Goal: Task Accomplishment & Management: Complete application form

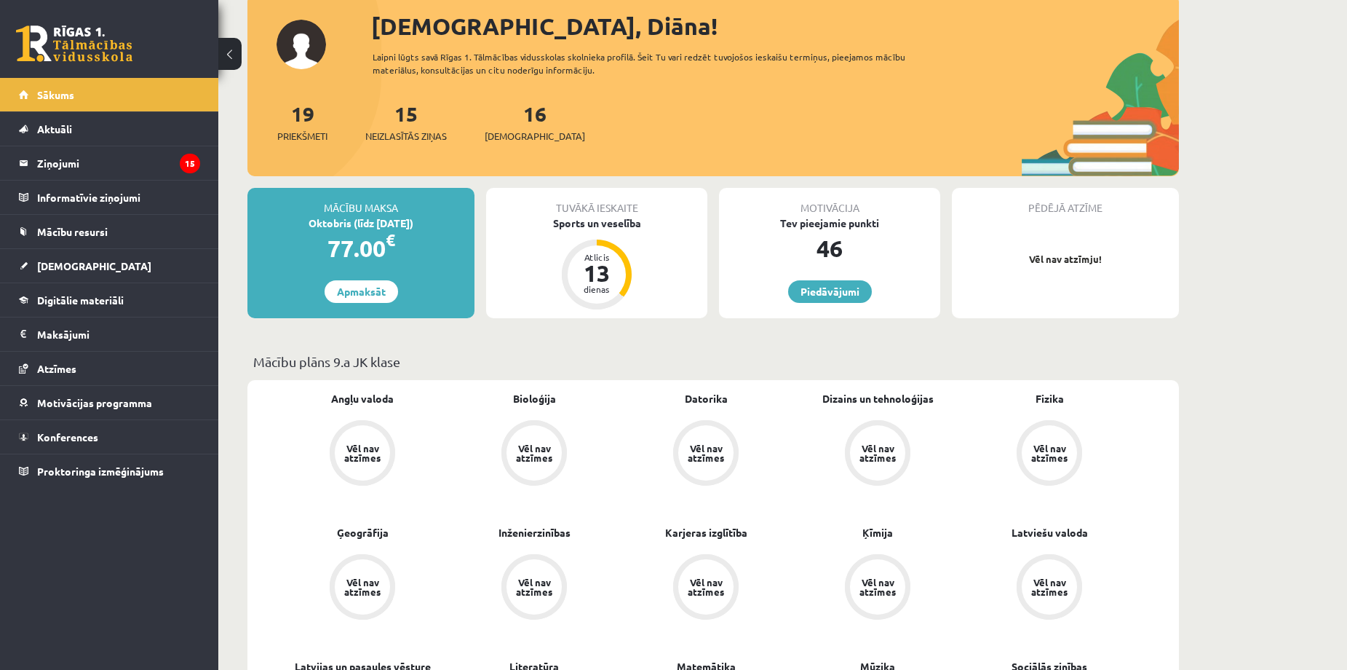
scroll to position [97, 0]
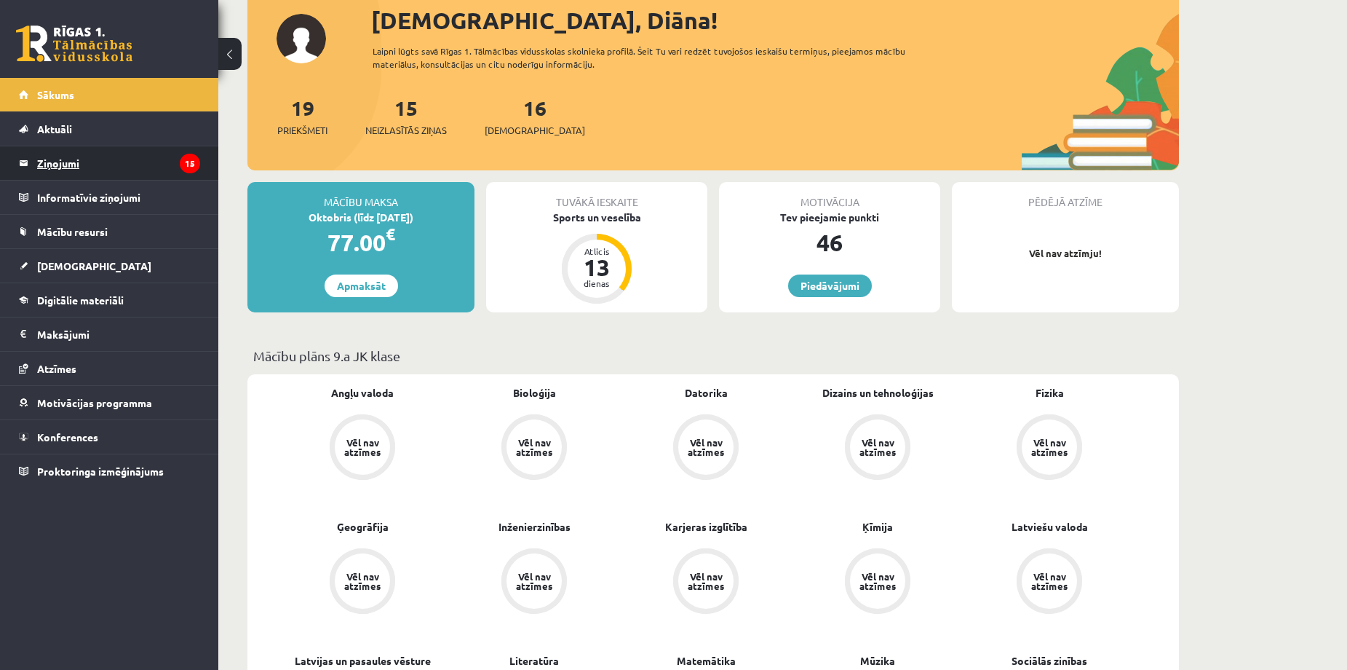
click at [188, 166] on icon "15" at bounding box center [190, 164] width 20 height 20
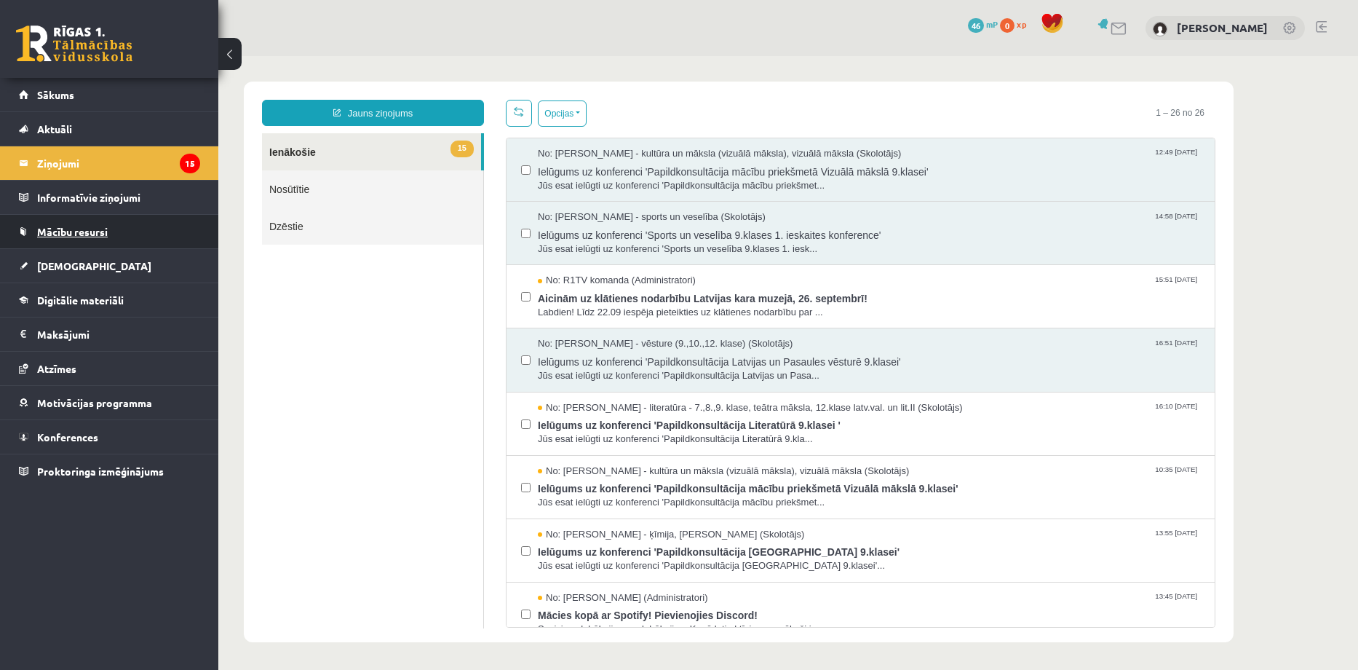
click at [60, 226] on span "Mācību resursi" at bounding box center [72, 231] width 71 height 13
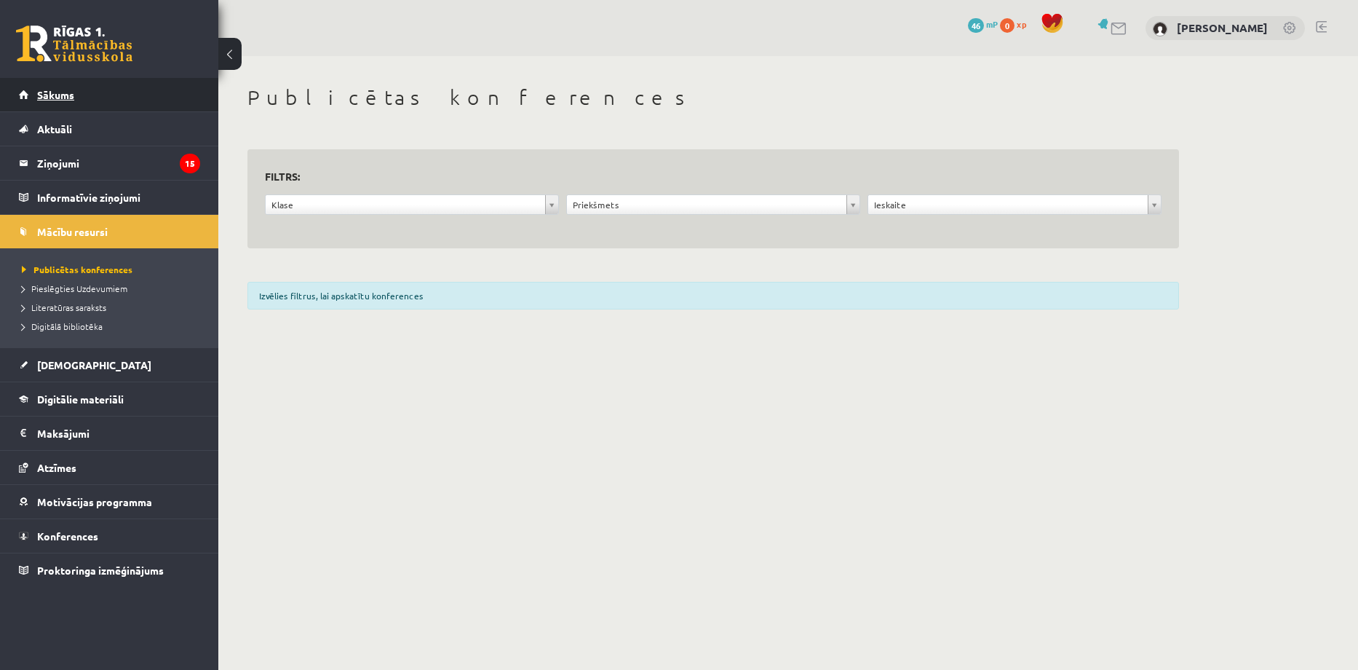
click at [95, 100] on link "Sākums" at bounding box center [109, 94] width 181 height 33
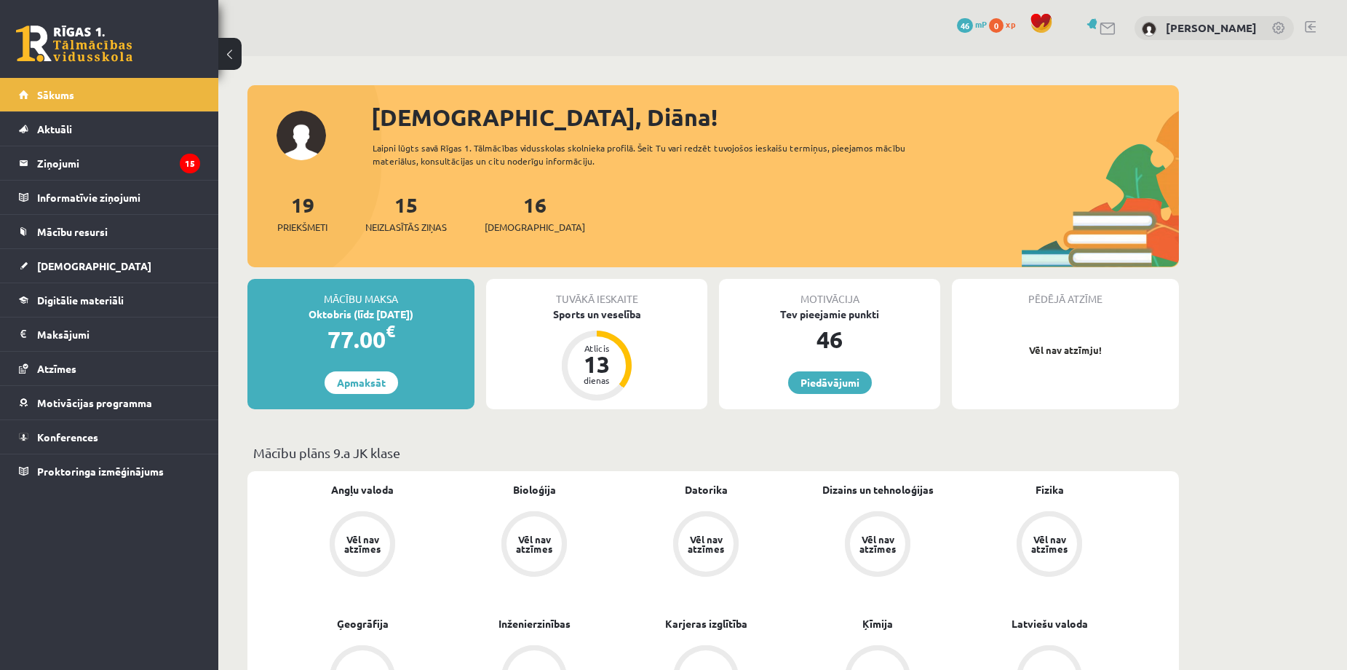
click at [524, 205] on div "16 Ieskaites" at bounding box center [535, 211] width 100 height 45
click at [517, 214] on link "16 Ieskaites" at bounding box center [535, 212] width 100 height 43
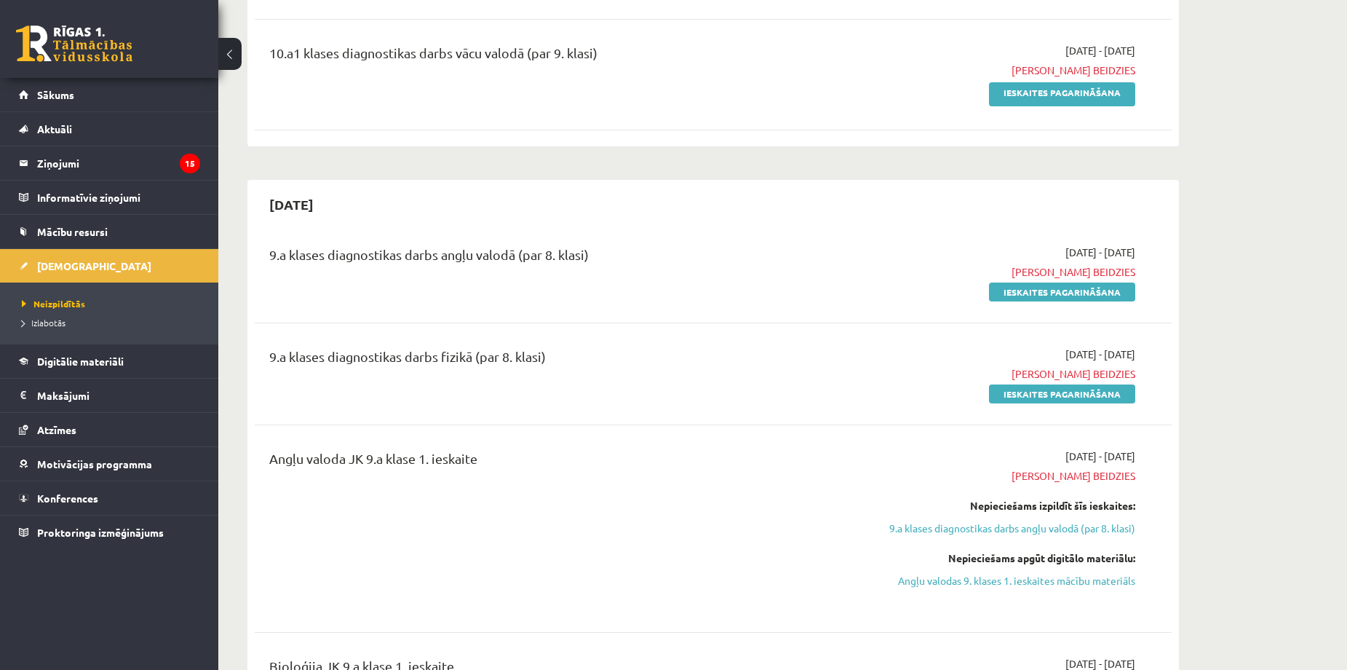
scroll to position [1359, 0]
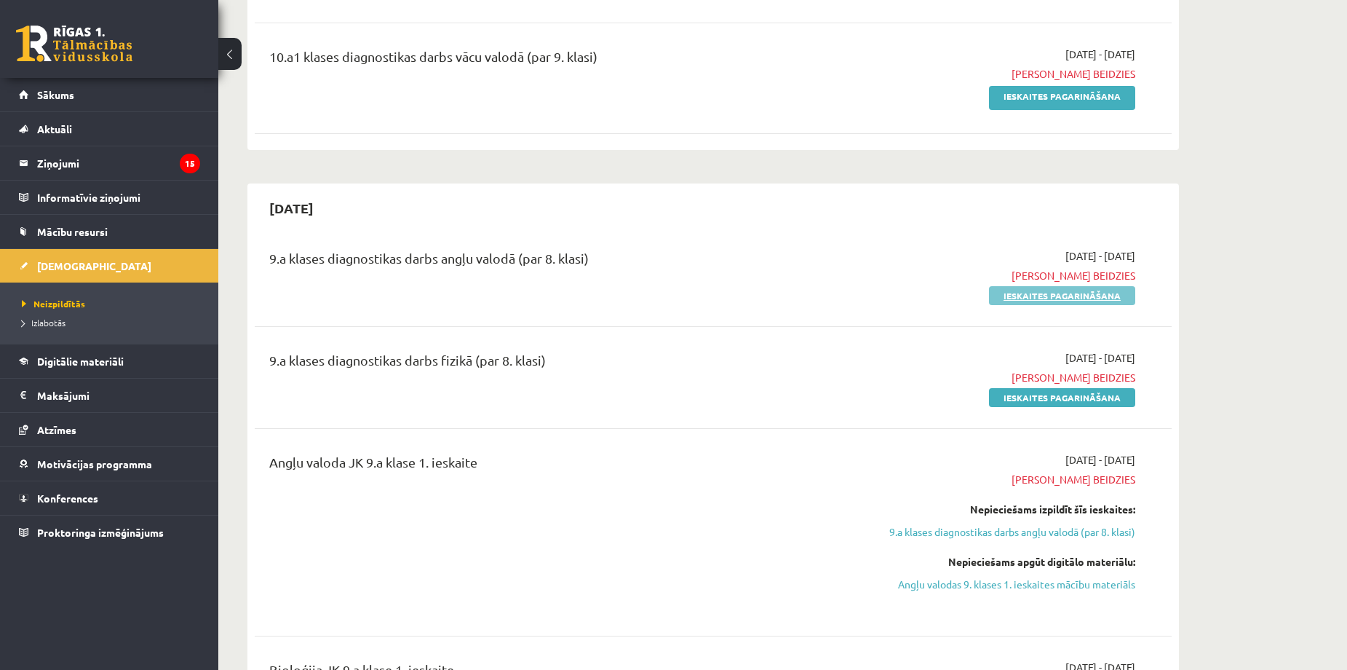
click at [1050, 296] on link "Ieskaites pagarināšana" at bounding box center [1062, 295] width 146 height 19
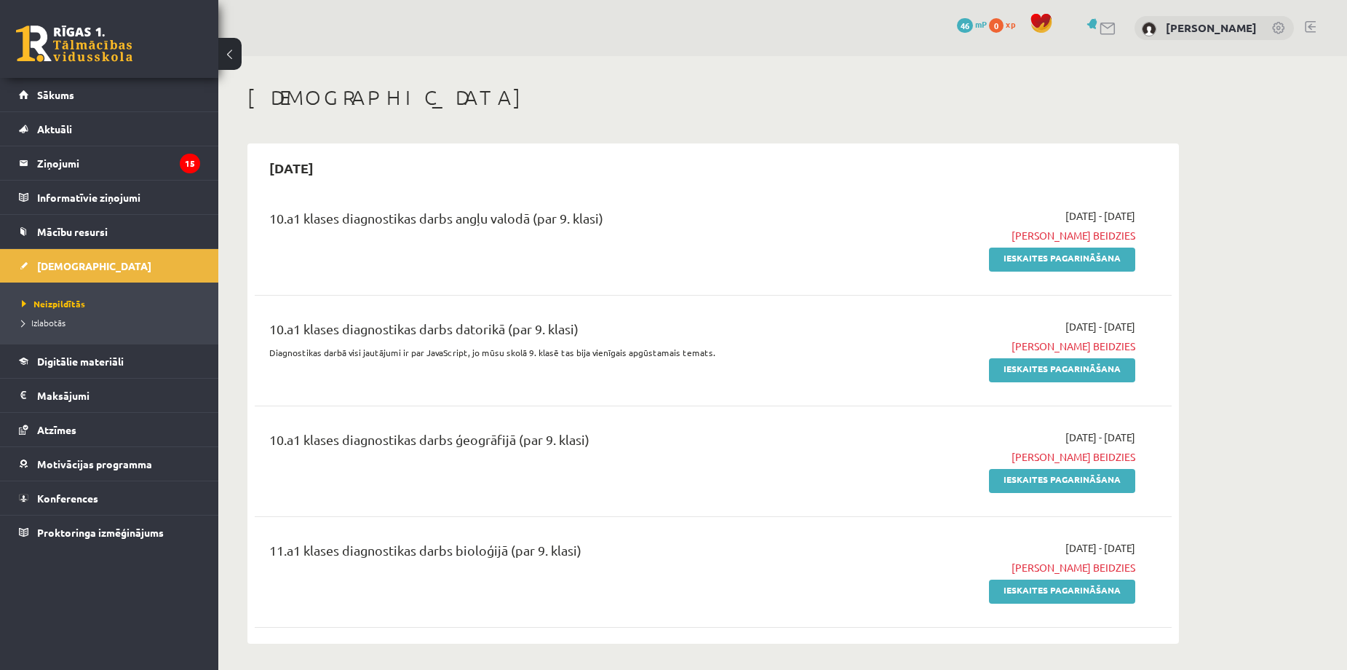
drag, startPoint x: 0, startPoint y: 0, endPoint x: 811, endPoint y: 105, distance: 817.7
click at [811, 105] on h1 "[DEMOGRAPHIC_DATA]" at bounding box center [714, 97] width 932 height 25
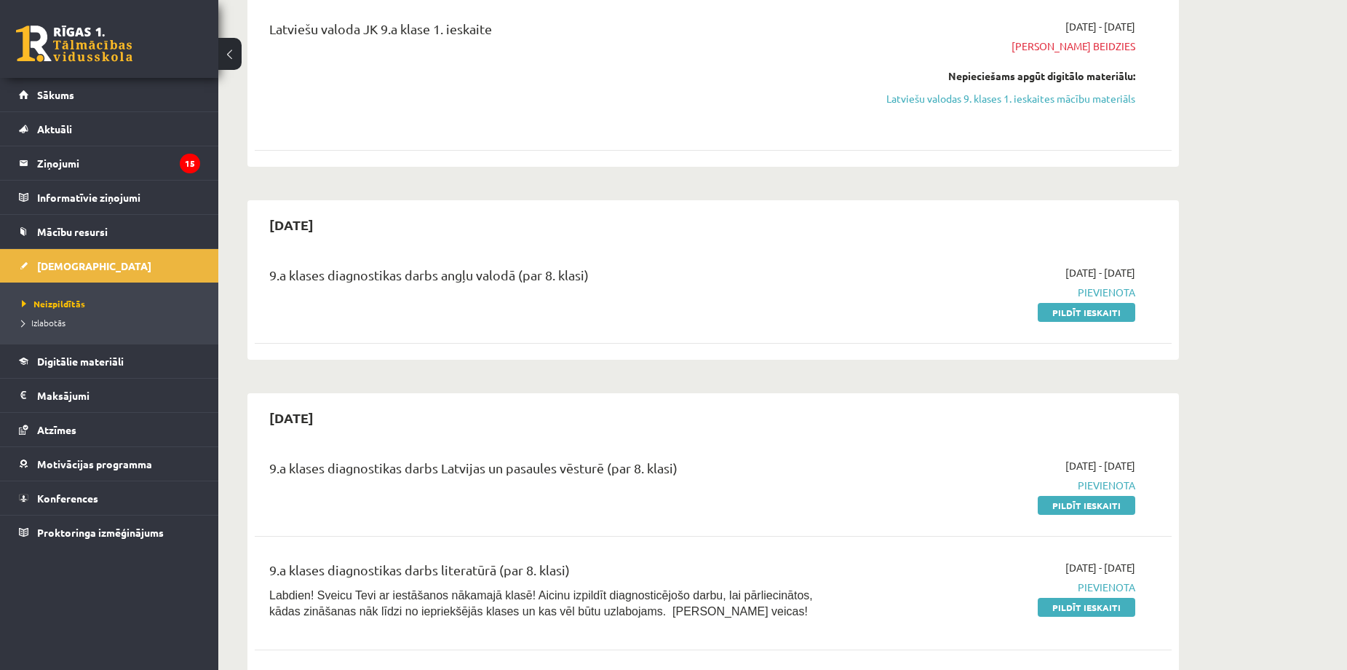
scroll to position [2329, 0]
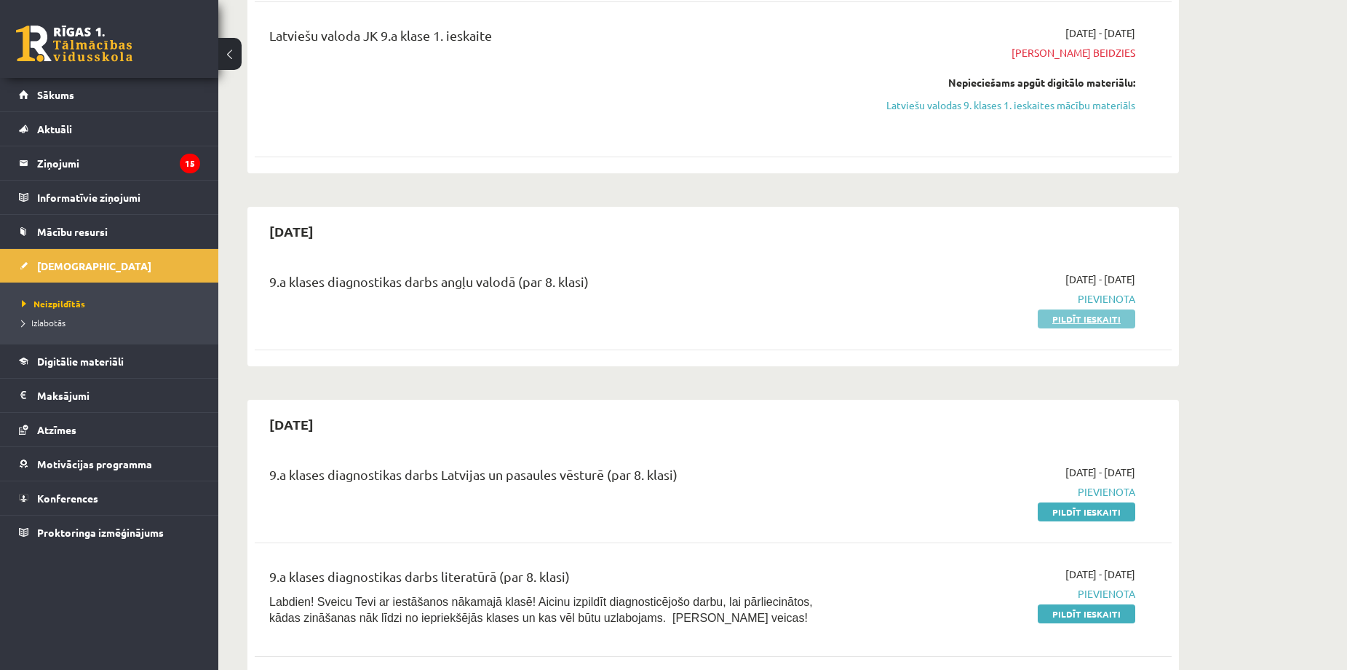
click at [1071, 317] on link "Pildīt ieskaiti" at bounding box center [1087, 318] width 98 height 19
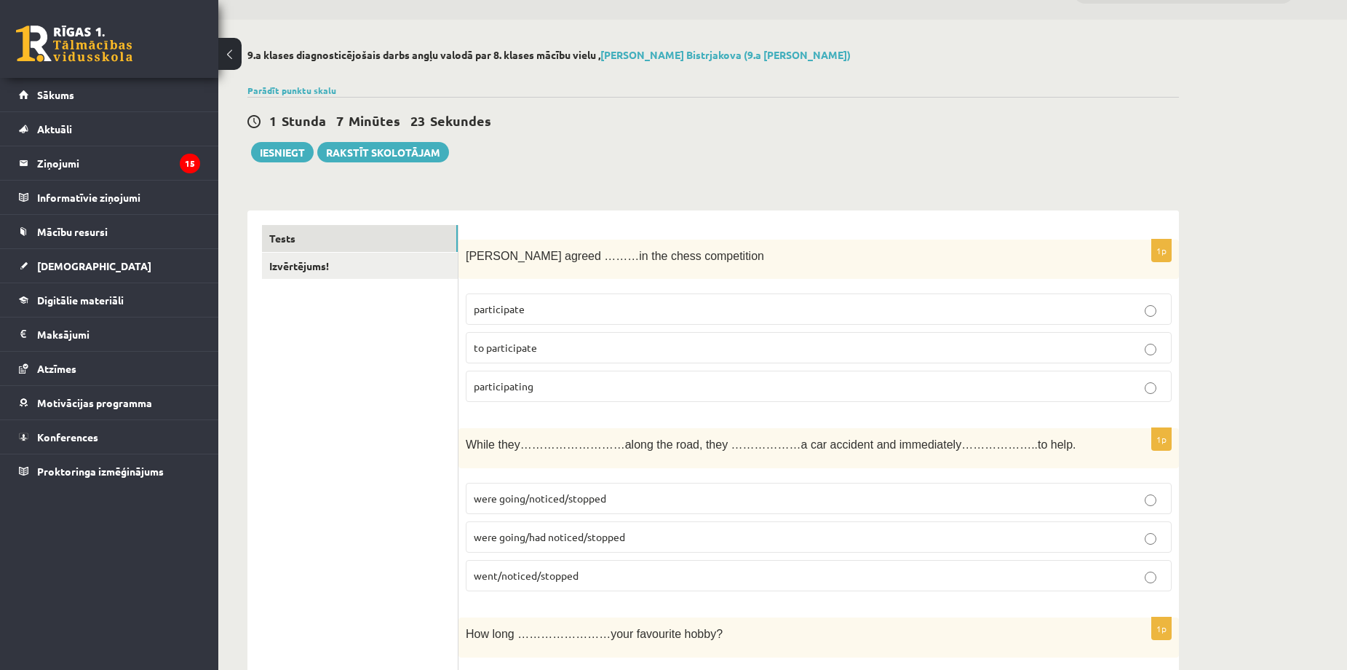
scroll to position [97, 0]
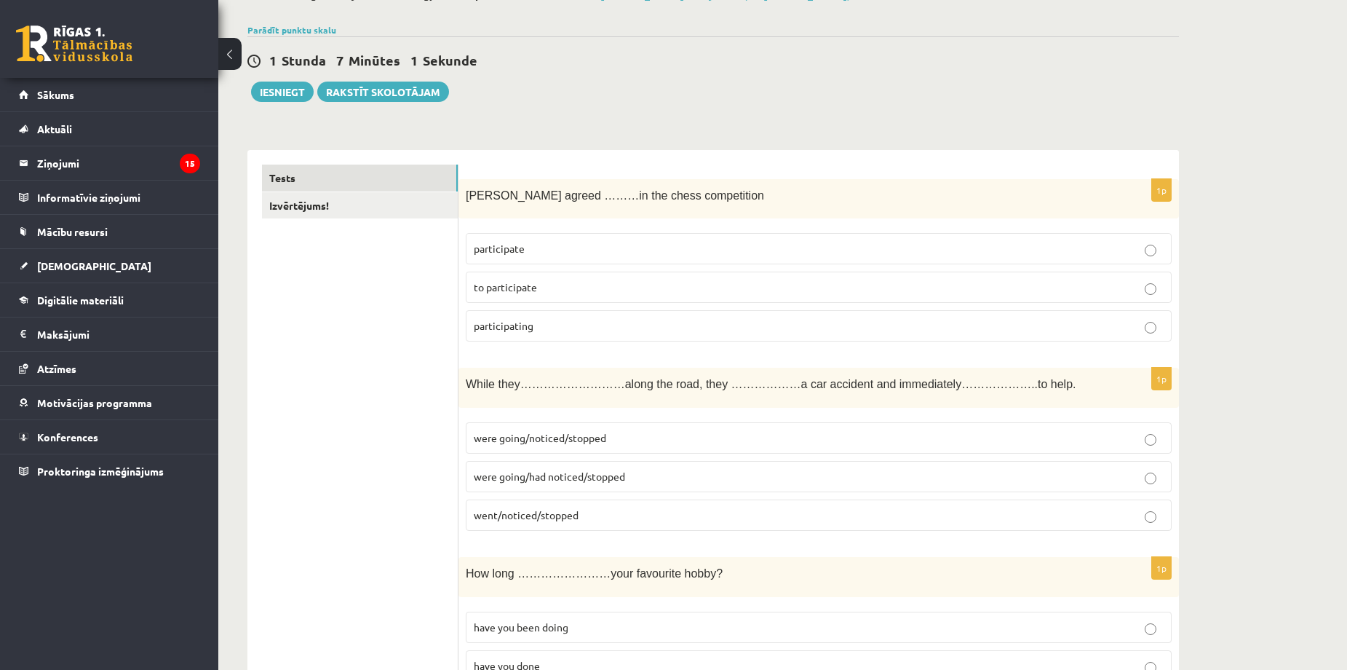
click at [539, 286] on p "to participate" at bounding box center [819, 287] width 690 height 15
click at [543, 288] on p "to participate" at bounding box center [819, 287] width 690 height 15
click at [536, 287] on span "to participate" at bounding box center [505, 286] width 63 height 13
click at [1137, 295] on p "to participate" at bounding box center [819, 287] width 690 height 15
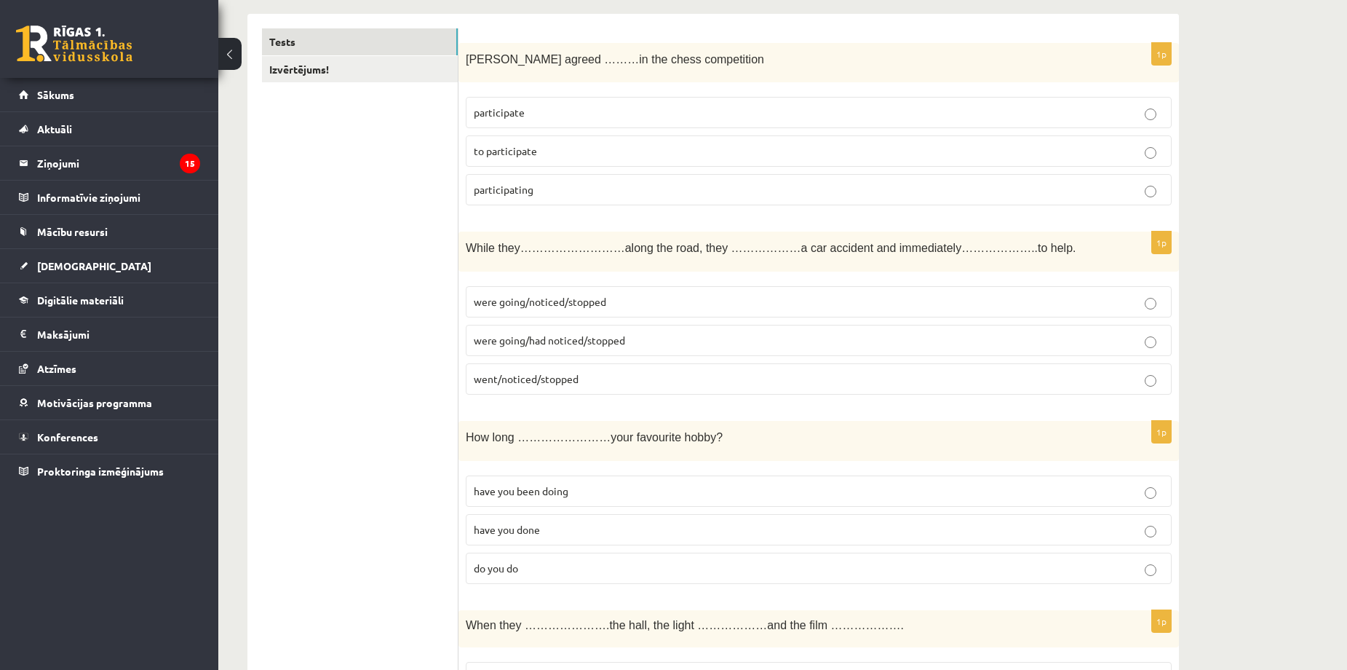
scroll to position [291, 0]
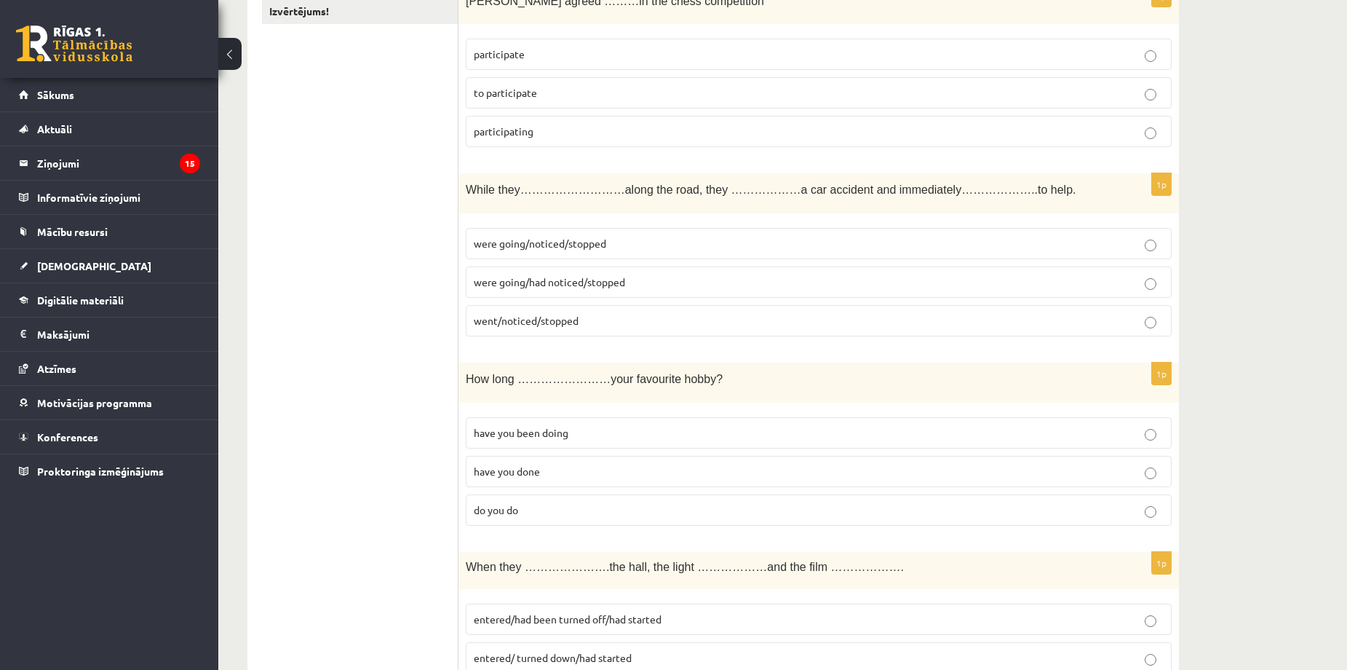
click at [563, 288] on p "were going/had noticed/stopped" at bounding box center [819, 281] width 690 height 15
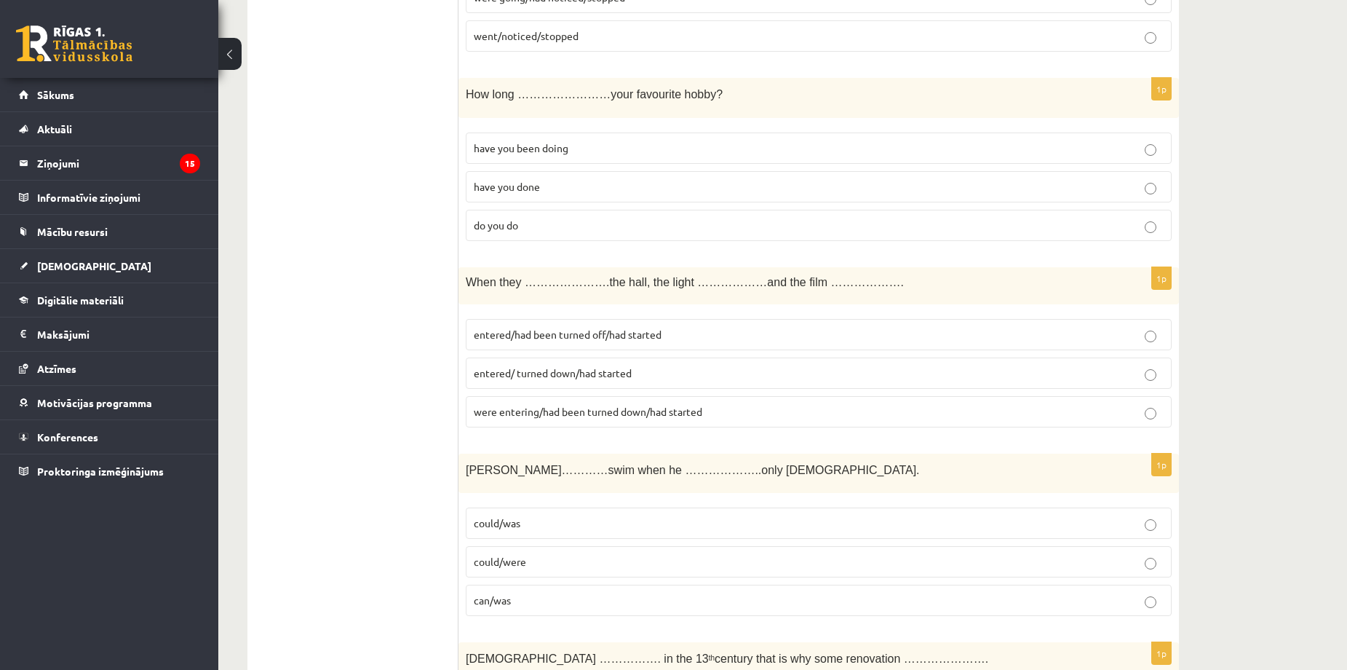
scroll to position [582, 0]
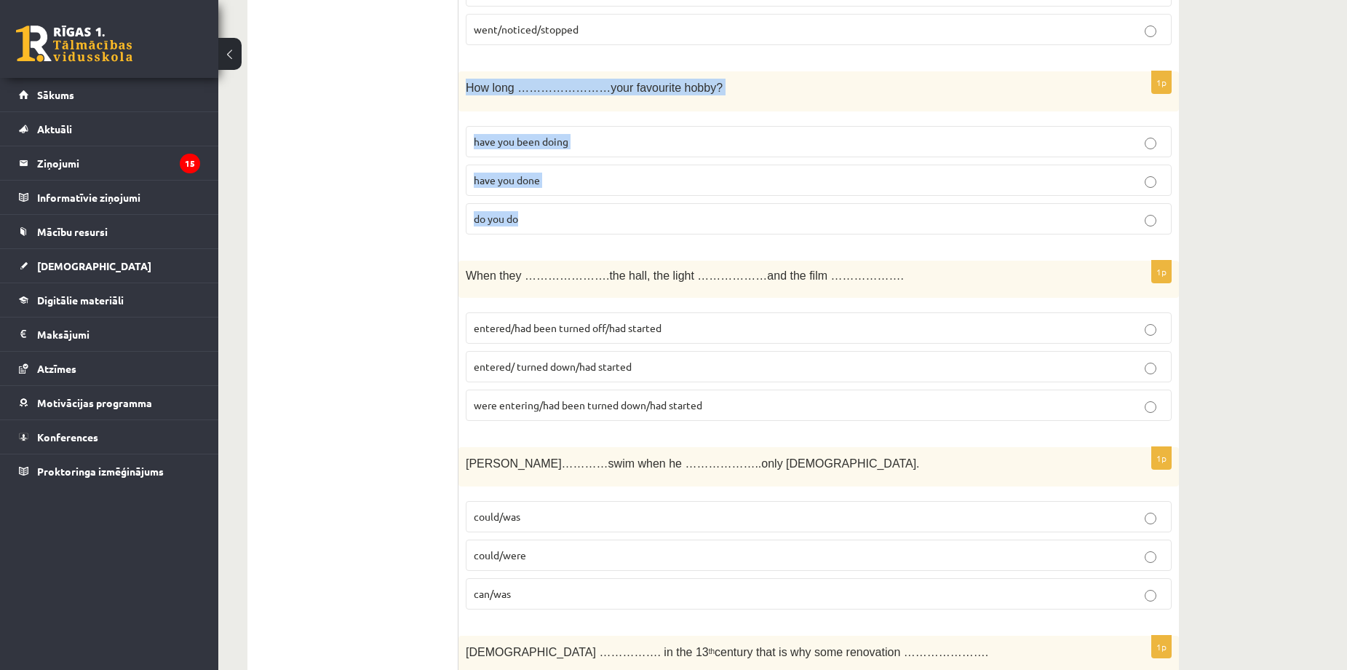
drag, startPoint x: 466, startPoint y: 88, endPoint x: 596, endPoint y: 215, distance: 181.7
click at [595, 215] on div "1p How long ……………………your favourite hobby? have you been doing have you done do …" at bounding box center [819, 158] width 721 height 175
copy div "How long ……………………your favourite hobby? have you been doing have you done do you…"
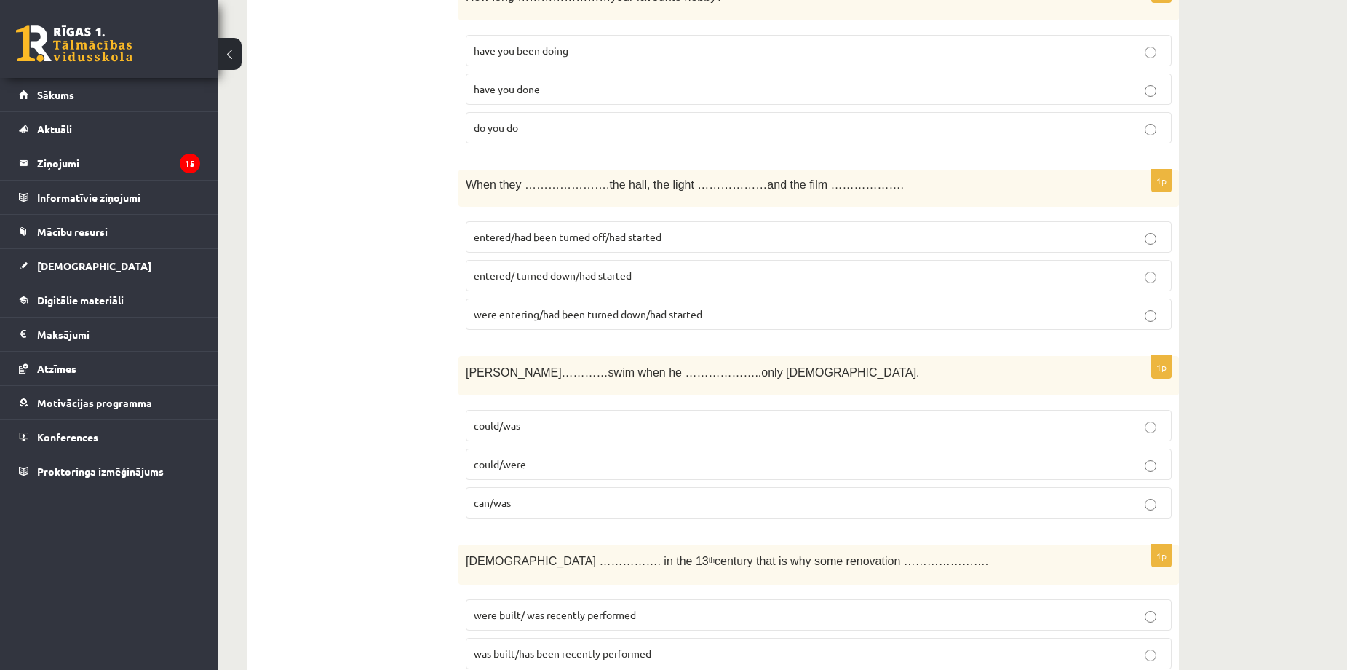
scroll to position [679, 0]
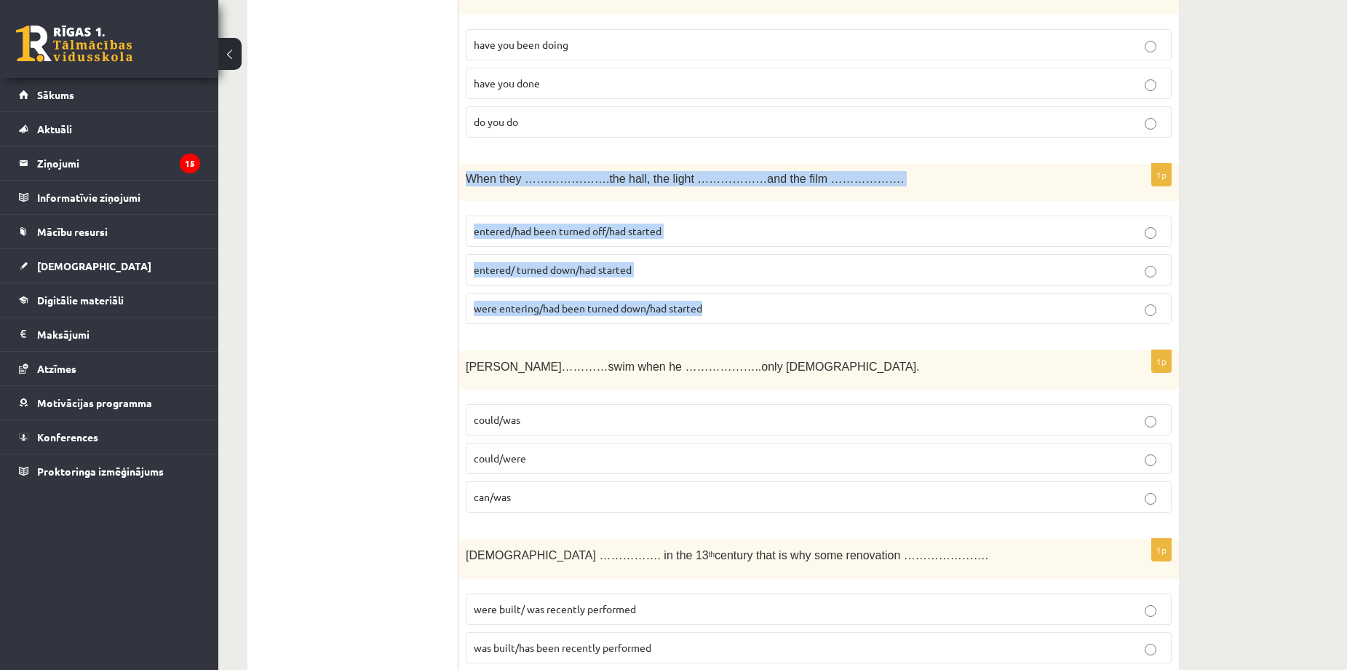
copy div "When they ………………….the hall, the light ………………and the film ………………. entered/had be…"
drag, startPoint x: 470, startPoint y: 178, endPoint x: 736, endPoint y: 316, distance: 299.5
click at [736, 316] on div "1p When they ………………….the hall, the light ………………and the film ………………. entered/had…" at bounding box center [819, 250] width 721 height 172
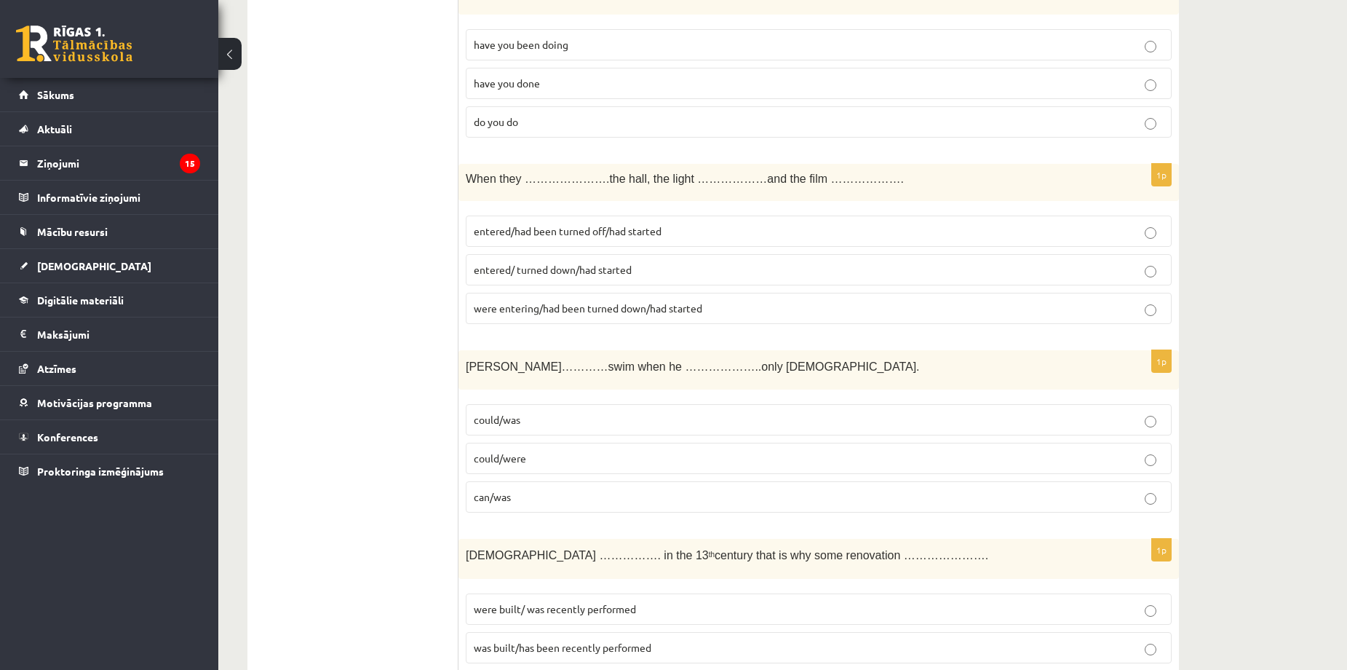
drag, startPoint x: 381, startPoint y: 399, endPoint x: 411, endPoint y: 363, distance: 46.0
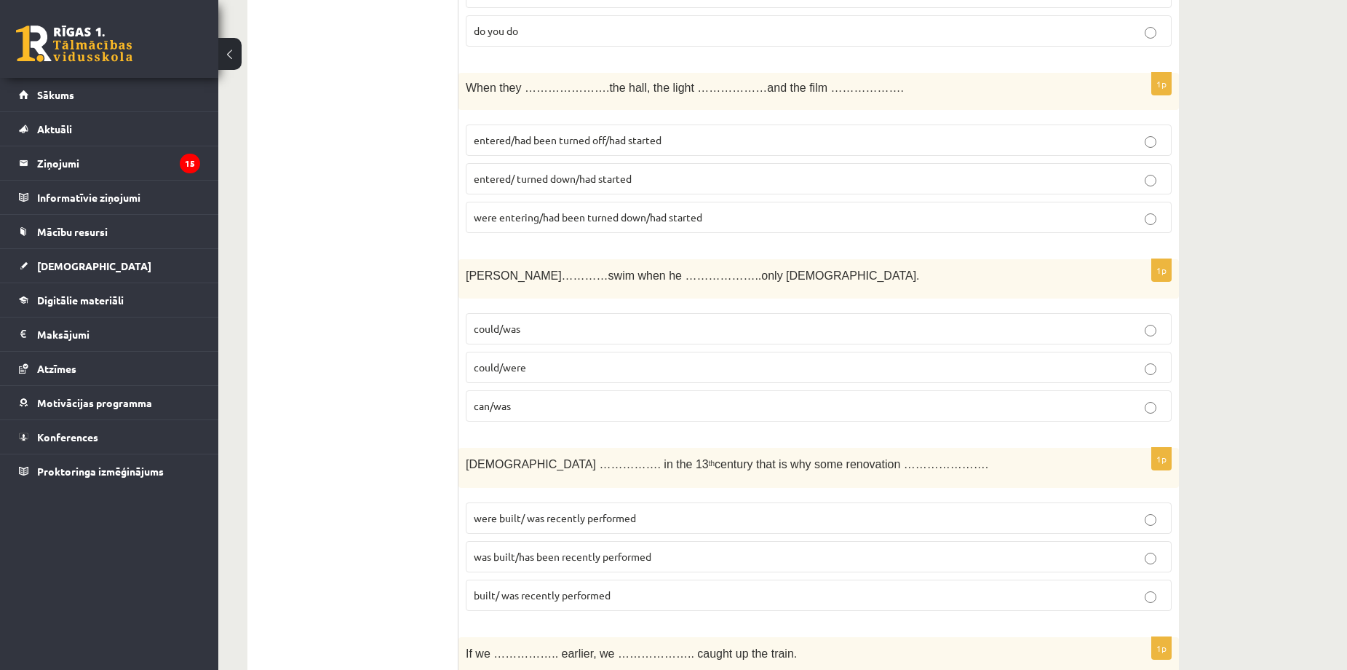
scroll to position [777, 0]
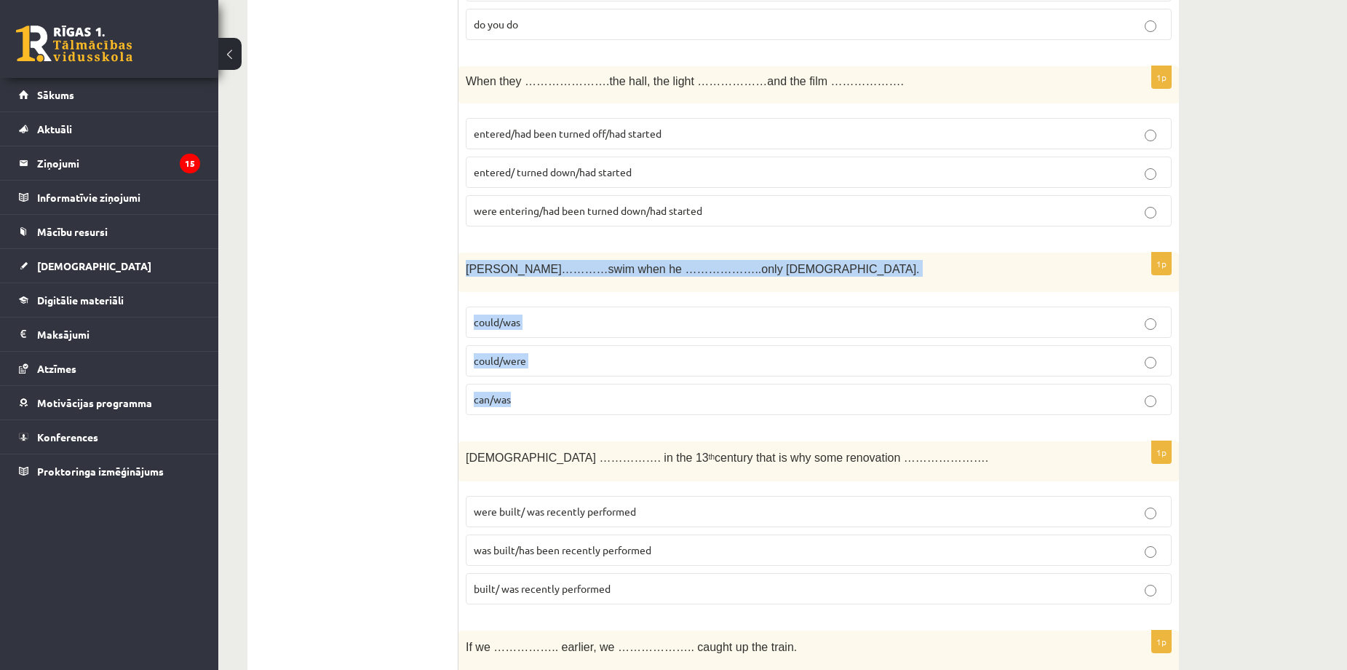
copy div "Tom…………swim when he ………………..only 4 years old. could/was could/were can/was"
drag, startPoint x: 468, startPoint y: 264, endPoint x: 725, endPoint y: 366, distance: 276.7
click at [720, 381] on div "1p Tom…………swim when he ………………..only 4 years old. could/was could/were can/was" at bounding box center [819, 340] width 721 height 175
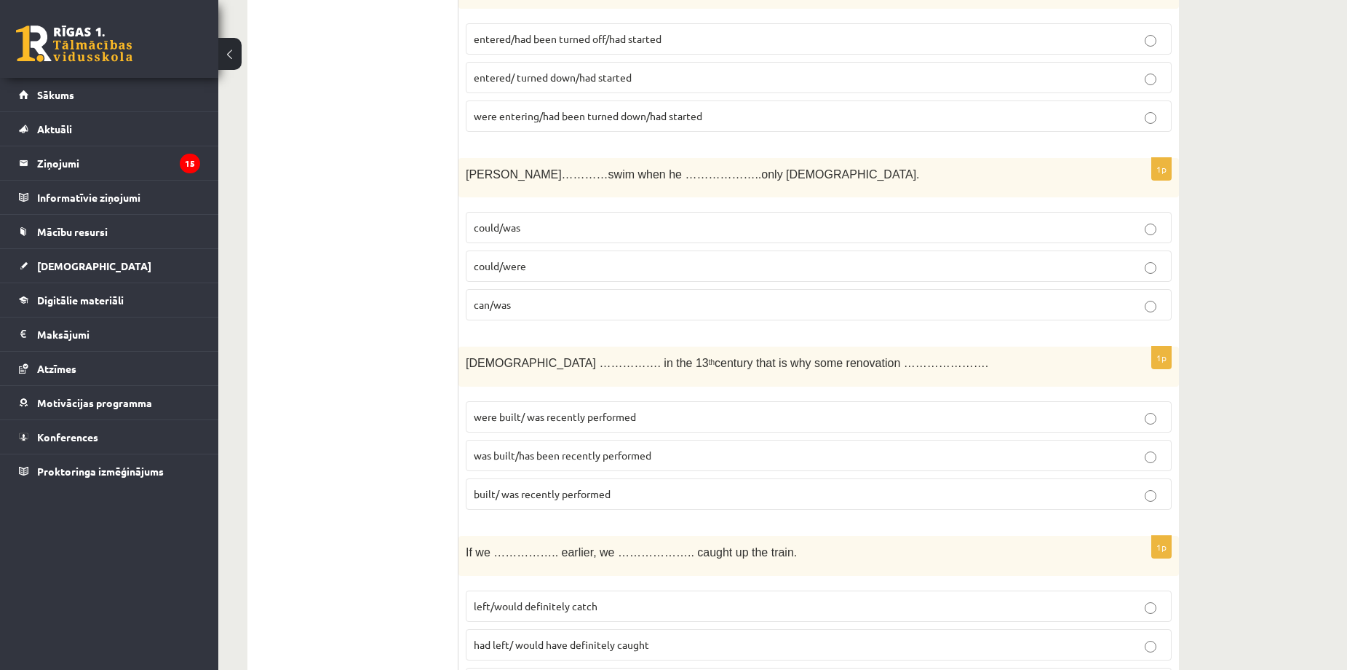
scroll to position [874, 0]
click at [539, 226] on p "could/was" at bounding box center [819, 225] width 690 height 15
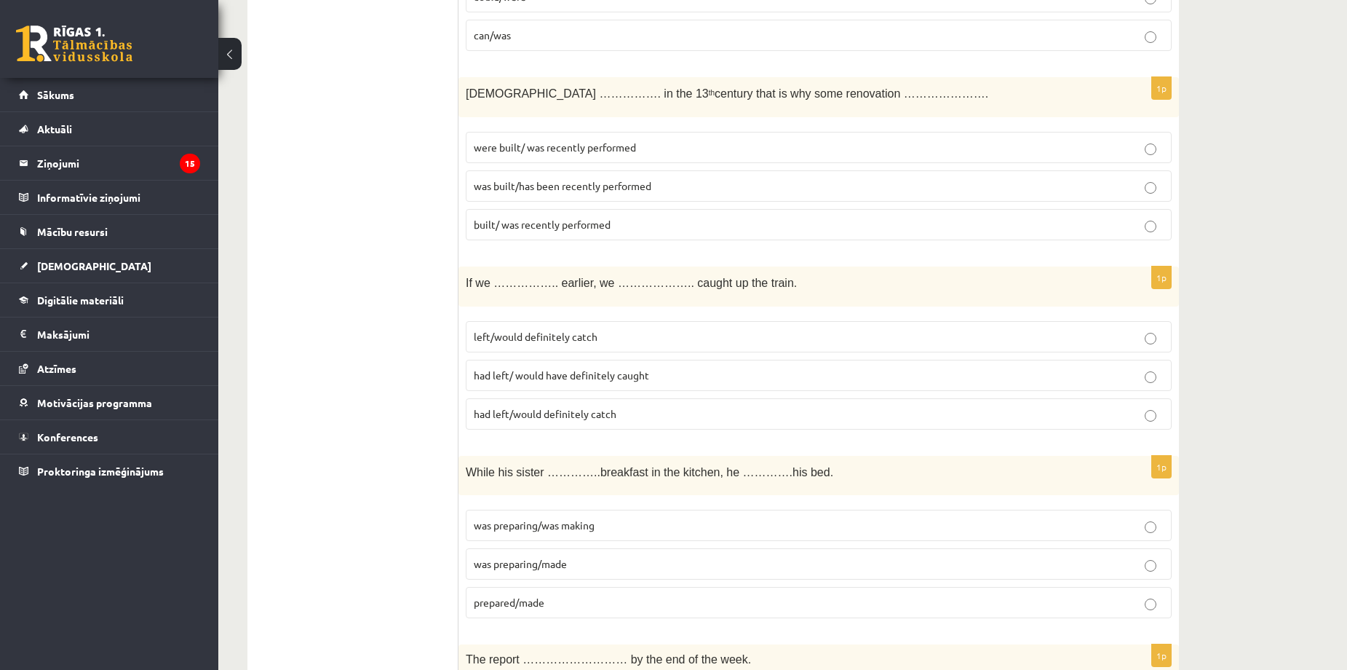
scroll to position [1165, 0]
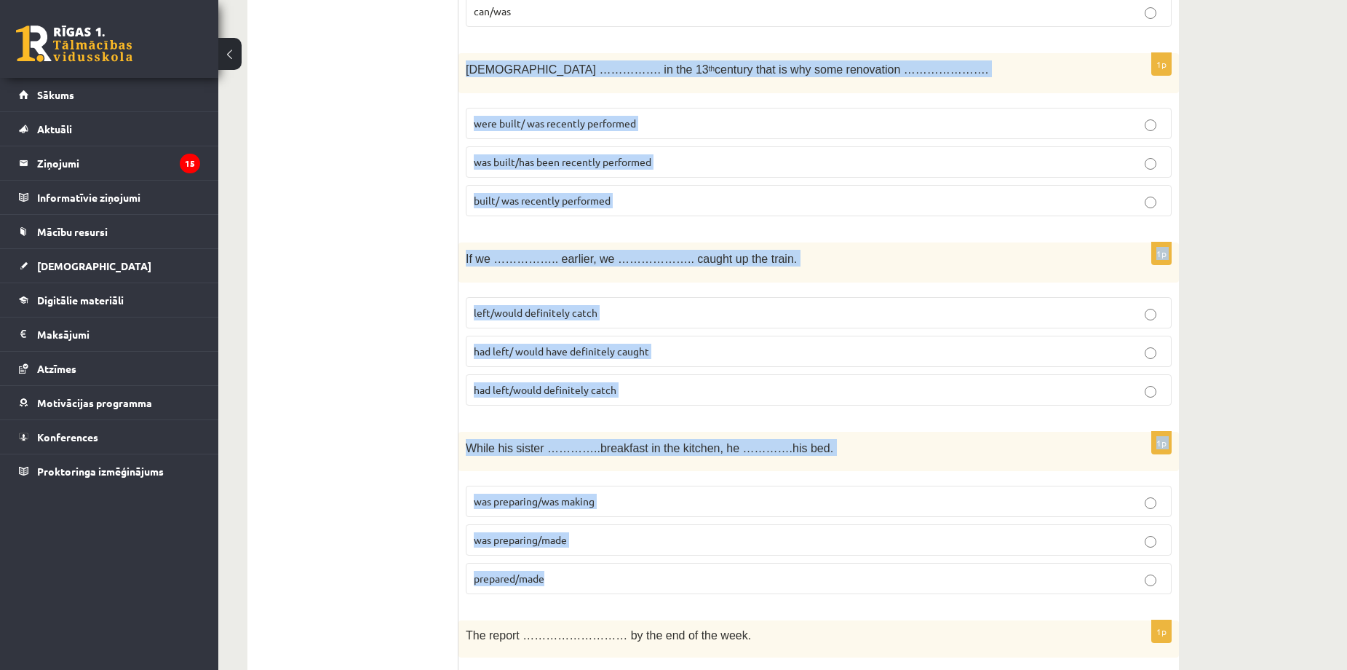
copy form "The church ……………. in the 13 th century that is why some renovation …………………. wer…"
drag, startPoint x: 464, startPoint y: 68, endPoint x: 788, endPoint y: 566, distance: 594.6
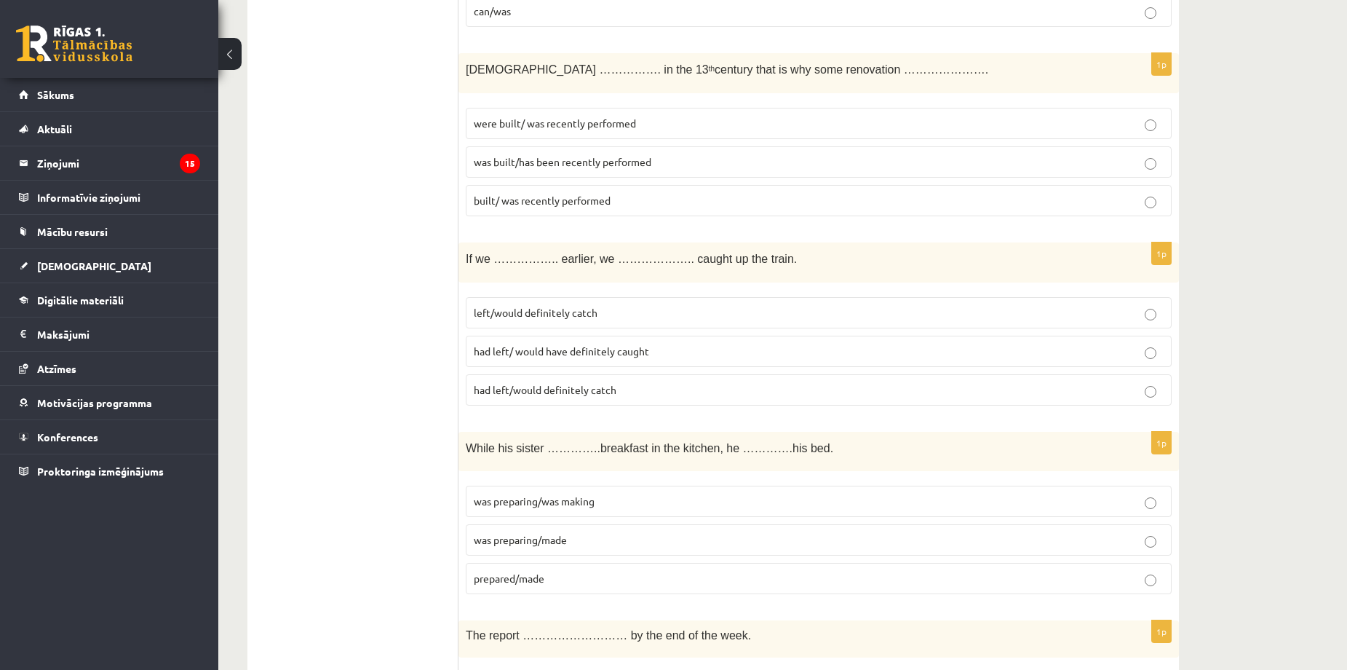
click at [537, 157] on span "was built/has been recently performed" at bounding box center [563, 161] width 178 height 13
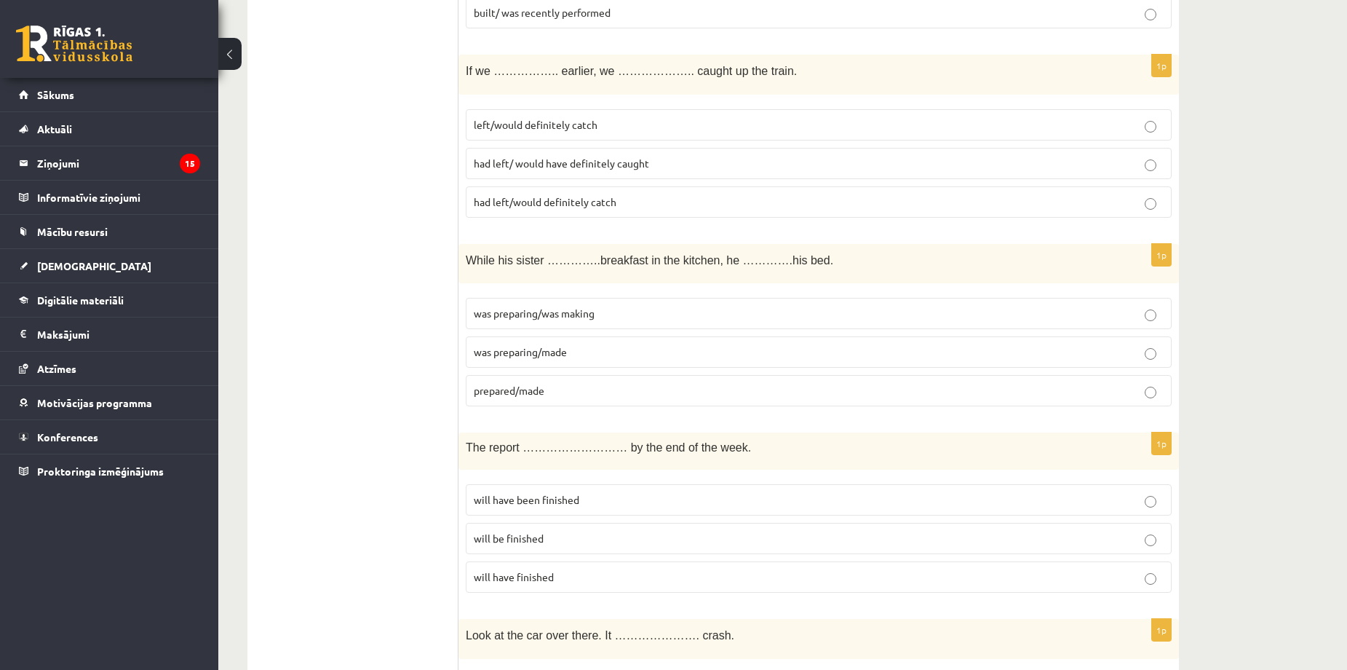
scroll to position [1359, 0]
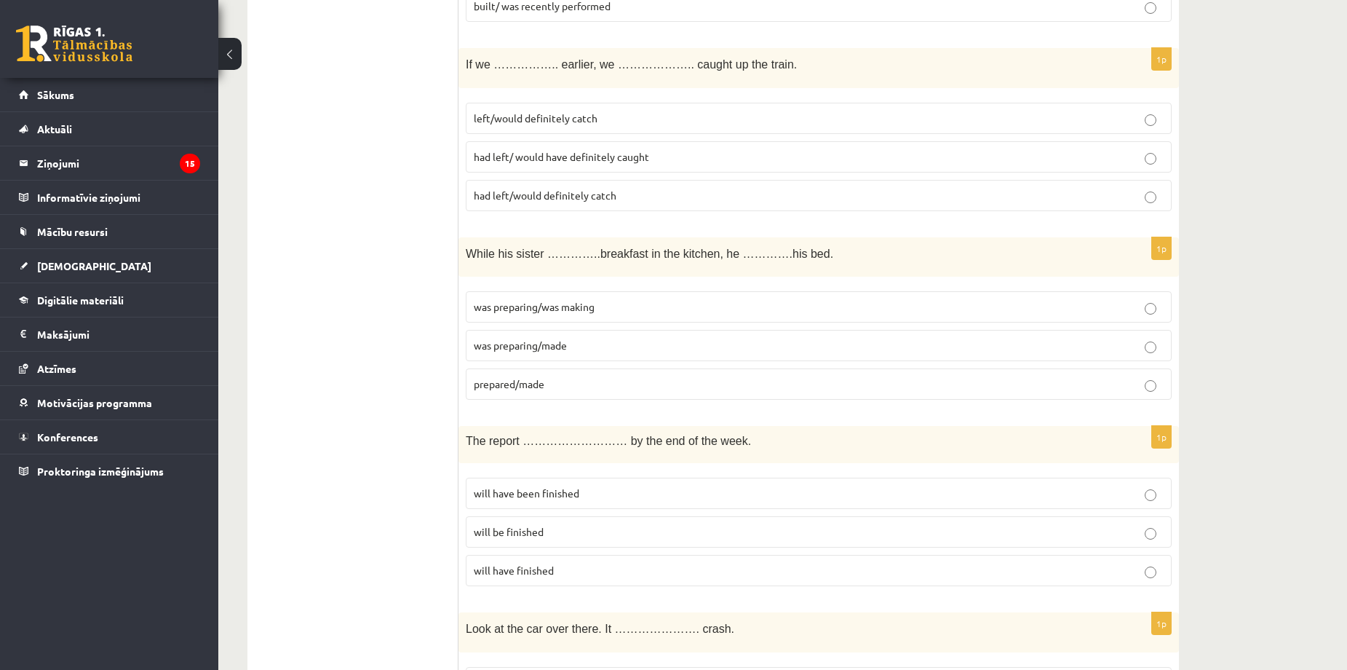
click at [541, 119] on span "left/would definitely catch" at bounding box center [536, 117] width 124 height 13
click at [569, 200] on span "had left/would definitely catch" at bounding box center [545, 195] width 143 height 13
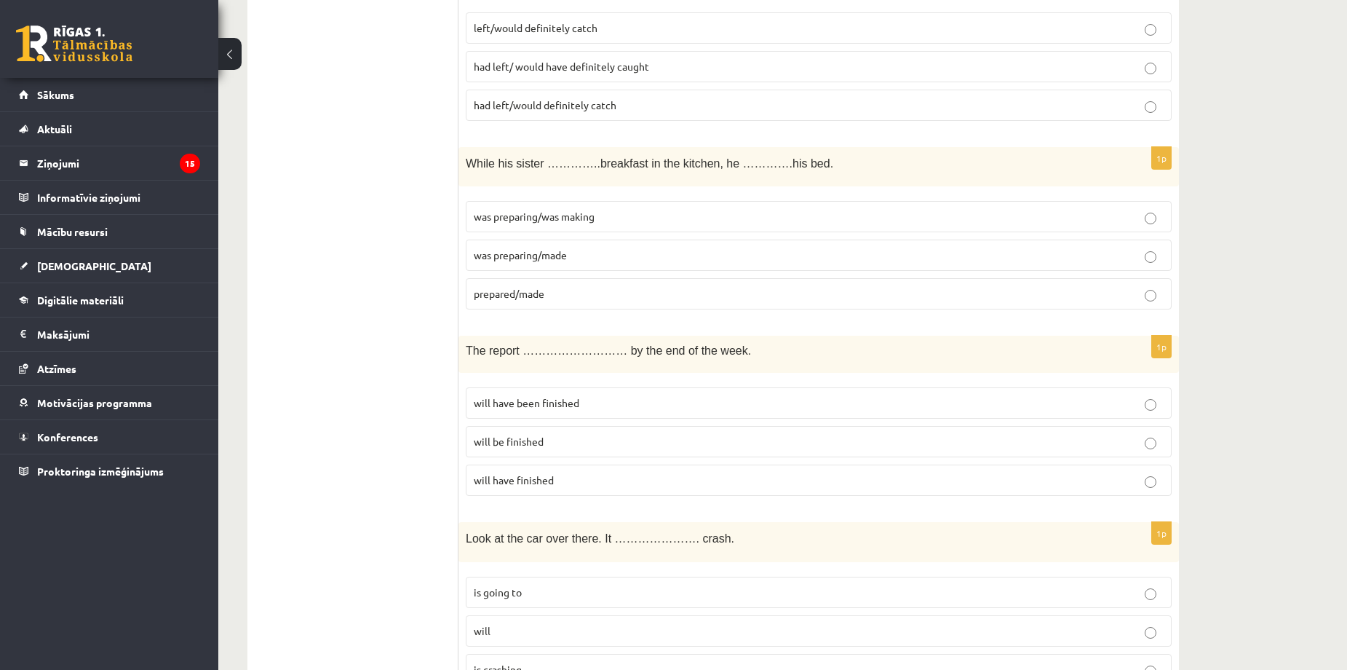
scroll to position [1456, 0]
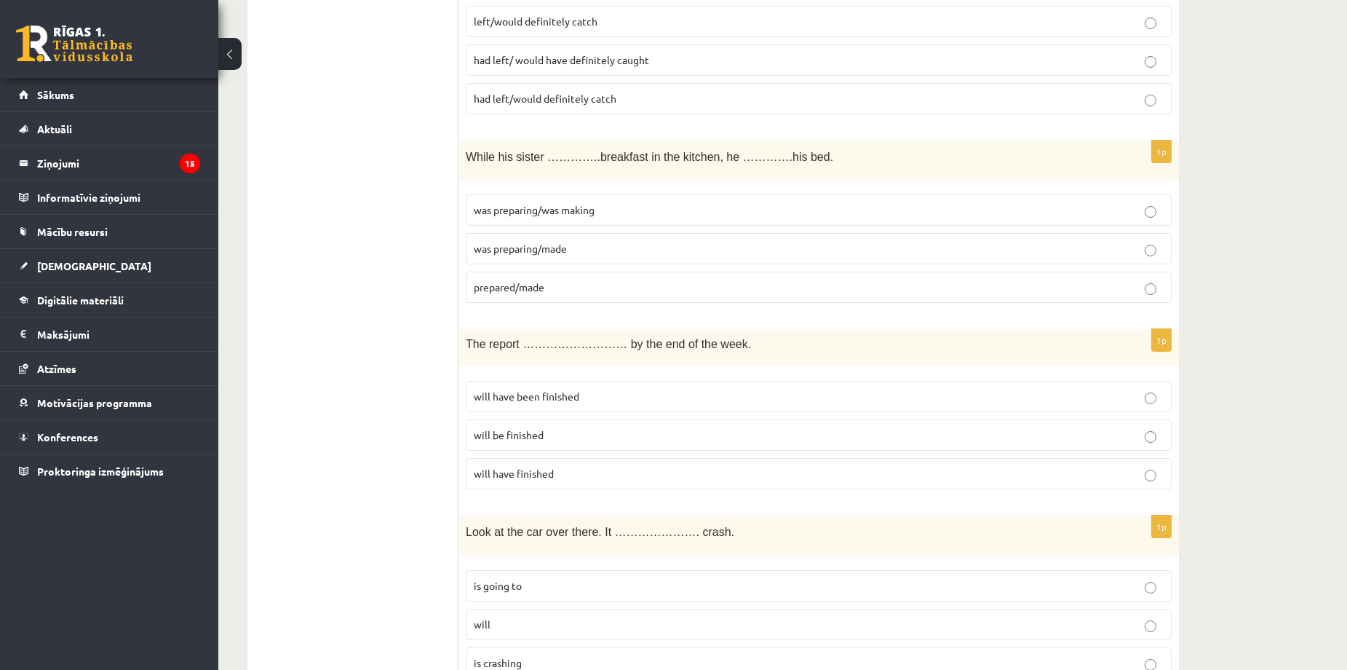
click at [542, 215] on span "was preparing/was making" at bounding box center [534, 209] width 121 height 13
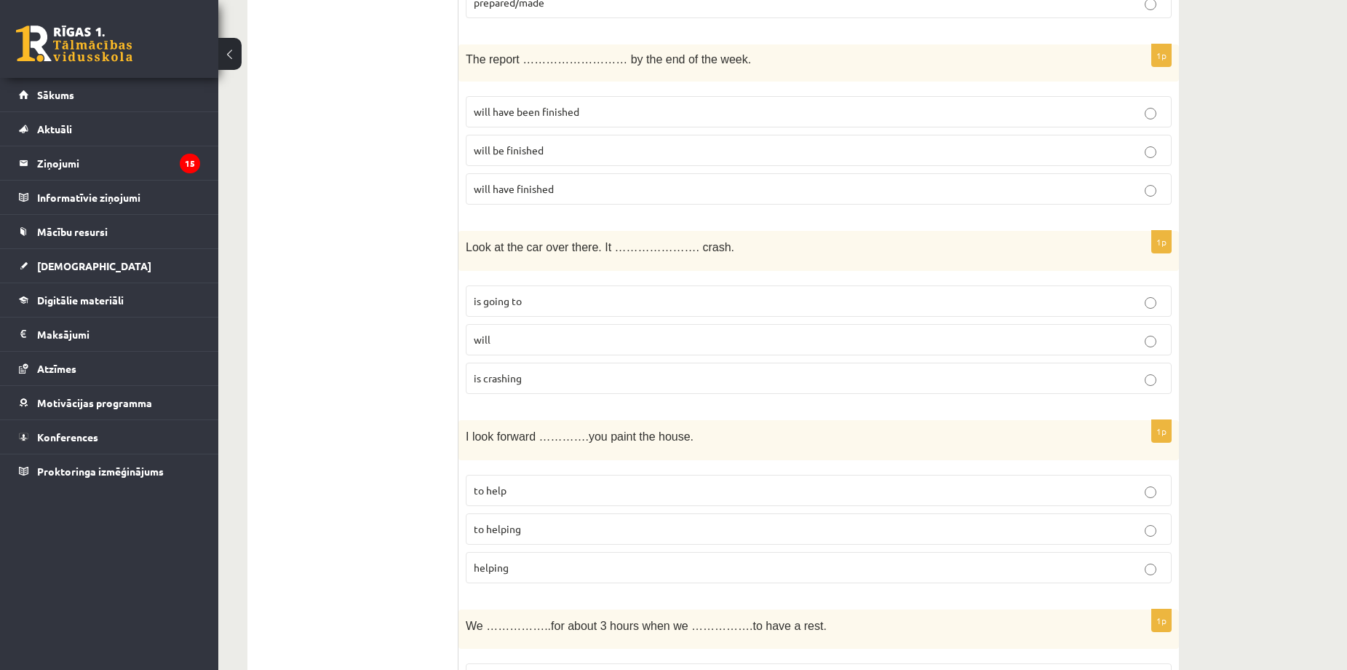
scroll to position [1747, 0]
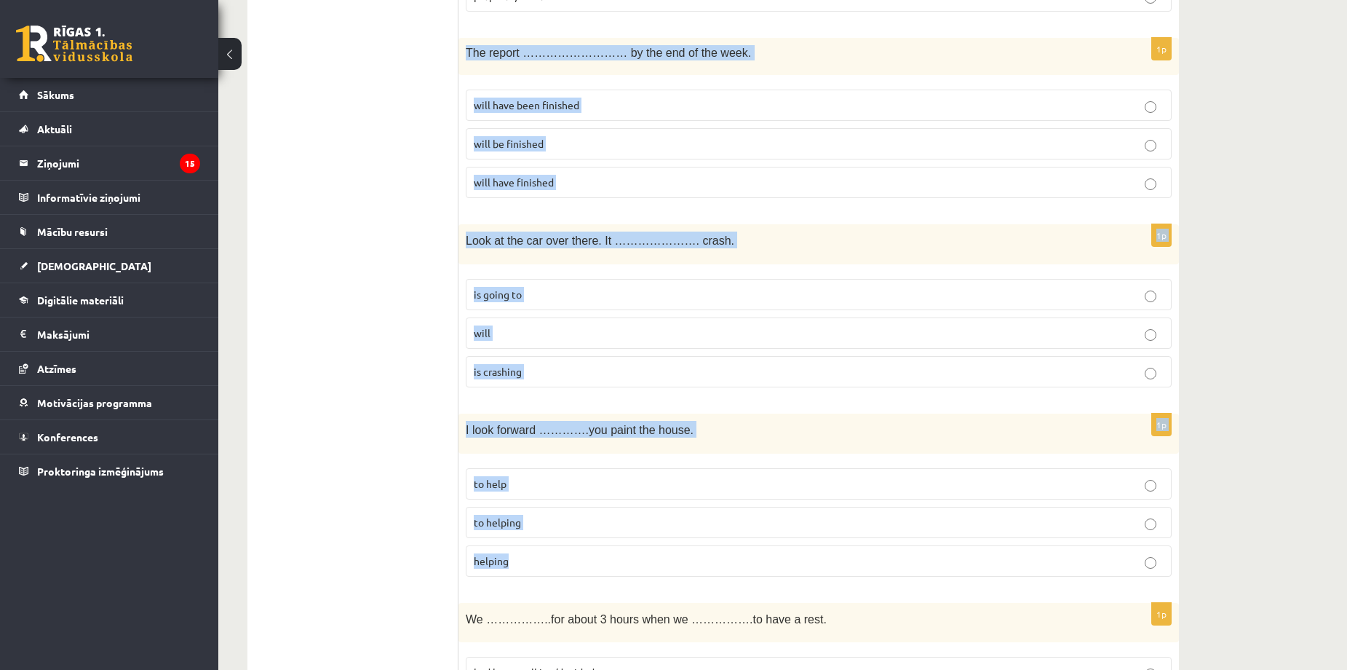
copy form "The report ……………………… by the end of the week. will have been finished will be fi…"
drag, startPoint x: 467, startPoint y: 49, endPoint x: 663, endPoint y: 553, distance: 541.1
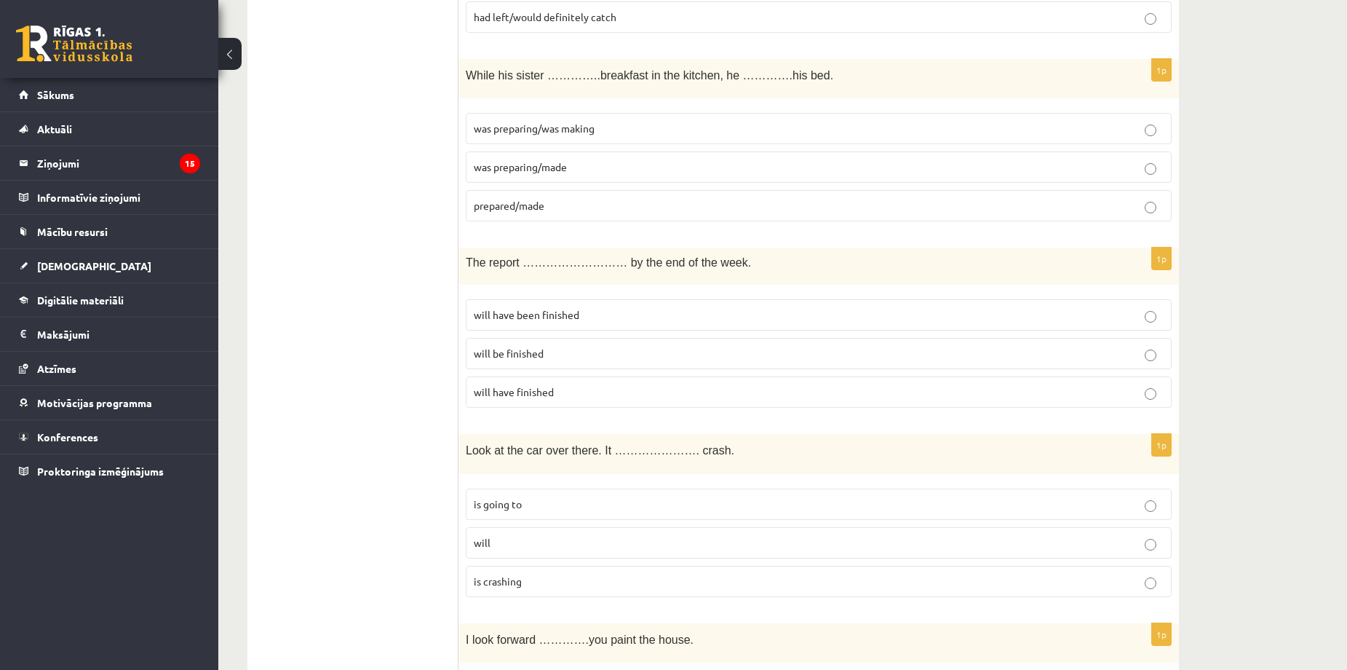
scroll to position [1553, 0]
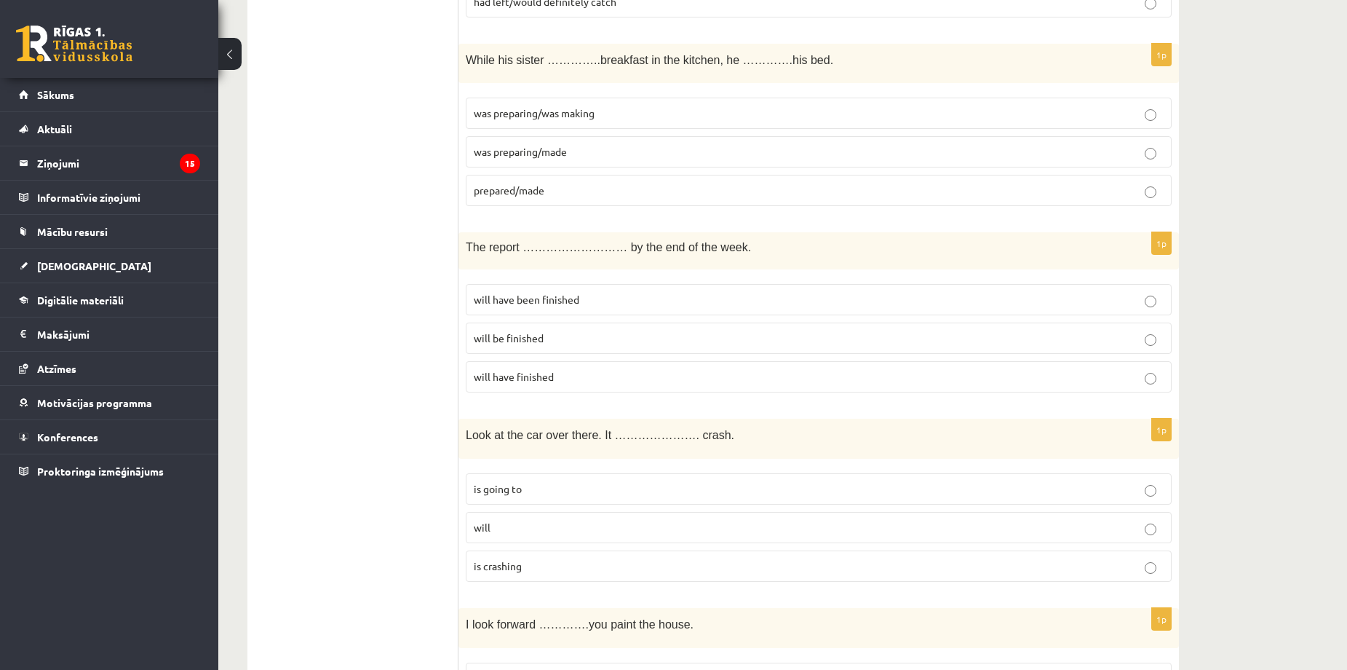
click at [528, 306] on span "will have been finished" at bounding box center [527, 299] width 106 height 13
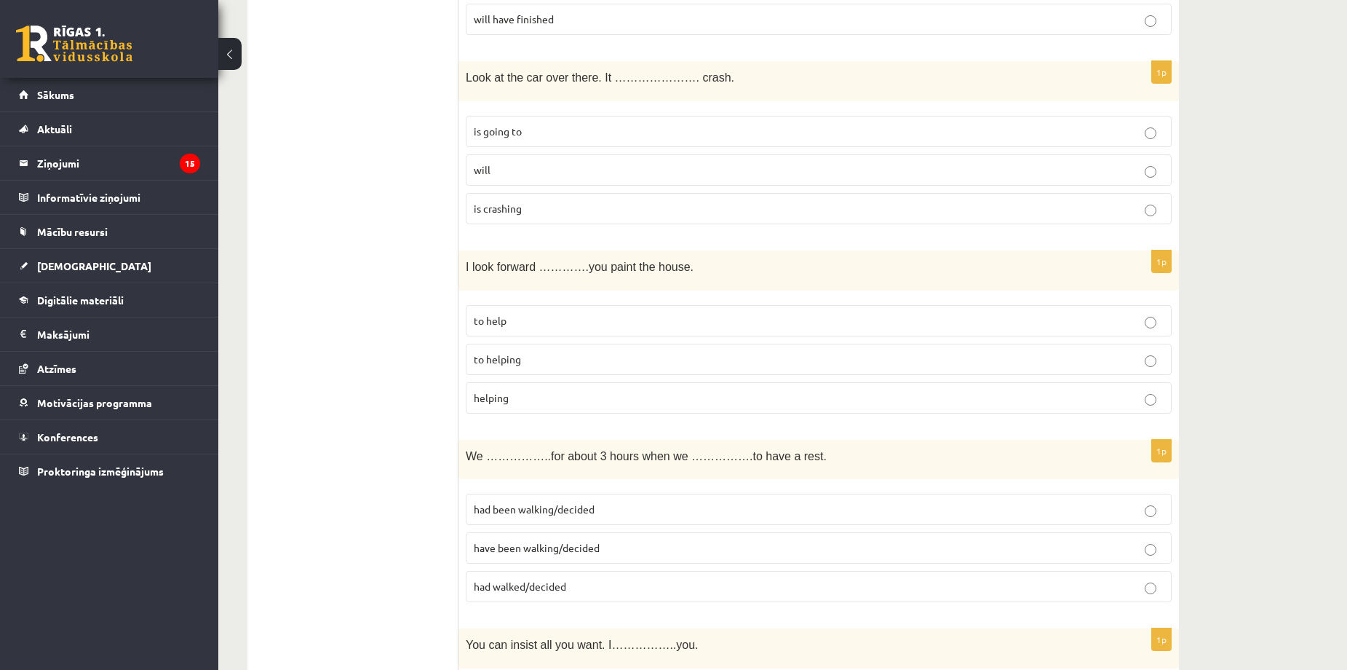
scroll to position [1844, 0]
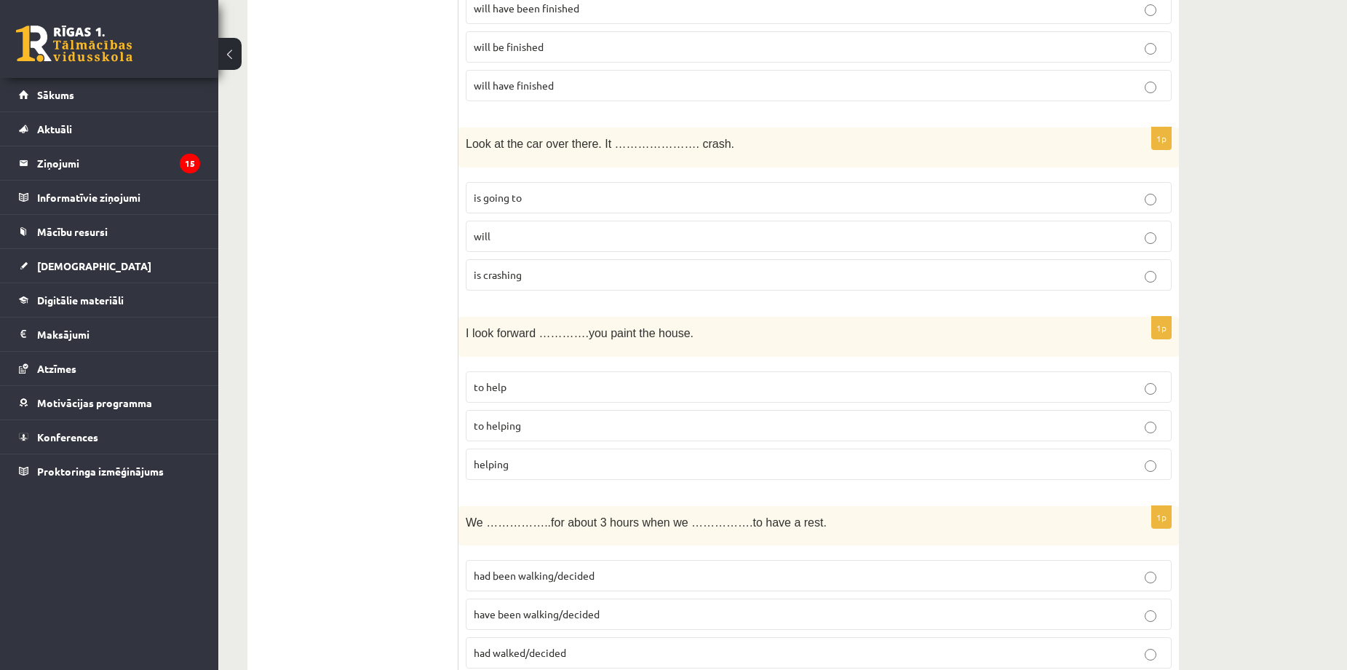
click at [586, 193] on p "is going to" at bounding box center [819, 197] width 690 height 15
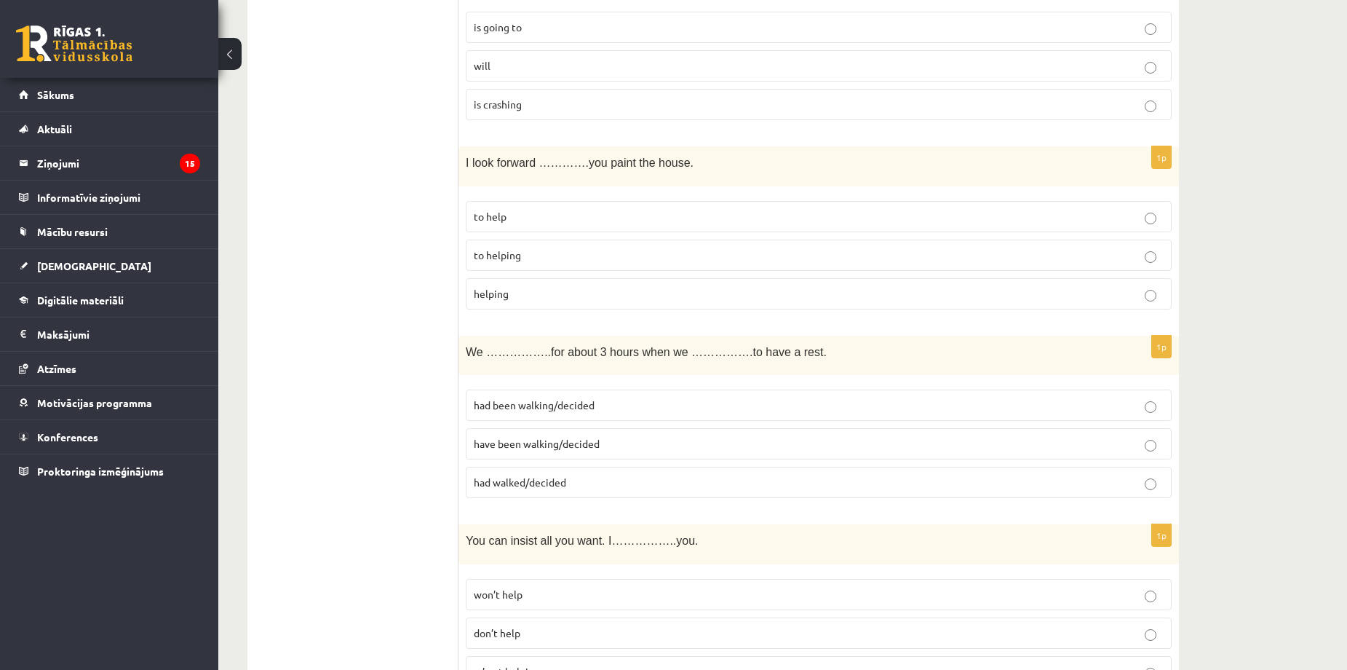
scroll to position [2038, 0]
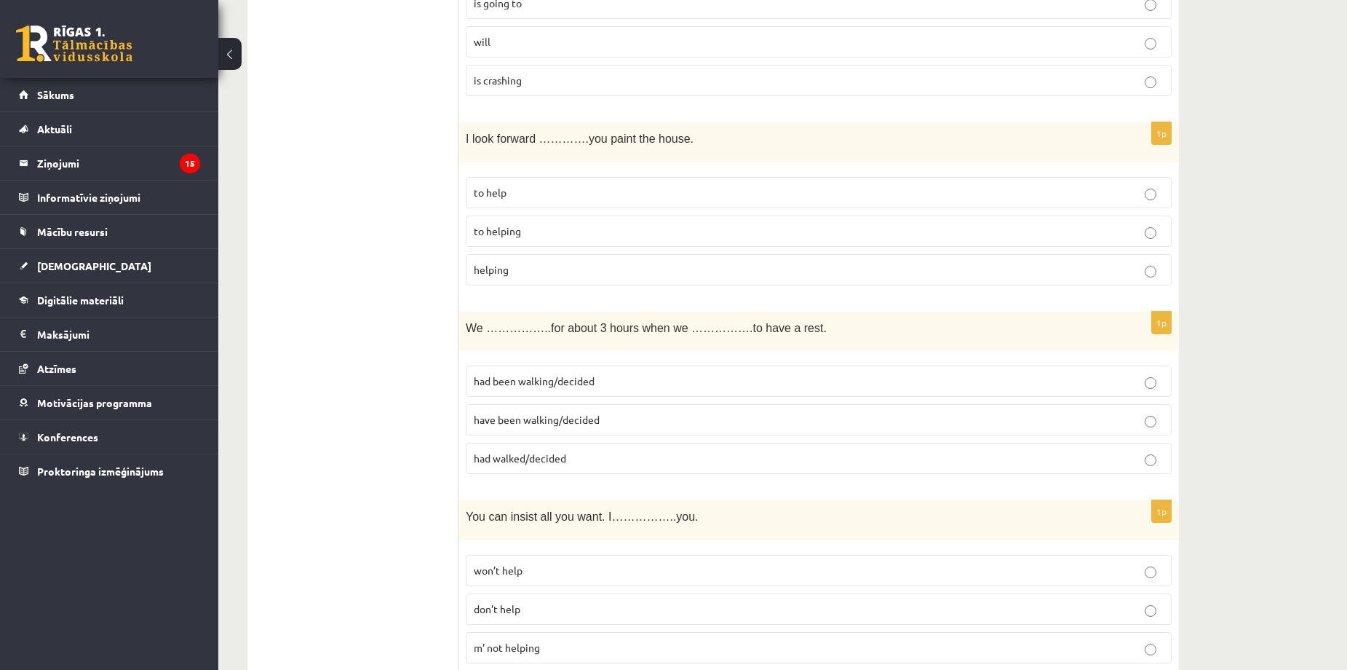
click at [495, 200] on p "to help" at bounding box center [819, 192] width 690 height 15
click at [500, 238] on p "to helping" at bounding box center [819, 230] width 690 height 15
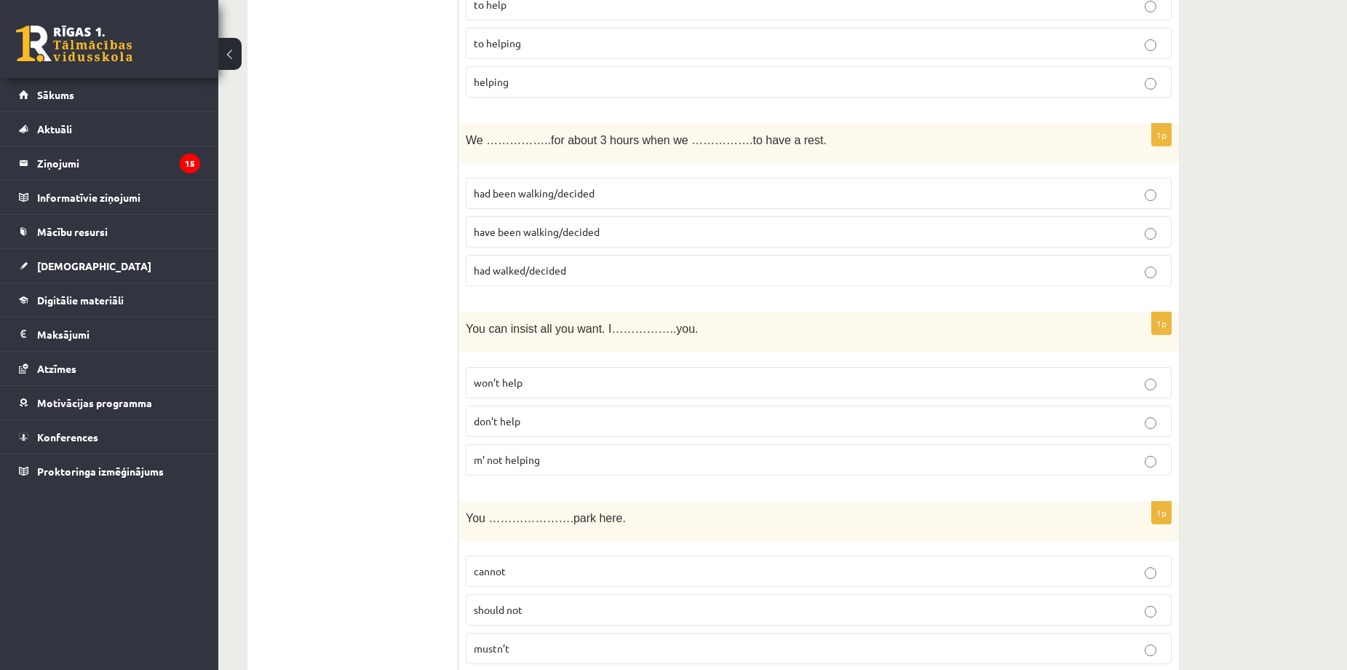
scroll to position [2233, 0]
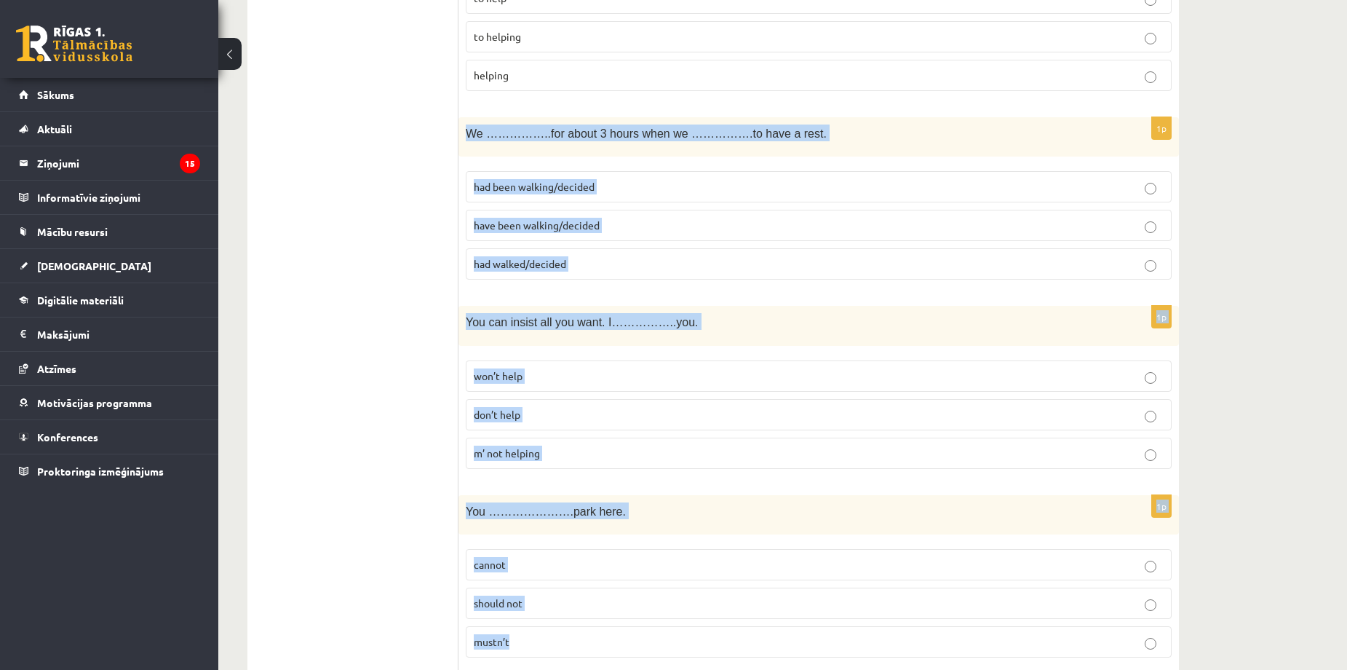
drag, startPoint x: 467, startPoint y: 134, endPoint x: 657, endPoint y: 646, distance: 546.8
copy form "We ……………..for about 3 hours when we …………….to have a rest. had been walking/deci…"
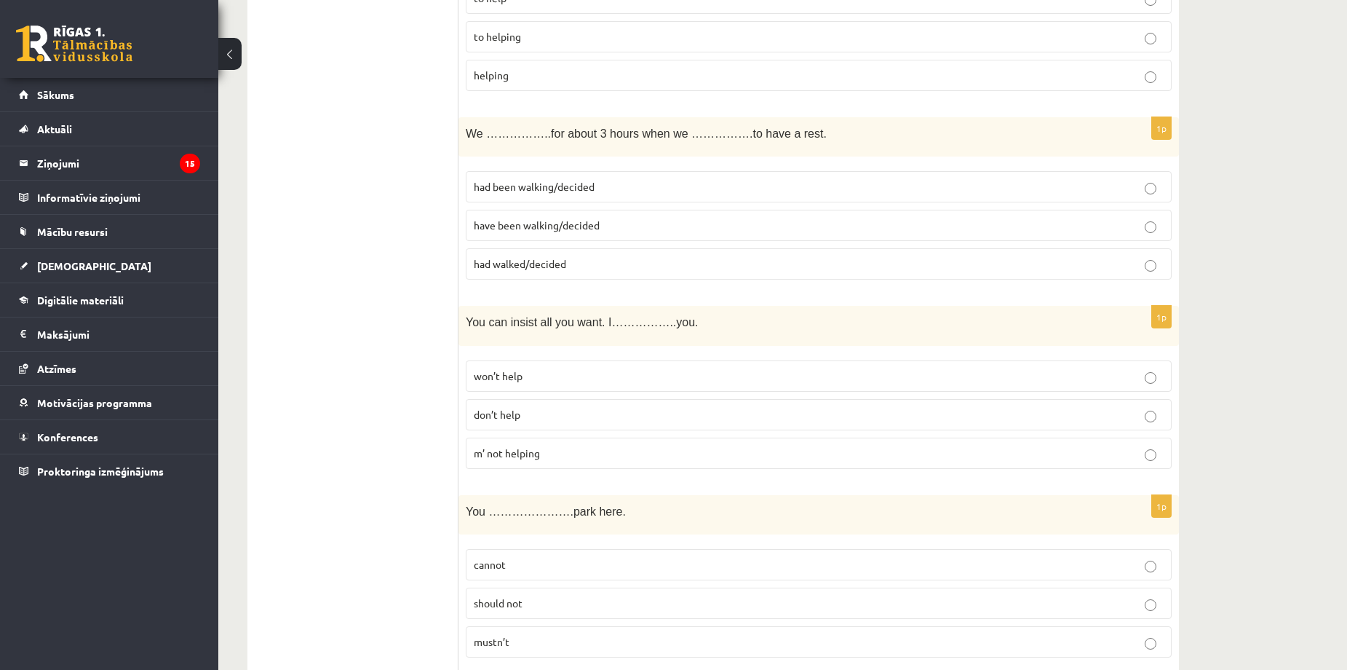
drag, startPoint x: 371, startPoint y: 245, endPoint x: 410, endPoint y: 236, distance: 40.3
click at [531, 191] on span "had been walking/decided" at bounding box center [534, 186] width 121 height 13
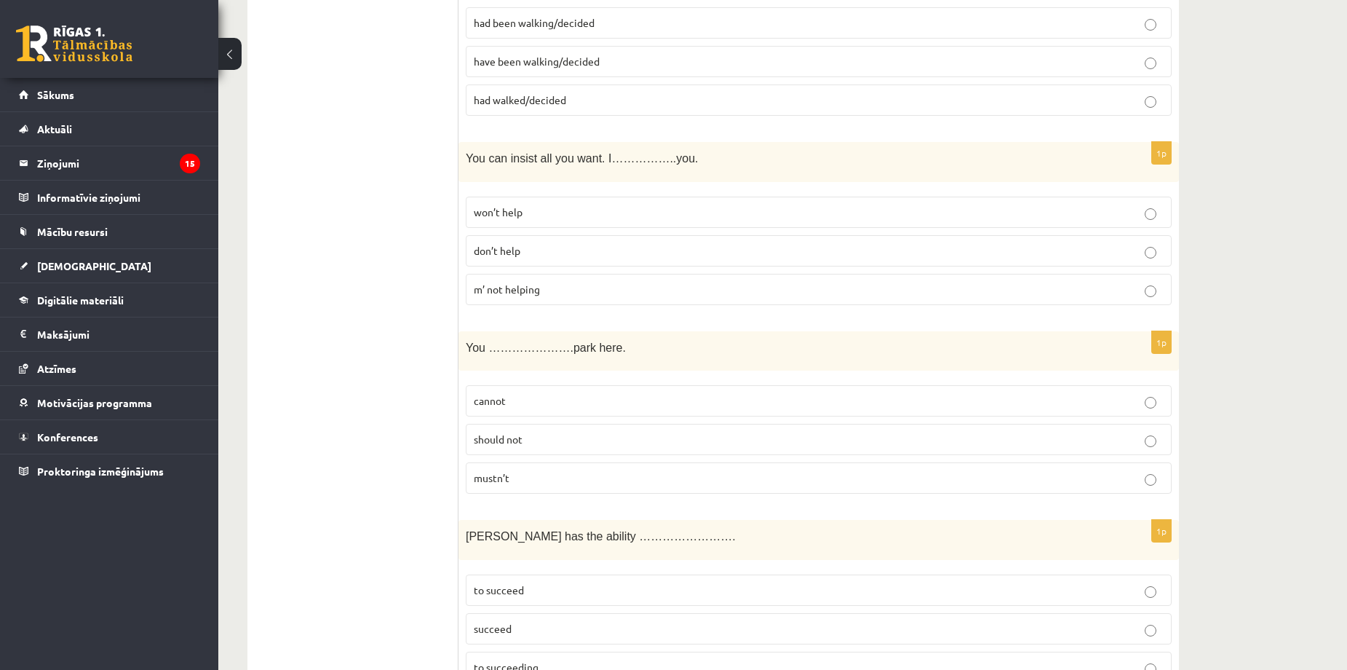
scroll to position [2426, 0]
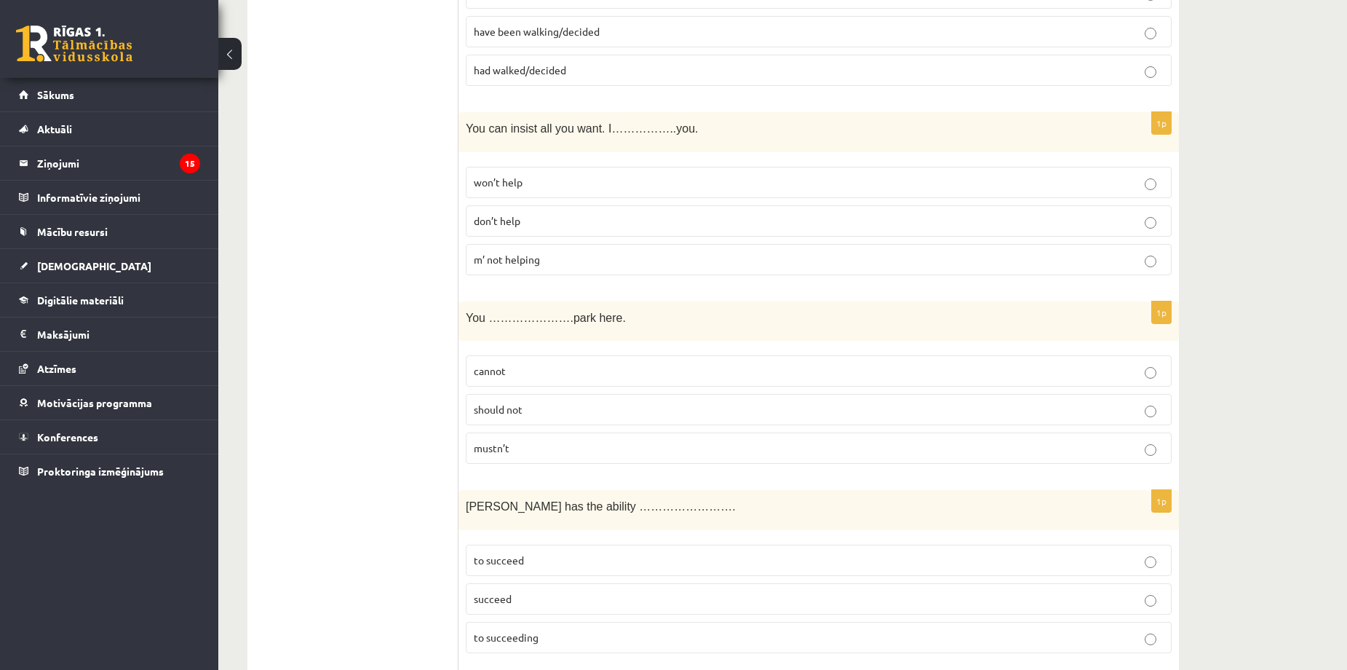
click at [534, 186] on p "won’t help" at bounding box center [819, 182] width 690 height 15
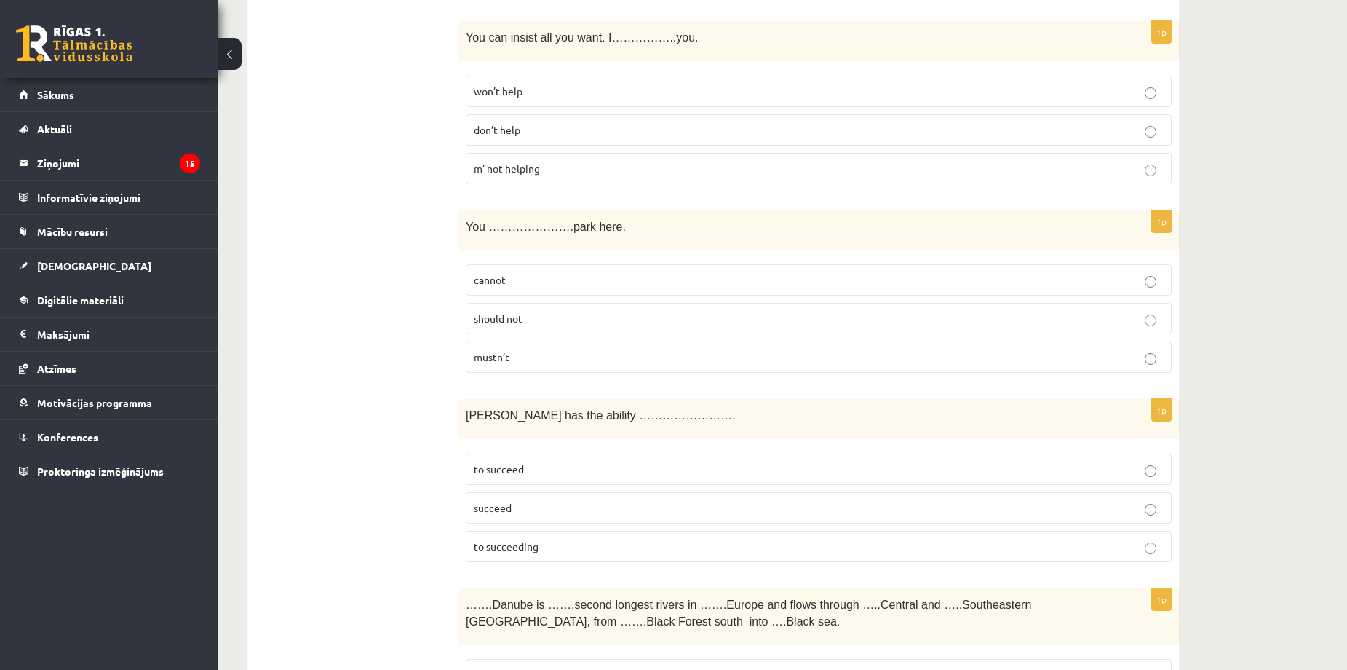
scroll to position [2524, 0]
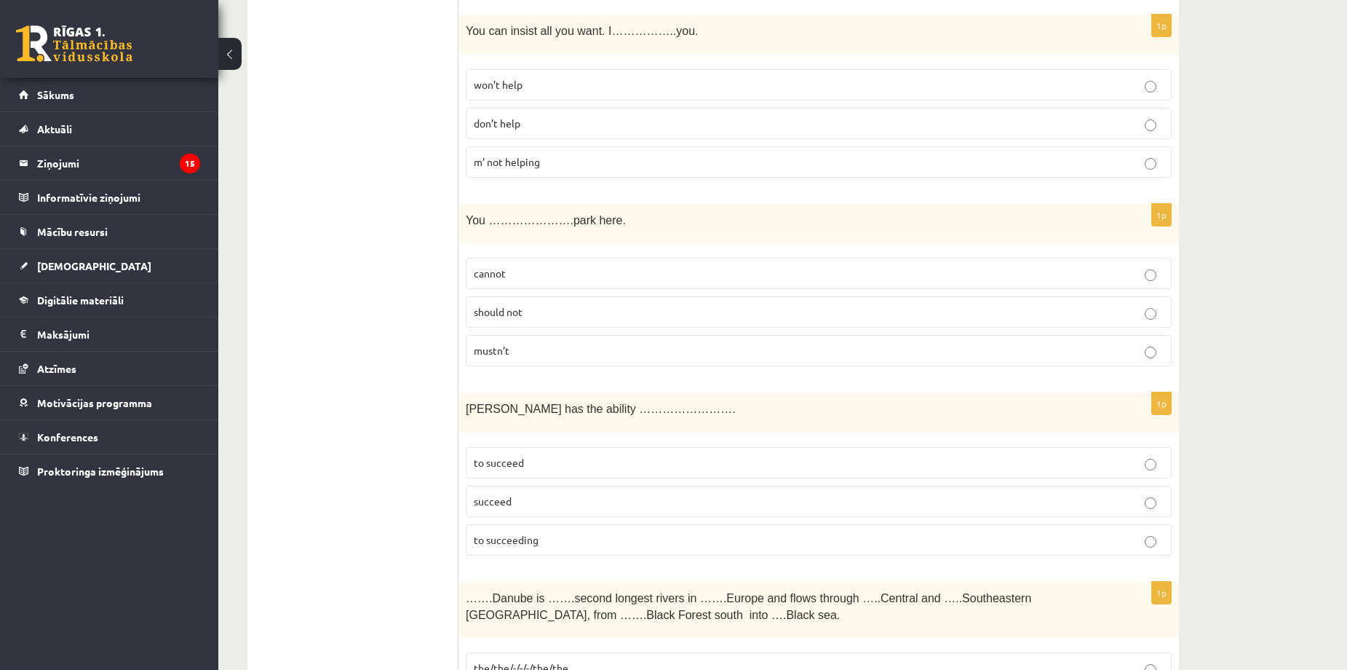
click at [534, 352] on p "mustn’t" at bounding box center [819, 350] width 690 height 15
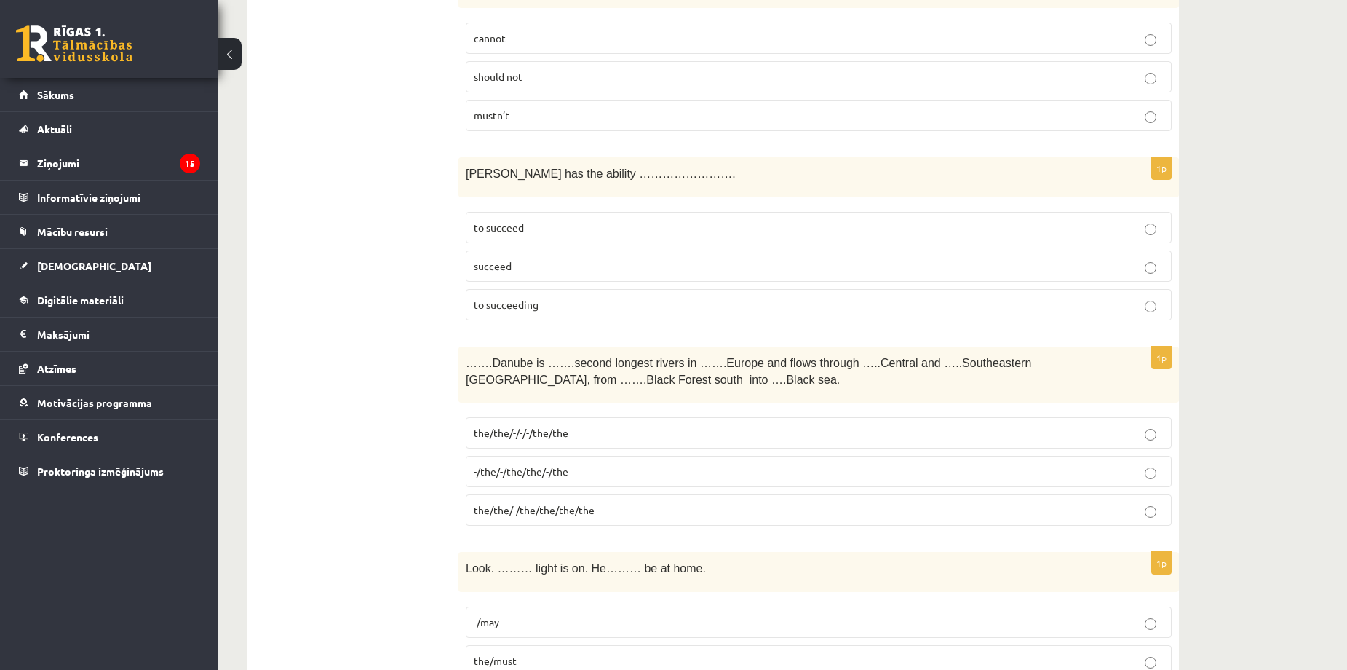
scroll to position [2815, 0]
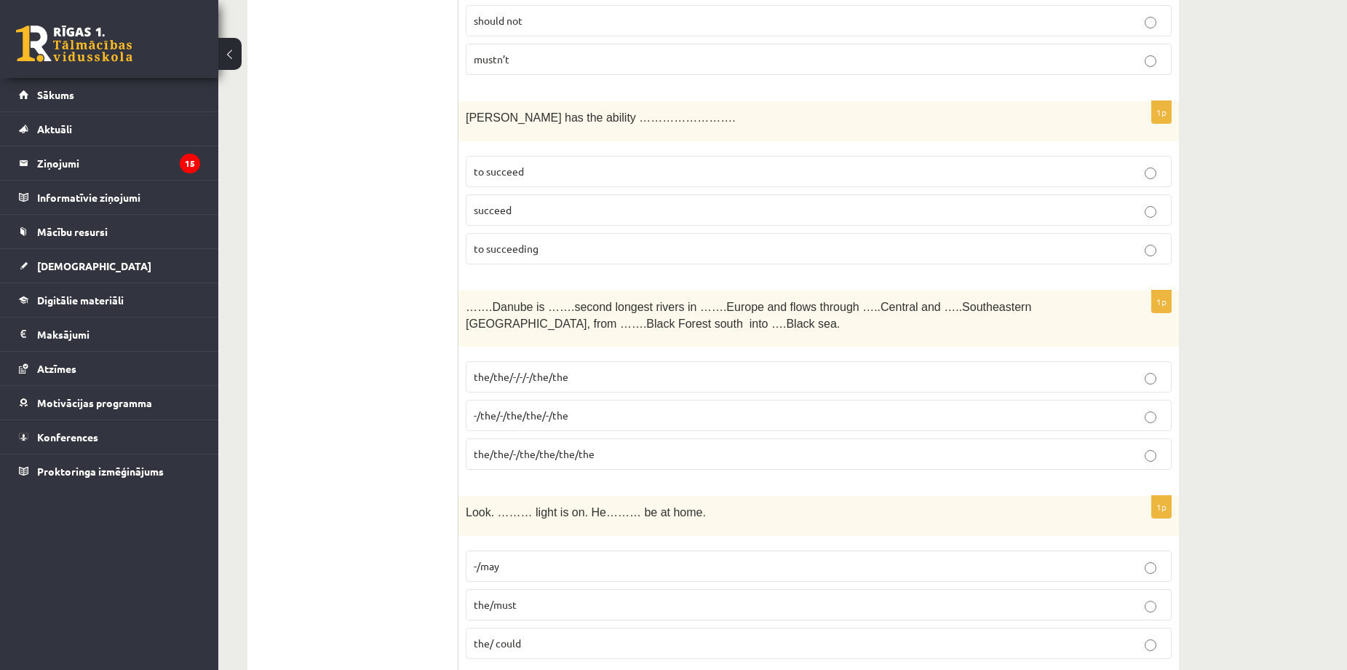
drag, startPoint x: 470, startPoint y: 116, endPoint x: 333, endPoint y: 318, distance: 243.7
click at [393, 306] on div "**********" at bounding box center [714, 191] width 932 height 5519
click at [395, 123] on ul "Tests Izvērtējums!" at bounding box center [360, 191] width 197 height 5490
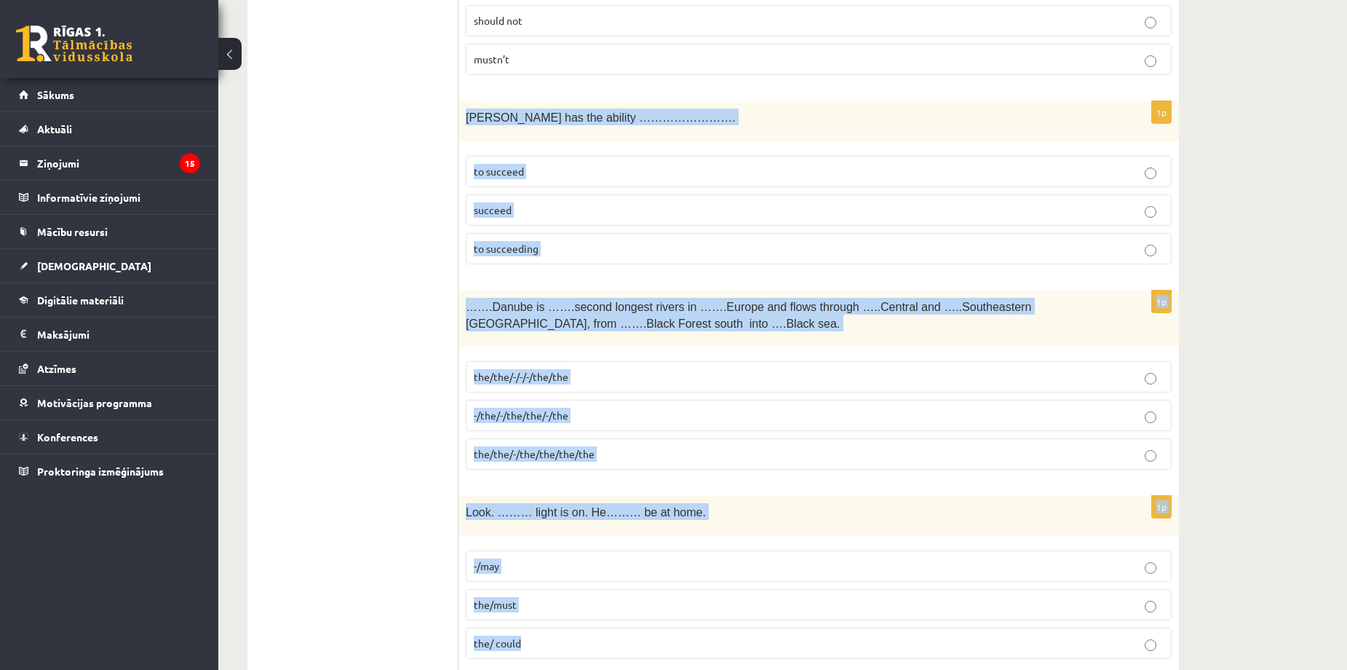
drag, startPoint x: 464, startPoint y: 117, endPoint x: 751, endPoint y: 630, distance: 587.3
click at [751, 630] on form "1p Sally agreed ………in the chess competition participate to participate particip…" at bounding box center [819, 191] width 692 height 5490
copy form "Tara has the ability ……………………. to succeed succeed to succeeding 1p …….Danube is…"
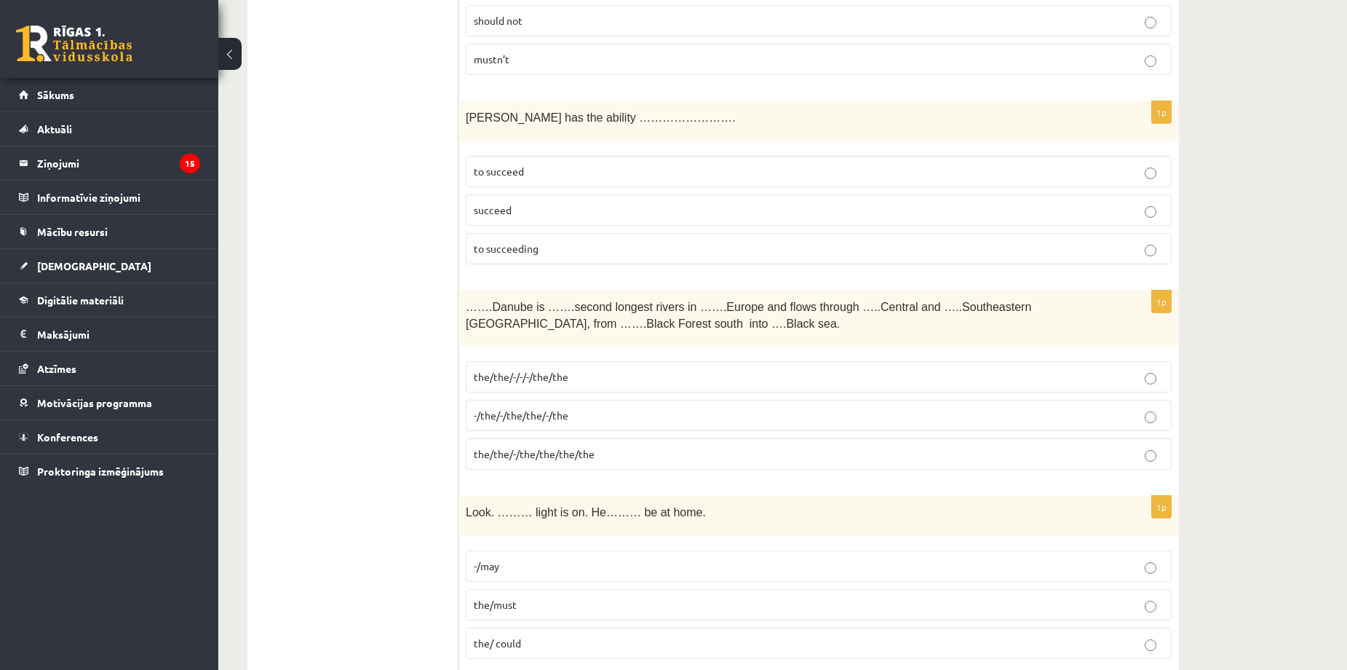
click at [316, 246] on ul "Tests Izvērtējums!" at bounding box center [360, 191] width 197 height 5490
click at [477, 164] on label "to succeed" at bounding box center [819, 171] width 706 height 31
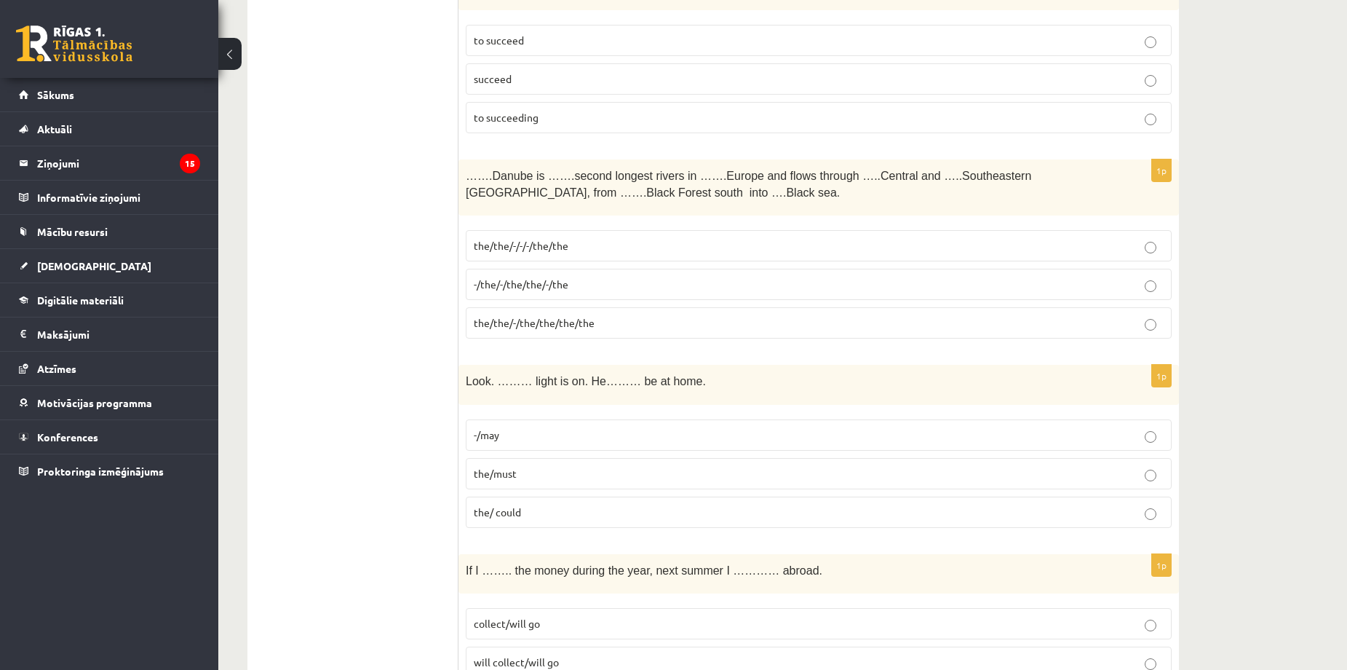
scroll to position [2912, 0]
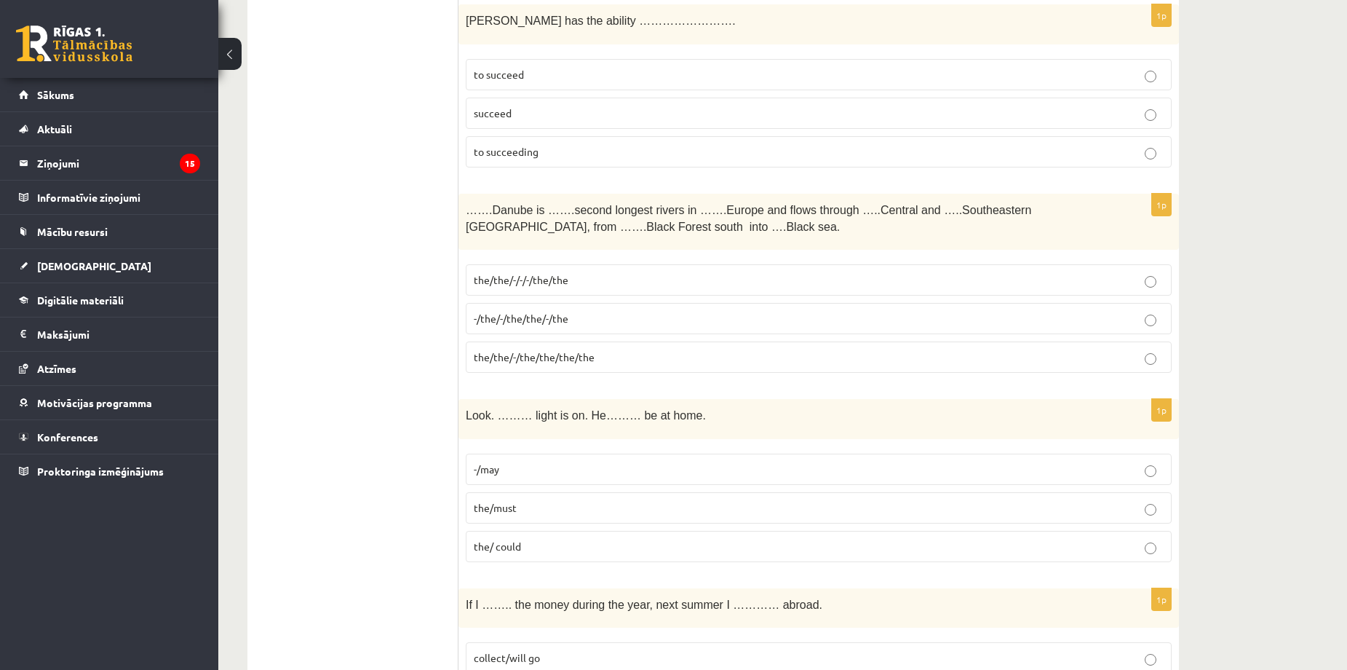
click at [547, 280] on span "the/the/-/-/-/the/the" at bounding box center [521, 279] width 95 height 13
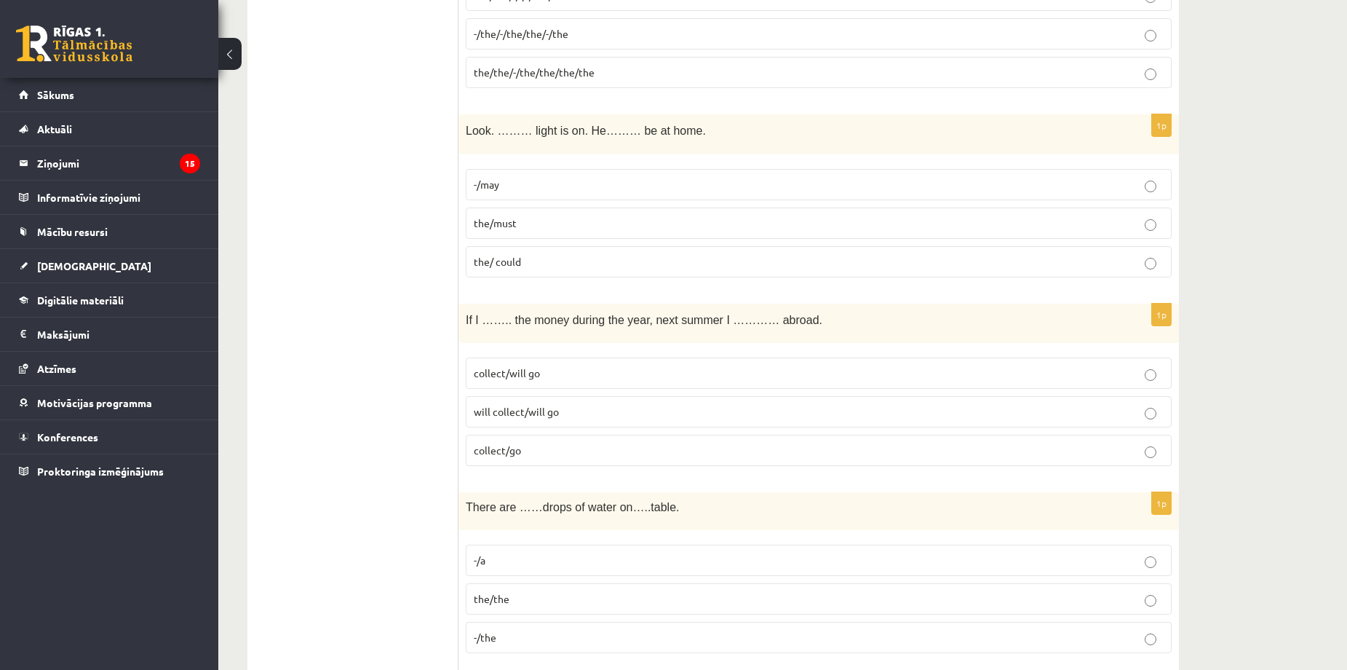
scroll to position [3203, 0]
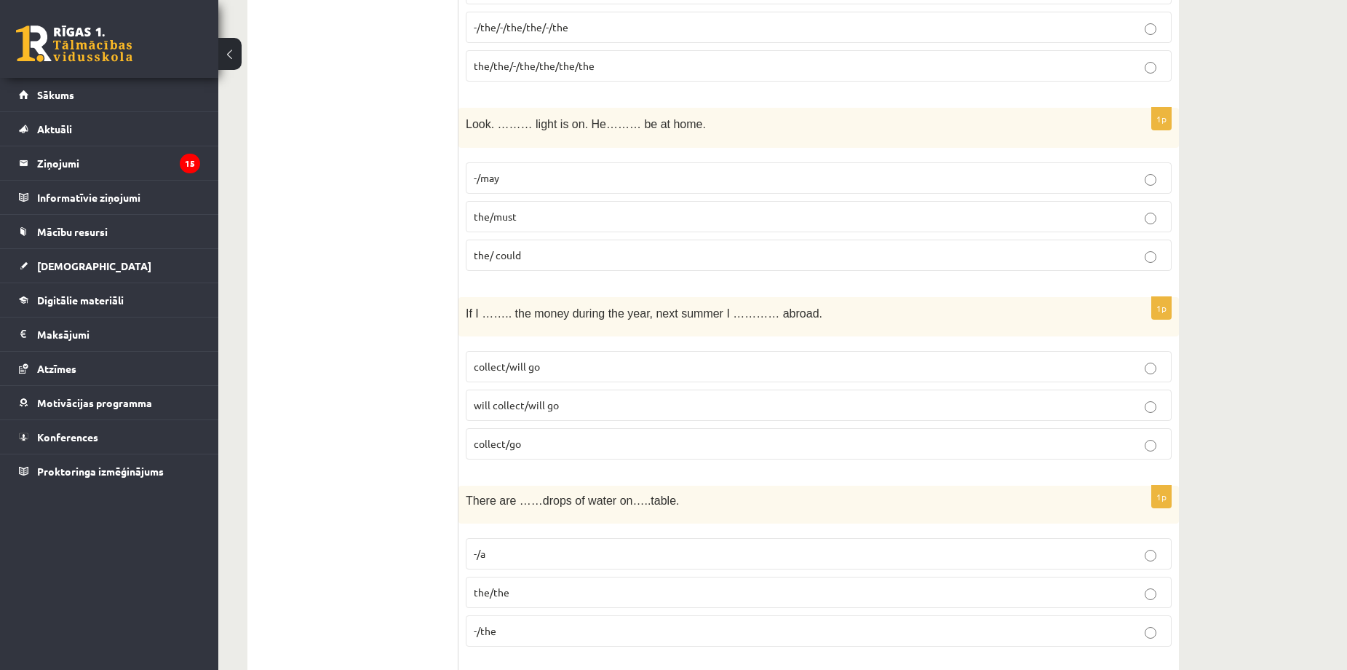
click at [533, 218] on p "the/must" at bounding box center [819, 216] width 690 height 15
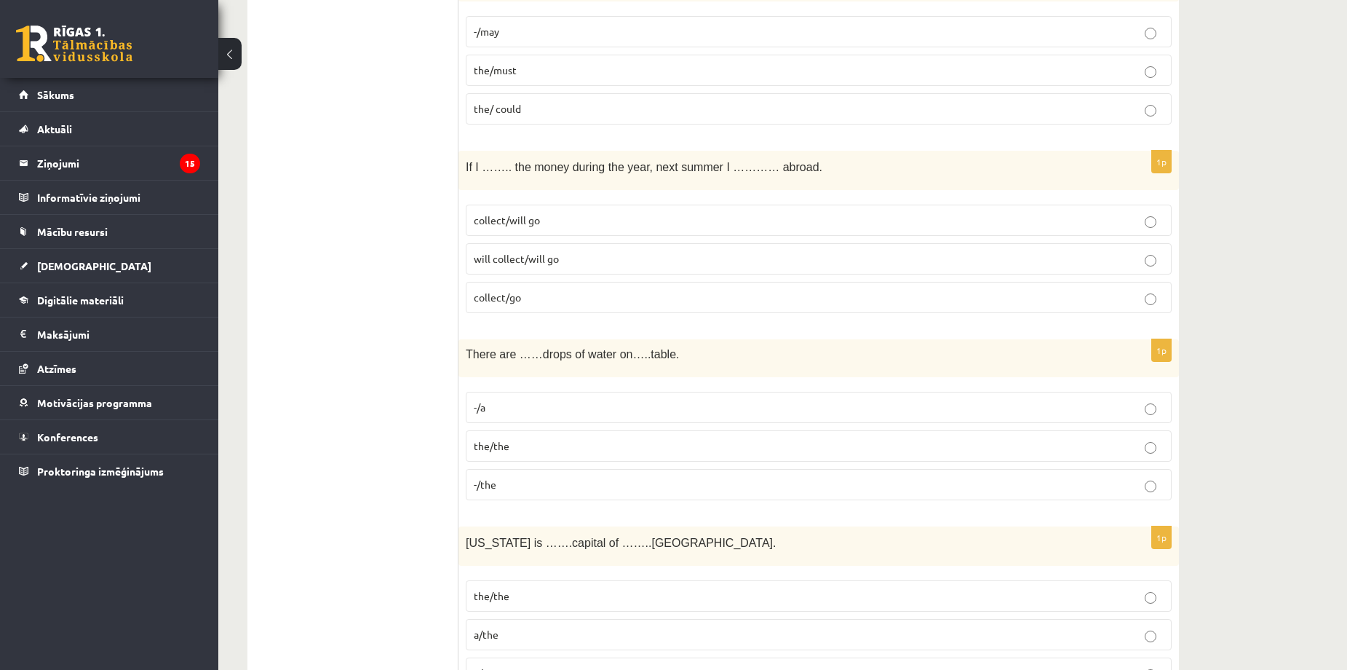
scroll to position [3397, 0]
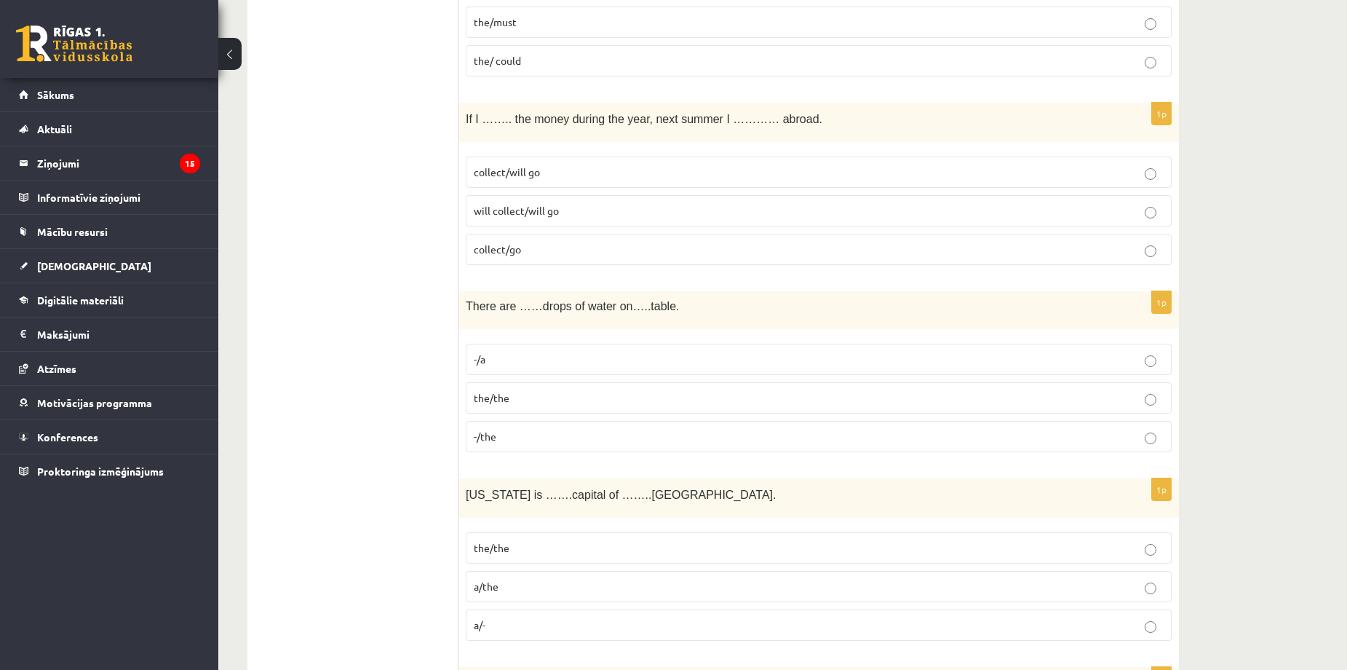
click at [559, 168] on p "collect/will go" at bounding box center [819, 172] width 690 height 15
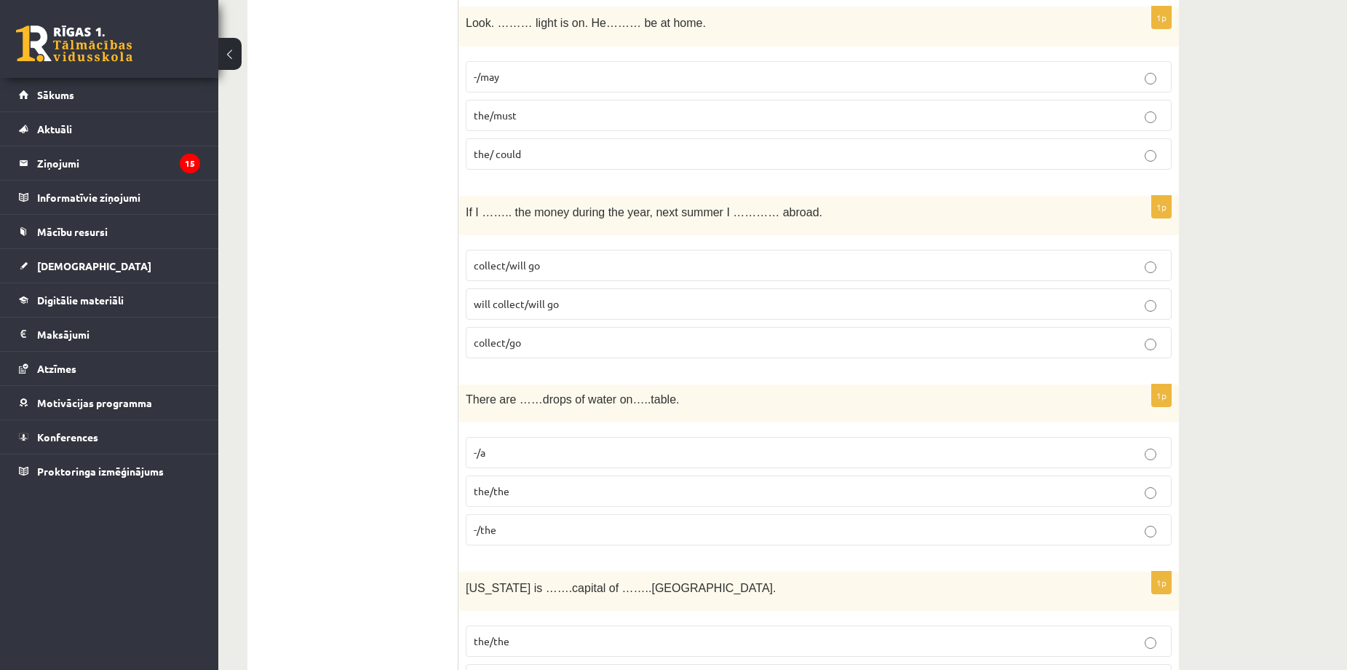
scroll to position [3300, 0]
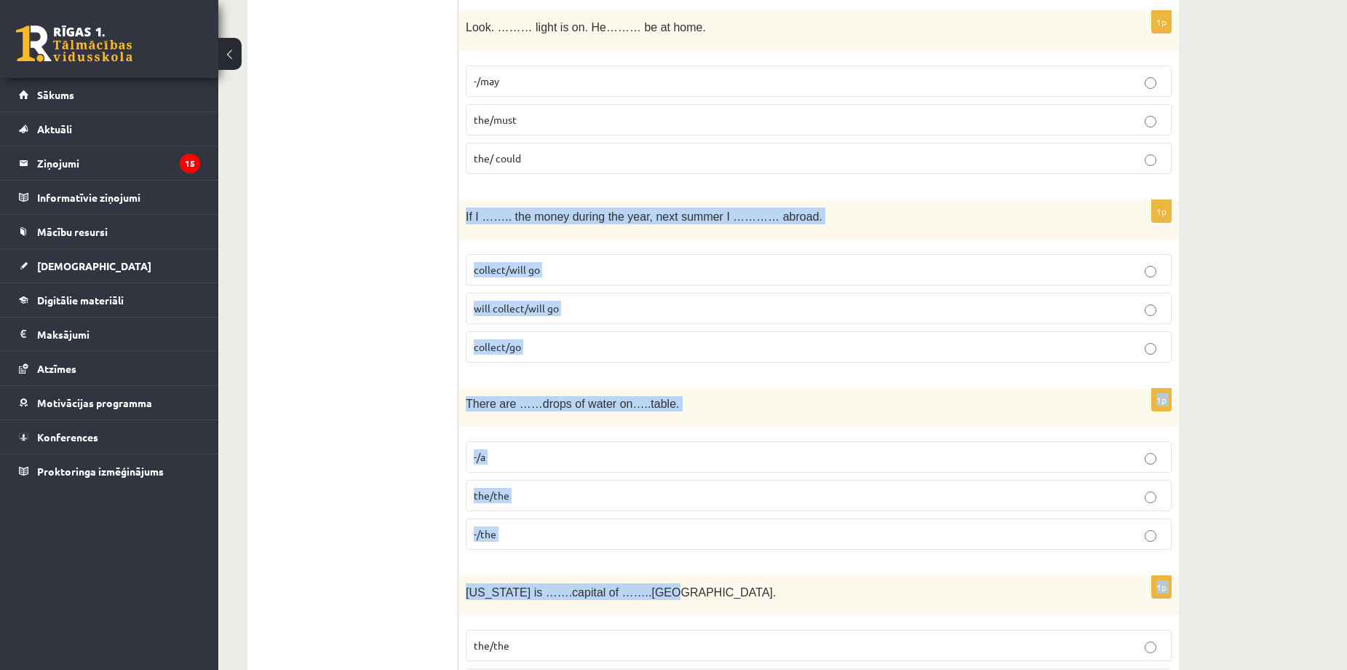
drag, startPoint x: 464, startPoint y: 215, endPoint x: 652, endPoint y: 593, distance: 422.6
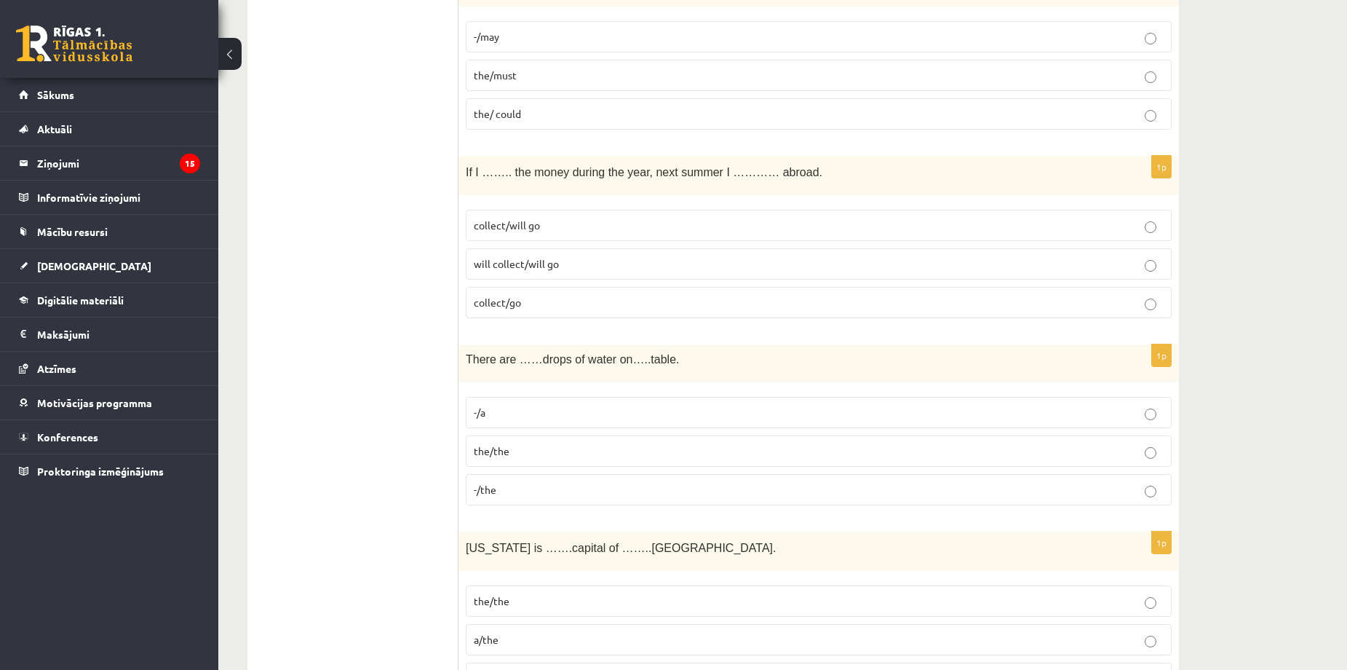
scroll to position [3494, 0]
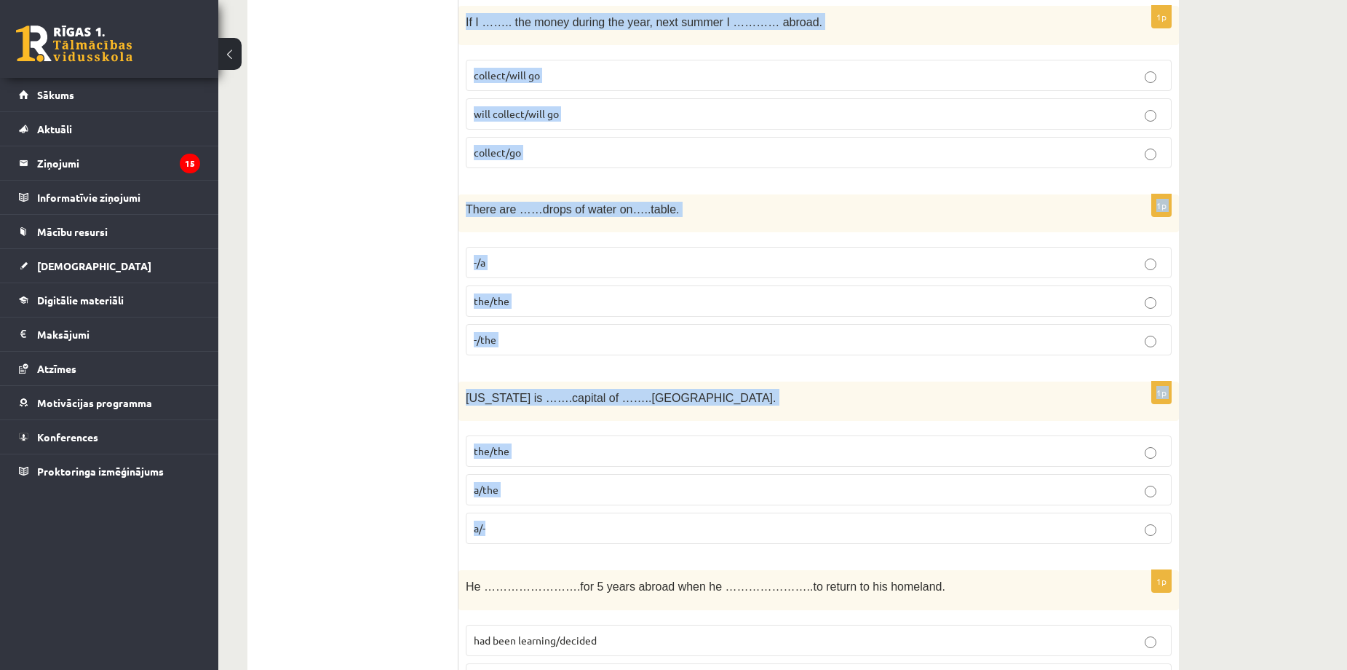
drag, startPoint x: 467, startPoint y: 20, endPoint x: 773, endPoint y: 520, distance: 586.8
copy form "If I …….. the money during the year, next summer I ………… abroad. collect/will go…"
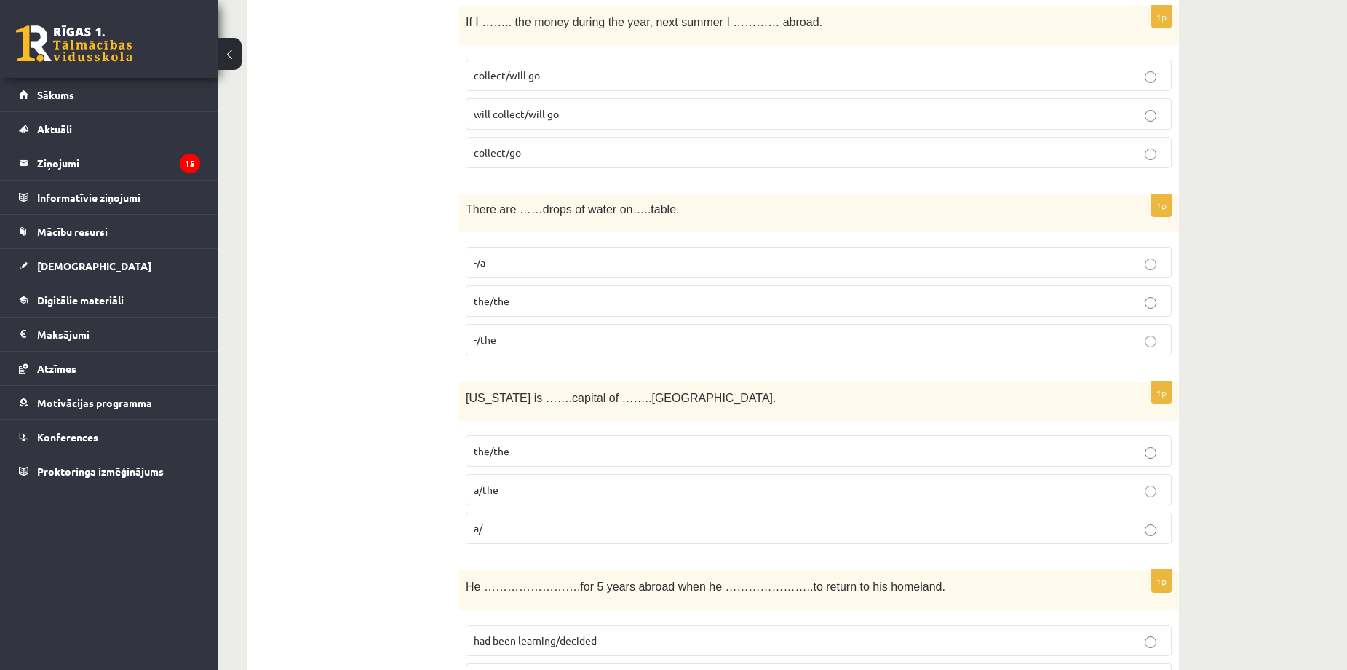
click at [491, 329] on label "-/the" at bounding box center [819, 339] width 706 height 31
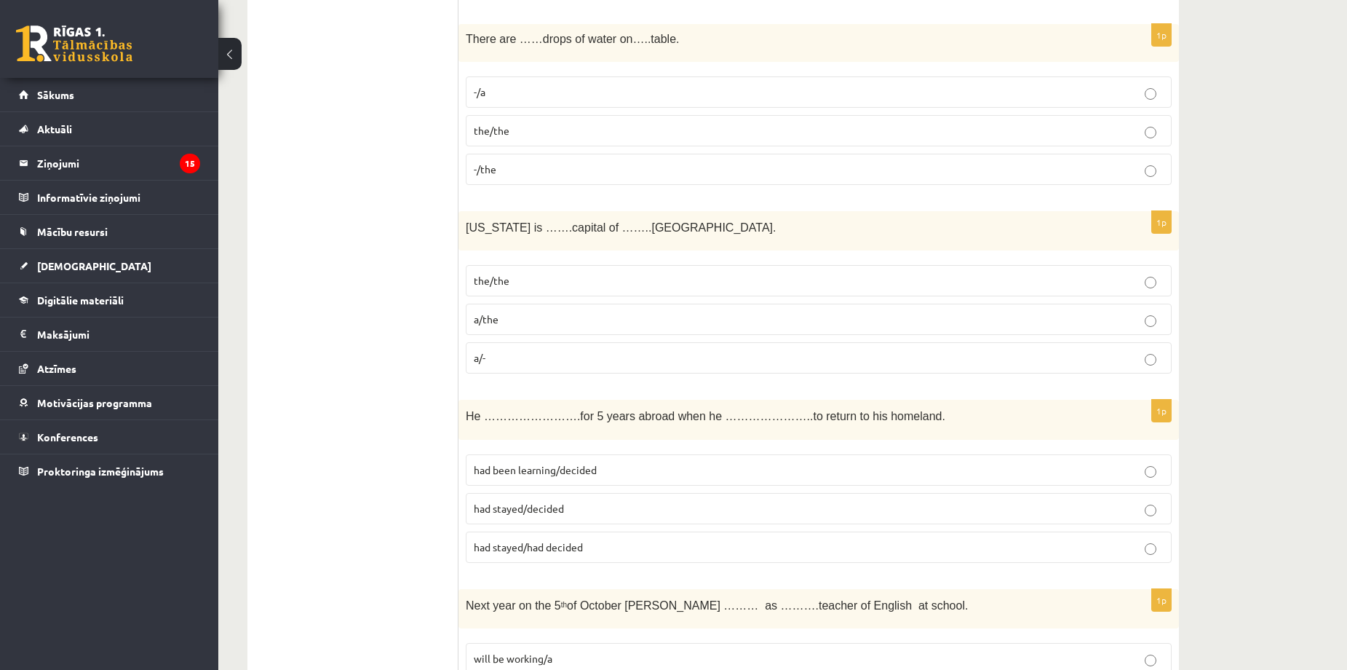
scroll to position [3689, 0]
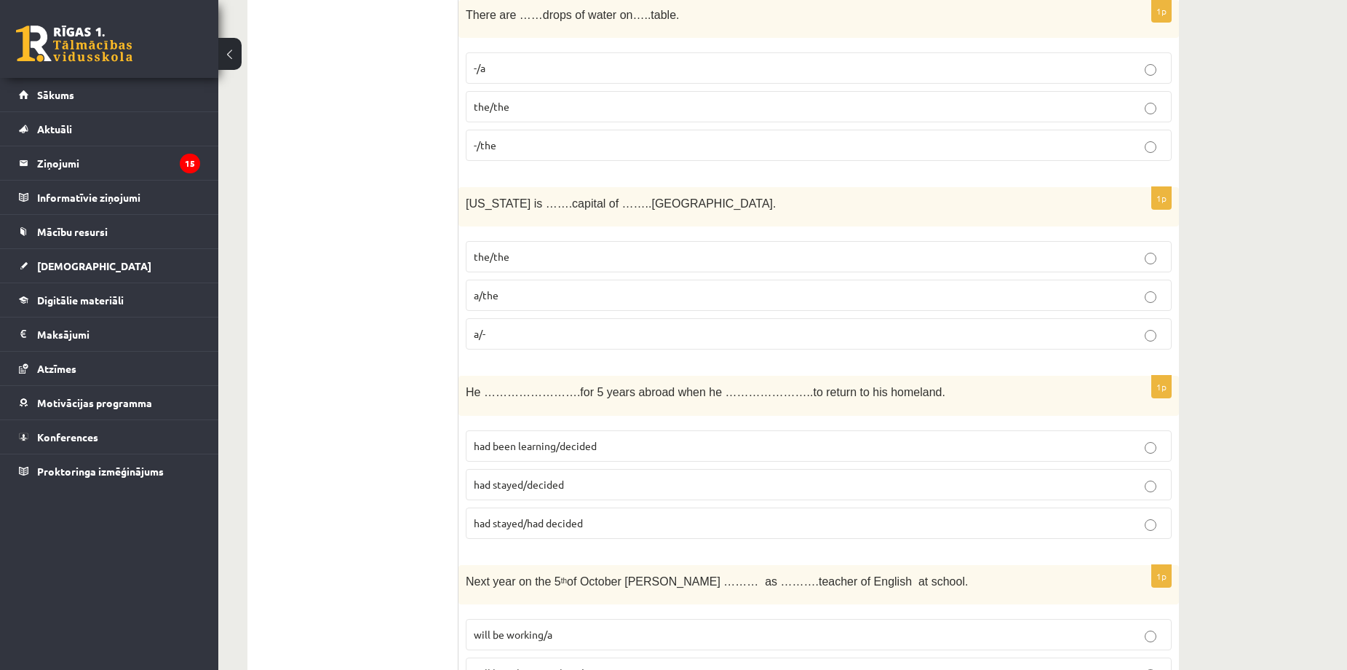
click at [514, 255] on p "the/the" at bounding box center [819, 256] width 690 height 15
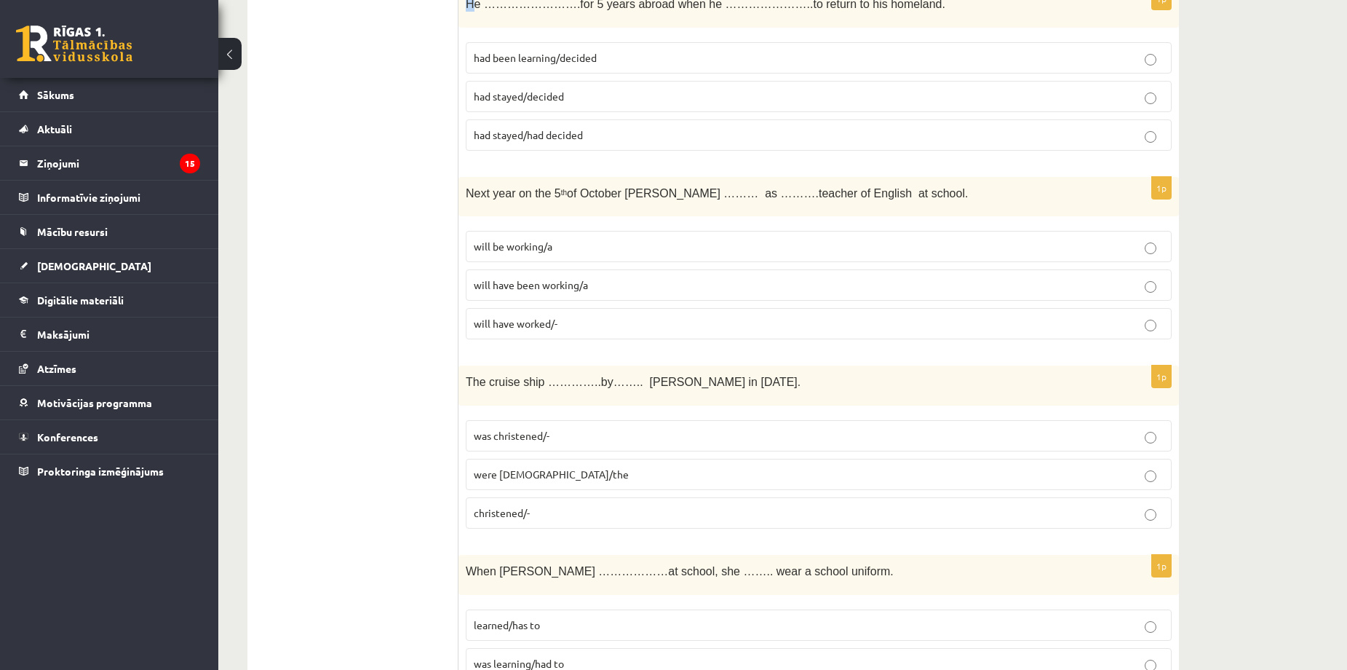
scroll to position [4053, 0]
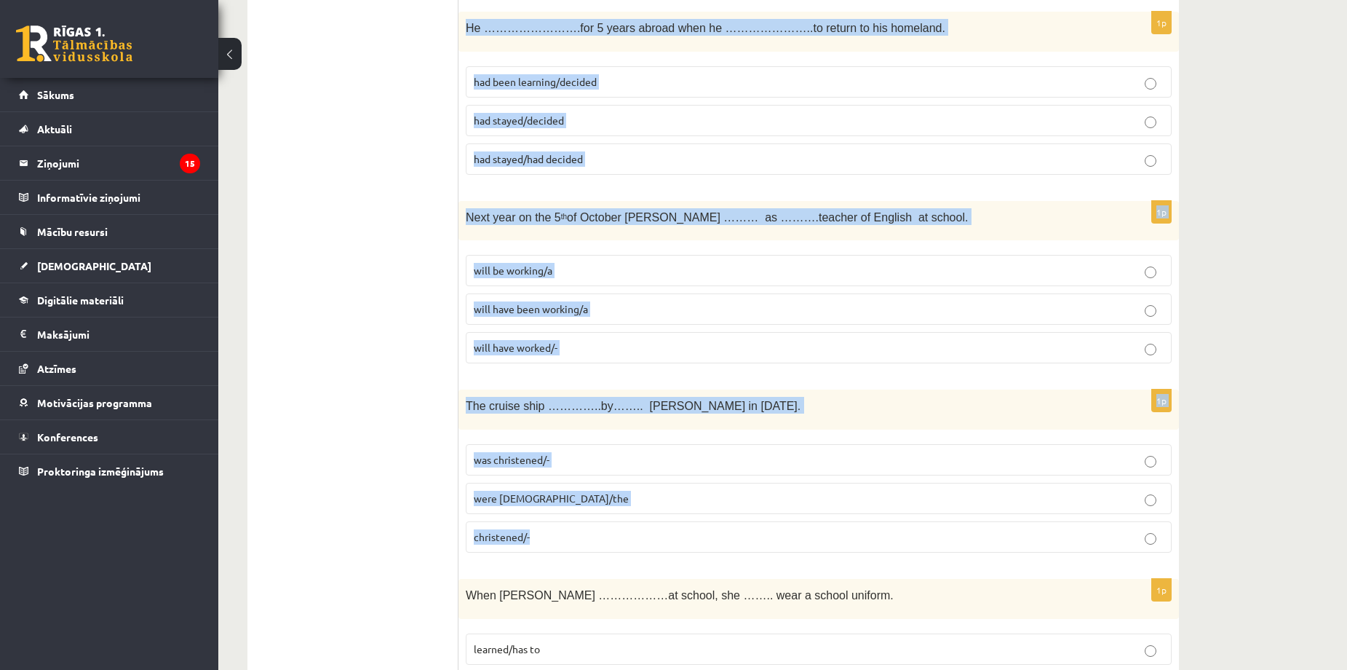
drag, startPoint x: 467, startPoint y: 1, endPoint x: 679, endPoint y: 526, distance: 566.3
copy form "He …………………….for 5 years abroad when he …………………..to return to his homeland. had …"
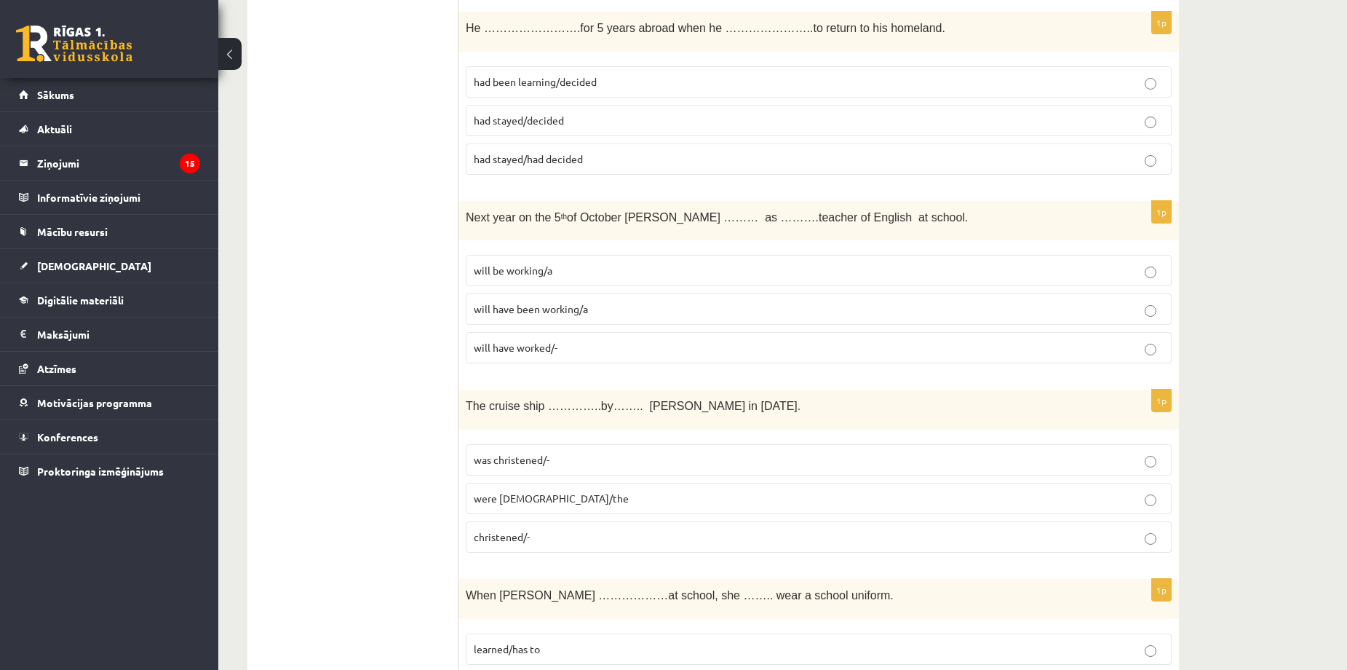
click at [531, 122] on span "had stayed/decided" at bounding box center [519, 120] width 90 height 13
click at [530, 312] on span "will have been working/a" at bounding box center [531, 308] width 114 height 13
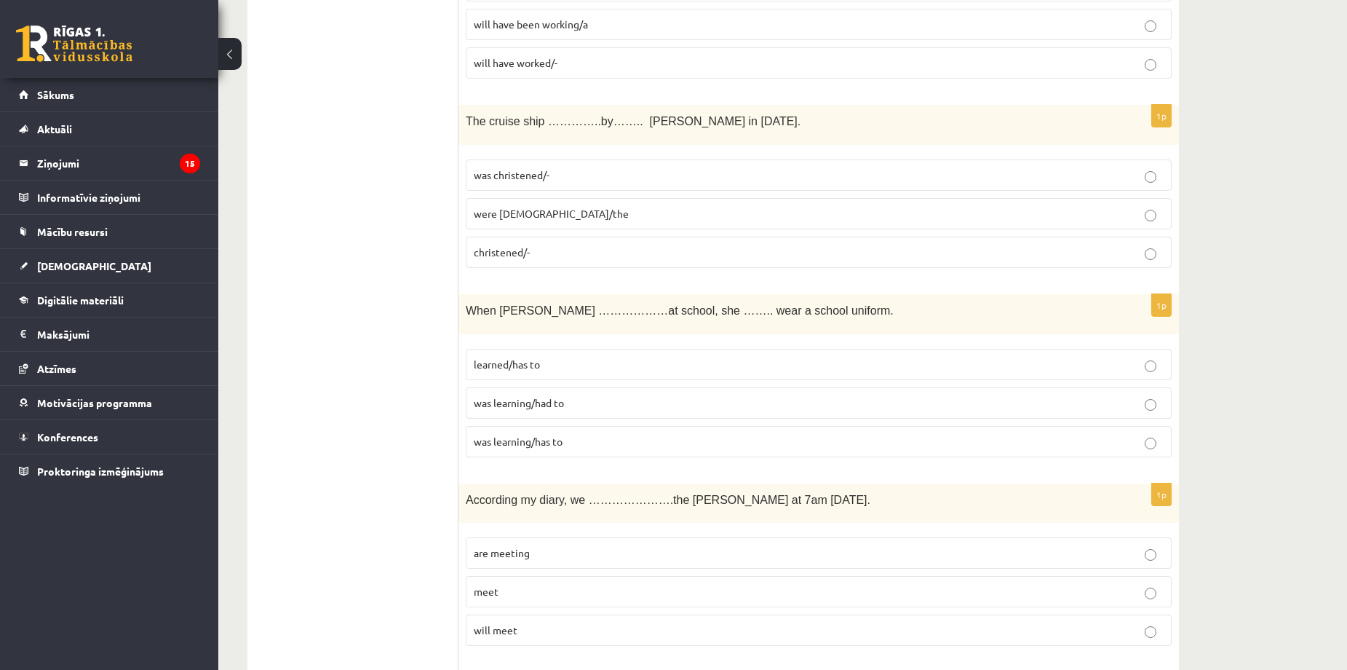
scroll to position [4344, 0]
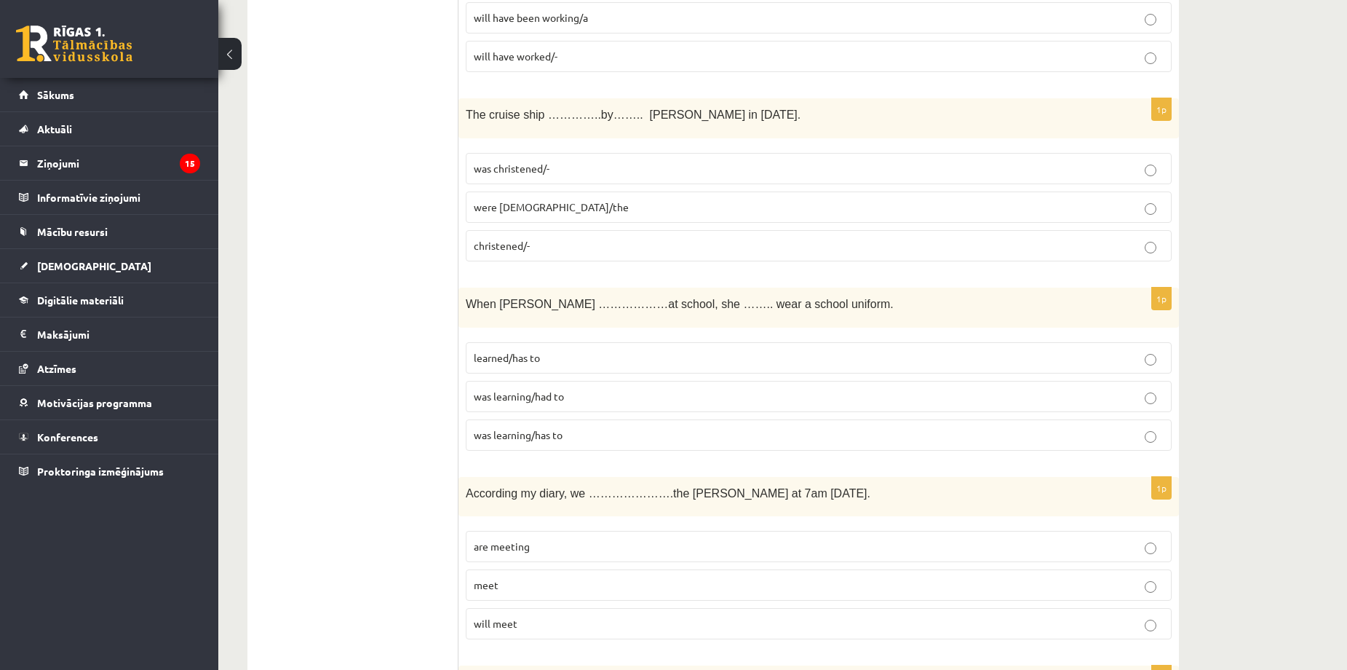
click at [635, 166] on p "was christened/-" at bounding box center [819, 168] width 690 height 15
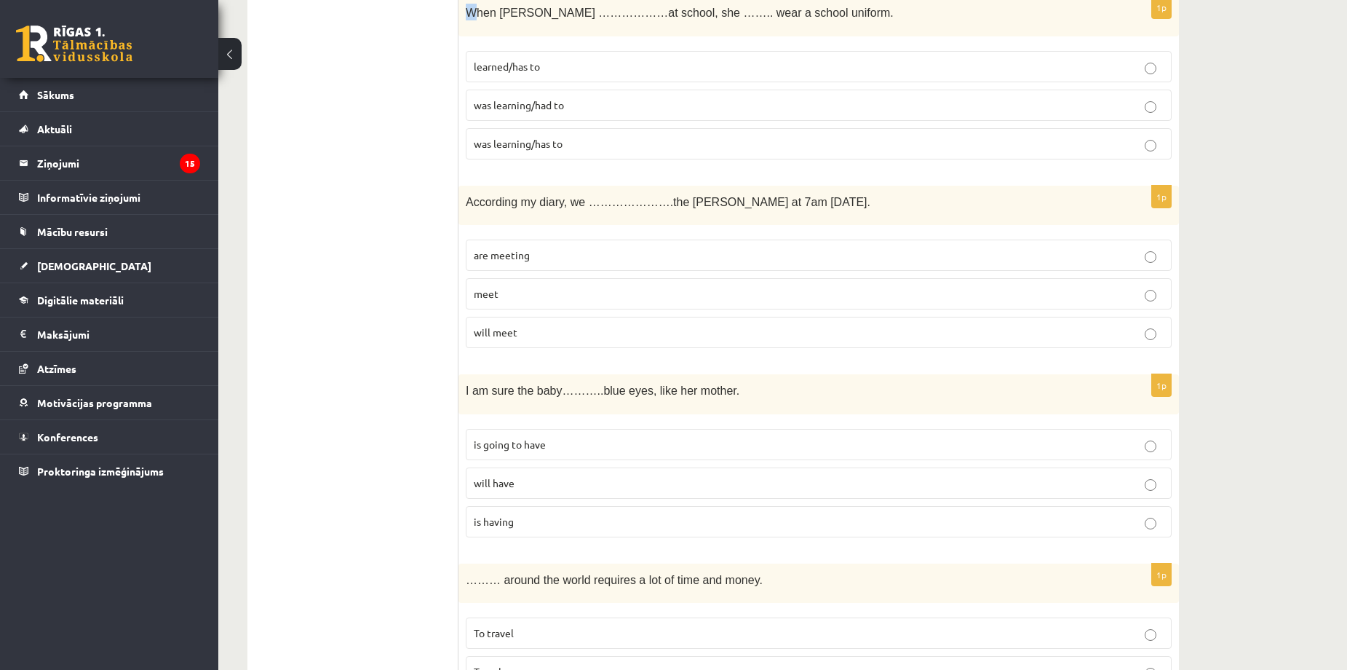
scroll to position [4634, 0]
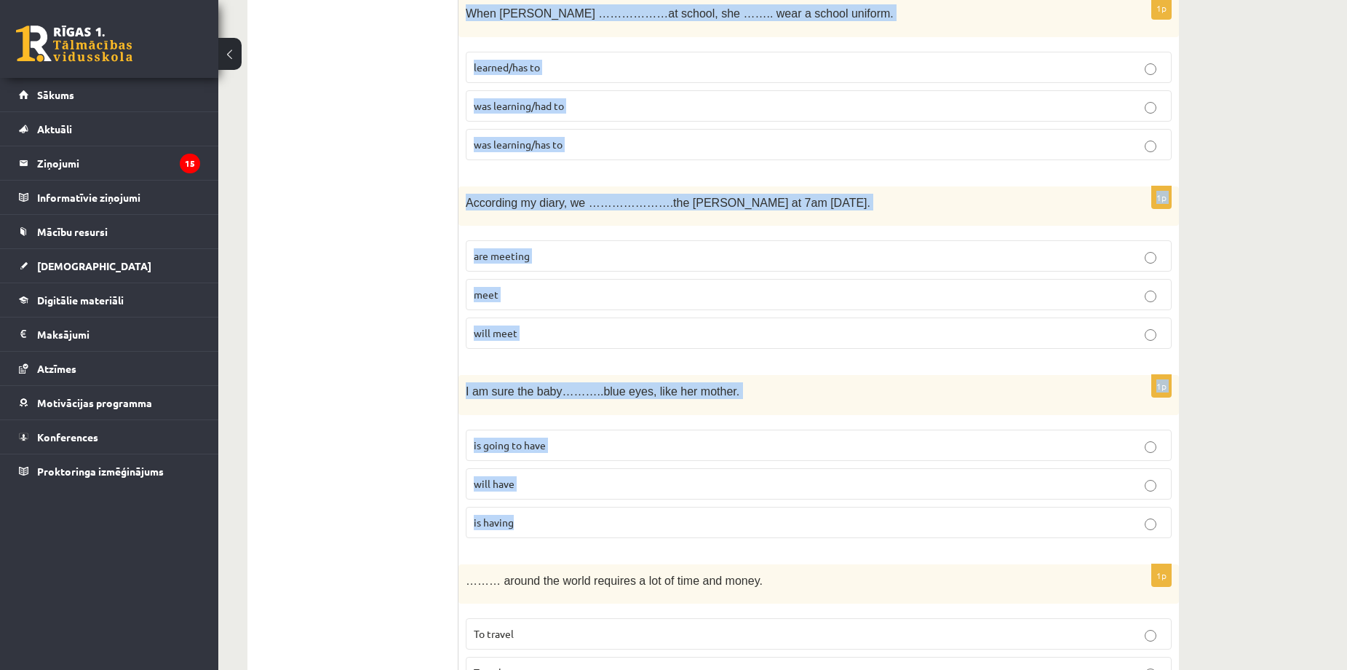
drag, startPoint x: 468, startPoint y: 12, endPoint x: 776, endPoint y: 547, distance: 617.3
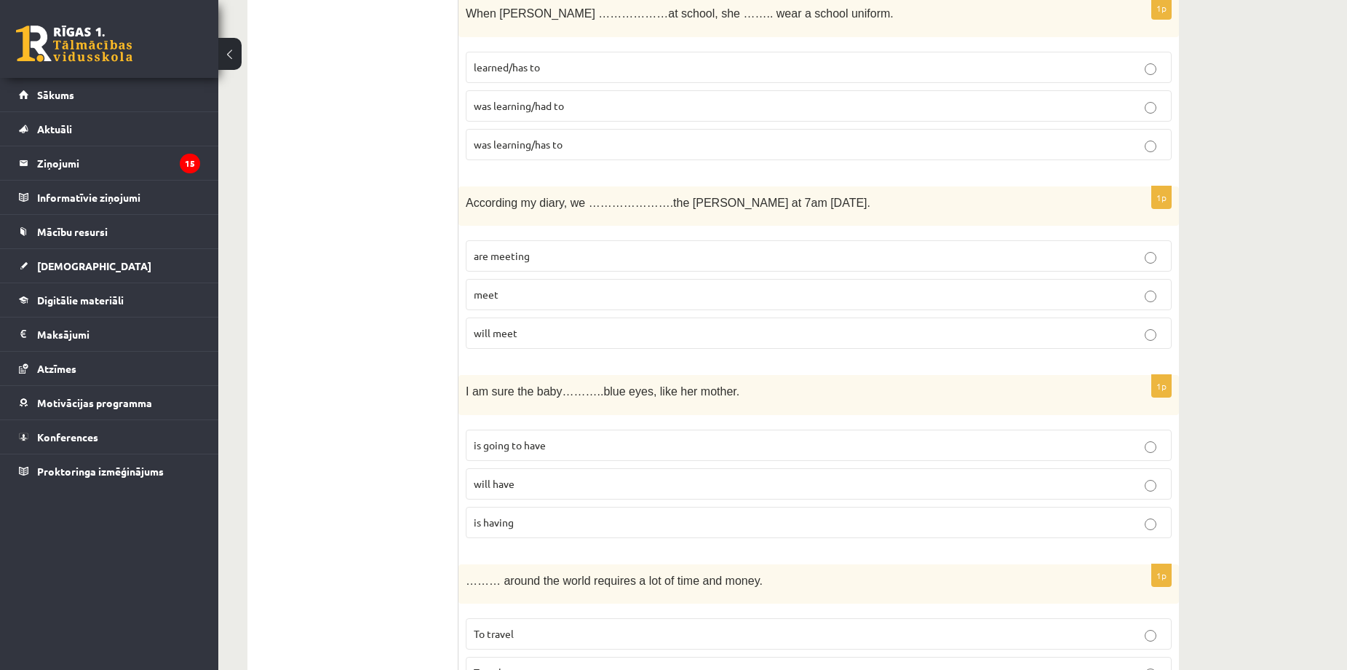
click at [587, 104] on p "was learning/had to" at bounding box center [819, 105] width 690 height 15
click at [606, 252] on p "are meeting" at bounding box center [819, 255] width 690 height 15
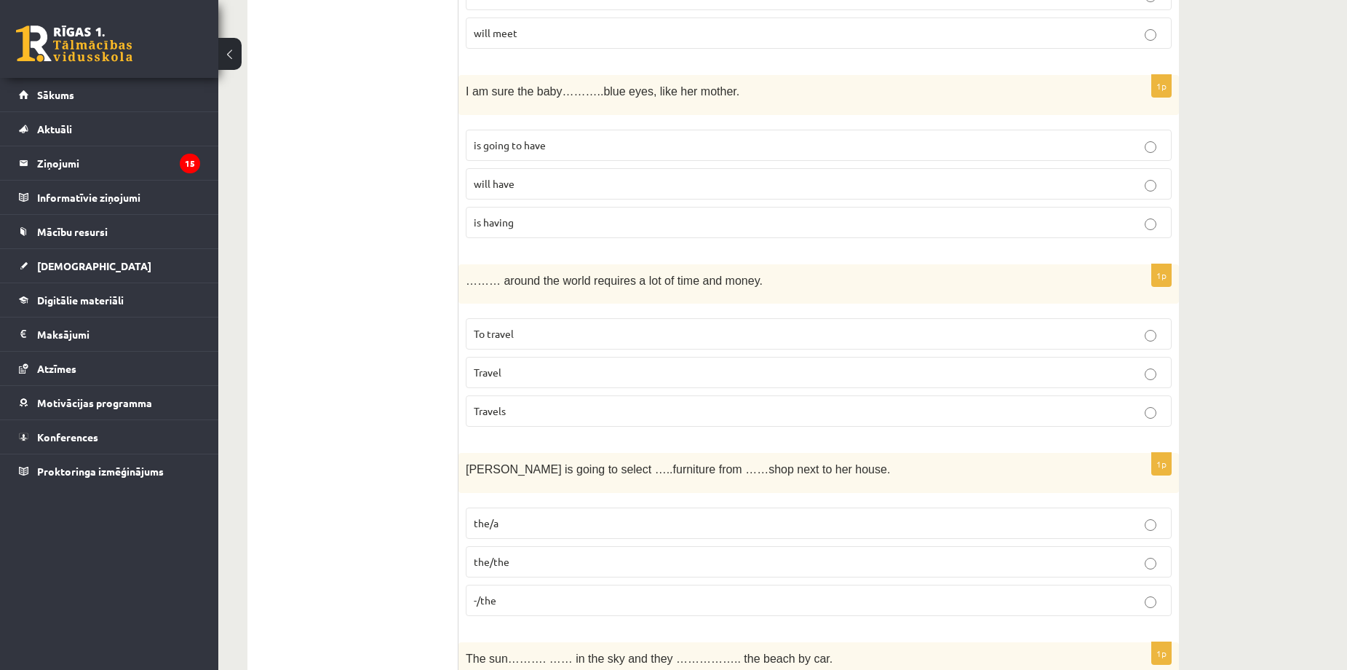
scroll to position [5022, 0]
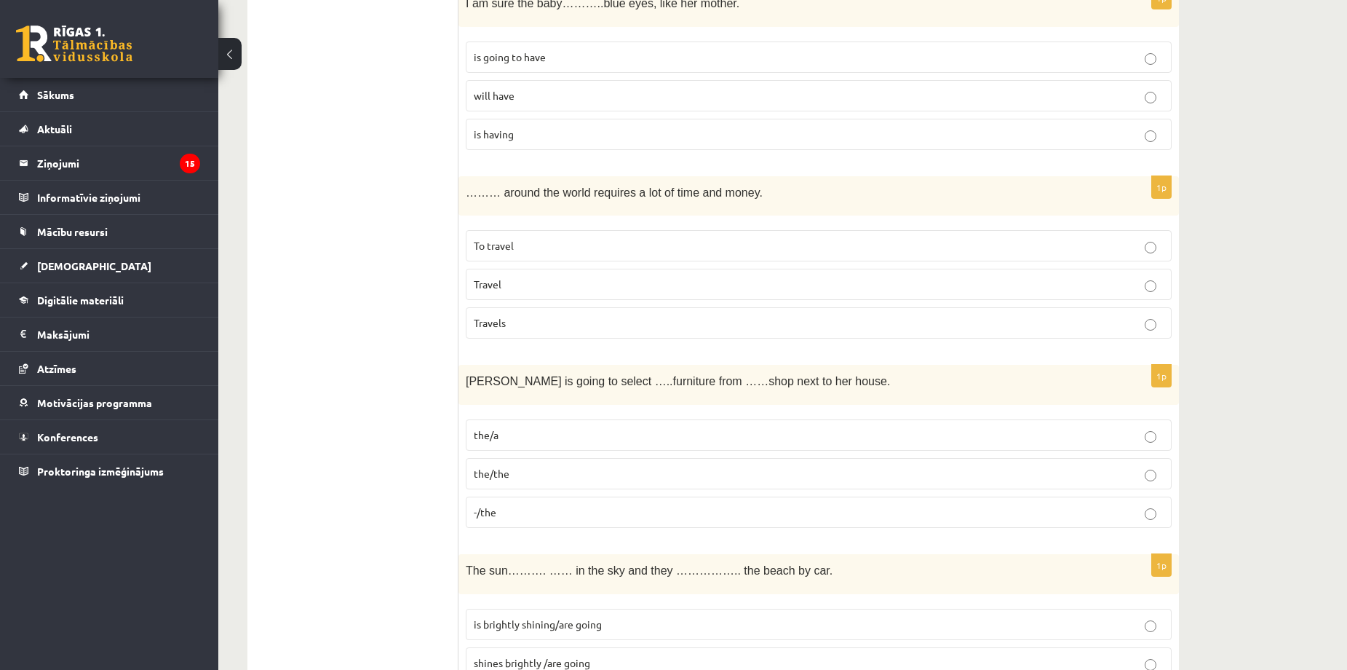
click at [765, 66] on label "is going to have" at bounding box center [819, 56] width 706 height 31
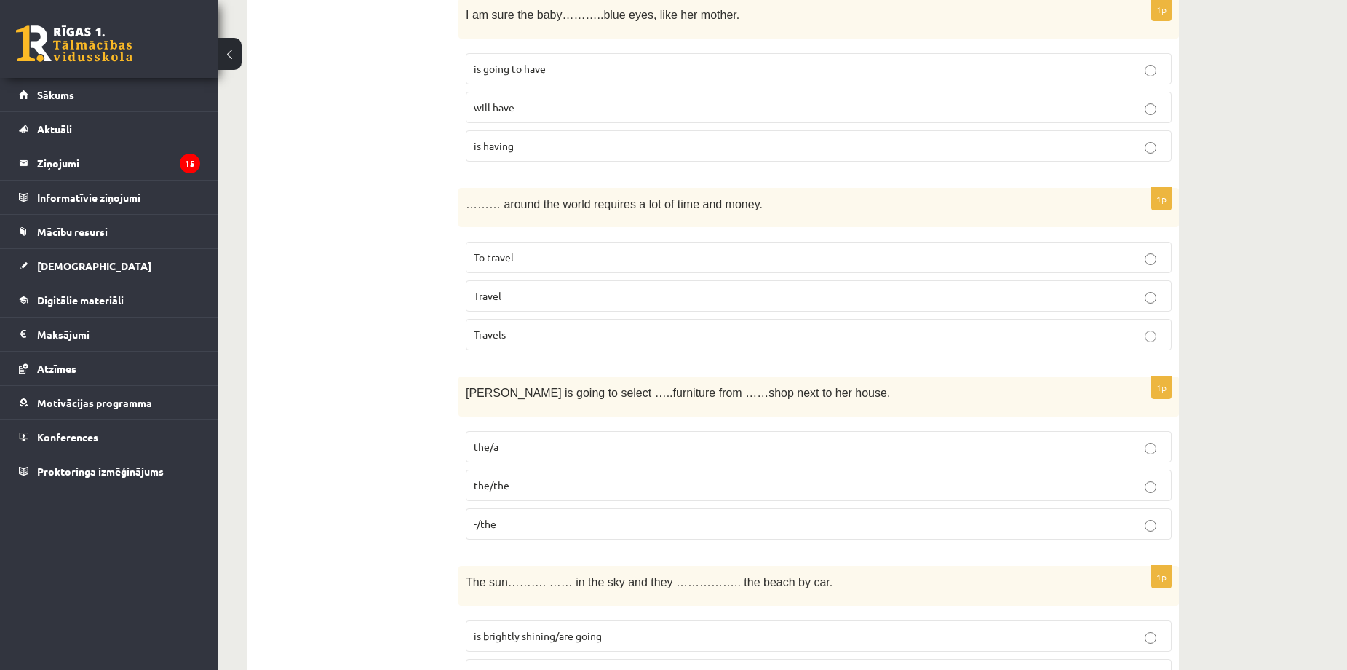
scroll to position [5029, 0]
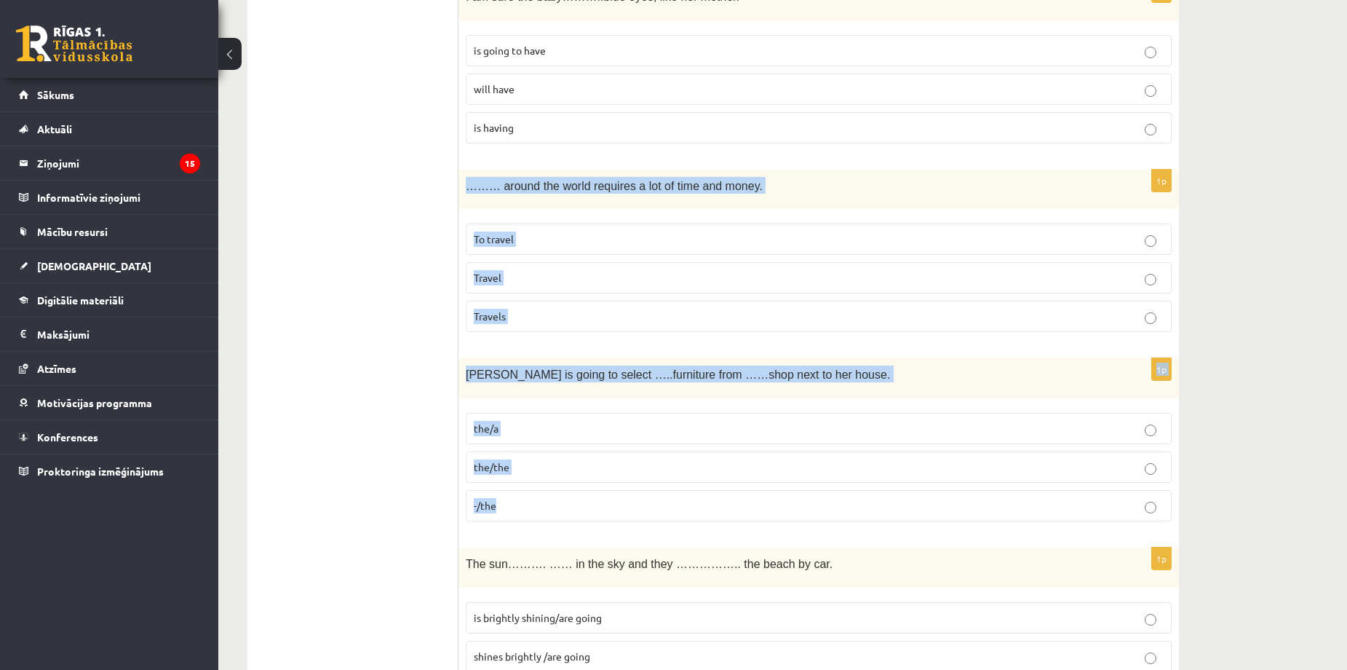
drag, startPoint x: 465, startPoint y: 180, endPoint x: 831, endPoint y: 517, distance: 497.7
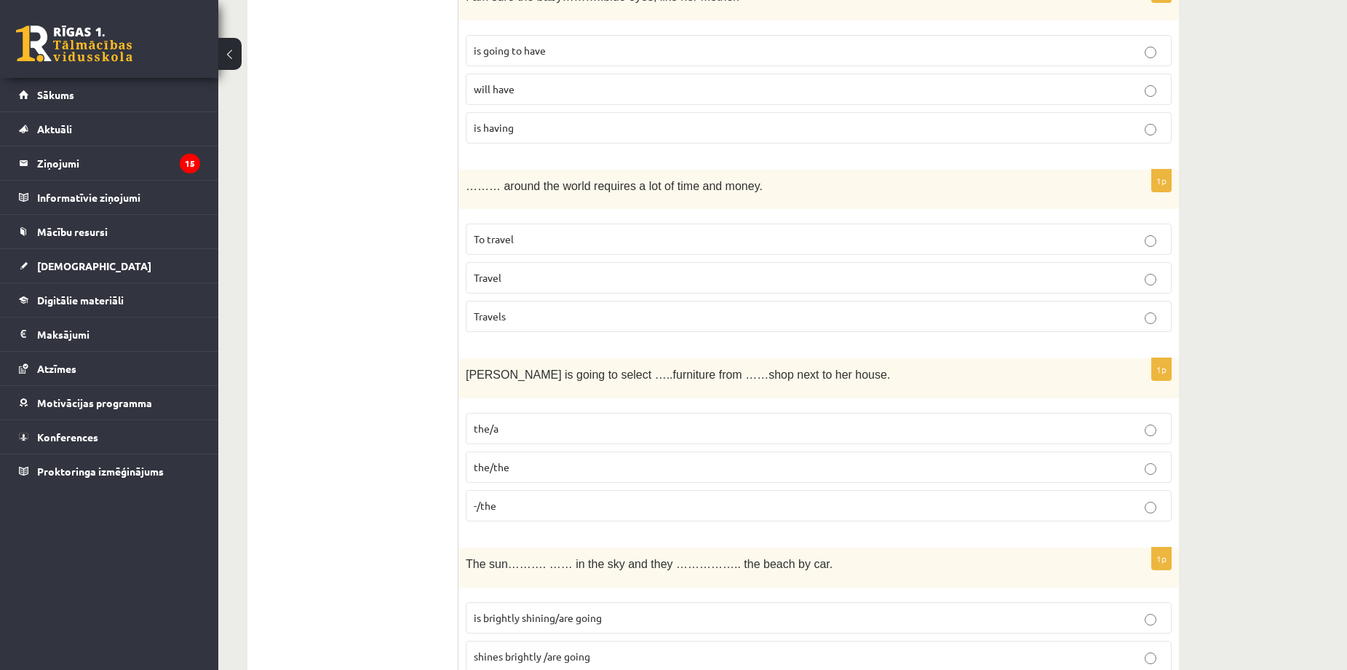
click at [521, 272] on p "Travel" at bounding box center [819, 277] width 690 height 15
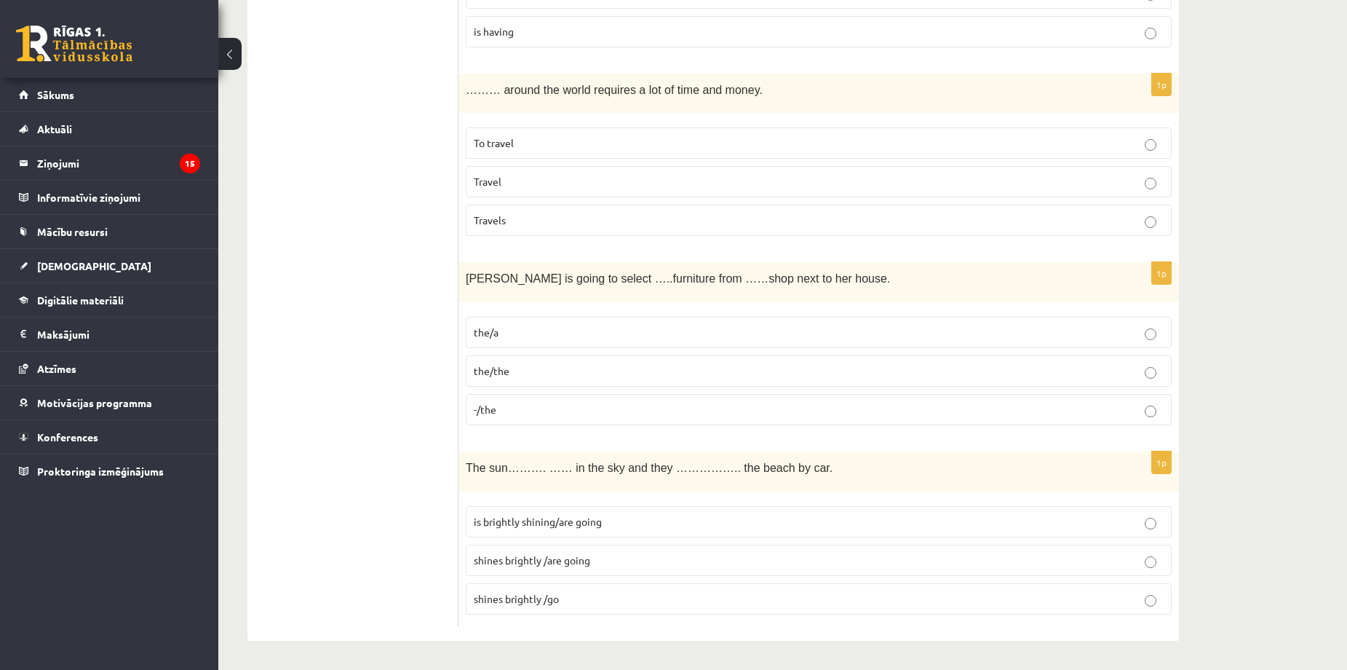
scroll to position [5126, 0]
click at [467, 405] on label "-/the" at bounding box center [819, 409] width 706 height 31
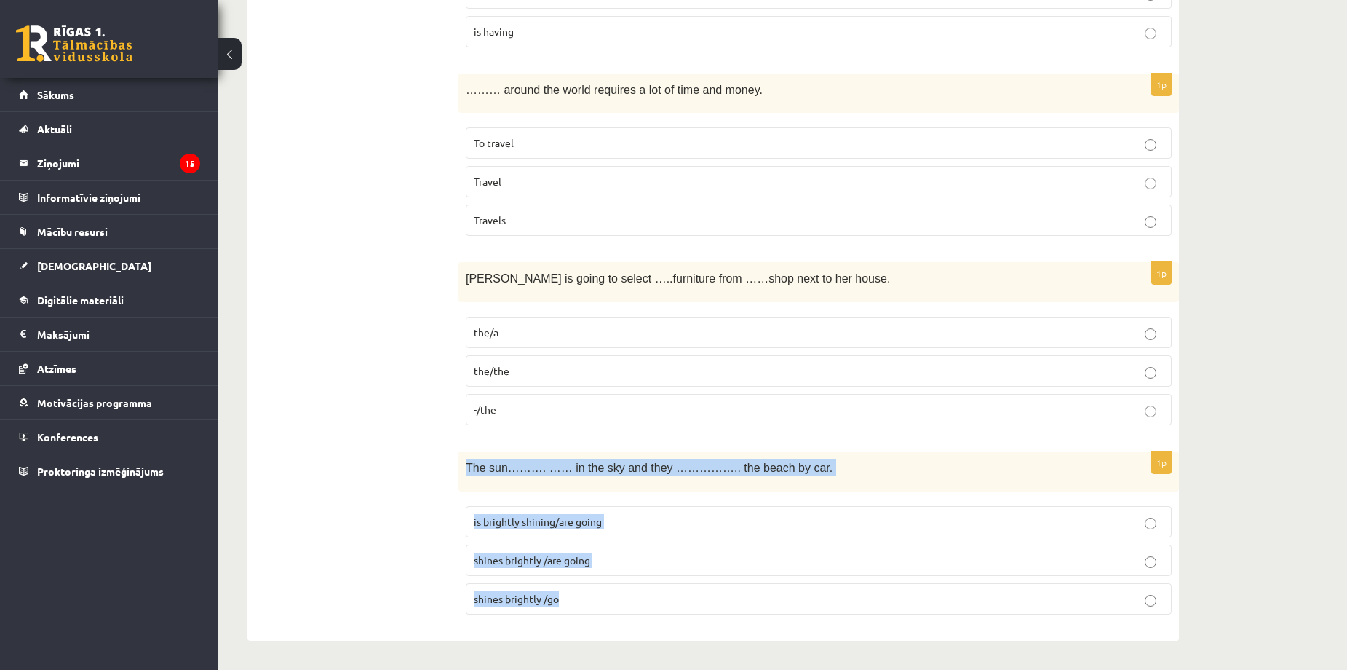
drag, startPoint x: 466, startPoint y: 462, endPoint x: 562, endPoint y: 582, distance: 153.8
click at [562, 582] on div "1p The sun………. …… in the sky and they …………….. the beach by car. is brightly shi…" at bounding box center [819, 538] width 721 height 175
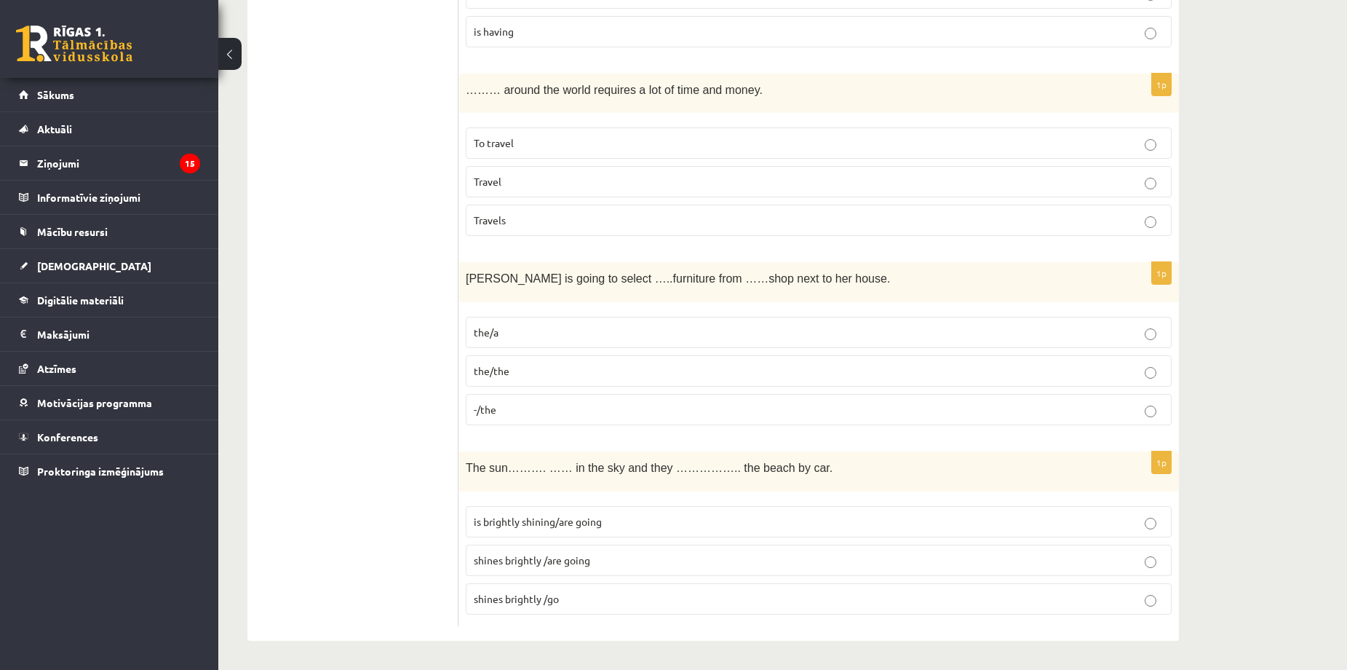
click at [599, 564] on p "shines brightly /are going" at bounding box center [819, 560] width 690 height 15
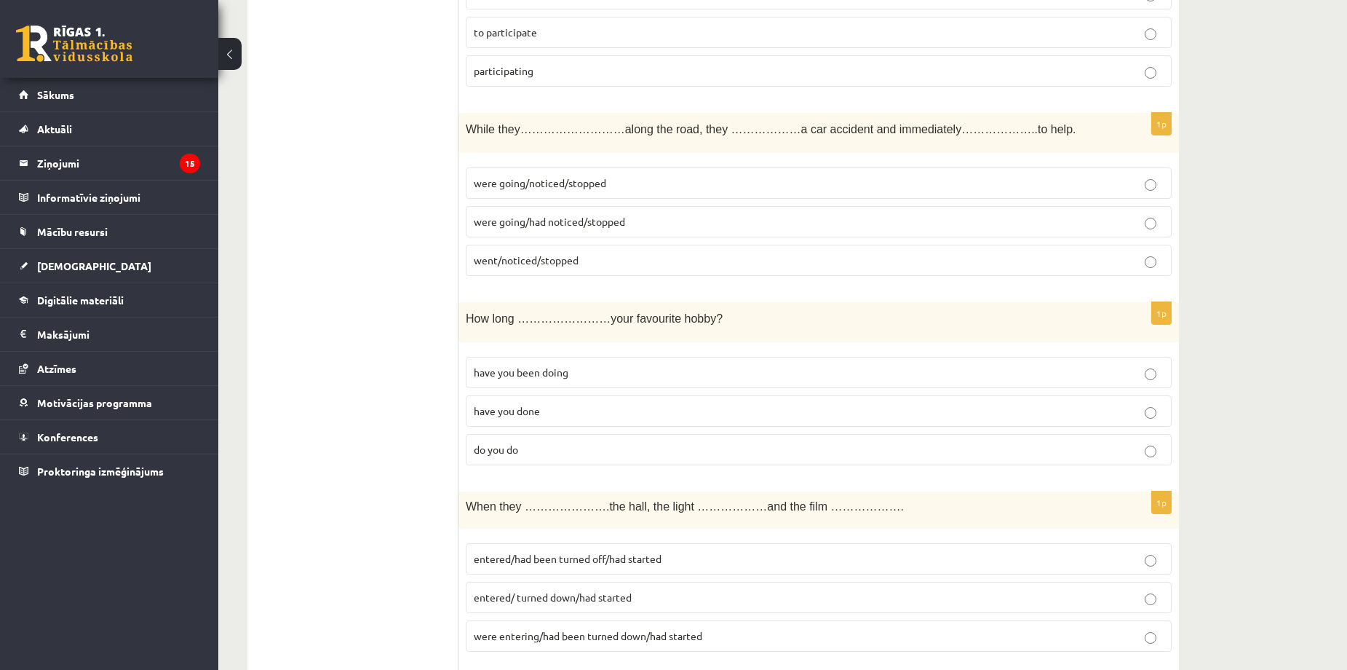
scroll to position [0, 0]
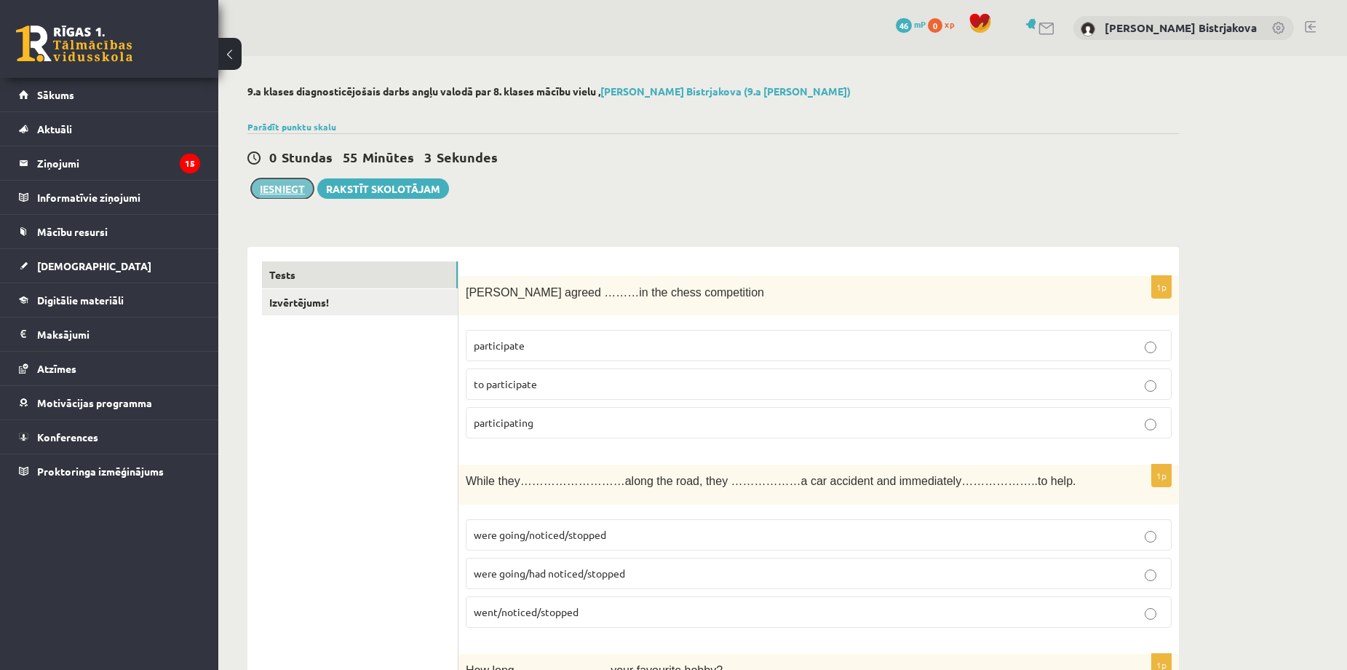
click at [293, 191] on button "Iesniegt" at bounding box center [282, 188] width 63 height 20
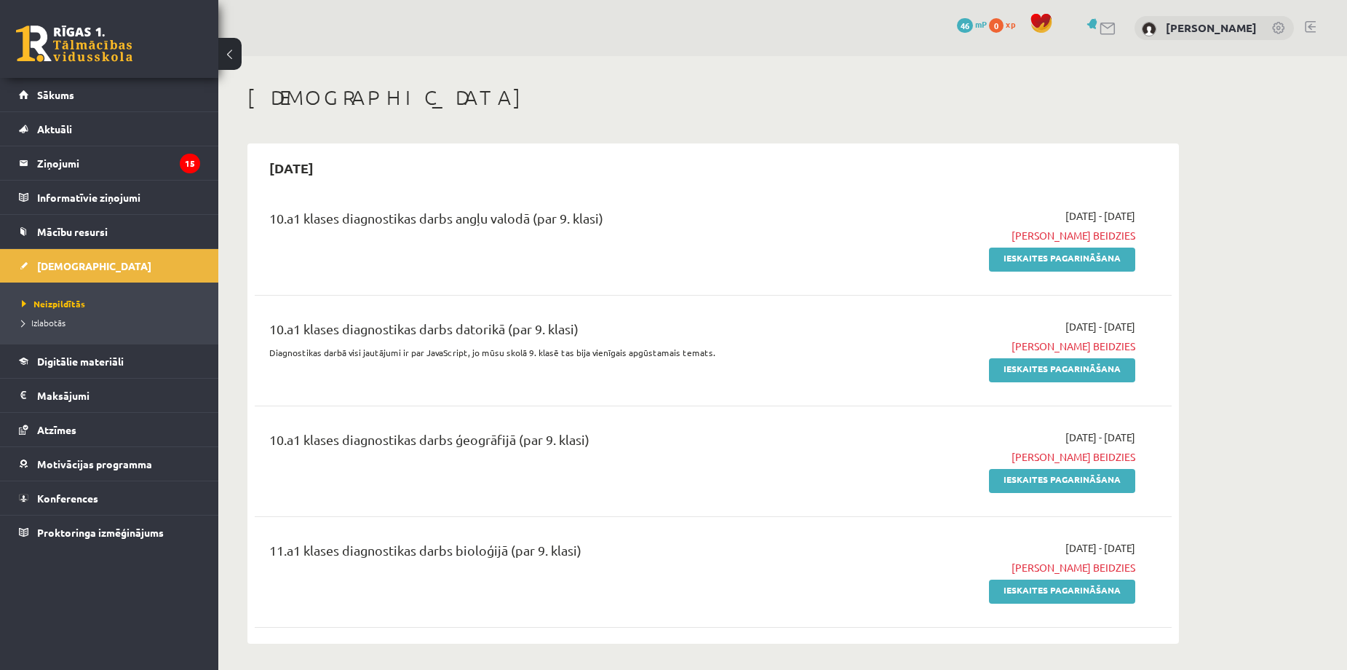
scroll to position [2717, 0]
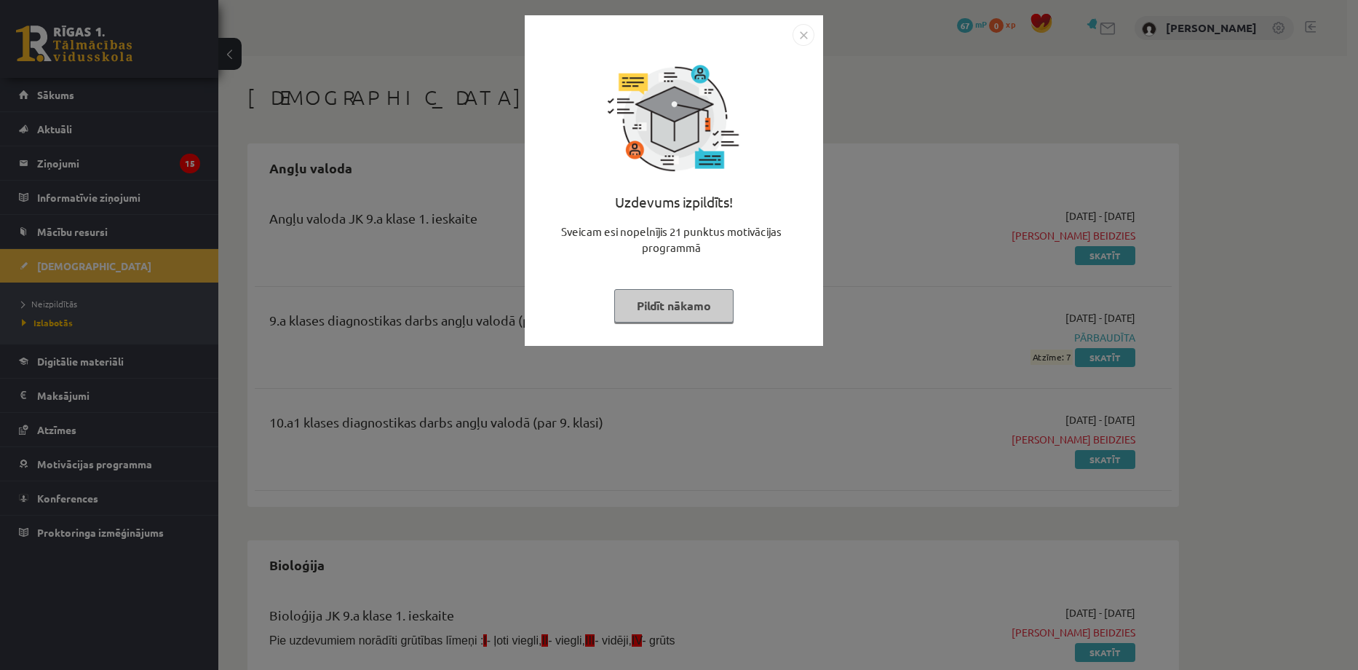
click at [696, 308] on button "Pildīt nākamo" at bounding box center [673, 305] width 119 height 33
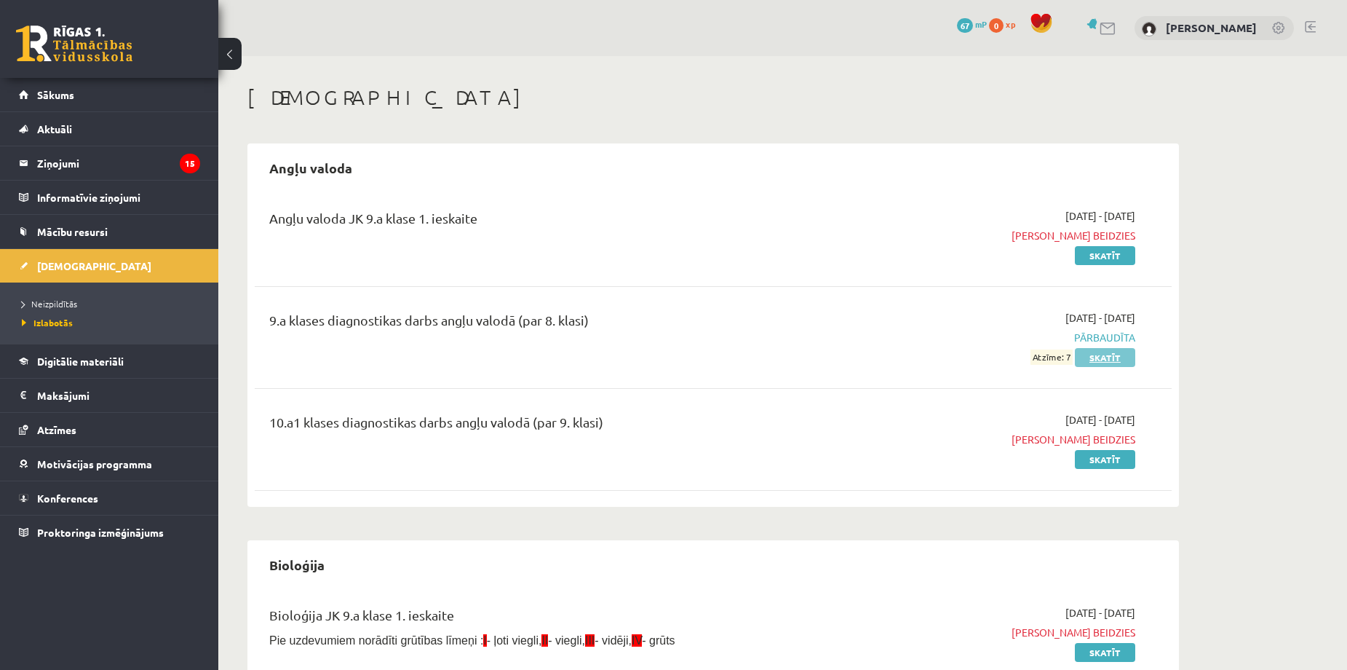
click at [1103, 356] on link "Skatīt" at bounding box center [1105, 357] width 60 height 19
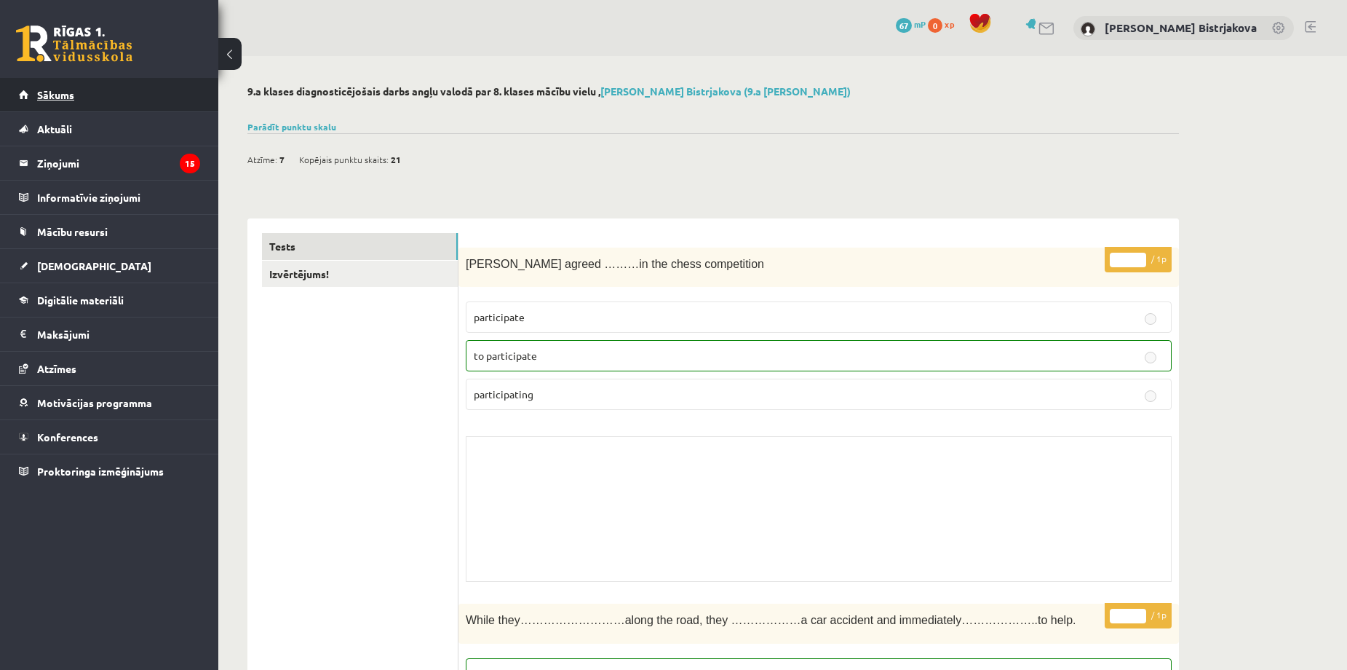
click at [135, 107] on link "Sākums" at bounding box center [109, 94] width 181 height 33
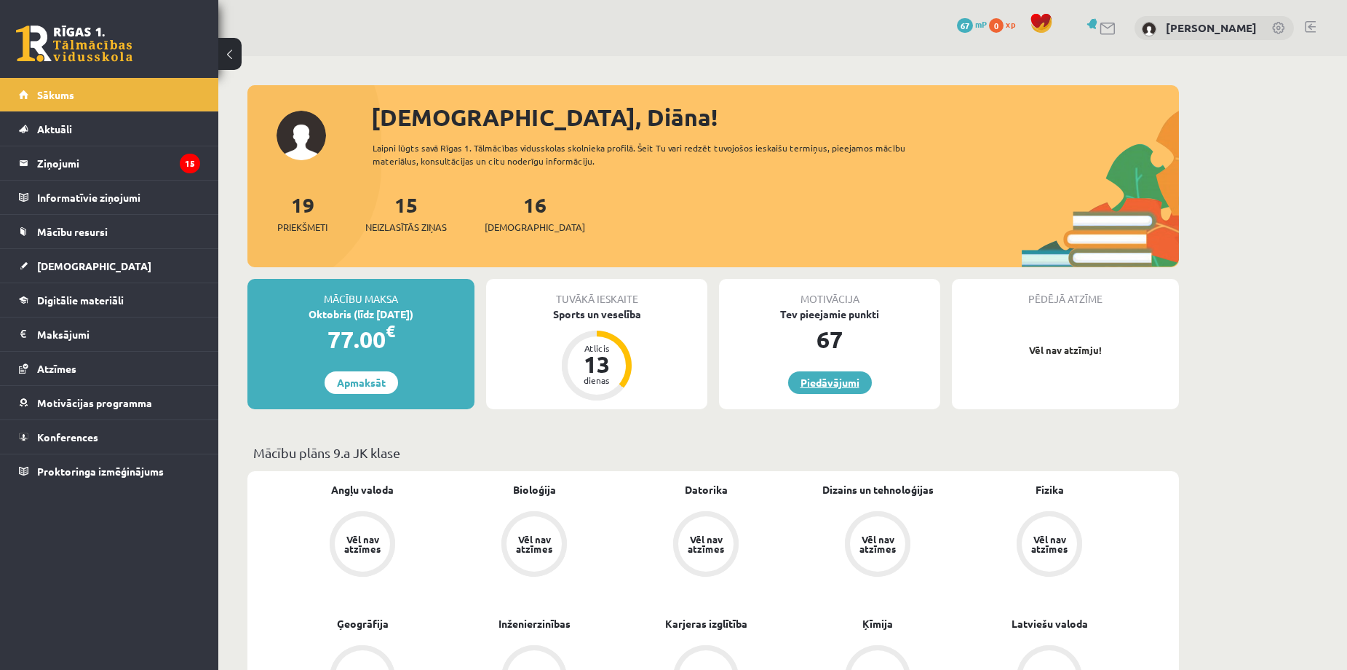
click at [831, 376] on link "Piedāvājumi" at bounding box center [830, 382] width 84 height 23
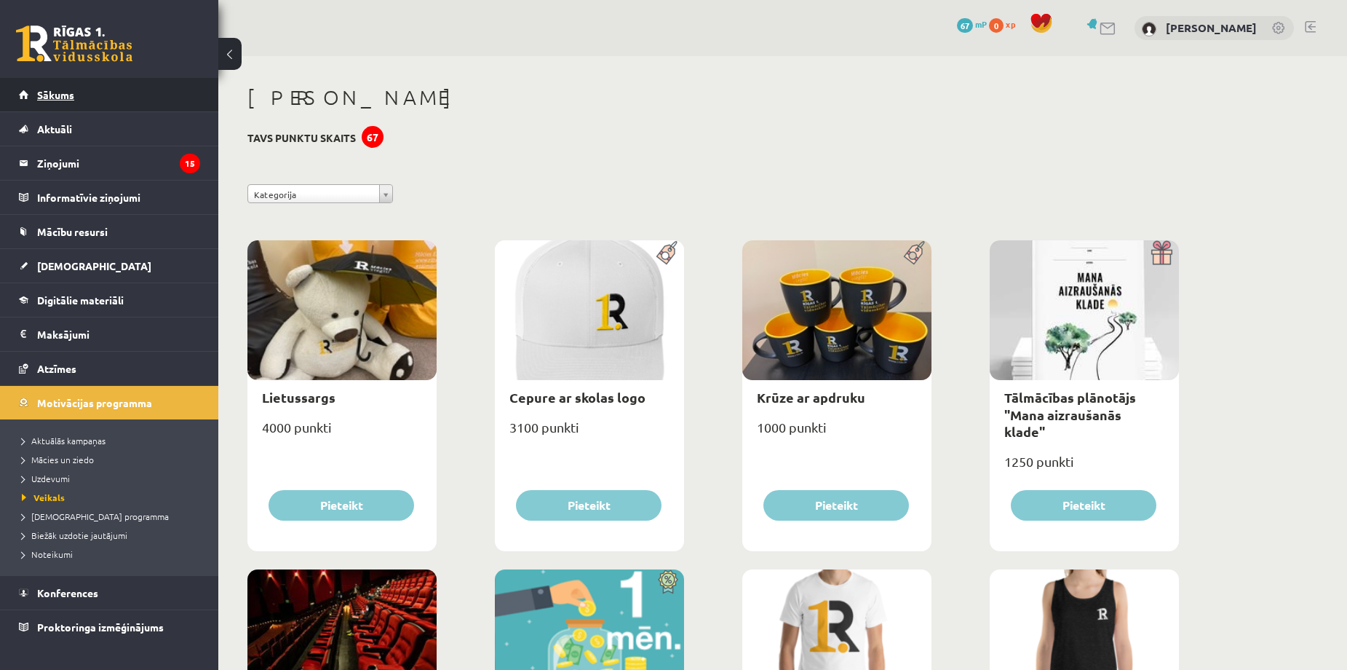
click at [44, 100] on link "Sākums" at bounding box center [109, 94] width 181 height 33
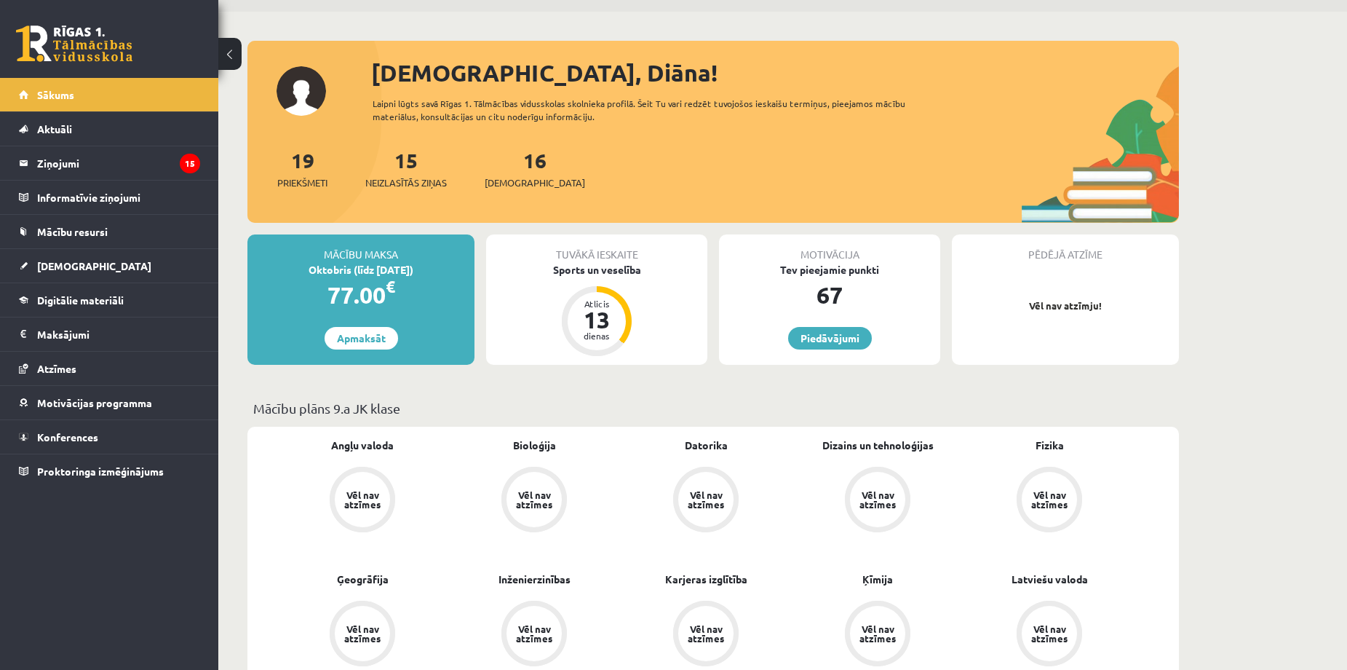
scroll to position [194, 0]
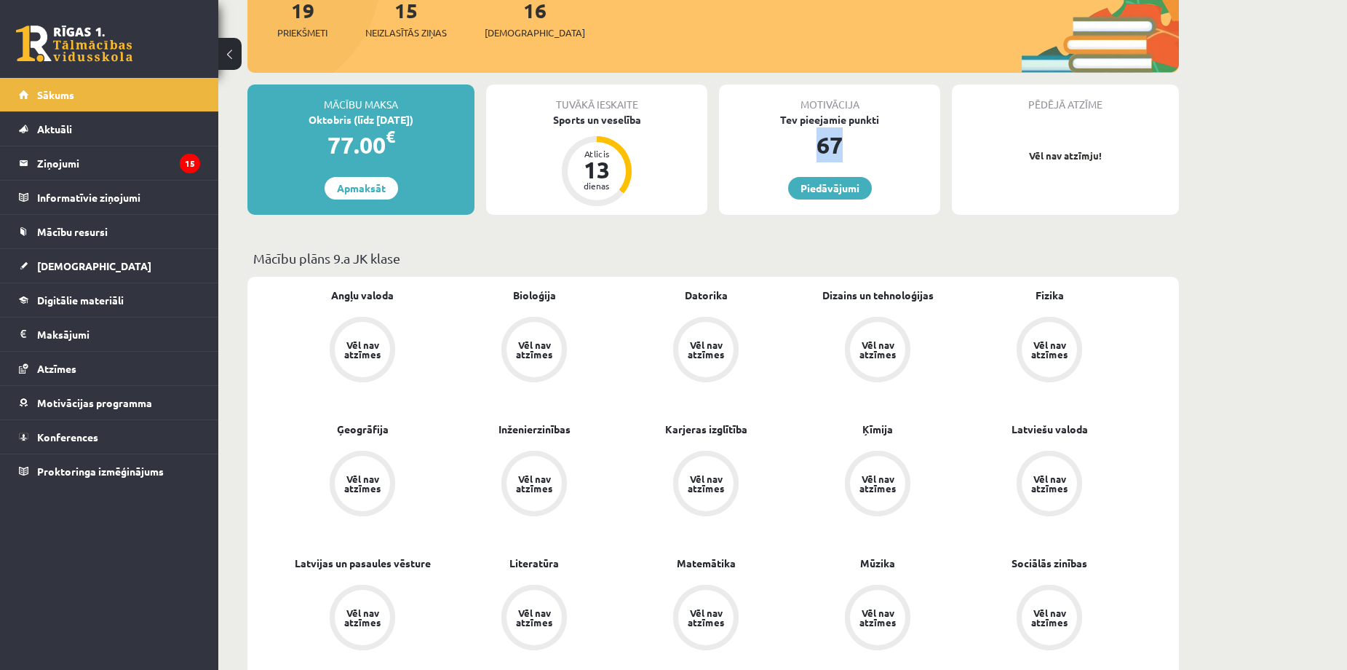
drag, startPoint x: 834, startPoint y: 149, endPoint x: 847, endPoint y: 149, distance: 13.1
click at [847, 149] on div "67" at bounding box center [829, 144] width 221 height 35
click at [957, 219] on div "Mācību maksa Oktobris (līdz [DATE]) 77.00 € Apmaksāt Tuvākā ieskaite Sports un …" at bounding box center [714, 155] width 932 height 142
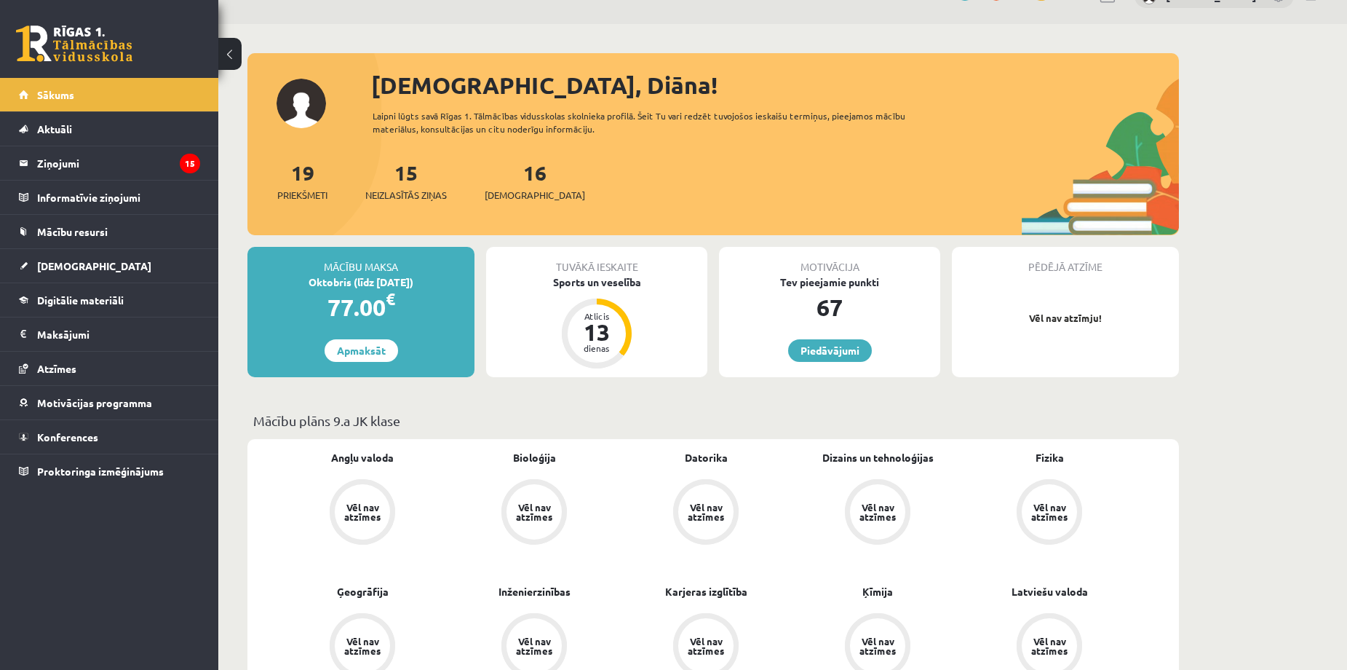
scroll to position [0, 0]
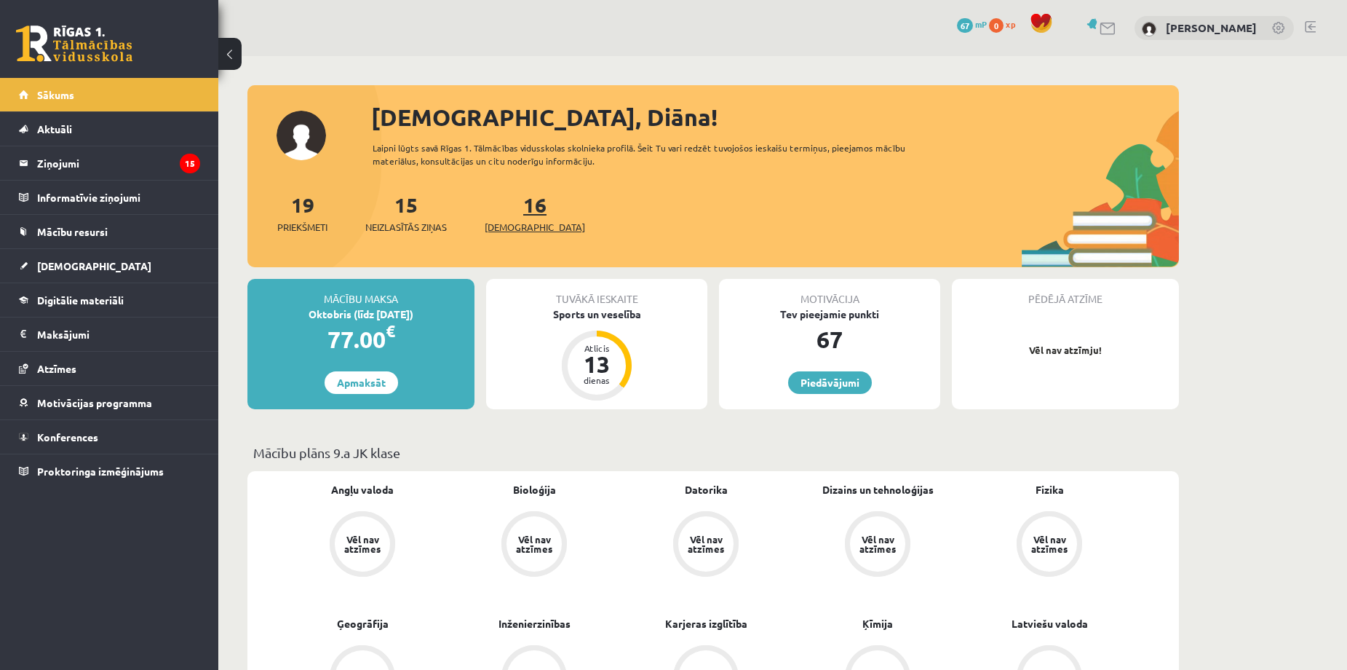
click at [509, 213] on link "16 Ieskaites" at bounding box center [535, 212] width 100 height 43
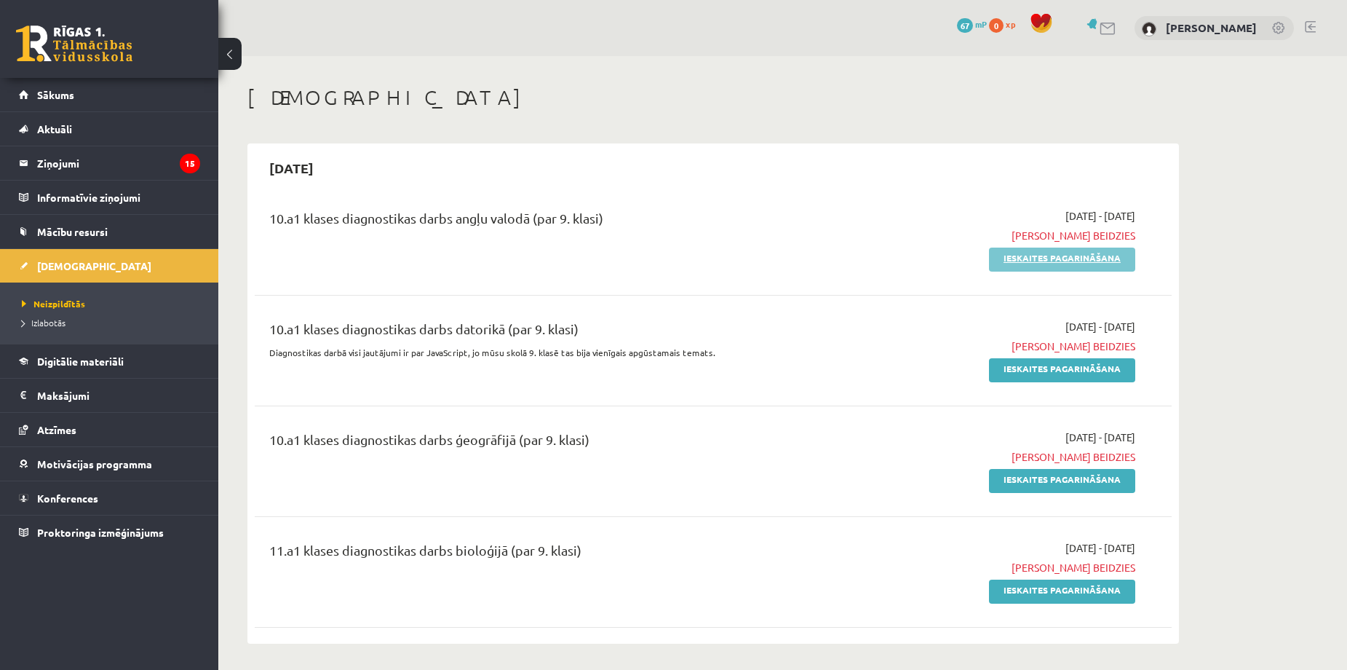
click at [1016, 253] on link "Ieskaites pagarināšana" at bounding box center [1062, 260] width 146 height 24
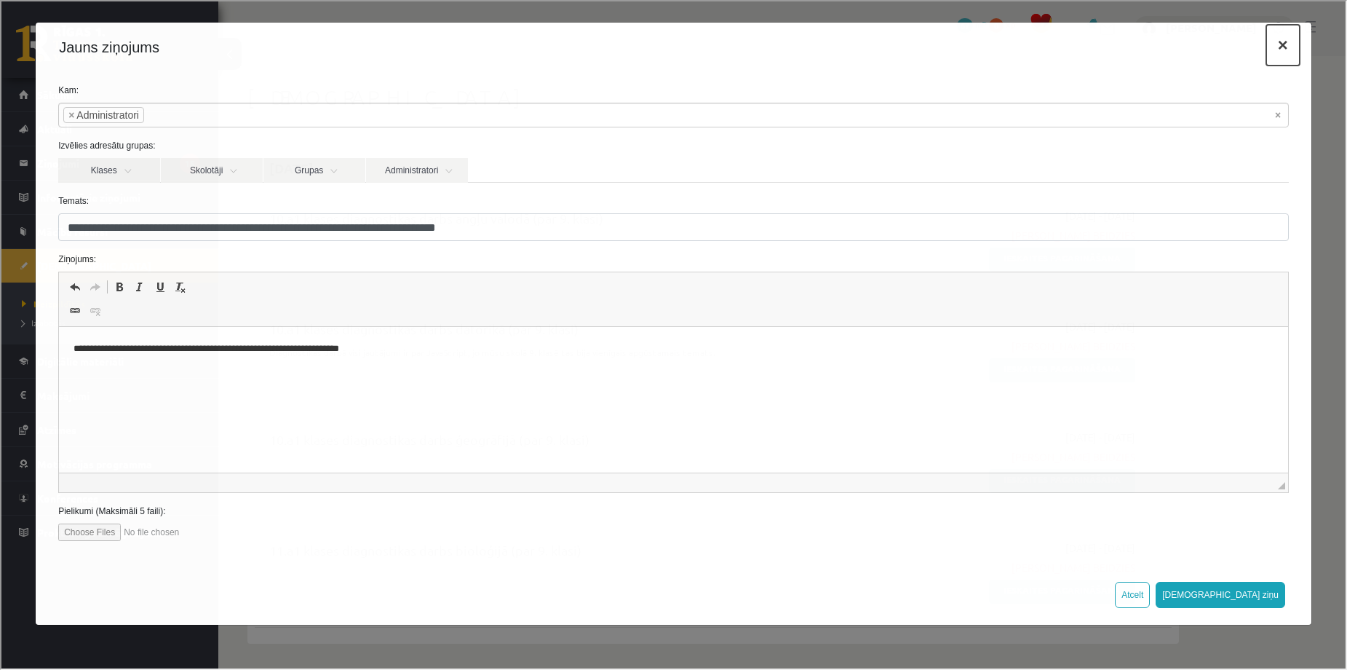
click at [1281, 50] on button "×" at bounding box center [1281, 43] width 33 height 41
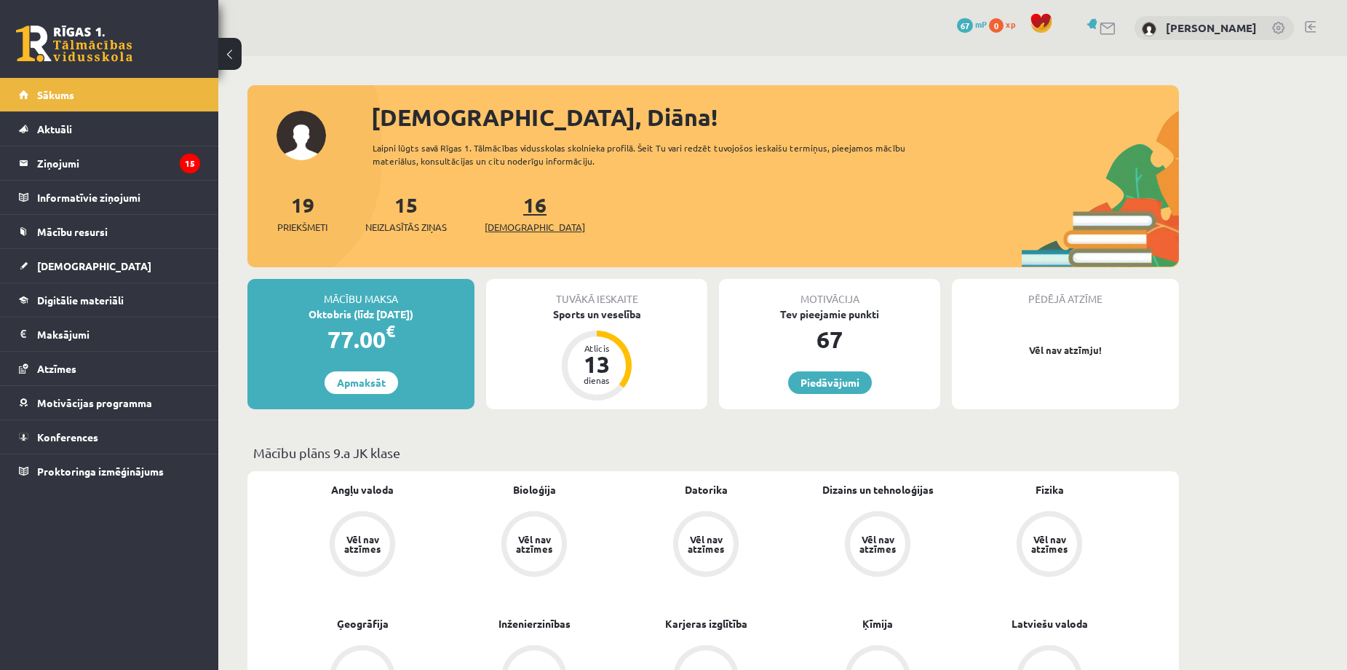
click at [505, 220] on span "[DEMOGRAPHIC_DATA]" at bounding box center [535, 227] width 100 height 15
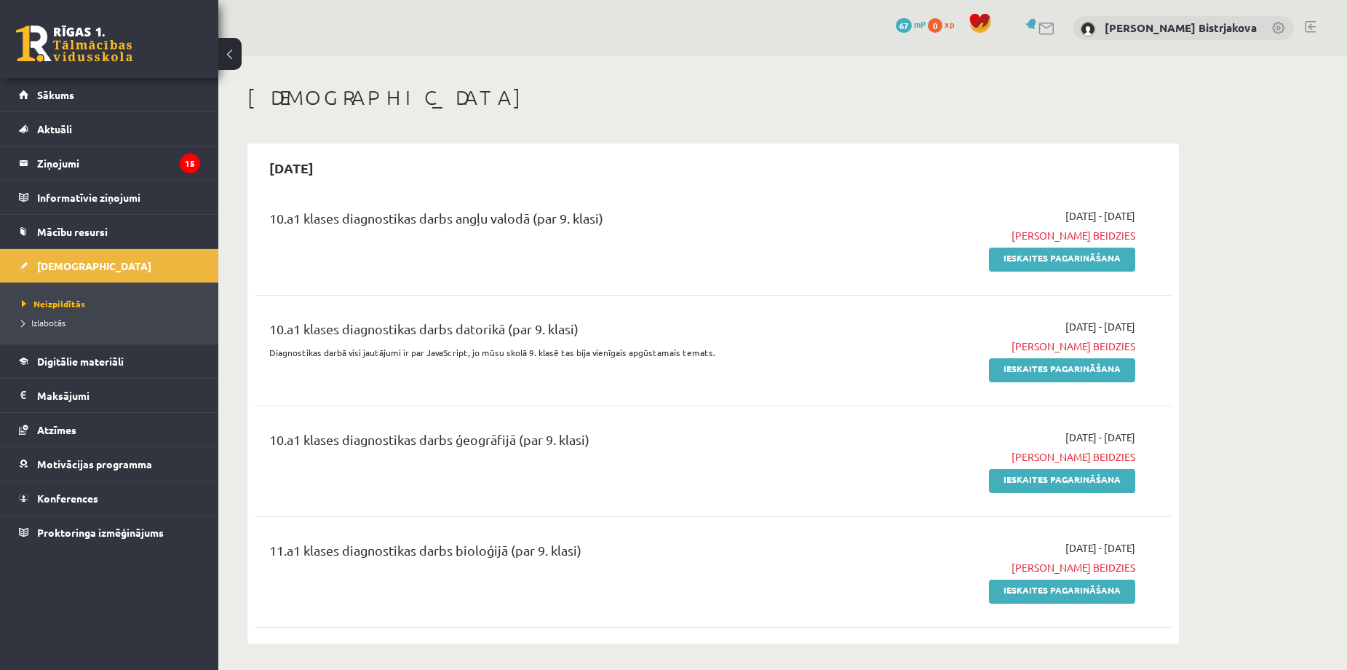
drag, startPoint x: 1118, startPoint y: 265, endPoint x: 1010, endPoint y: 243, distance: 110.6
click at [1010, 243] on div "[DATE] - [DATE] Termiņš beidzies Ieskaites pagarināšana" at bounding box center [998, 239] width 296 height 63
click at [1047, 252] on link "Ieskaites pagarināšana" at bounding box center [1062, 260] width 146 height 24
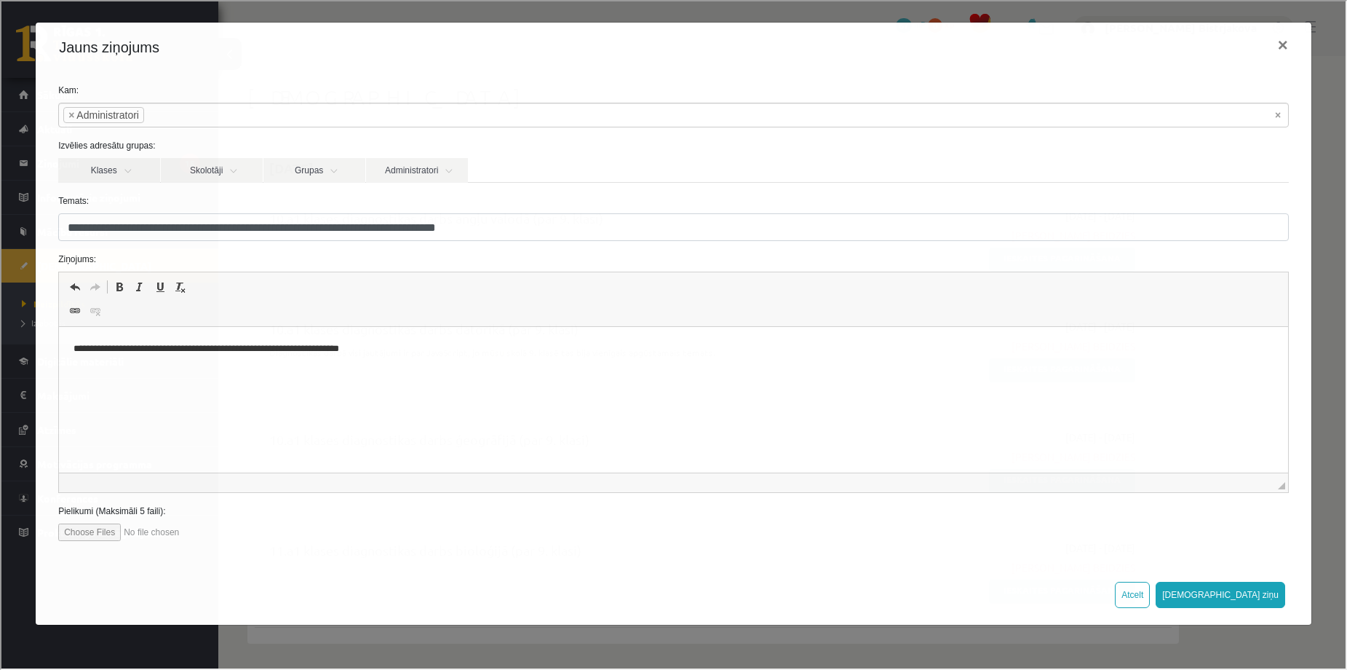
click at [298, 290] on span "Отменить Комбинация клавиш Ctrl+Z Повторить Комбинация клавиш Ctrl+Y Полужирный…" at bounding box center [672, 287] width 1218 height 24
click at [400, 355] on p "**********" at bounding box center [674, 348] width 1200 height 15
click at [1278, 586] on button "[DEMOGRAPHIC_DATA] ziņu" at bounding box center [1220, 593] width 130 height 26
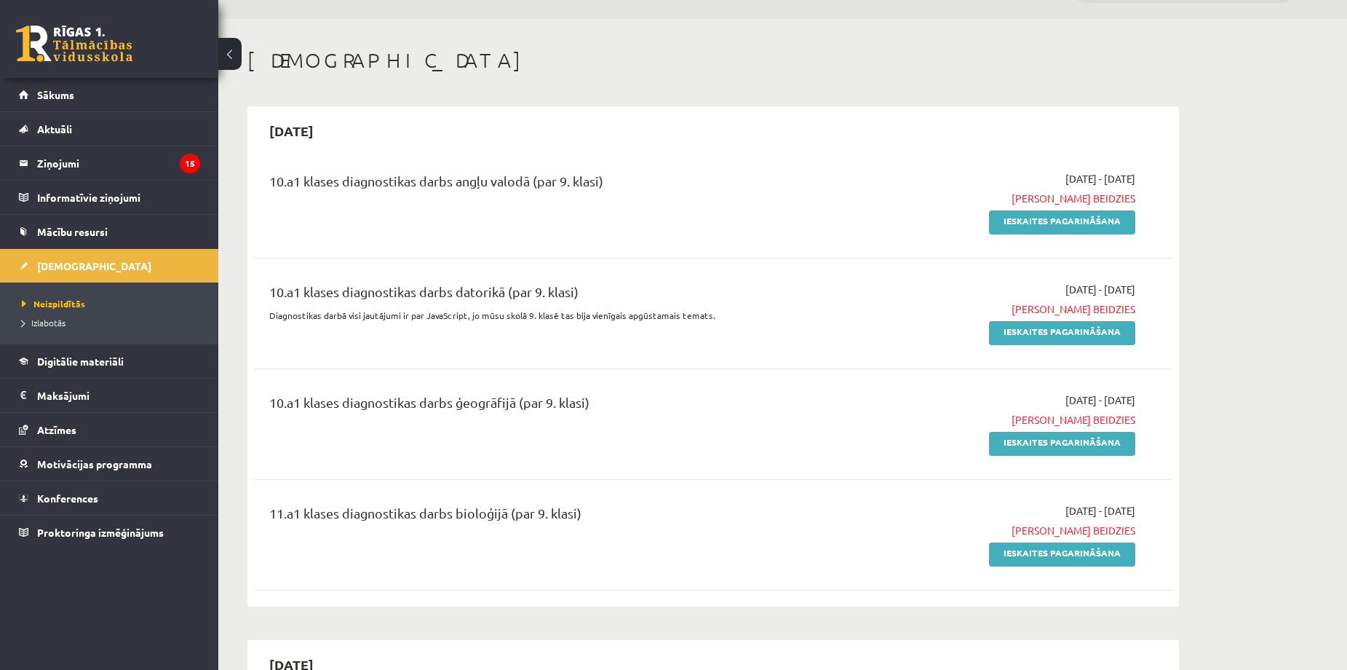
scroll to position [97, 0]
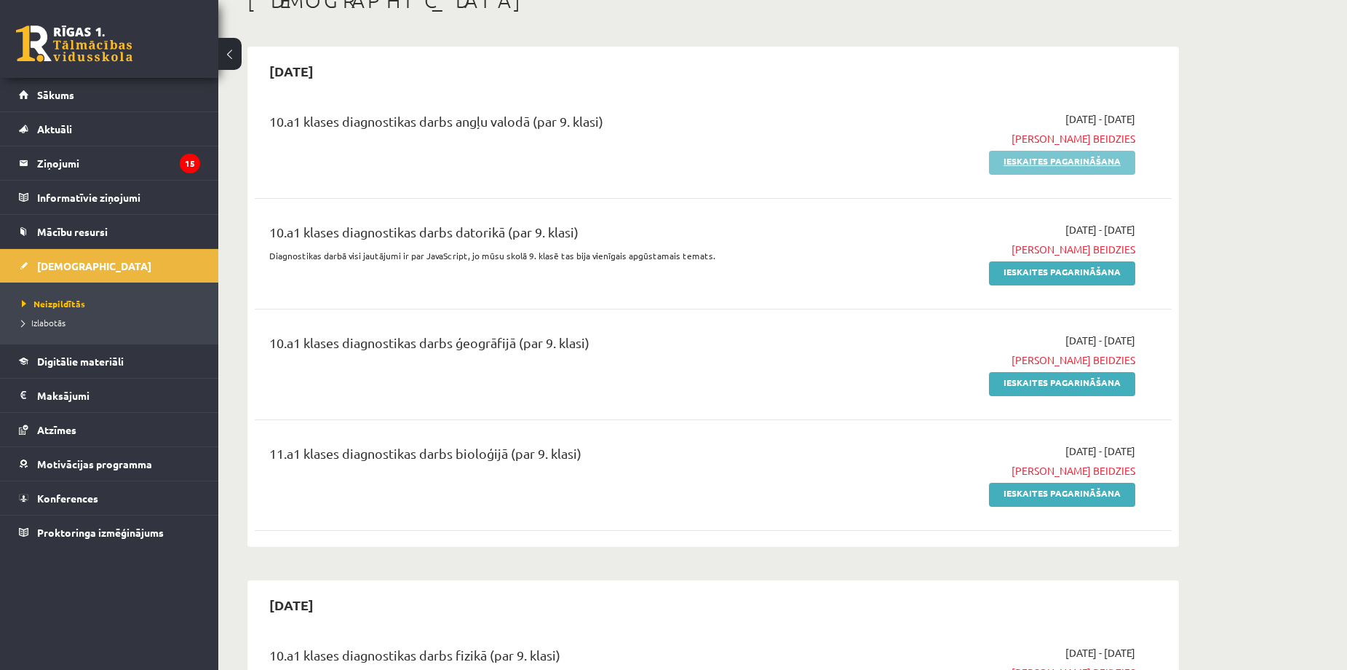
click at [1057, 166] on link "Ieskaites pagarināšana" at bounding box center [1062, 163] width 146 height 24
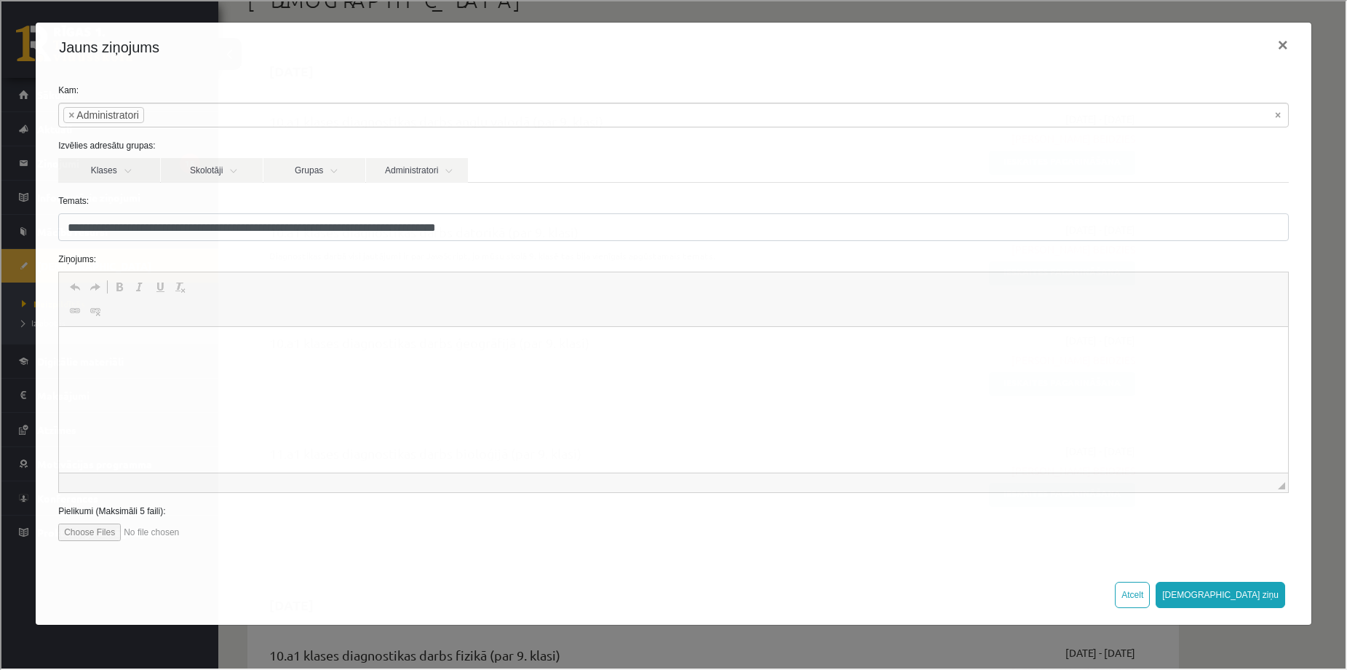
scroll to position [0, 0]
click at [1283, 45] on button "×" at bounding box center [1281, 43] width 33 height 41
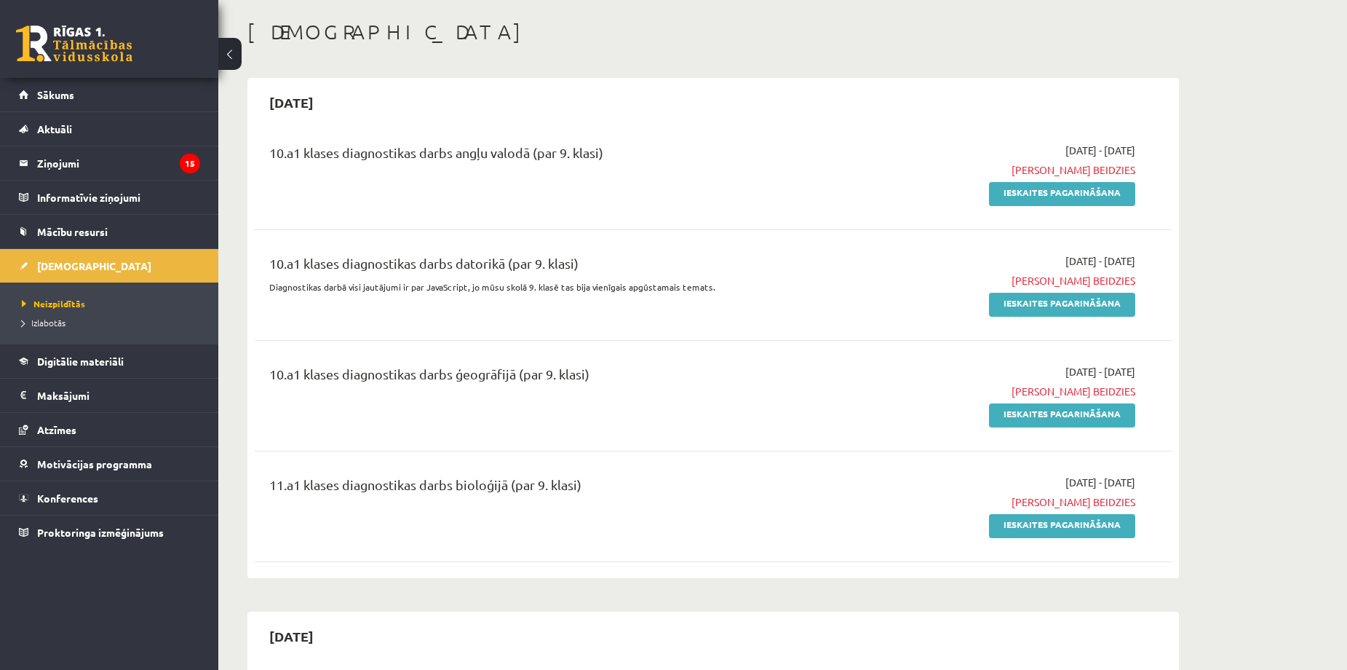
scroll to position [97, 0]
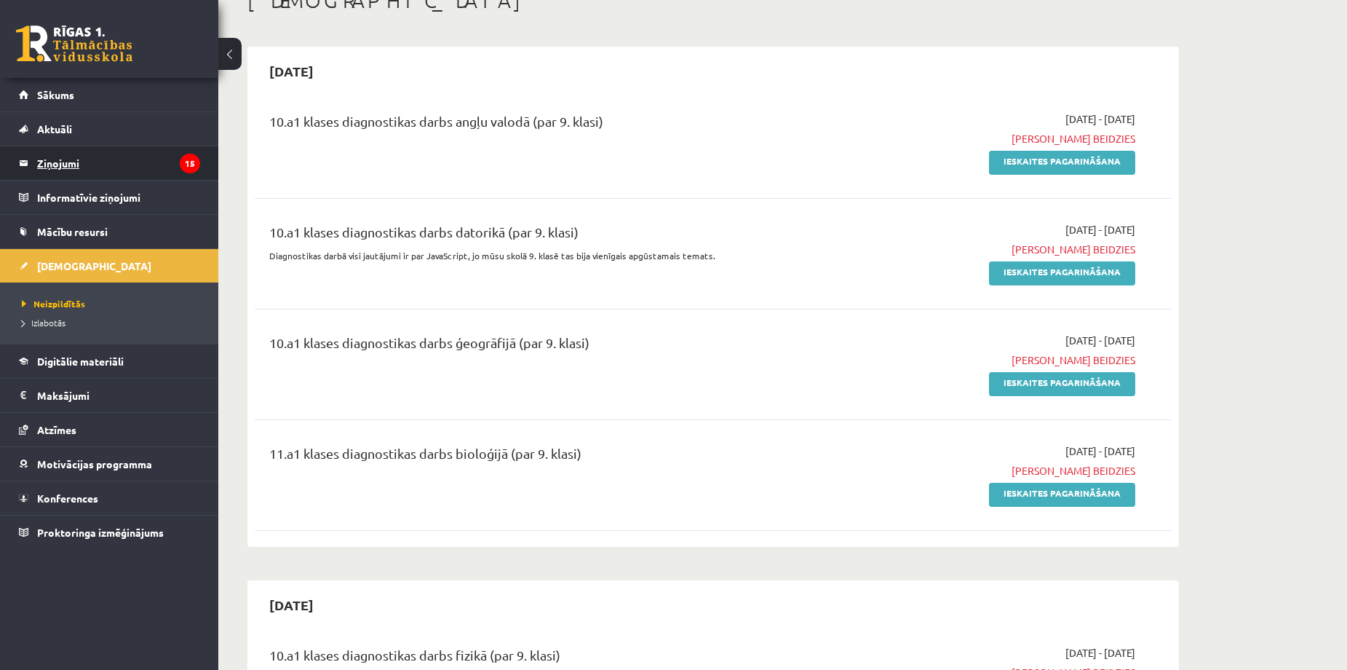
click at [90, 163] on legend "Ziņojumi 15" at bounding box center [118, 162] width 163 height 33
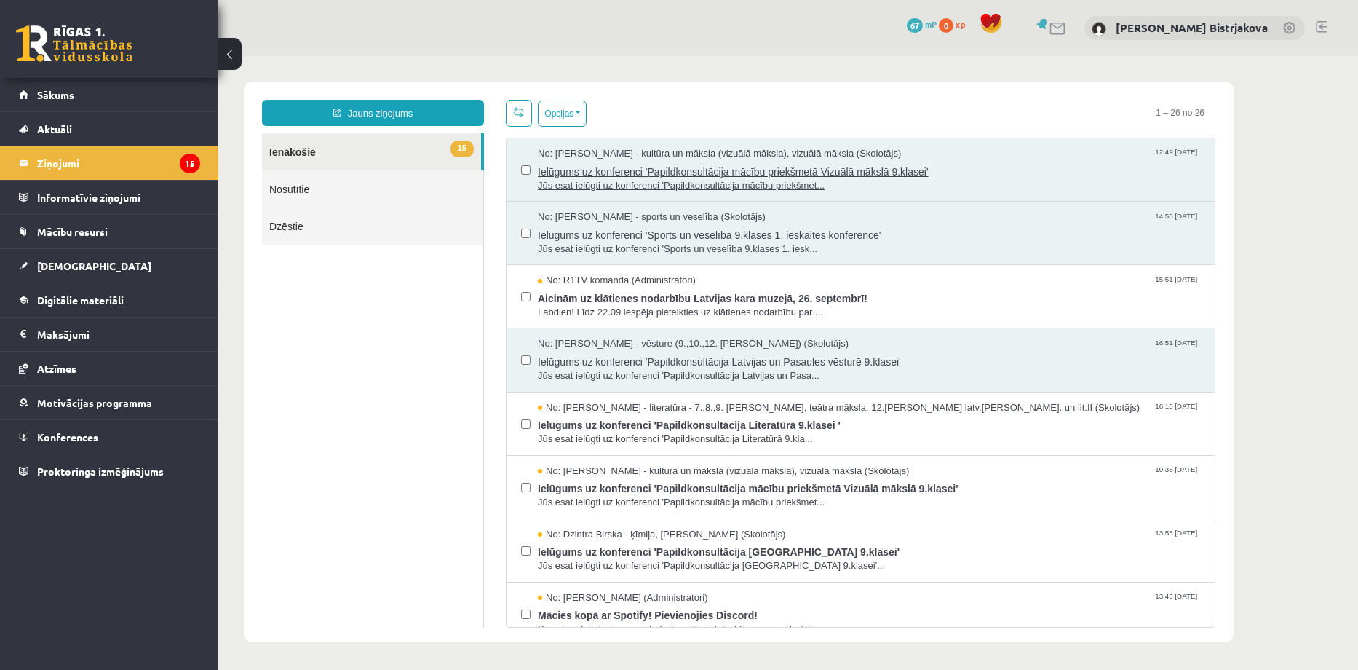
click at [659, 168] on span "Ielūgums uz konferenci 'Papildkonsultācija mācību priekšmetā Vizuālā mākslā 9.k…" at bounding box center [869, 170] width 662 height 18
click at [627, 224] on span "Ielūgums uz konferenci 'Sports un veselība 9.klases 1. ieskaites konference'" at bounding box center [869, 233] width 662 height 18
click at [627, 282] on span "No: R1TV komanda (Administratori)" at bounding box center [617, 281] width 158 height 14
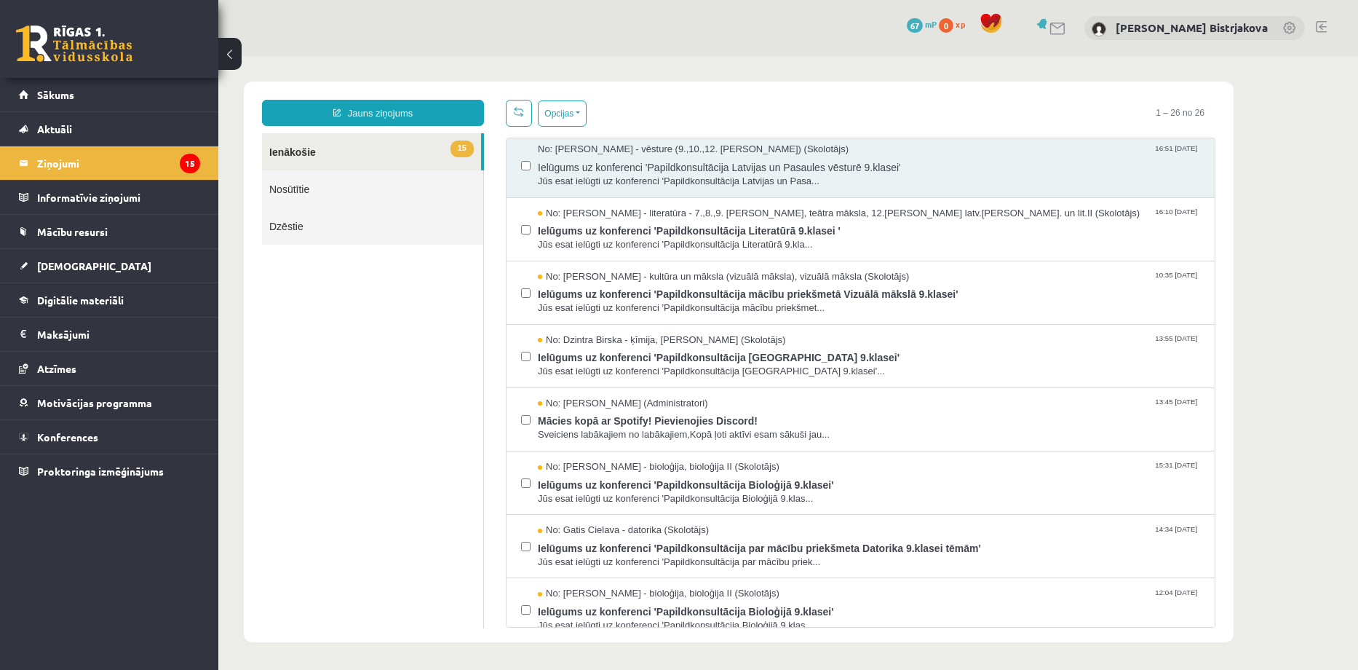
click at [364, 195] on link "Nosūtītie" at bounding box center [372, 188] width 221 height 37
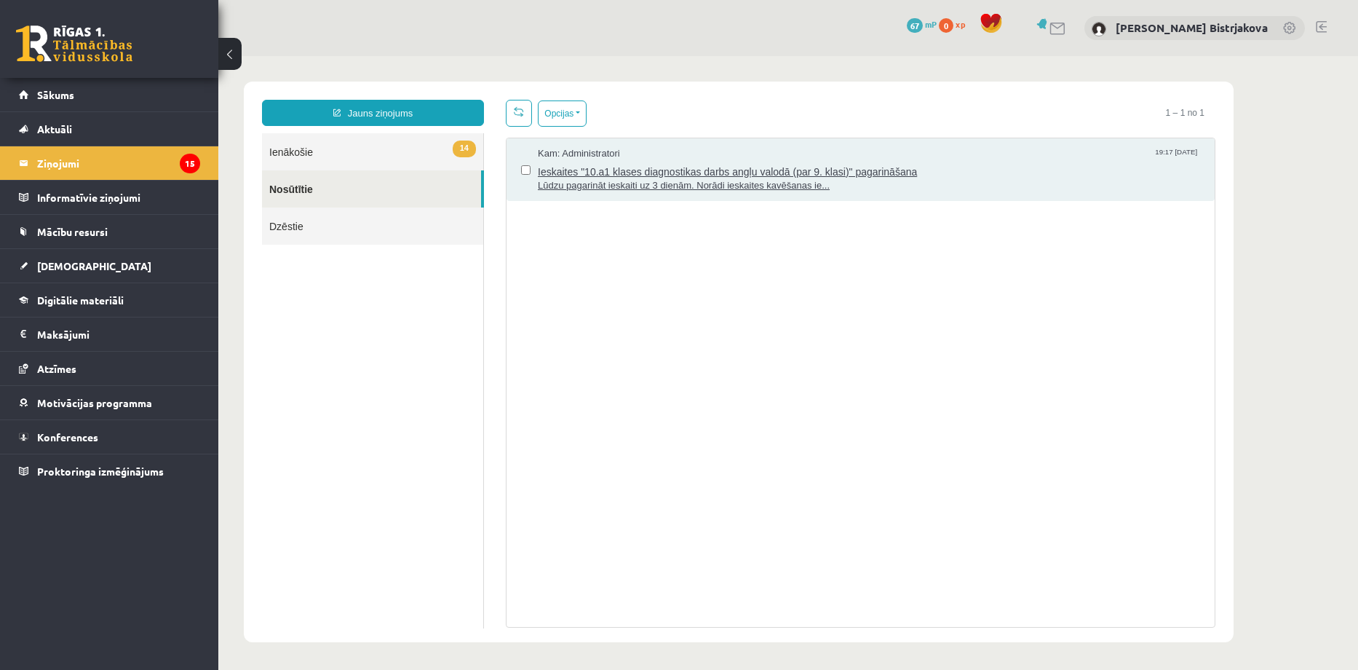
click at [1034, 162] on span "Ieskaites "10.a1 klases diagnostikas darbs angļu valodā (par 9. klasi)" pagarin…" at bounding box center [869, 170] width 662 height 18
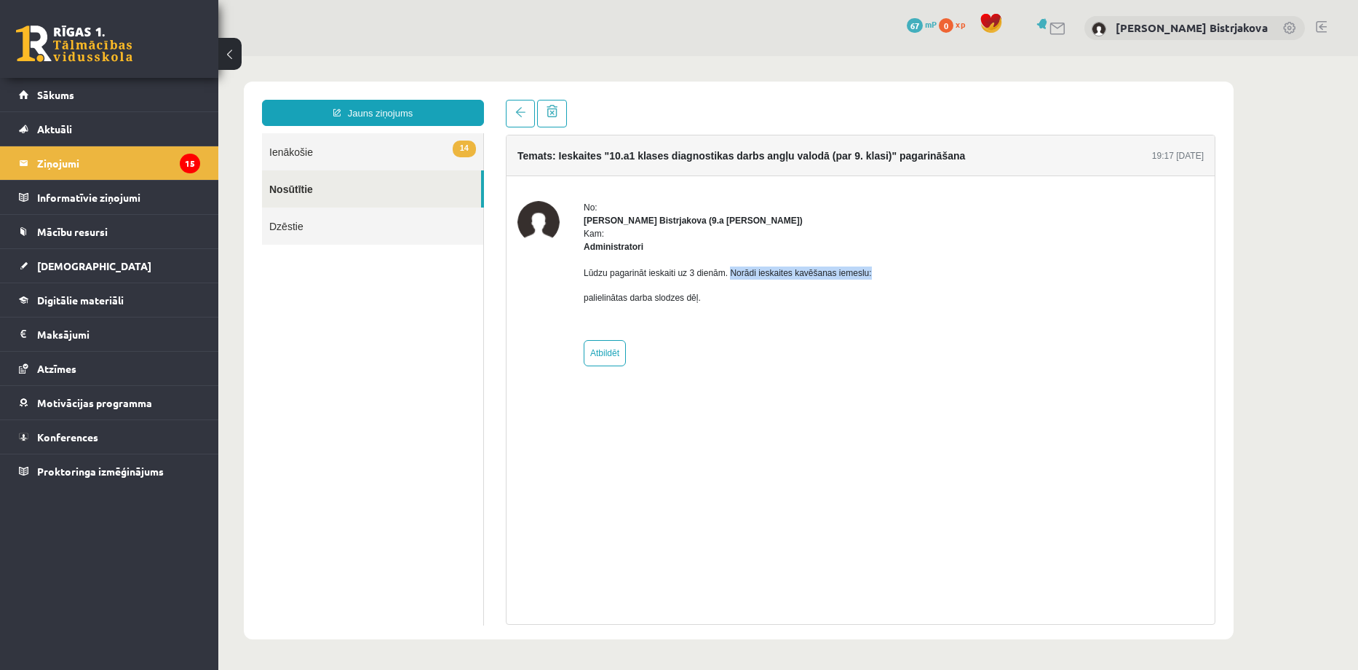
drag, startPoint x: 728, startPoint y: 274, endPoint x: 868, endPoint y: 271, distance: 140.5
click at [868, 271] on div "No: Diāna Bistrjakova (9.a JK klase) Kam: Administratori Lūdzu pagarināt ieskai…" at bounding box center [861, 283] width 686 height 165
click at [547, 395] on div "Temats: Ieskaites "10.a1 klases diagnostikas darbs angļu valodā (par 9. klasi)"…" at bounding box center [861, 380] width 710 height 490
click at [57, 95] on span "Sākums" at bounding box center [55, 94] width 37 height 13
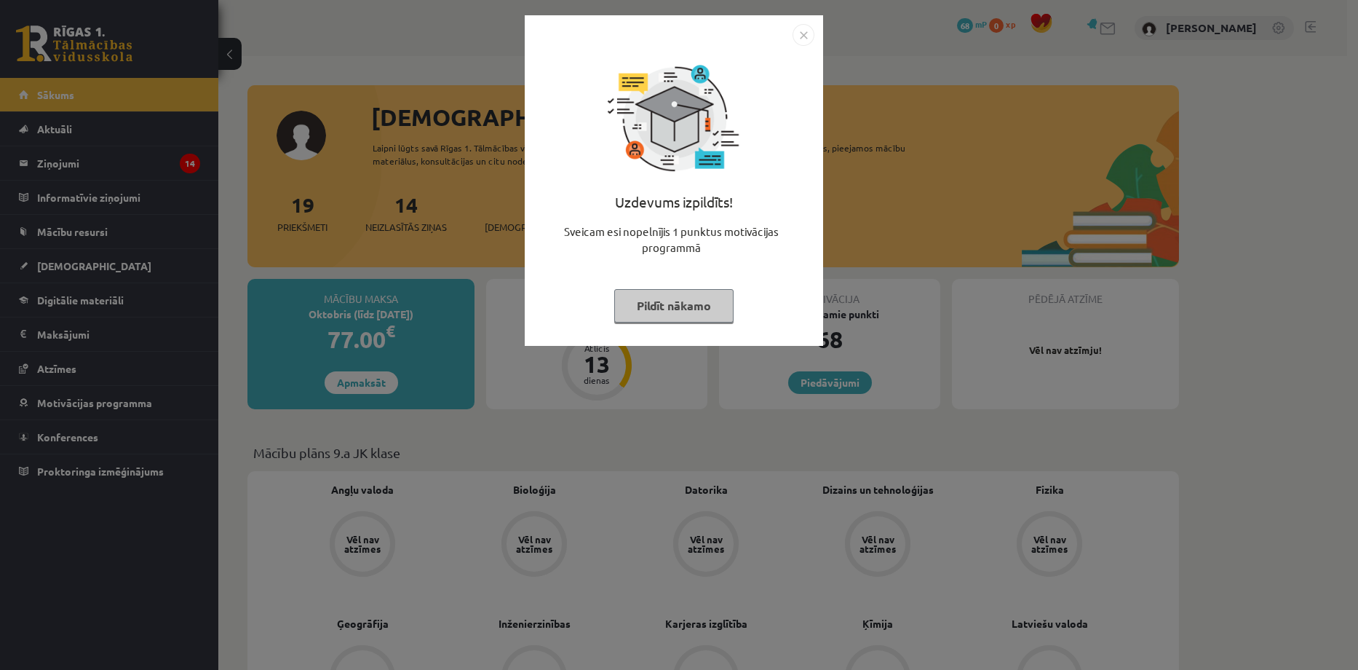
click at [701, 298] on button "Pildīt nākamo" at bounding box center [673, 305] width 119 height 33
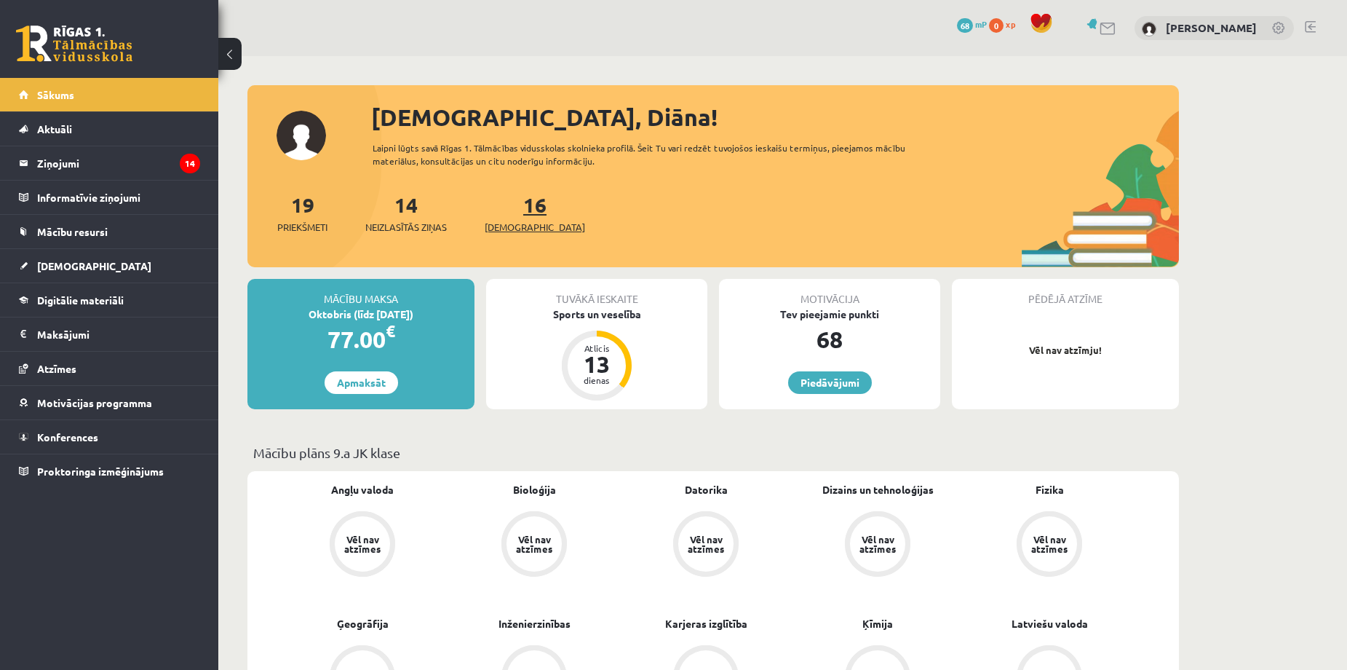
click at [515, 224] on span "[DEMOGRAPHIC_DATA]" at bounding box center [535, 227] width 100 height 15
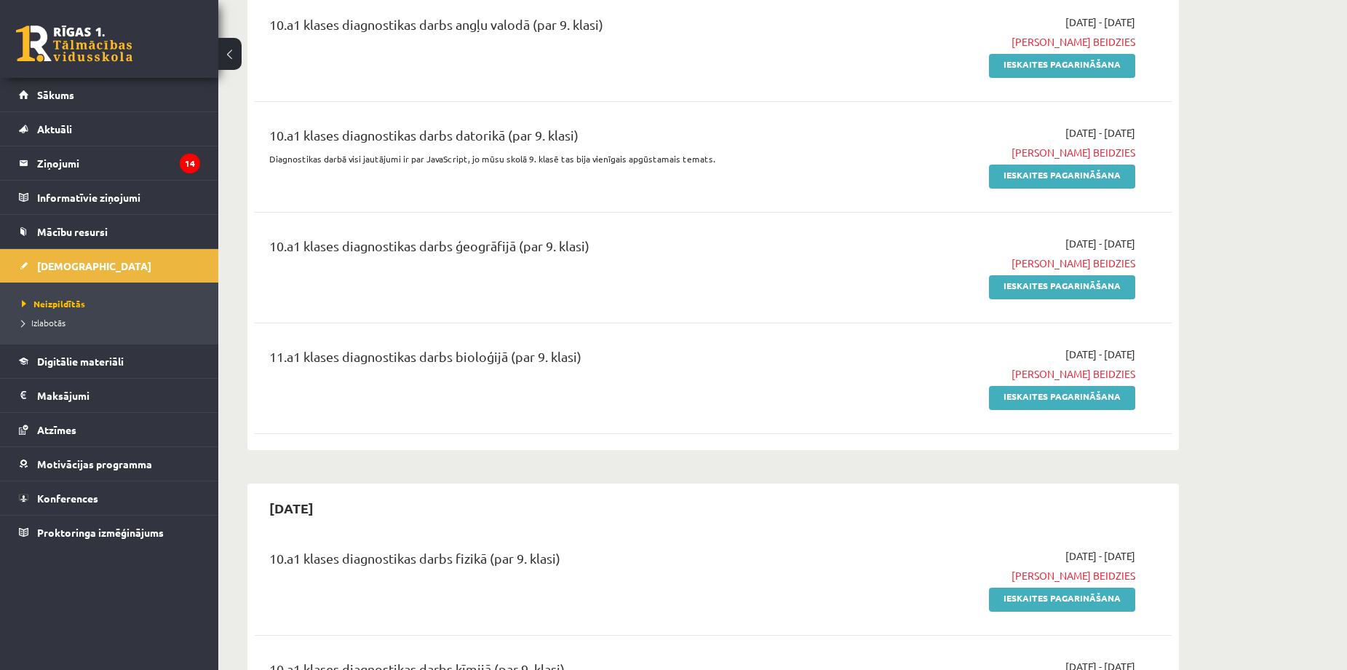
scroll to position [194, 0]
click at [1066, 172] on link "Ieskaites pagarināšana" at bounding box center [1062, 176] width 146 height 24
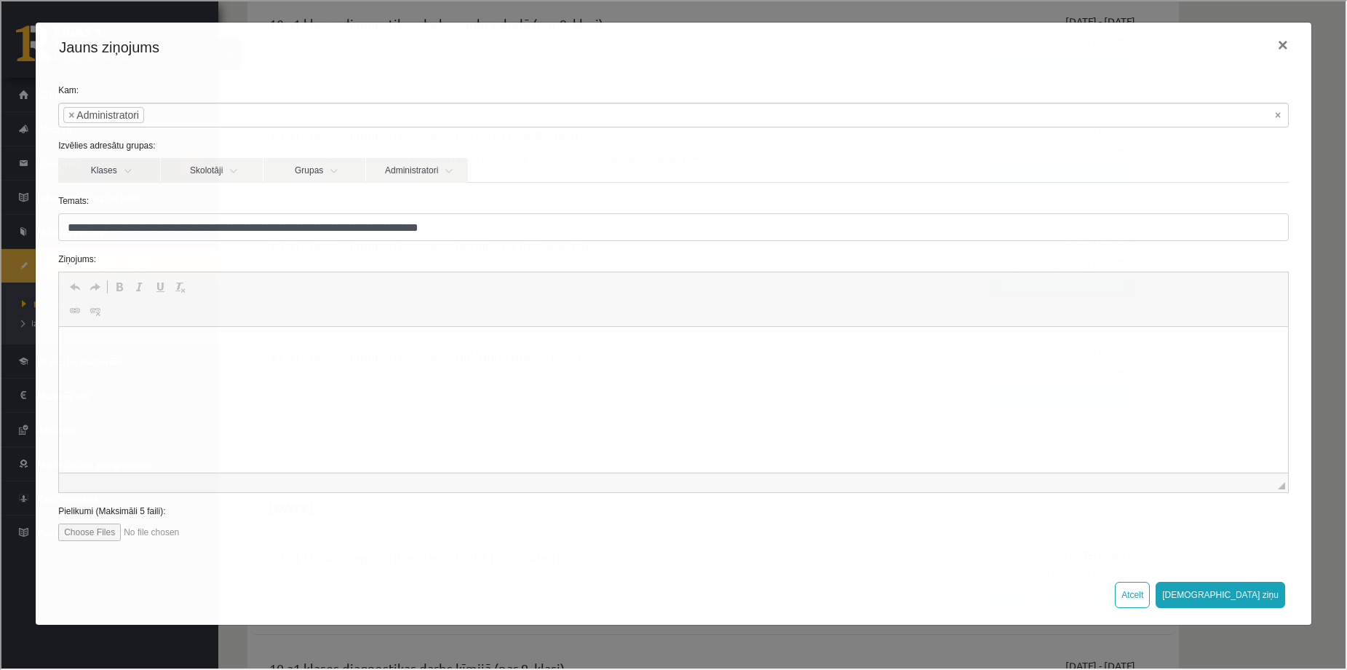
scroll to position [0, 0]
click at [278, 281] on span "Отменить Комбинация клавиш Ctrl+Z Повторить Комбинация клавиш Ctrl+Y Полужирный…" at bounding box center [672, 287] width 1218 height 24
click at [174, 297] on span "Полужирный Комбинация клавиш Ctrl+B Курсив Комбинация клавиш Ctrl+I Подчеркнуты…" at bounding box center [150, 287] width 85 height 24
click at [272, 308] on span "Панели инструментов редактора Отменить Комбинация клавиш Ctrl+Z Повторить Комби…" at bounding box center [673, 298] width 1230 height 55
drag, startPoint x: 260, startPoint y: 302, endPoint x: 243, endPoint y: 297, distance: 17.5
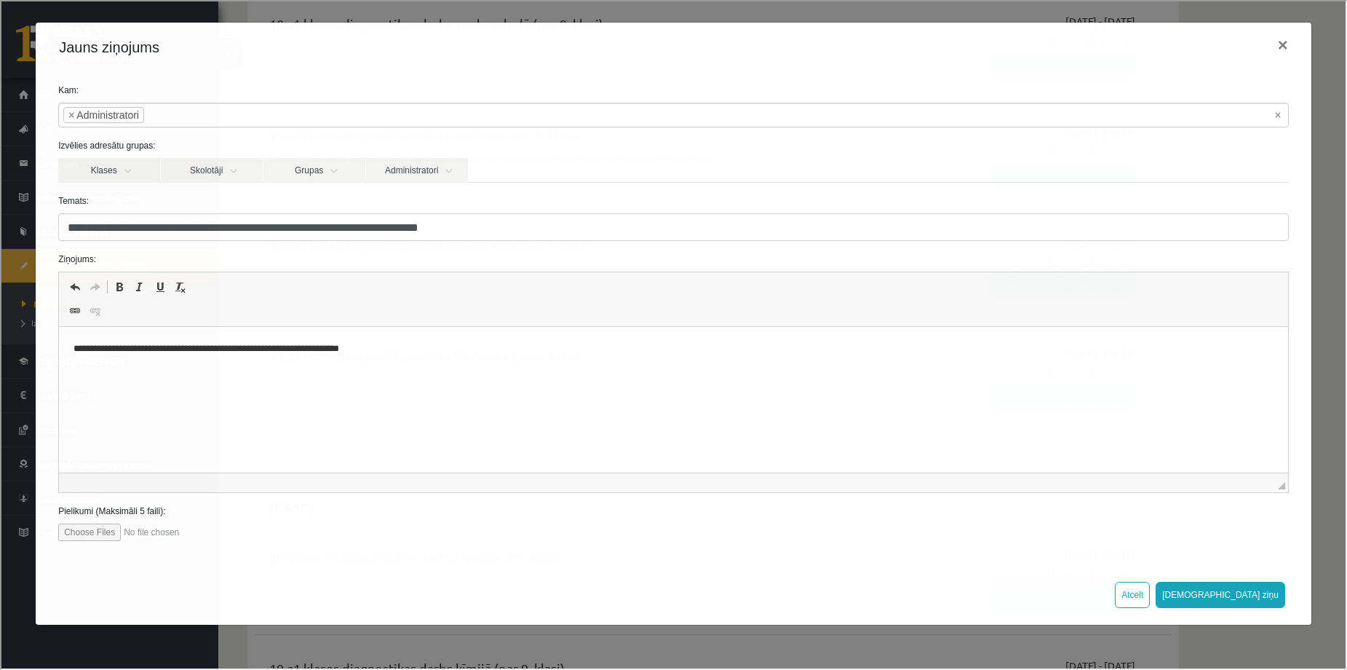
click at [259, 301] on span "Панели инструментов редактора Отменить Комбинация клавиш Ctrl+Z Повторить Комби…" at bounding box center [673, 298] width 1230 height 55
drag, startPoint x: 239, startPoint y: 296, endPoint x: 228, endPoint y: 322, distance: 28.7
click at [236, 305] on span "Панели инструментов редактора Отменить Комбинация клавиш Ctrl+Z Повторить Комби…" at bounding box center [673, 298] width 1230 height 55
click at [185, 371] on html "**********" at bounding box center [674, 349] width 1230 height 44
drag, startPoint x: 237, startPoint y: 348, endPoint x: 266, endPoint y: 356, distance: 30.2
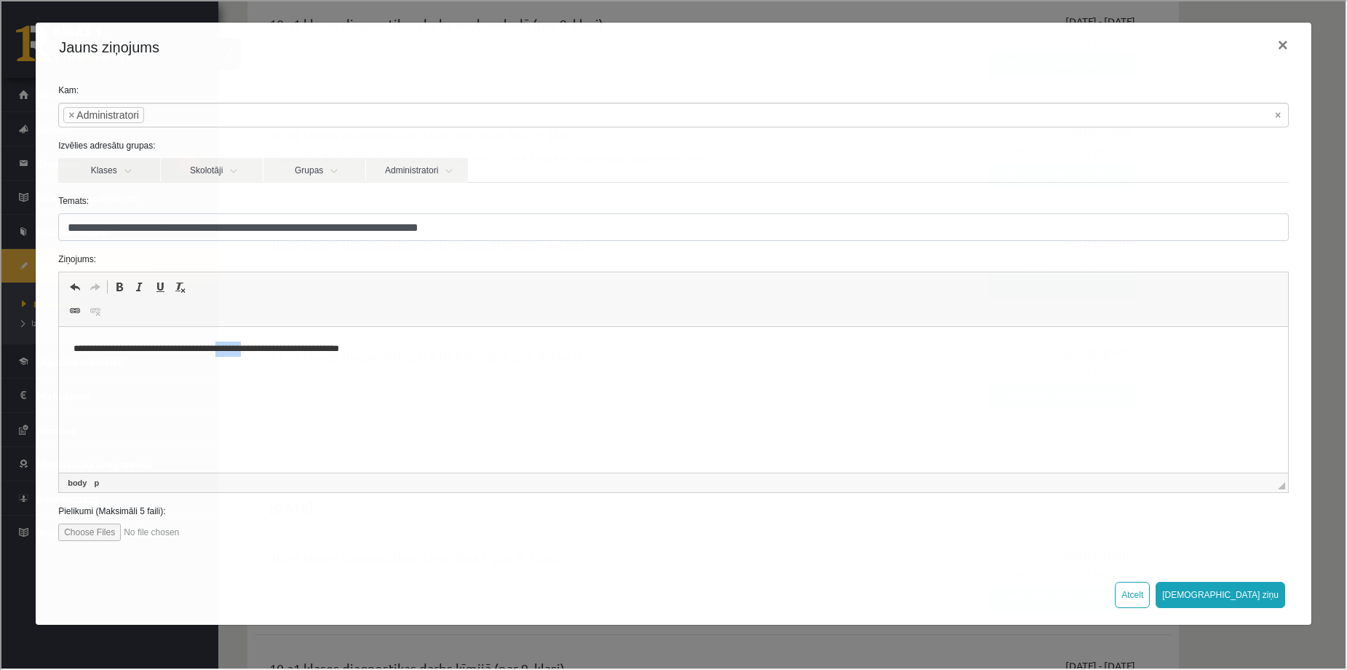
click at [266, 356] on p "**********" at bounding box center [674, 348] width 1200 height 15
drag, startPoint x: 245, startPoint y: 354, endPoint x: 414, endPoint y: 387, distance: 172.9
click at [414, 371] on html "**********" at bounding box center [674, 349] width 1230 height 44
click at [1277, 598] on button "[DEMOGRAPHIC_DATA] ziņu" at bounding box center [1220, 593] width 130 height 26
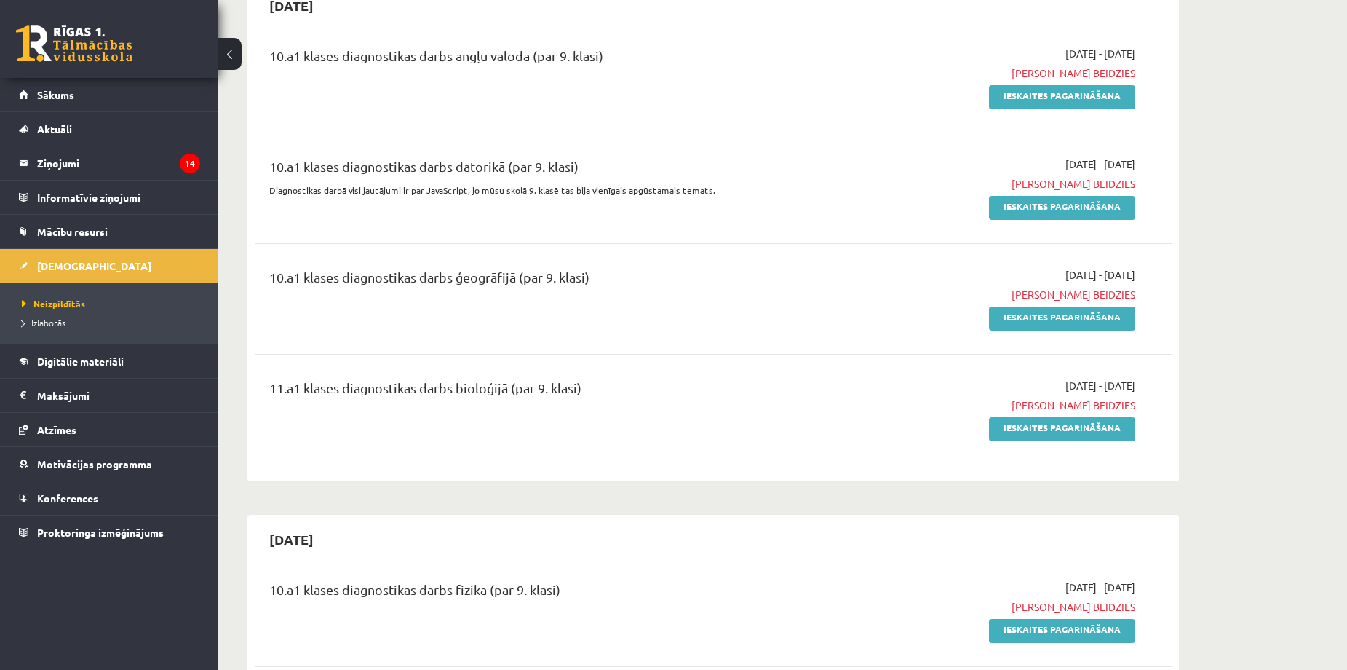
scroll to position [194, 0]
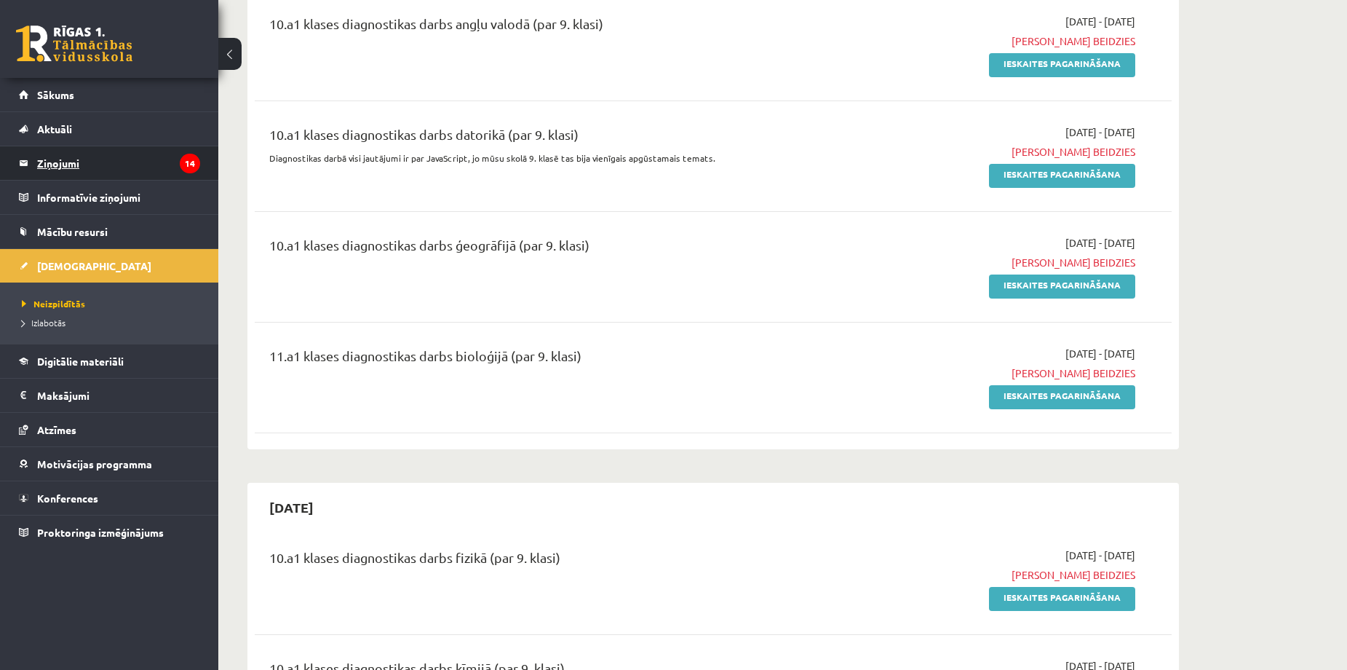
click at [92, 168] on legend "Ziņojumi 14" at bounding box center [118, 162] width 163 height 33
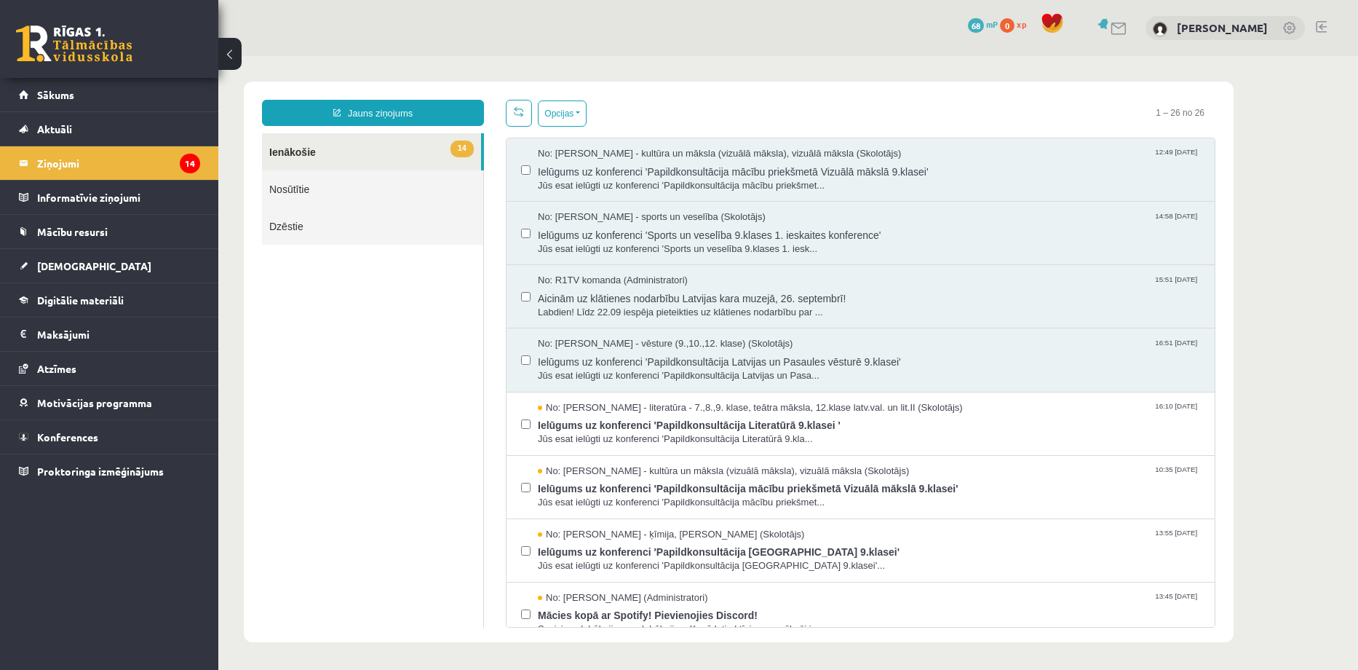
click at [338, 189] on link "Nosūtītie" at bounding box center [372, 188] width 221 height 37
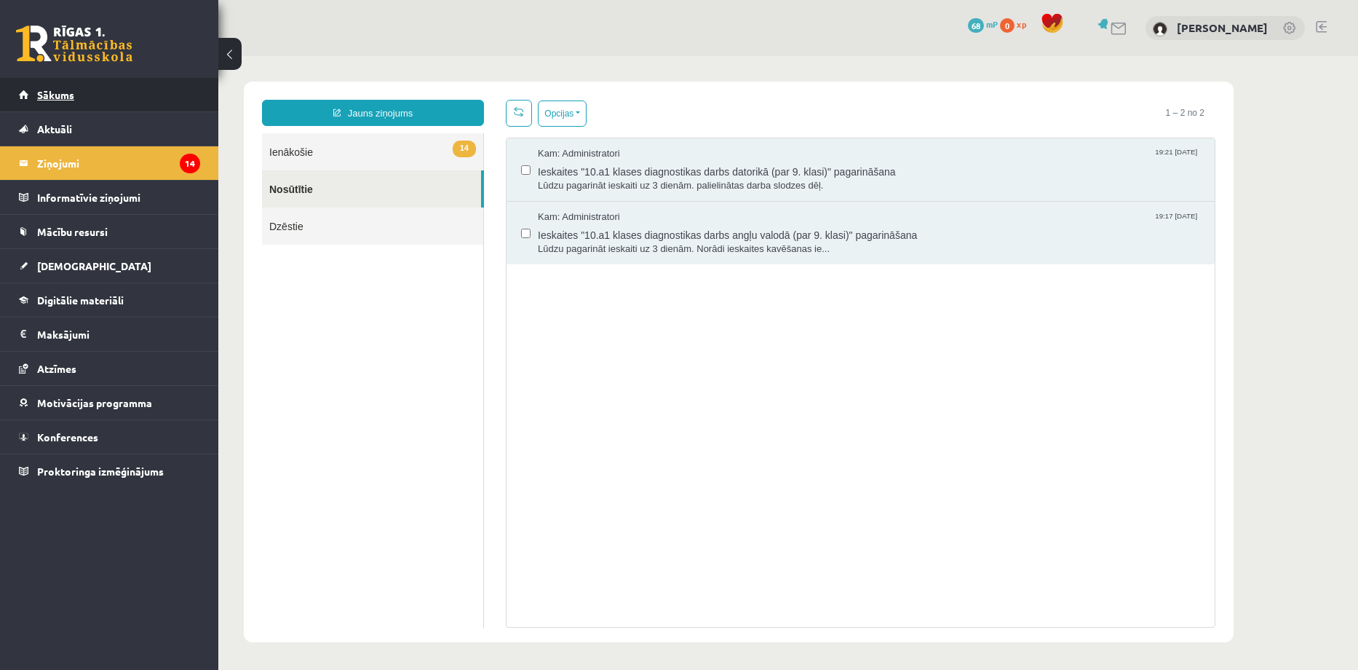
click at [125, 100] on link "Sākums" at bounding box center [109, 94] width 181 height 33
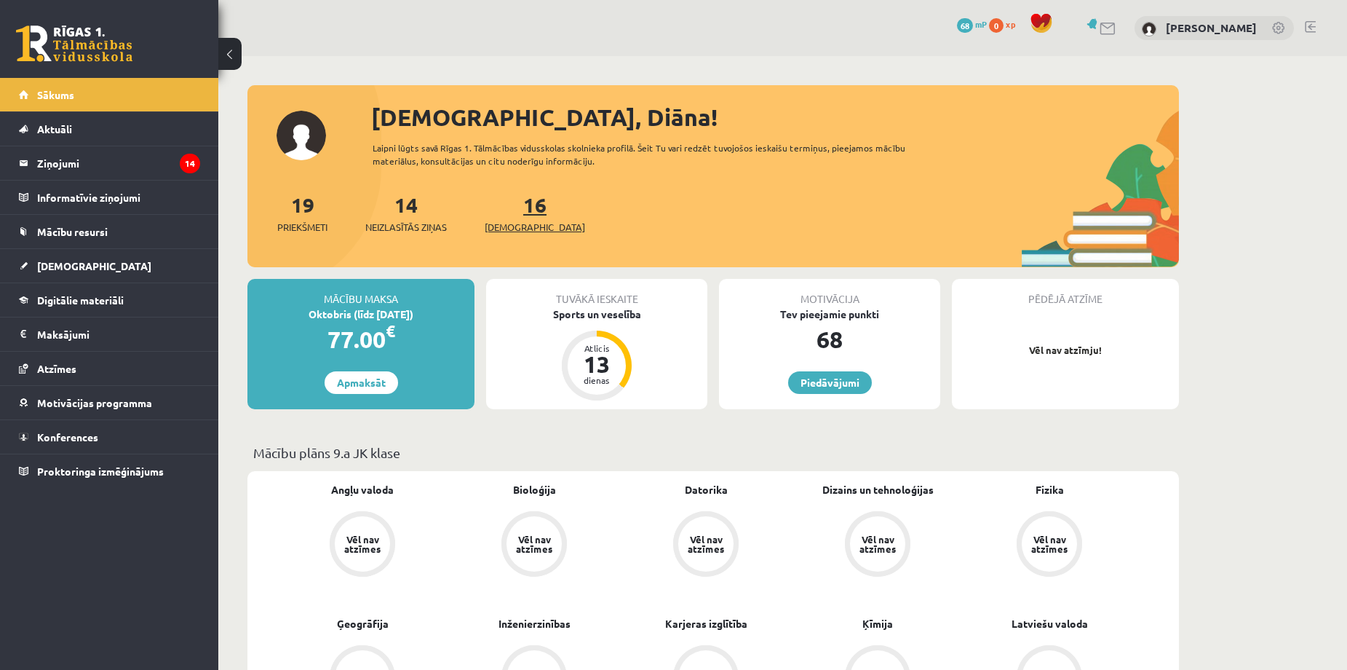
click at [491, 229] on span "[DEMOGRAPHIC_DATA]" at bounding box center [535, 227] width 100 height 15
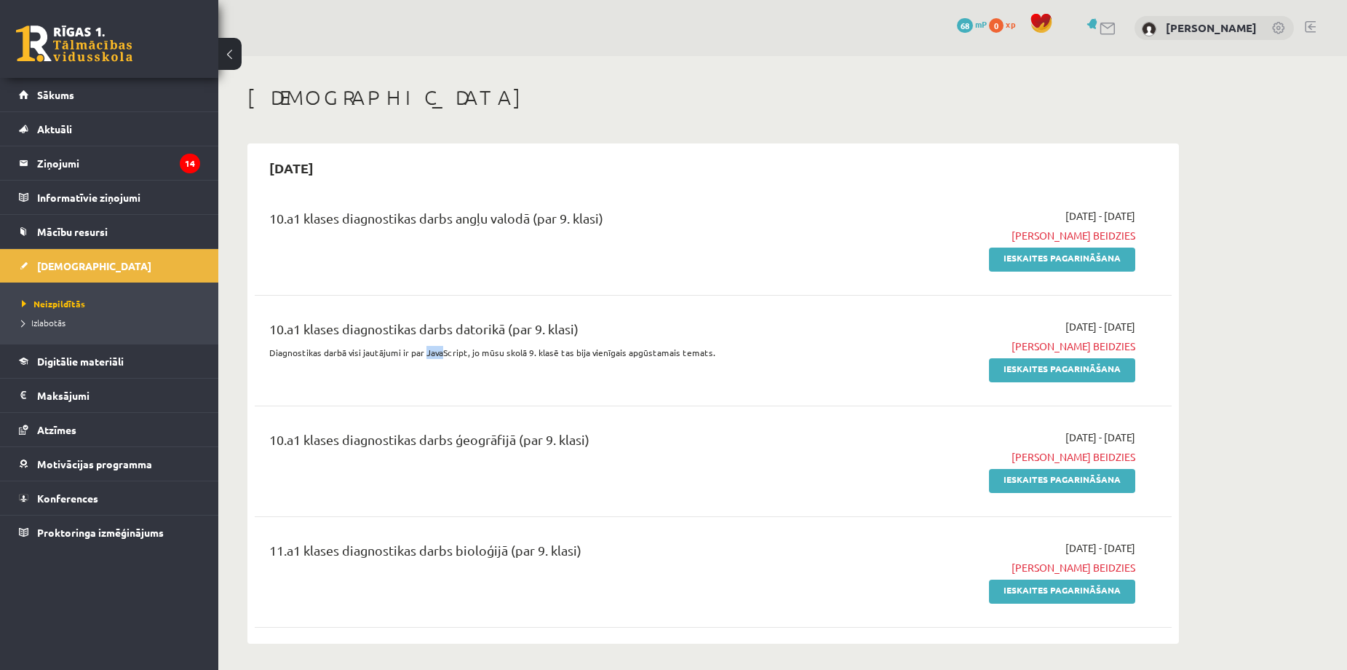
click at [424, 366] on div "10.a1 klases diagnostikas darbs datorikā (par 9. klasi) Diagnostikas darbā visi…" at bounding box center [554, 350] width 592 height 63
click at [656, 438] on div "10.a1 klases diagnostikas darbs ģeogrāfijā (par 9. klasi)" at bounding box center [554, 442] width 570 height 27
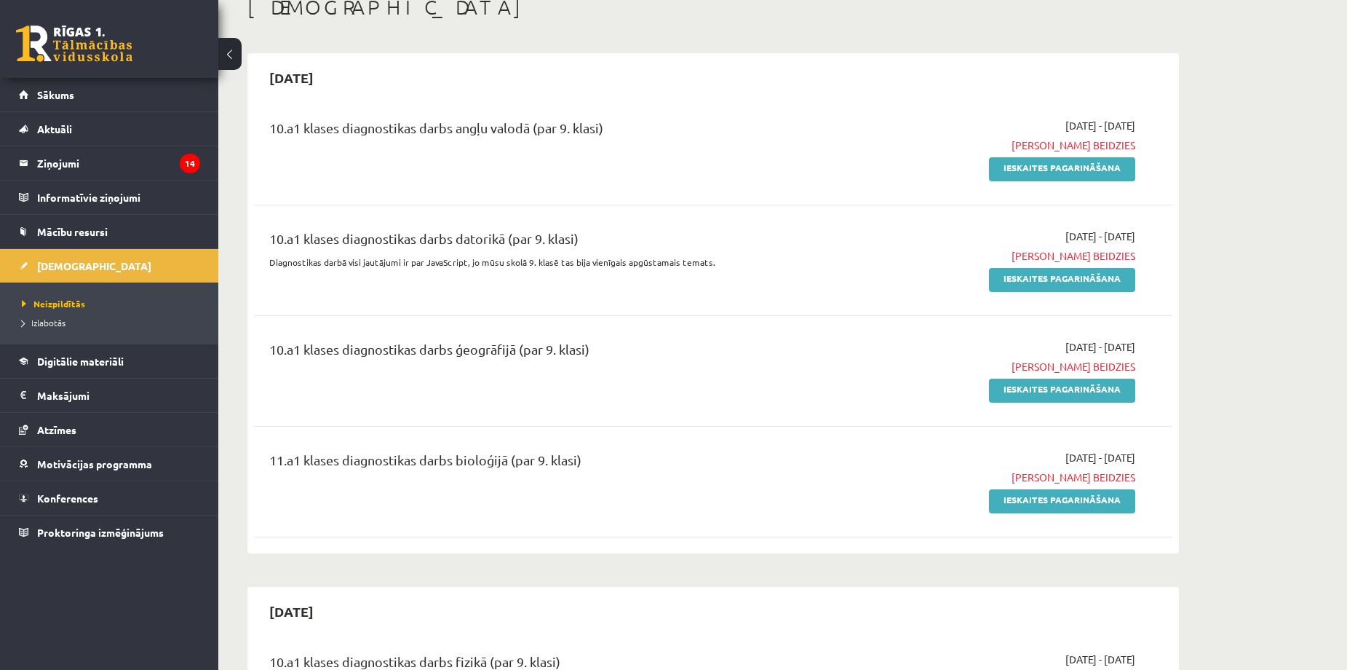
scroll to position [97, 0]
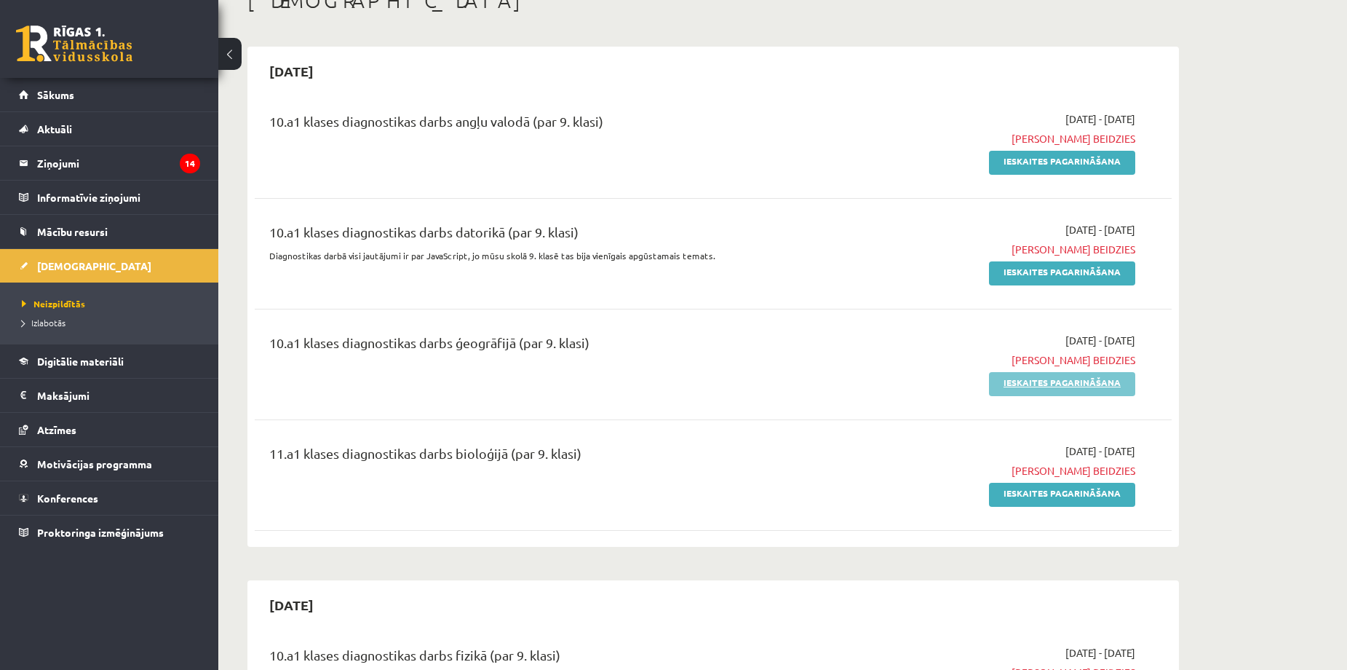
click at [1045, 376] on link "Ieskaites pagarināšana" at bounding box center [1062, 384] width 146 height 24
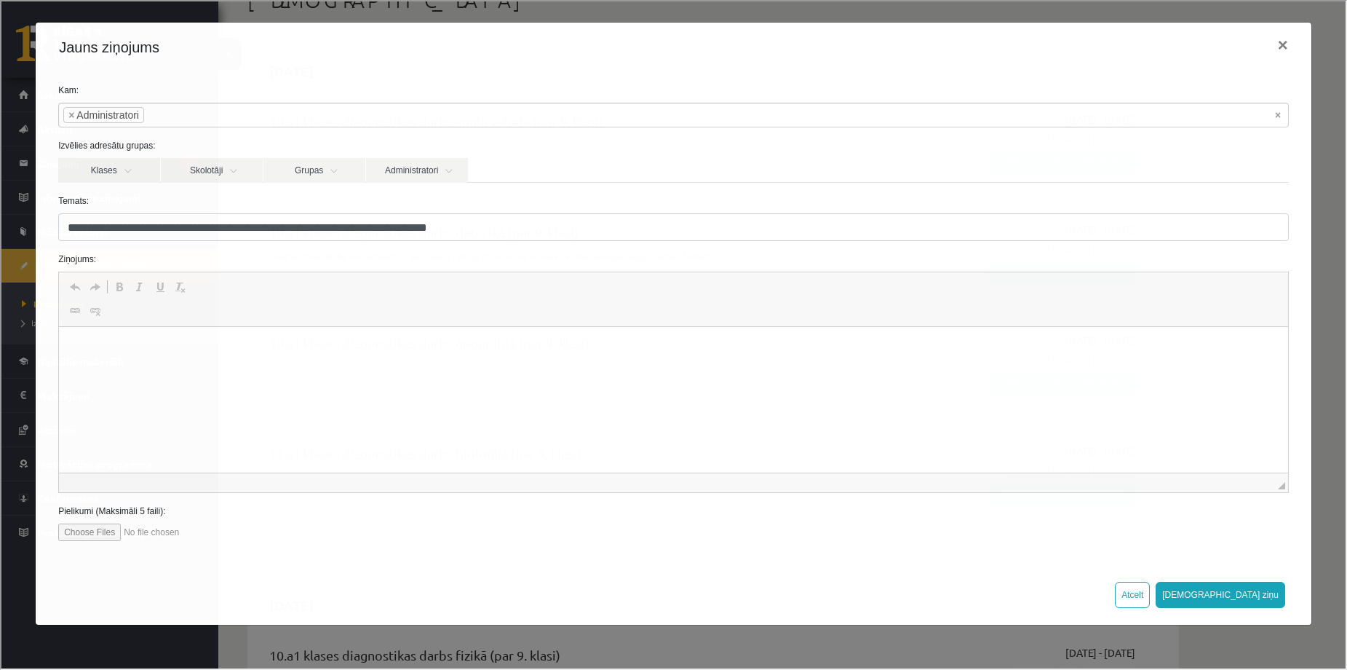
scroll to position [0, 0]
click at [229, 365] on html "**********" at bounding box center [674, 349] width 1230 height 44
drag, startPoint x: 249, startPoint y: 347, endPoint x: 252, endPoint y: 355, distance: 9.2
click at [285, 348] on p "**********" at bounding box center [674, 348] width 1200 height 15
drag, startPoint x: 239, startPoint y: 352, endPoint x: 391, endPoint y: 360, distance: 152.4
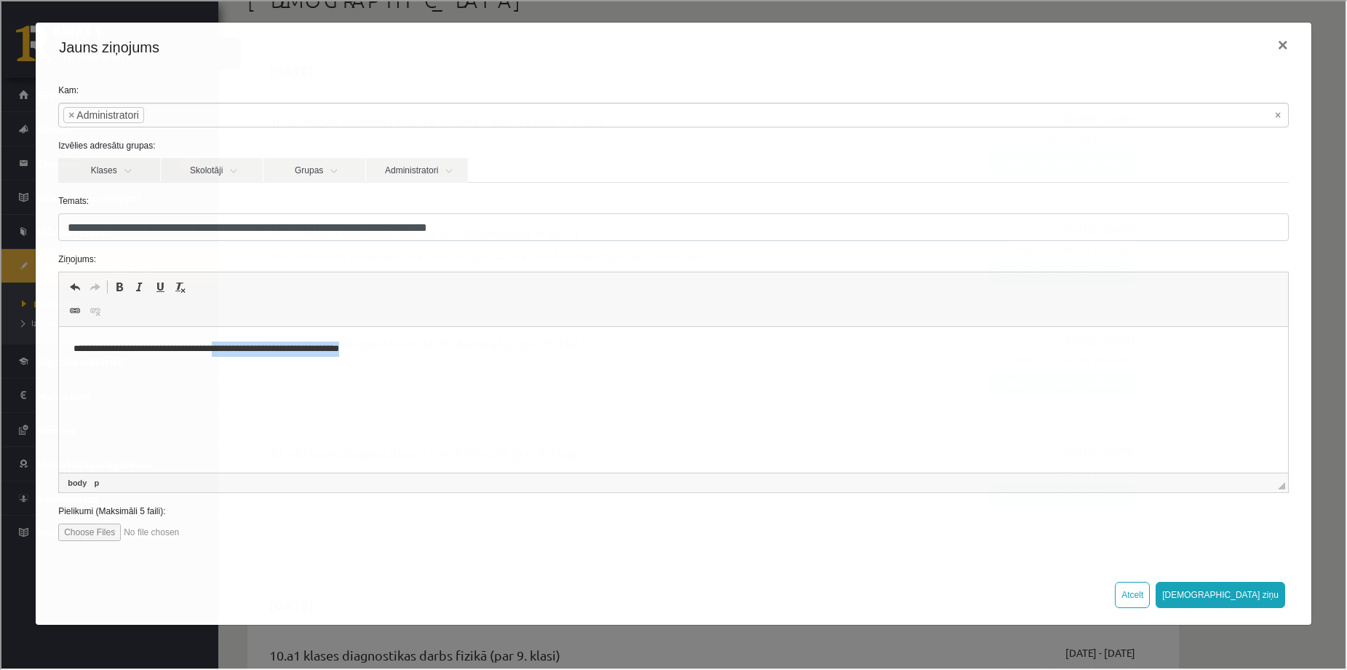
click at [391, 360] on html "**********" at bounding box center [674, 349] width 1230 height 44
click at [1269, 597] on button "Sūtīt ziņu" at bounding box center [1220, 593] width 130 height 26
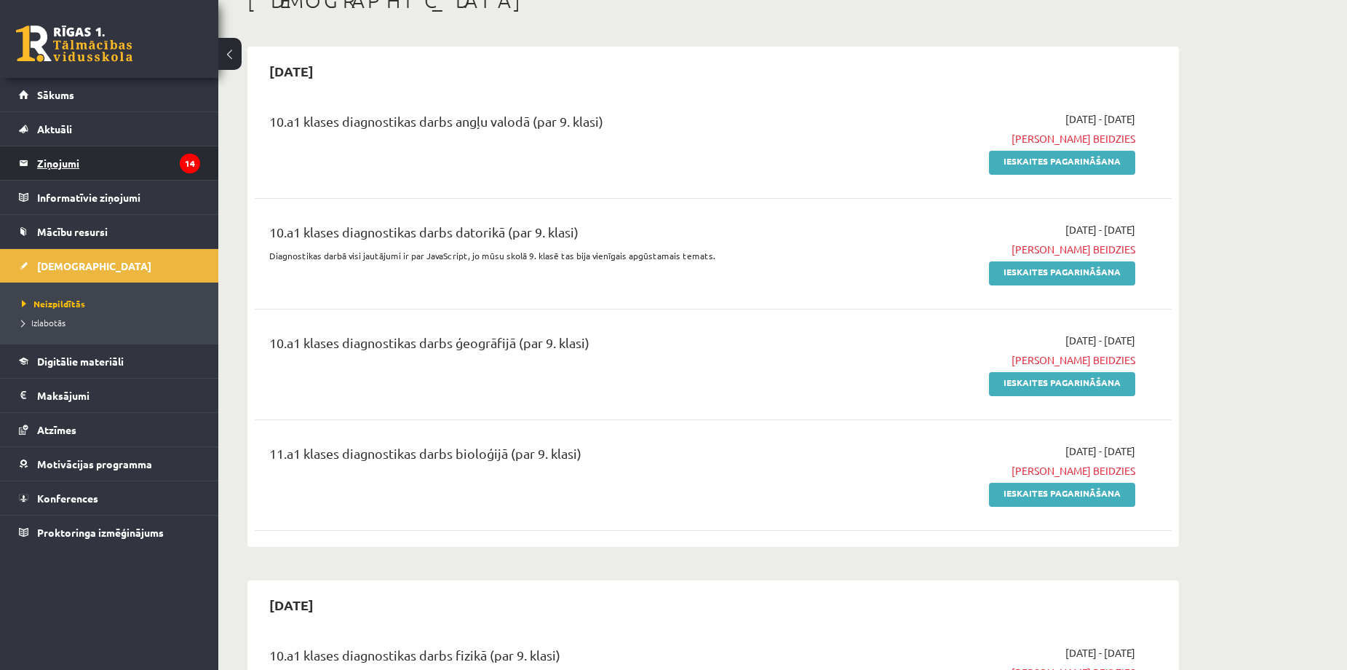
click at [81, 164] on legend "Ziņojumi 14" at bounding box center [118, 162] width 163 height 33
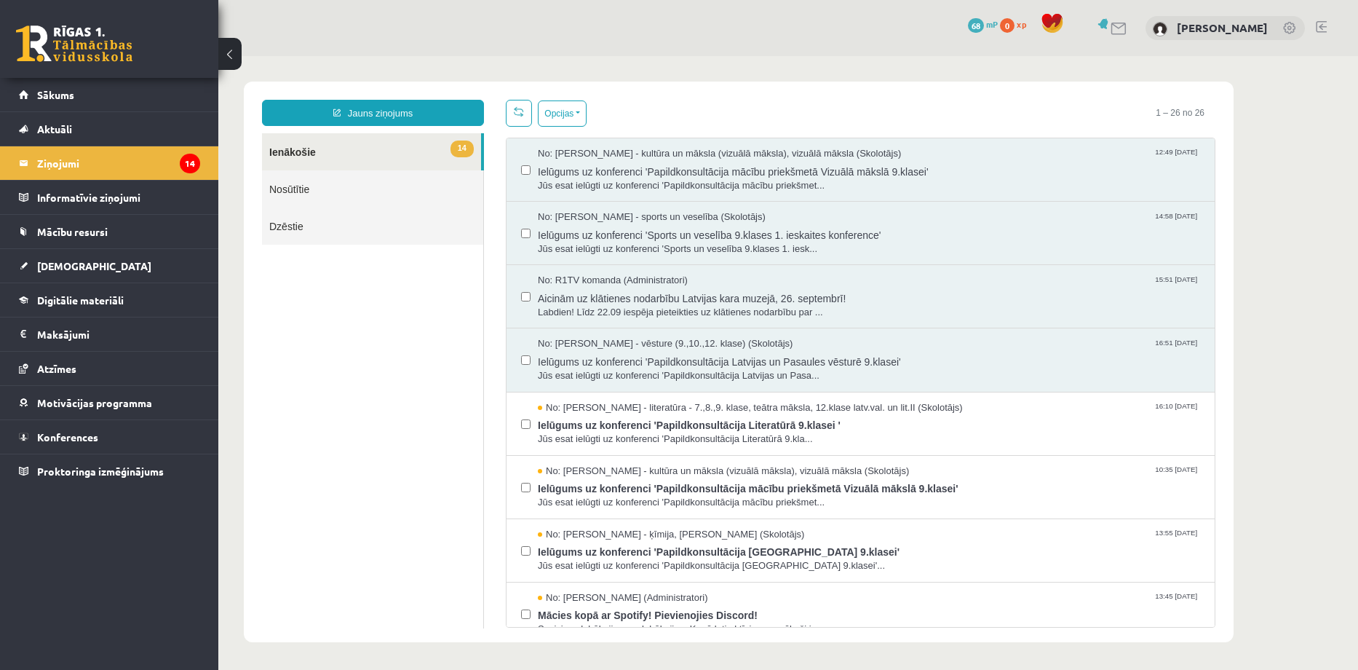
click at [360, 192] on link "Nosūtītie" at bounding box center [372, 188] width 221 height 37
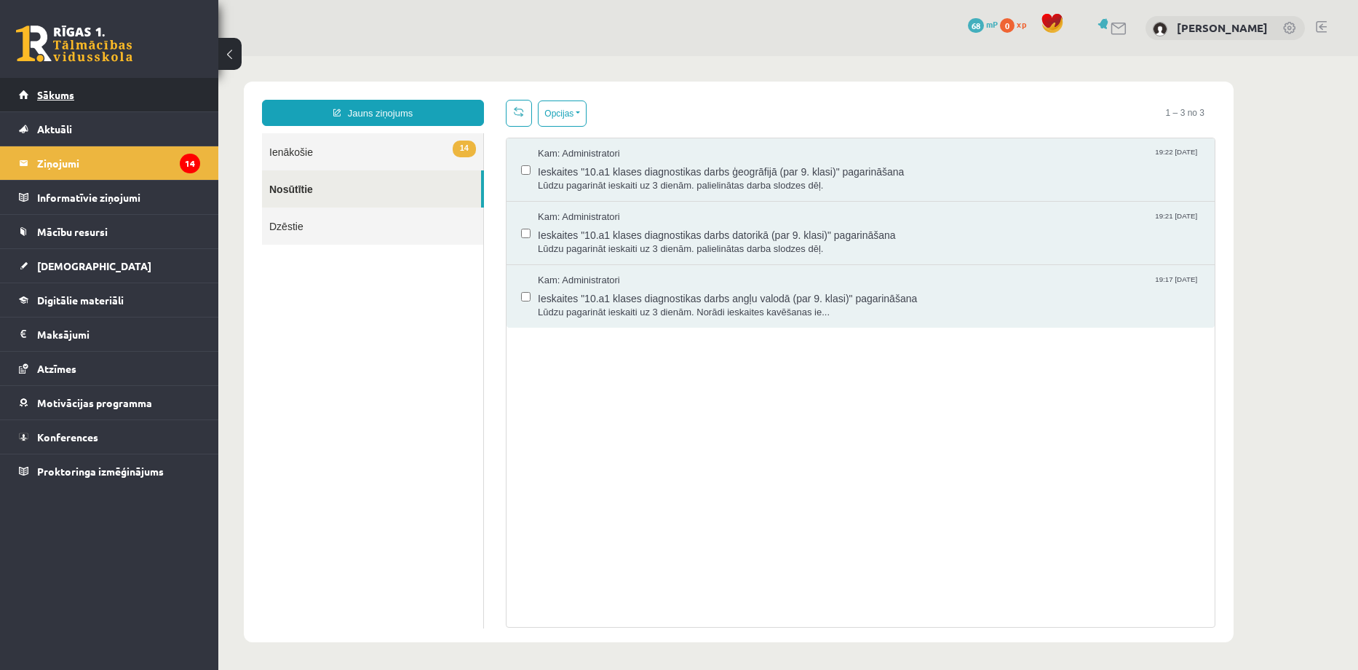
click at [68, 86] on link "Sākums" at bounding box center [109, 94] width 181 height 33
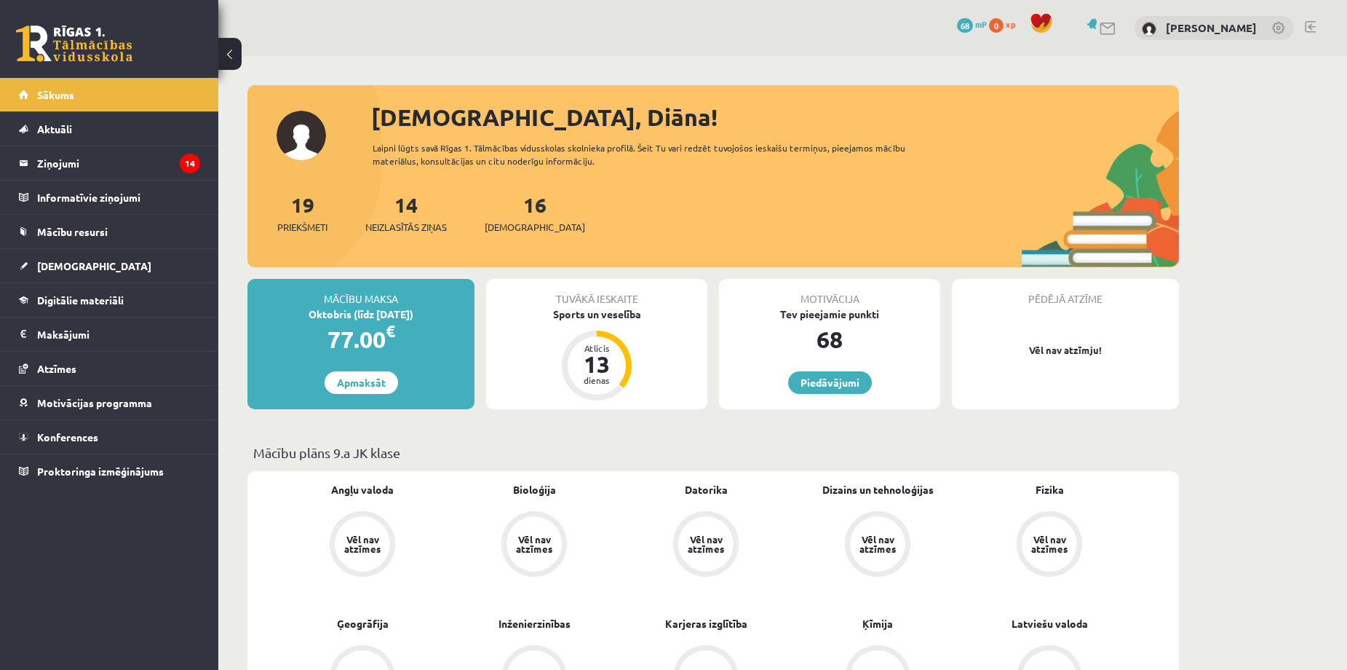
click at [510, 218] on div "16 Ieskaites" at bounding box center [535, 211] width 100 height 45
click at [510, 226] on span "[DEMOGRAPHIC_DATA]" at bounding box center [535, 227] width 100 height 15
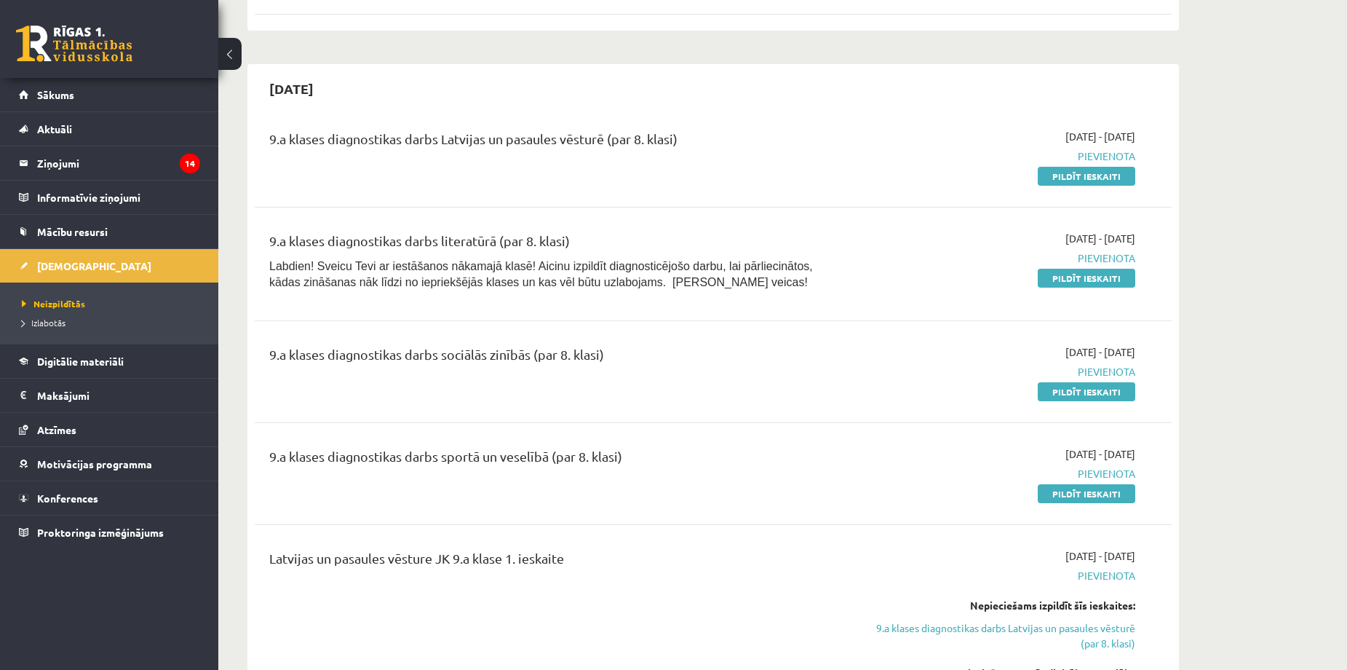
scroll to position [2426, 0]
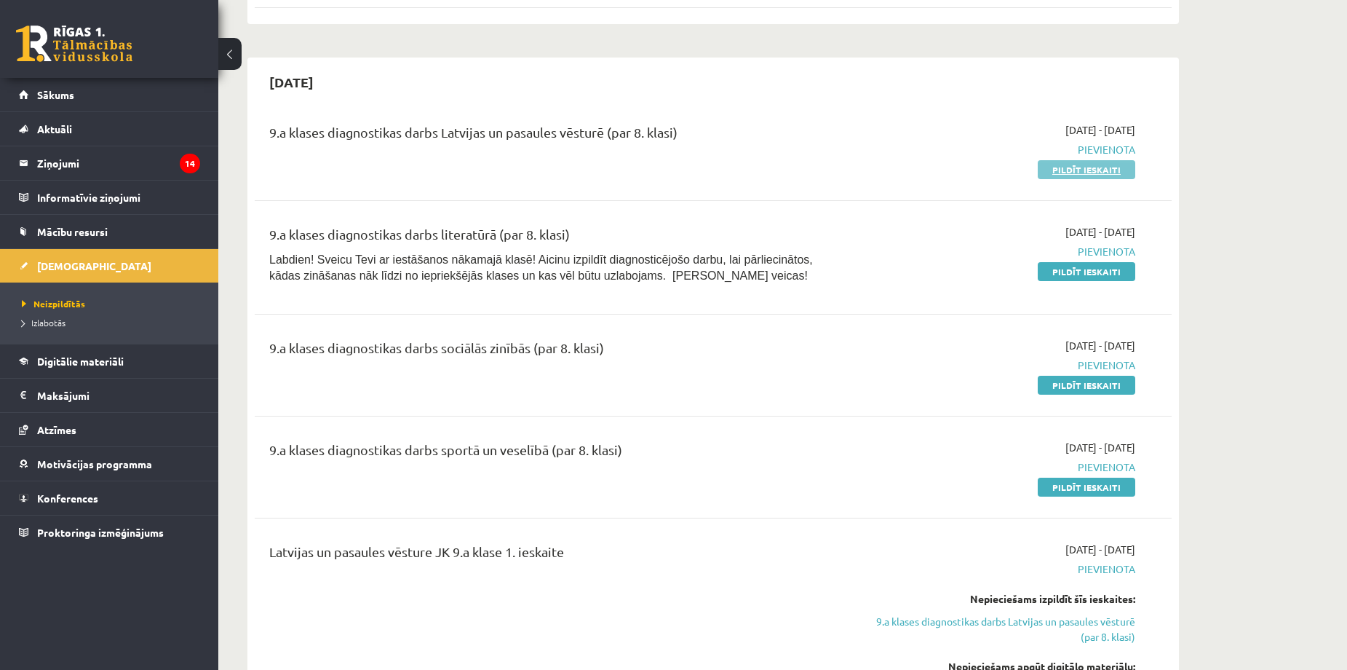
click at [1073, 173] on link "Pildīt ieskaiti" at bounding box center [1087, 169] width 98 height 19
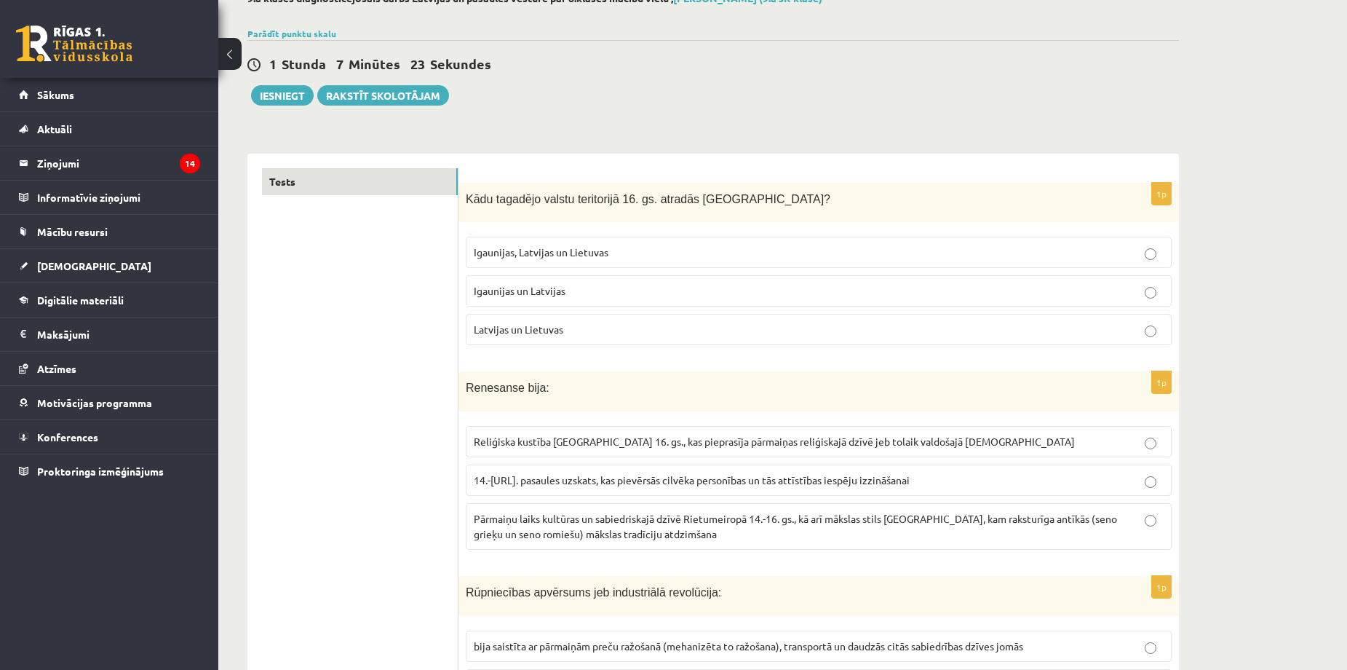
scroll to position [97, 0]
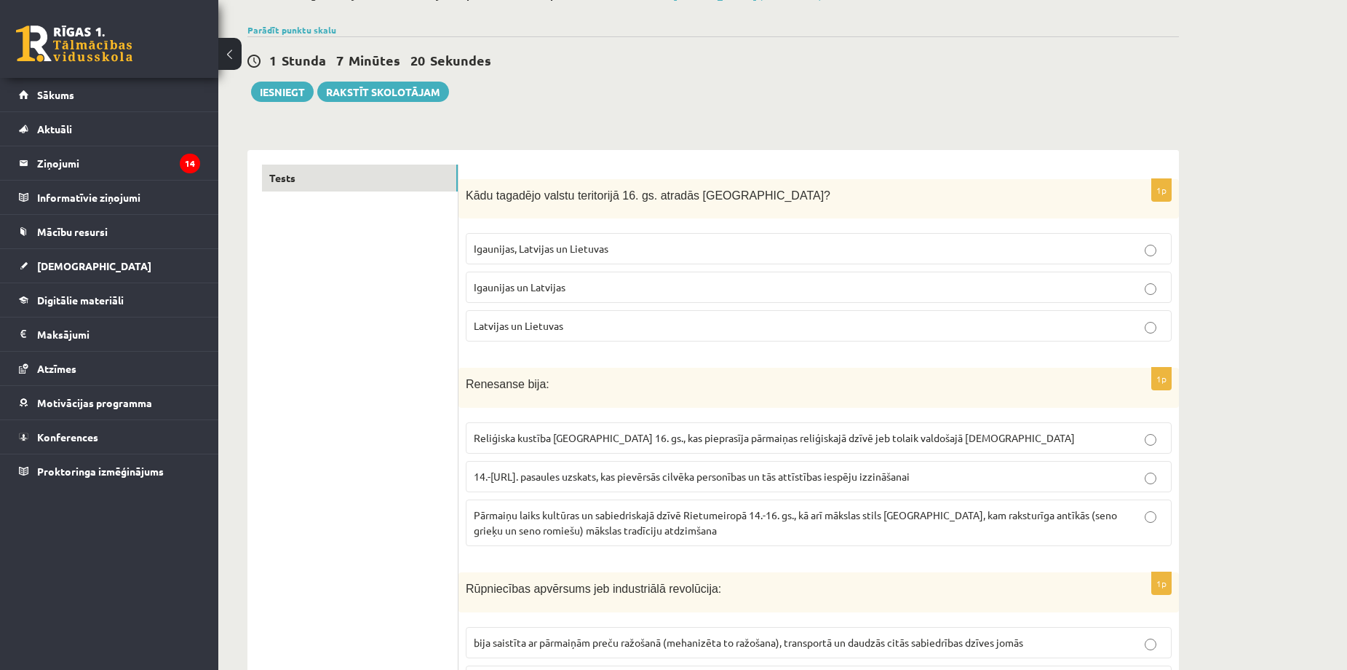
click at [469, 197] on div "Kādu tagadējo valstu teritorijā 16. gs. atradās Livonija?" at bounding box center [819, 199] width 721 height 40
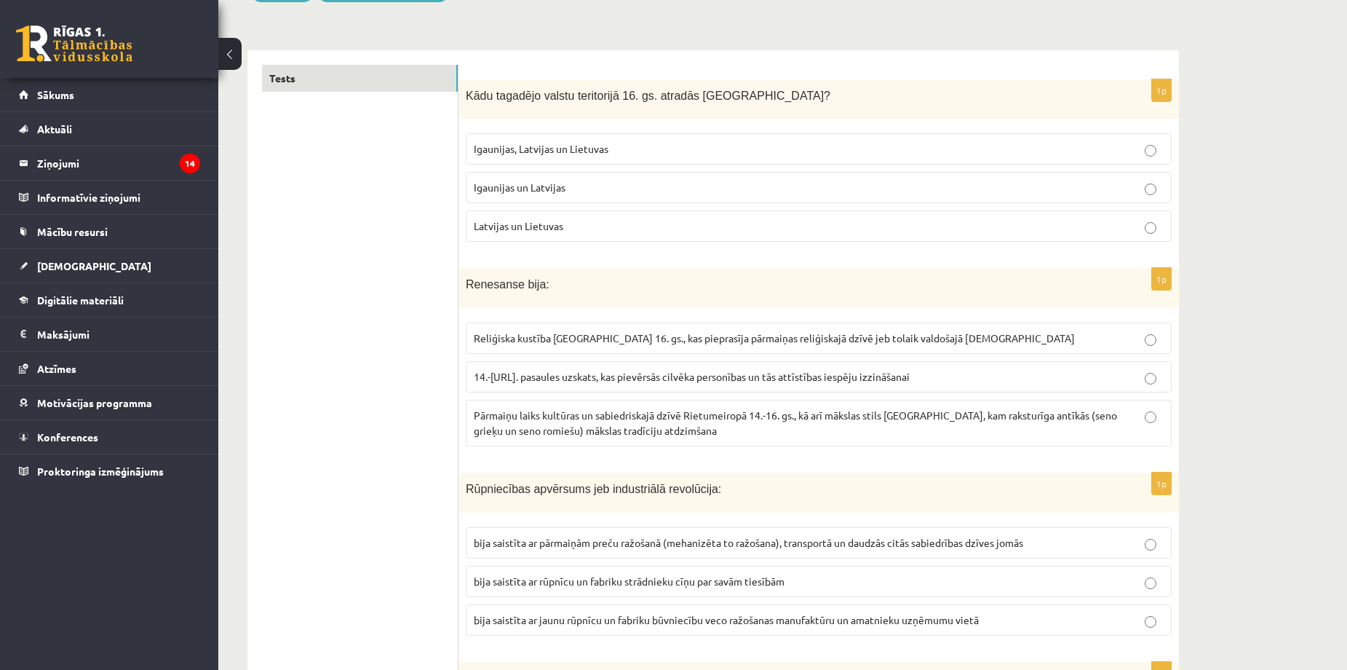
scroll to position [194, 0]
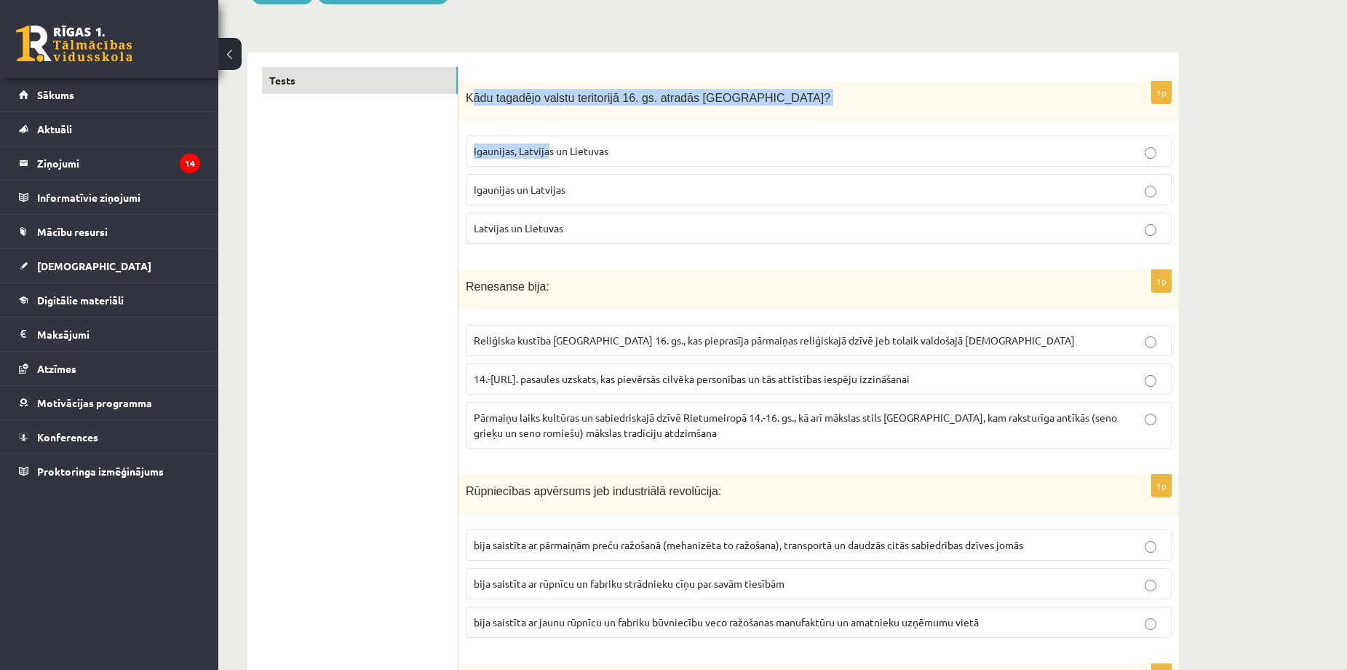
drag, startPoint x: 470, startPoint y: 95, endPoint x: 489, endPoint y: 119, distance: 30.0
click at [547, 140] on div "1p Kādu tagadējo valstu teritorijā 16. gs. atradās Livonija? Igaunijas, Latvija…" at bounding box center [819, 169] width 721 height 175
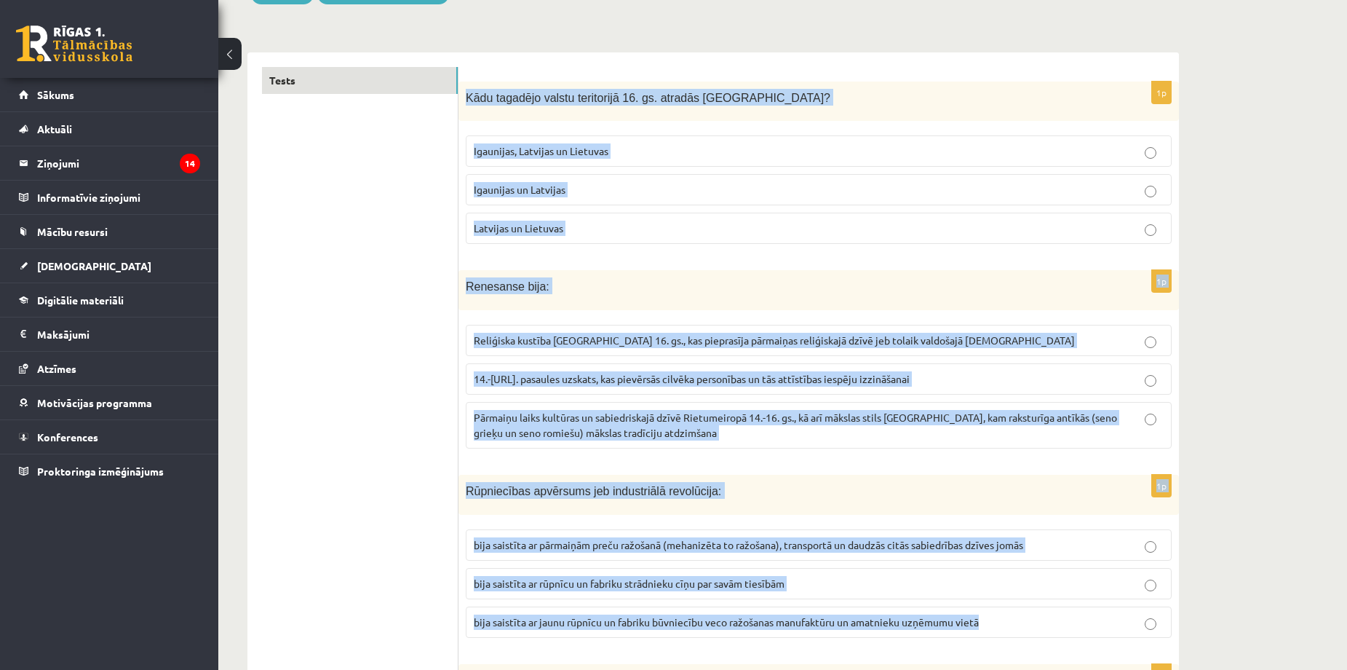
drag, startPoint x: 467, startPoint y: 98, endPoint x: 984, endPoint y: 648, distance: 755.0
copy form "Kādu tagadējo valstu teritorijā 16. gs. atradās Livonija? Igaunijas, Latvijas u…"
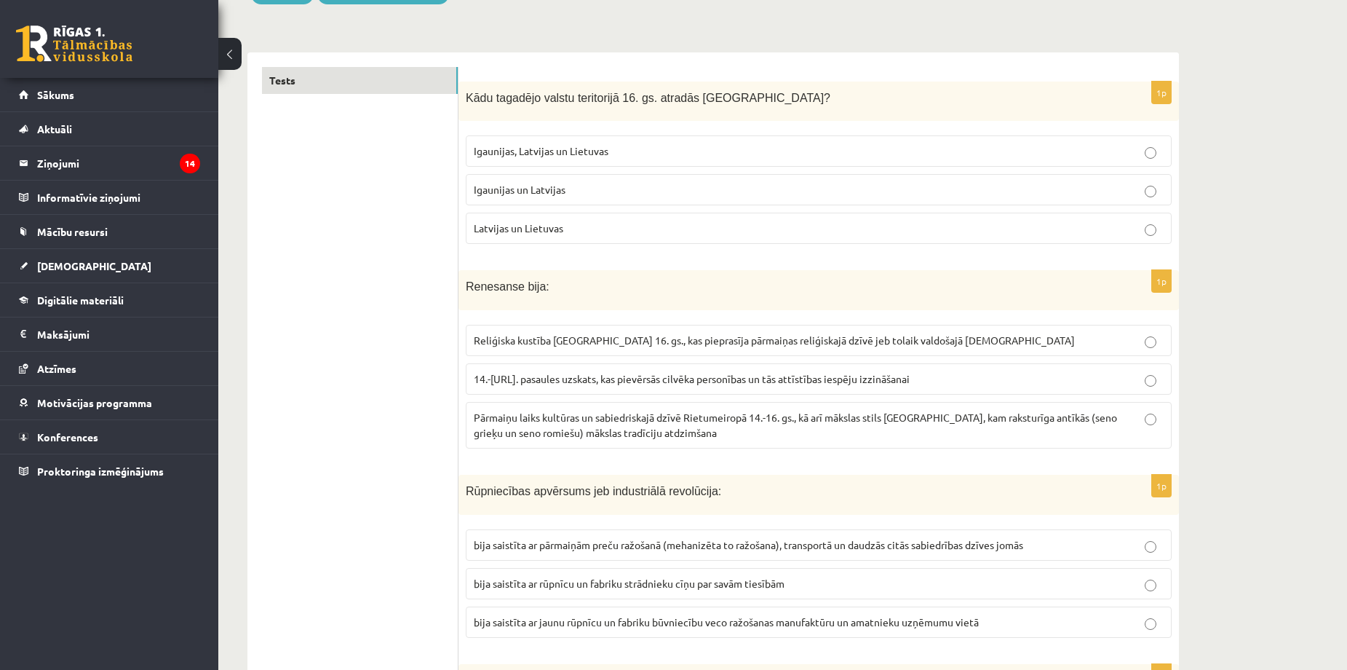
drag, startPoint x: 360, startPoint y: 186, endPoint x: 451, endPoint y: 194, distance: 91.4
click at [636, 174] on fieldset "Igaunijas, Latvijas un Lietuvas Igaunijas un Latvijas Latvijas un Lietuvas" at bounding box center [819, 188] width 706 height 120
click at [769, 170] on fieldset "Igaunijas, Latvijas un Lietuvas Igaunijas un Latvijas Latvijas un Lietuvas" at bounding box center [819, 188] width 706 height 120
click at [543, 419] on span "Pārmaiņu laiks kultūras un sabiedriskajā dzīvē Rietumeiropā 14.-16. gs., kā arī…" at bounding box center [796, 425] width 644 height 28
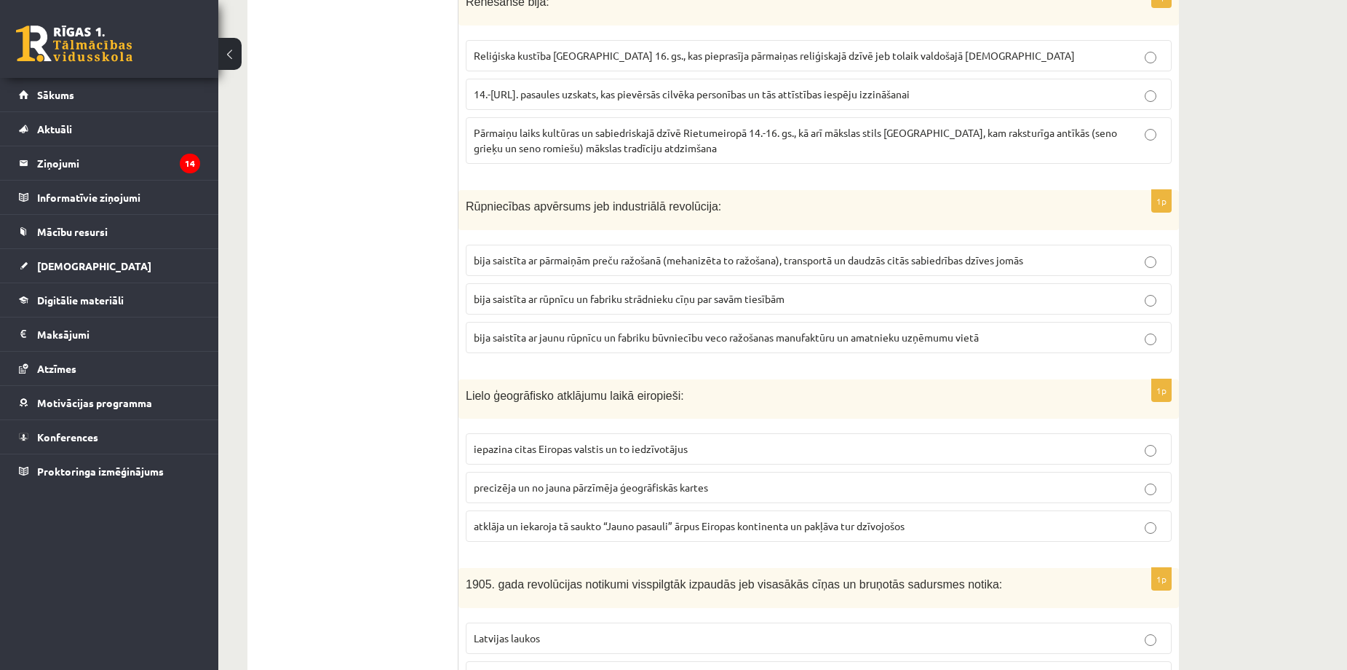
scroll to position [486, 0]
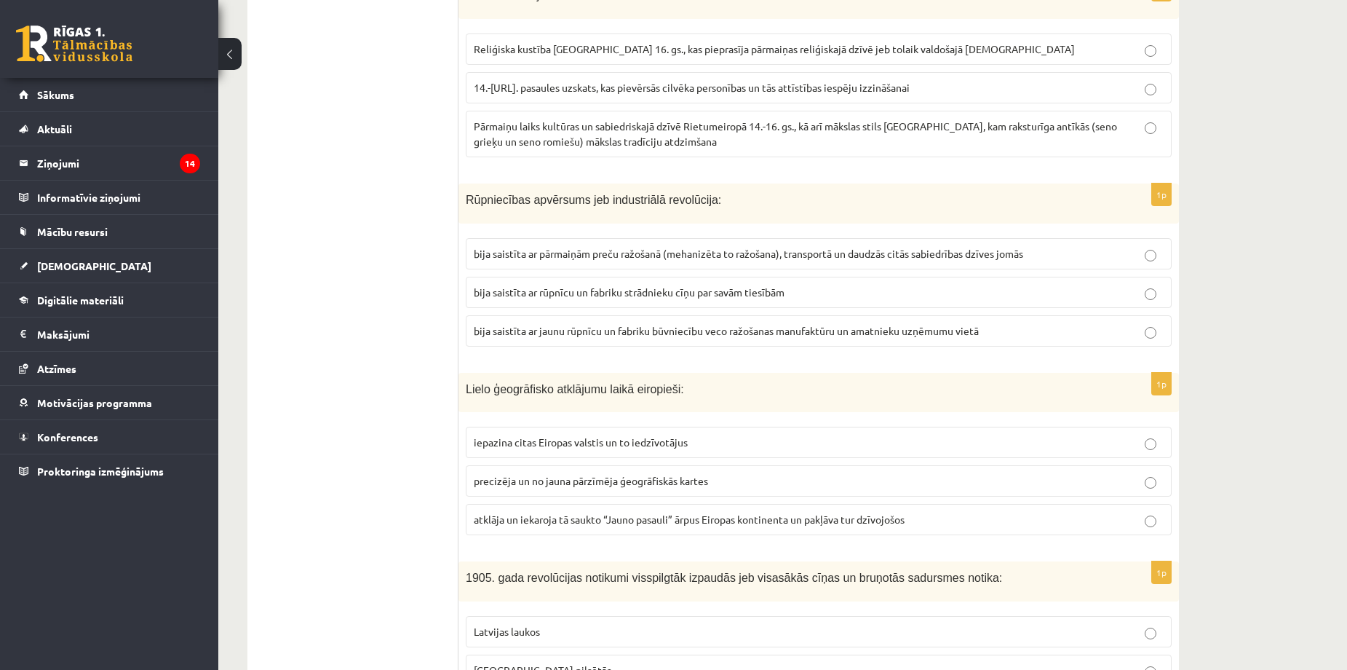
click at [598, 258] on span "bija saistīta ar pārmaiņām preču ražošanā (mehanizēta to ražošana), transportā …" at bounding box center [749, 253] width 550 height 13
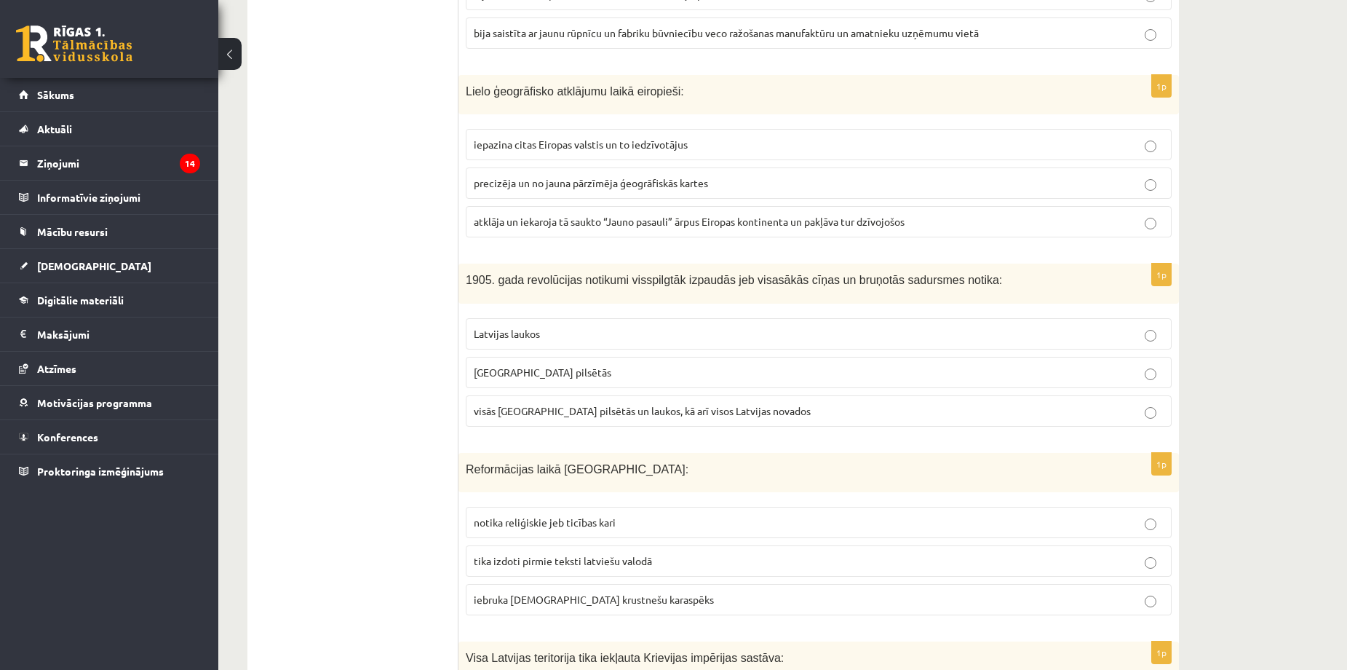
scroll to position [777, 0]
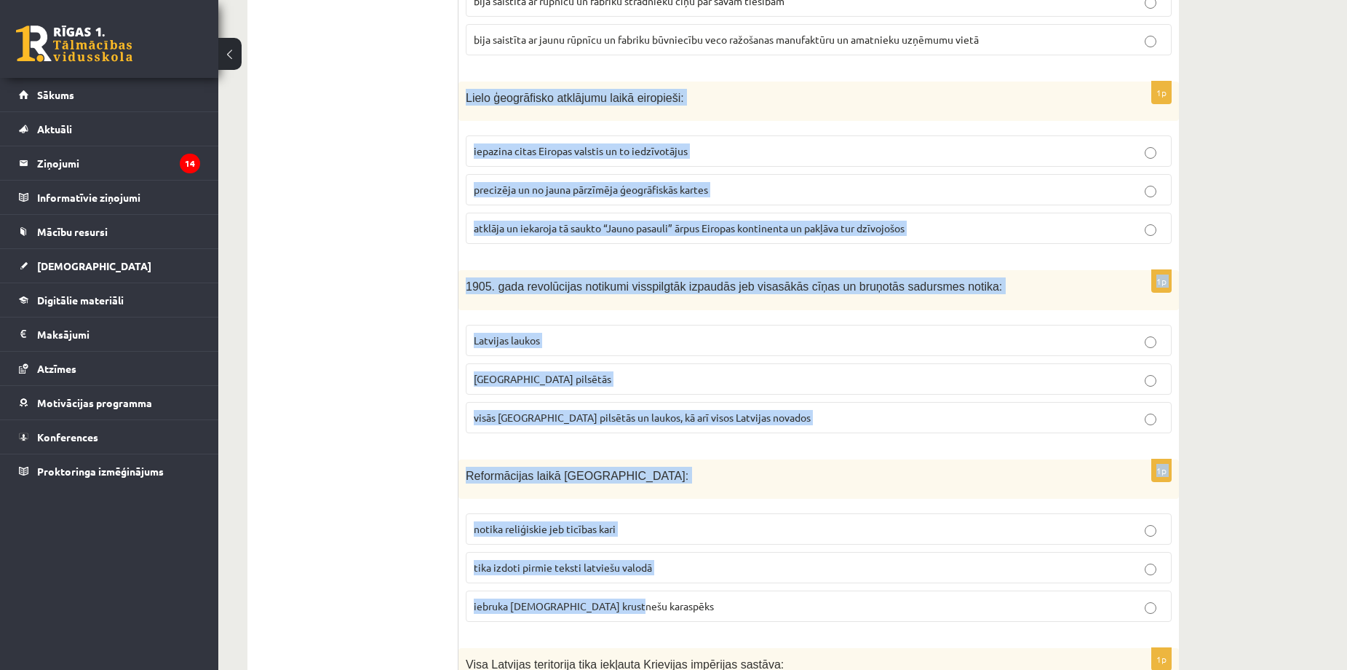
drag, startPoint x: 466, startPoint y: 92, endPoint x: 925, endPoint y: 572, distance: 663.7
copy form "Lielo ģeogrāfisko atklājumu laikā eiropieši: iepazina citas Eiropas valstis un …"
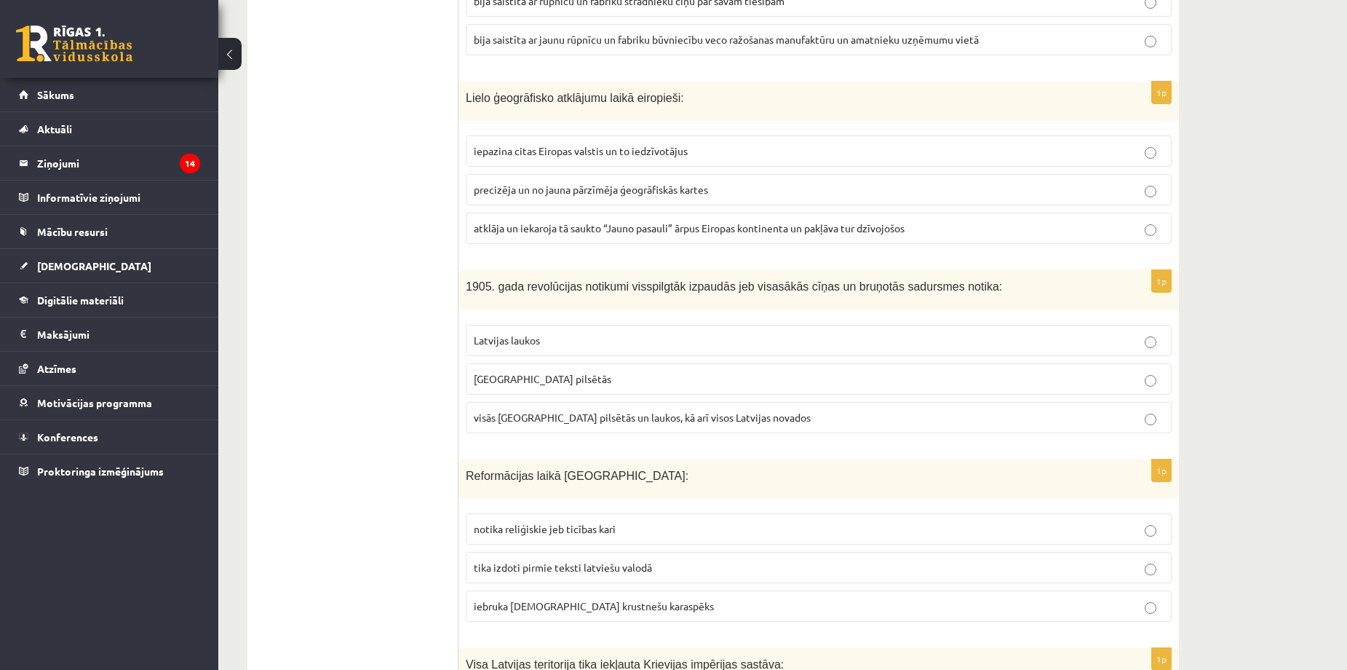
click at [526, 229] on span "atklāja un iekaroja tā saukto “Jauno pasauli” ārpus Eiropas kontinenta un pakļā…" at bounding box center [689, 227] width 431 height 13
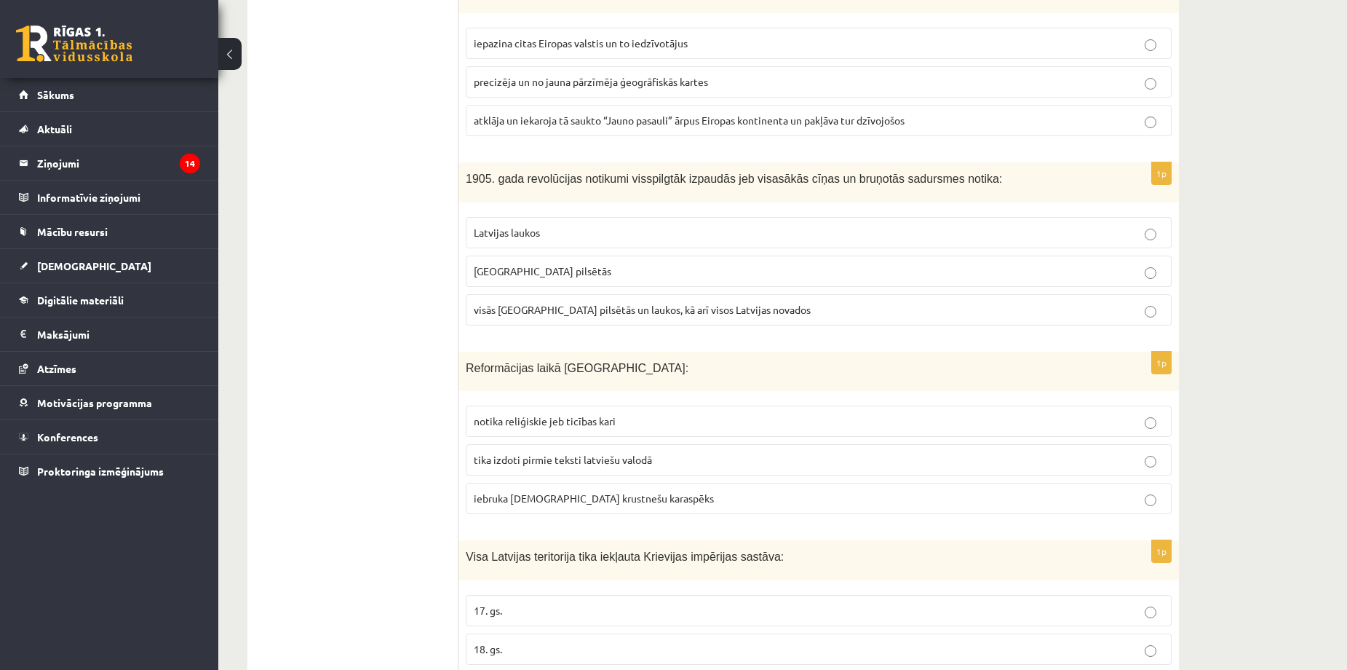
scroll to position [970, 0]
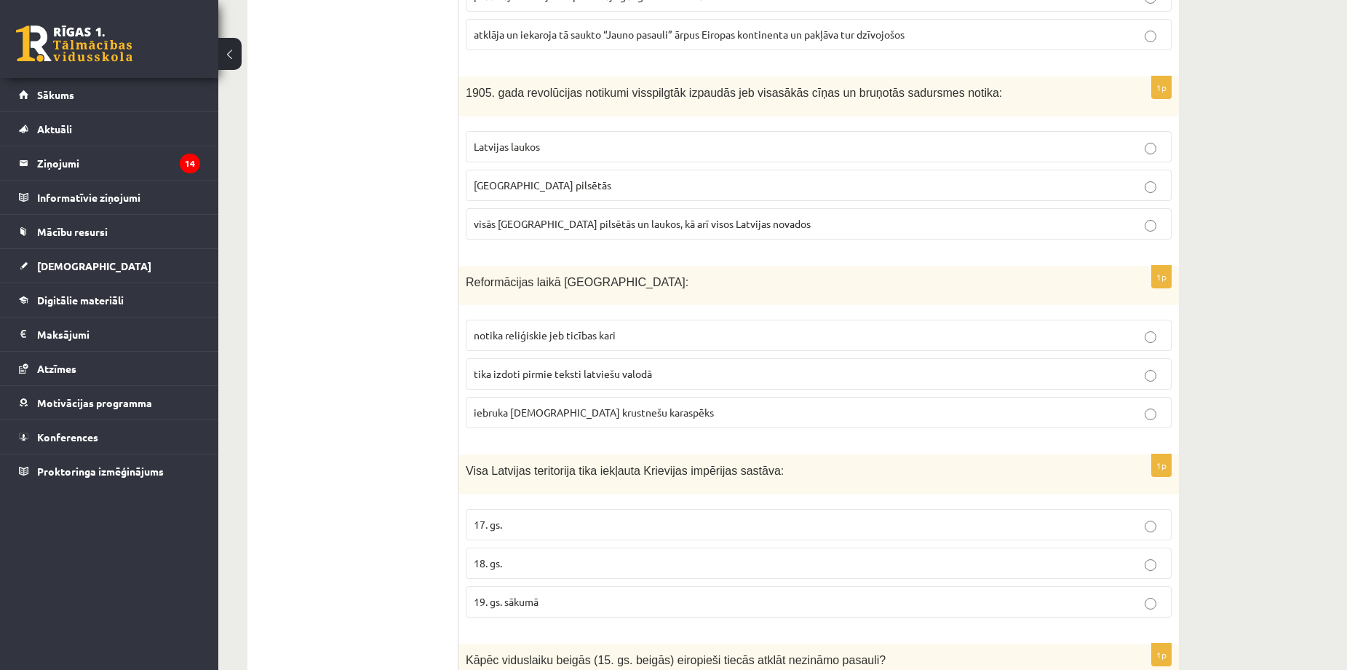
click at [590, 183] on p "Latvijas pilsētās" at bounding box center [819, 185] width 690 height 15
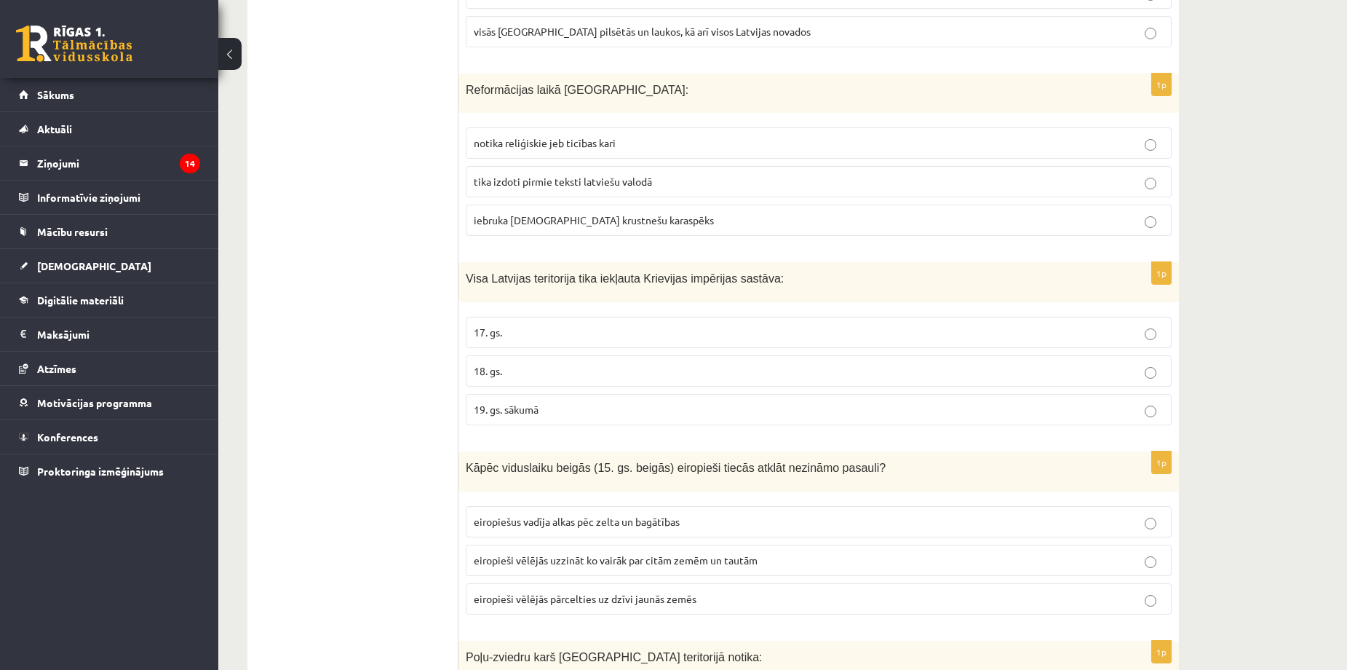
scroll to position [1165, 0]
click at [620, 173] on p "tika izdoti pirmie teksti latviešu valodā" at bounding box center [819, 179] width 690 height 15
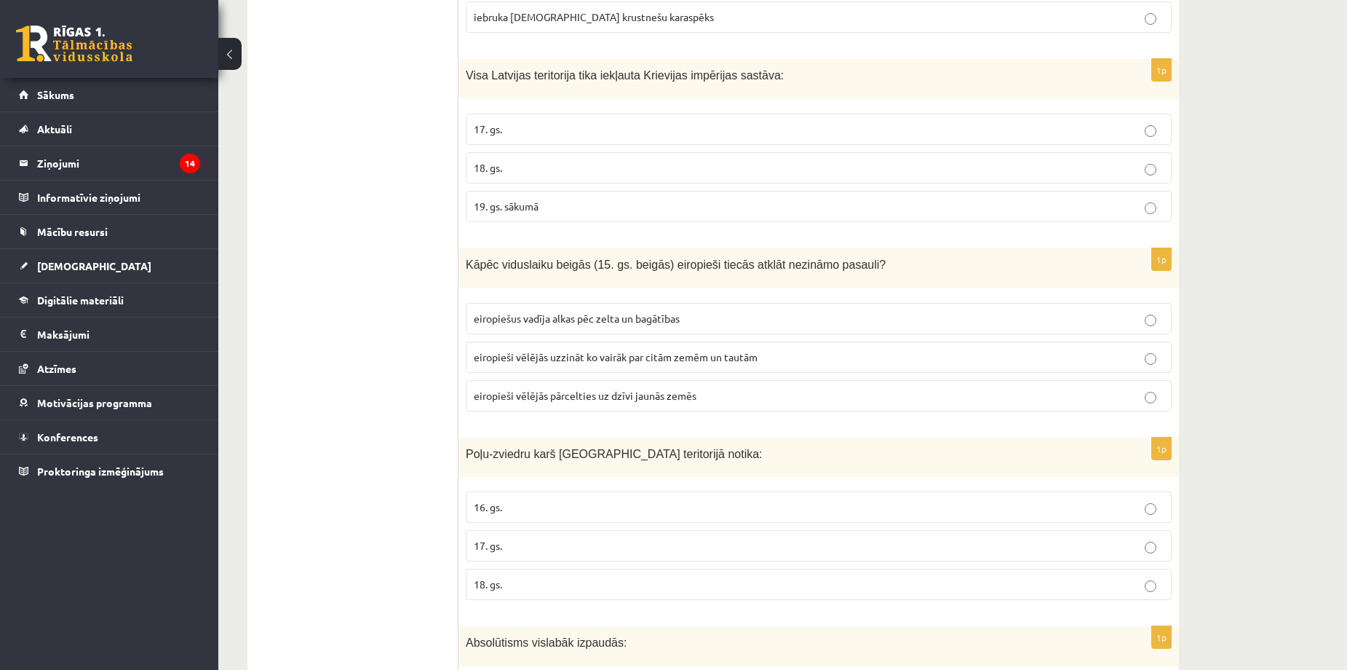
scroll to position [1359, 0]
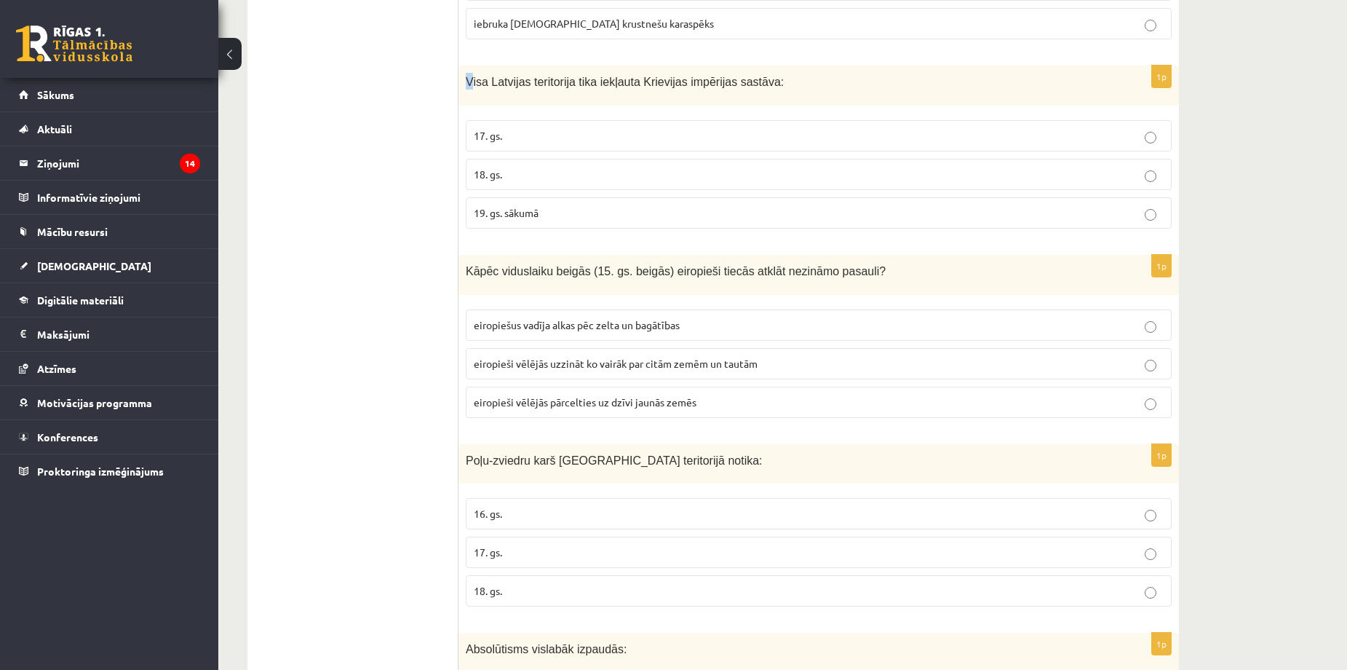
drag, startPoint x: 464, startPoint y: 76, endPoint x: 470, endPoint y: 100, distance: 24.7
click at [470, 100] on div "Visa Latvijas teritorija tika iekļauta Krievijas impērijas sastāva:" at bounding box center [819, 86] width 721 height 40
drag, startPoint x: 403, startPoint y: 127, endPoint x: 438, endPoint y: 108, distance: 38.8
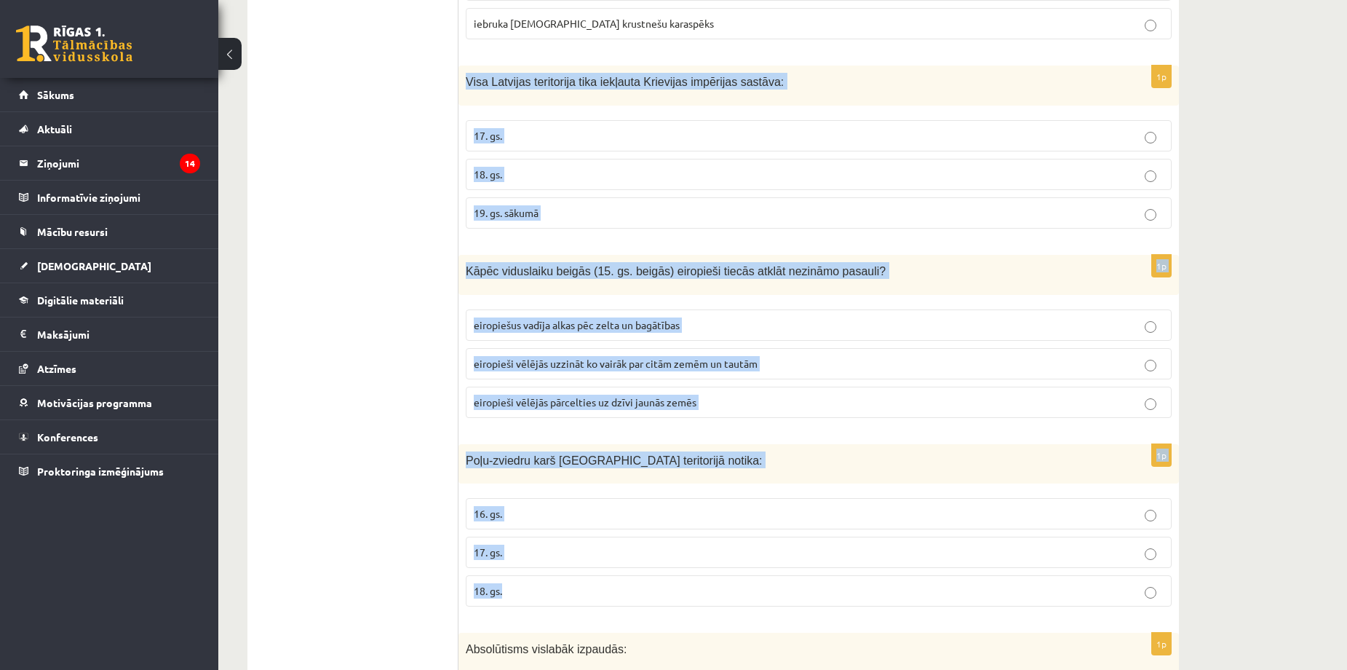
copy form "Visa Latvijas teritorija tika iekļauta Krievijas impērijas sastāva: 17. gs. 18.…"
drag, startPoint x: 467, startPoint y: 81, endPoint x: 737, endPoint y: 566, distance: 555.0
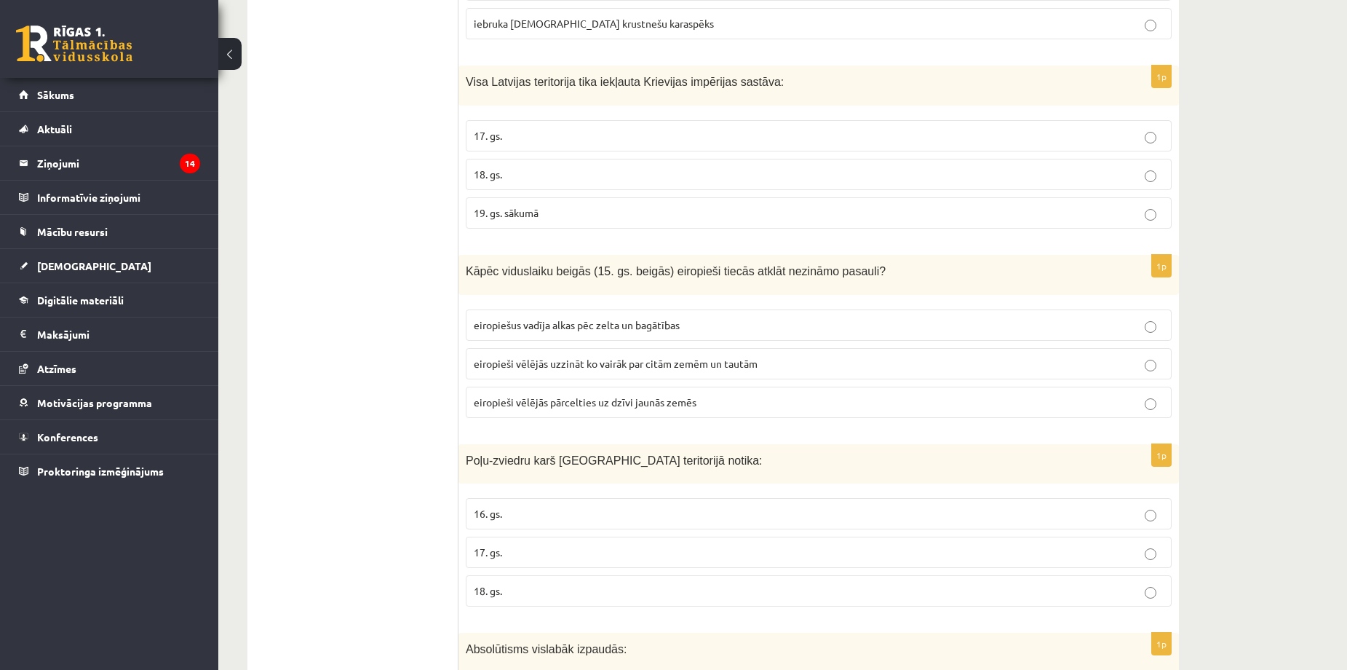
drag, startPoint x: 411, startPoint y: 346, endPoint x: 483, endPoint y: 186, distance: 175.3
click at [486, 173] on span "18. gs." at bounding box center [488, 173] width 28 height 13
drag, startPoint x: 516, startPoint y: 326, endPoint x: 512, endPoint y: 340, distance: 14.5
click at [515, 328] on span "eiropiešus vadīja alkas pēc zelta un bagātības" at bounding box center [577, 324] width 206 height 13
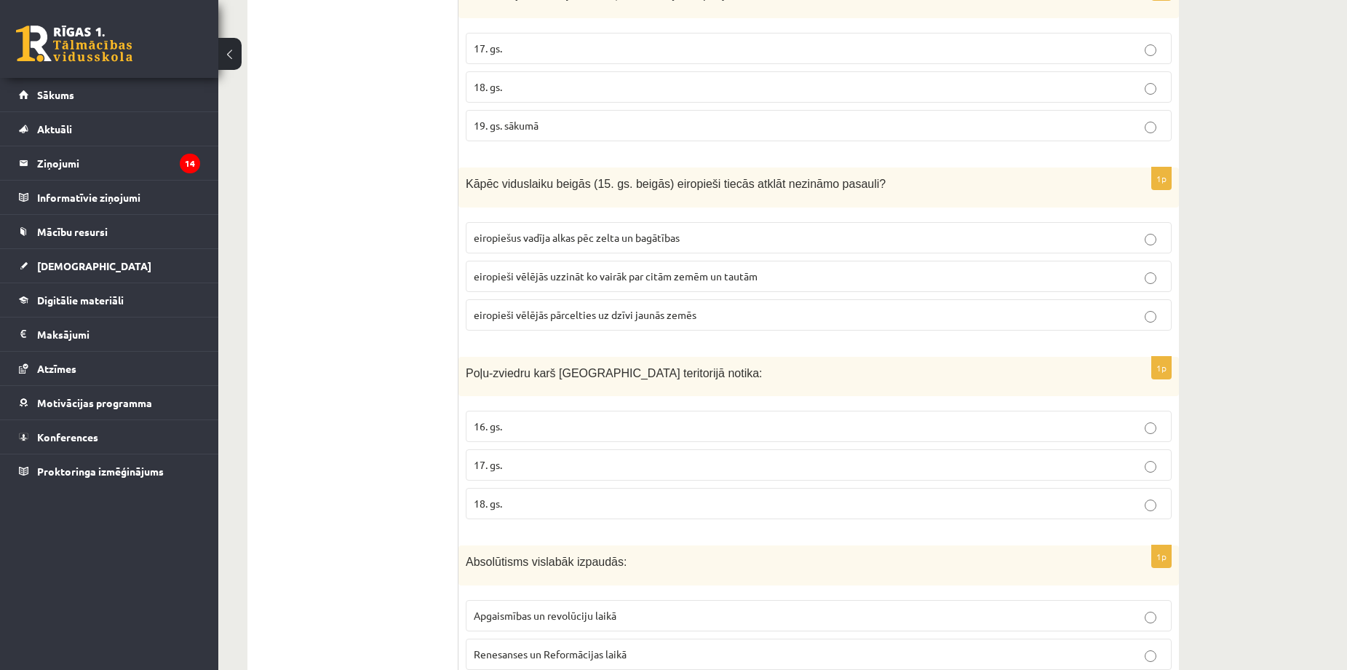
scroll to position [1456, 0]
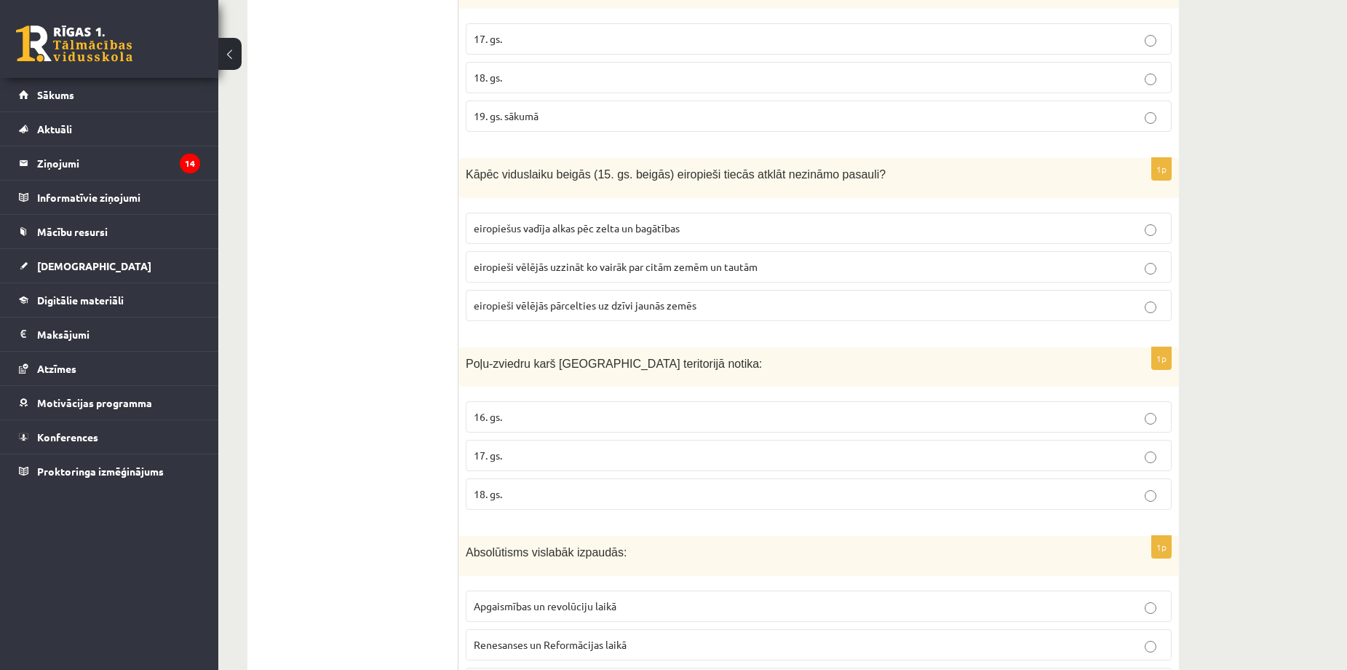
click at [512, 453] on p "17. gs." at bounding box center [819, 455] width 690 height 15
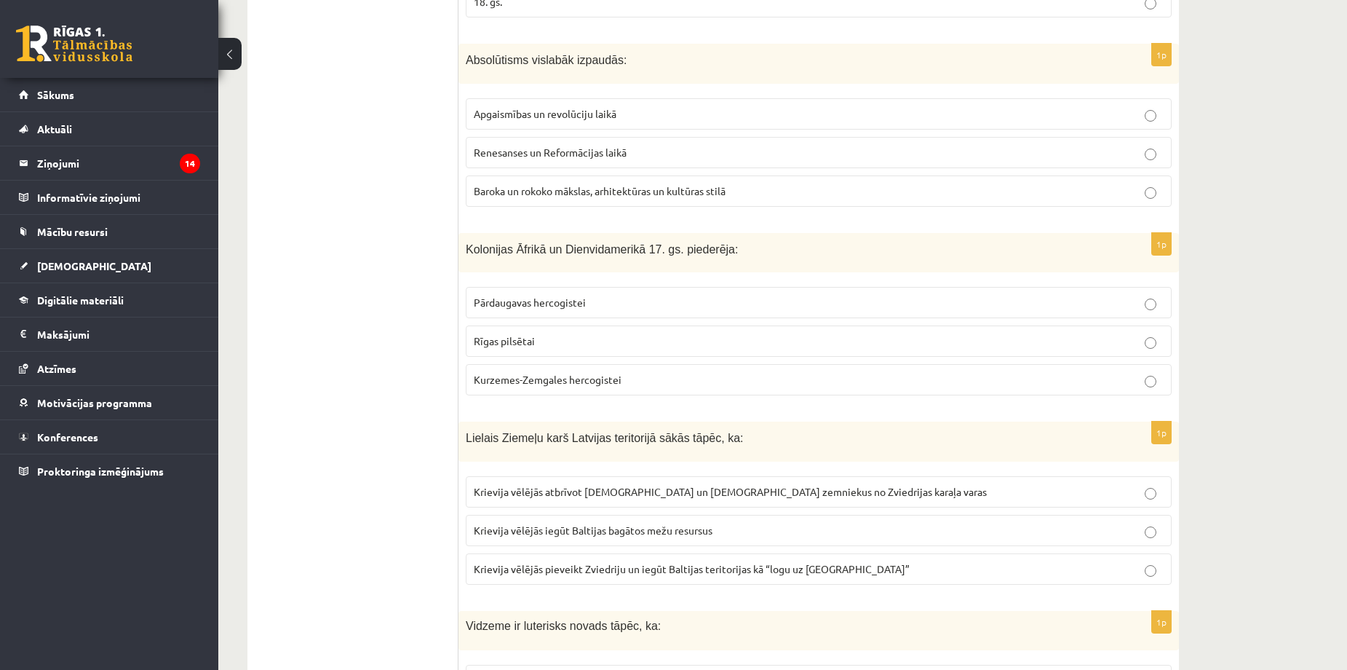
scroll to position [1941, 0]
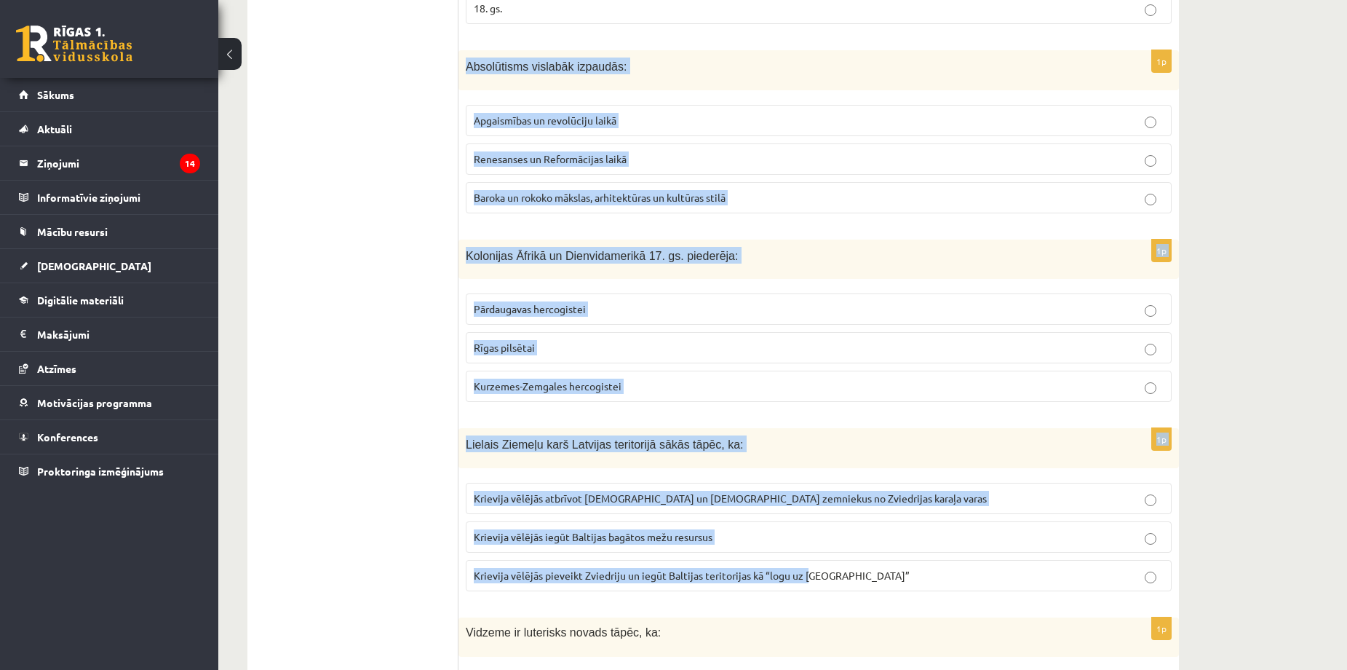
drag, startPoint x: 468, startPoint y: 63, endPoint x: 809, endPoint y: 578, distance: 617.6
copy form "Absolūtisms vislabāk izpaudās: Apgaismības un revolūciju laikā Renesanses un Re…"
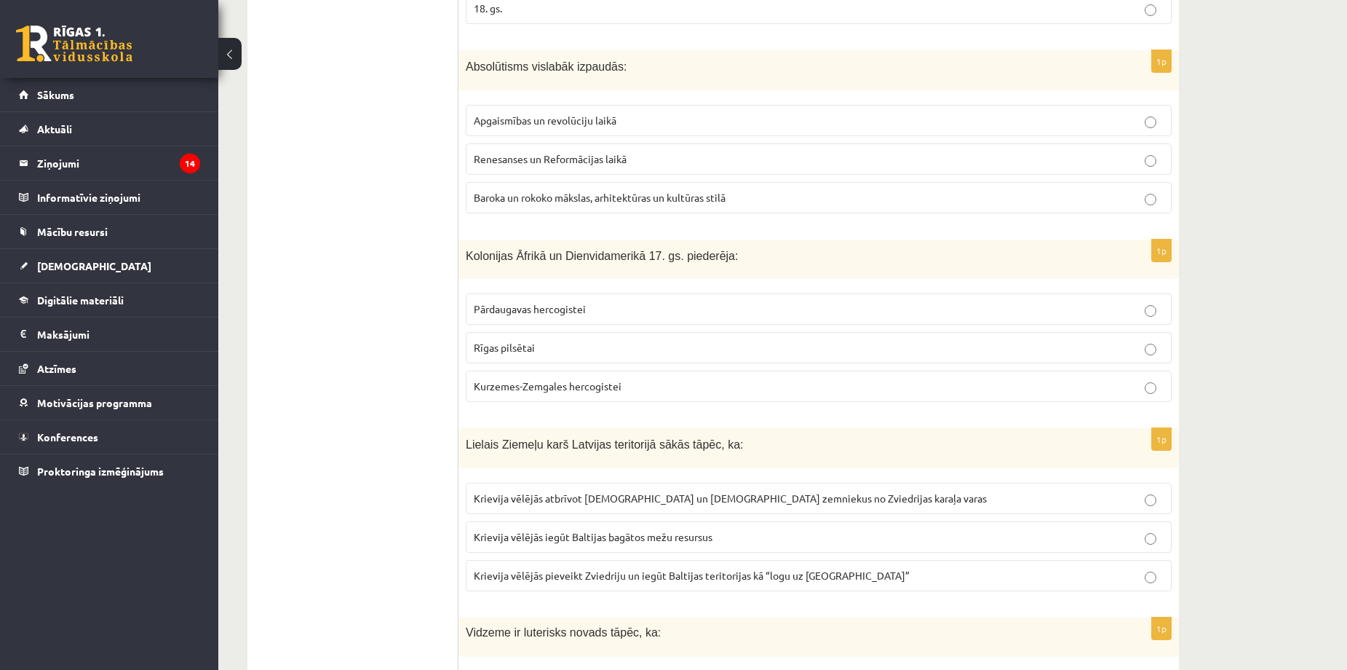
drag, startPoint x: 329, startPoint y: 314, endPoint x: 417, endPoint y: 152, distance: 184.7
click at [502, 194] on span "Baroka un rokoko mākslas, arhitektūras un kultūras stilā" at bounding box center [600, 197] width 252 height 13
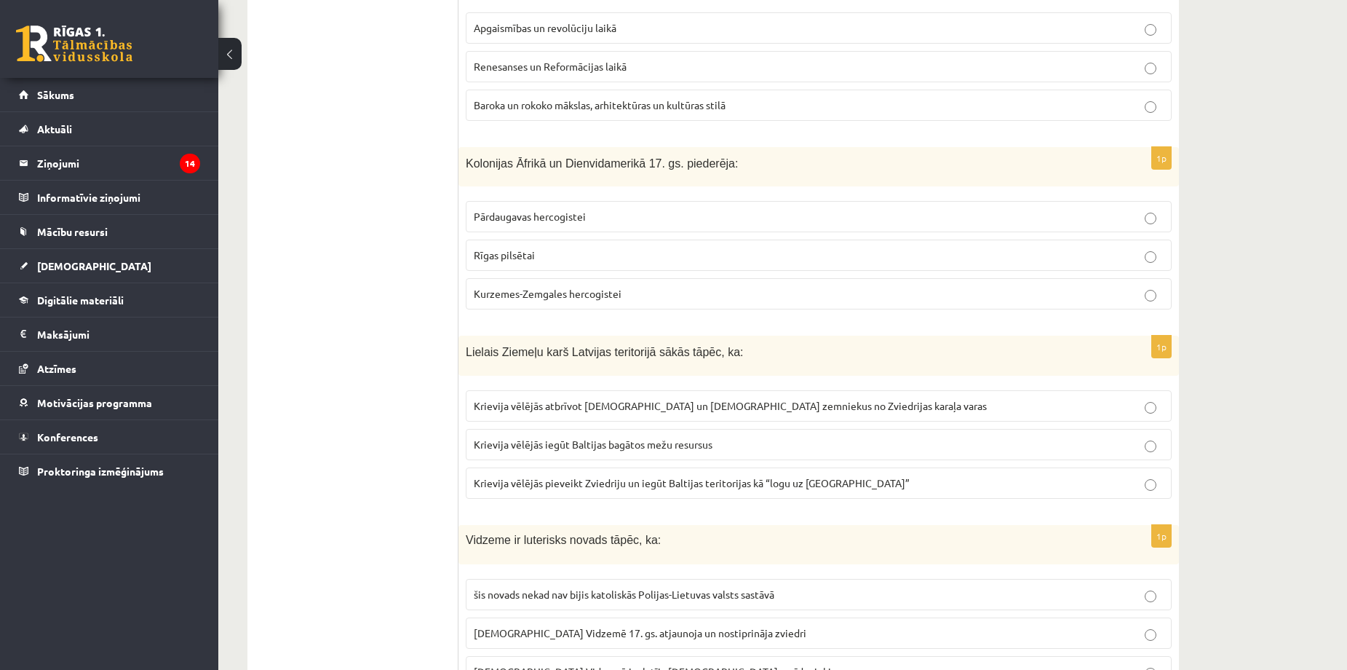
scroll to position [2038, 0]
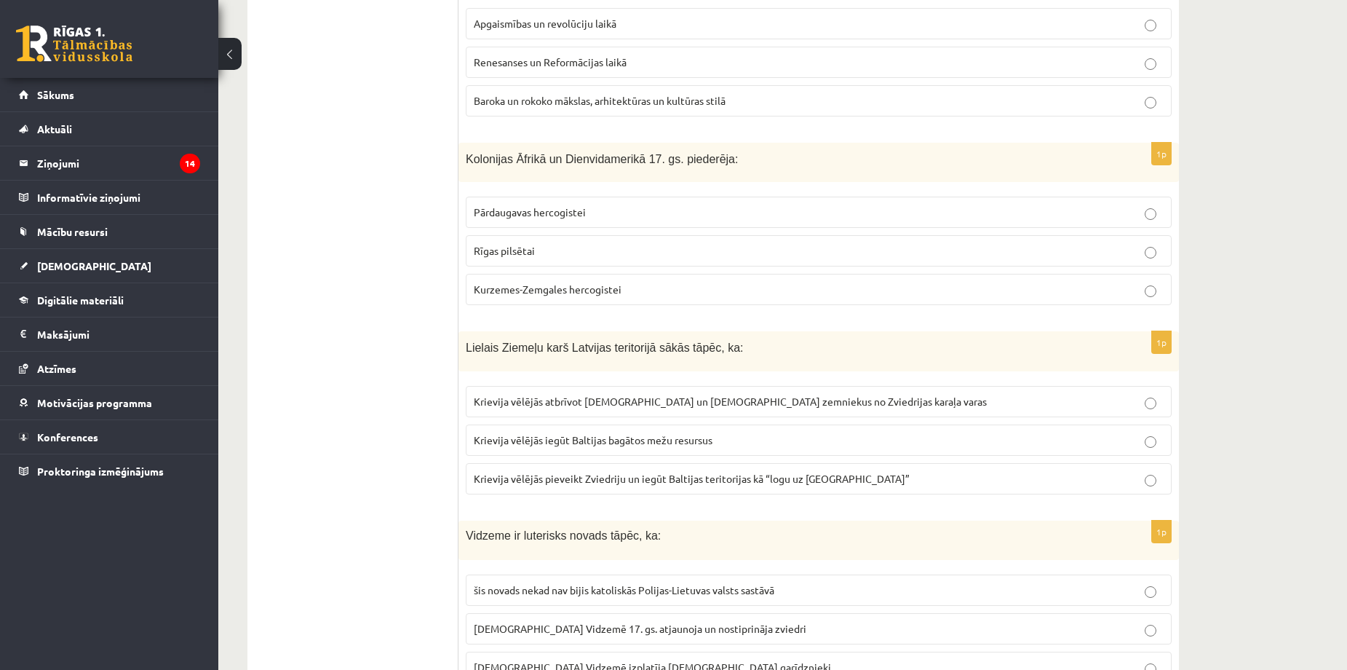
click at [515, 294] on span "Kurzemes-Zemgales hercogistei" at bounding box center [548, 288] width 148 height 13
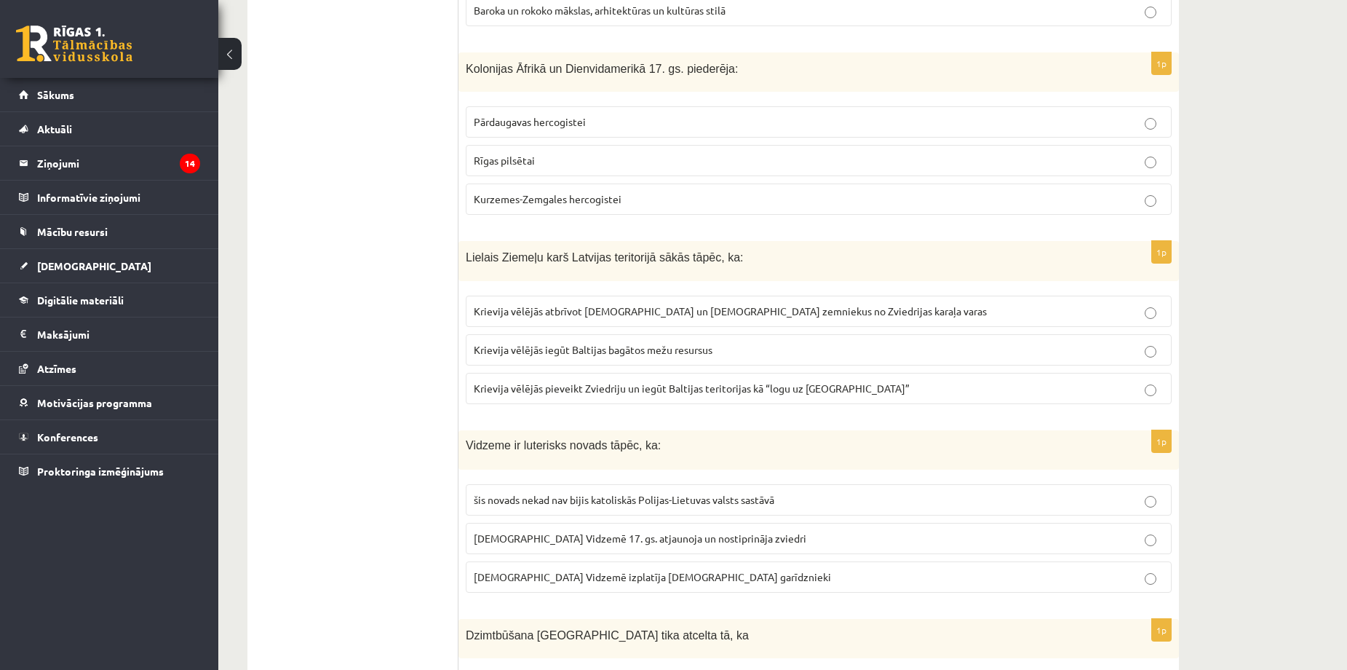
scroll to position [2135, 0]
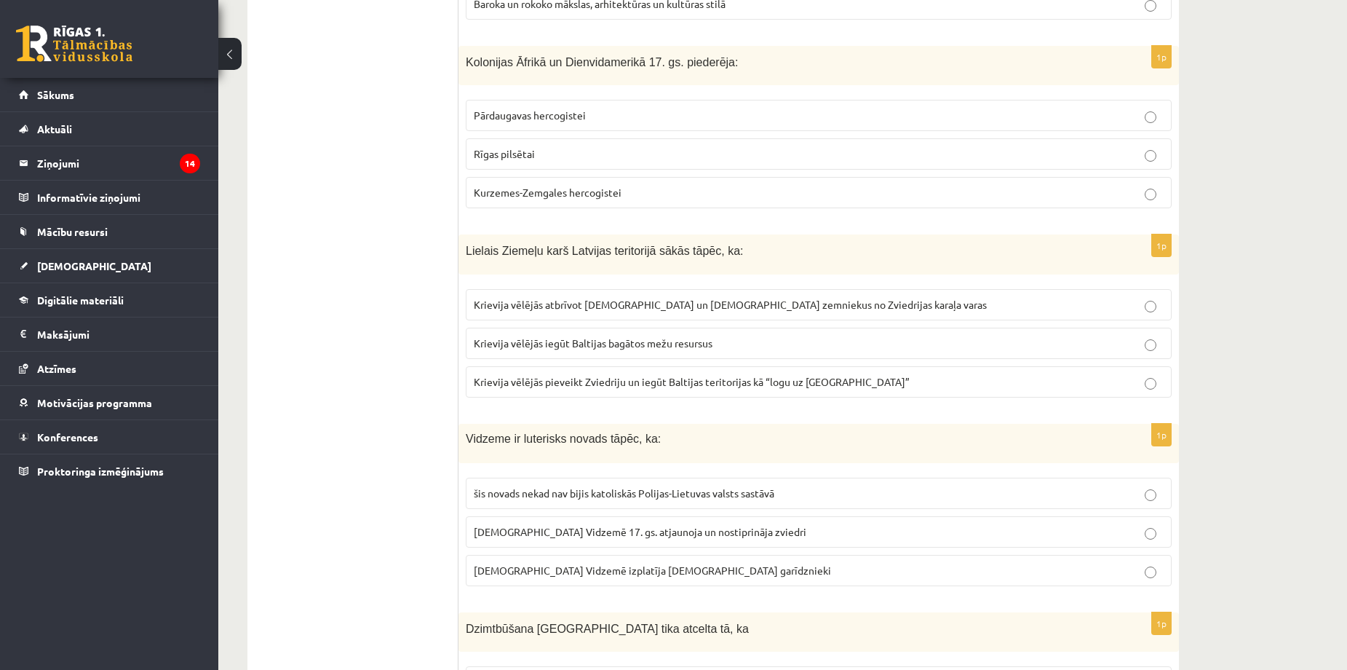
click at [603, 393] on label "Krievija vēlējās pieveikt Zviedriju un iegūt Baltijas teritorijas kā “logu uz E…" at bounding box center [819, 381] width 706 height 31
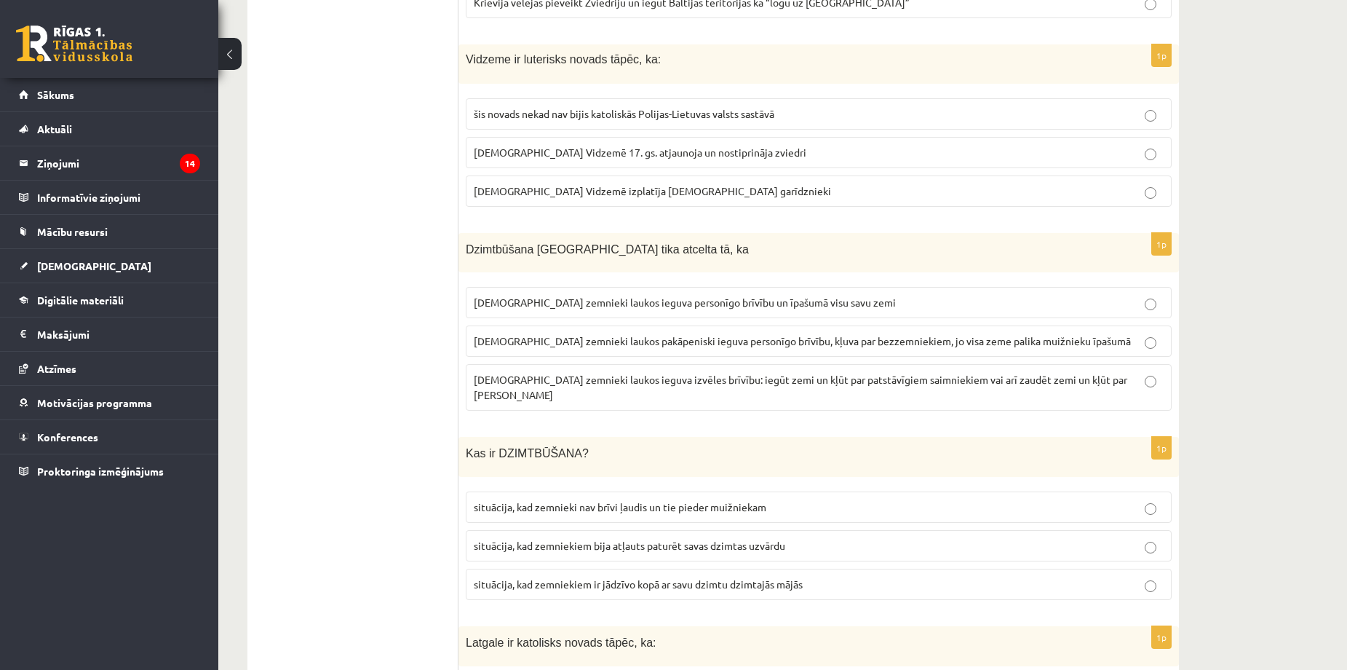
scroll to position [2524, 0]
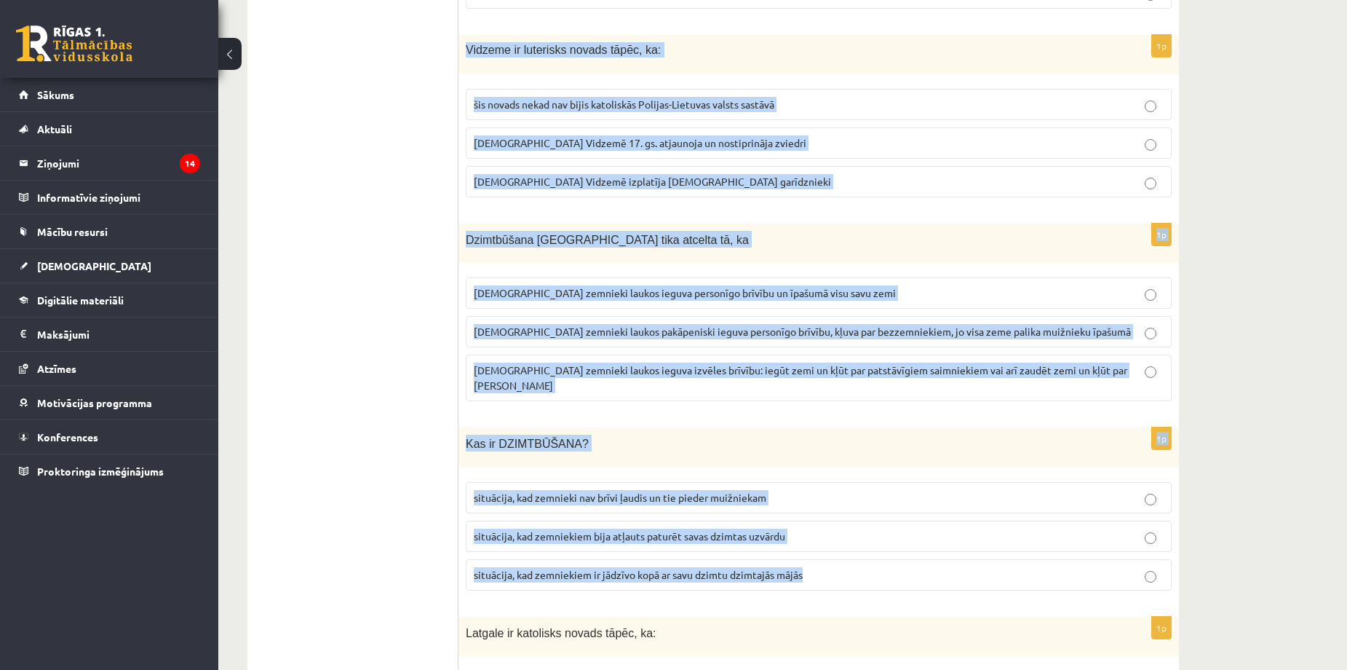
copy form "Vidzeme ir luterisks novads tāpēc, ka: šis novads nekad nav bijis katoliskās Po…"
drag, startPoint x: 464, startPoint y: 45, endPoint x: 877, endPoint y: 569, distance: 667.1
click at [877, 569] on form "1p Kādu tagadējo valstu teritorijā 16. gs. atradās Livonija? Igaunijas, Latvija…" at bounding box center [819, 595] width 692 height 5714
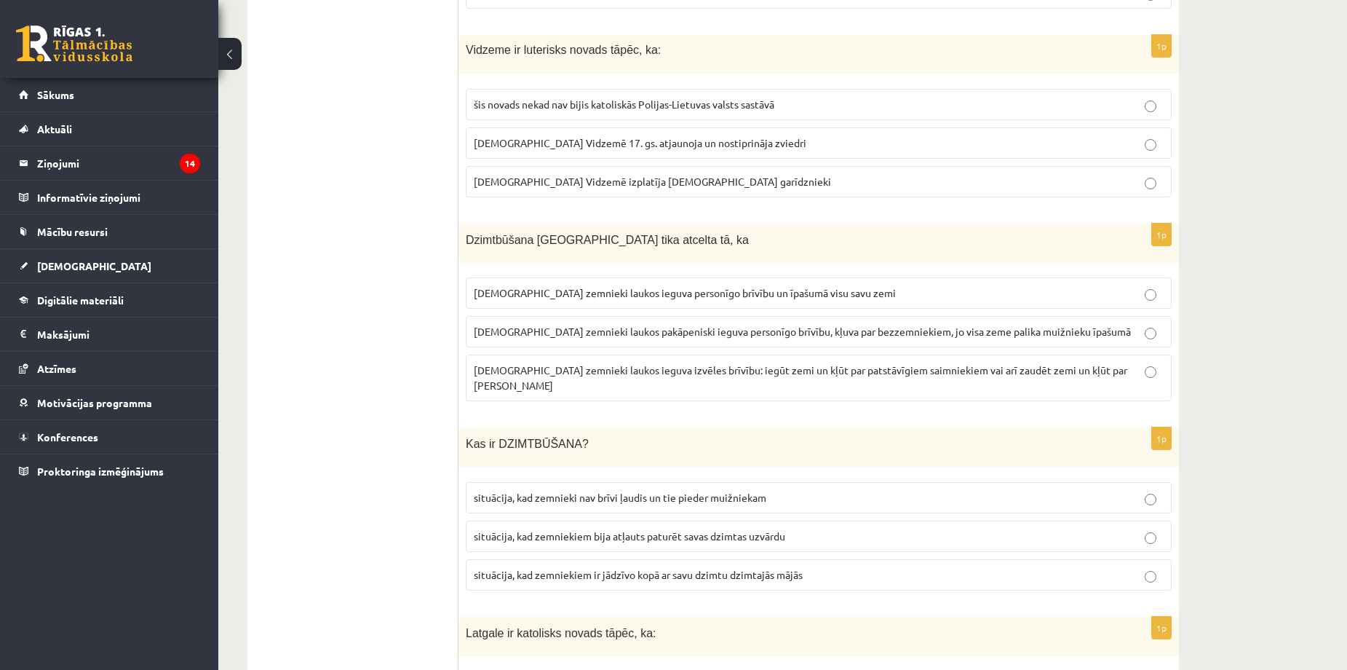
click at [407, 222] on ul "Tests" at bounding box center [360, 595] width 197 height 5714
click at [534, 136] on p "luterānismu Vidzemē 17. gs. atjaunoja un nostiprināja zviedri" at bounding box center [819, 142] width 690 height 15
click at [712, 288] on span "latviešu zemnieki laukos ieguva personīgo brīvību un īpašumā visu savu zemi" at bounding box center [685, 292] width 422 height 13
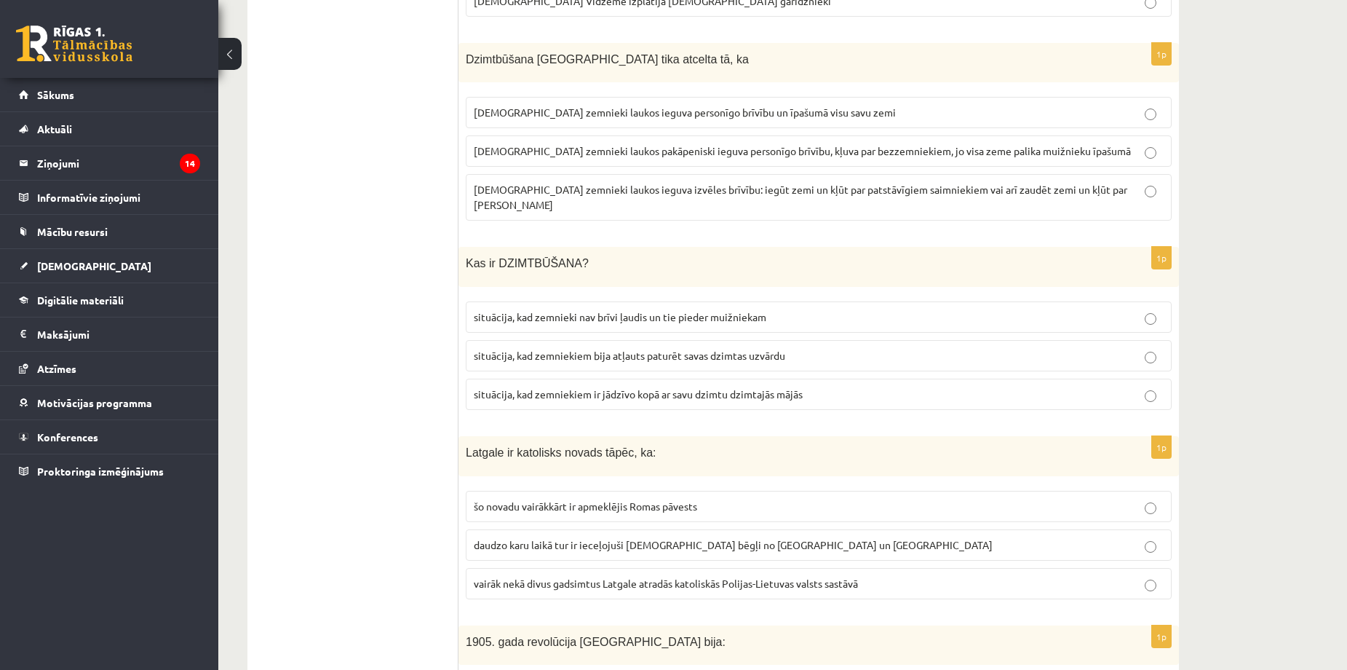
scroll to position [2717, 0]
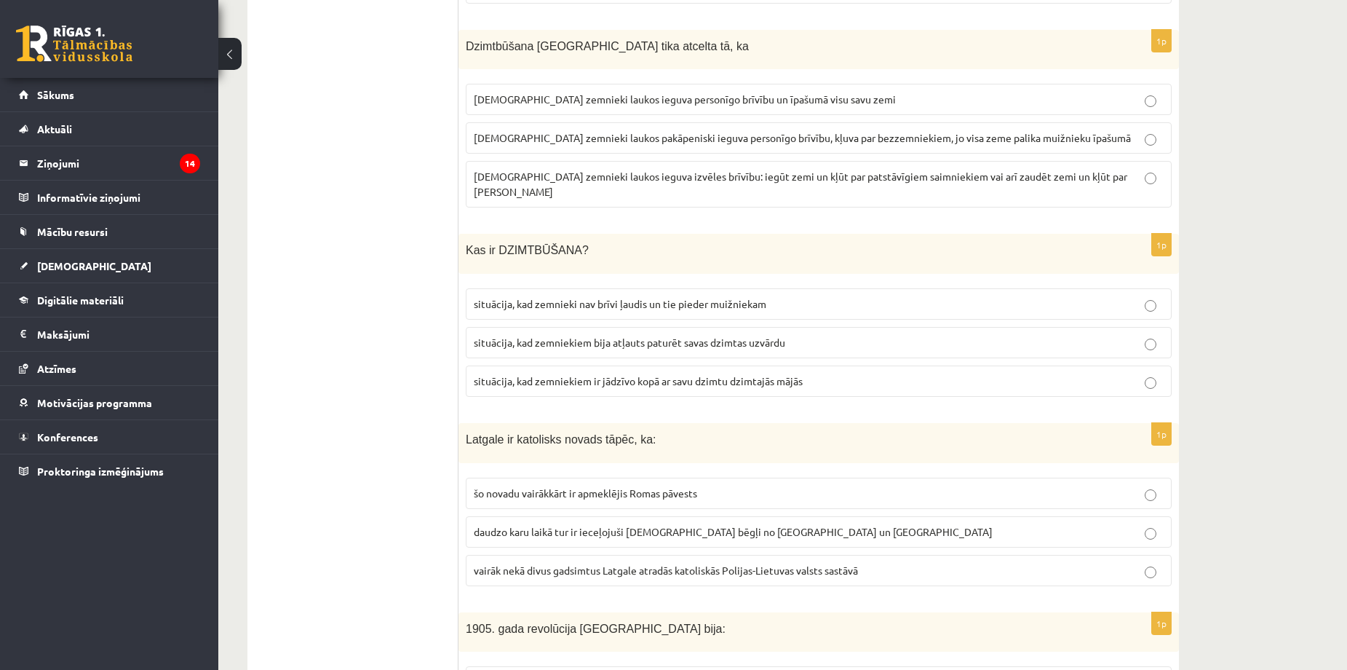
click at [600, 297] on span "situācija, kad zemnieki nav brīvi ļaudis un tie pieder muižniekam" at bounding box center [620, 303] width 293 height 13
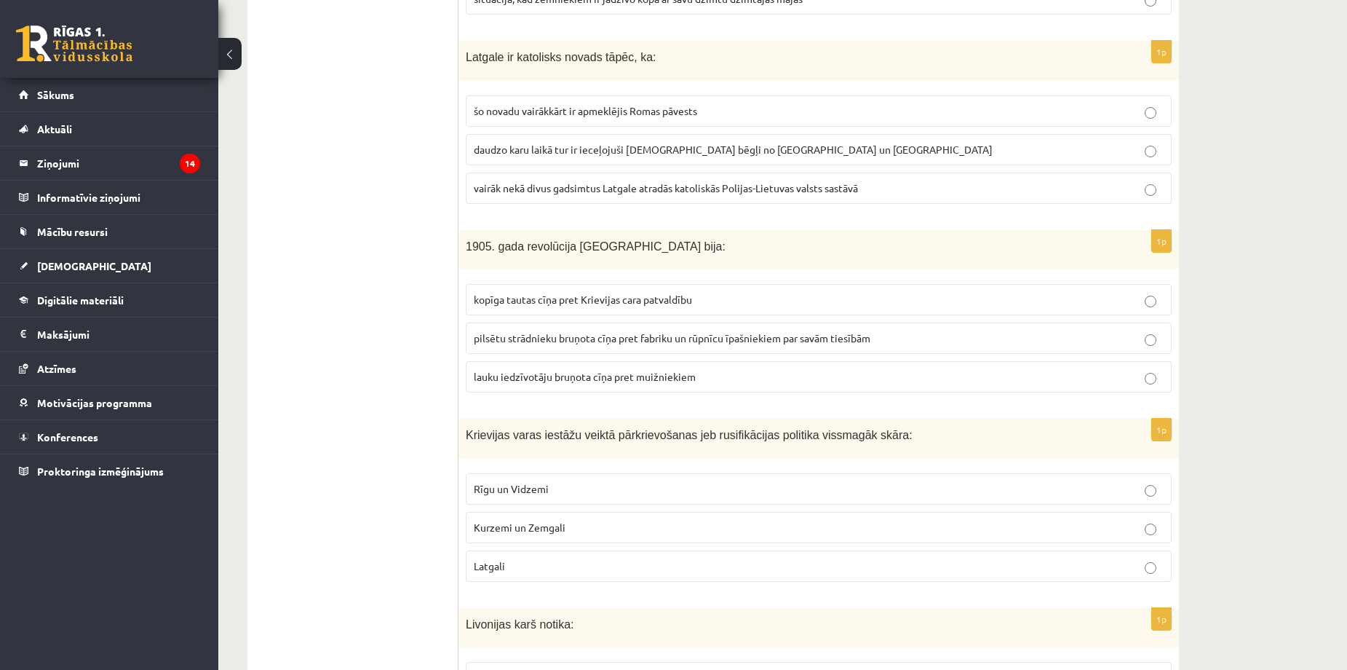
scroll to position [3106, 0]
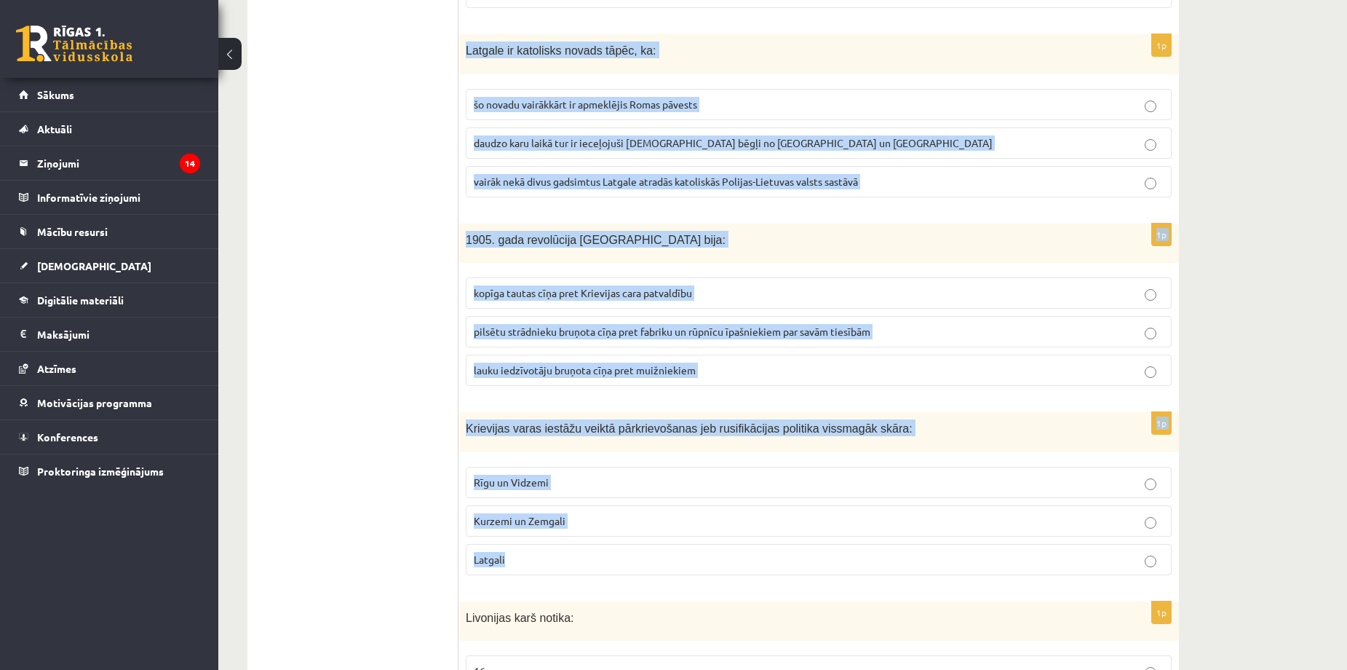
copy form "Latgale ir katolisks novads tāpēc, ka: šo novadu vairākkārt ir apmeklējis Romas…"
drag, startPoint x: 480, startPoint y: 40, endPoint x: 968, endPoint y: 506, distance: 675.0
click at [960, 526] on form "1p Kādu tagadējo valstu teritorijā 16. gs. atradās Livonija? Igaunijas, Latvija…" at bounding box center [819, 12] width 692 height 5714
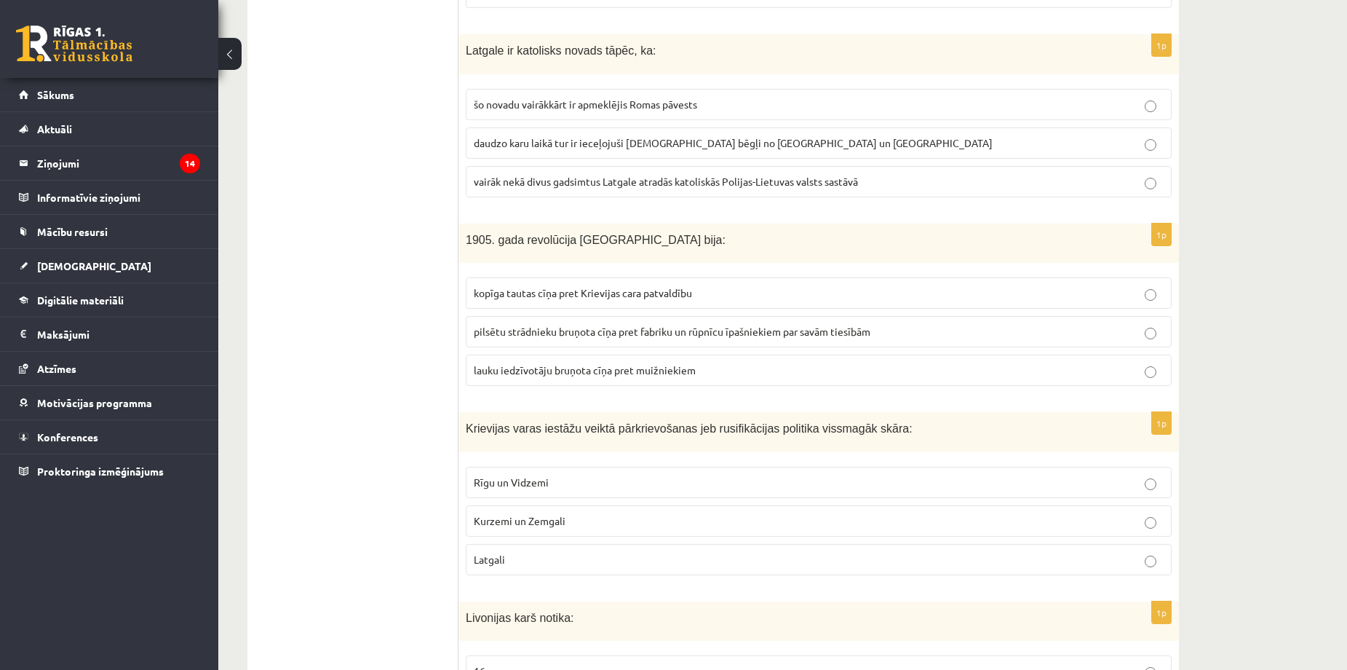
click at [274, 305] on ul "Tests" at bounding box center [360, 12] width 197 height 5714
click at [533, 175] on span "vairāk nekā divus gadsimtus Latgale atradās katoliskās Polijas-Lietuvas valsts …" at bounding box center [666, 181] width 384 height 13
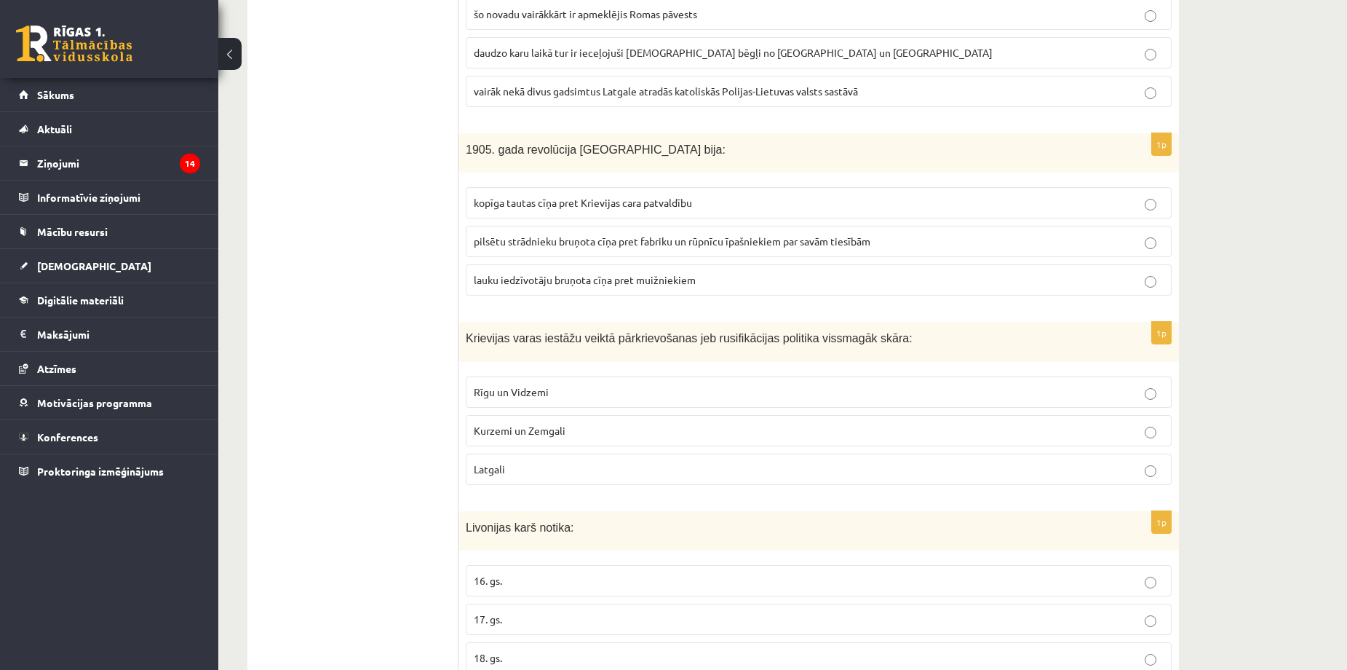
scroll to position [3203, 0]
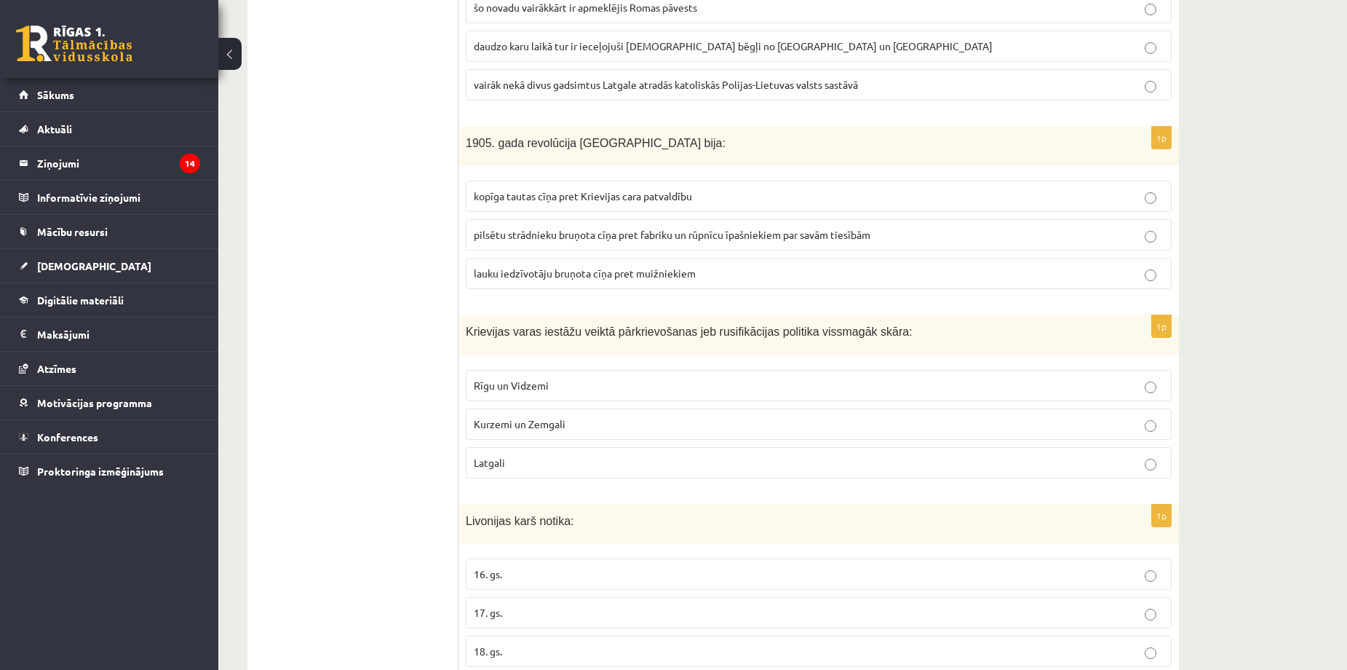
click at [628, 189] on p "kopīga tautas cīņa pret Krievijas cara patvaldību" at bounding box center [819, 196] width 690 height 15
click at [593, 455] on p "Latgali" at bounding box center [819, 462] width 690 height 15
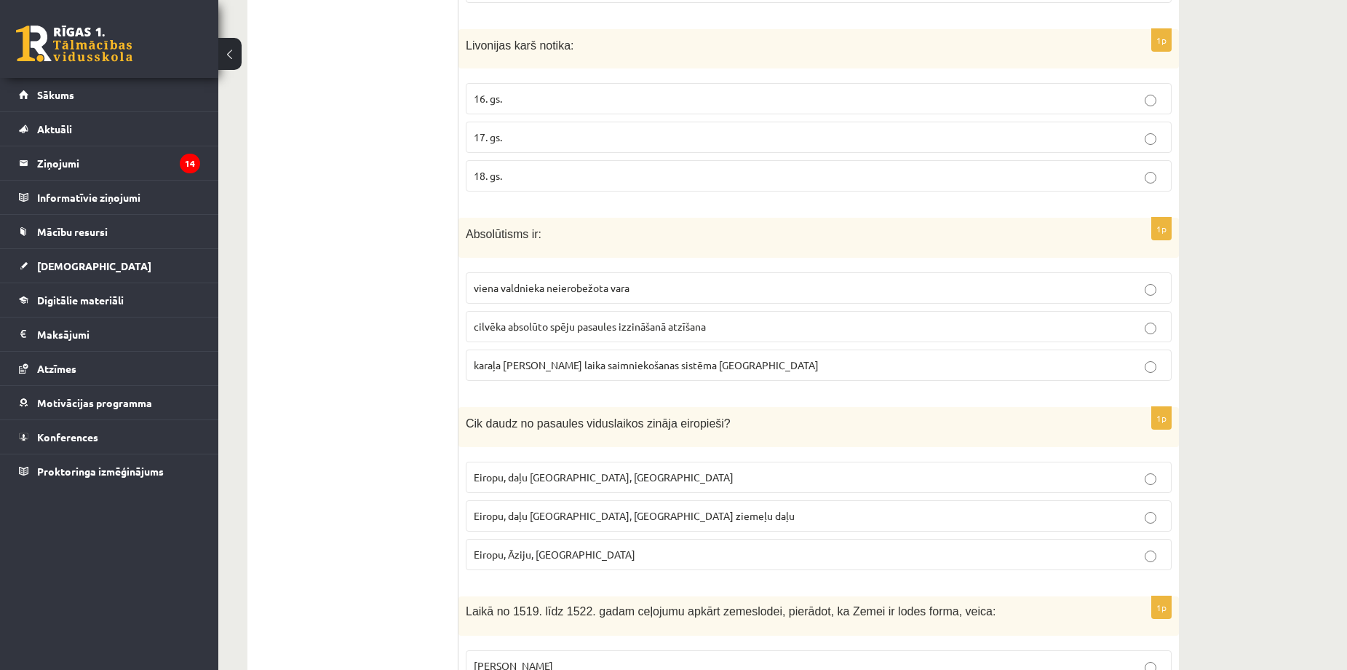
scroll to position [3689, 0]
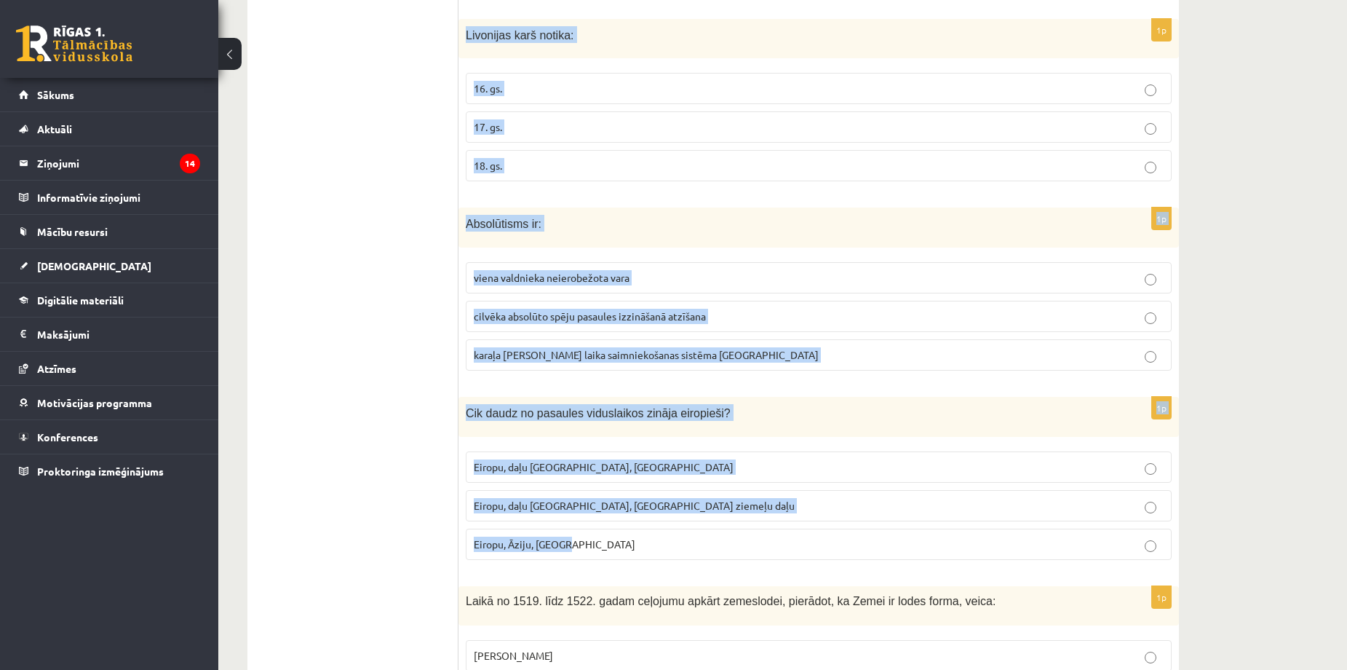
drag, startPoint x: 464, startPoint y: 17, endPoint x: 896, endPoint y: 533, distance: 672.8
copy form "Livonijas karš notika: 16. gs. 17. gs. 18. gs. 1p Absolūtisms ir: viena valdnie…"
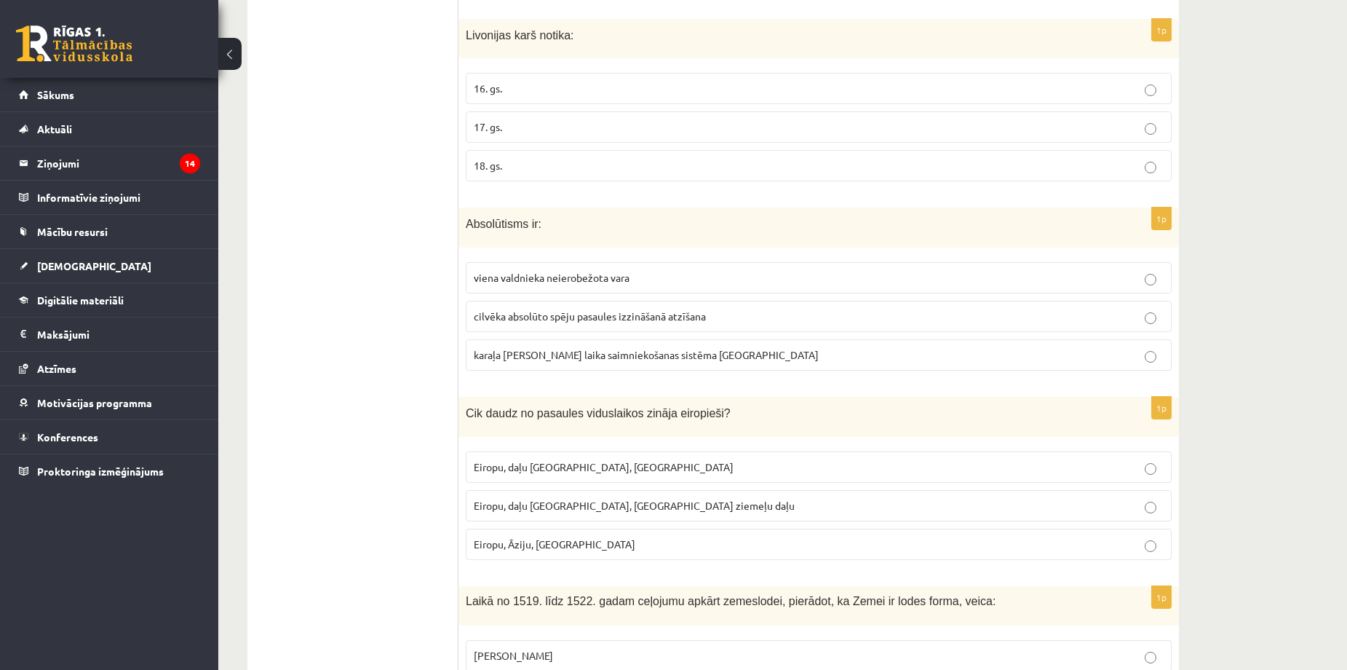
drag, startPoint x: 385, startPoint y: 483, endPoint x: 422, endPoint y: 419, distance: 74.0
drag, startPoint x: 639, startPoint y: 68, endPoint x: 898, endPoint y: 11, distance: 265.3
click at [640, 81] on p "16. gs." at bounding box center [819, 88] width 690 height 15
drag, startPoint x: 482, startPoint y: 266, endPoint x: 512, endPoint y: 251, distance: 33.5
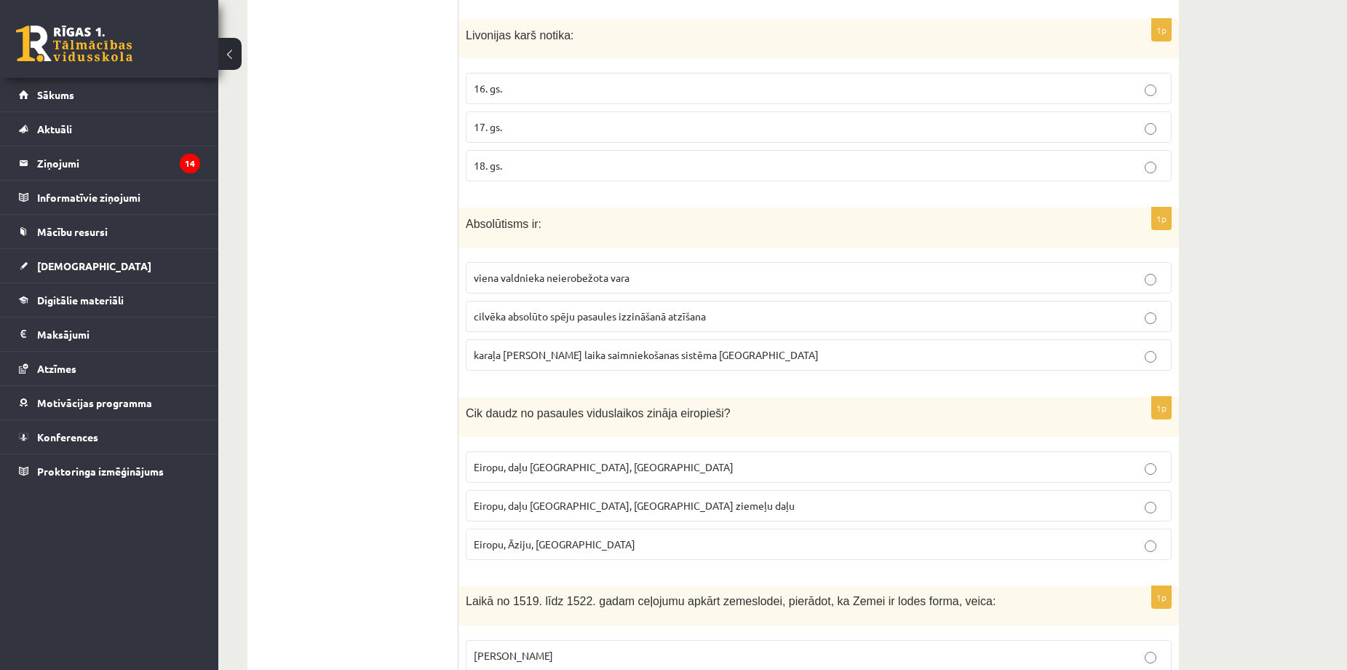
click at [483, 271] on span "viena valdnieka neierobežota vara" at bounding box center [552, 277] width 156 height 13
click at [644, 499] on span "Eiropu, daļu Āzijas, Āfrikas ziemeļu daļu" at bounding box center [634, 505] width 321 height 13
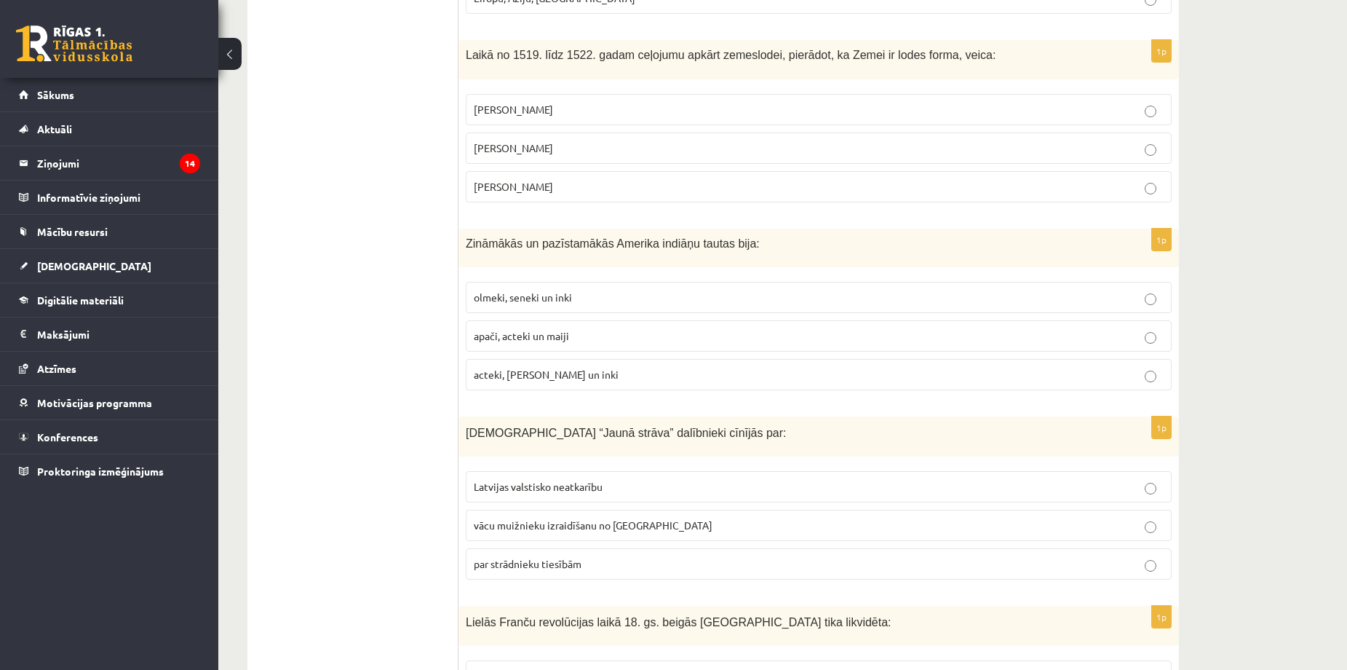
scroll to position [4173, 0]
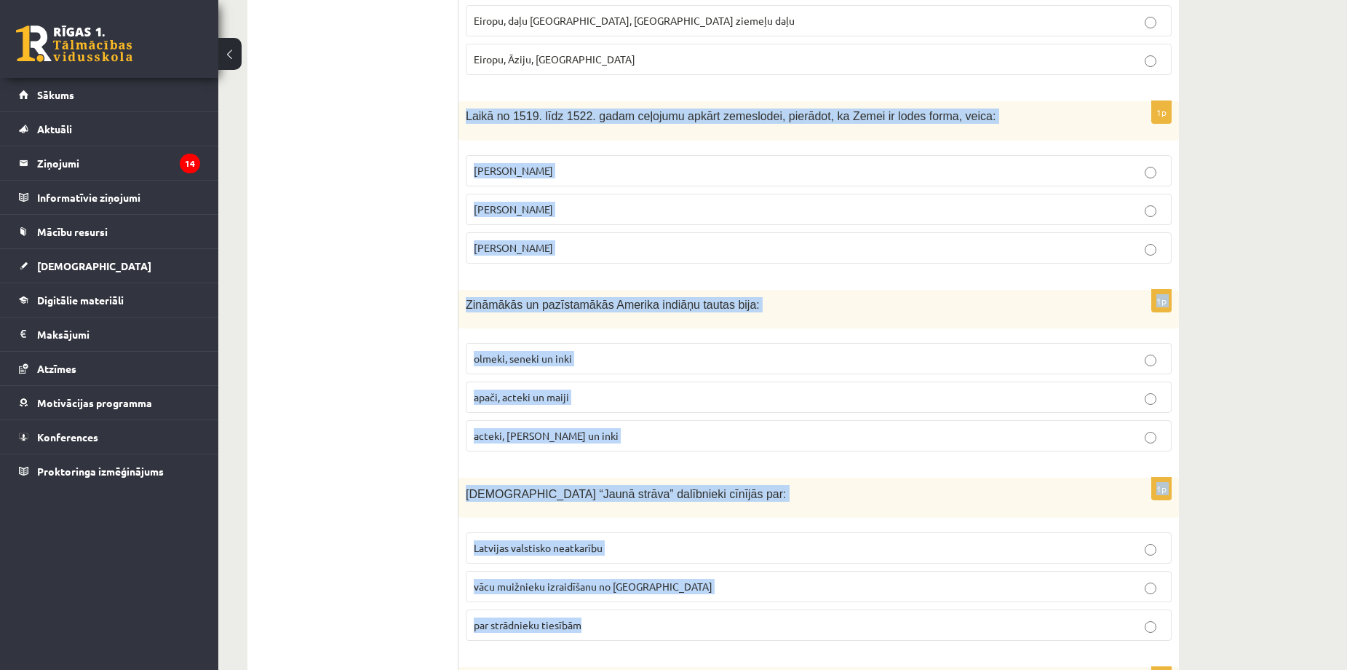
drag, startPoint x: 466, startPoint y: 98, endPoint x: 935, endPoint y: 602, distance: 689.2
copy form "Laikā no 1519. līdz 1522. gadam ceļojumu apkārt zemeslodei, pierādot, ka Zemei …"
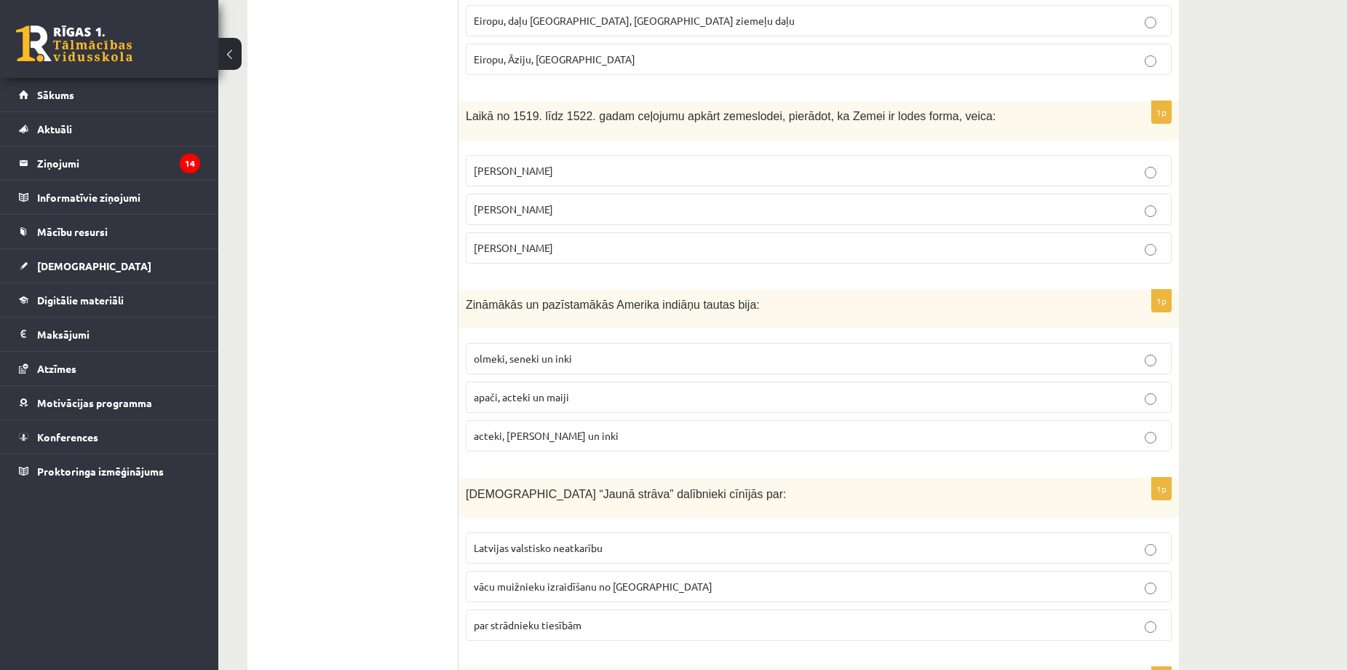
drag, startPoint x: 350, startPoint y: 256, endPoint x: 363, endPoint y: 250, distance: 14.1
click at [513, 241] on span "Fernans Magelāns" at bounding box center [513, 247] width 79 height 13
drag, startPoint x: 527, startPoint y: 418, endPoint x: 507, endPoint y: 429, distance: 22.8
click at [527, 429] on span "acteki, maiji un inki" at bounding box center [546, 435] width 145 height 13
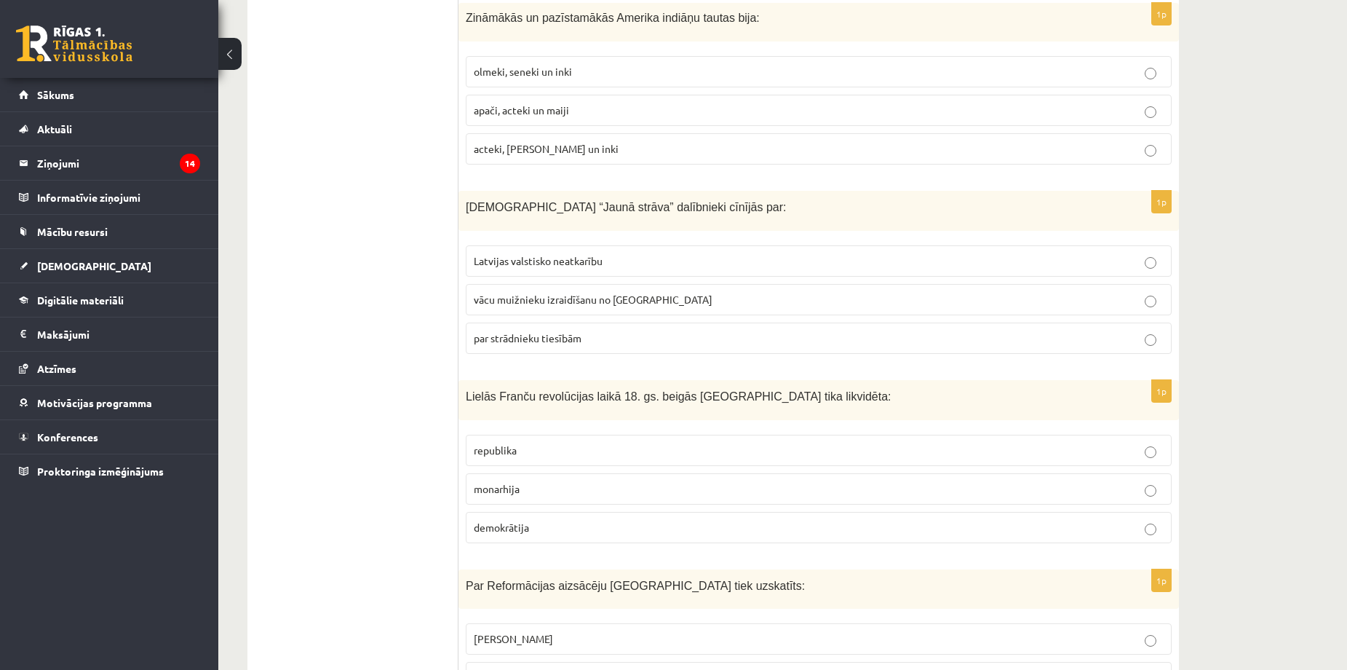
scroll to position [4465, 0]
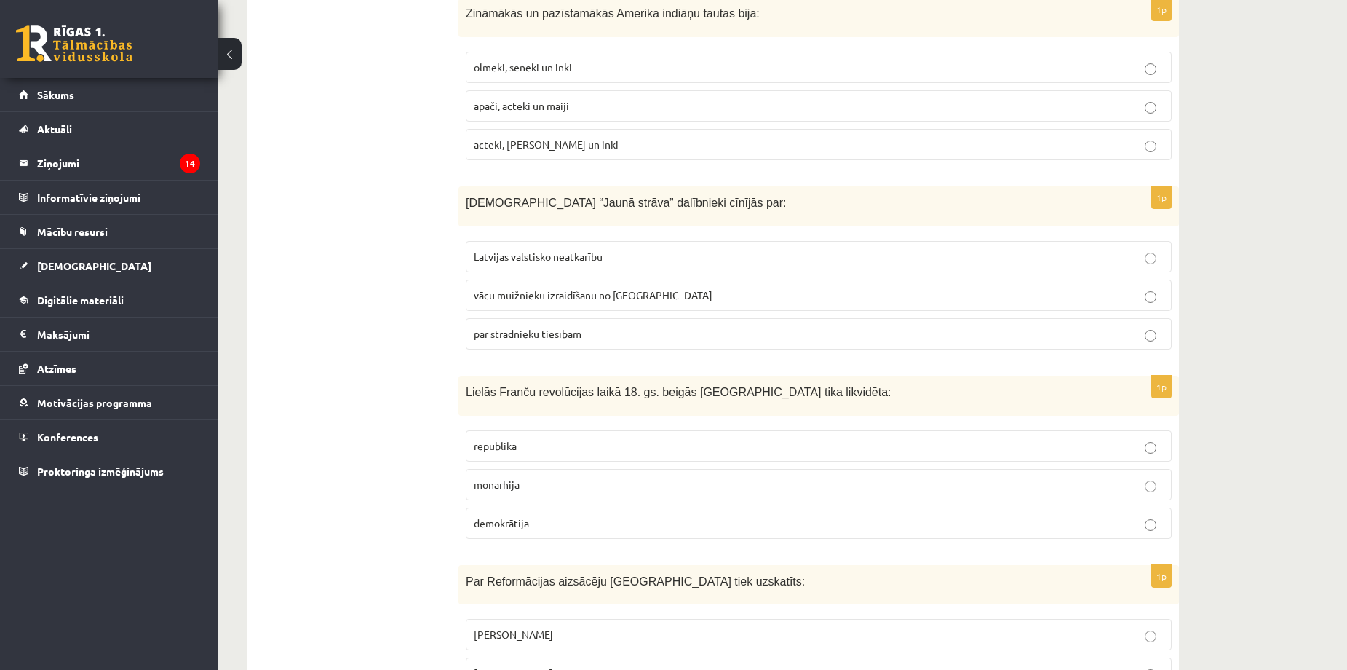
click at [661, 234] on fieldset "Latvijas valstisko neatkarību vācu muižnieku izraidīšanu no Latvijas par strādn…" at bounding box center [819, 294] width 706 height 120
click at [737, 249] on p "Latvijas valstisko neatkarību" at bounding box center [819, 256] width 690 height 15
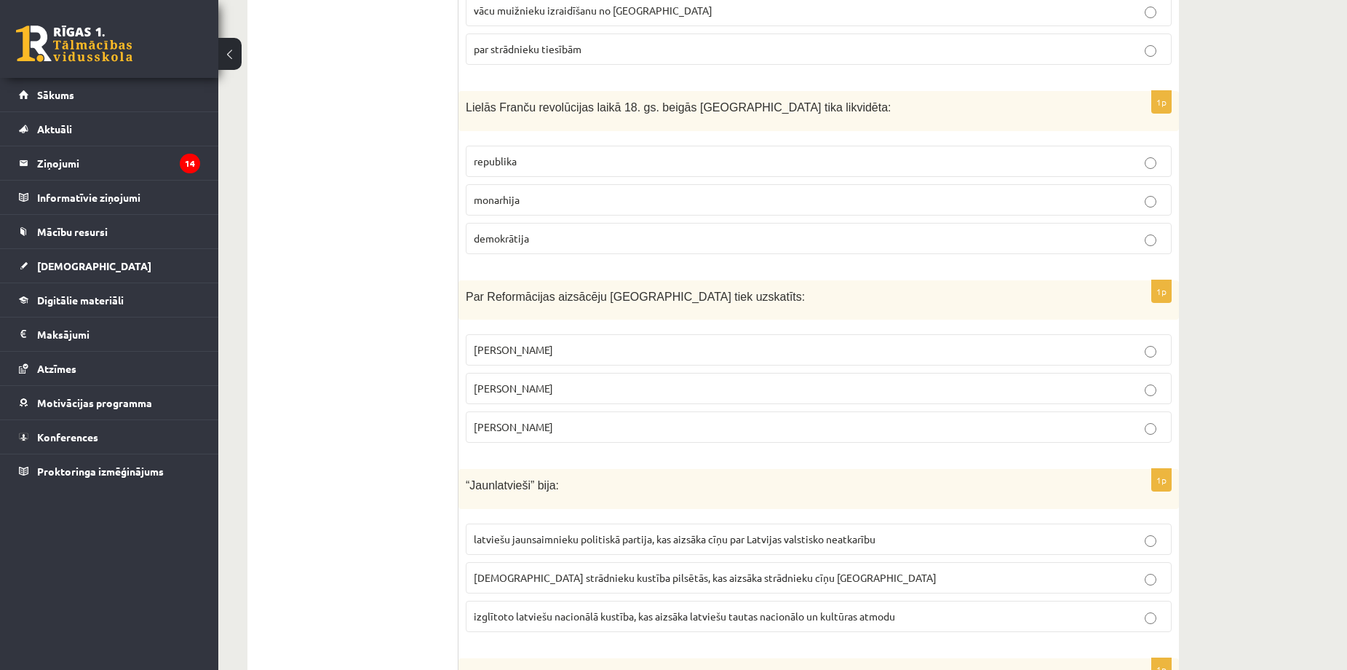
scroll to position [4756, 0]
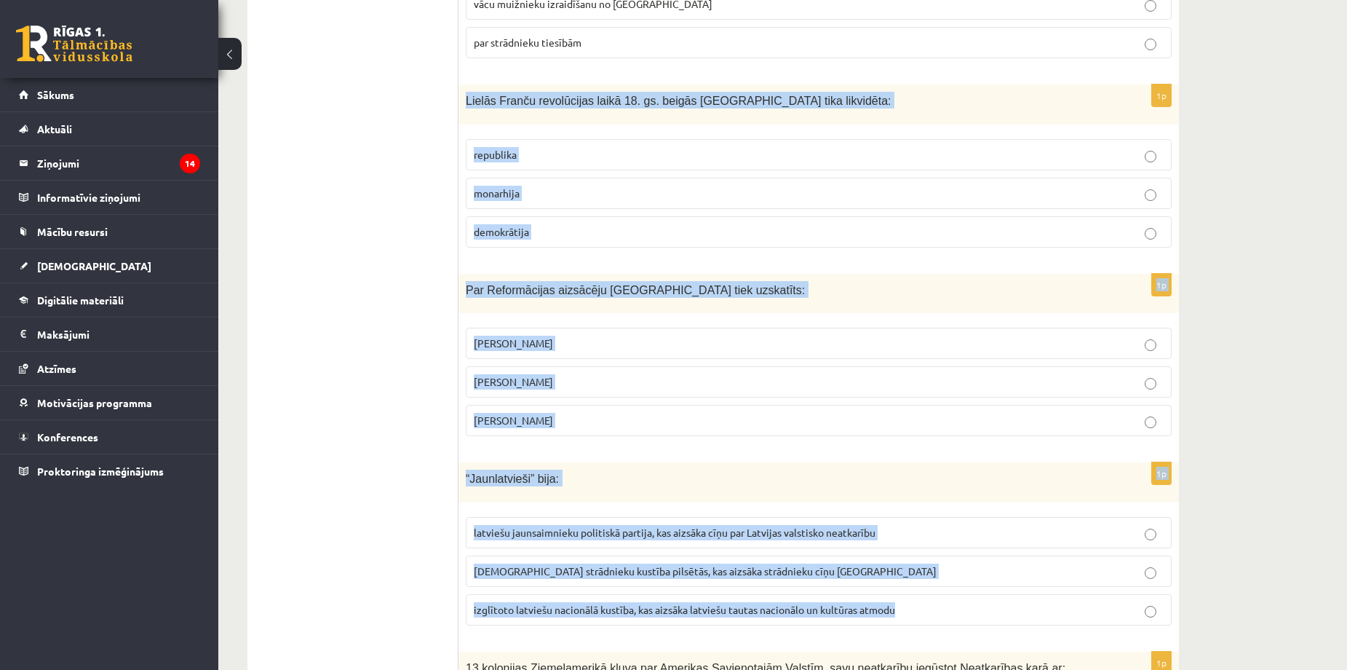
drag, startPoint x: 467, startPoint y: 88, endPoint x: 924, endPoint y: 605, distance: 689.5
copy form "Lielās Franču revolūcijas laikā 18. gs. beigās Francijā tika likvidēta: republi…"
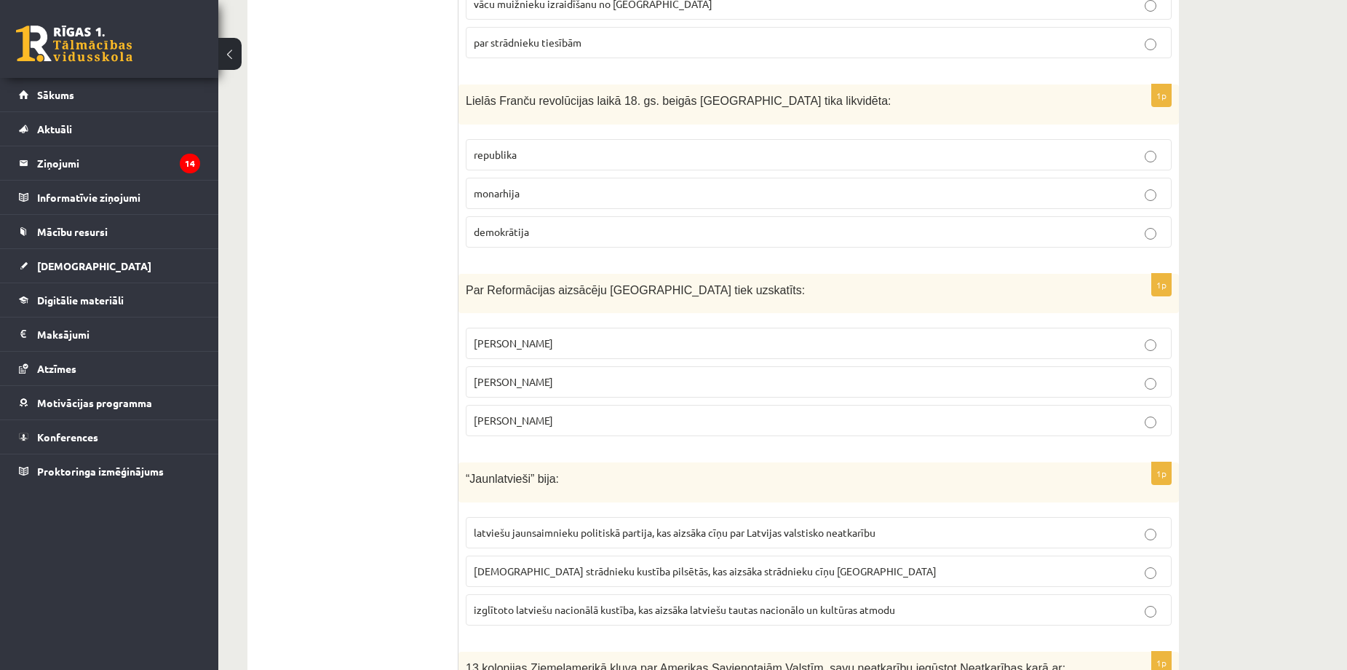
drag, startPoint x: 504, startPoint y: 181, endPoint x: 602, endPoint y: 146, distance: 104.3
click at [507, 186] on span "monarhija" at bounding box center [497, 192] width 46 height 13
click at [611, 374] on p "Mārtiņš Luters" at bounding box center [819, 381] width 690 height 15
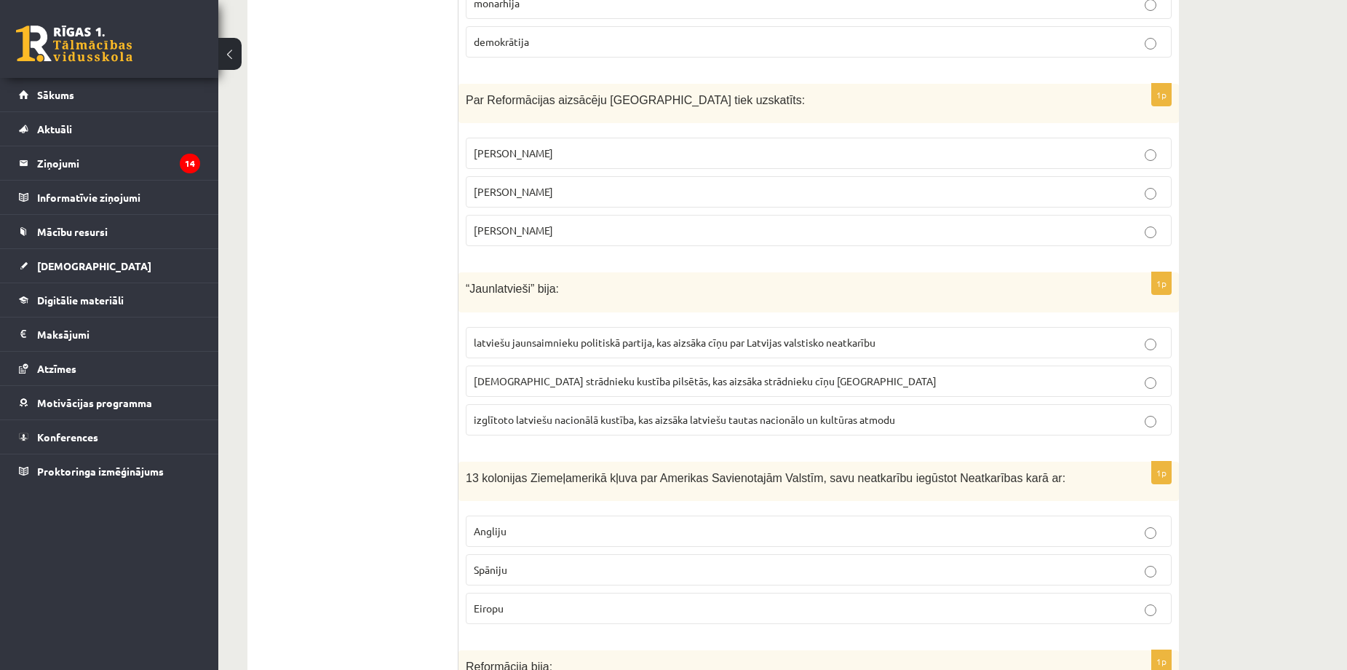
scroll to position [4950, 0]
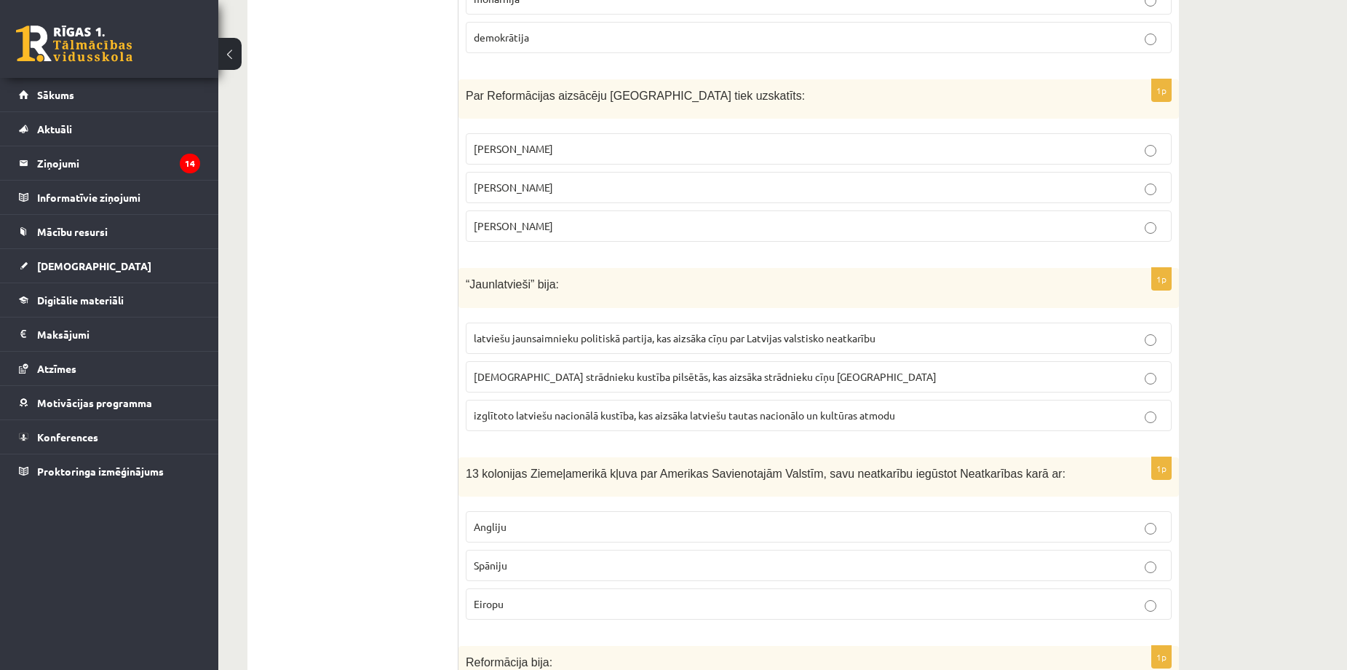
click at [550, 408] on span "izglītoto latviešu nacionālā kustība, kas aizsāka latviešu tautas nacionālo un …" at bounding box center [684, 414] width 421 height 13
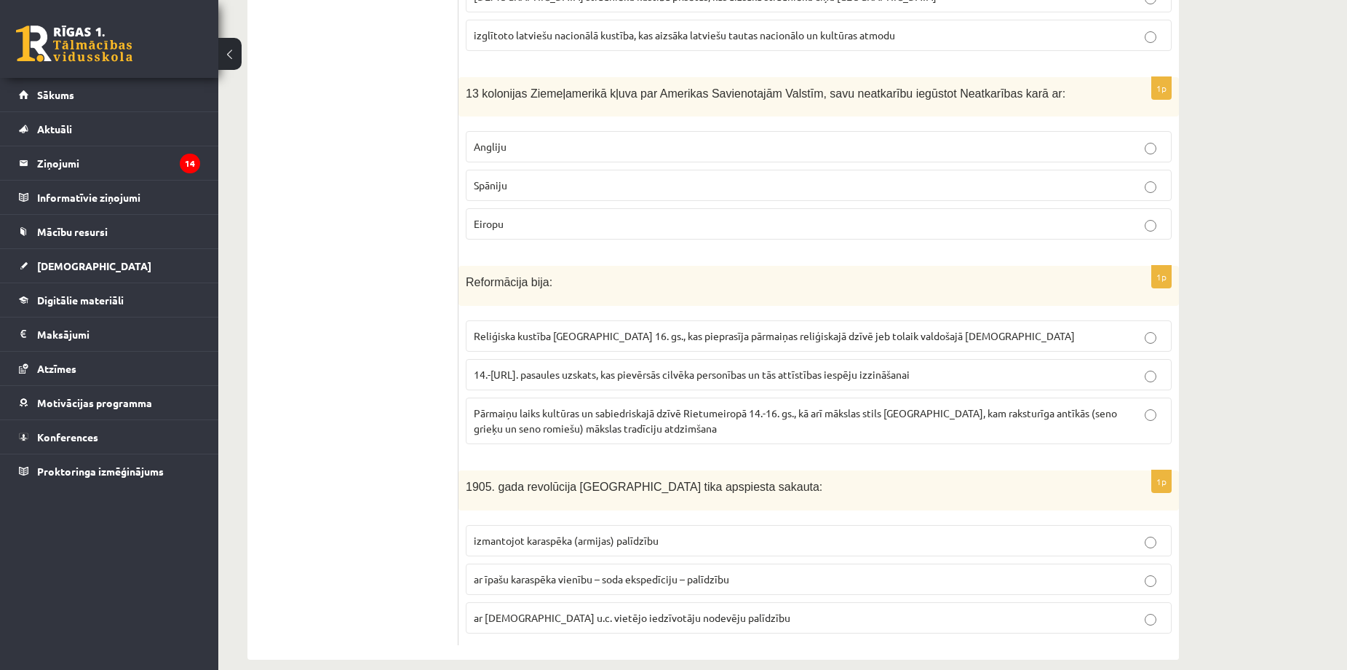
scroll to position [5334, 0]
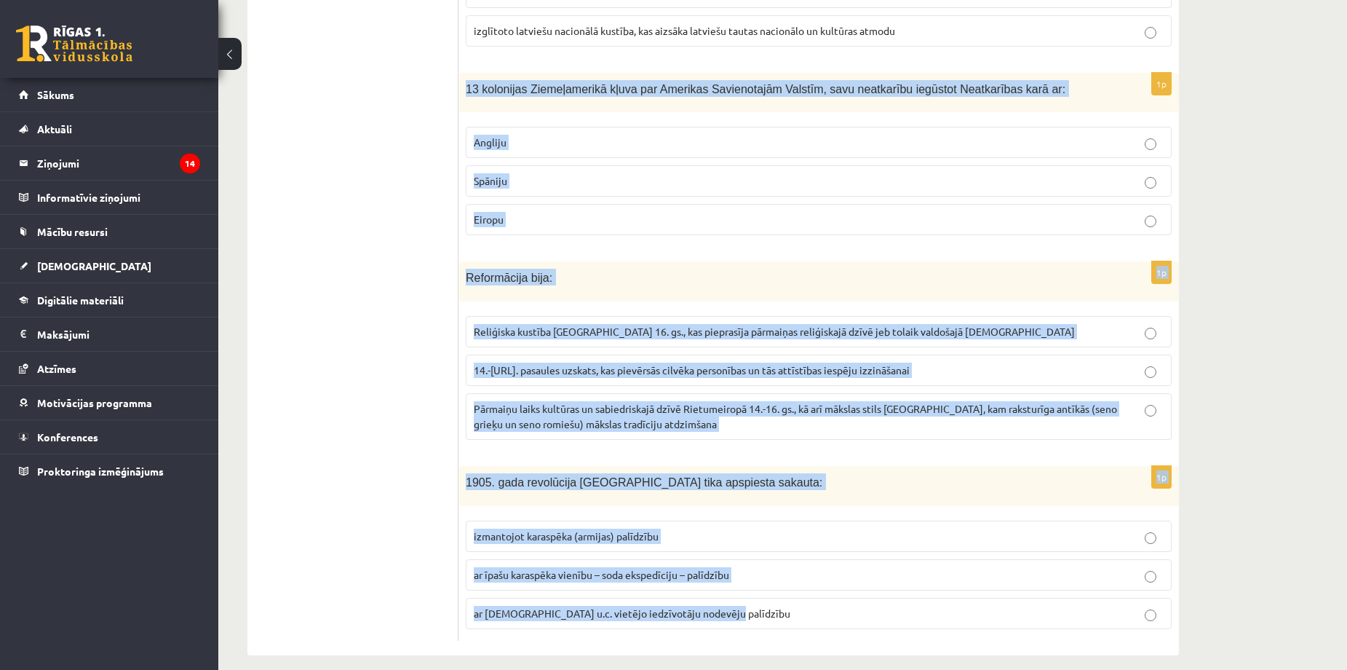
drag, startPoint x: 465, startPoint y: 71, endPoint x: 959, endPoint y: 596, distance: 721.5
copy form "13 kolonijas Ziemeļamerikā kļuva par Amerikas Savienotajām Valstīm, savu neatka…"
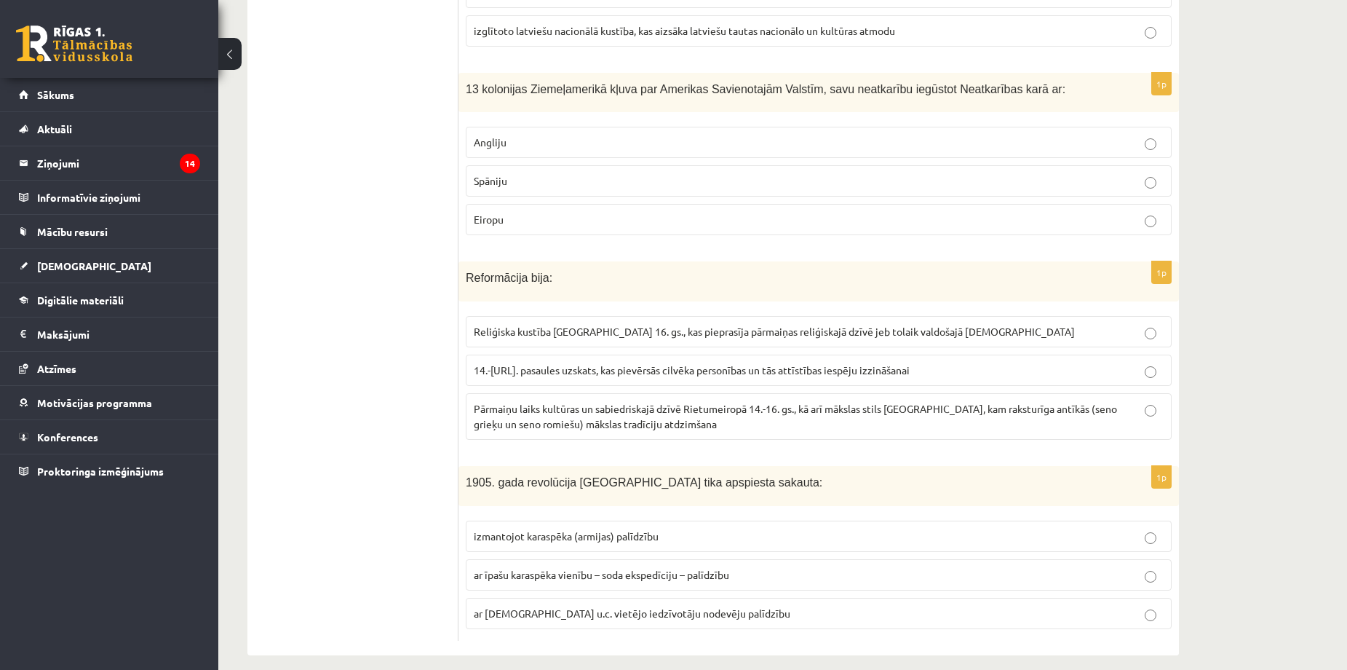
drag, startPoint x: 320, startPoint y: 456, endPoint x: 341, endPoint y: 417, distance: 44.6
click at [572, 135] on p "Angliju" at bounding box center [819, 142] width 690 height 15
click at [552, 324] on p "Reliģiska kustība Eiropā 16. gs., kas pieprasīja pārmaiņas reliģiskajā dzīvē je…" at bounding box center [819, 331] width 690 height 15
click at [733, 531] on label "izmantojot karaspēka (armijas) palīdzību" at bounding box center [819, 535] width 706 height 31
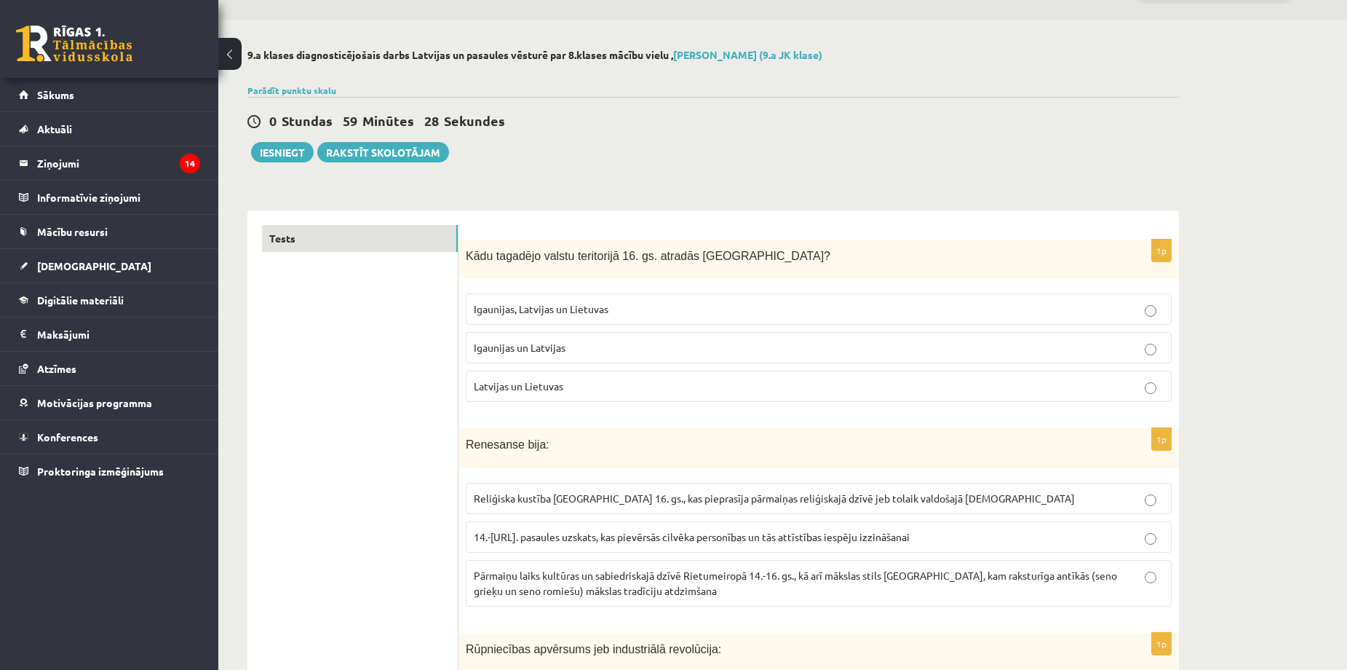
scroll to position [0, 0]
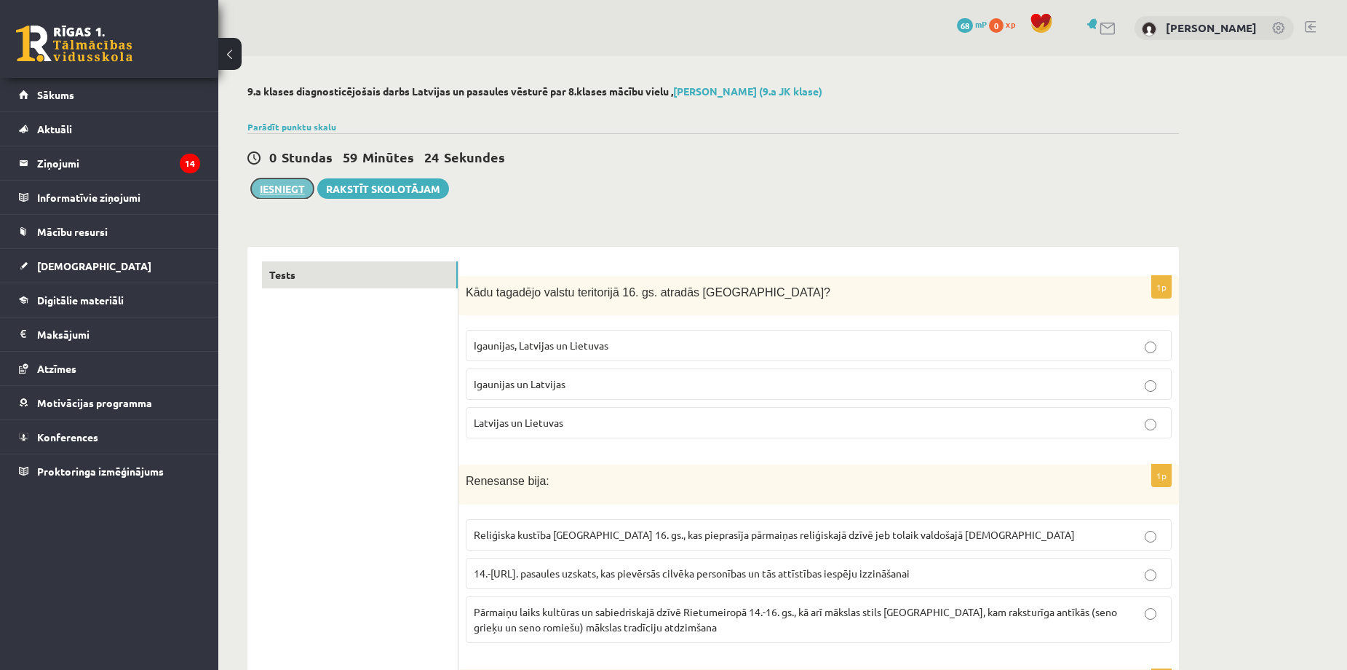
click at [284, 192] on button "Iesniegt" at bounding box center [282, 188] width 63 height 20
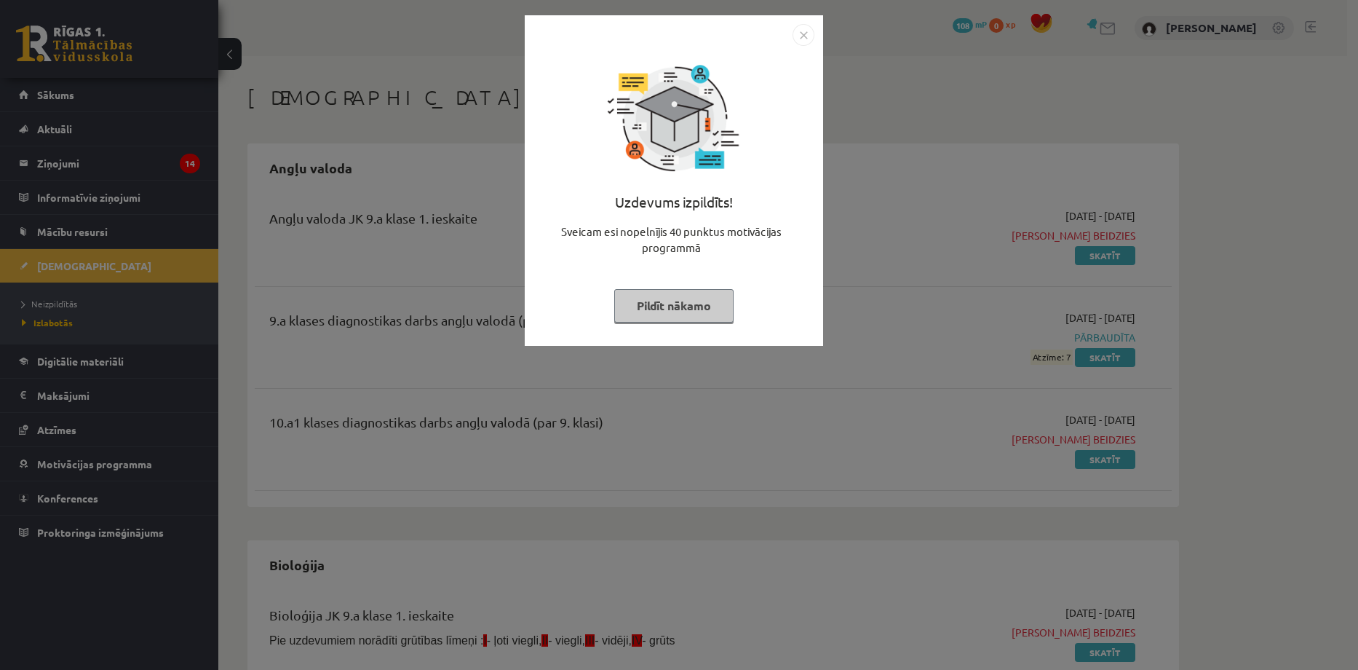
click at [684, 306] on button "Pildīt nākamo" at bounding box center [673, 305] width 119 height 33
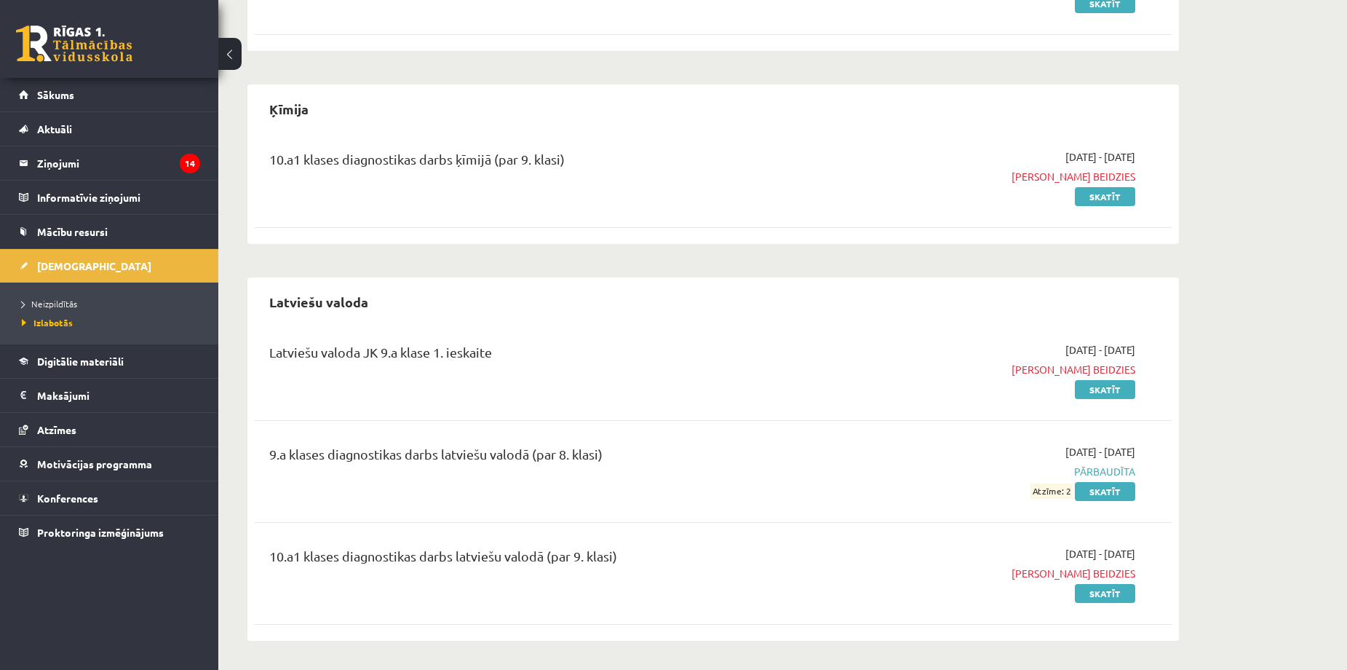
scroll to position [1650, 0]
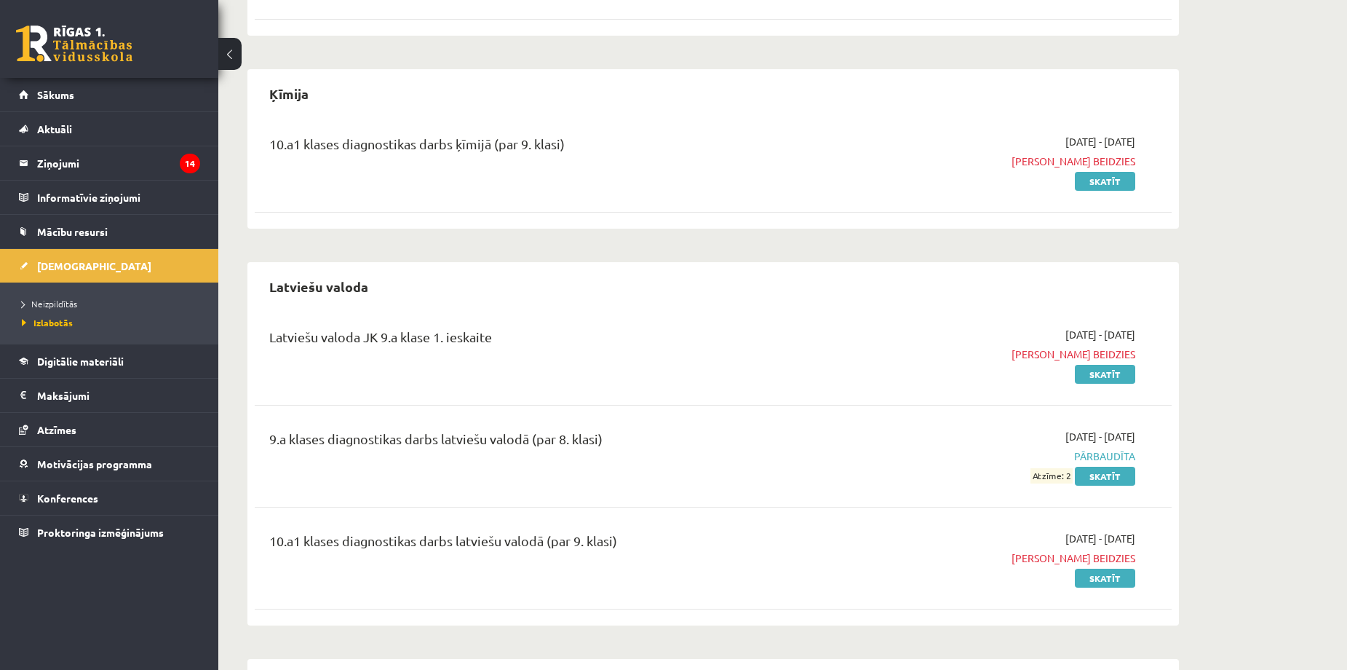
click at [1109, 459] on span "Pārbaudīta" at bounding box center [998, 455] width 274 height 15
click at [1120, 470] on link "Skatīt" at bounding box center [1105, 476] width 60 height 19
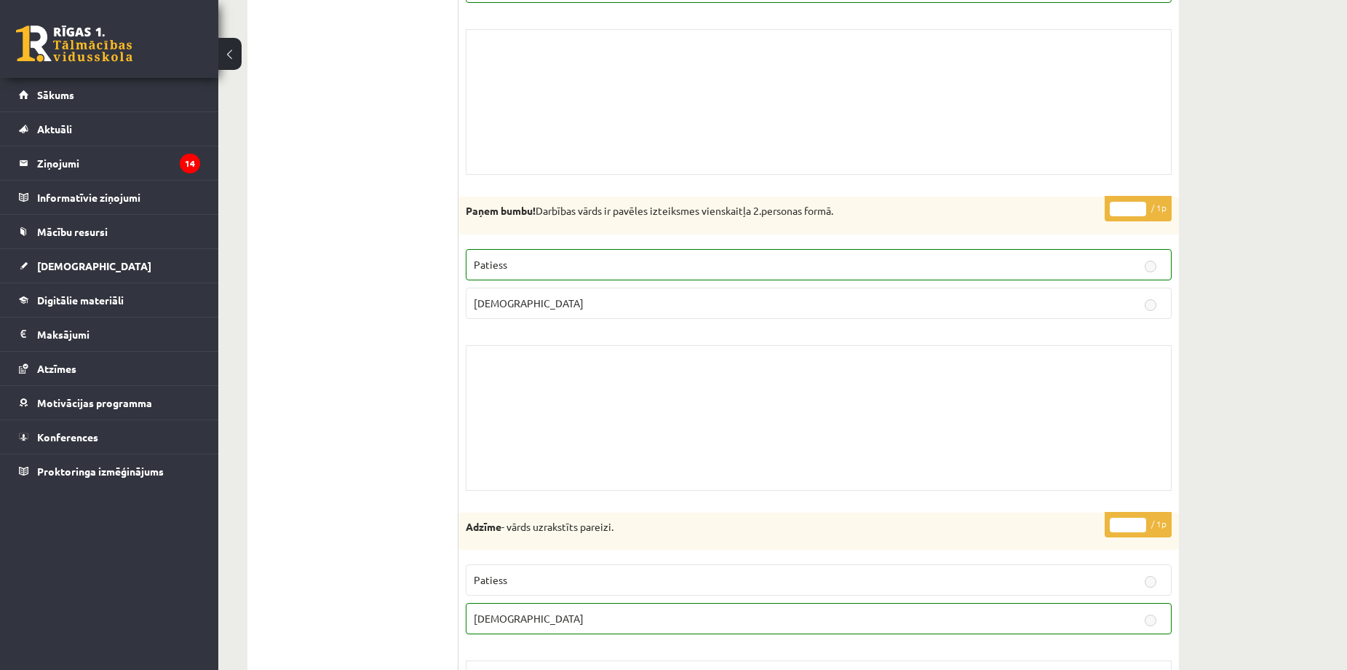
scroll to position [5824, 0]
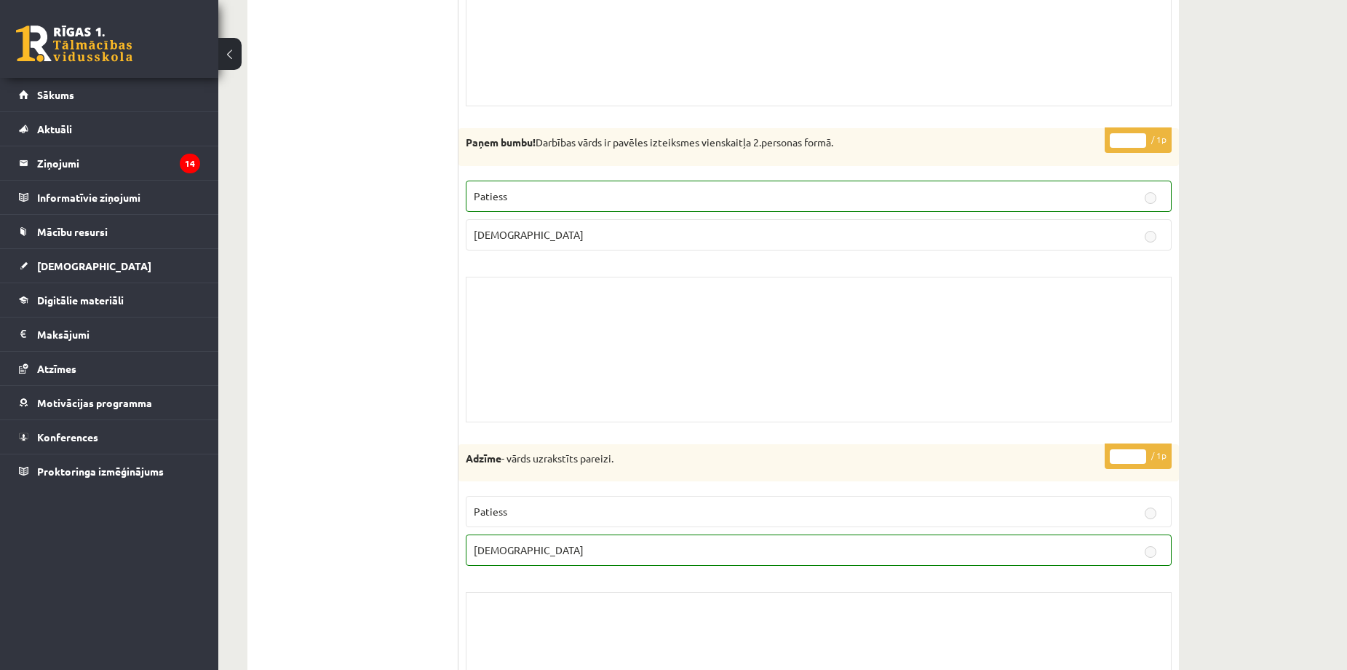
drag, startPoint x: 912, startPoint y: 346, endPoint x: 914, endPoint y: 330, distance: 15.4
click at [912, 339] on div "Skolotāja pielikums" at bounding box center [819, 350] width 706 height 146
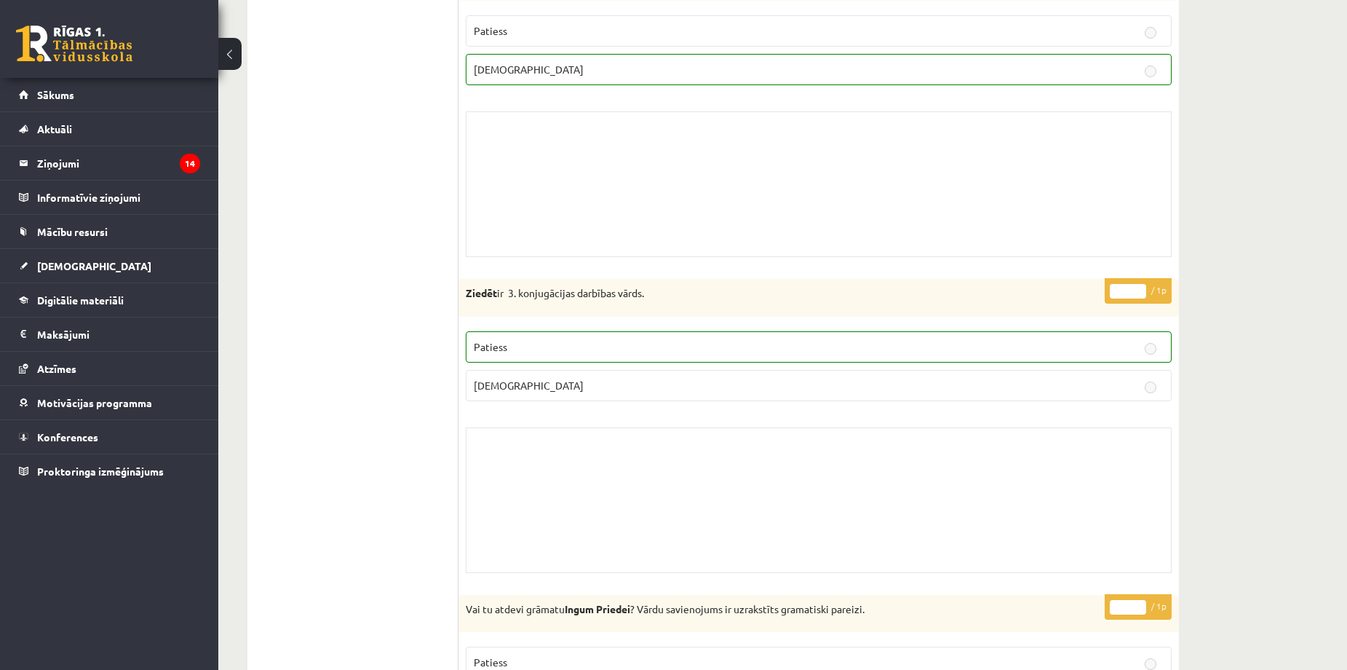
scroll to position [6309, 0]
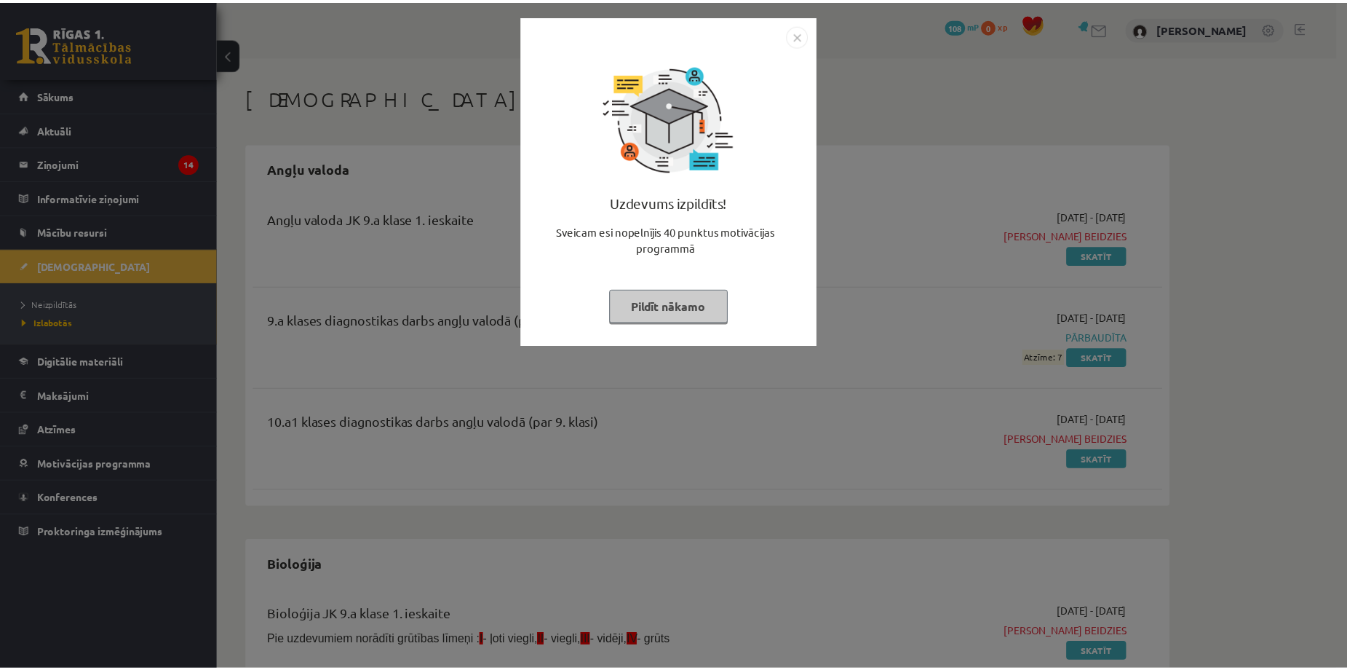
scroll to position [1650, 0]
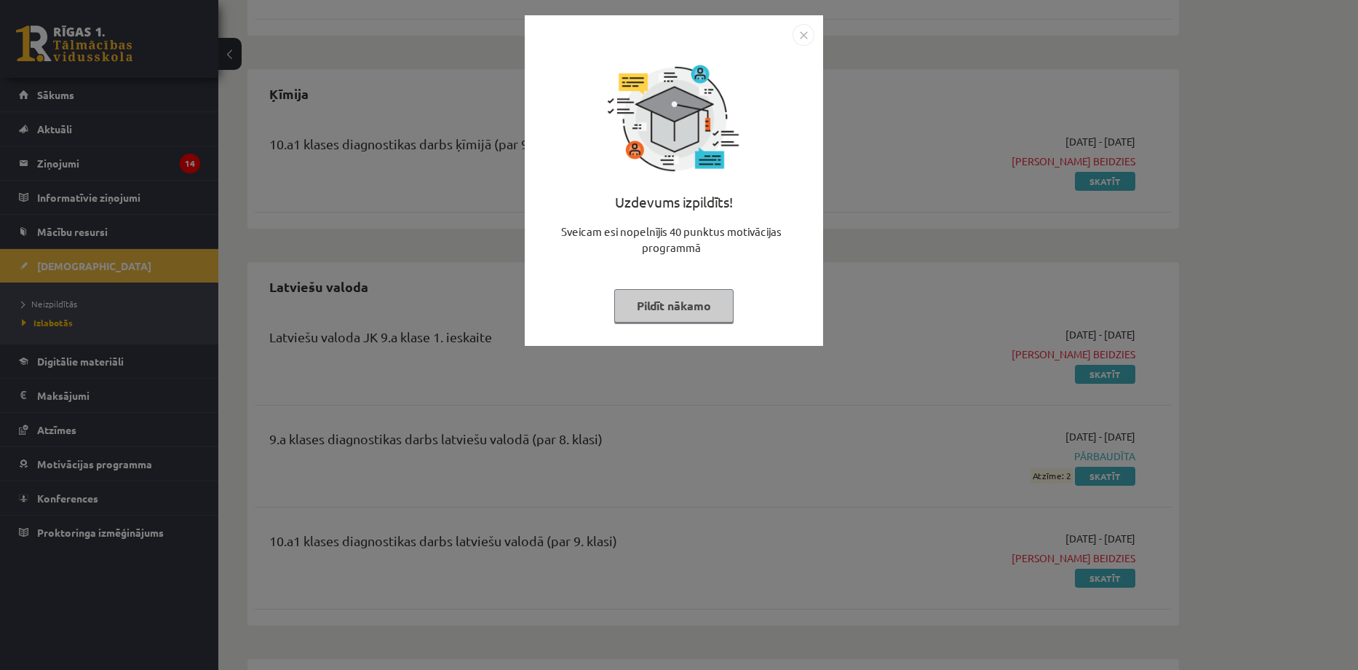
click at [806, 29] on img "Close" at bounding box center [804, 35] width 22 height 22
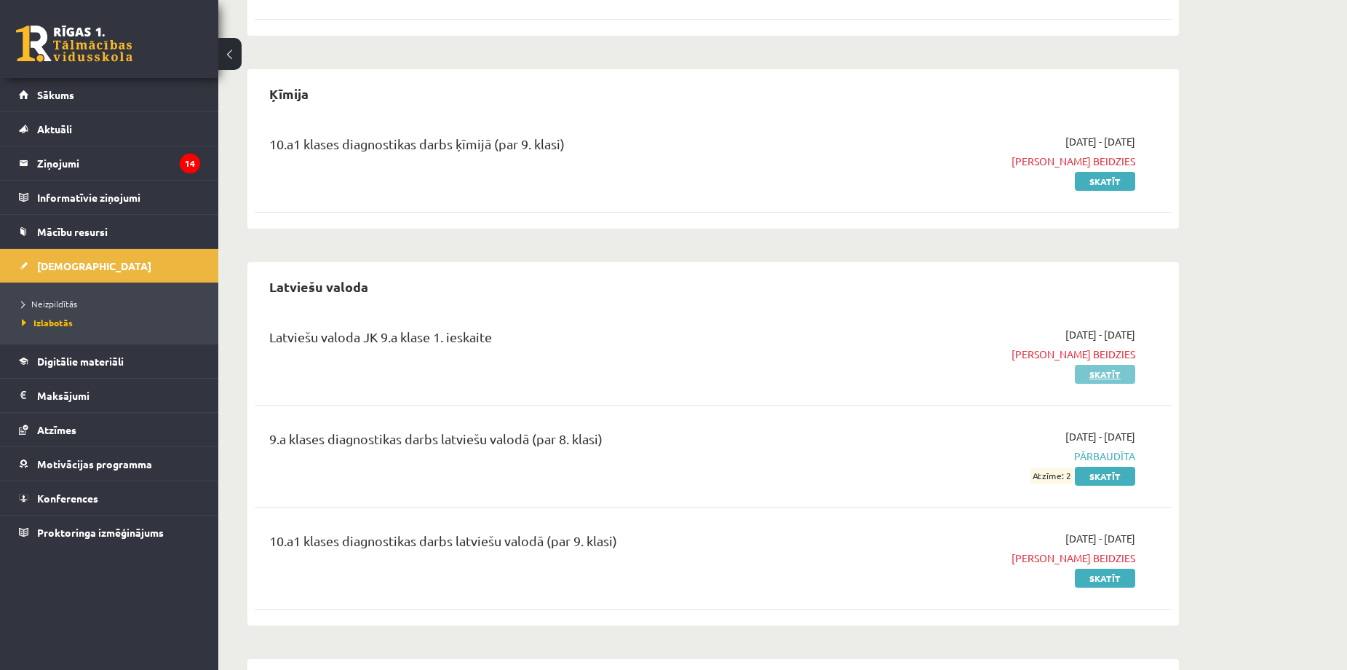
click at [1104, 371] on link "Skatīt" at bounding box center [1105, 374] width 60 height 19
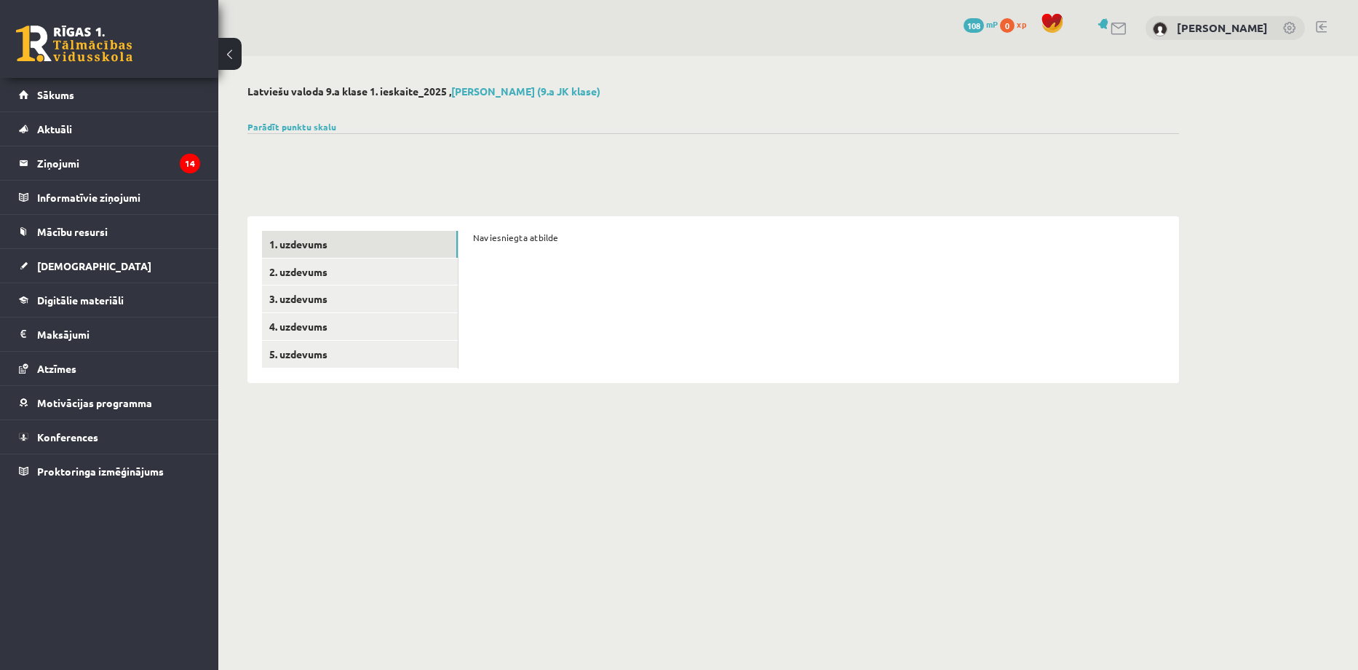
click at [218, 53] on button at bounding box center [229, 54] width 23 height 32
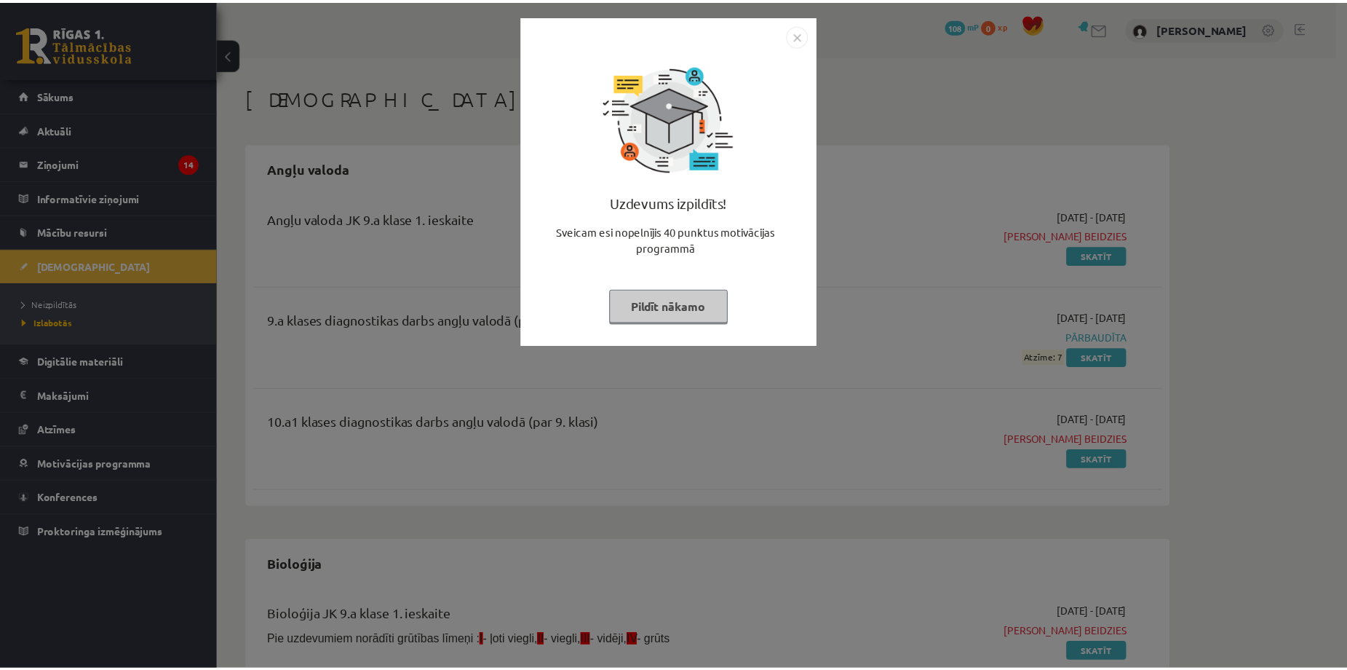
scroll to position [1650, 0]
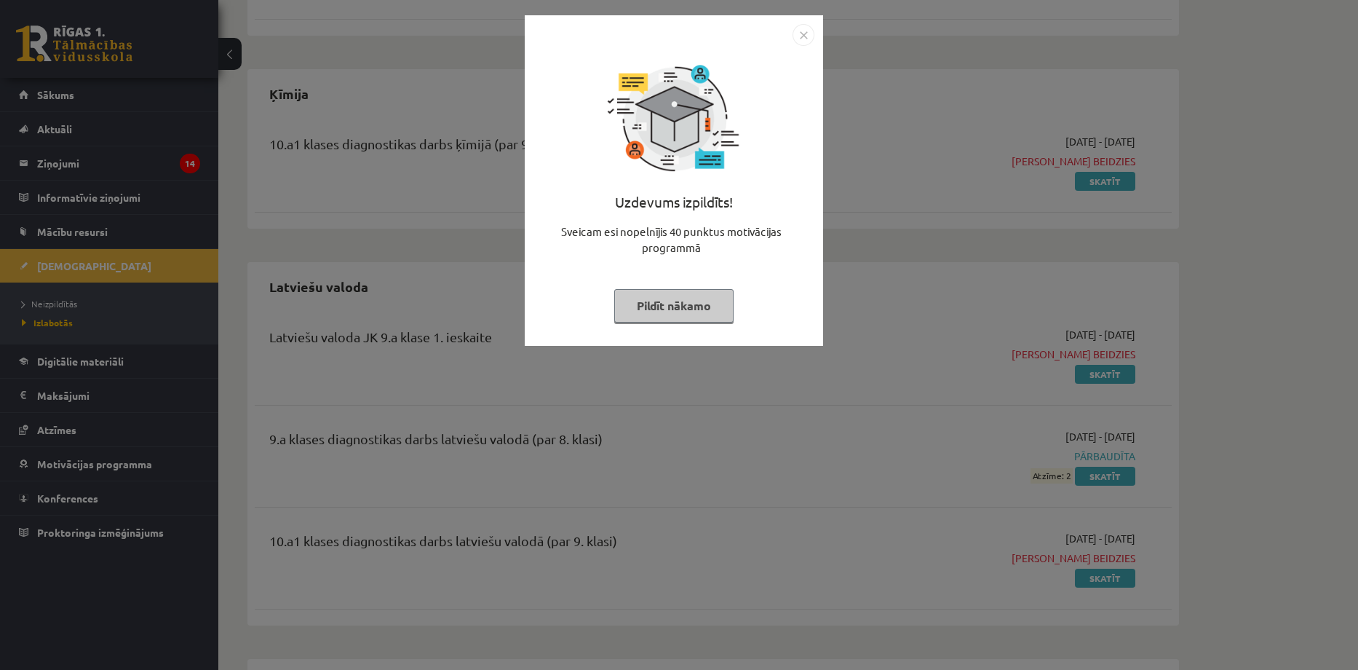
click at [804, 38] on img "Close" at bounding box center [804, 35] width 22 height 22
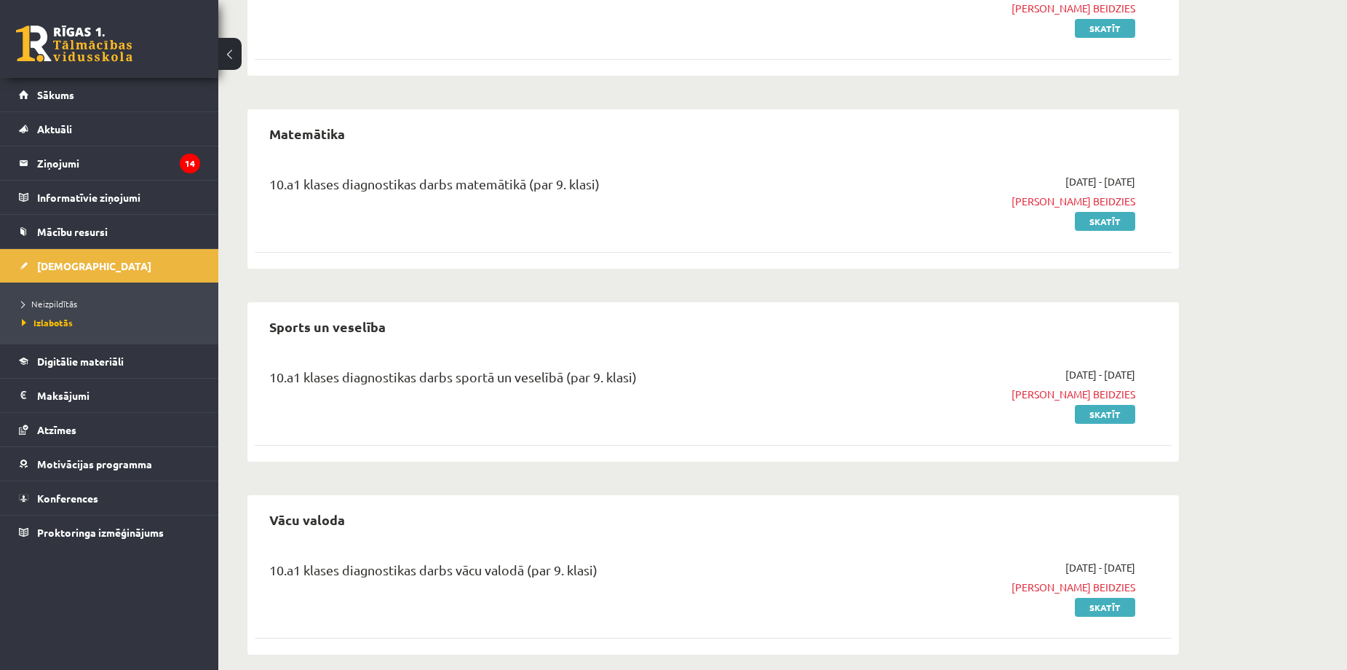
scroll to position [2600, 0]
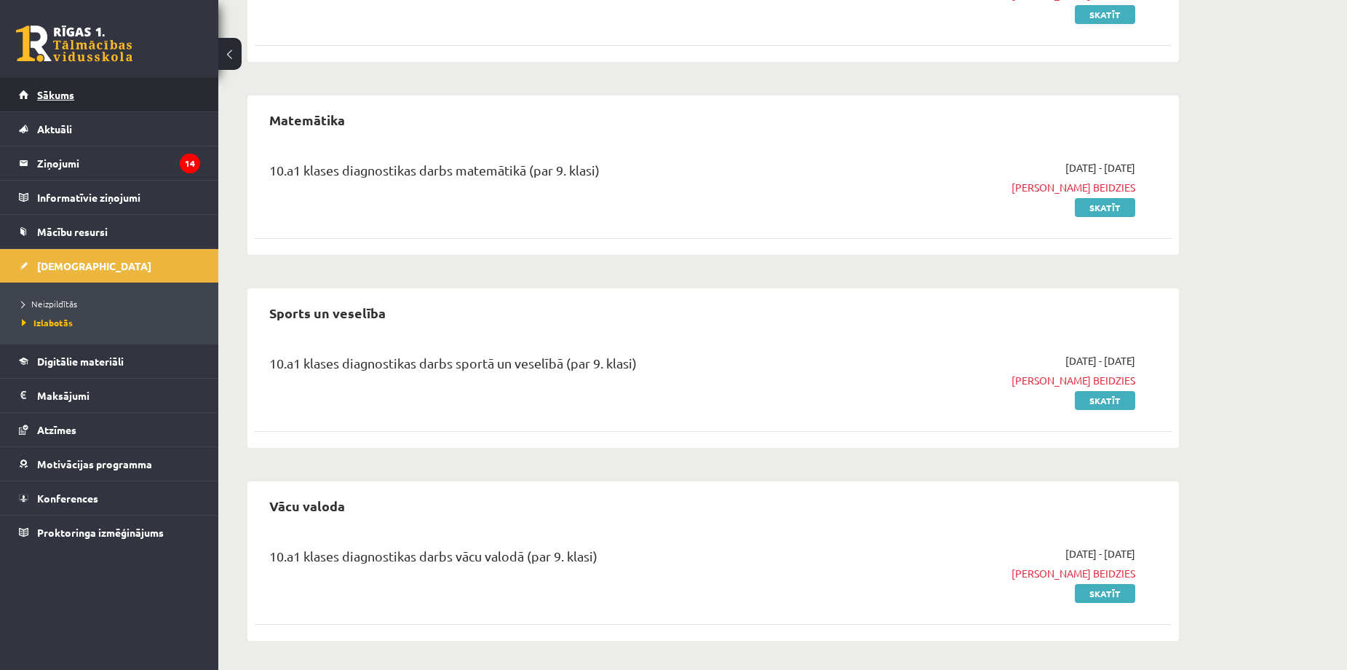
click at [113, 103] on link "Sākums" at bounding box center [109, 94] width 181 height 33
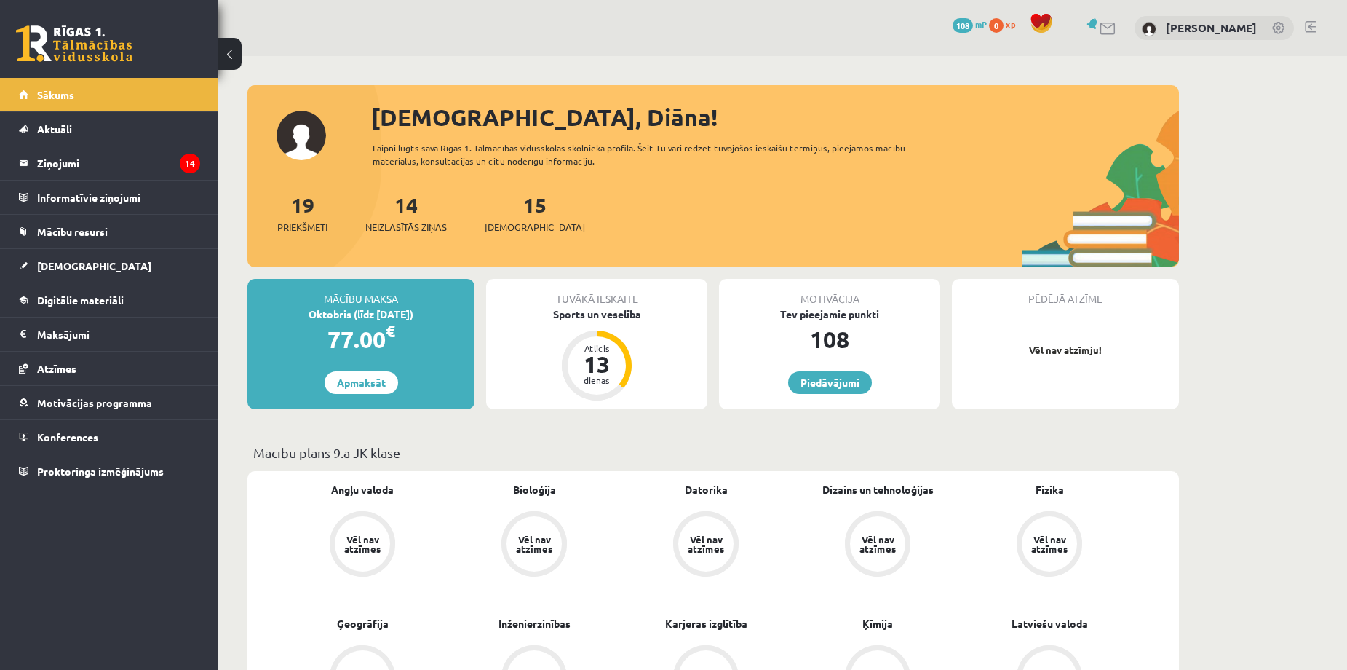
click at [507, 217] on div "15 Ieskaites" at bounding box center [535, 211] width 100 height 45
click at [511, 224] on span "[DEMOGRAPHIC_DATA]" at bounding box center [535, 227] width 100 height 15
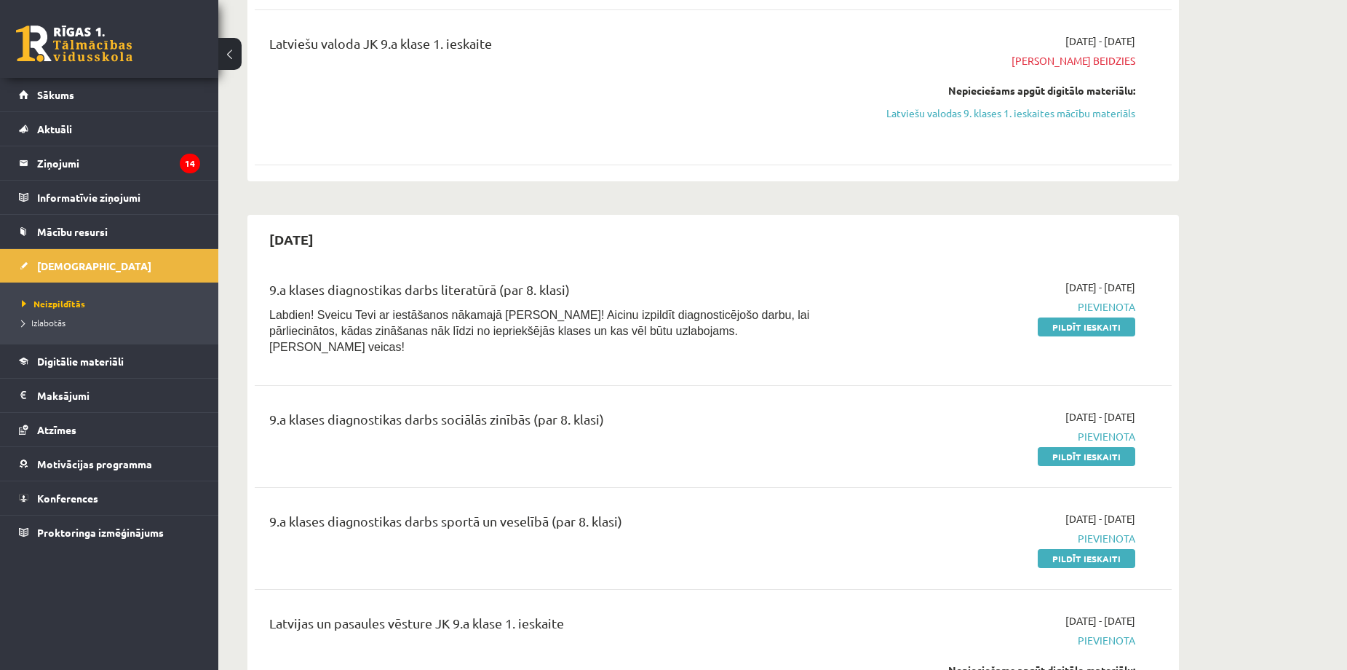
scroll to position [2329, 0]
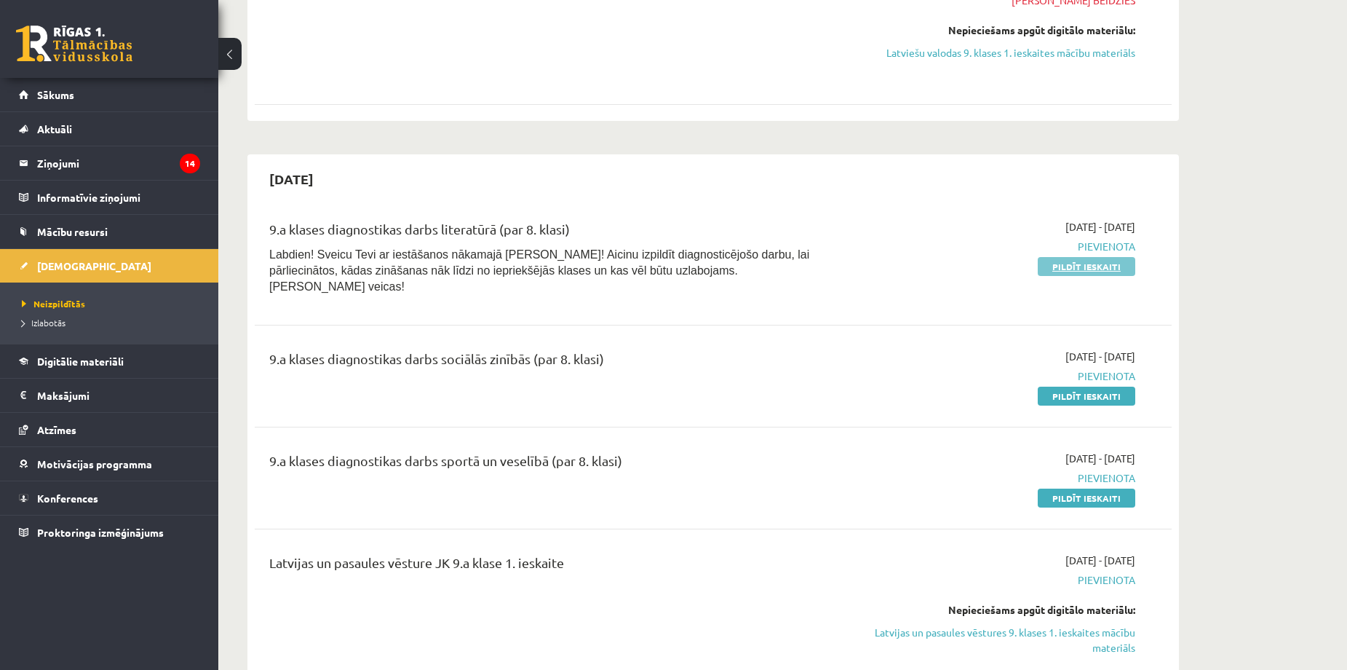
click at [1094, 264] on link "Pildīt ieskaiti" at bounding box center [1087, 266] width 98 height 19
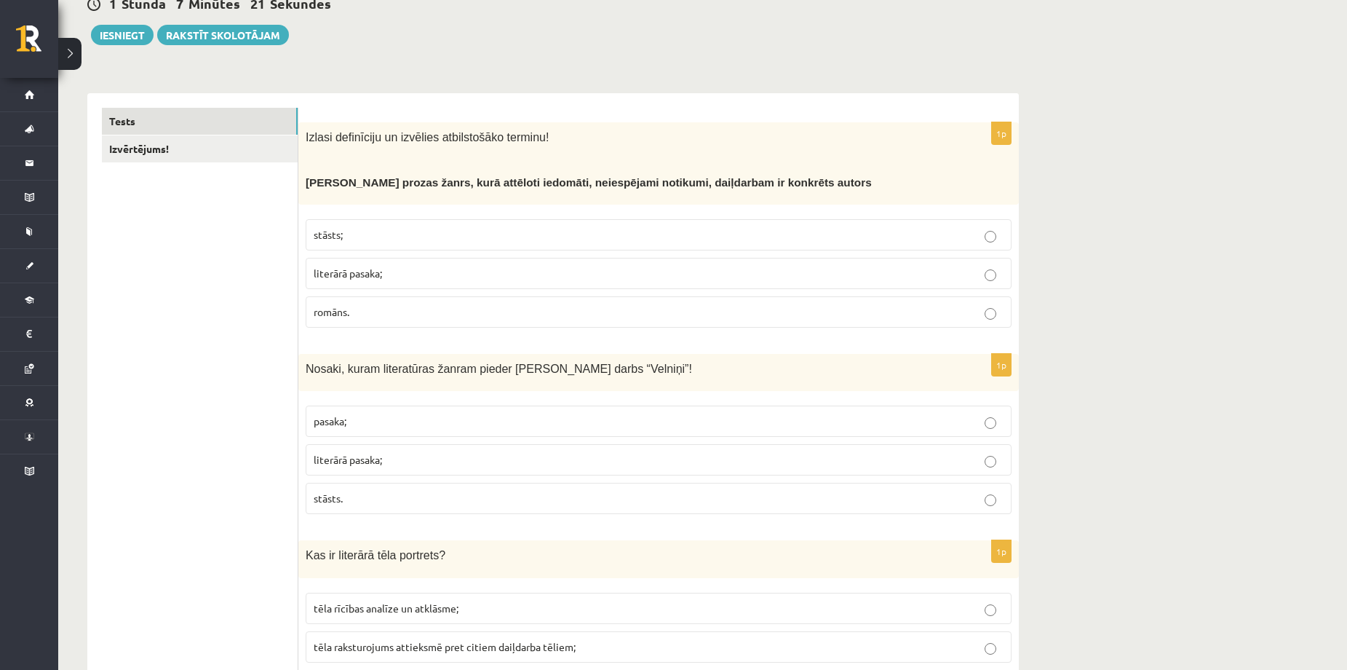
scroll to position [194, 0]
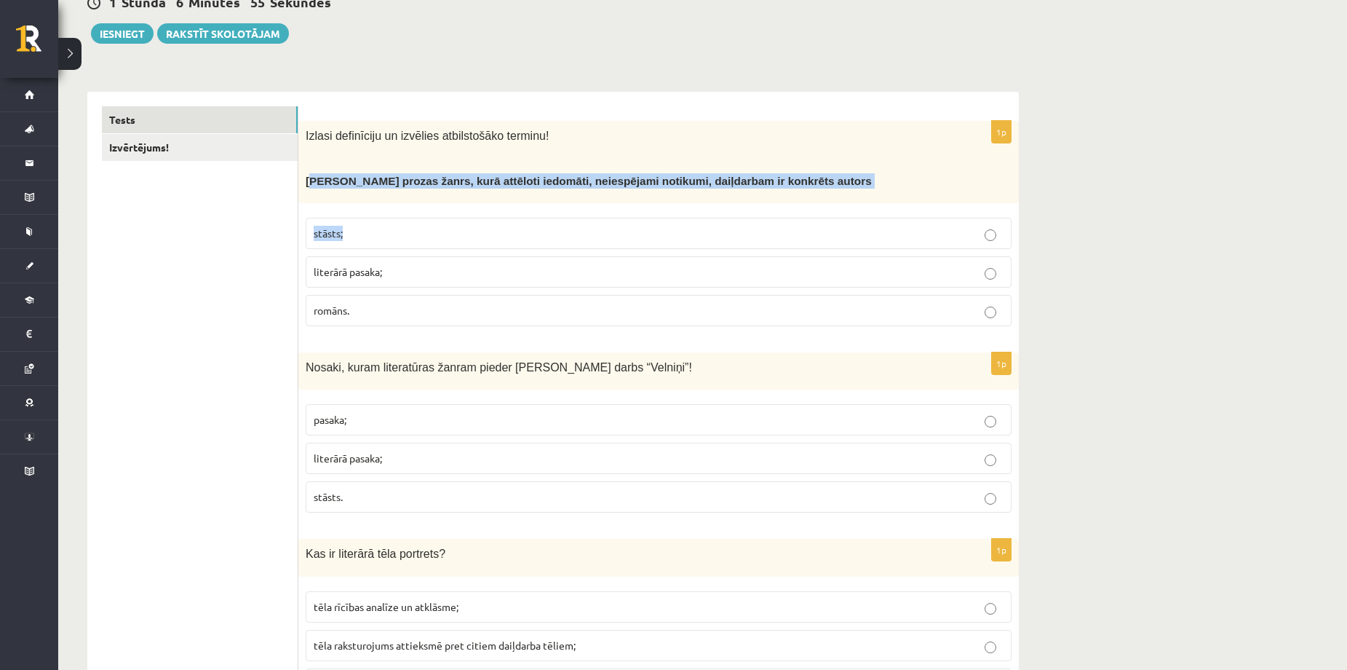
drag, startPoint x: 311, startPoint y: 162, endPoint x: 426, endPoint y: 206, distance: 123.3
click at [426, 206] on div "1p Izlasi definīciju un izvēlies atbilstošāko terminu! Neliela apjoma prozas ža…" at bounding box center [658, 229] width 721 height 217
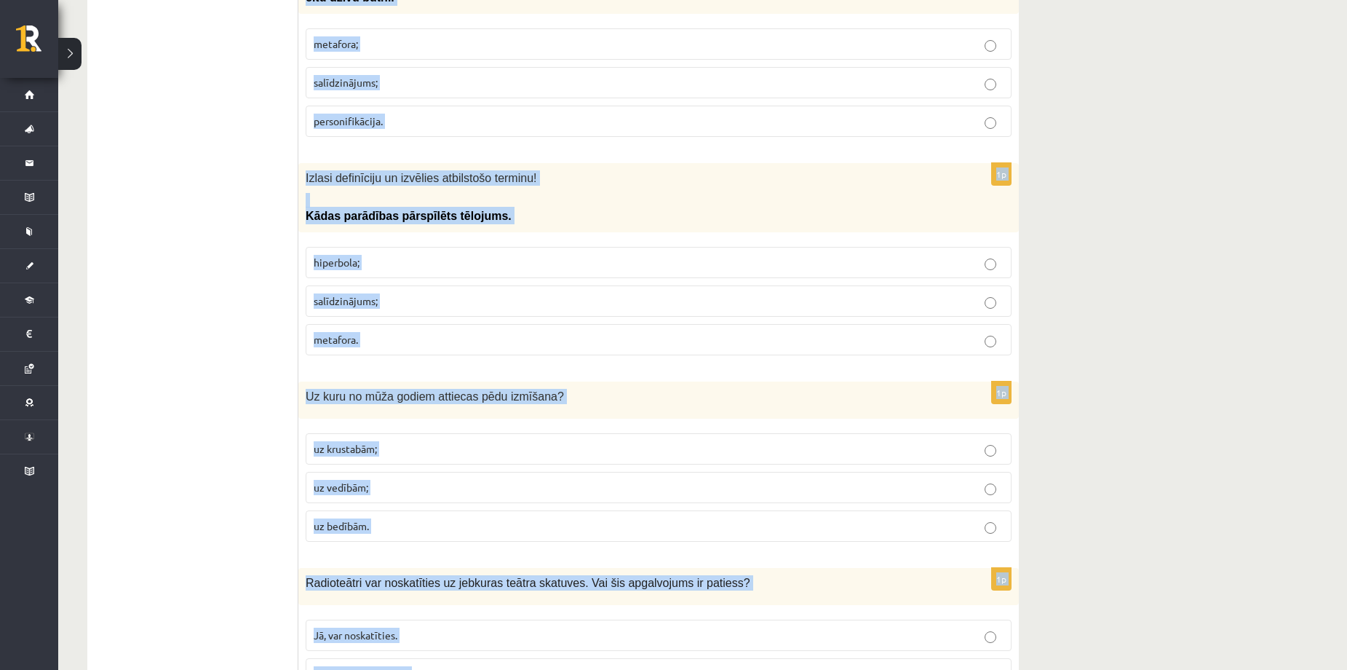
scroll to position [3539, 0]
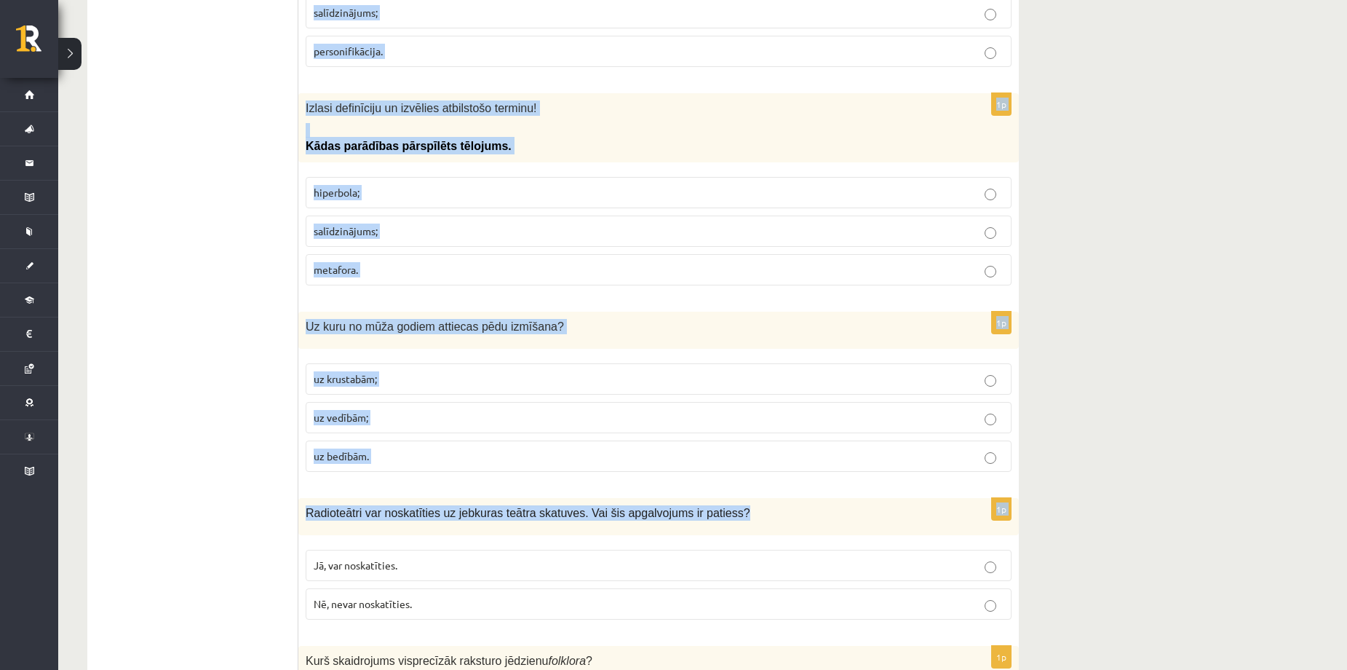
drag, startPoint x: 306, startPoint y: 167, endPoint x: 880, endPoint y: 469, distance: 649.0
copy form "Neliela apjoma prozas žanrs, kurā attēloti iedomāti, neiespējami notikumi, daiļ…"
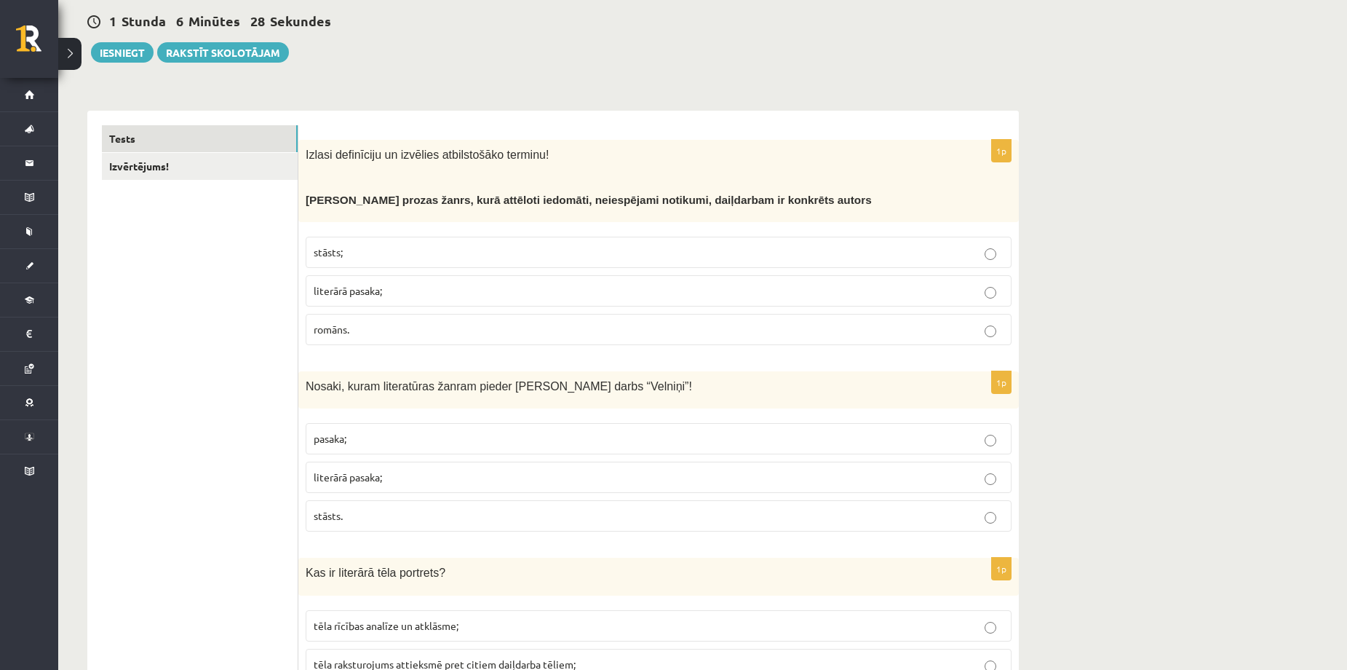
scroll to position [0, 0]
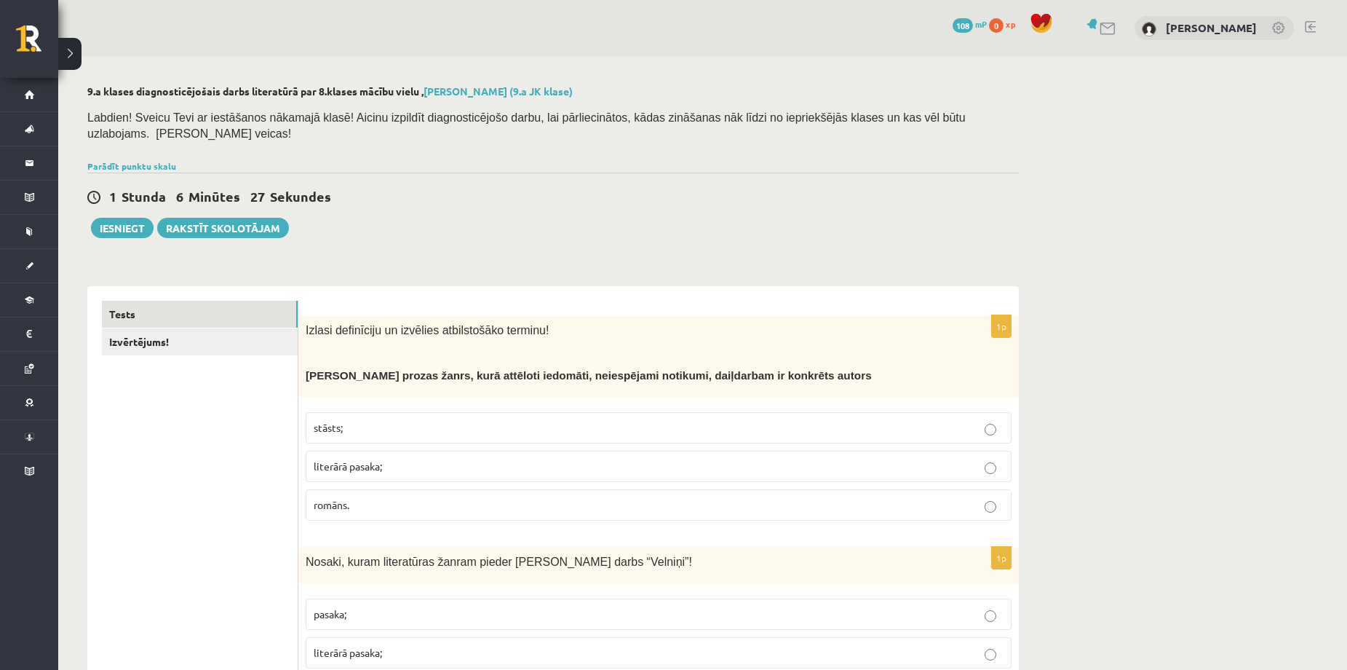
click at [470, 420] on p "stāsts;" at bounding box center [659, 427] width 690 height 15
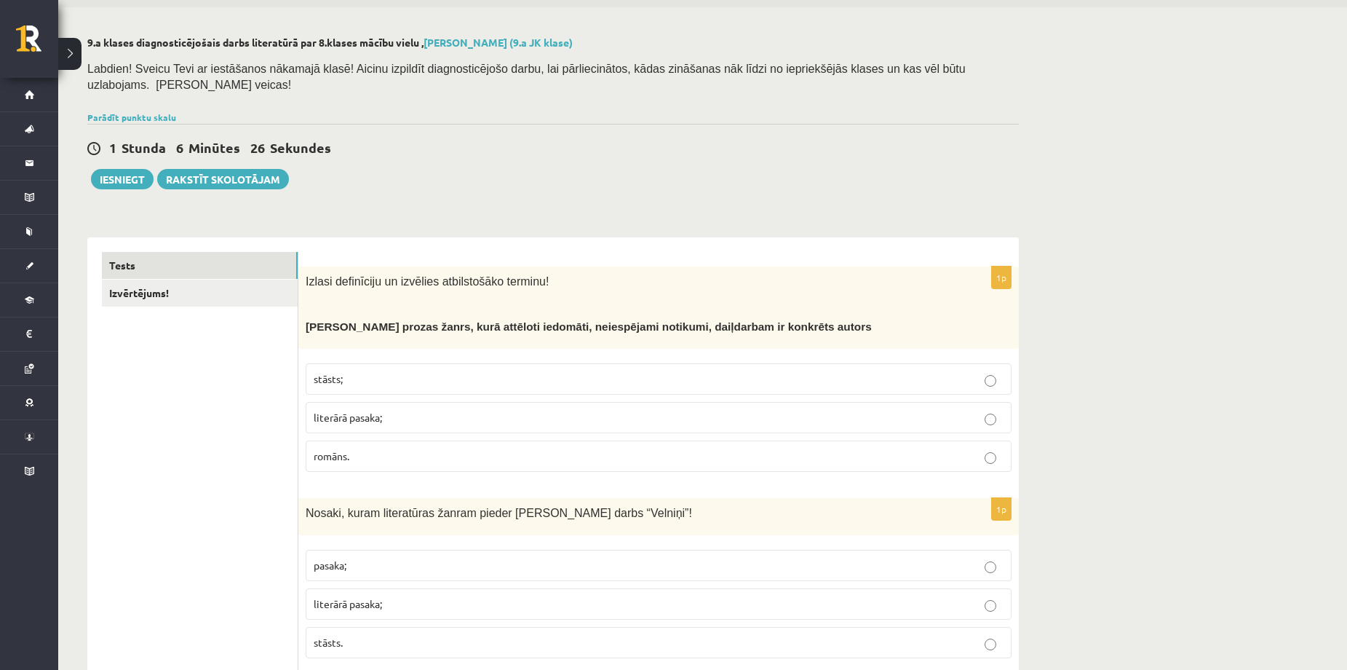
scroll to position [194, 0]
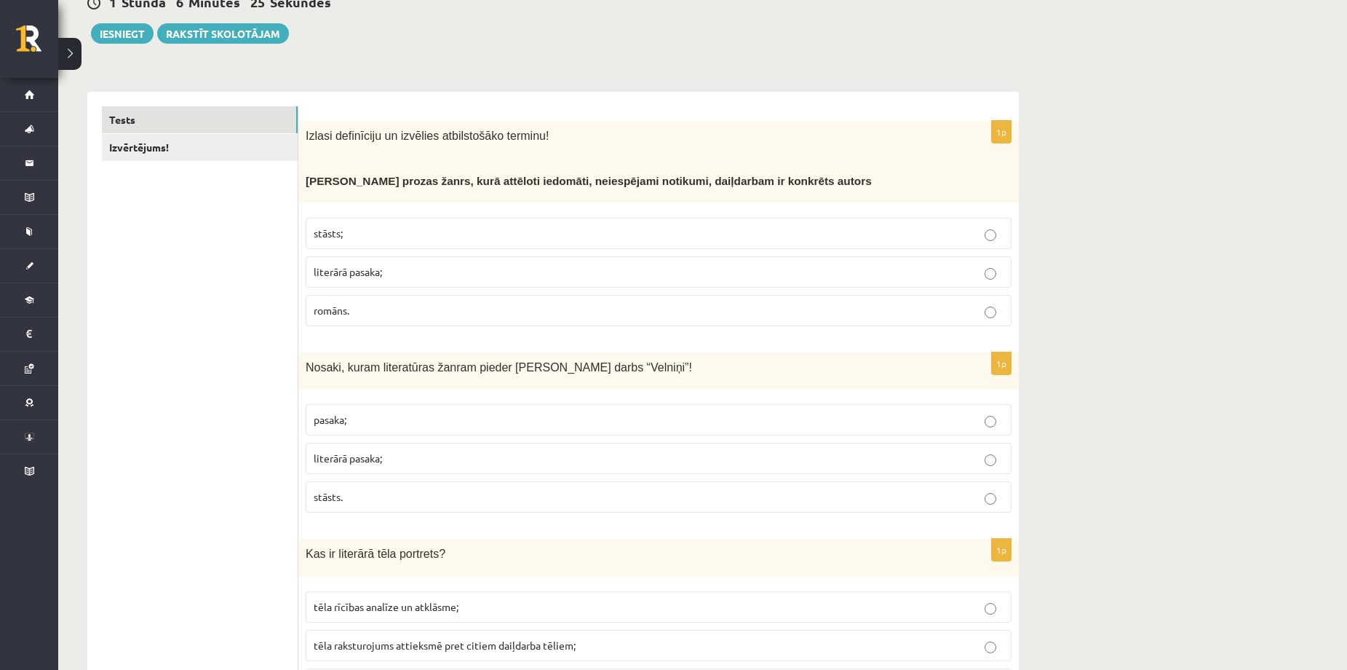
click at [408, 489] on p "stāsts." at bounding box center [659, 496] width 690 height 15
click at [531, 412] on p "pasaka;" at bounding box center [659, 419] width 690 height 15
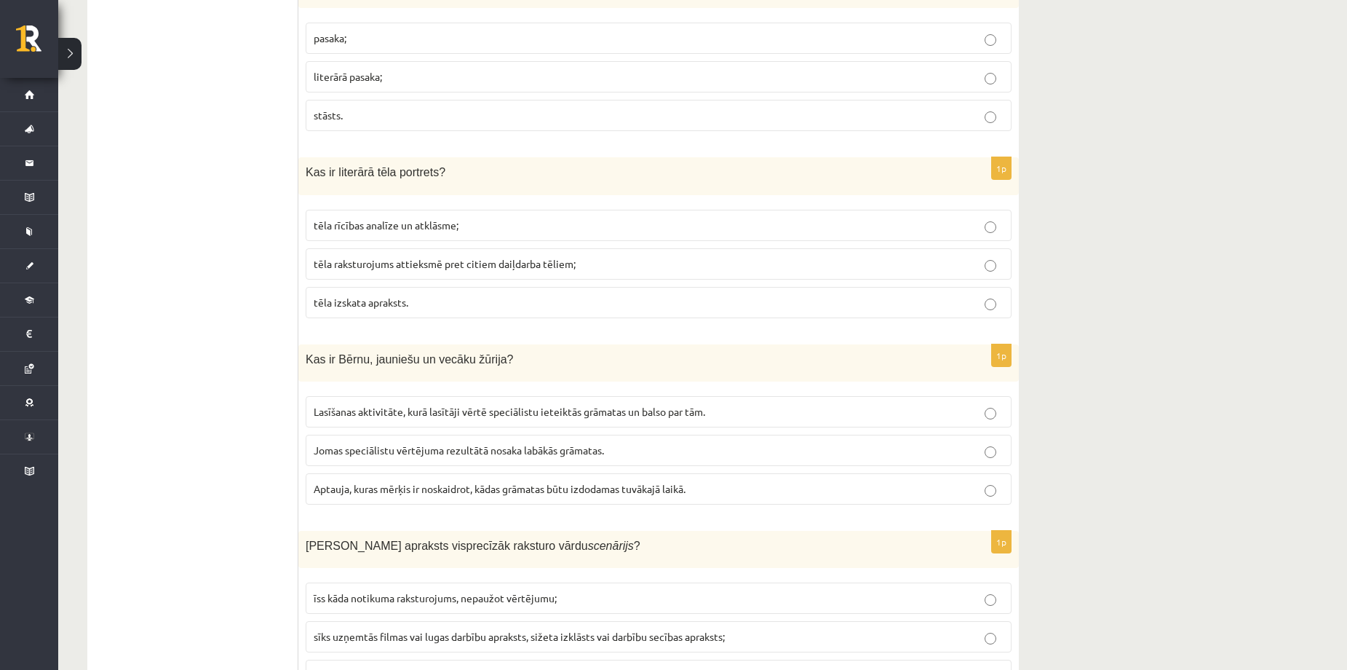
scroll to position [582, 0]
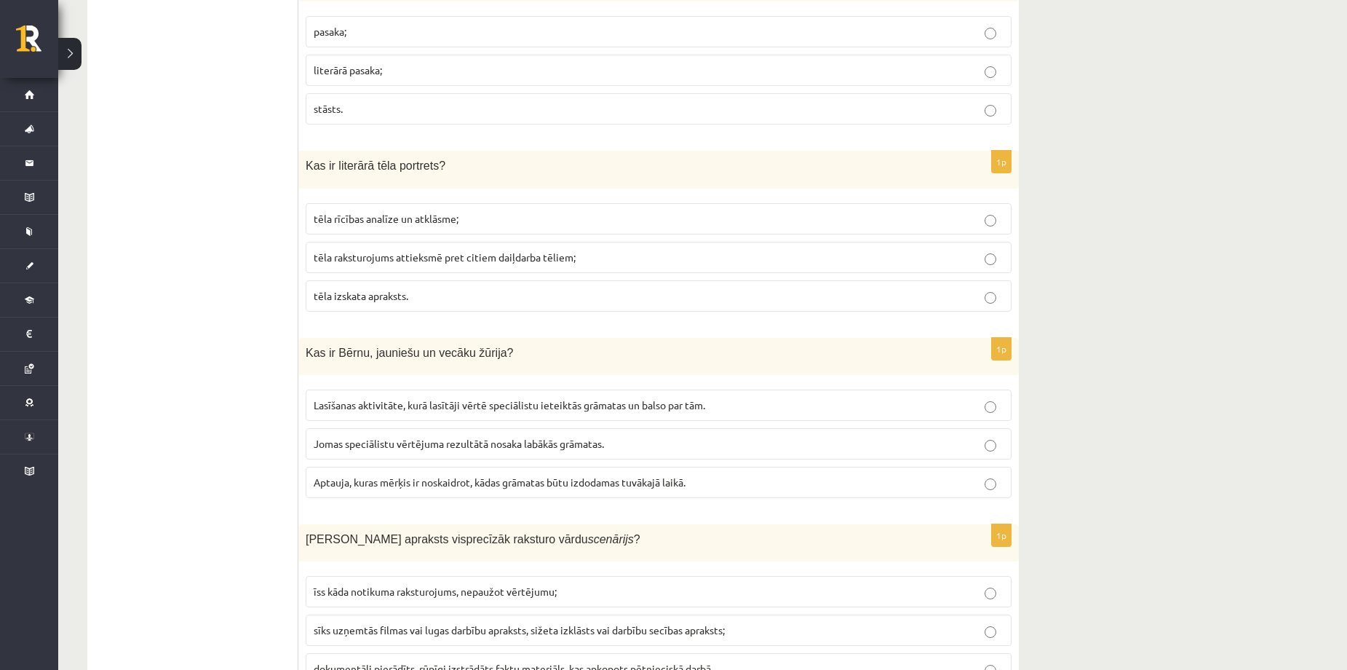
click at [415, 212] on span "tēla rīcības analīze un atklāsme;" at bounding box center [386, 218] width 145 height 13
click at [492, 288] on p "tēla izskata apraksts." at bounding box center [659, 295] width 690 height 15
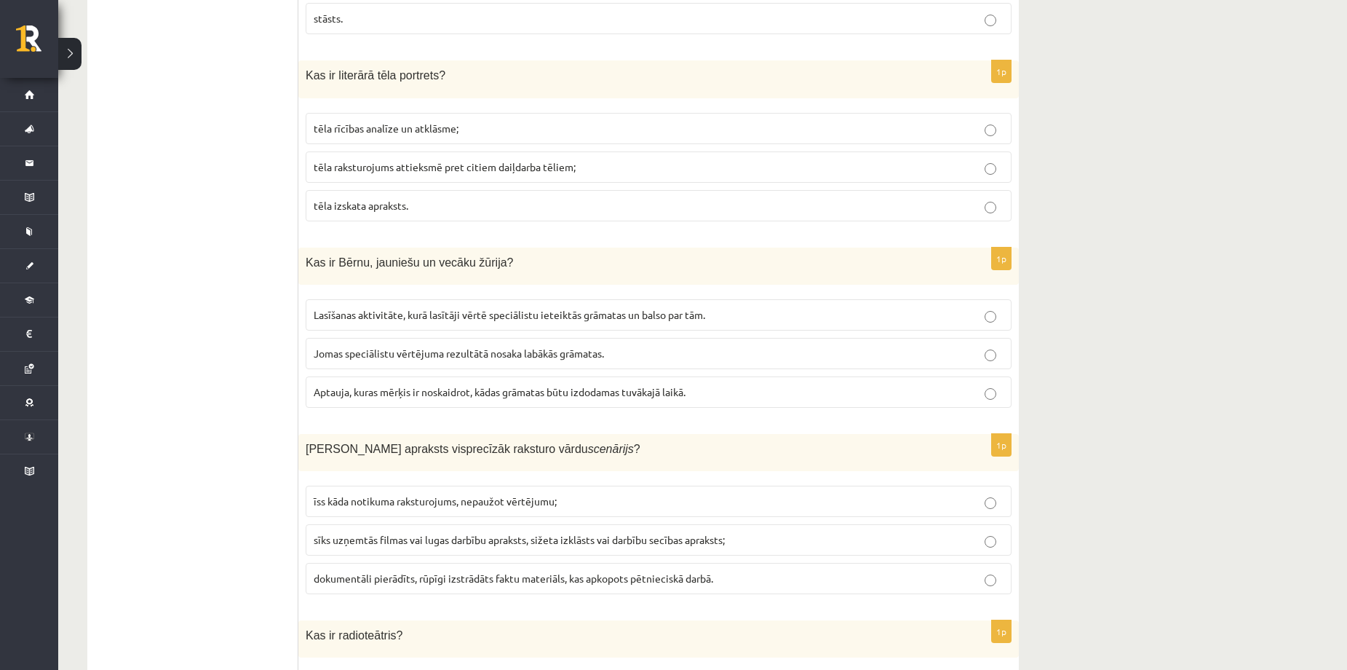
scroll to position [679, 0]
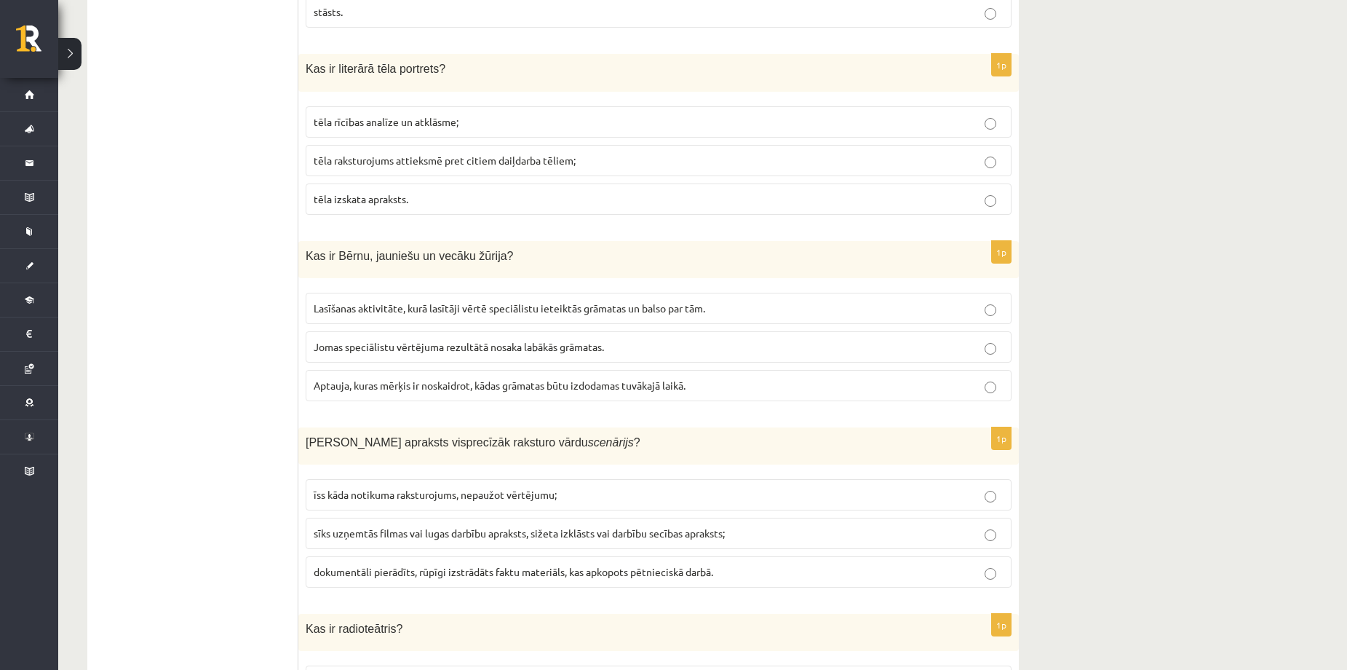
click at [526, 301] on span "Lasīšanas aktivitāte, kurā lasītāji vērtē speciālistu ieteiktās grāmatas un bal…" at bounding box center [510, 307] width 392 height 13
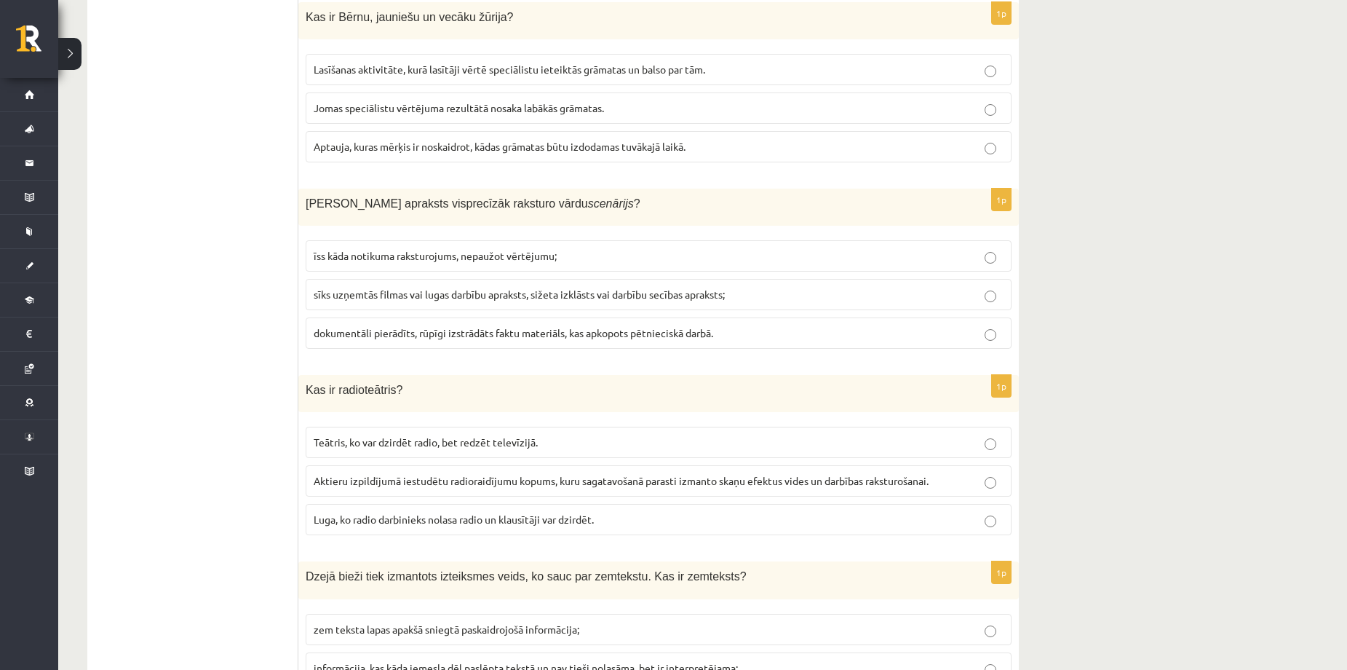
scroll to position [970, 0]
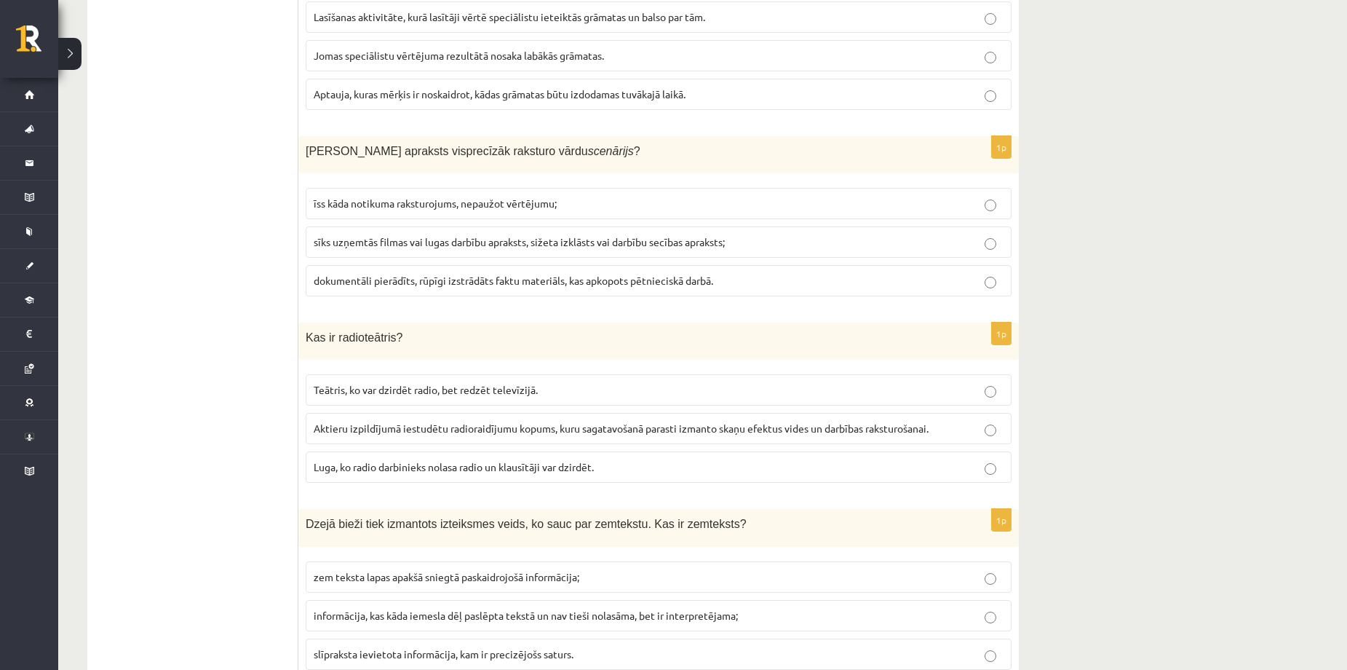
click at [363, 235] on span "sīks uzņemtās filmas vai lugas darbību apraksts, sižeta izklāsts vai darbību se…" at bounding box center [519, 241] width 411 height 13
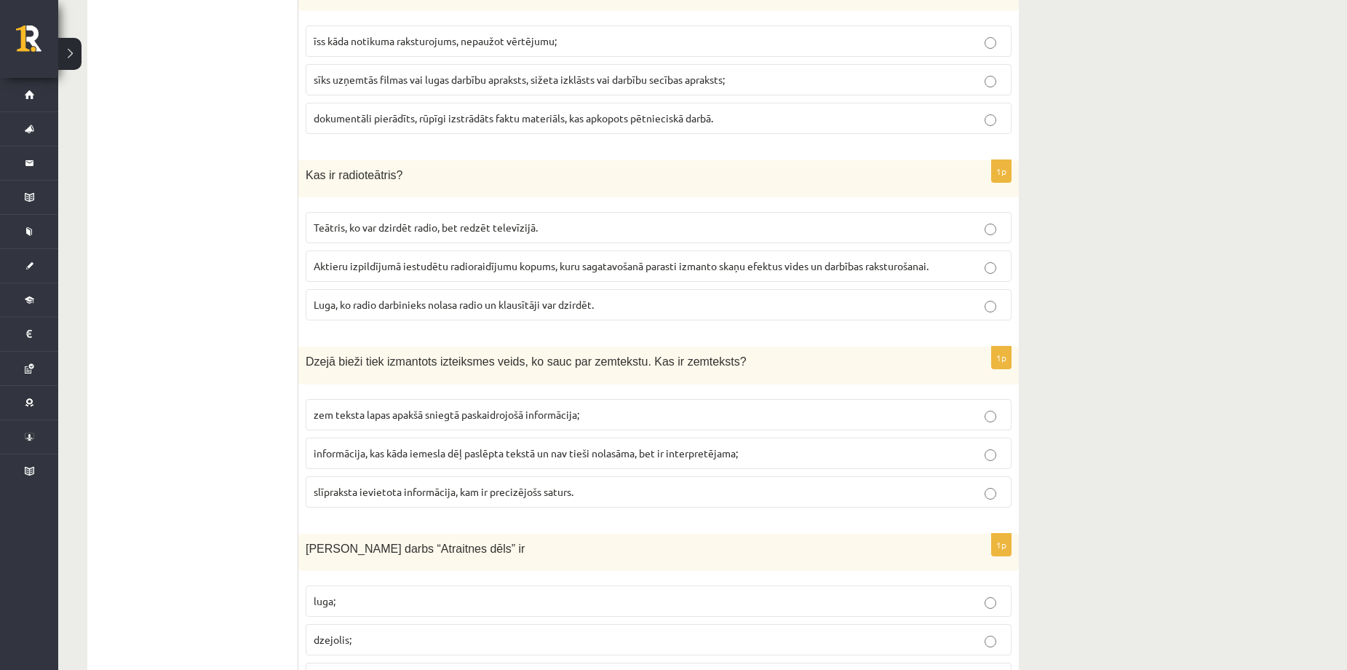
scroll to position [1165, 0]
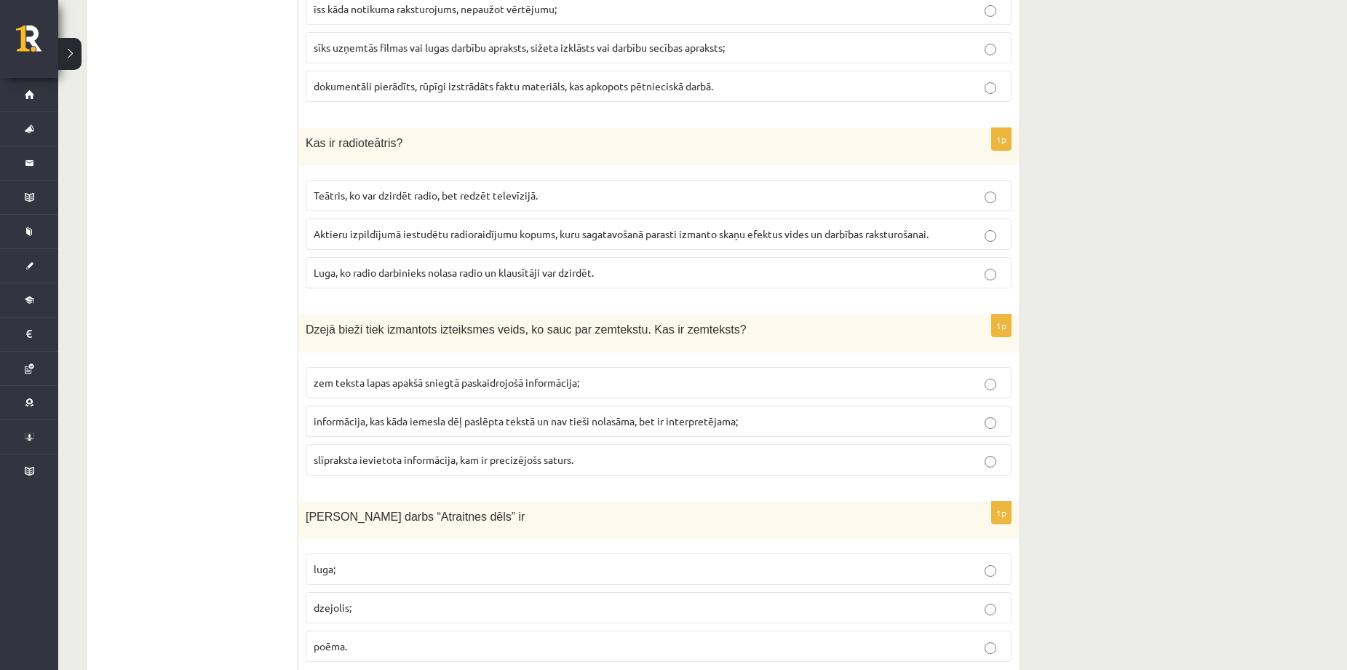
click at [393, 227] on span "Aktieru izpildījumā iestudētu radioraidījumu kopums, kuru sagatavošanā parasti …" at bounding box center [621, 233] width 615 height 13
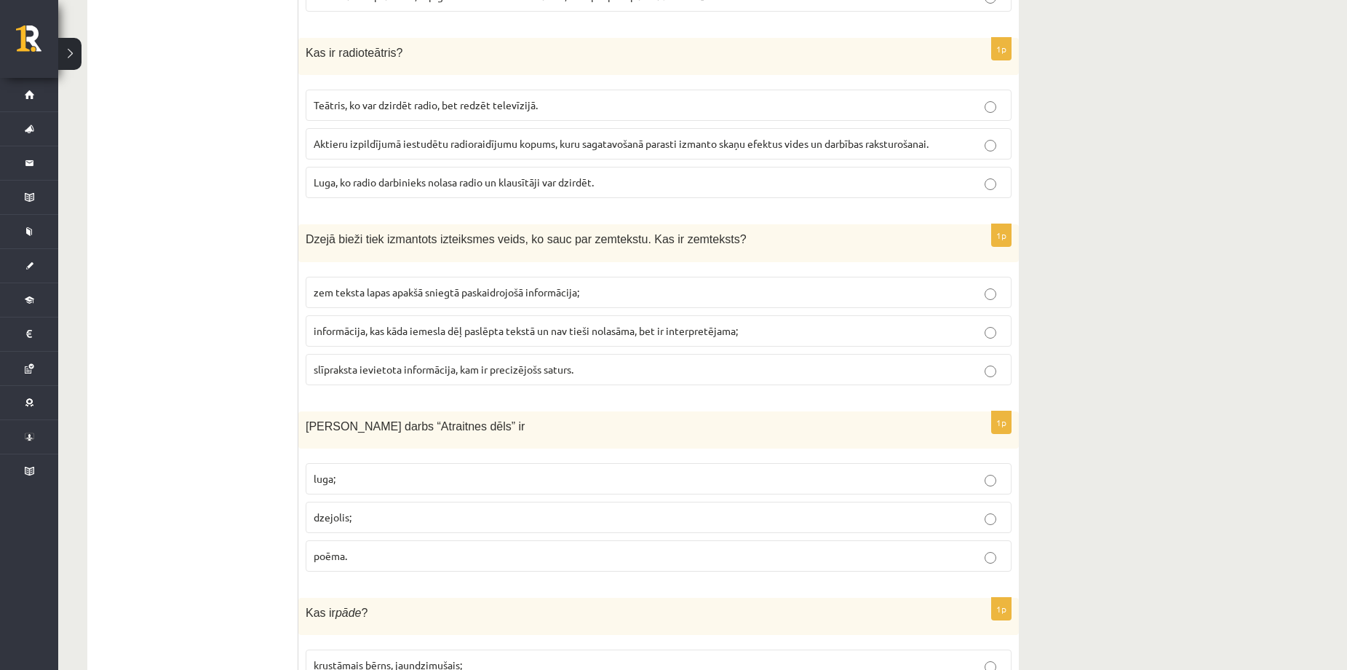
scroll to position [1262, 0]
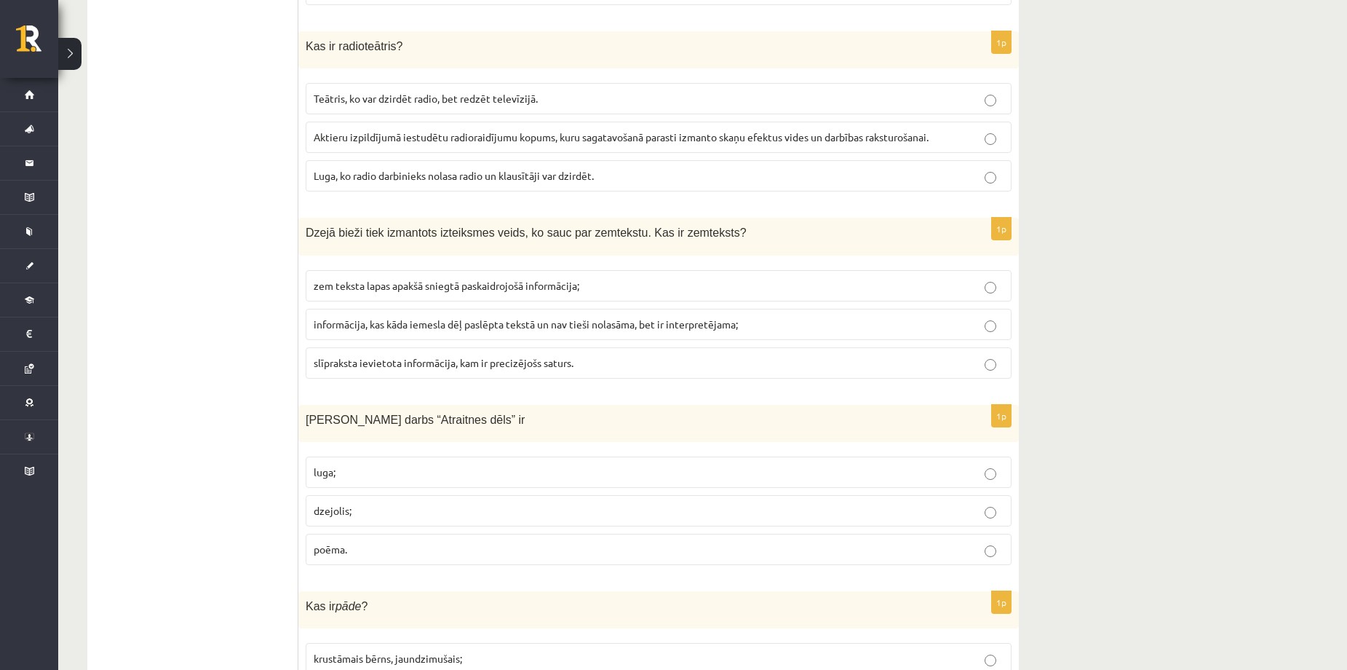
click at [398, 317] on span "informācija, kas kāda iemesla dēļ paslēpta tekstā un nav tieši nolasāma, bet ir…" at bounding box center [526, 323] width 424 height 13
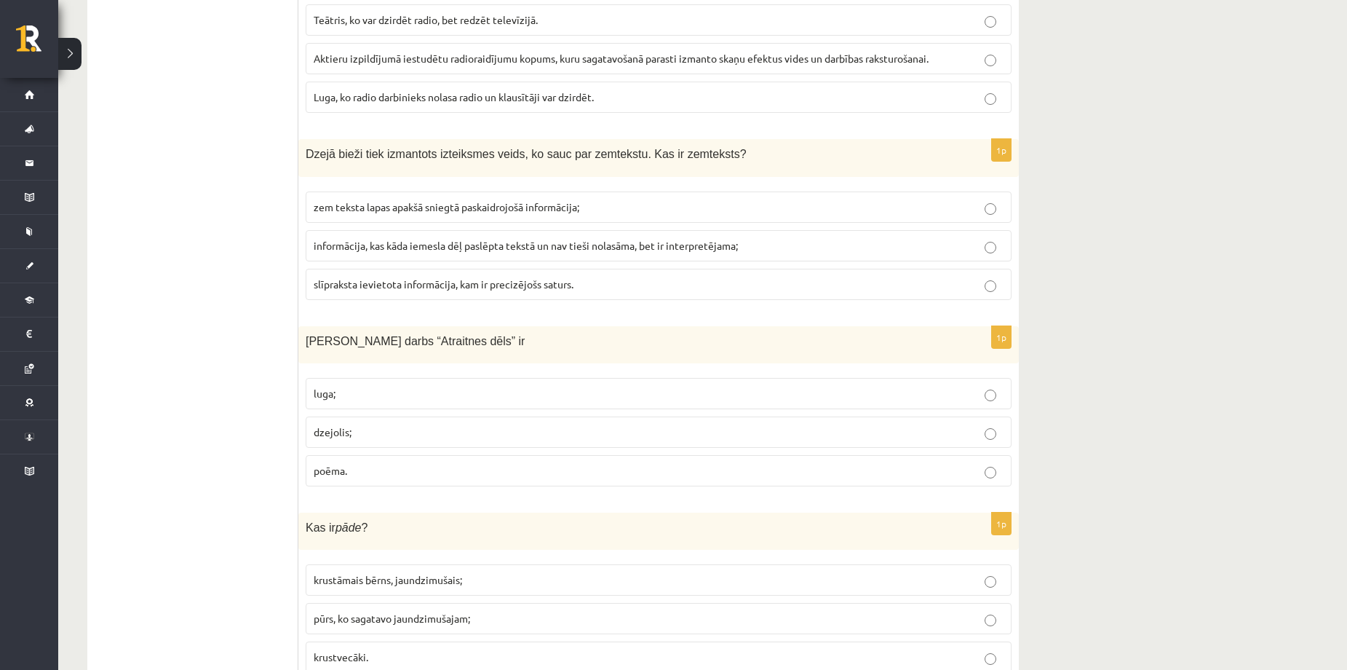
scroll to position [1456, 0]
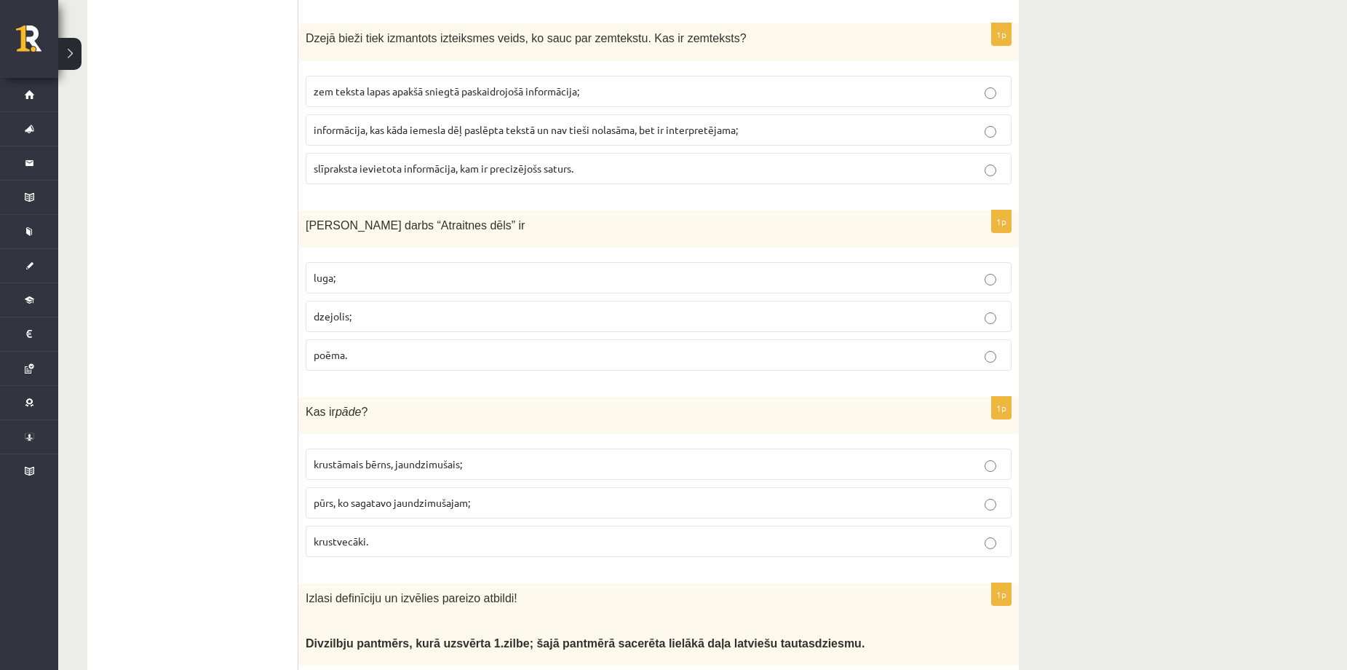
drag, startPoint x: 377, startPoint y: 347, endPoint x: 427, endPoint y: 325, distance: 53.8
click at [378, 347] on p "poēma." at bounding box center [659, 354] width 690 height 15
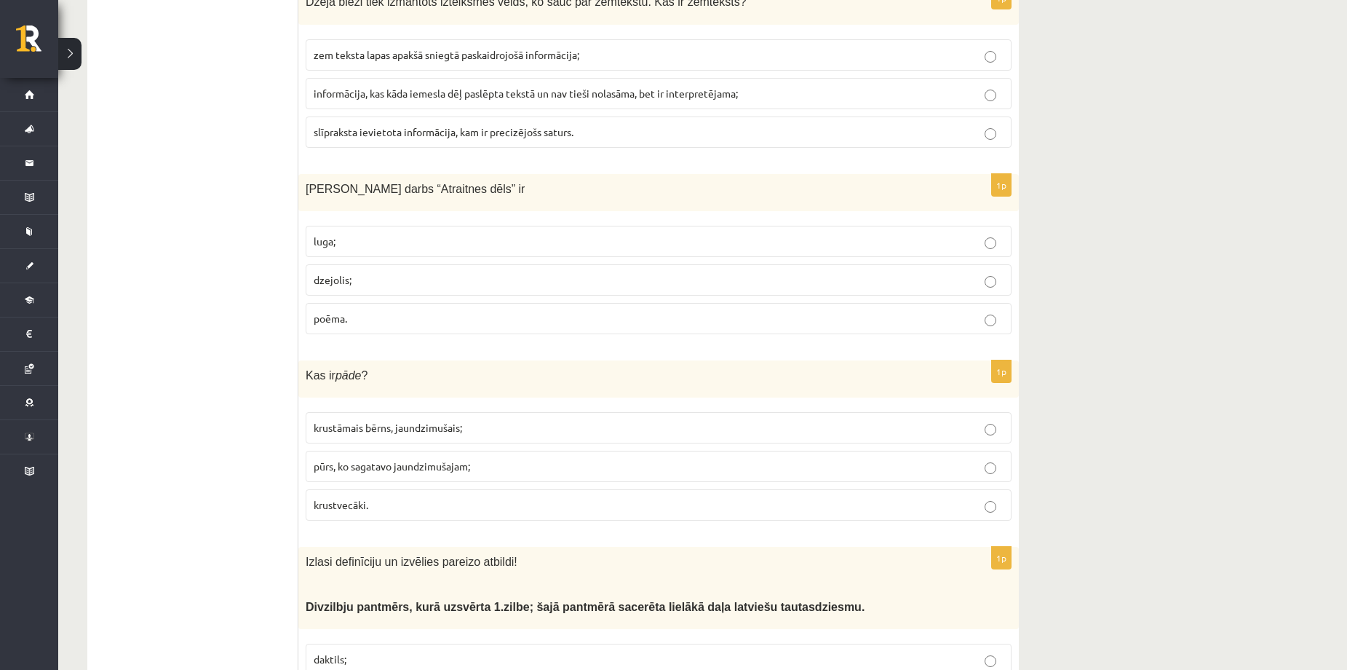
scroll to position [1553, 0]
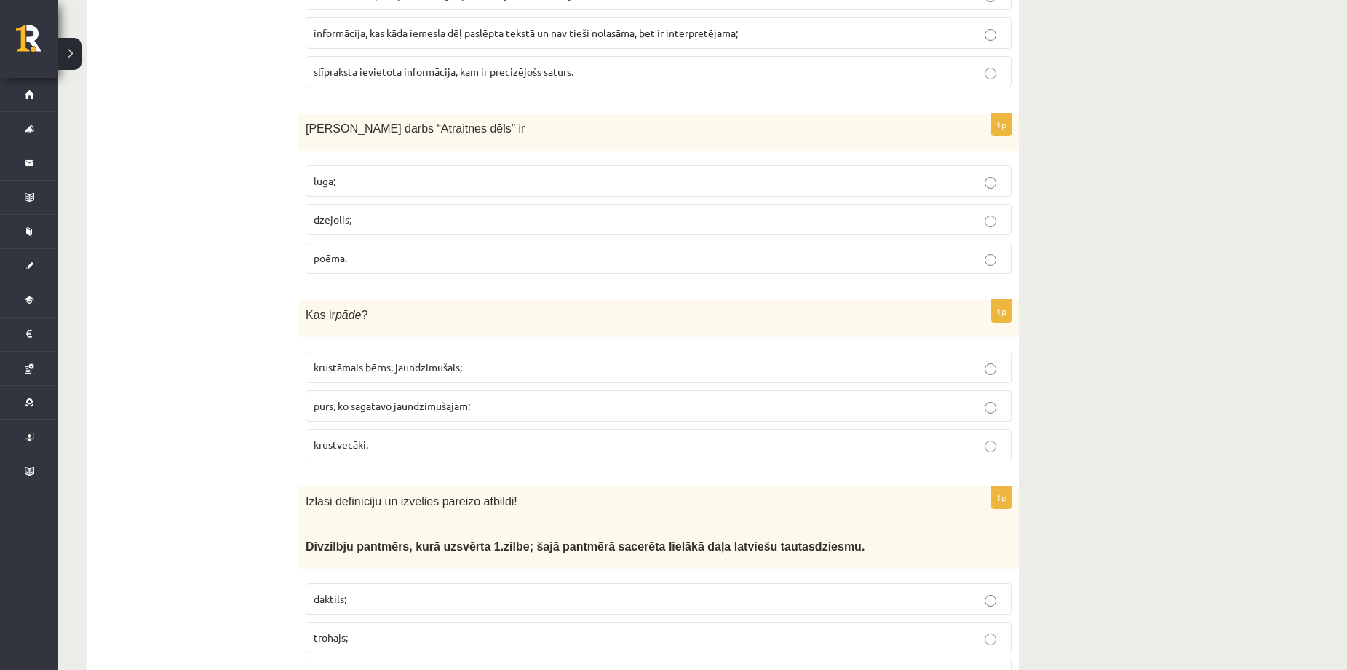
click at [446, 390] on label "pūrs, ko sagatavo jaundzimušajam;" at bounding box center [659, 405] width 706 height 31
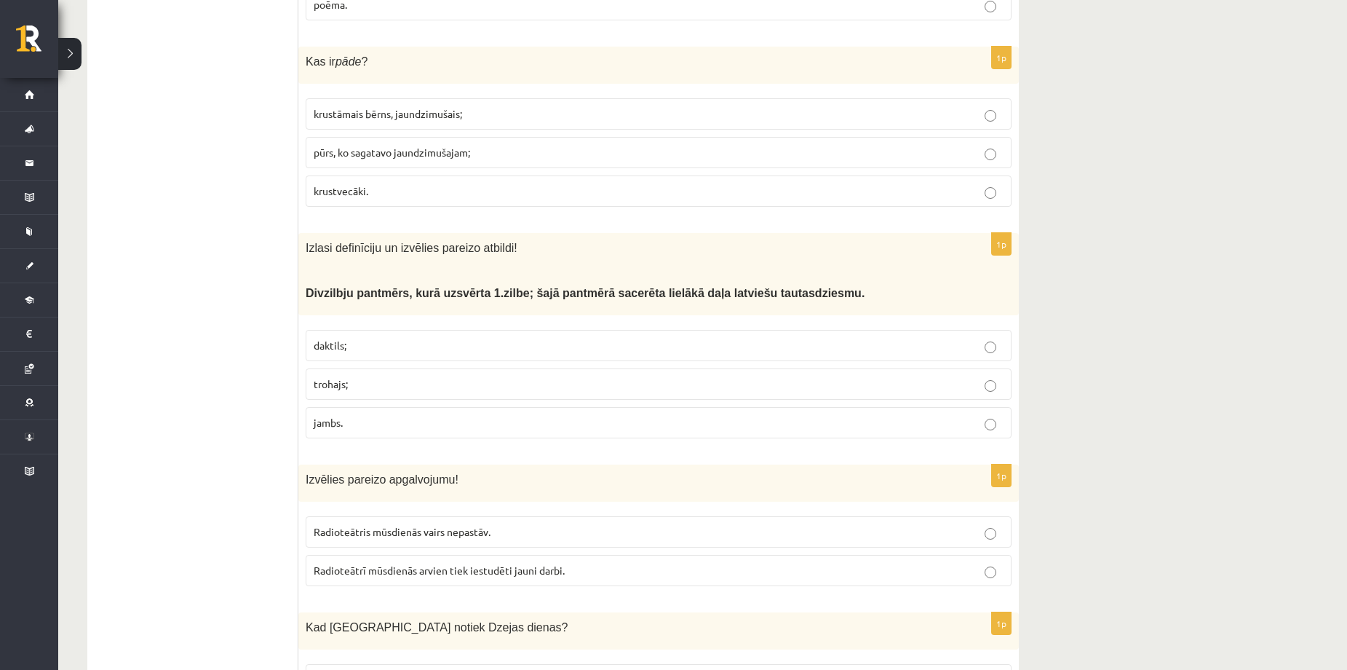
scroll to position [1844, 0]
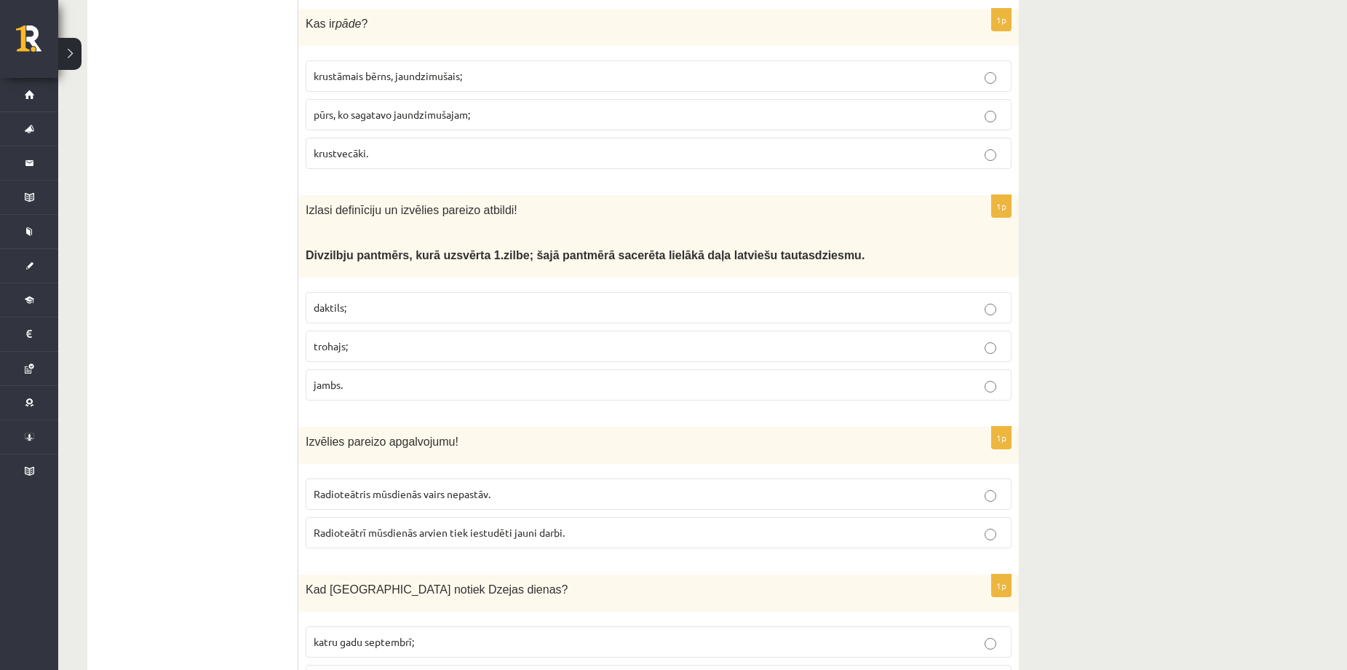
drag, startPoint x: 452, startPoint y: 325, endPoint x: 443, endPoint y: 356, distance: 32.7
click at [452, 338] on p "trohajs;" at bounding box center [659, 345] width 690 height 15
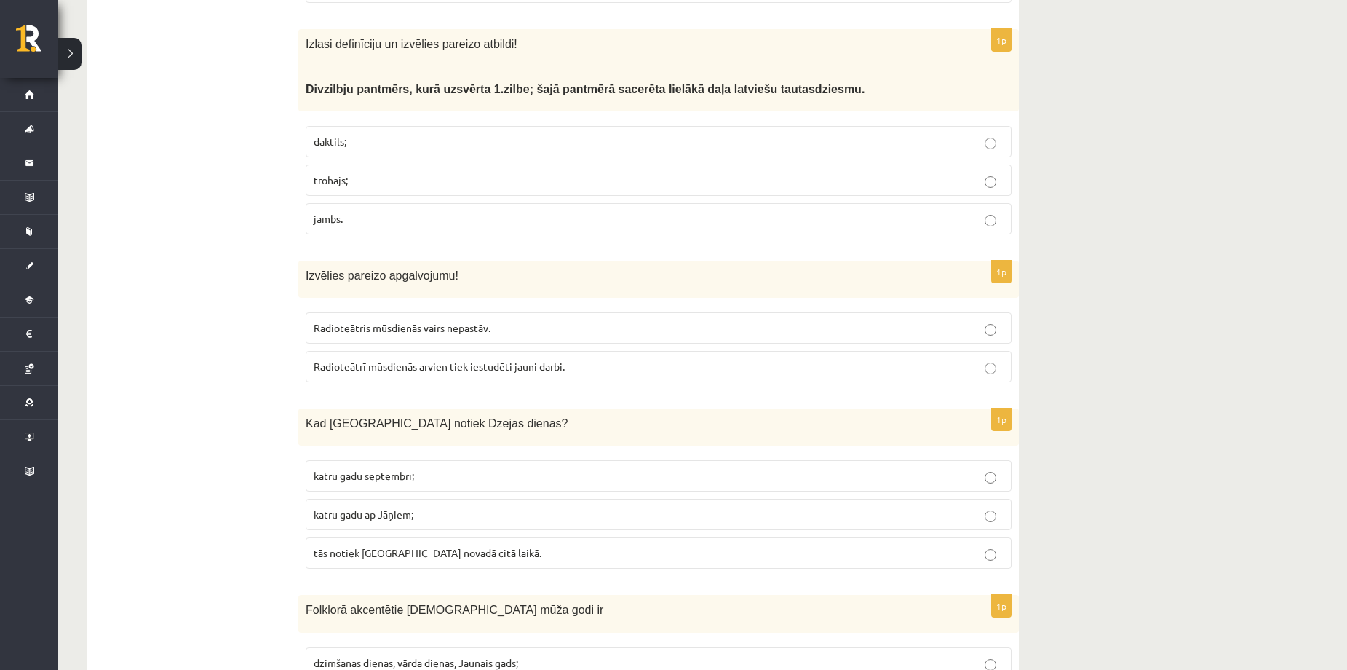
scroll to position [2038, 0]
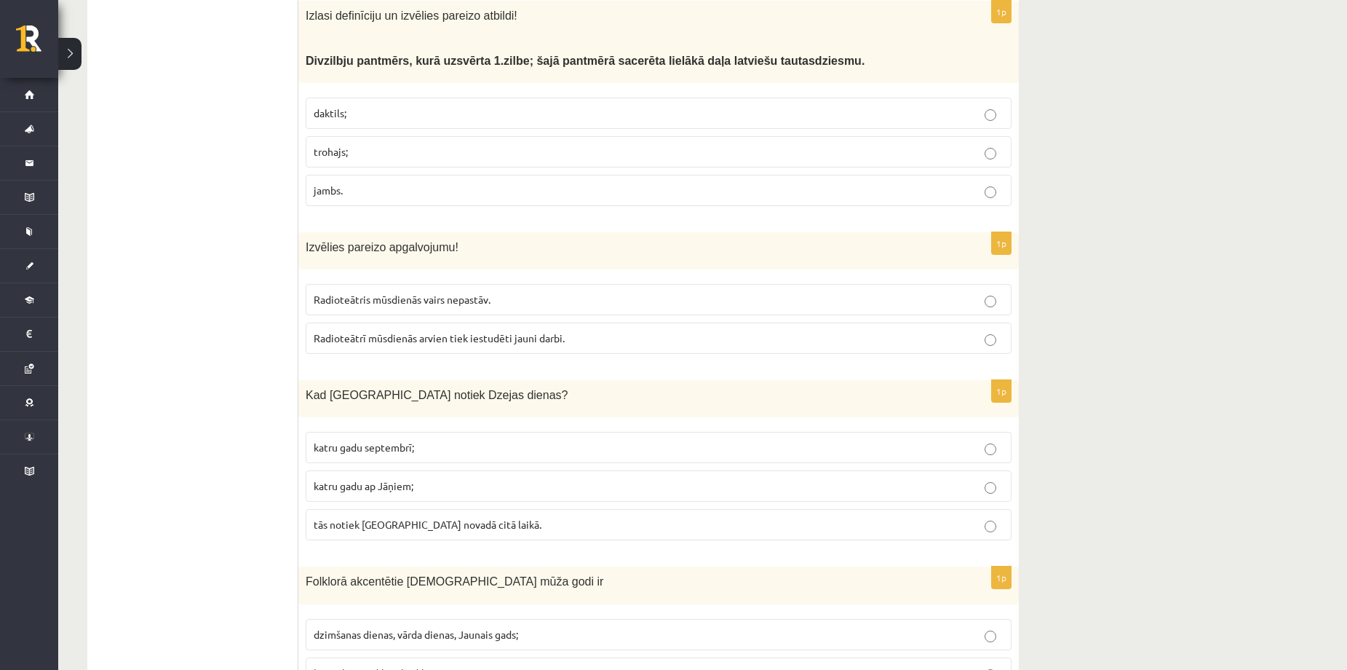
click at [483, 322] on label "Radioteātrī mūsdienās arvien tiek iestudēti jauni darbi." at bounding box center [659, 337] width 706 height 31
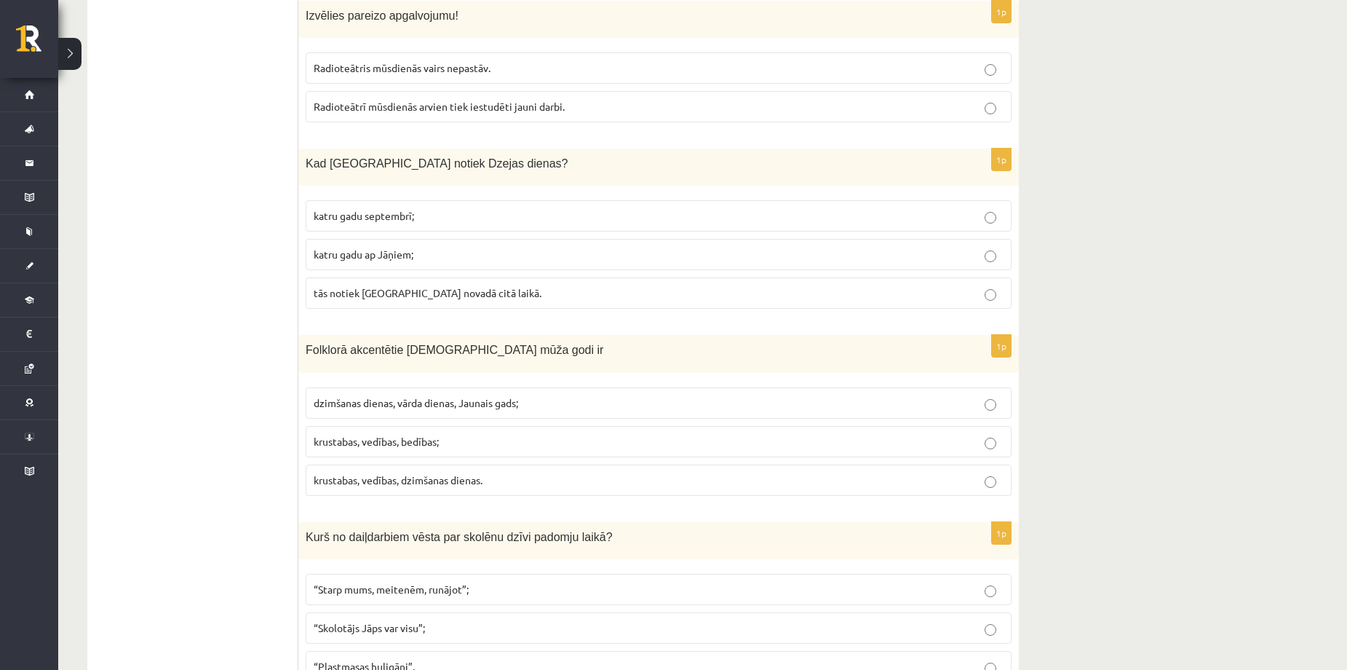
scroll to position [2329, 0]
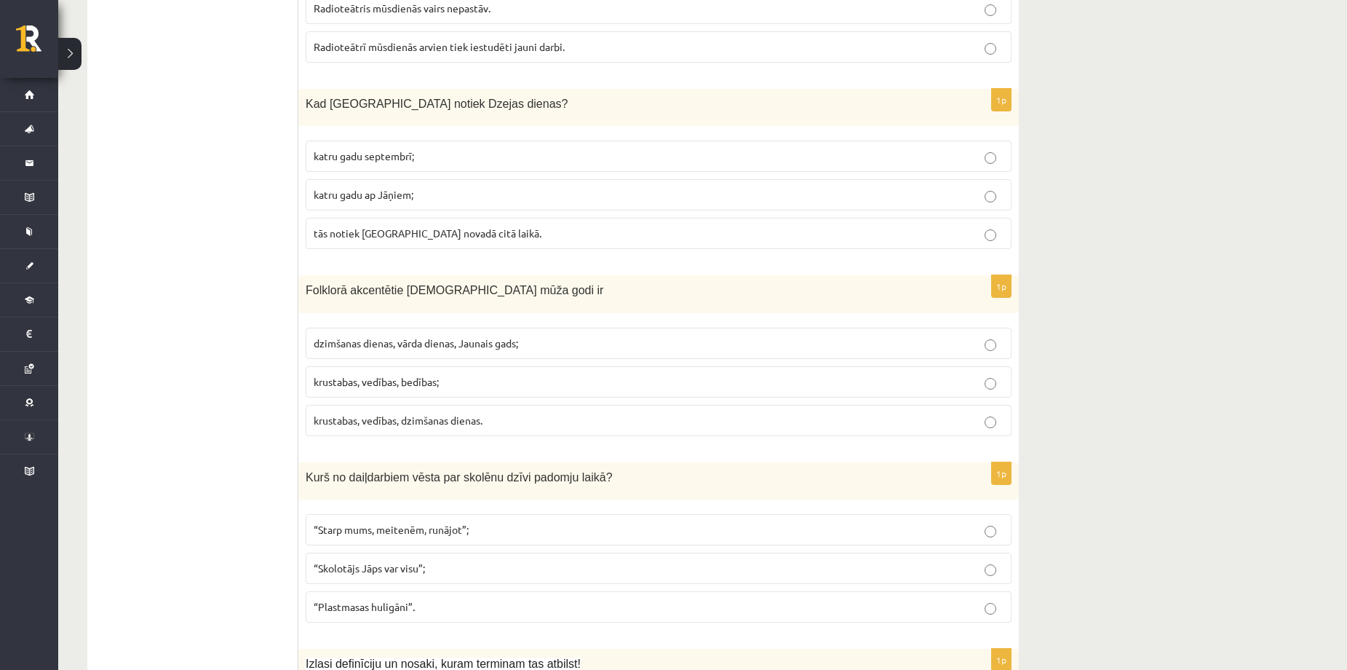
click at [407, 188] on span "katru gadu ap Jāņiem;" at bounding box center [364, 194] width 100 height 13
click at [453, 149] on p "katru gadu septembrī;" at bounding box center [659, 156] width 690 height 15
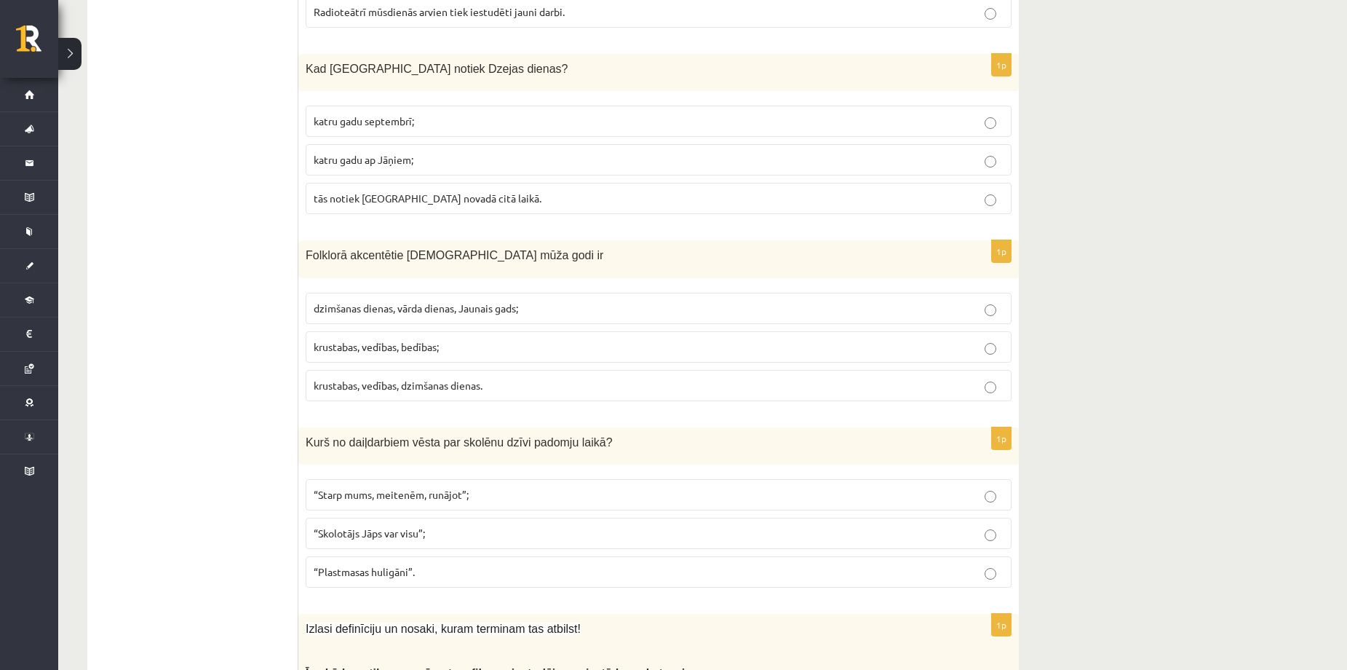
scroll to position [2426, 0]
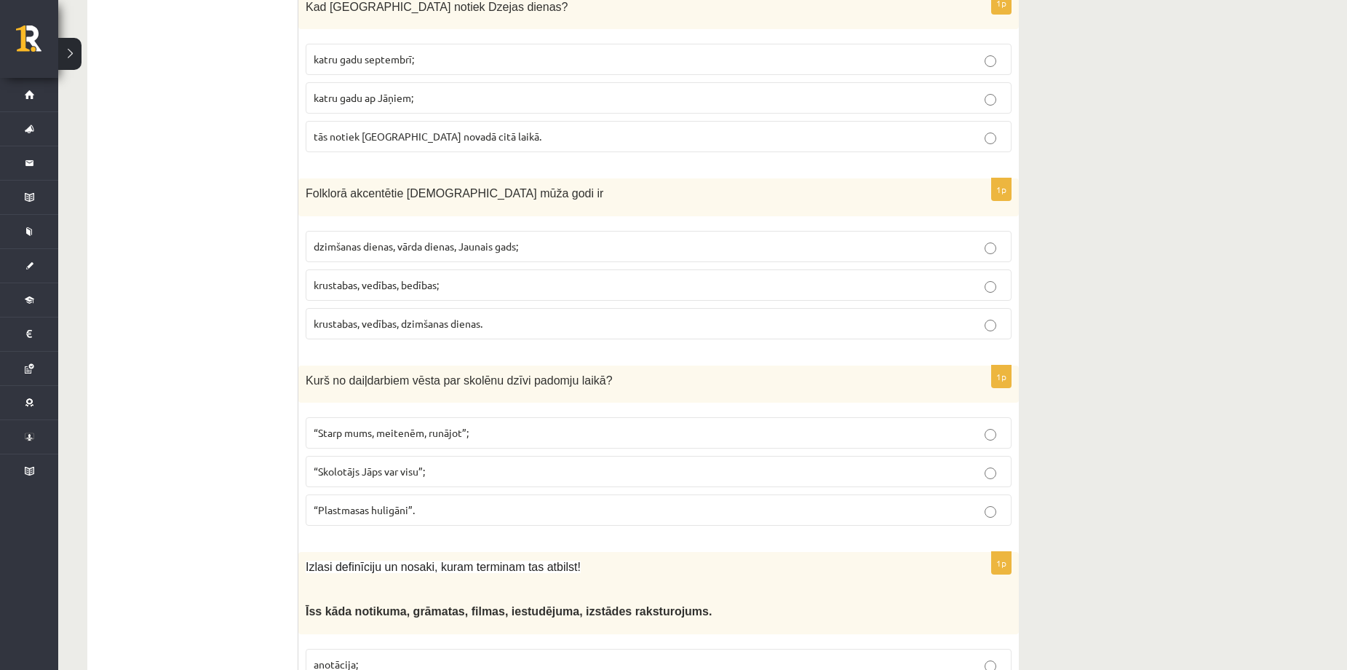
click at [439, 278] on span "krustabas, vedības, bedības;" at bounding box center [376, 284] width 125 height 13
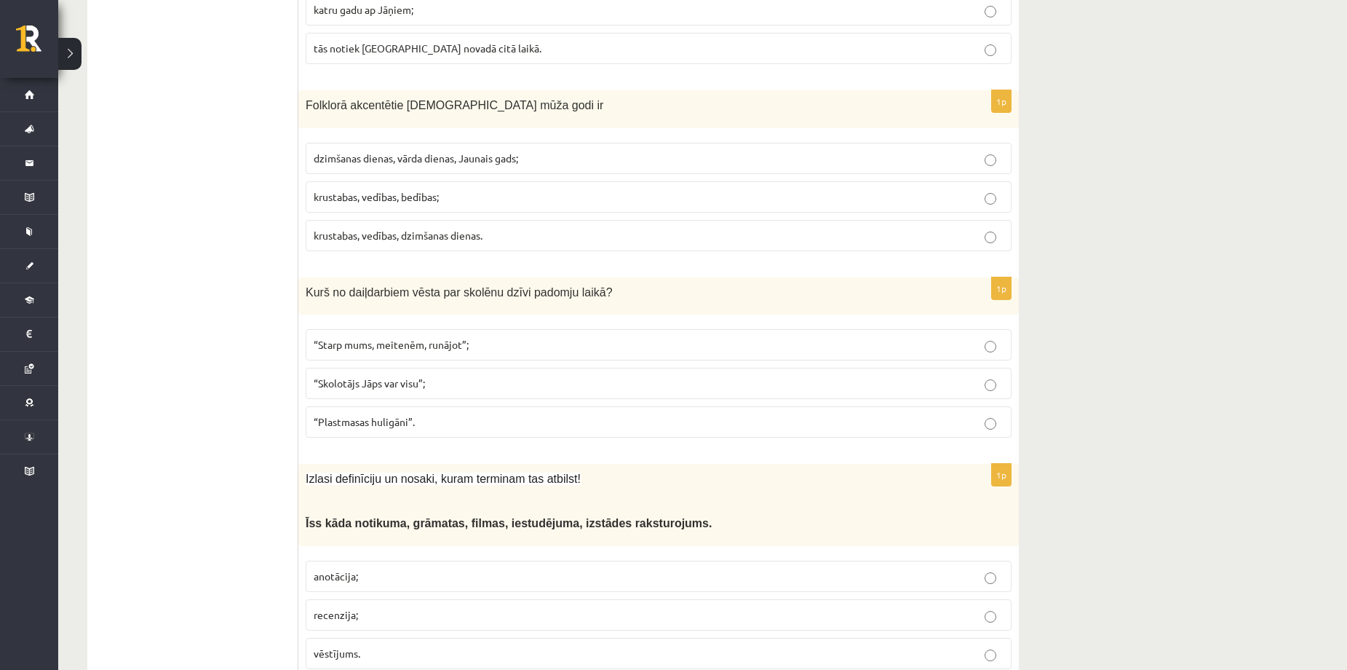
scroll to position [2524, 0]
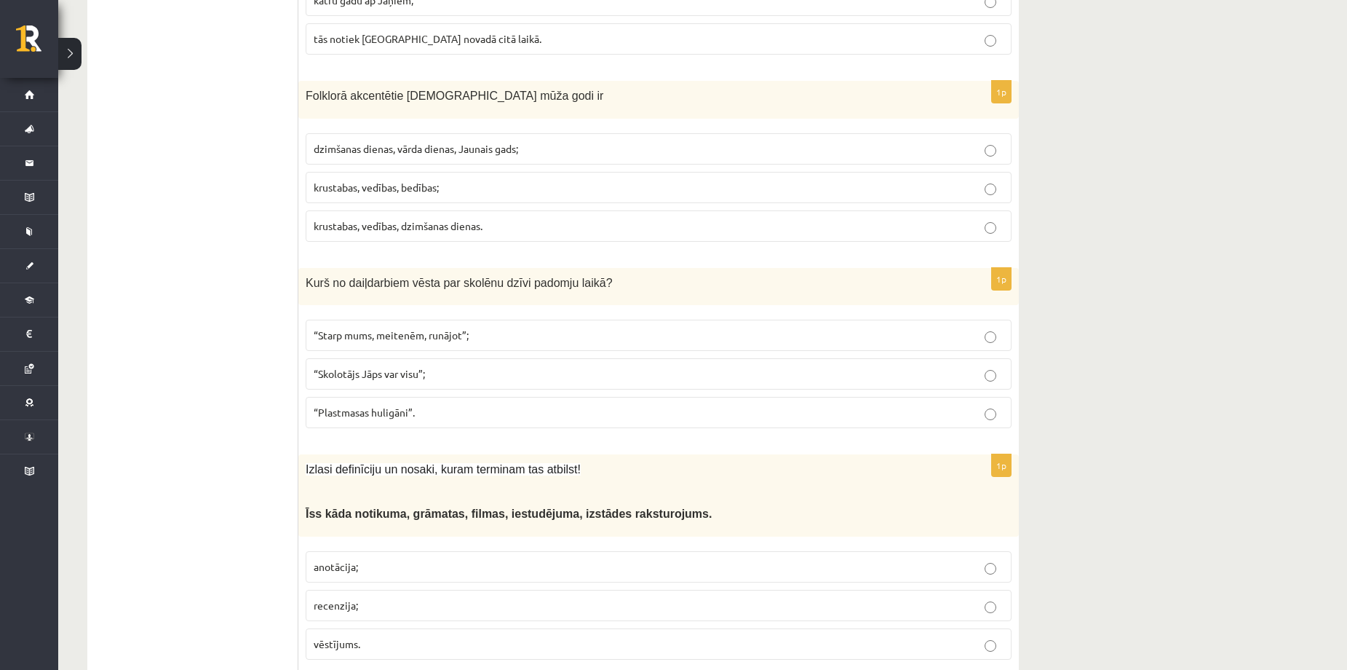
drag, startPoint x: 463, startPoint y: 311, endPoint x: 457, endPoint y: 317, distance: 8.8
click at [462, 320] on label "“Starp mums, meitenēm, runājot”;" at bounding box center [659, 335] width 706 height 31
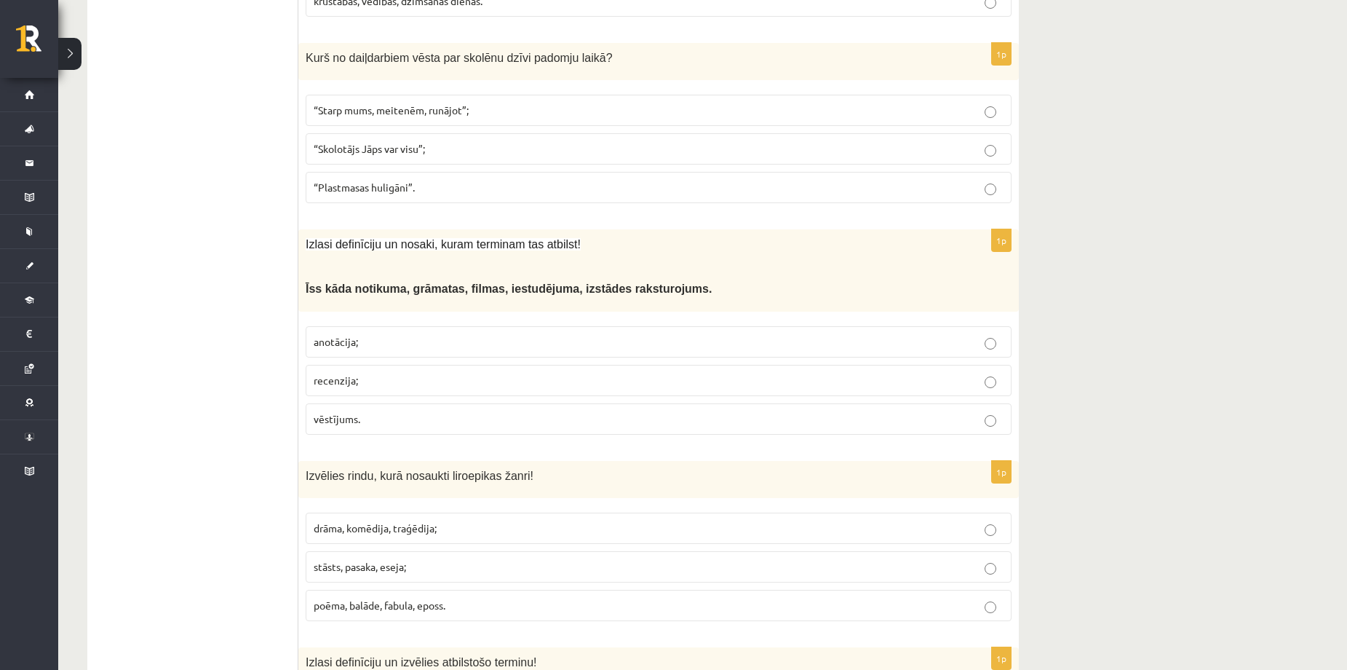
scroll to position [2815, 0]
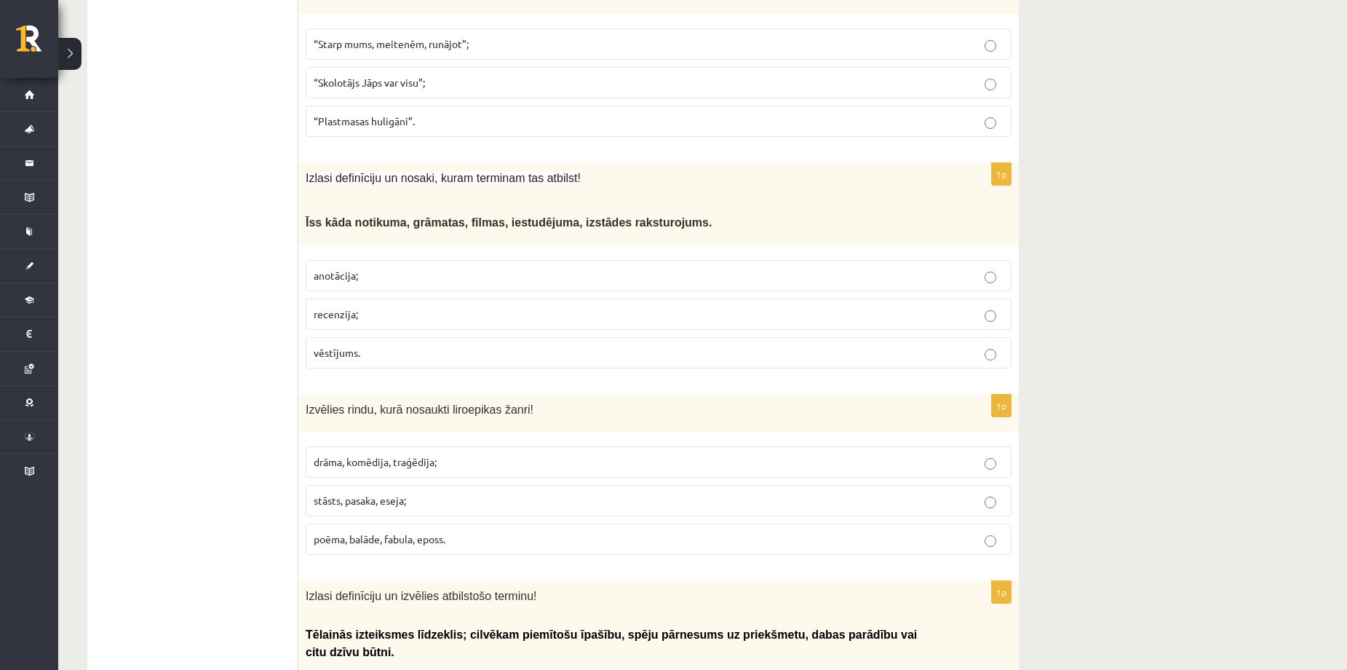
click at [408, 268] on p "anotācija;" at bounding box center [659, 275] width 690 height 15
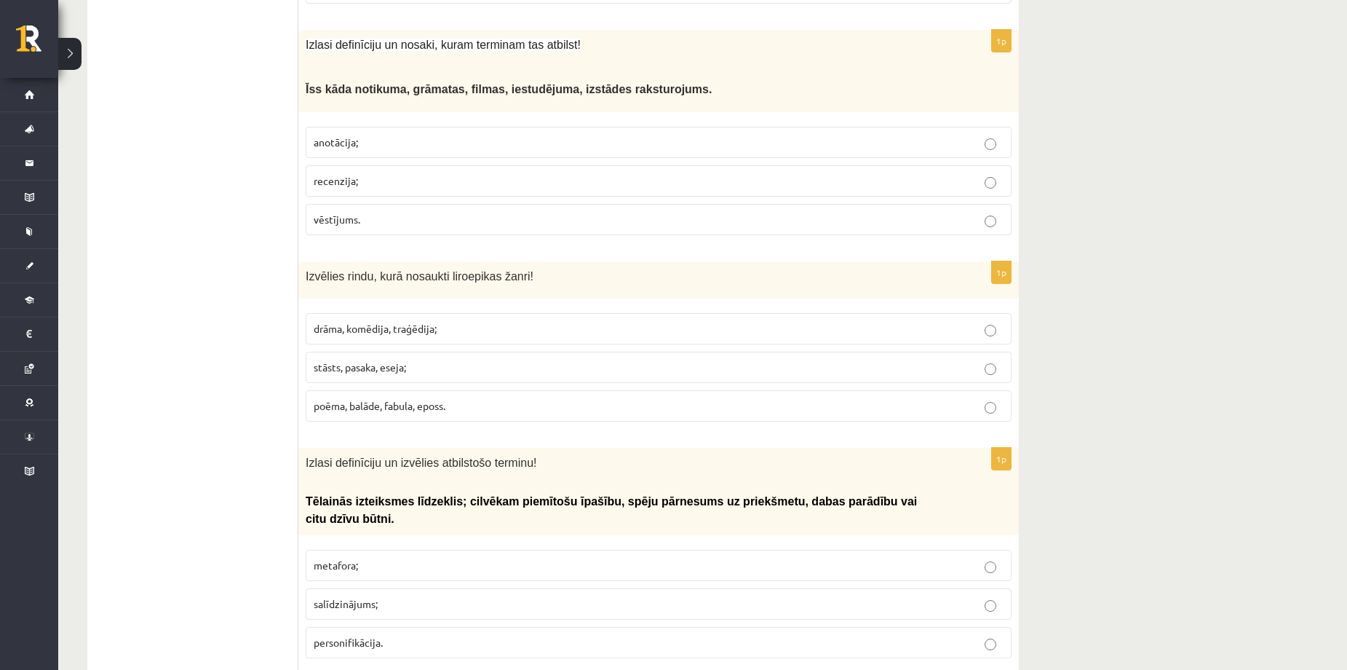
scroll to position [3009, 0]
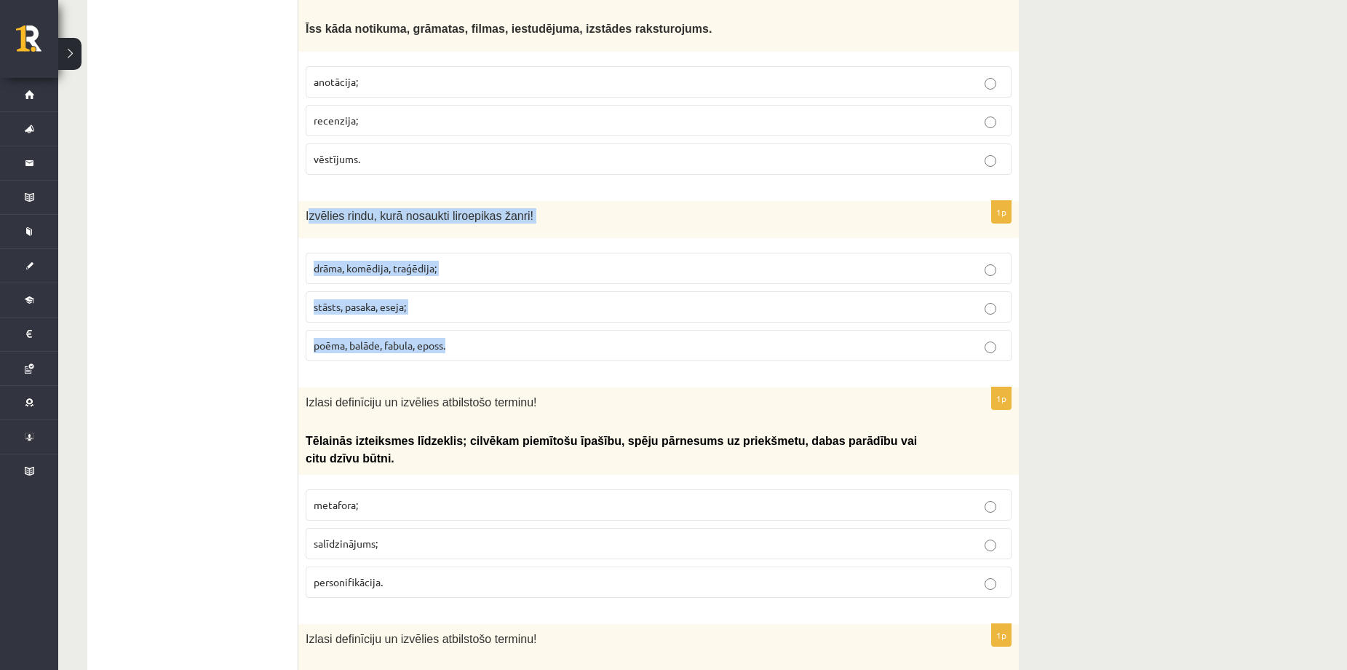
drag, startPoint x: 307, startPoint y: 195, endPoint x: 472, endPoint y: 320, distance: 206.3
click at [484, 323] on div "1p Izvēlies rindu, kurā nosaukti liroepikas žanri! drāma, komēdija, traģēdija; …" at bounding box center [658, 287] width 721 height 172
copy div "zvēlies rindu, kurā nosaukti liroepikas žanri! drāma, komēdija, traģēdija; stās…"
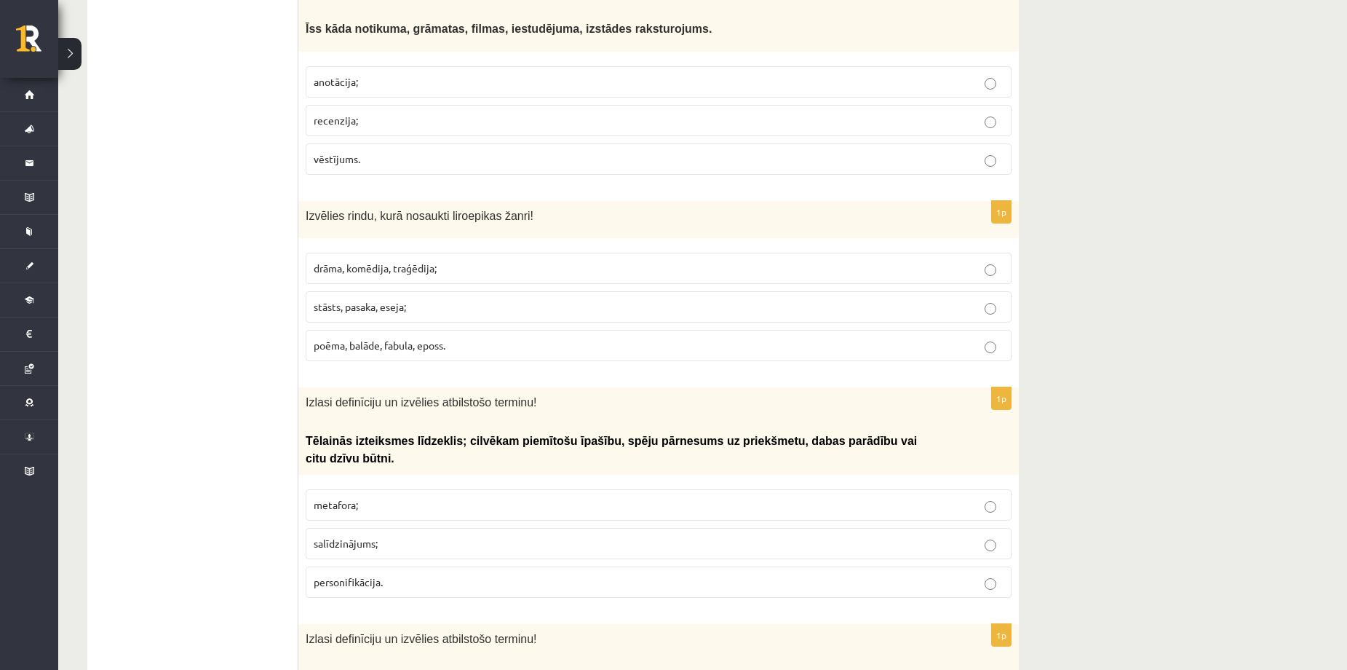
click at [242, 371] on ul "Tests Izvērtējums!" at bounding box center [200, 224] width 197 height 5864
click at [374, 338] on p "poēma, balāde, fabula, eposs." at bounding box center [659, 345] width 690 height 15
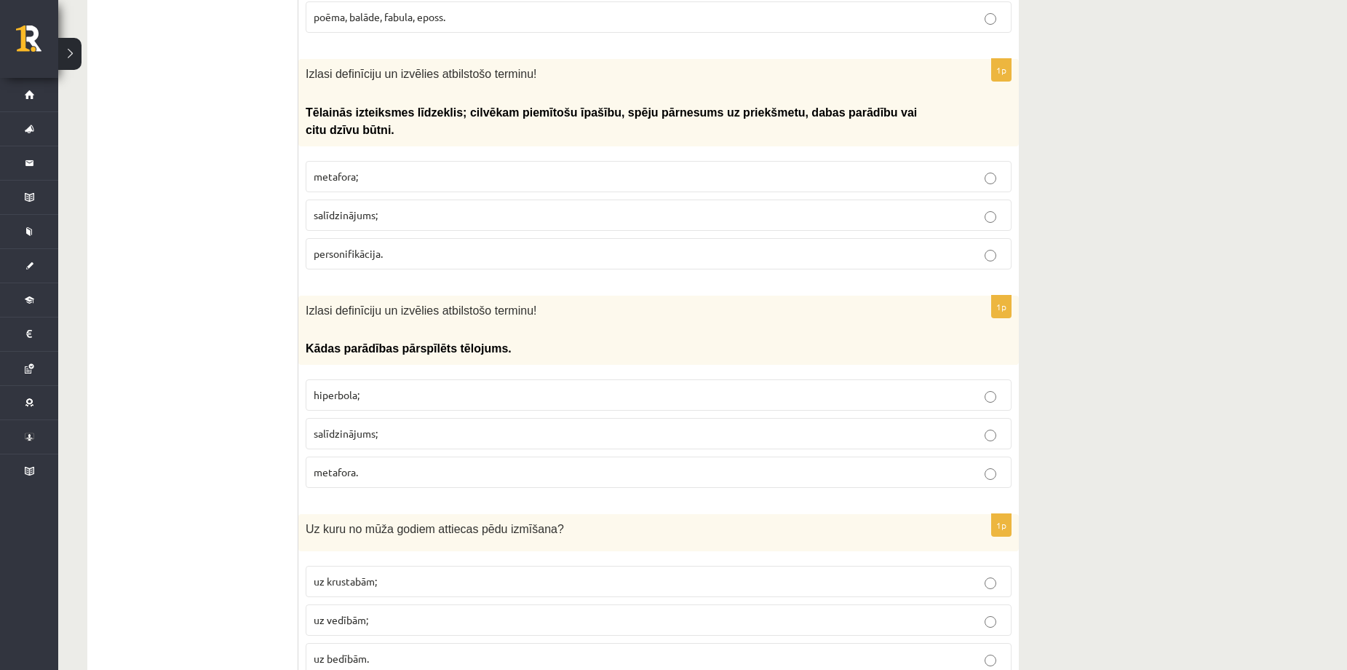
scroll to position [3397, 0]
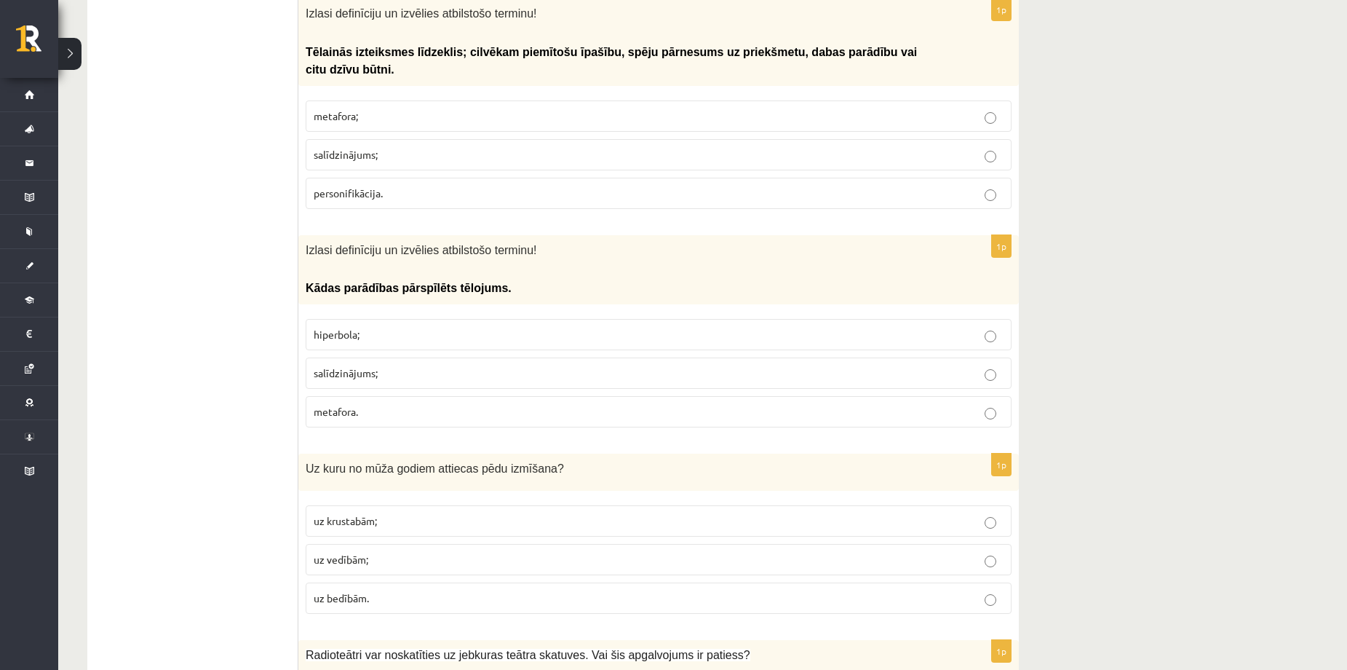
click at [529, 186] on p "personifikācija." at bounding box center [659, 193] width 690 height 15
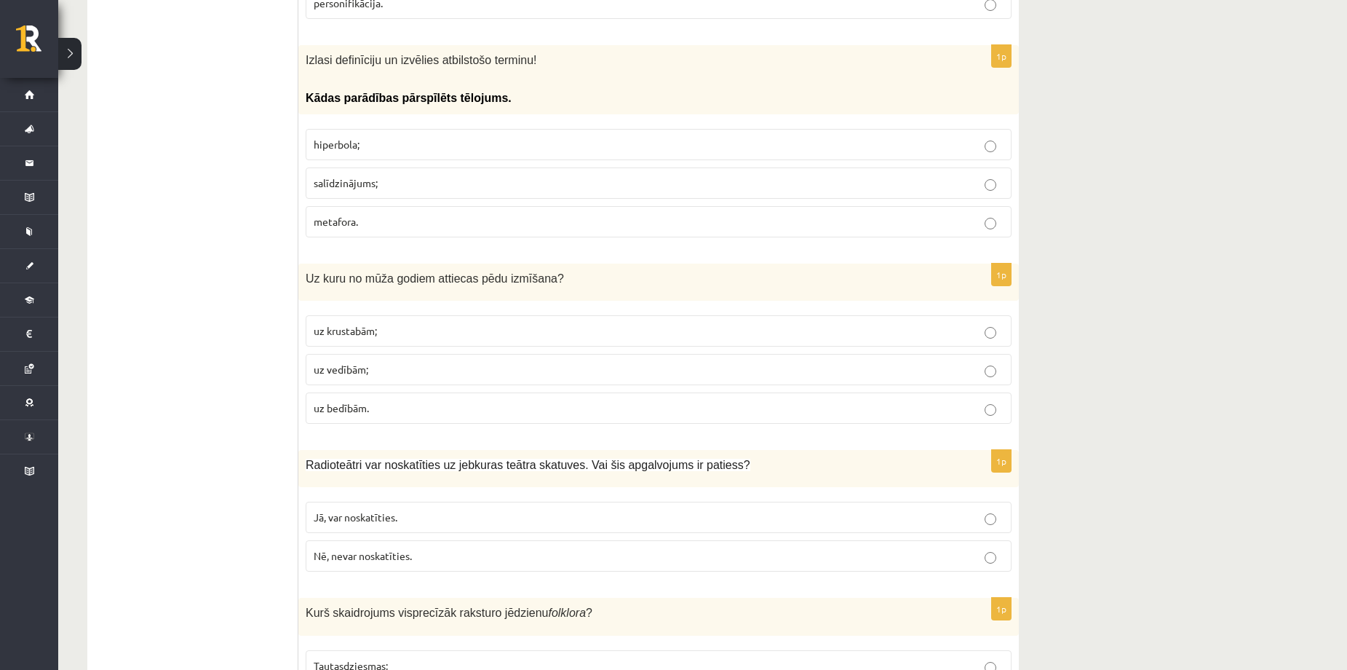
scroll to position [3591, 0]
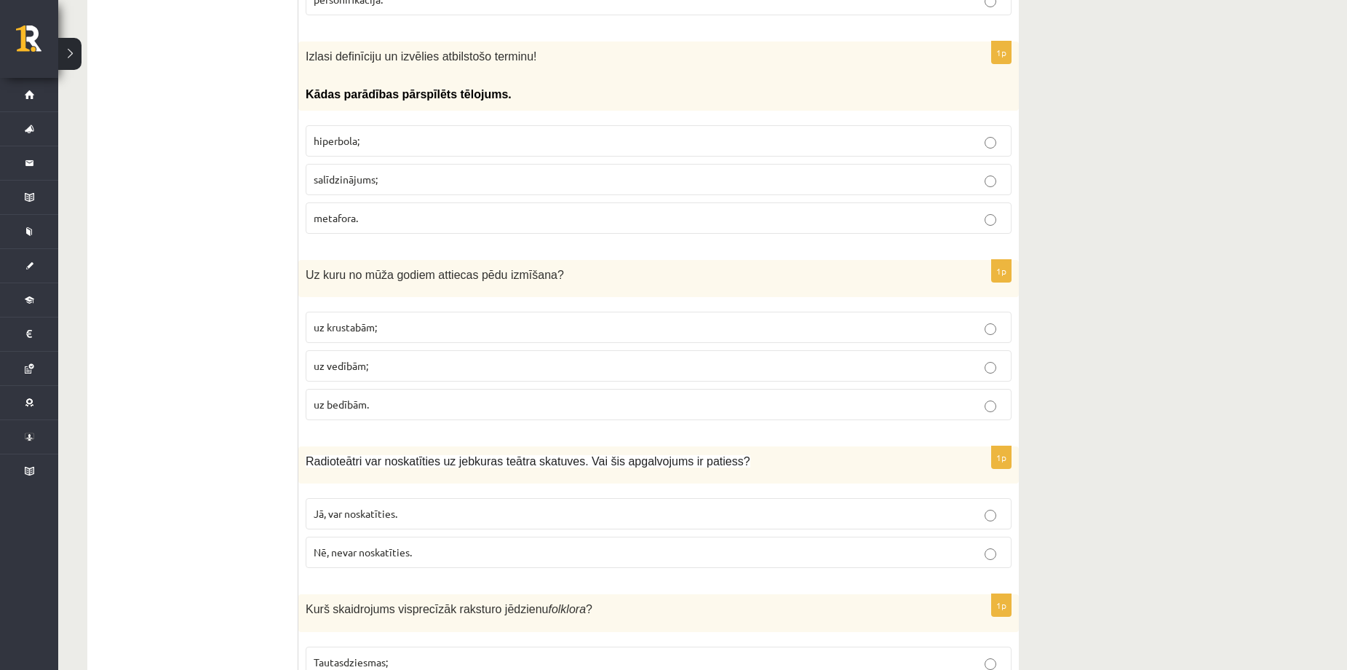
click at [467, 125] on label "hiperbola;" at bounding box center [659, 140] width 706 height 31
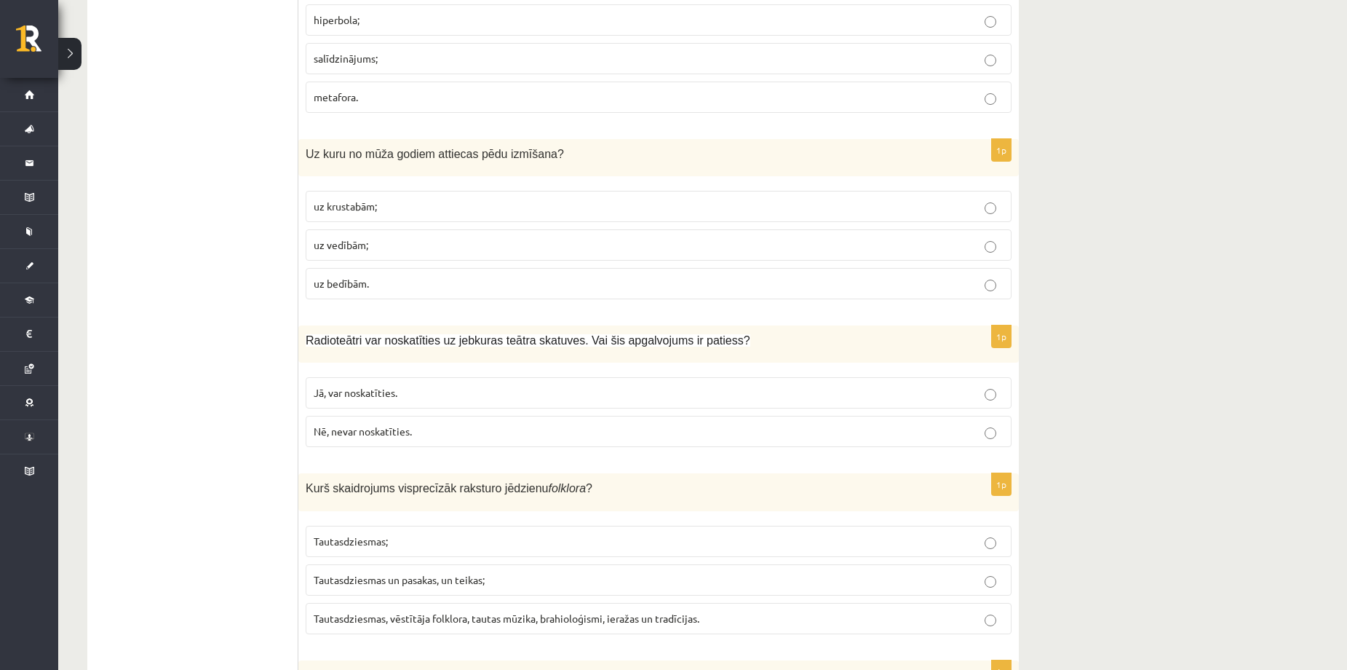
scroll to position [3785, 0]
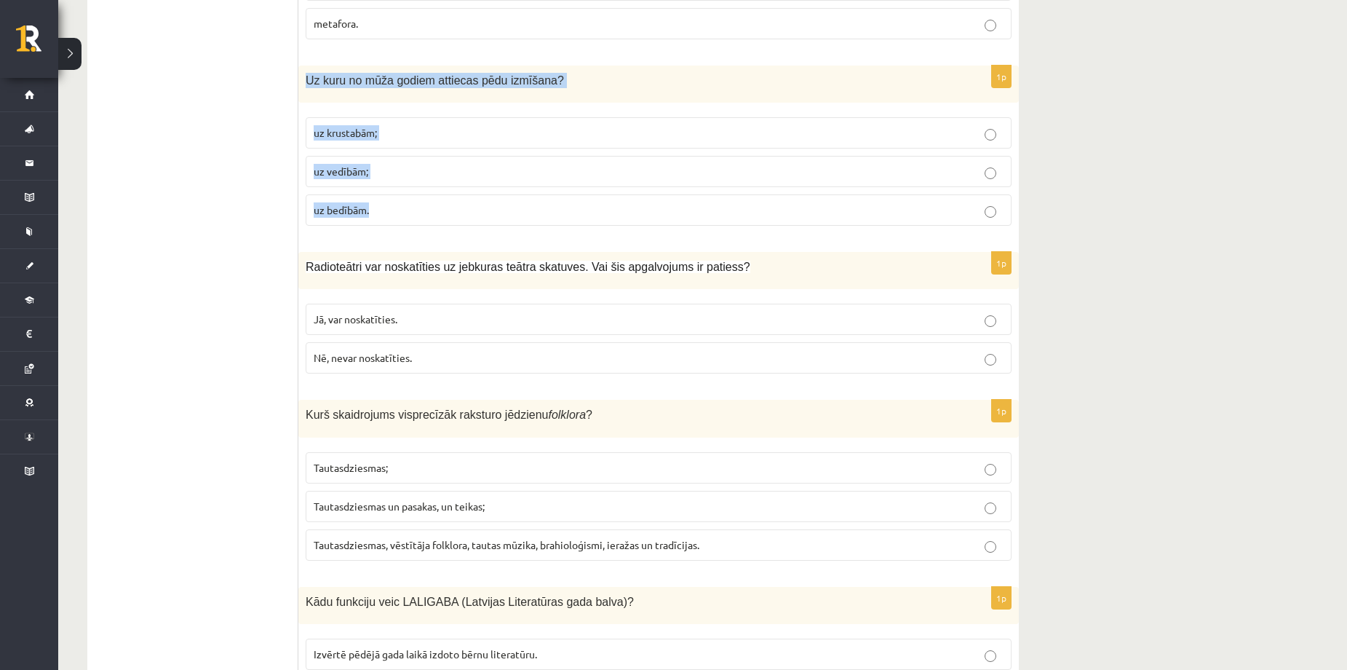
drag, startPoint x: 303, startPoint y: 44, endPoint x: 424, endPoint y: 169, distance: 174.0
click at [424, 169] on div "1p Uz kuru no mūža godiem attiecas pēdu izmīšana? uz krustabām; uz vedībām; uz …" at bounding box center [658, 152] width 721 height 172
copy div "Uz kuru no mūža godiem attiecas pēdu izmīšana? uz krustabām; uz vedībām; uz bed…"
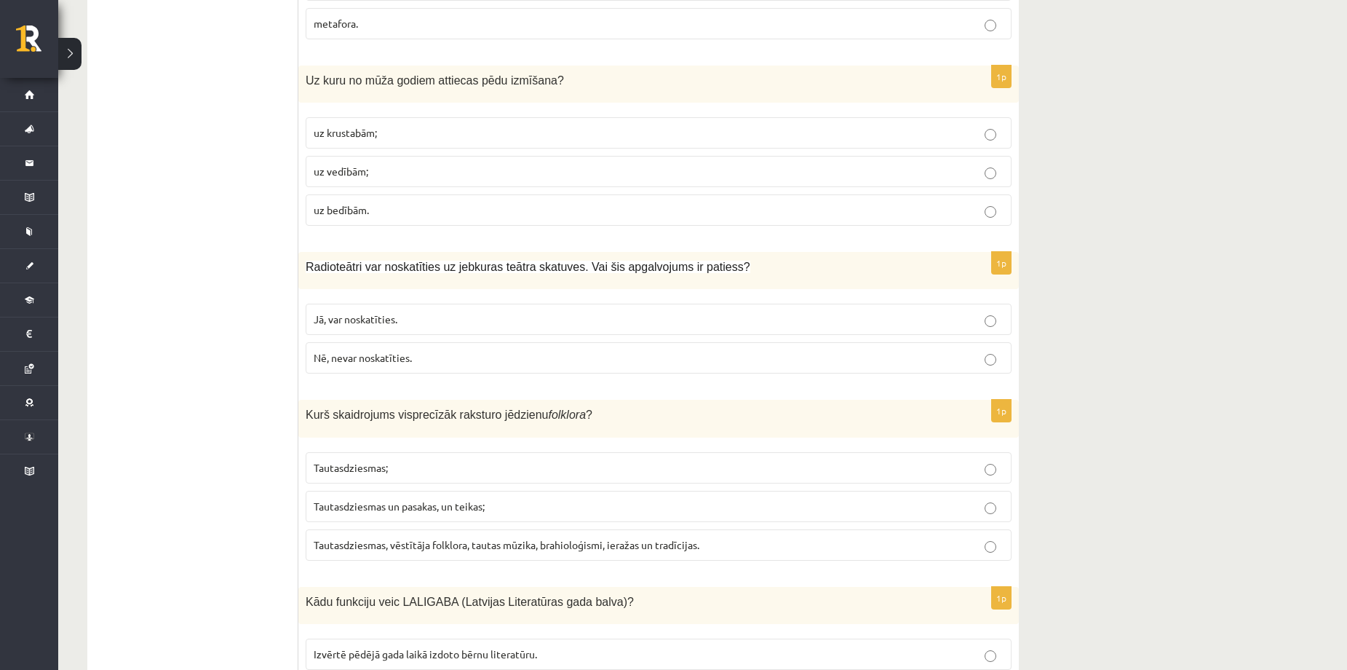
drag, startPoint x: 230, startPoint y: 239, endPoint x: 283, endPoint y: 171, distance: 86.6
click at [340, 165] on span "uz vedībām;" at bounding box center [341, 171] width 55 height 13
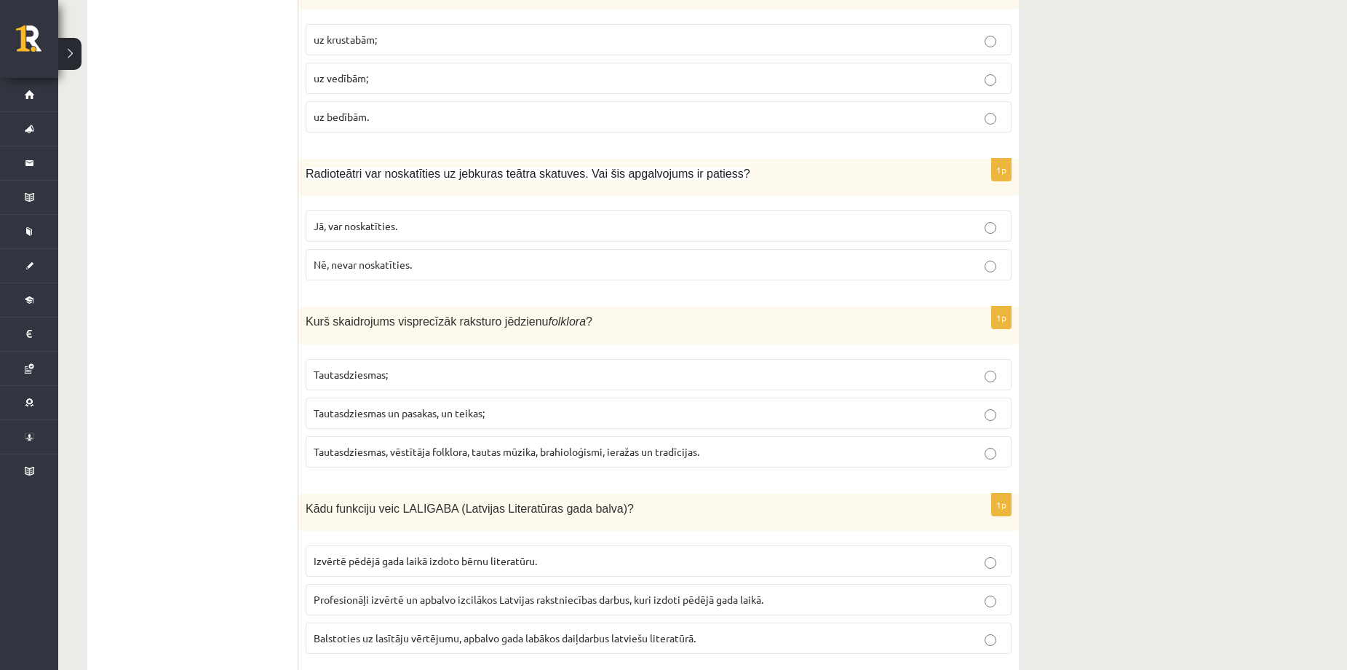
scroll to position [3882, 0]
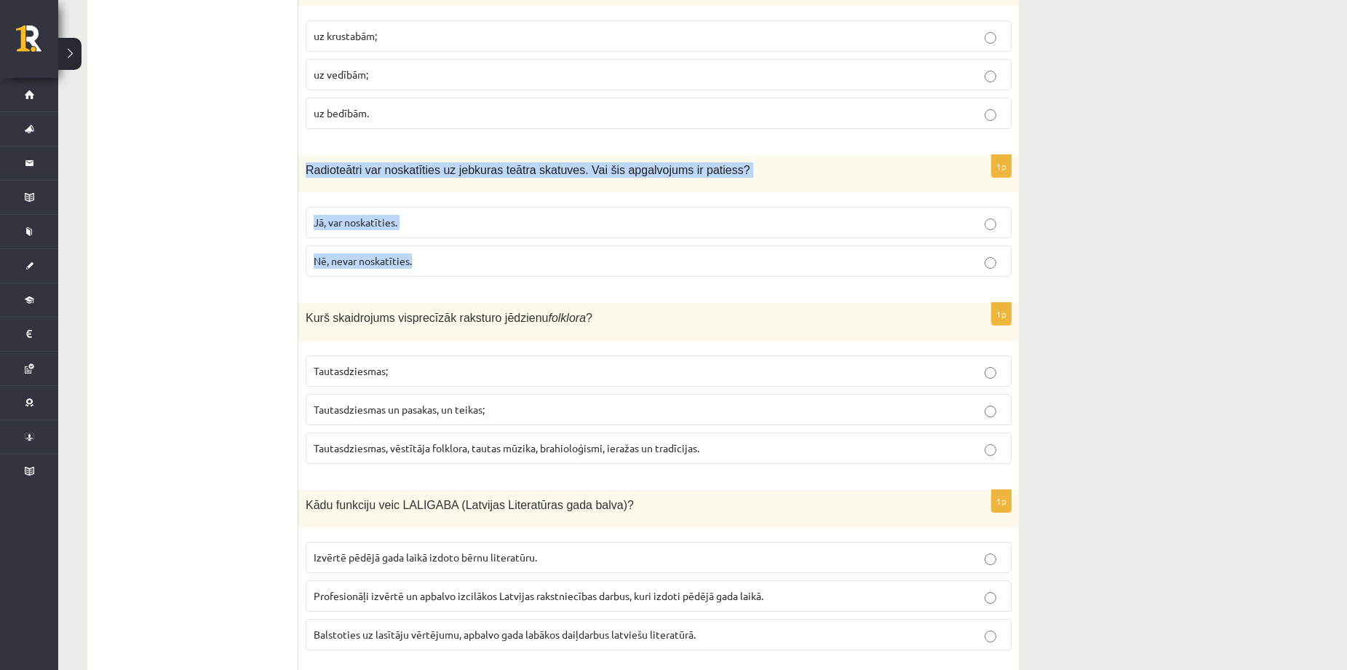
drag, startPoint x: 304, startPoint y: 128, endPoint x: 448, endPoint y: 241, distance: 182.5
click at [448, 241] on div "1p Radioteātri var noskatīties uz jebkuras teātra skatuves. Vai šis apgalvojums…" at bounding box center [658, 221] width 721 height 133
copy div "Radioteātri var noskatīties uz jebkuras teātra skatuves. Vai šis apgalvojums ir…"
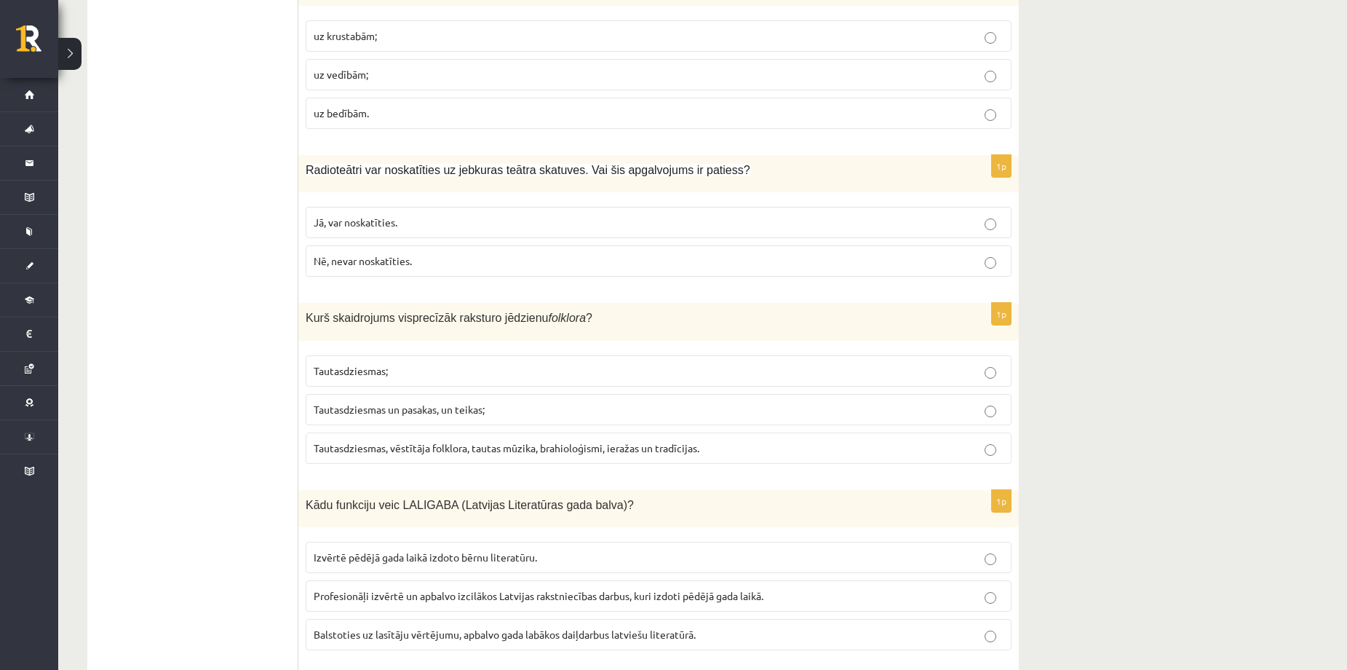
drag, startPoint x: 352, startPoint y: 226, endPoint x: 427, endPoint y: 350, distance: 144.7
click at [353, 254] on span "Nē, nevar noskatīties." at bounding box center [363, 260] width 98 height 13
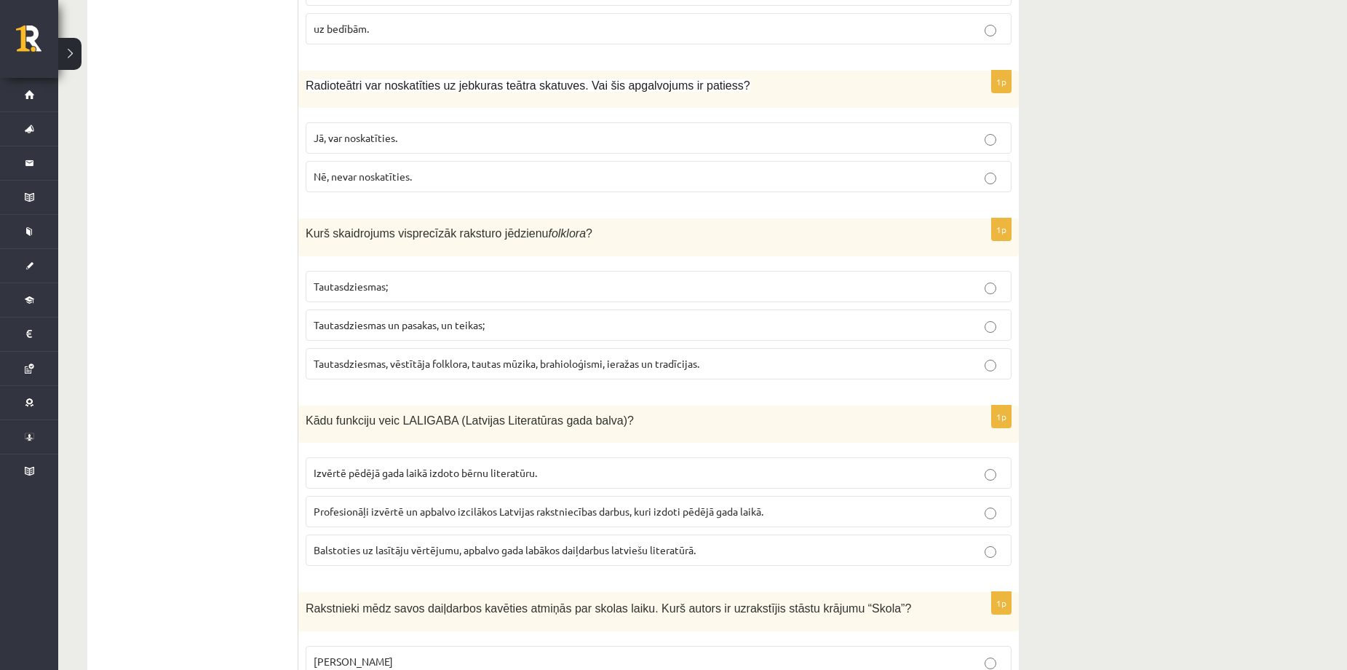
scroll to position [3980, 0]
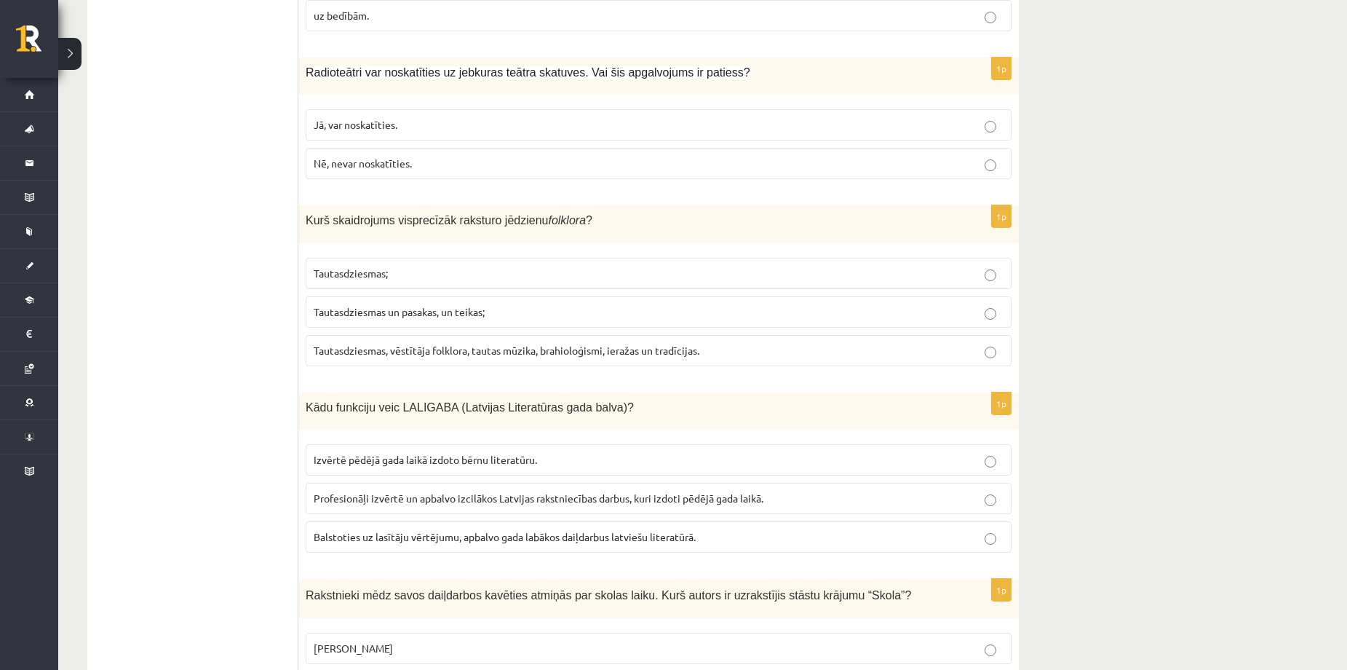
click at [503, 344] on span "Tautasdziesmas, vēstītāja folklora, tautas mūzika, brahioloģismi, ieražas un tr…" at bounding box center [507, 350] width 386 height 13
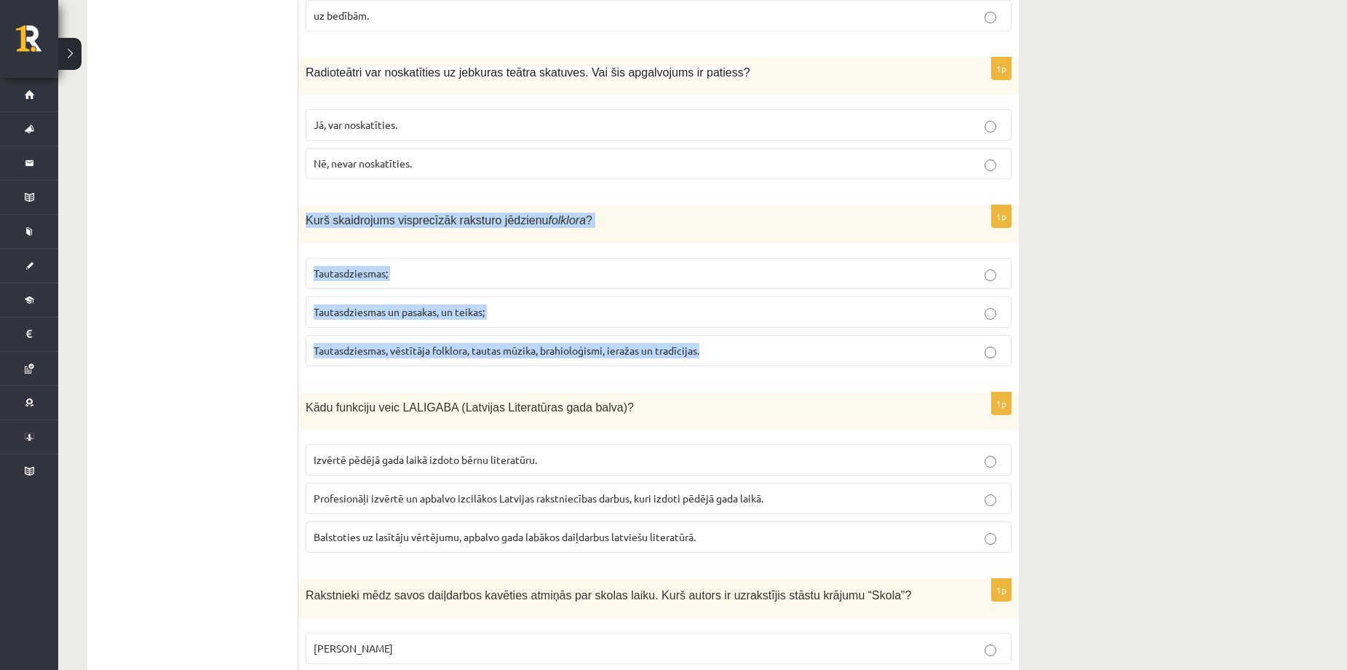
drag, startPoint x: 308, startPoint y: 187, endPoint x: 723, endPoint y: 333, distance: 439.7
click at [723, 333] on div "1p Kurš skaidrojums visprecīzāk raksturo jēdzienu folklora ? Tautasdziesmas; Ta…" at bounding box center [658, 291] width 721 height 172
copy div "Kurš skaidrojums visprecīzāk raksturo jēdzienu folklora ? Tautasdziesmas; Tauta…"
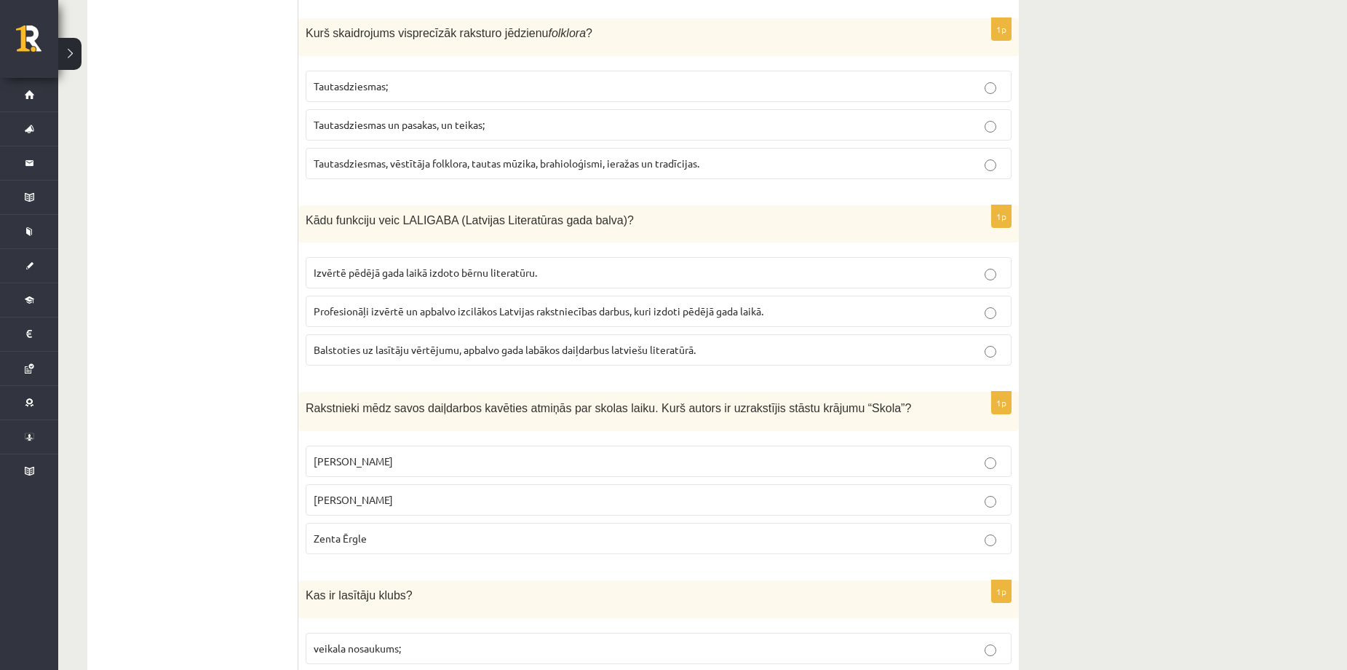
scroll to position [4173, 0]
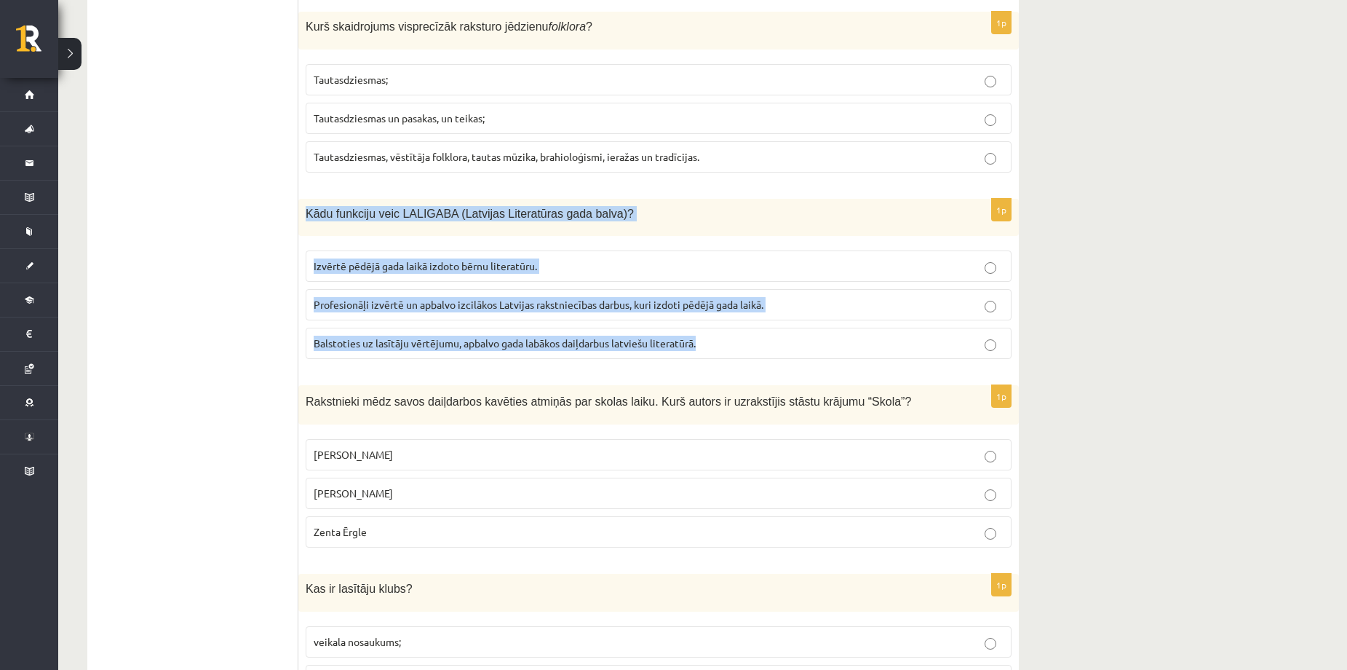
drag, startPoint x: 306, startPoint y: 176, endPoint x: 769, endPoint y: 316, distance: 483.6
click at [769, 316] on div "1p Kādu funkciju veic LALIGABA (Latvijas Literatūras gada balva)? Izvērtē pēdēj…" at bounding box center [658, 285] width 721 height 172
copy div "Kādu funkciju veic LALIGABA (Latvijas Literatūras gada balva)? Izvērtē pēdējā g…"
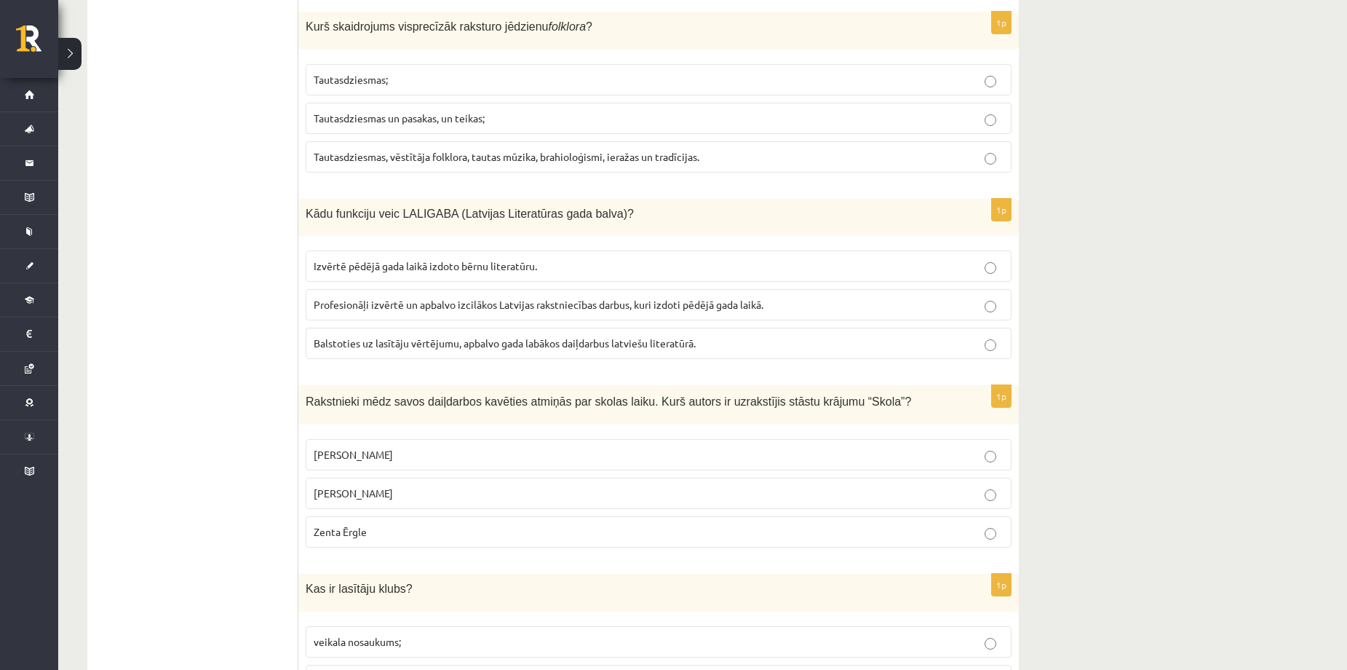
drag, startPoint x: 204, startPoint y: 338, endPoint x: 327, endPoint y: 312, distance: 125.6
click at [401, 289] on label "Profesionāļi izvērtē un apbalvo izcilākos Latvijas rakstniecības darbus, kuri i…" at bounding box center [659, 304] width 706 height 31
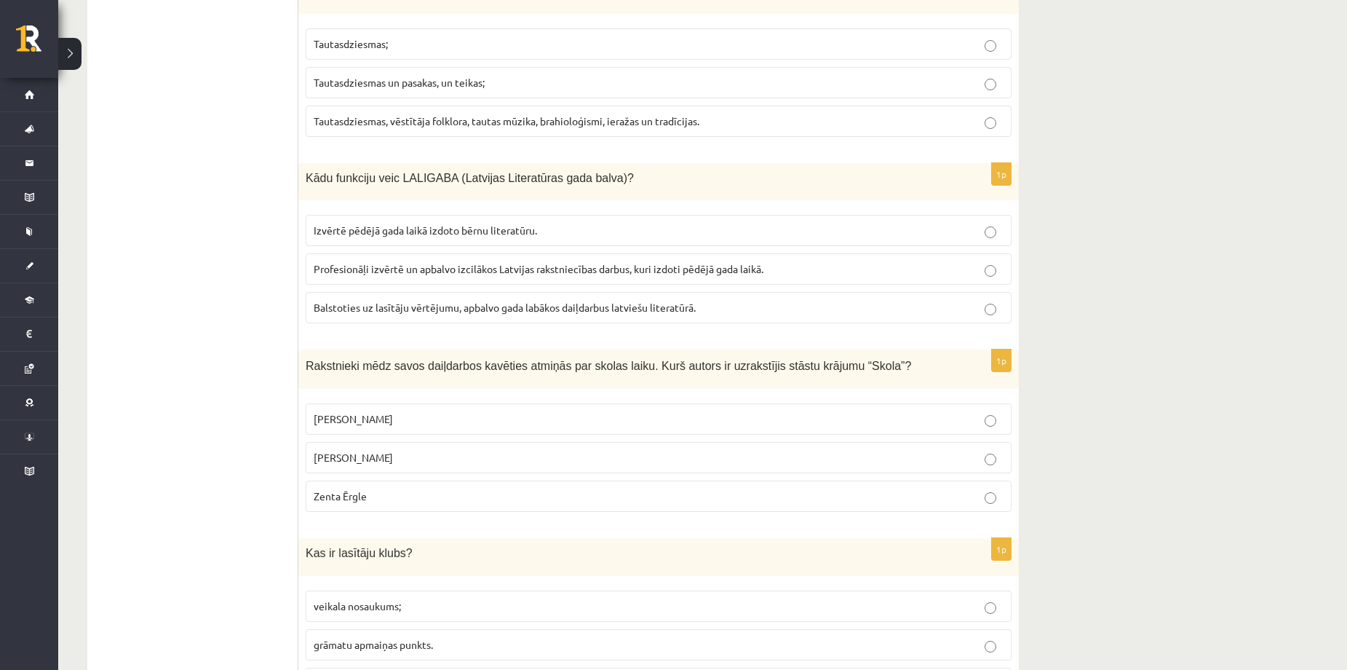
scroll to position [4271, 0]
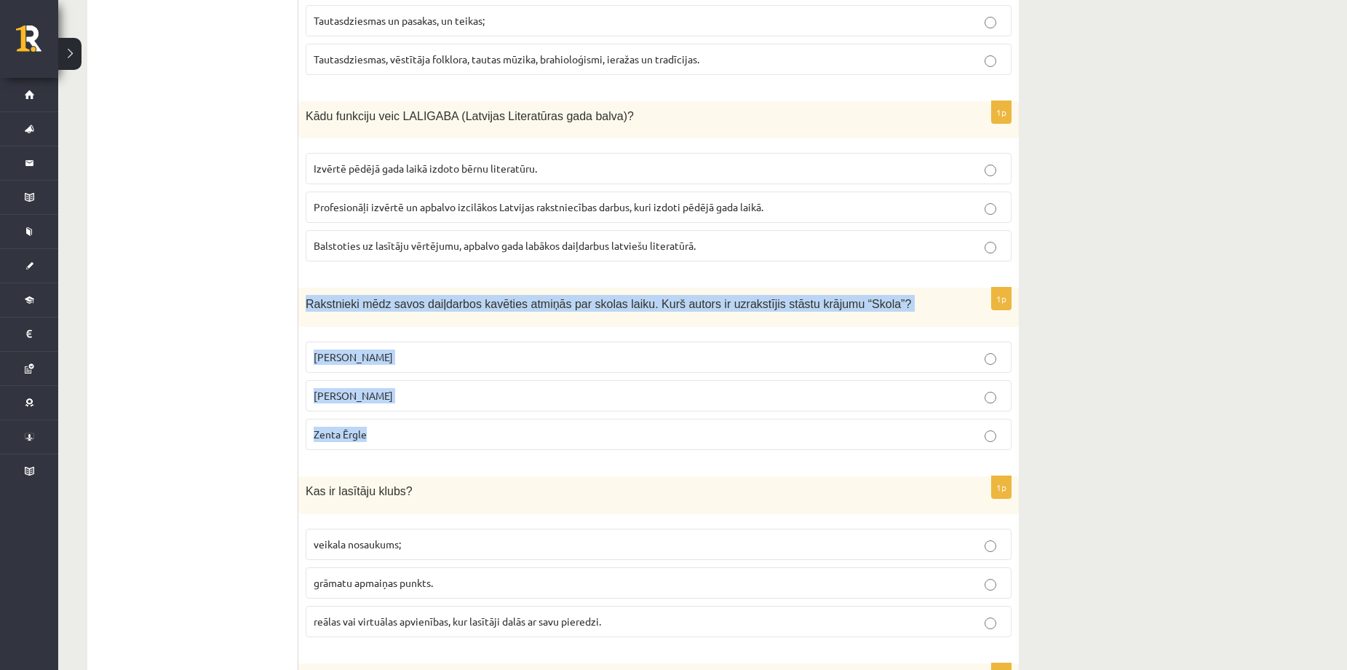
drag, startPoint x: 304, startPoint y: 261, endPoint x: 533, endPoint y: 385, distance: 260.9
click at [533, 385] on div "1p Rakstnieki mēdz savos daiļdarbos kavēties atmiņās par skolas laiku. Kurš aut…" at bounding box center [658, 375] width 721 height 175
copy div "Rakstnieki mēdz savos daiļdarbos kavēties atmiņās par skolas laiku. Kurš autors…"
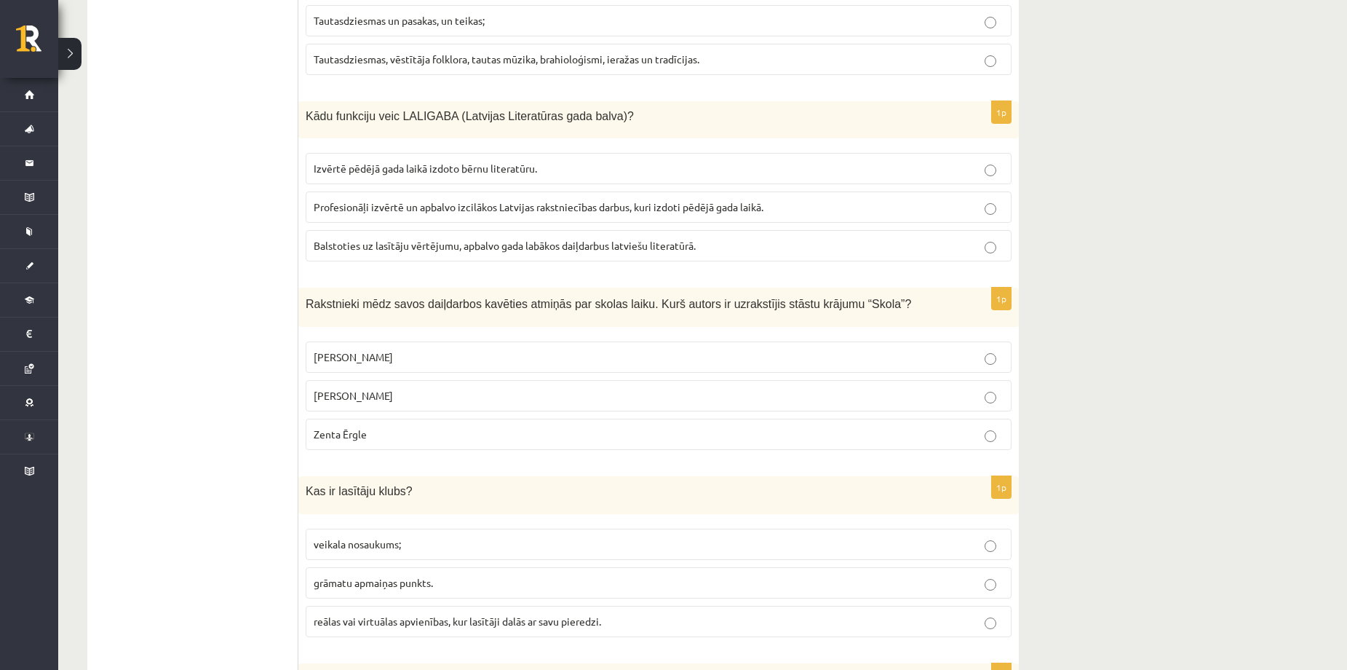
drag, startPoint x: 209, startPoint y: 321, endPoint x: 313, endPoint y: 333, distance: 104.7
drag, startPoint x: 377, startPoint y: 324, endPoint x: 369, endPoint y: 375, distance: 51.6
click at [379, 350] on span "Pauls Bankovskis" at bounding box center [353, 356] width 79 height 13
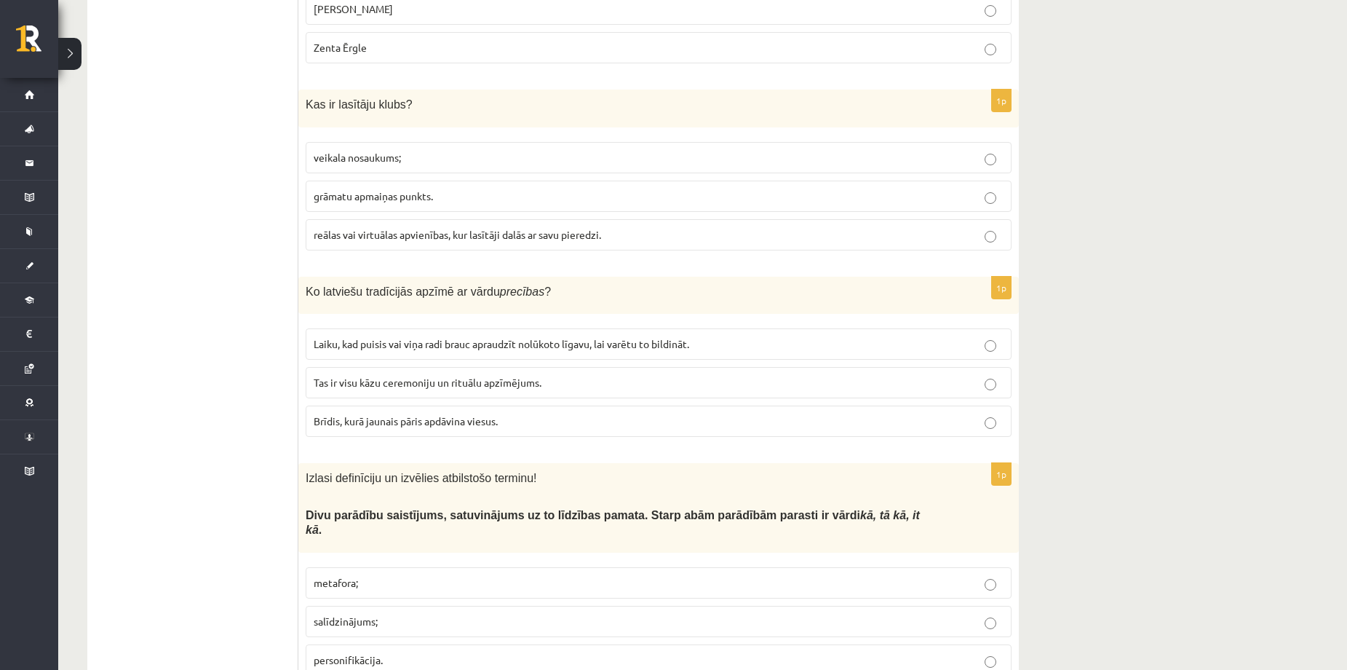
scroll to position [4659, 0]
click at [423, 226] on span "reālas vai virtuālas apvienības, kur lasītāji dalās ar savu pieredzi." at bounding box center [458, 232] width 288 height 13
click at [606, 218] on label "reālas vai virtuālas apvienības, kur lasītāji dalās ar savu pieredzi." at bounding box center [659, 233] width 706 height 31
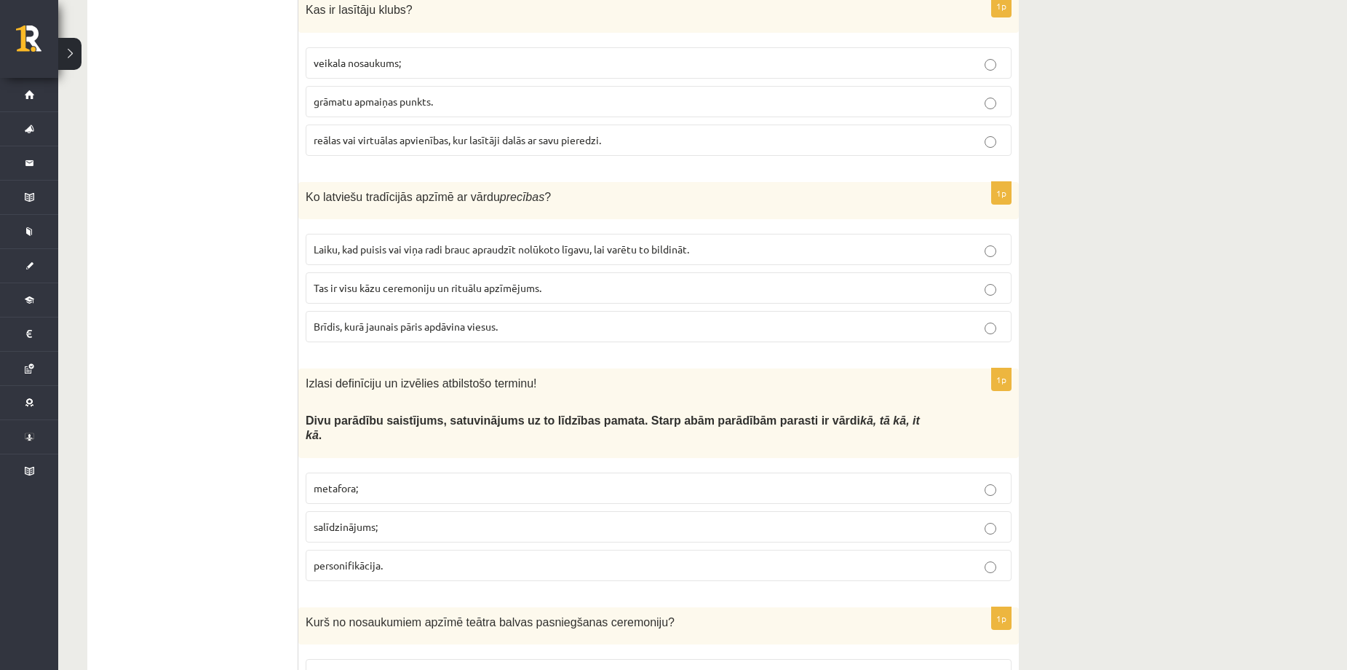
scroll to position [4756, 0]
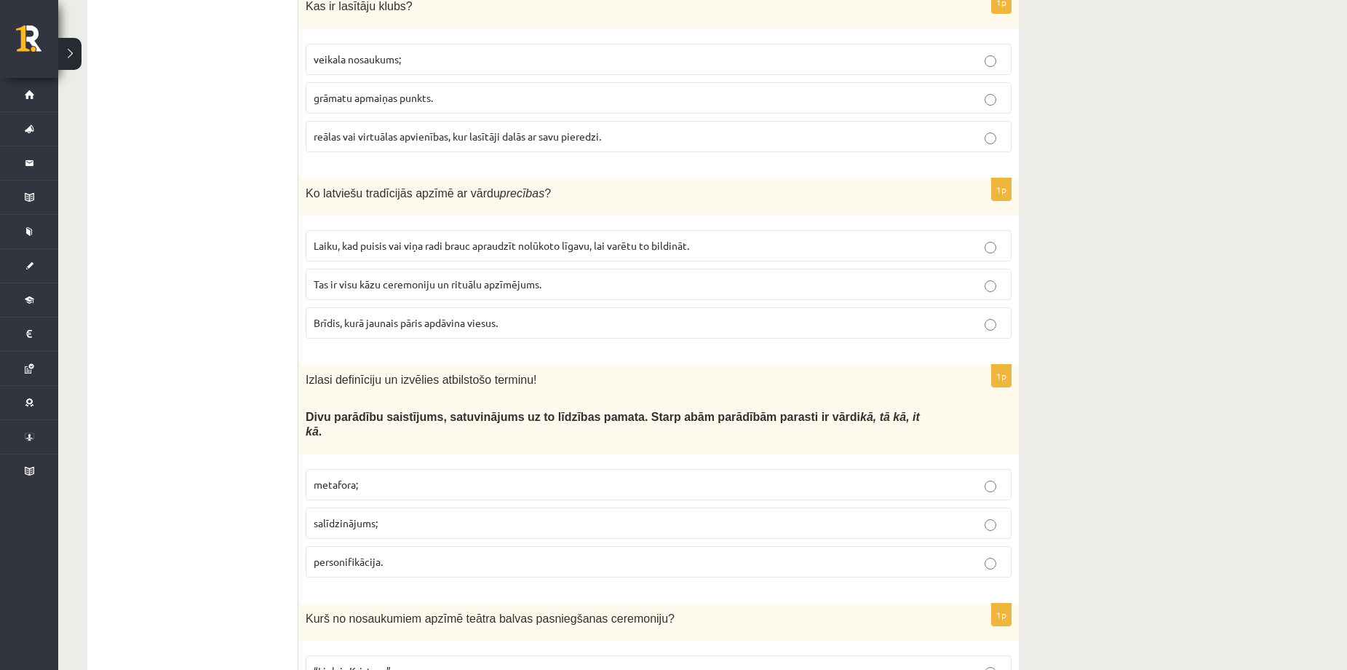
click at [437, 277] on span "Tas ir visu kāzu ceremoniju un rituālu apzīmējums." at bounding box center [428, 283] width 228 height 13
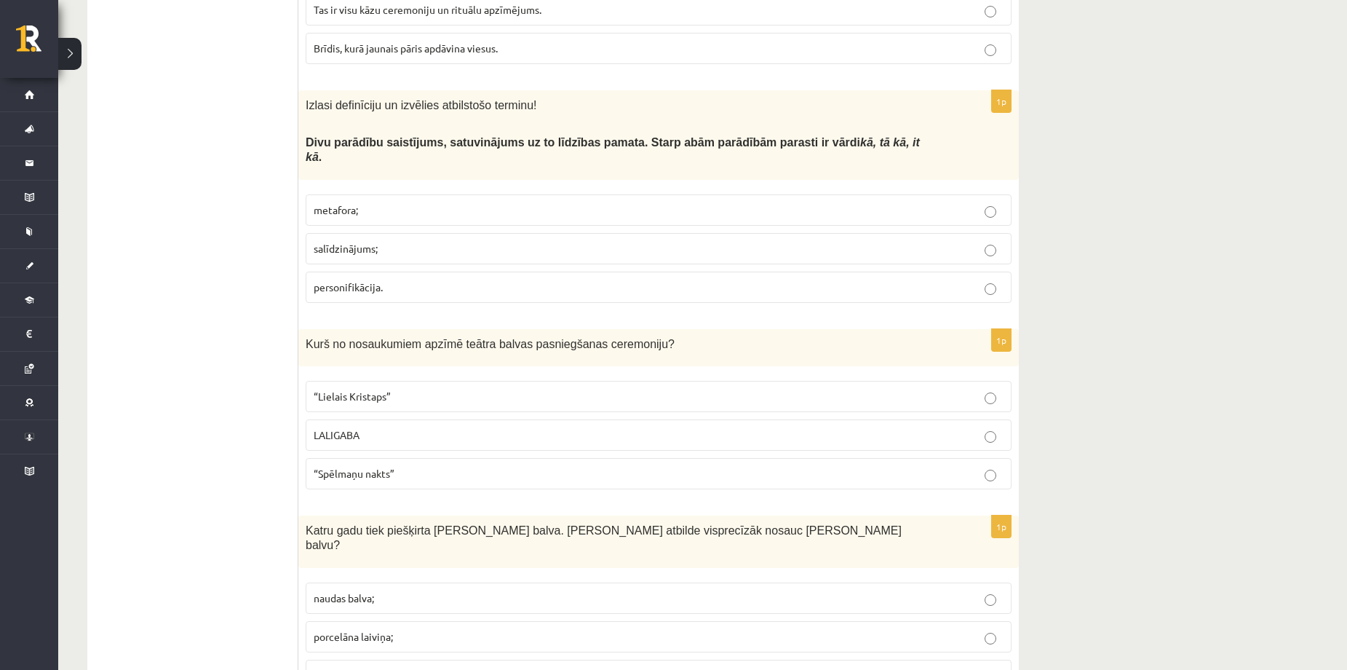
scroll to position [5047, 0]
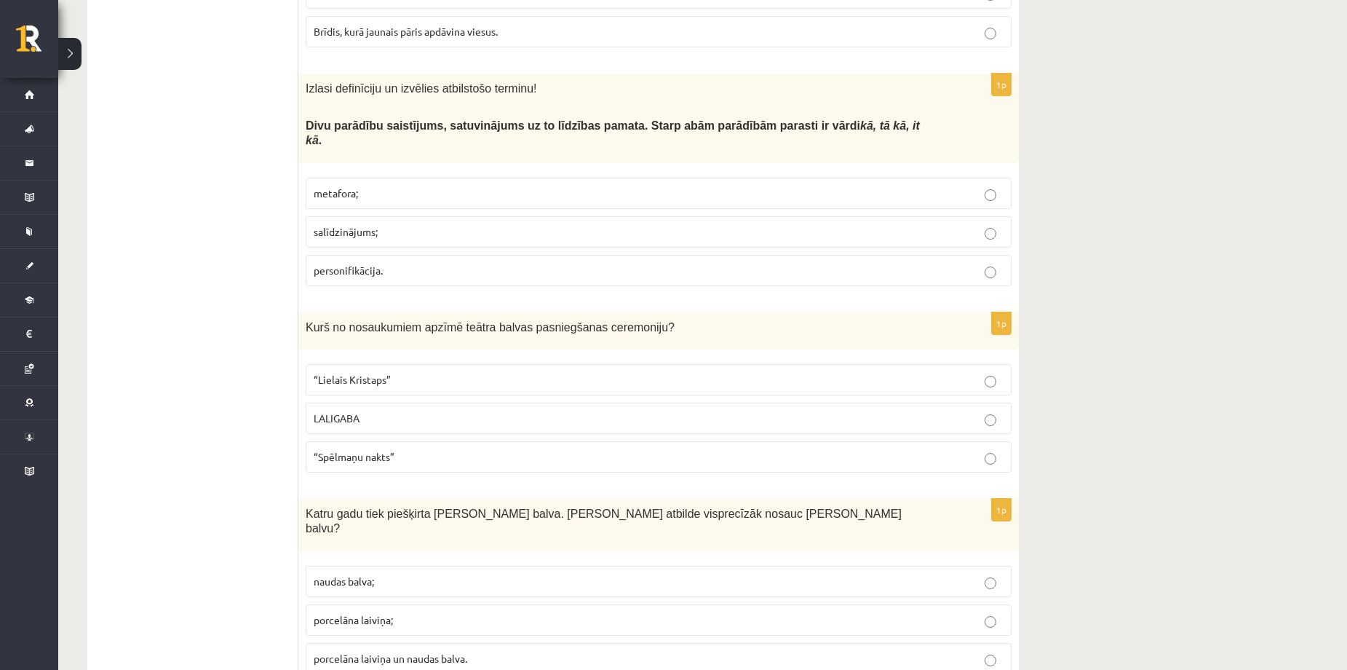
click at [507, 224] on p "salīdzinājums;" at bounding box center [659, 231] width 690 height 15
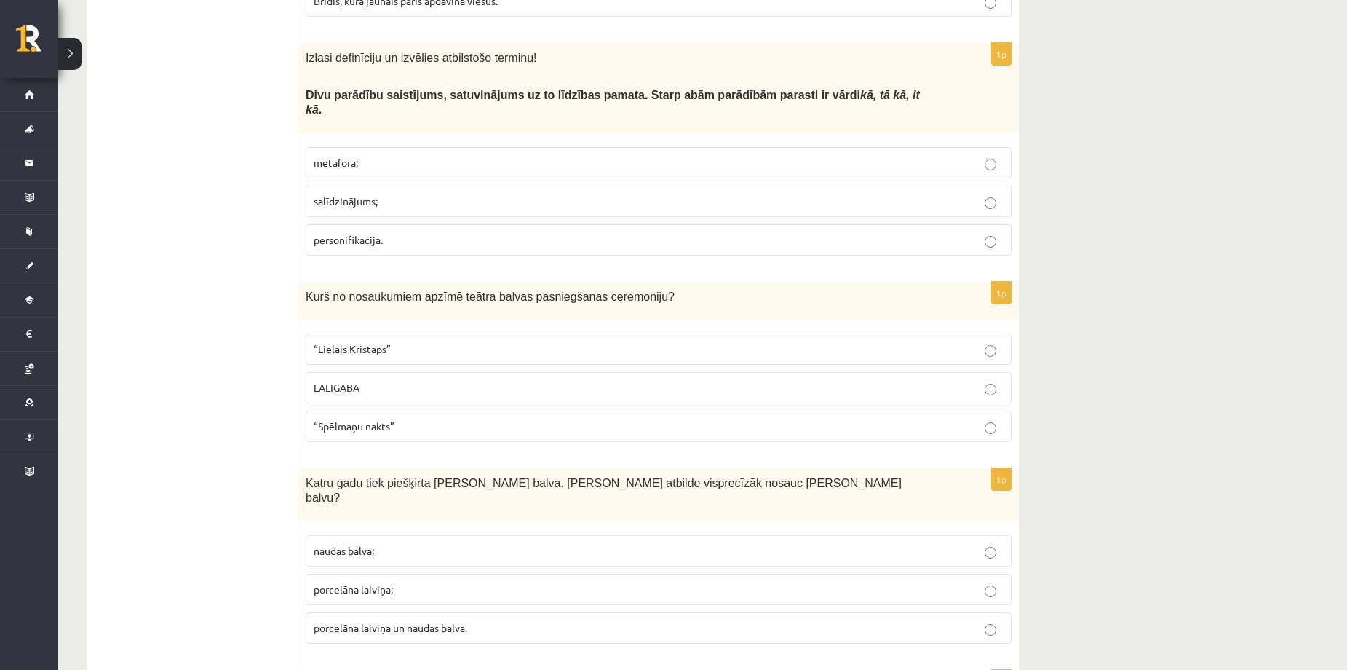
scroll to position [5087, 0]
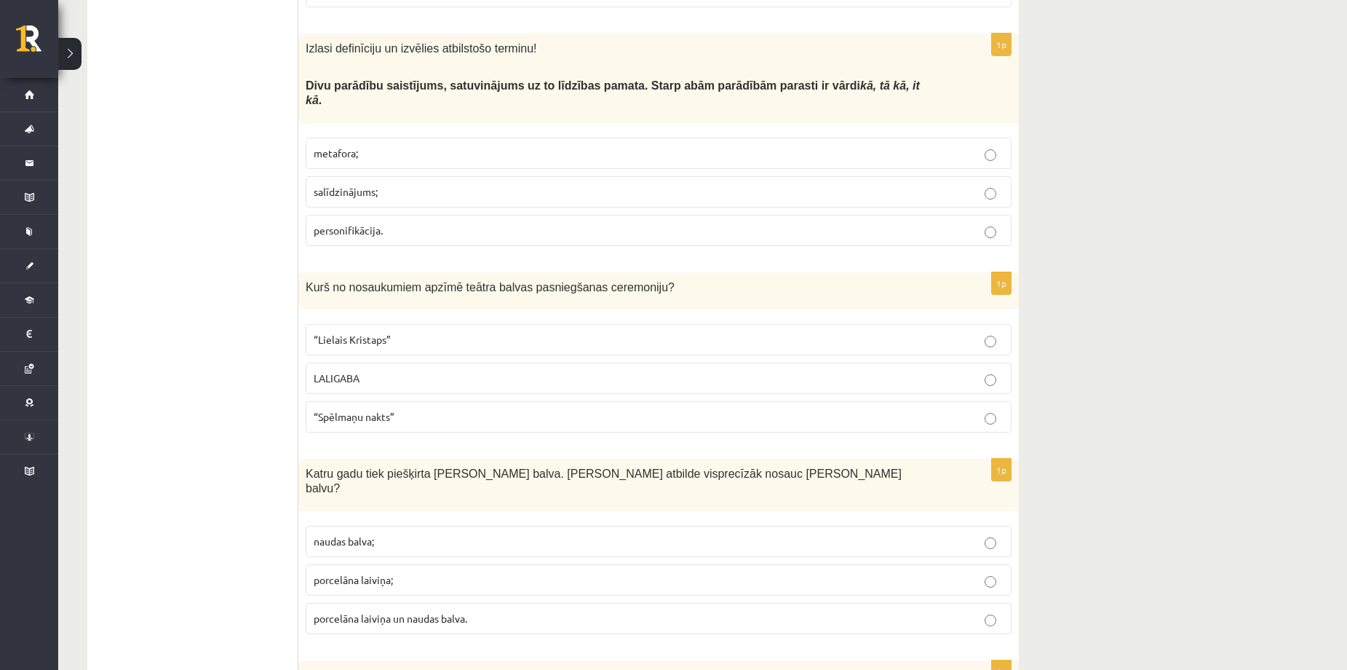
click at [437, 371] on p "LALIGABA" at bounding box center [659, 378] width 690 height 15
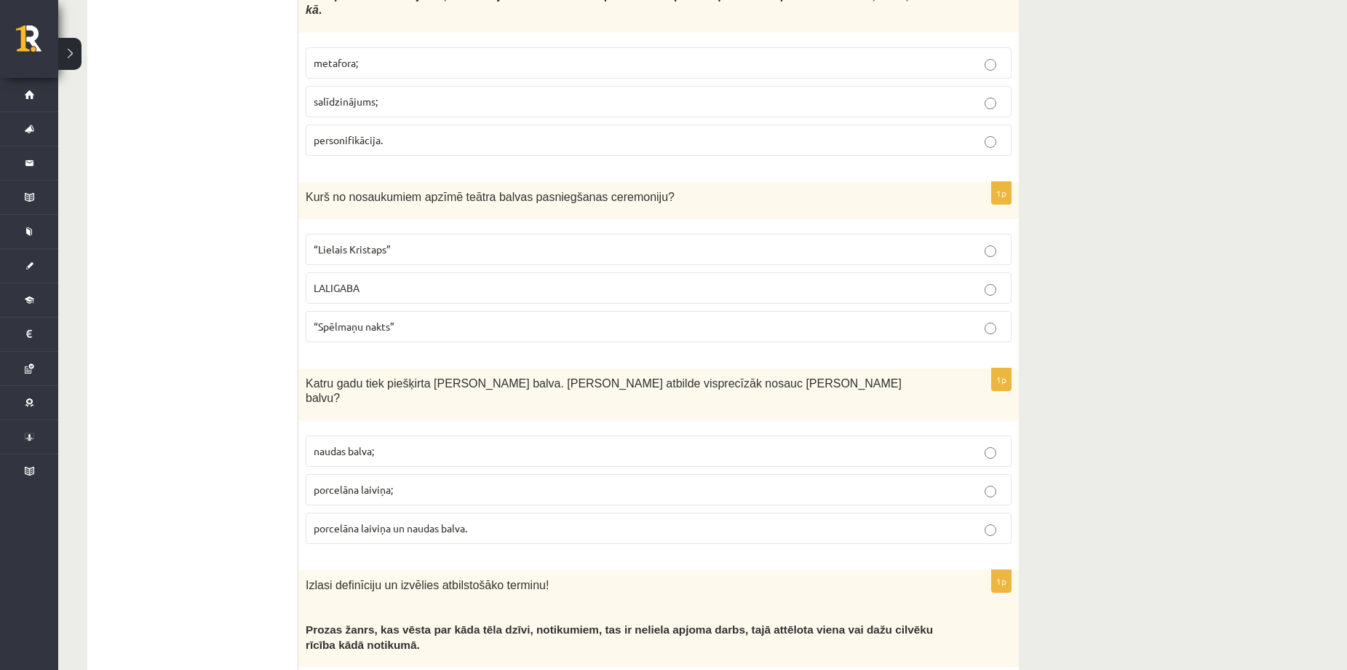
scroll to position [5184, 0]
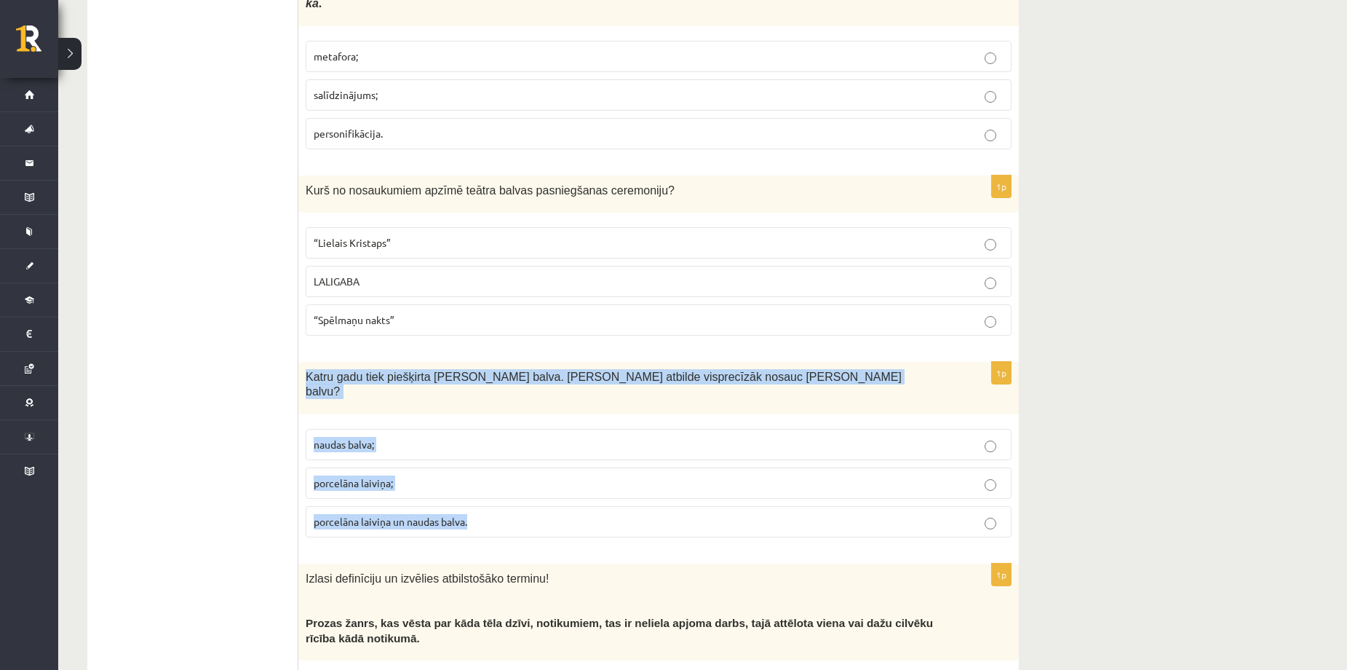
drag, startPoint x: 304, startPoint y: 326, endPoint x: 585, endPoint y: 462, distance: 312.9
click at [586, 462] on div "1p Katru gadu tiek piešķirta Jāņa Baltvilka balva. Kura atbilde visprecīzāk nos…" at bounding box center [658, 455] width 721 height 187
copy div "Katru gadu tiek piešķirta Jāņa Baltvilka balva. Kura atbilde visprecīzāk nosauc…"
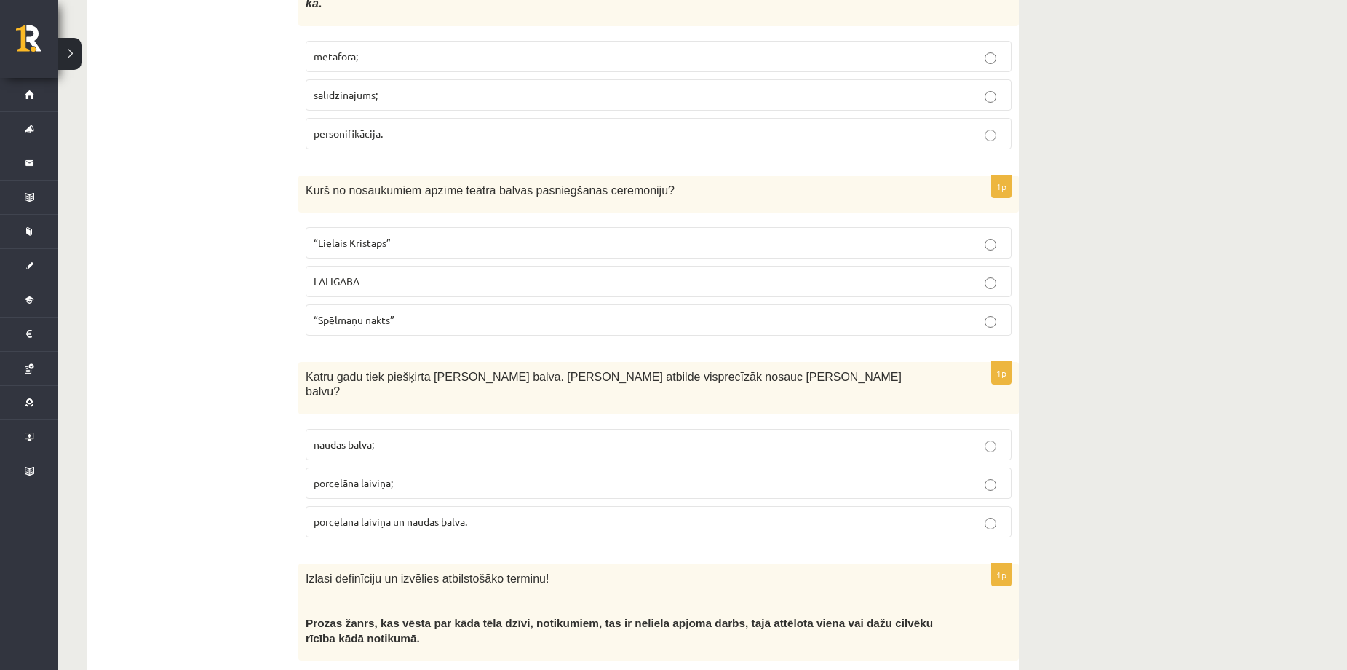
drag, startPoint x: 190, startPoint y: 432, endPoint x: 255, endPoint y: 458, distance: 69.9
click at [405, 515] on span "porcelāna laiviņa un naudas balva." at bounding box center [391, 521] width 154 height 13
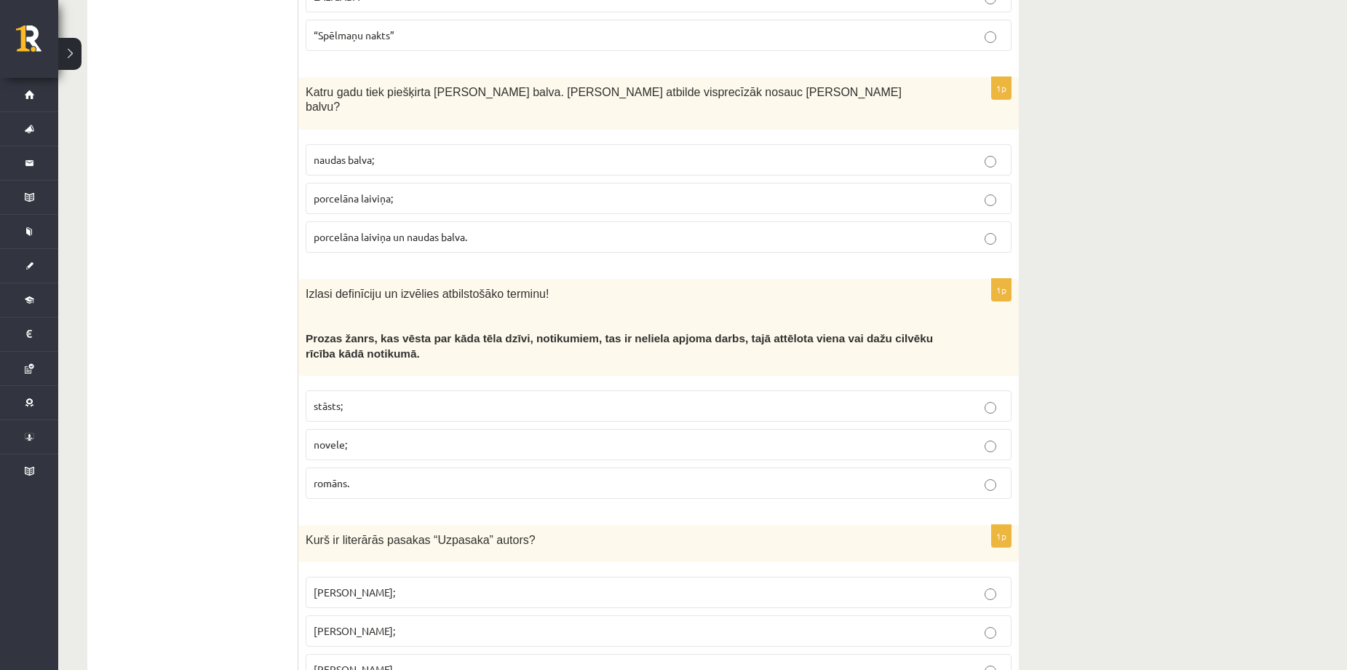
scroll to position [5475, 0]
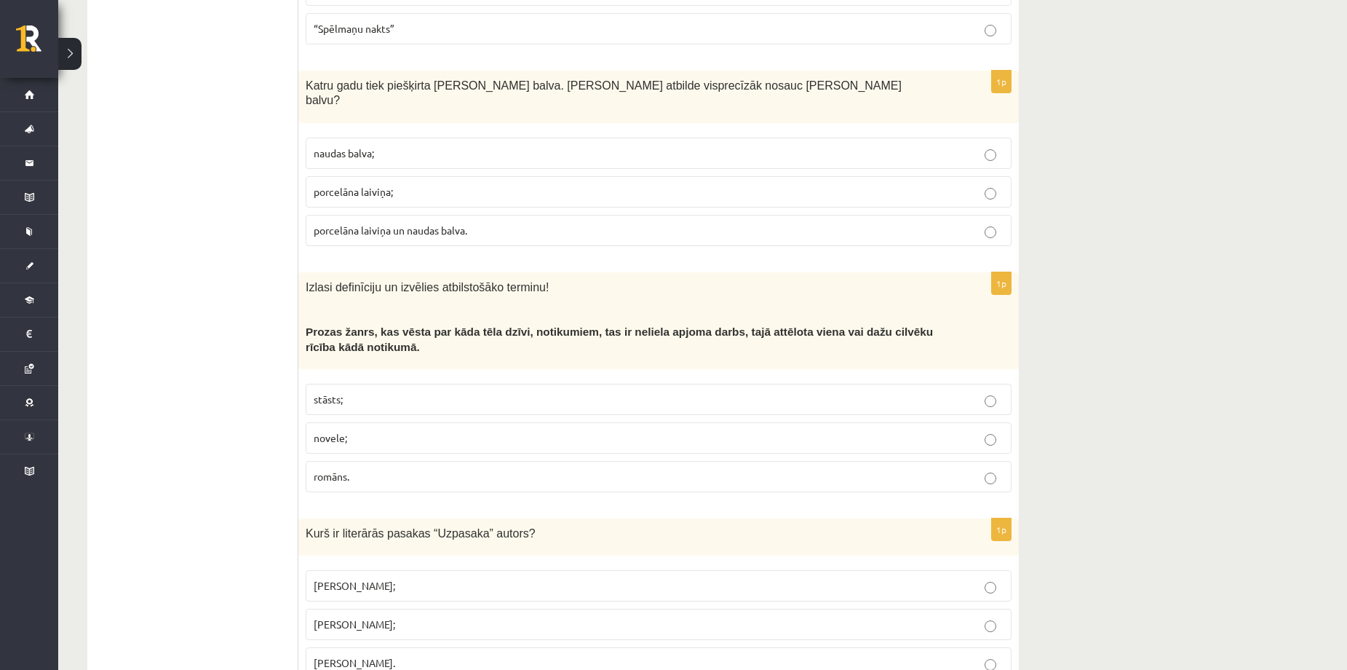
click at [419, 430] on p "novele;" at bounding box center [659, 437] width 690 height 15
click at [501, 578] on p "Imants Ziedonis;" at bounding box center [659, 585] width 690 height 15
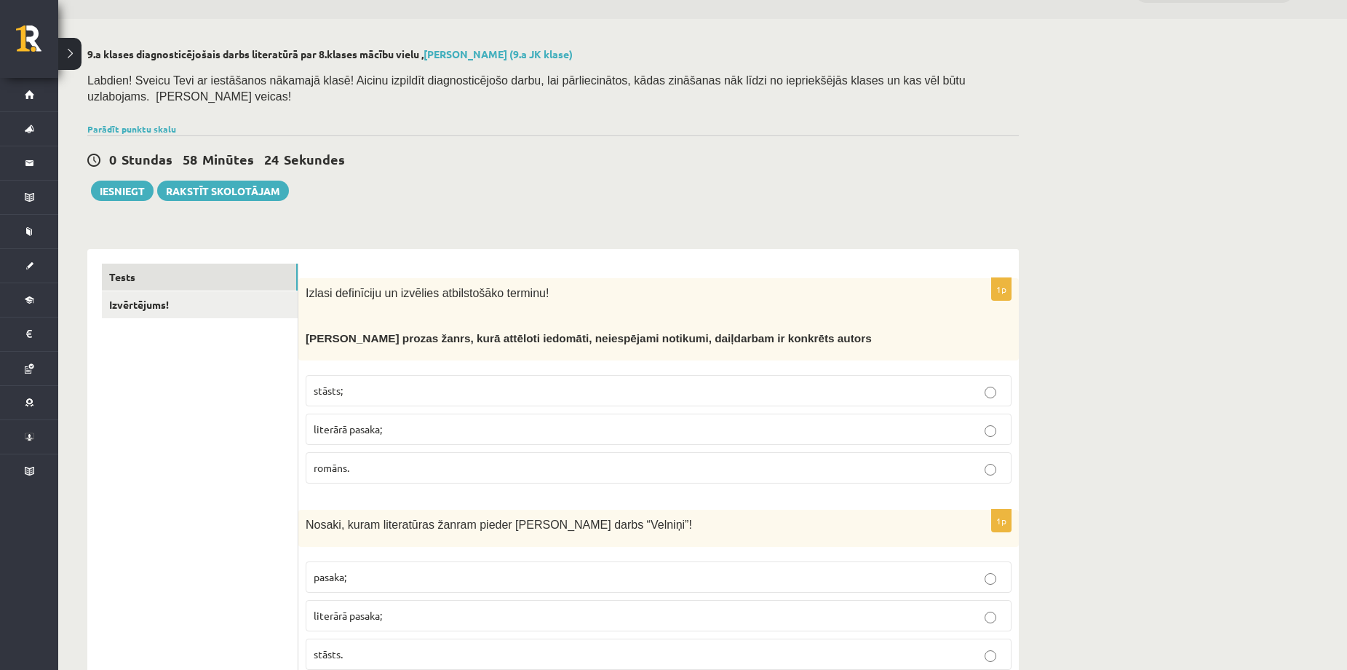
scroll to position [0, 0]
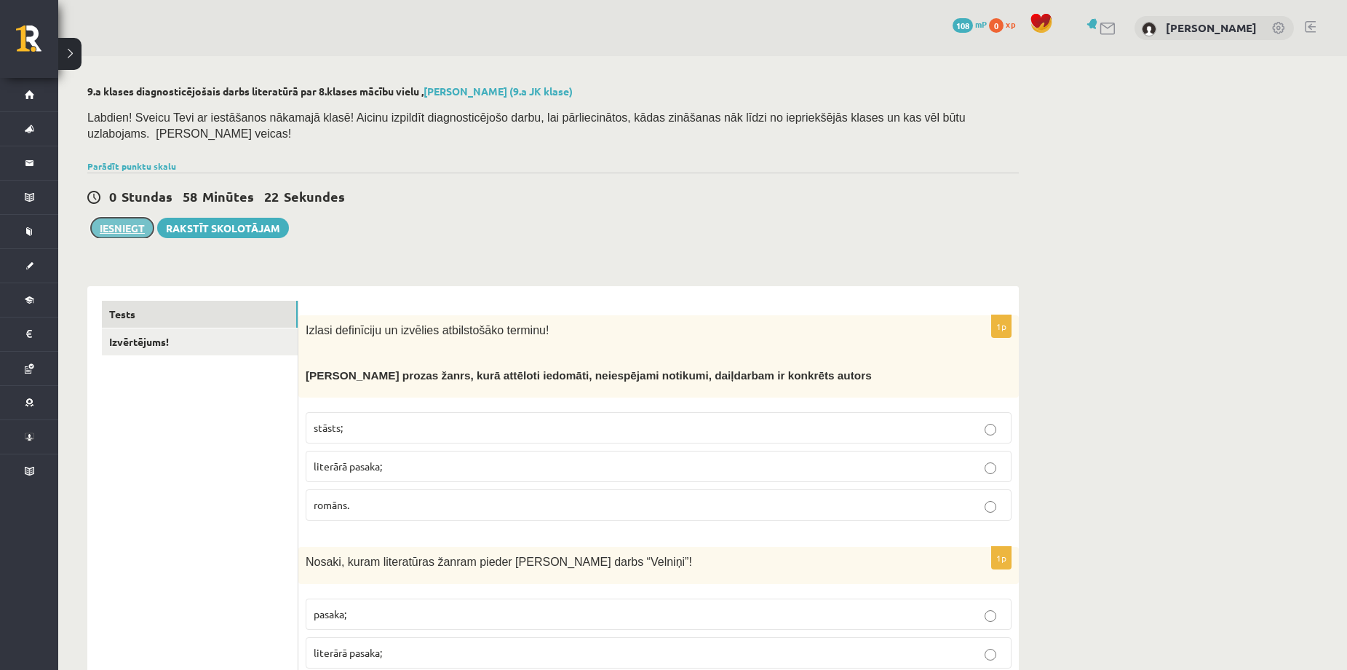
click at [141, 218] on button "Iesniegt" at bounding box center [122, 228] width 63 height 20
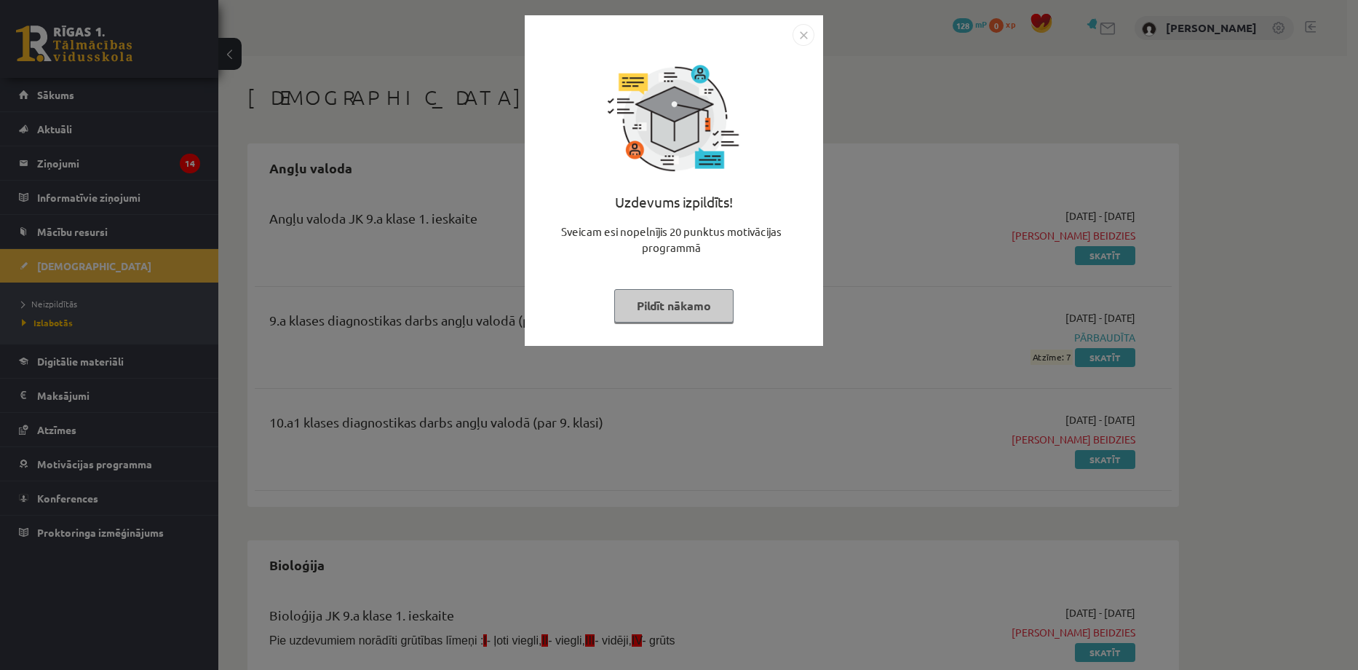
click at [705, 309] on button "Pildīt nākamo" at bounding box center [673, 305] width 119 height 33
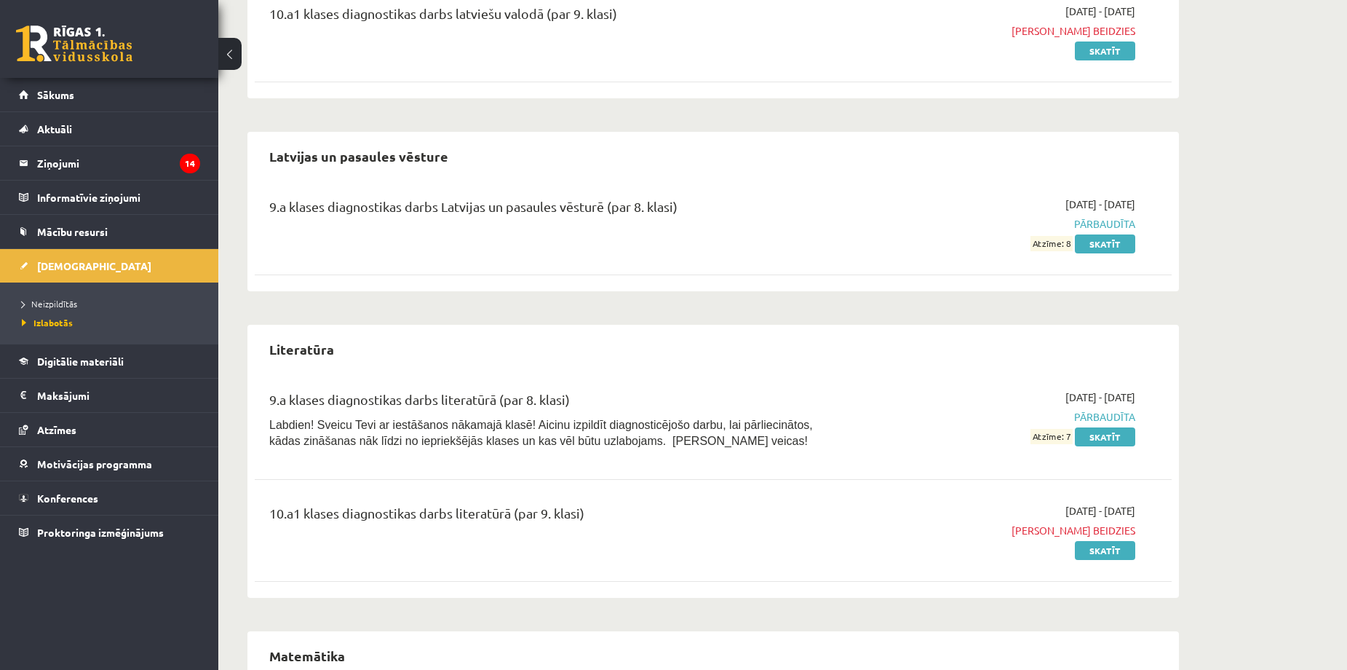
scroll to position [2233, 0]
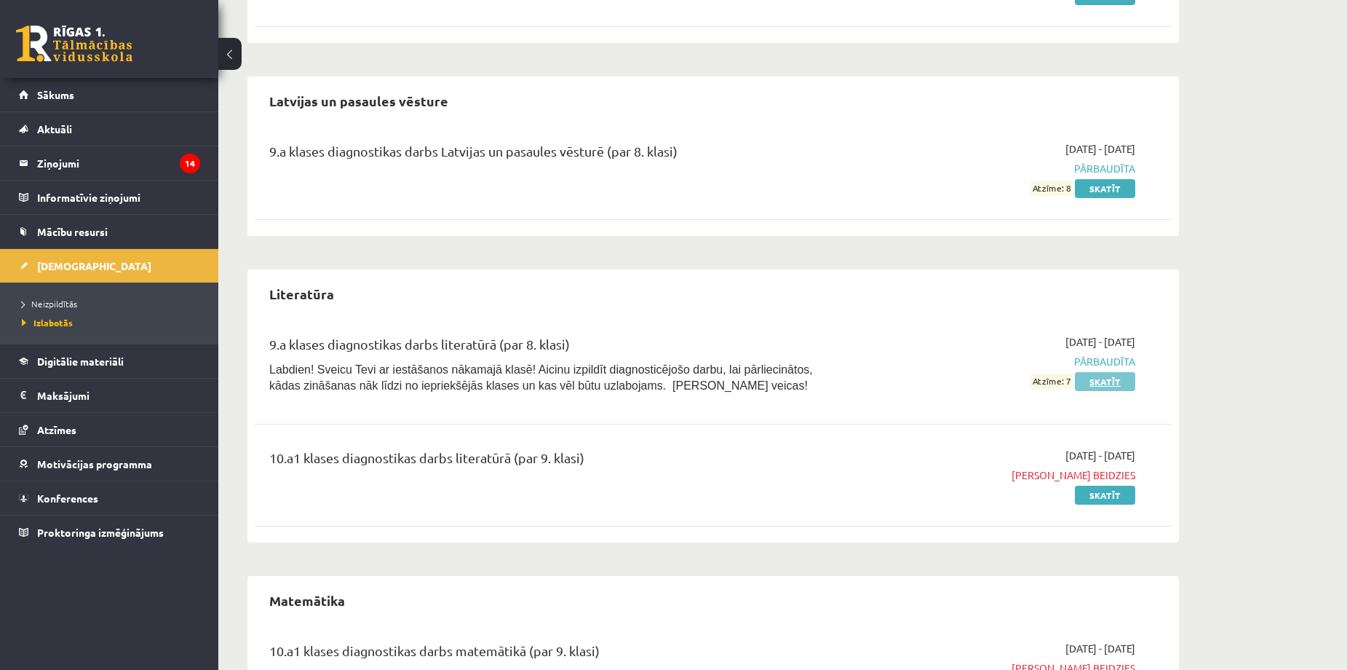
click at [1109, 376] on link "Skatīt" at bounding box center [1105, 381] width 60 height 19
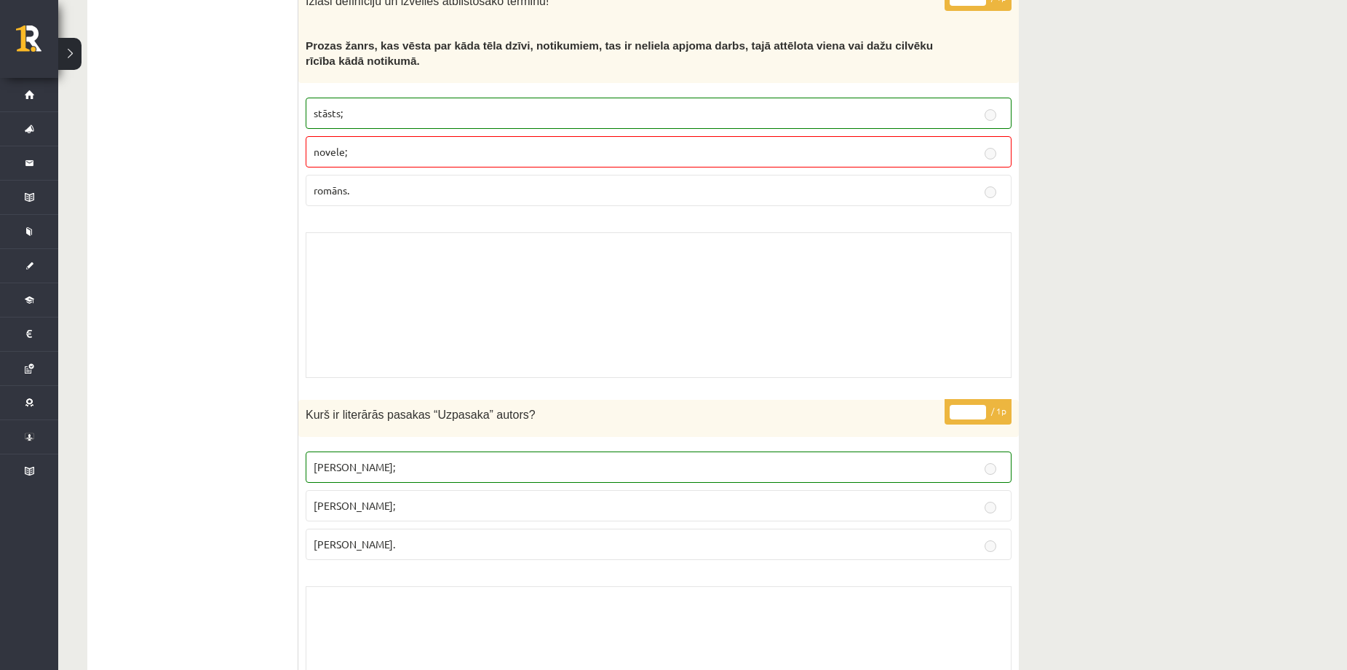
scroll to position [10469, 0]
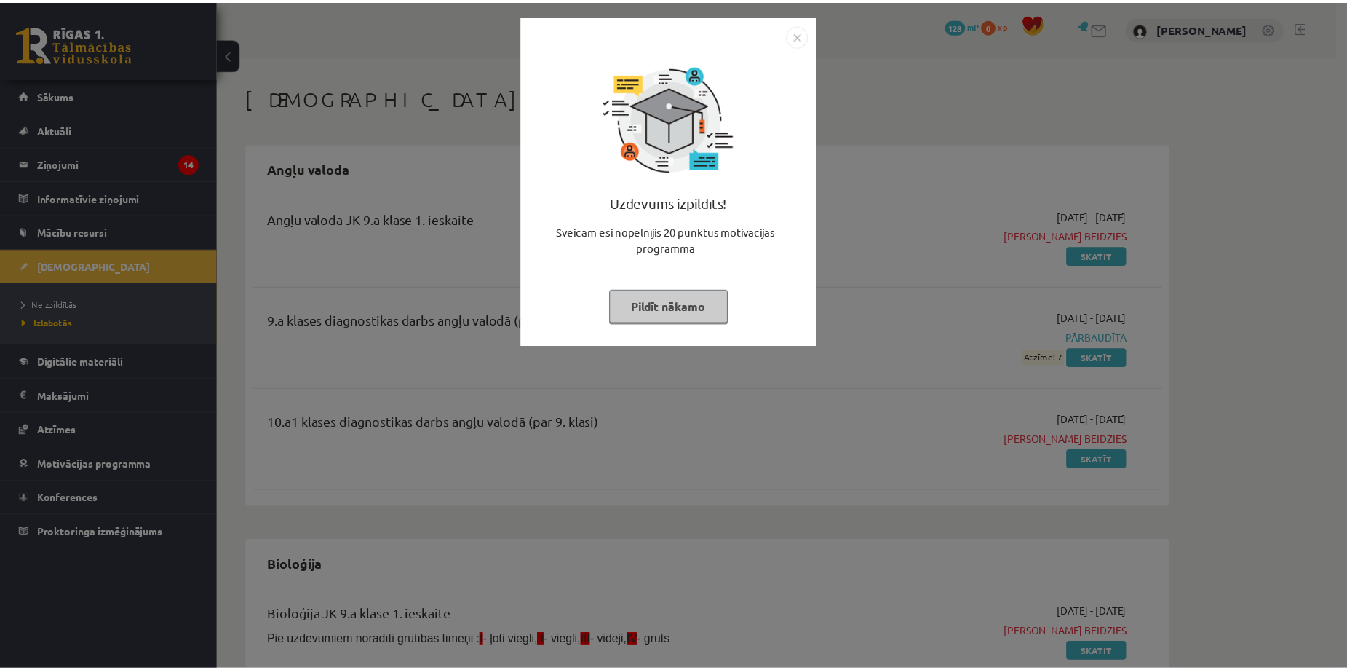
scroll to position [2233, 0]
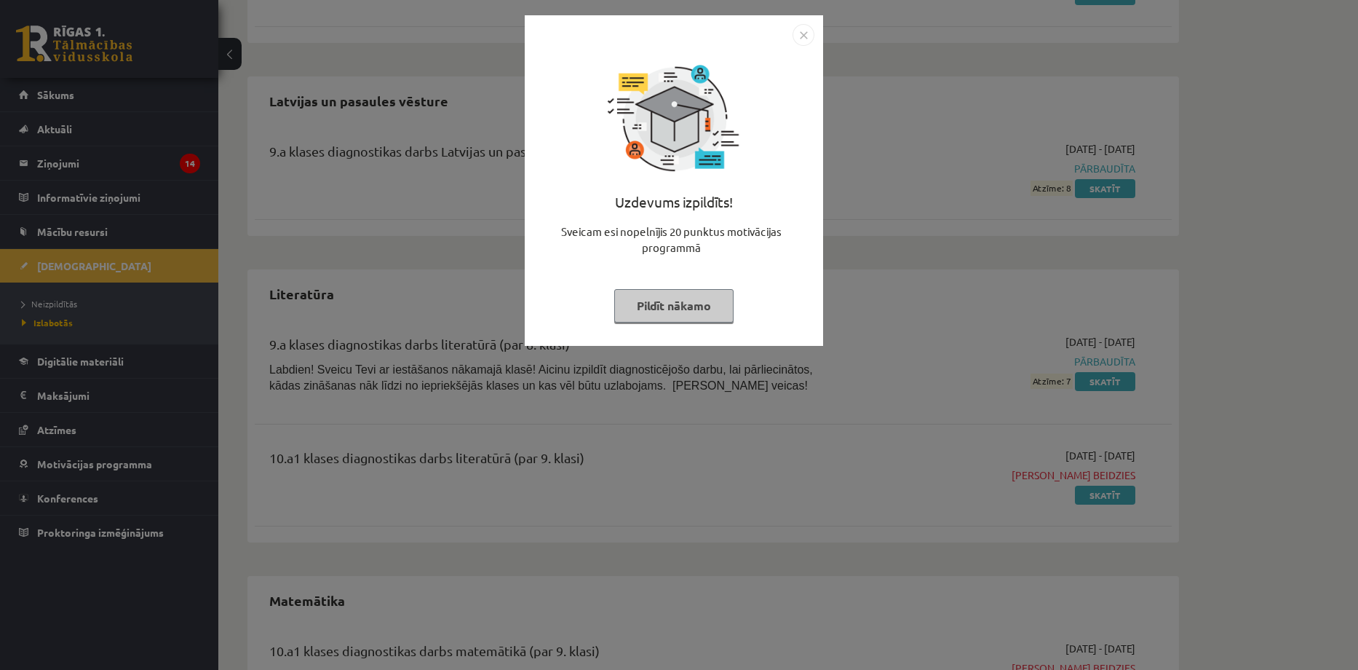
click at [662, 306] on button "Pildīt nākamo" at bounding box center [673, 305] width 119 height 33
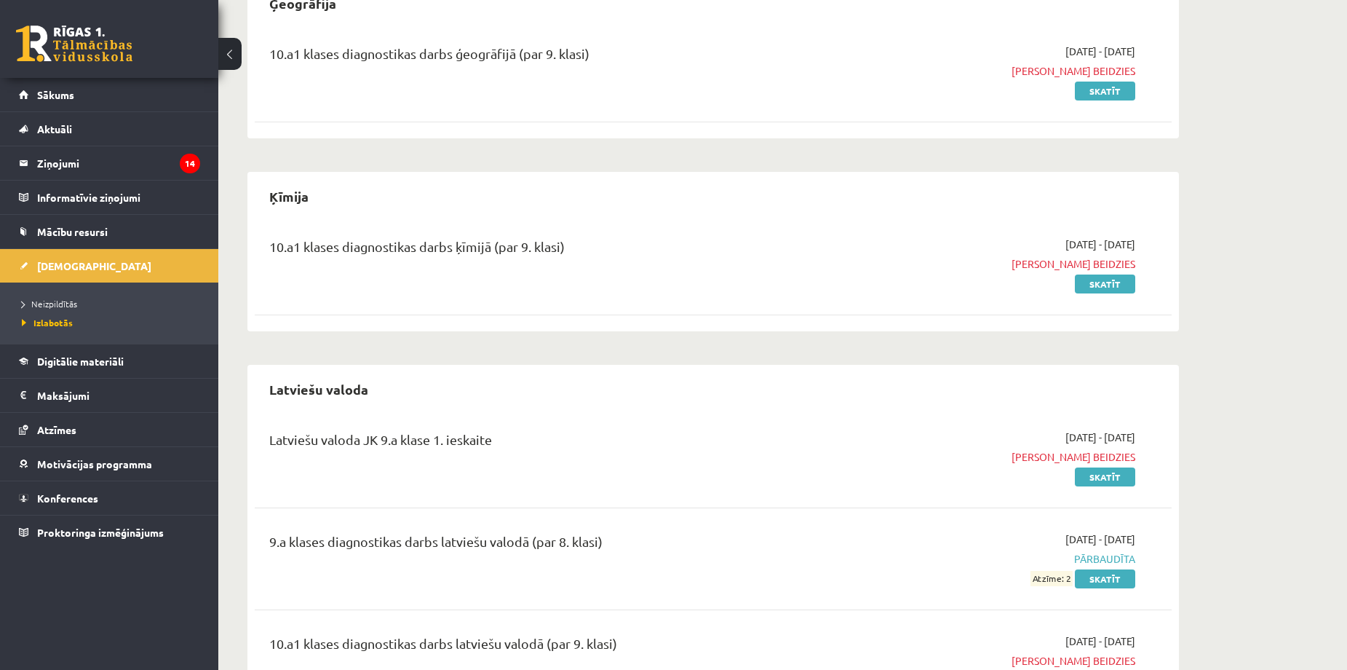
scroll to position [1456, 0]
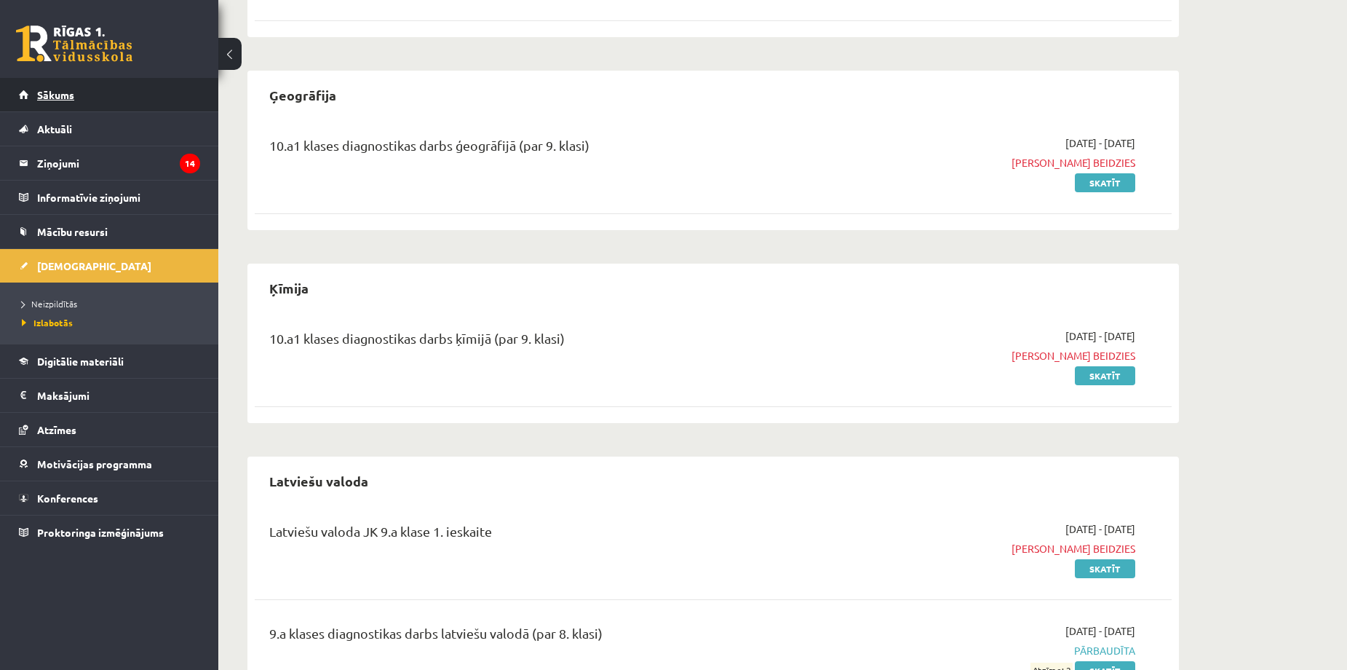
click at [67, 90] on span "Sākums" at bounding box center [55, 94] width 37 height 13
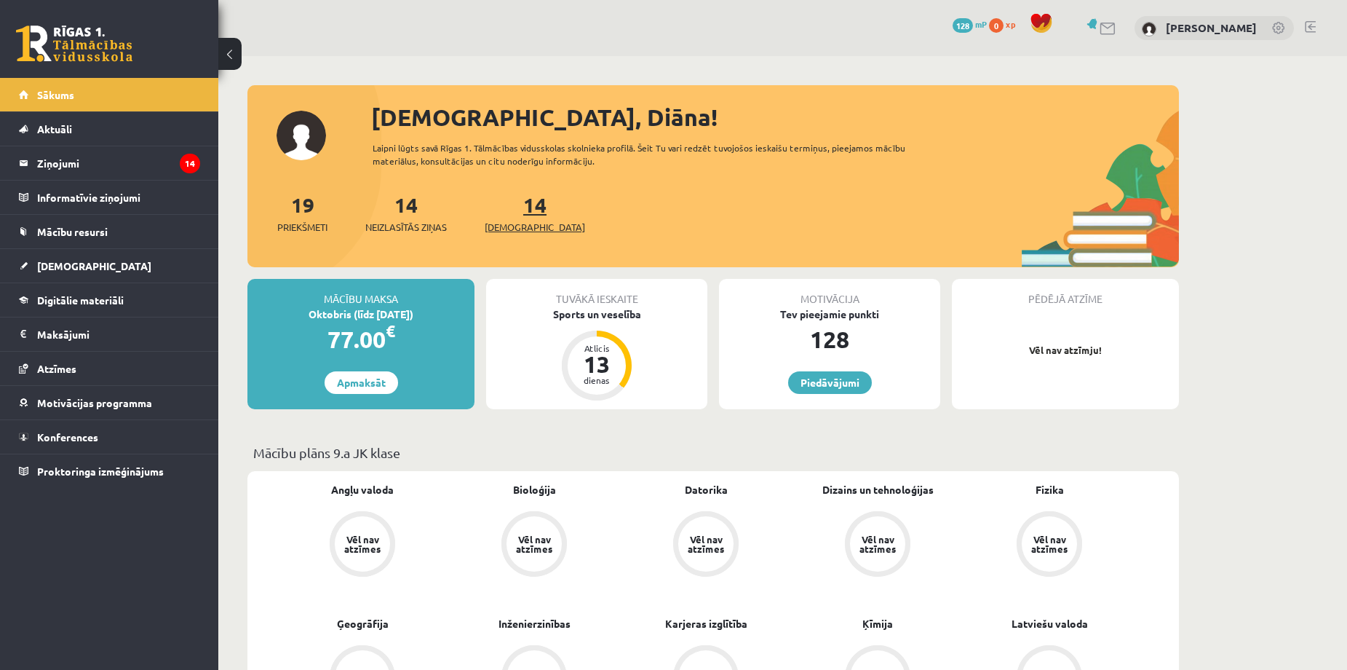
click at [500, 225] on span "[DEMOGRAPHIC_DATA]" at bounding box center [535, 227] width 100 height 15
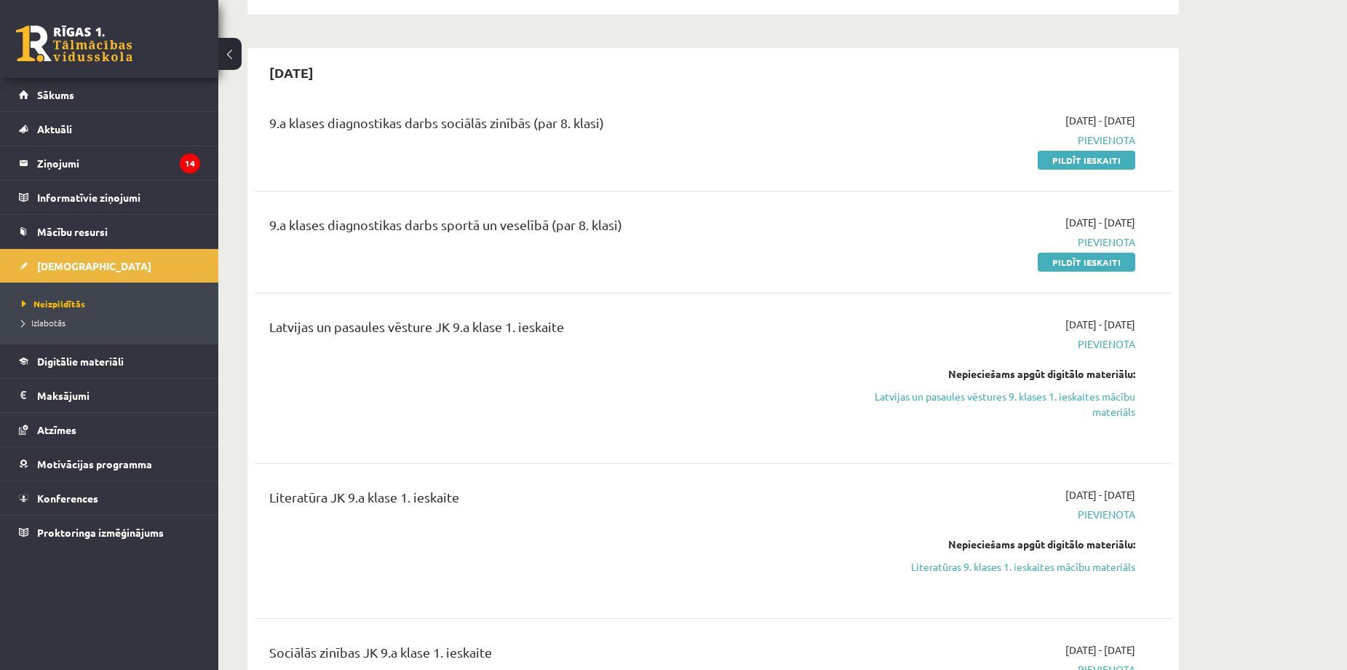
scroll to position [2426, 0]
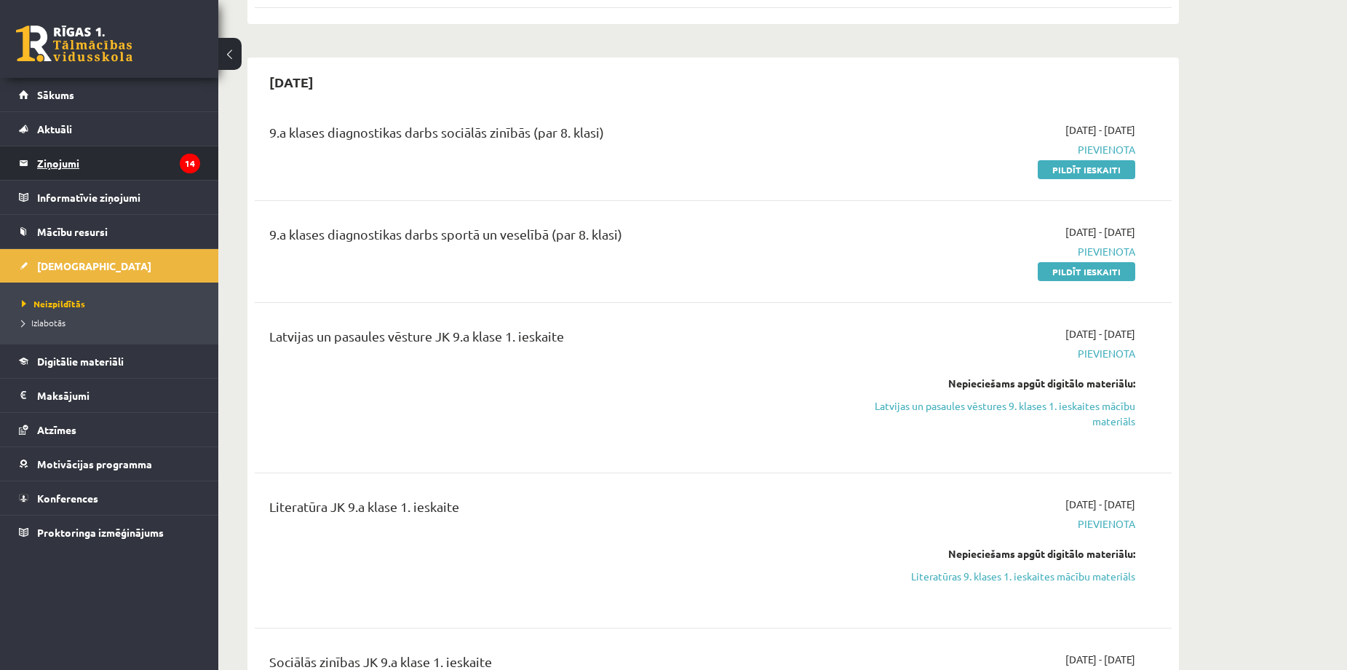
click at [80, 162] on legend "Ziņojumi 14" at bounding box center [118, 162] width 163 height 33
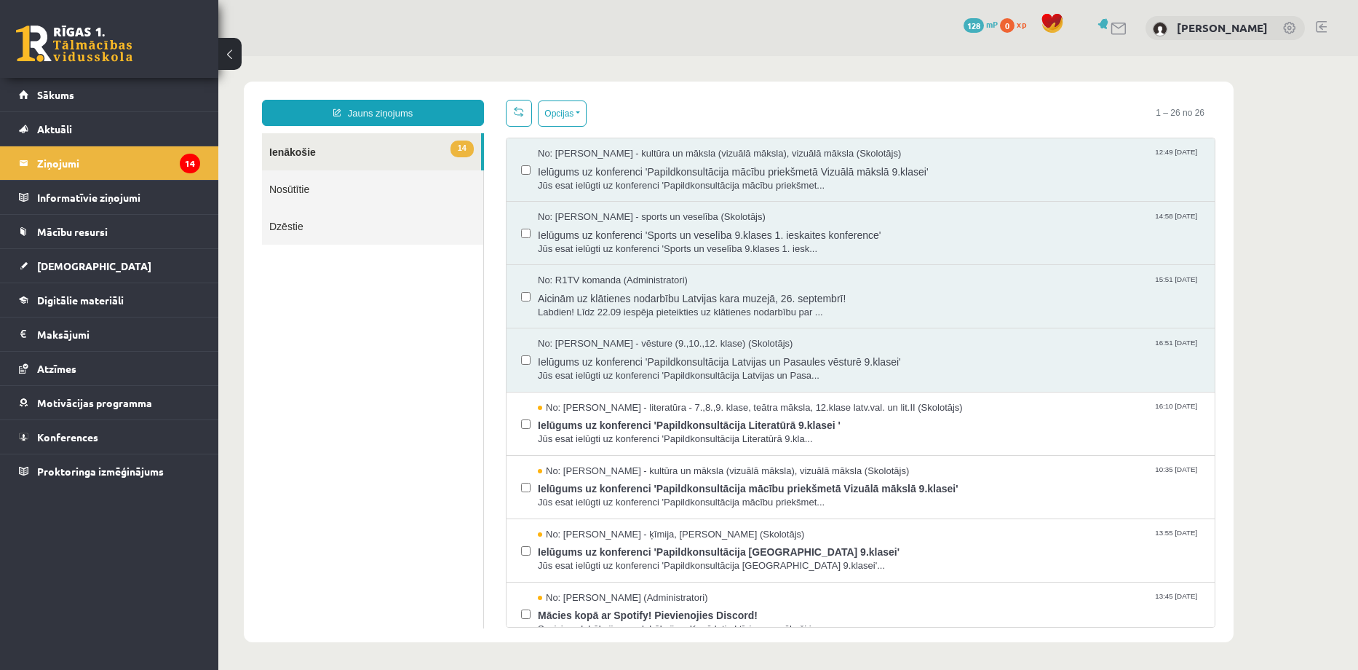
click at [312, 188] on link "Nosūtītie" at bounding box center [372, 188] width 221 height 37
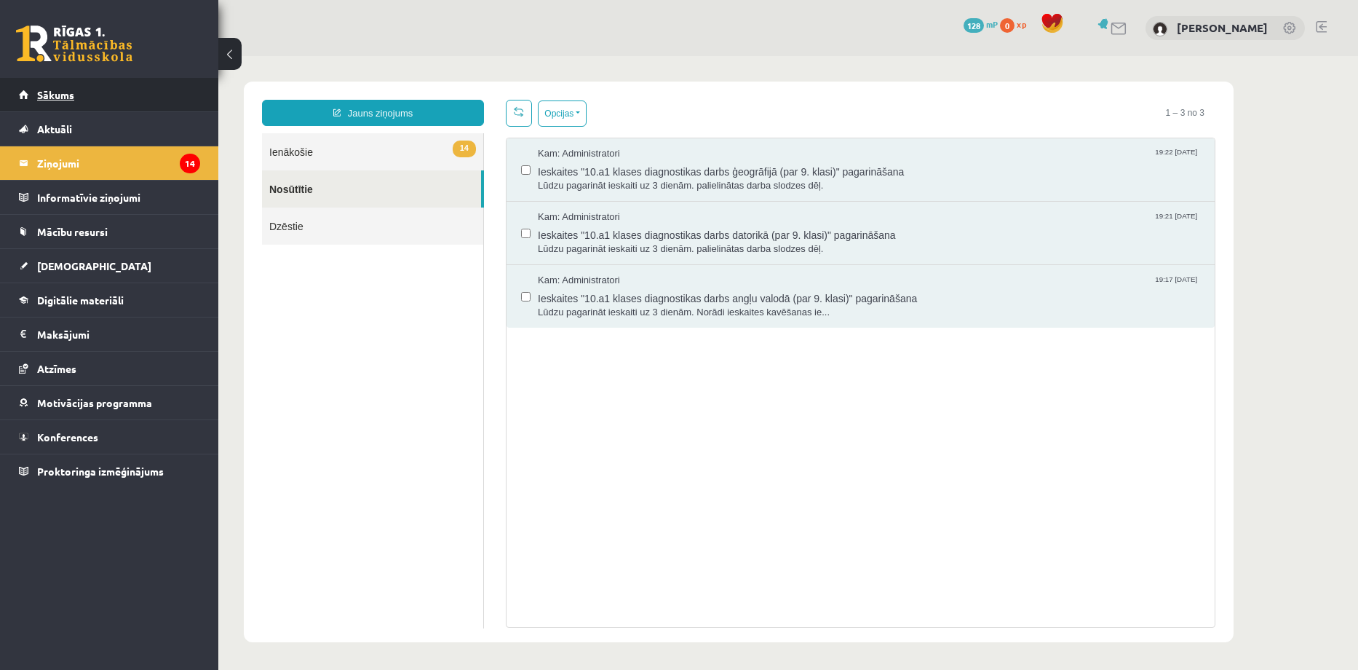
click at [59, 95] on span "Sākums" at bounding box center [55, 94] width 37 height 13
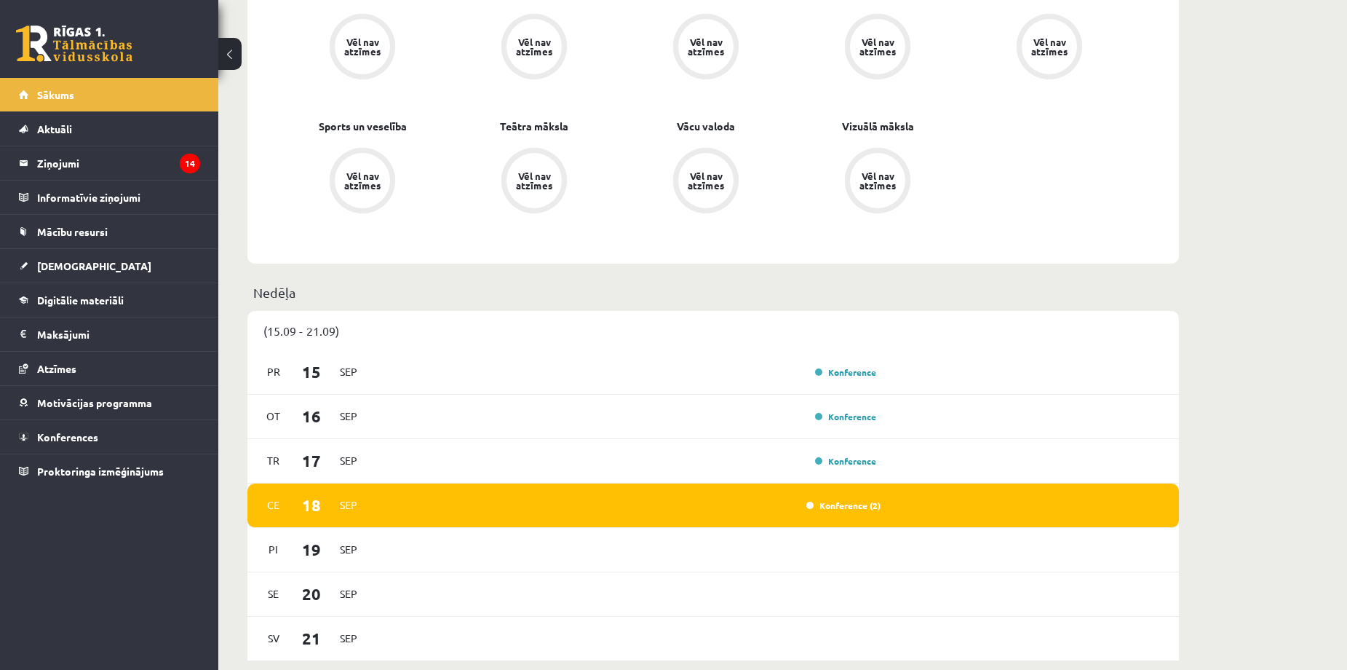
scroll to position [777, 0]
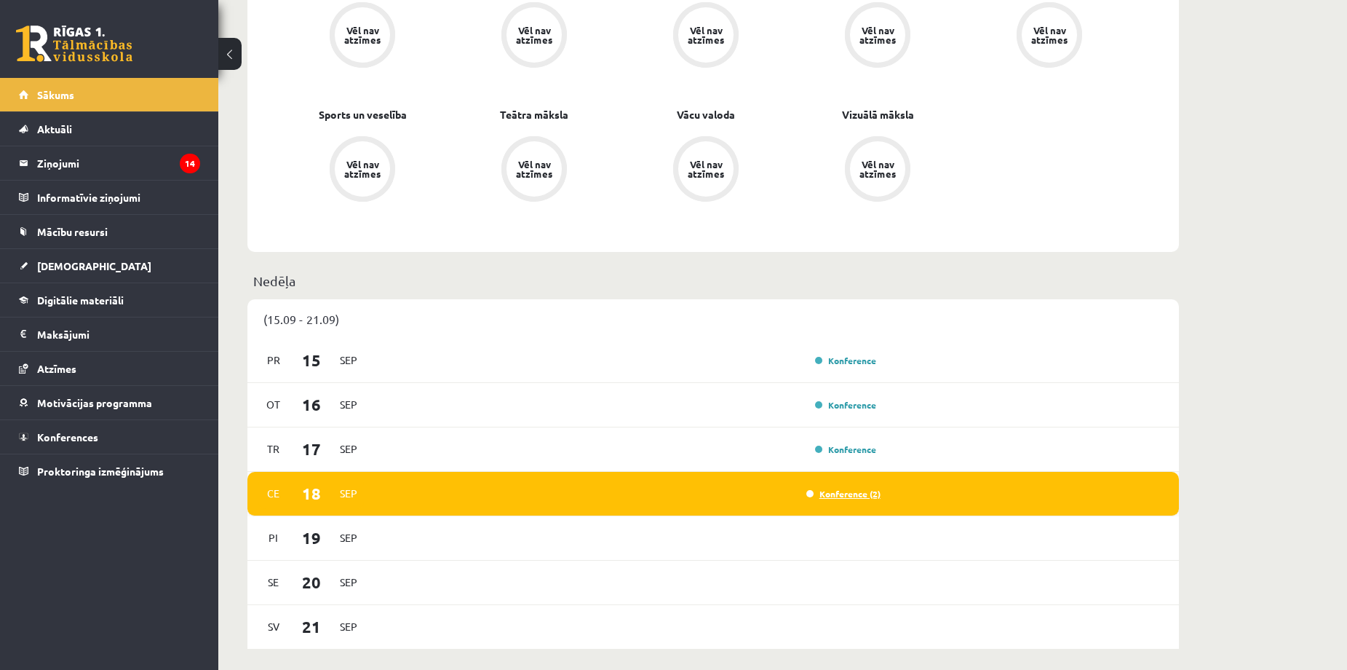
click at [857, 497] on link "Konference (2)" at bounding box center [844, 494] width 74 height 12
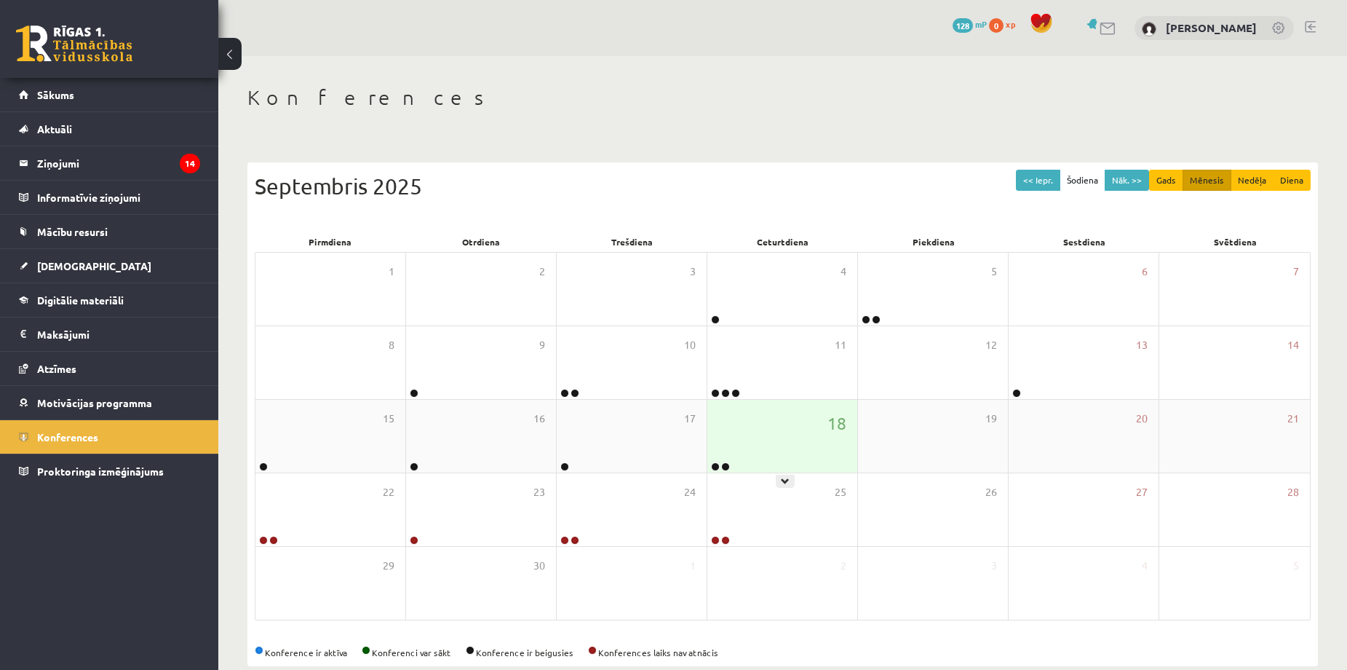
click at [806, 440] on div "18" at bounding box center [783, 436] width 150 height 73
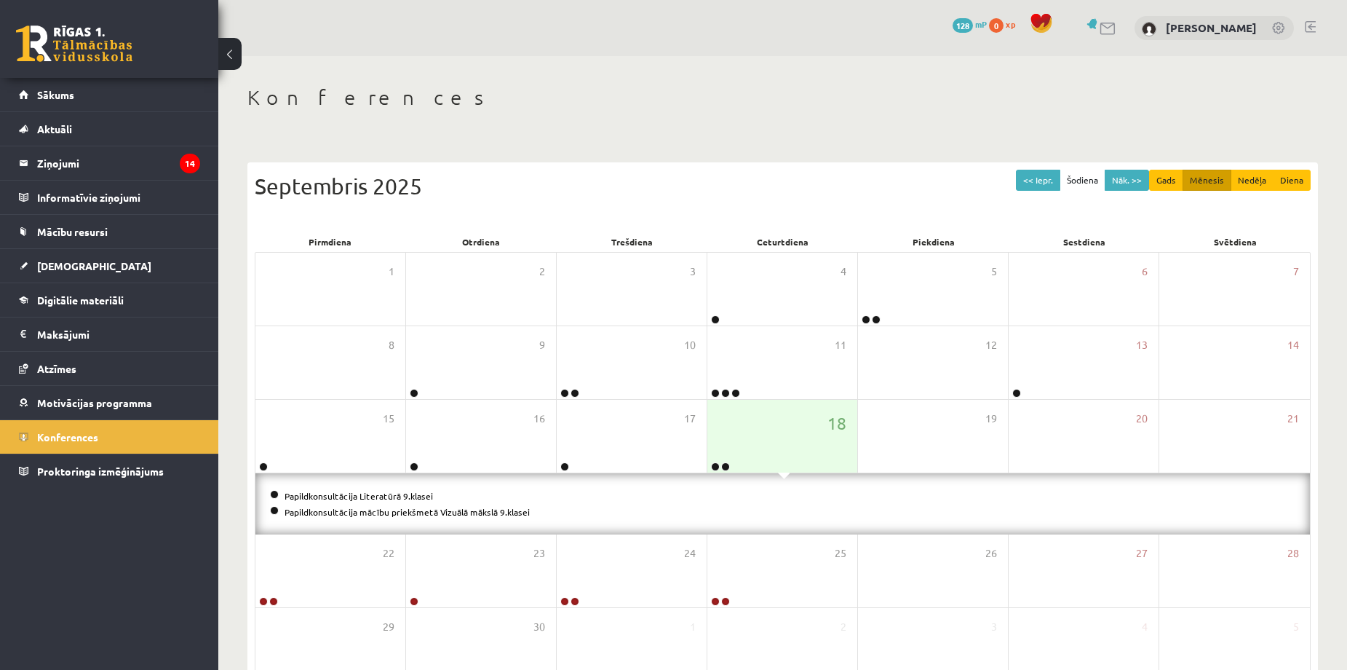
click at [864, 123] on div "Konferences << Iepr. Šodiena Nāk. >> Gads Mēnesis Nedēļa Diena Septembris 2025 …" at bounding box center [782, 406] width 1129 height 700
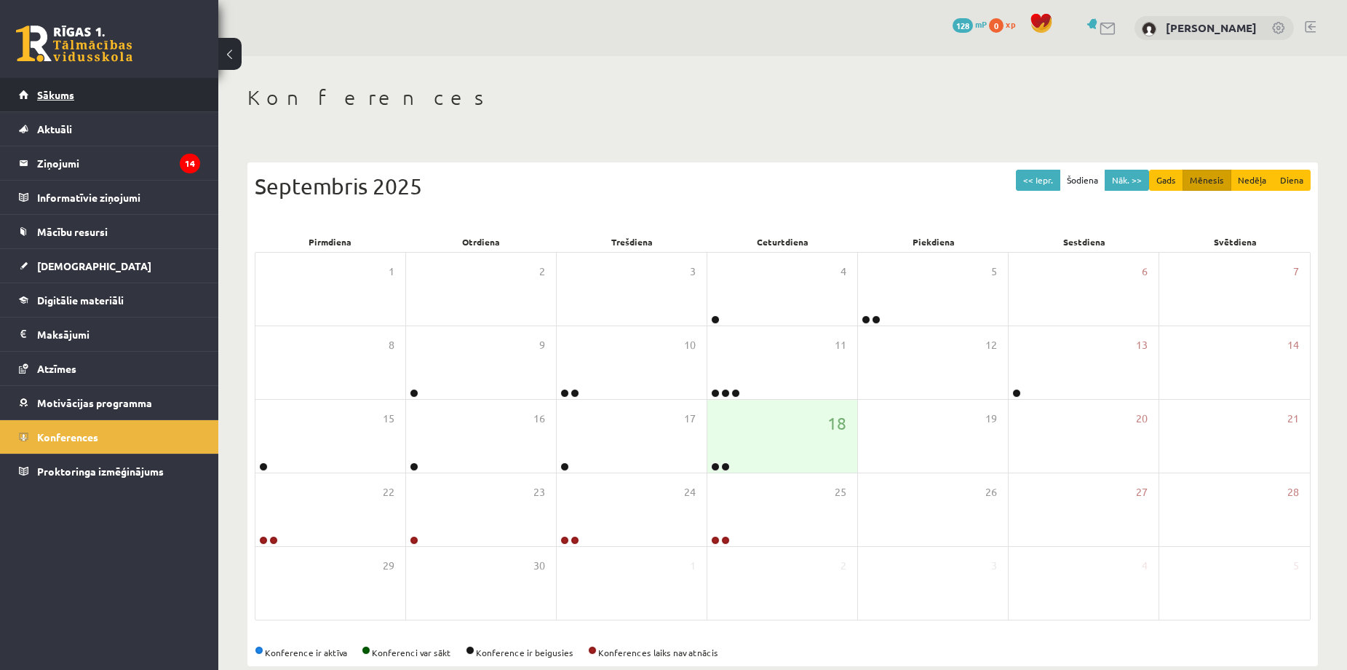
click at [71, 93] on span "Sākums" at bounding box center [55, 94] width 37 height 13
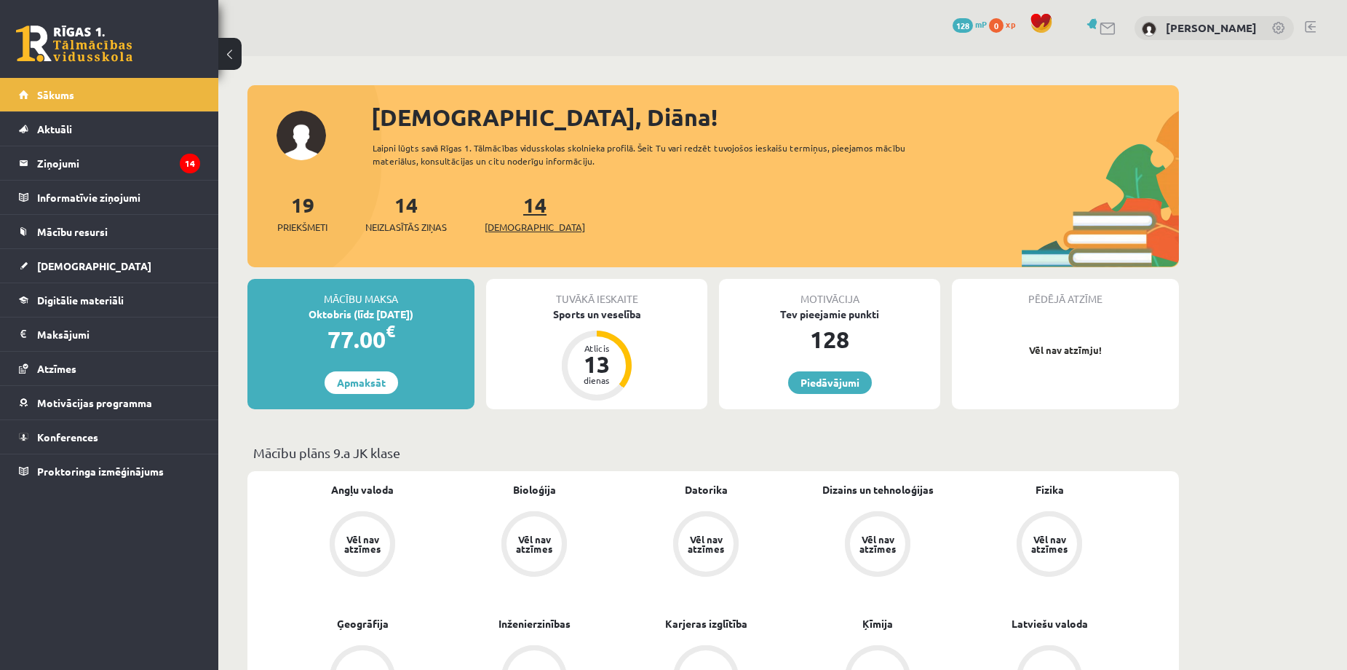
click at [510, 206] on link "14 Ieskaites" at bounding box center [535, 212] width 100 height 43
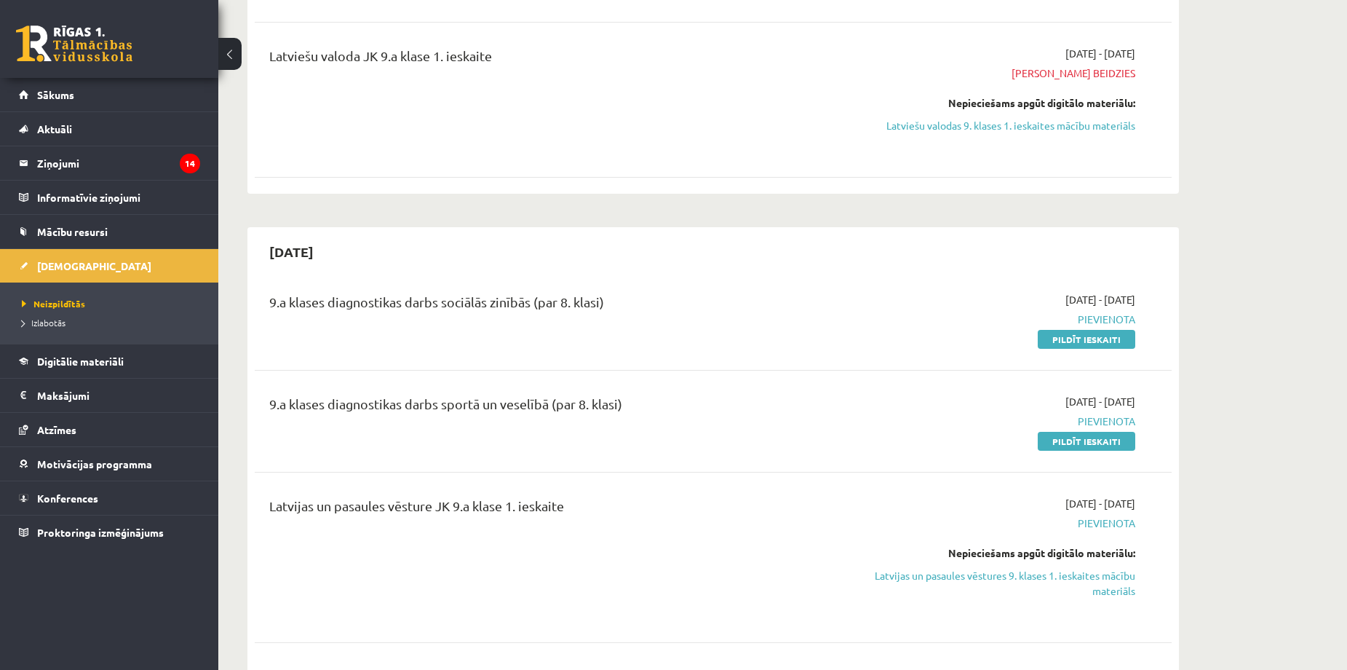
scroll to position [2038, 0]
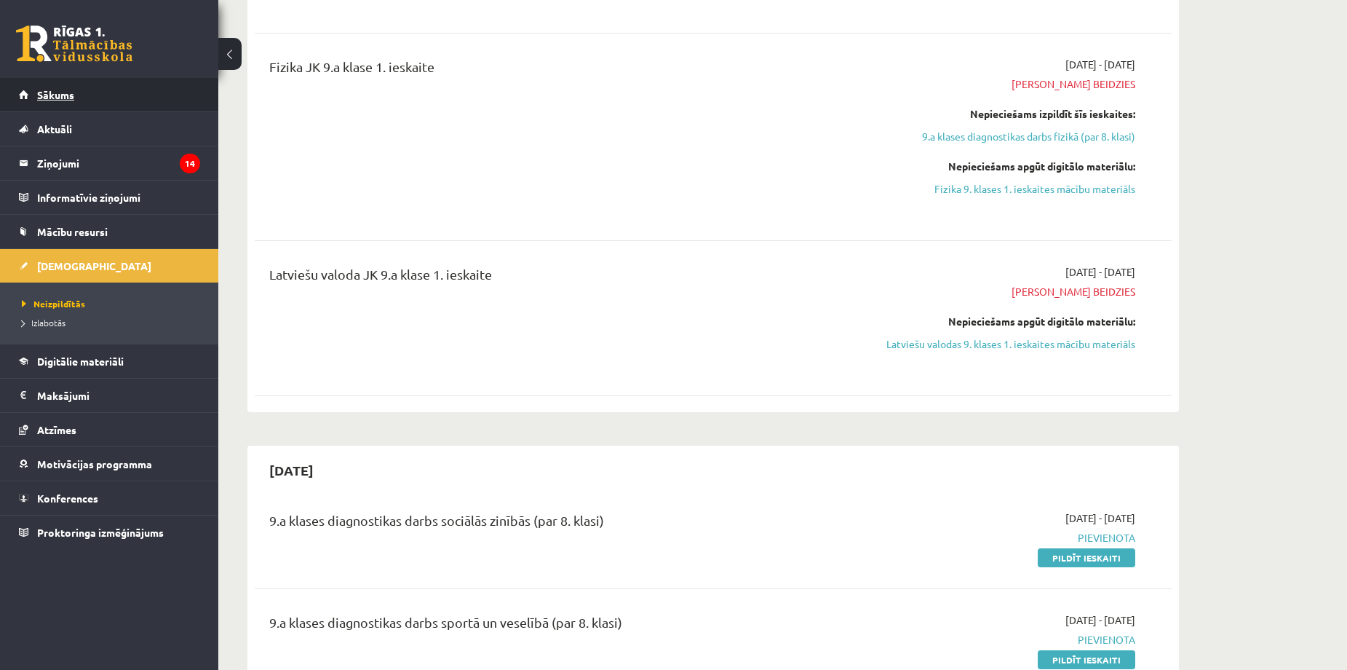
click at [79, 87] on link "Sākums" at bounding box center [109, 94] width 181 height 33
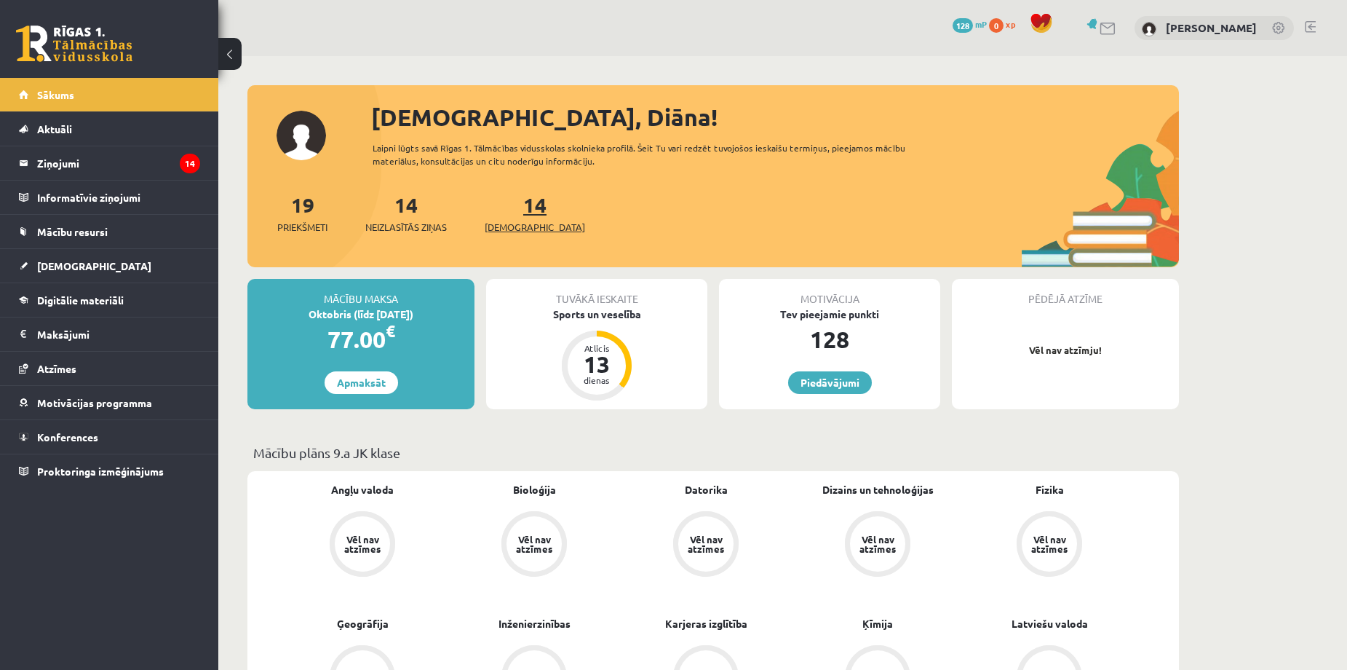
click at [514, 221] on span "[DEMOGRAPHIC_DATA]" at bounding box center [535, 227] width 100 height 15
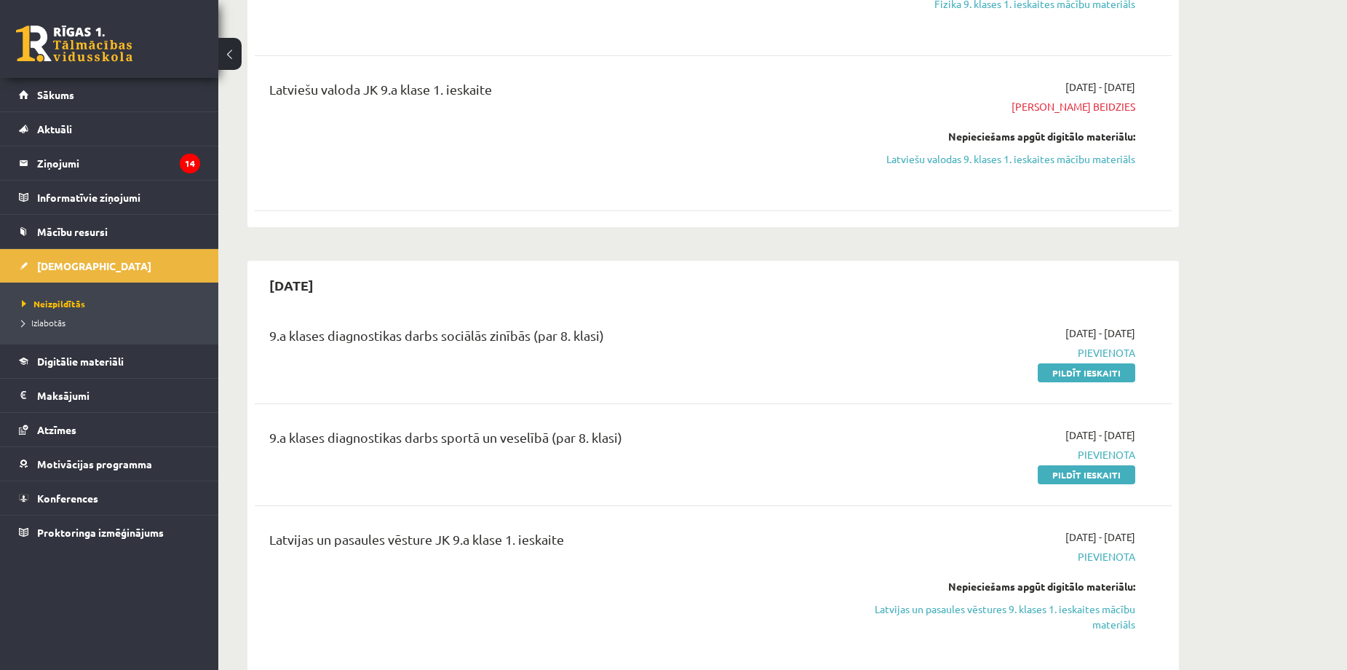
scroll to position [2233, 0]
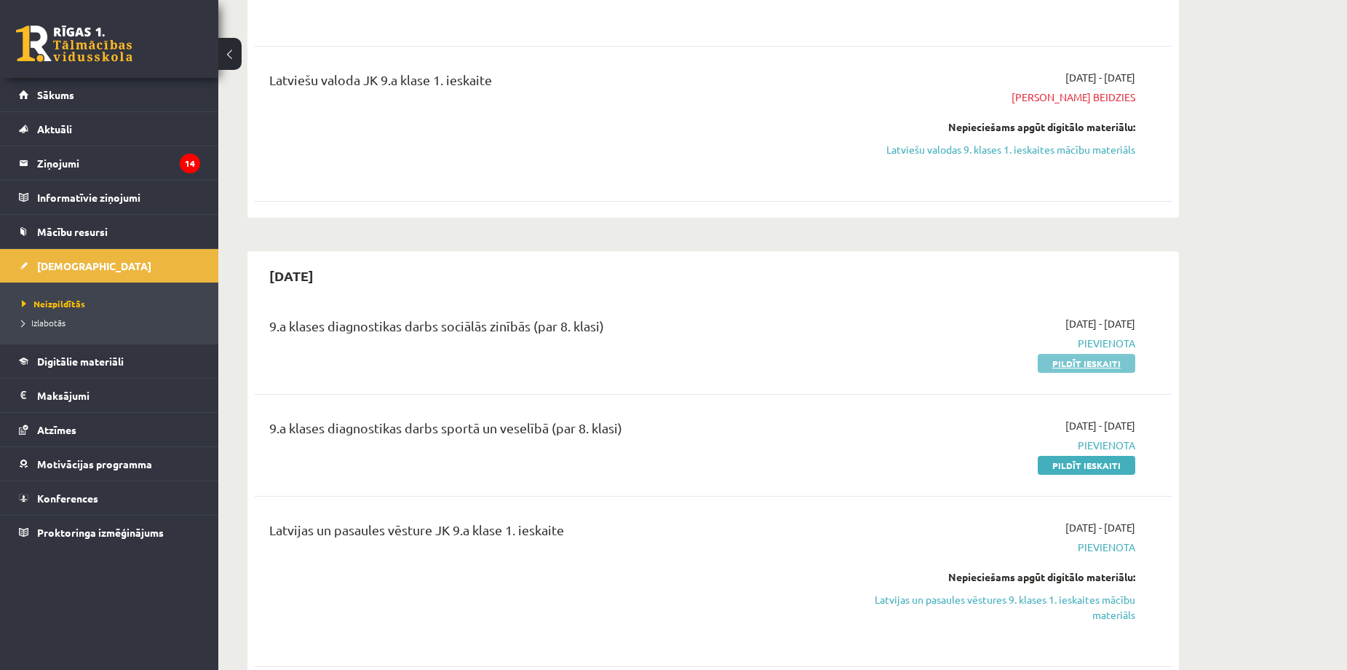
click at [1087, 364] on link "Pildīt ieskaiti" at bounding box center [1087, 363] width 98 height 19
click at [125, 138] on link "Aktuāli" at bounding box center [109, 128] width 181 height 33
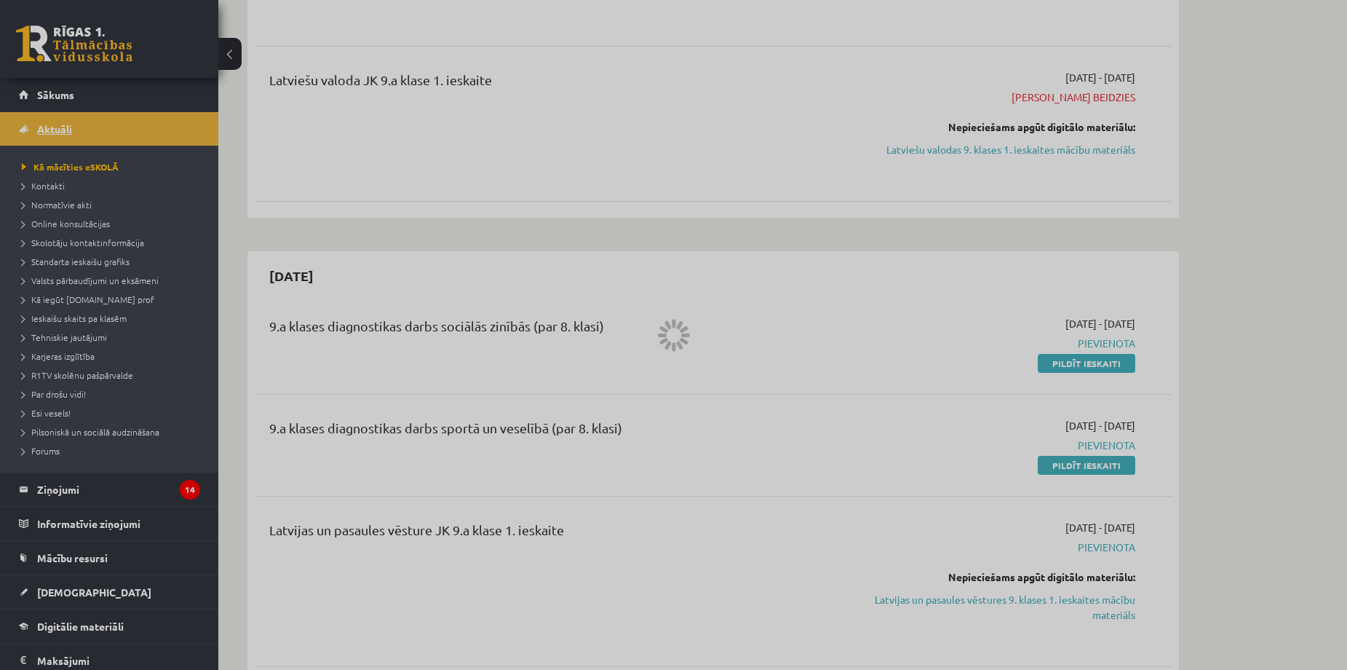
scroll to position [916, 0]
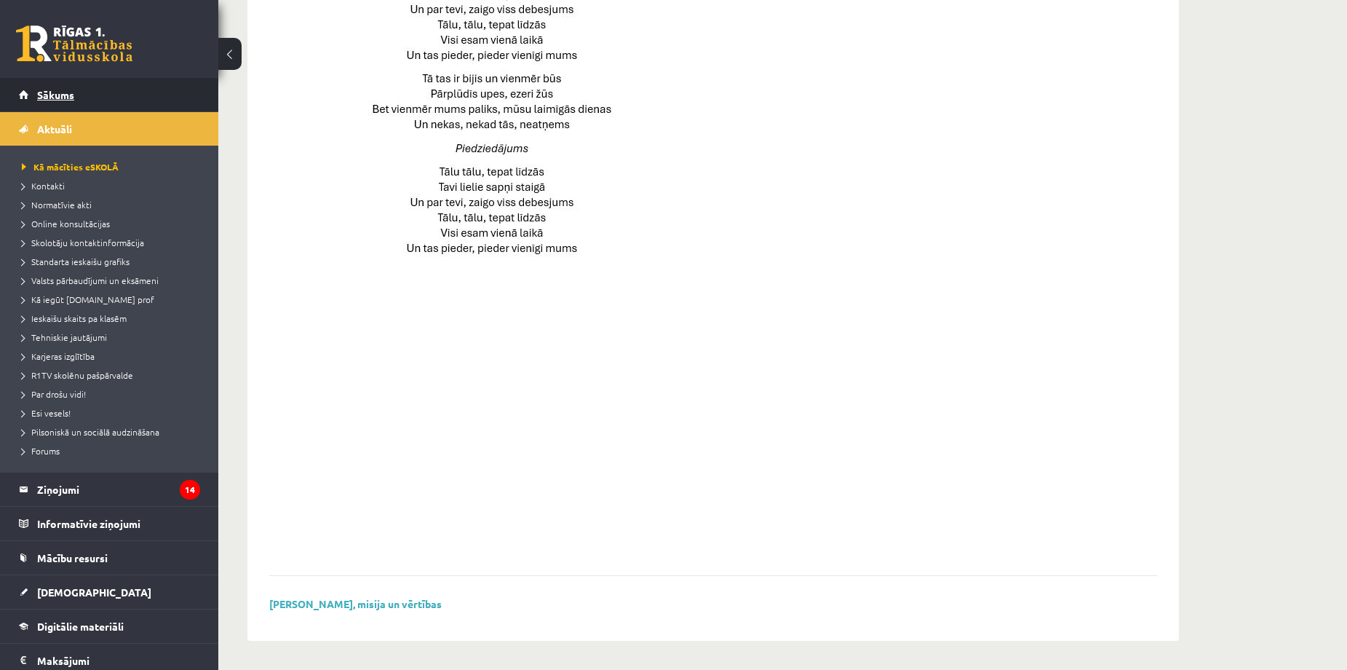
click at [53, 96] on span "Sākums" at bounding box center [55, 94] width 37 height 13
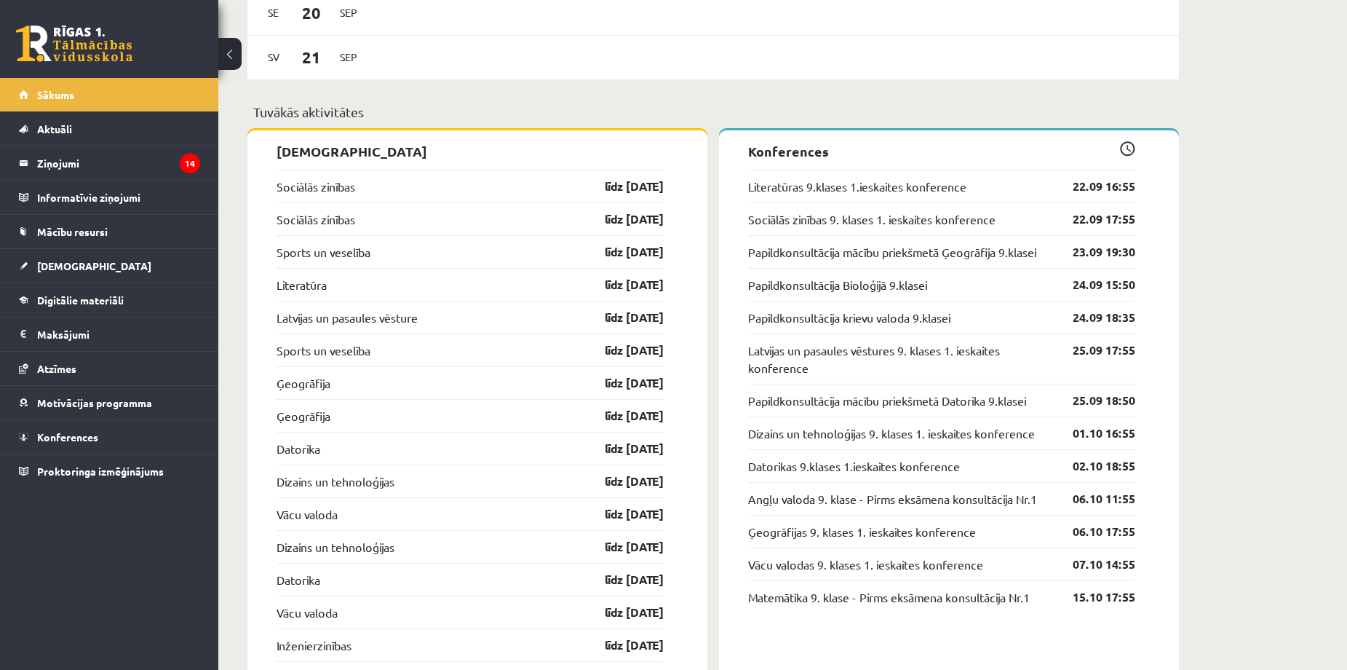
scroll to position [1327, 0]
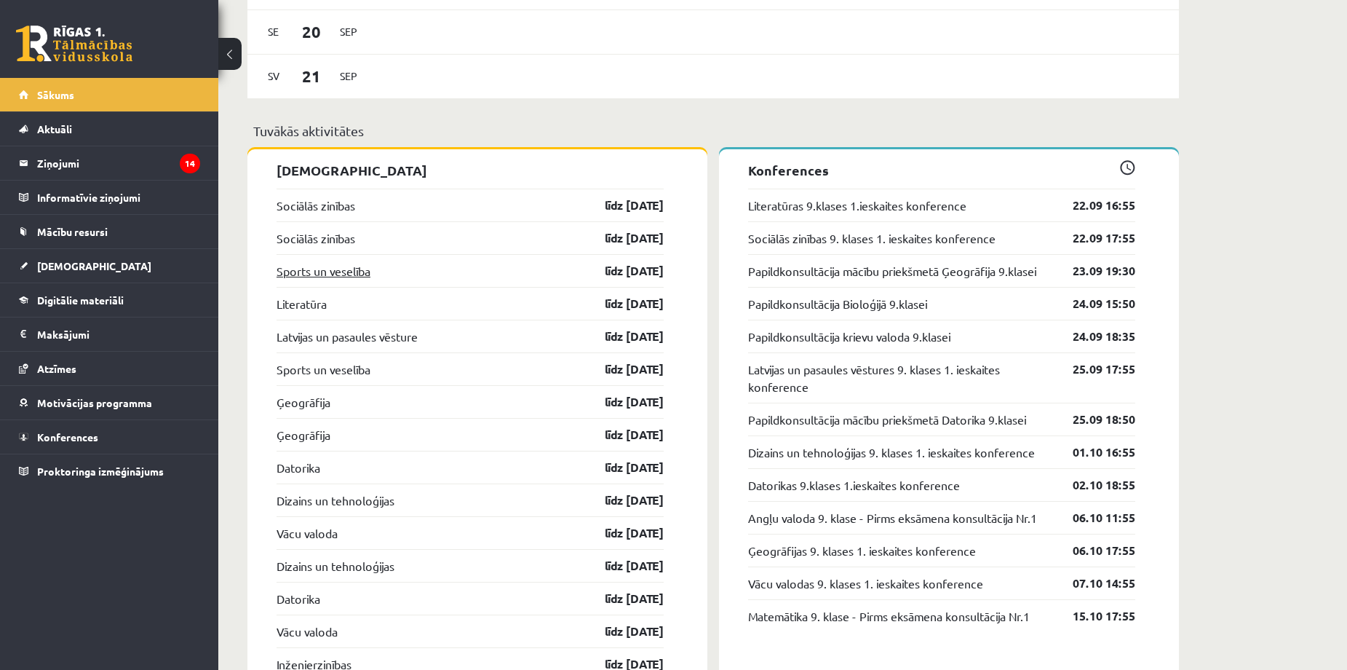
click at [341, 274] on link "Sports un veselība" at bounding box center [324, 270] width 94 height 17
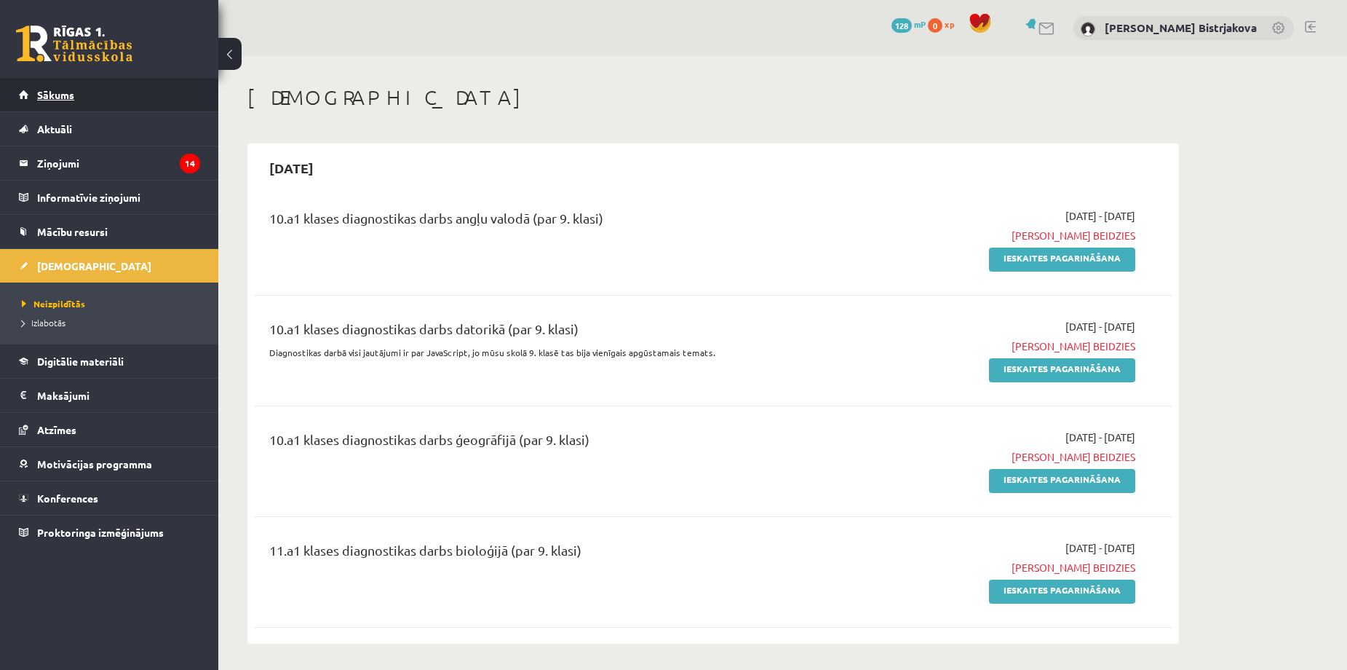
click at [60, 95] on span "Sākums" at bounding box center [55, 94] width 37 height 13
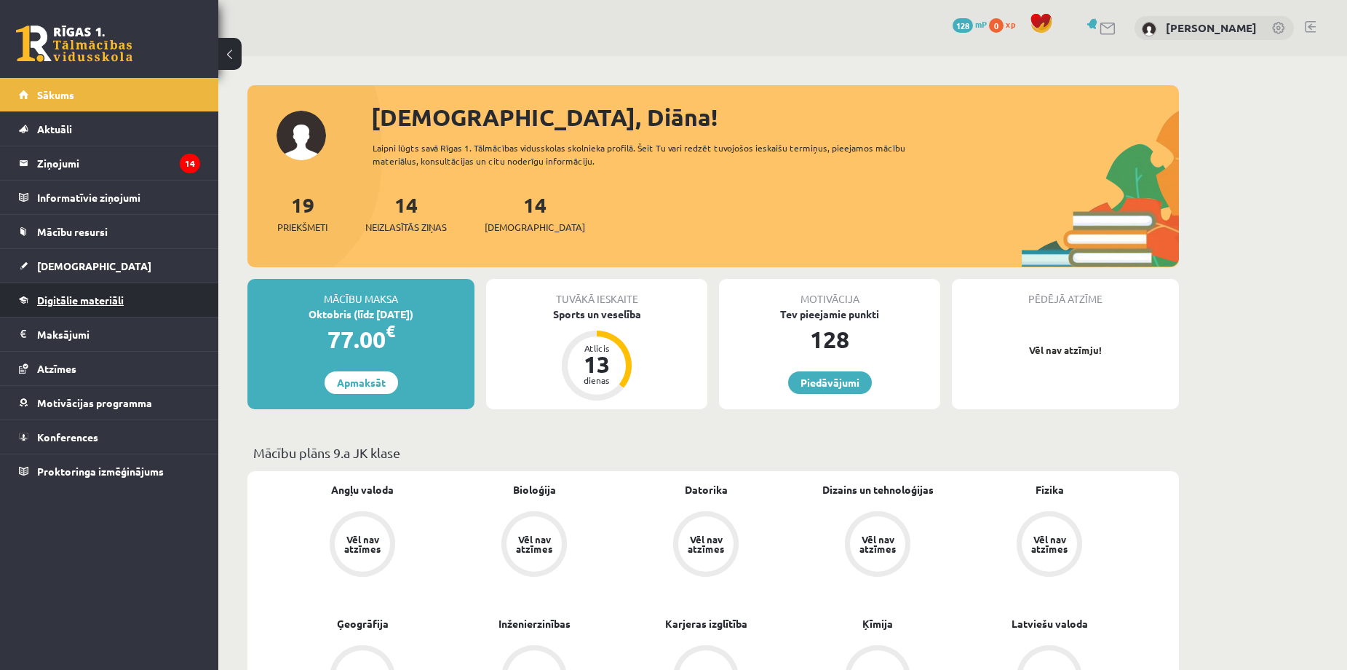
click at [94, 298] on span "Digitālie materiāli" at bounding box center [80, 299] width 87 height 13
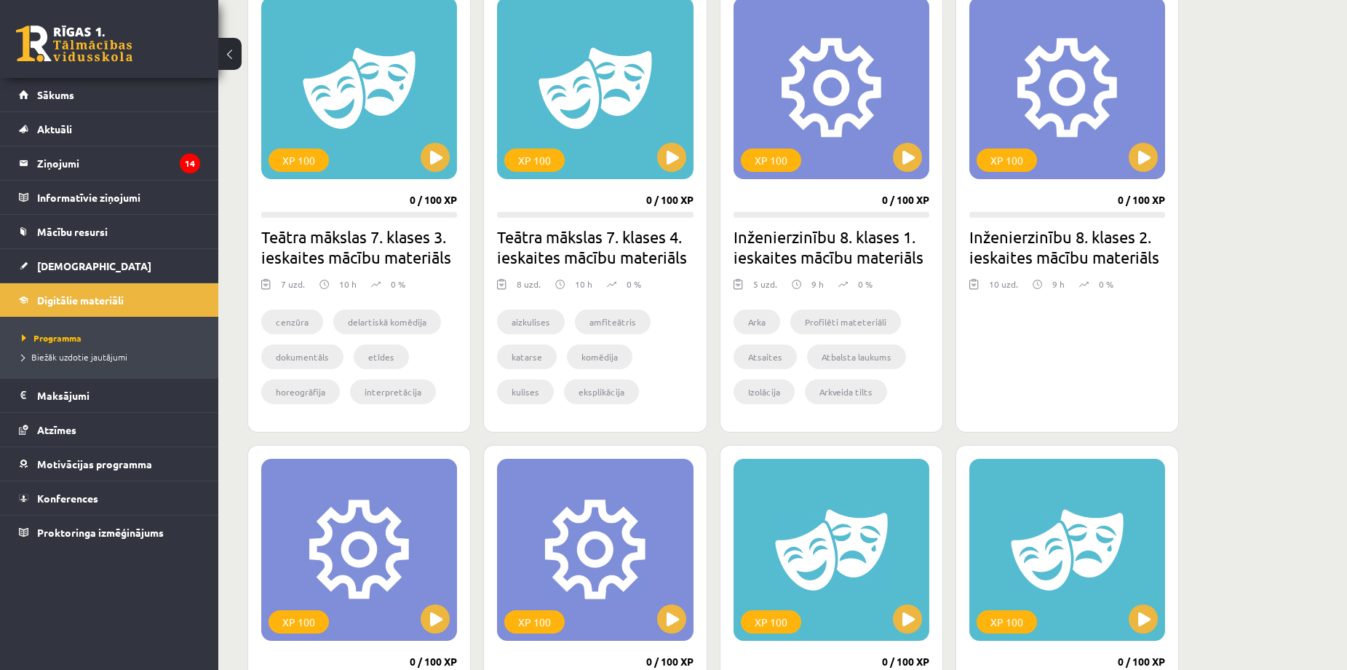
scroll to position [679, 0]
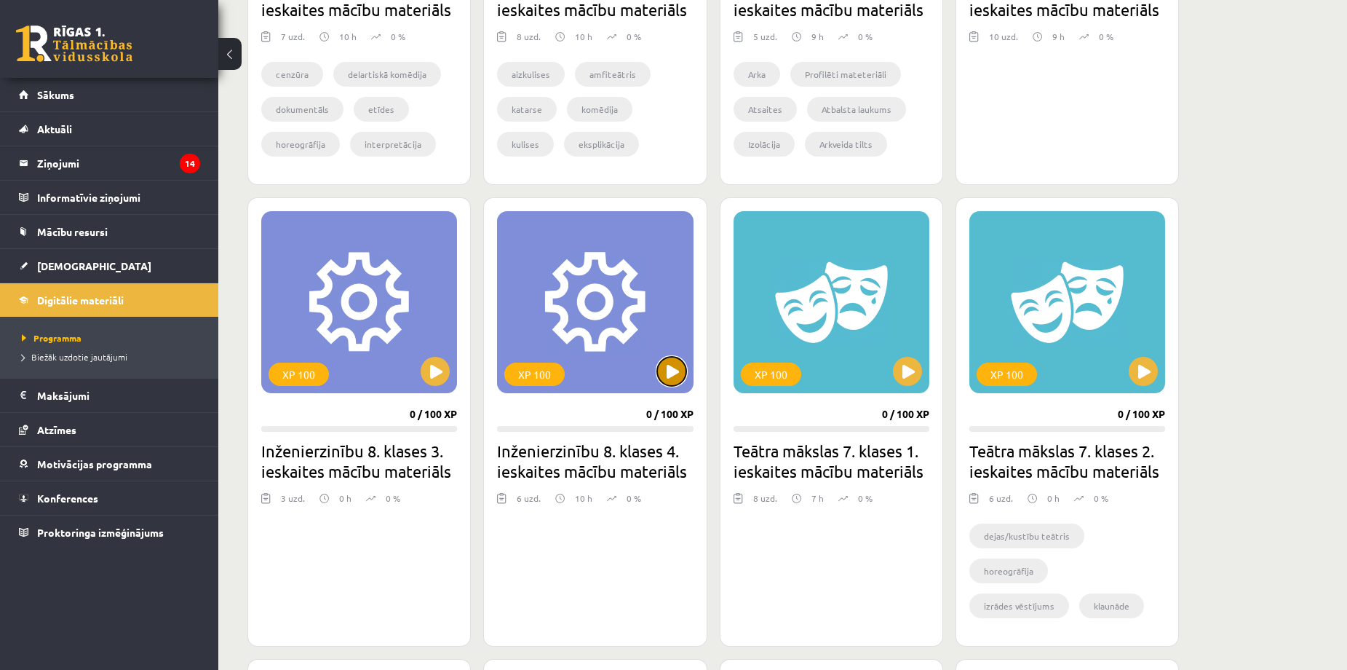
click at [669, 379] on button at bounding box center [671, 371] width 29 height 29
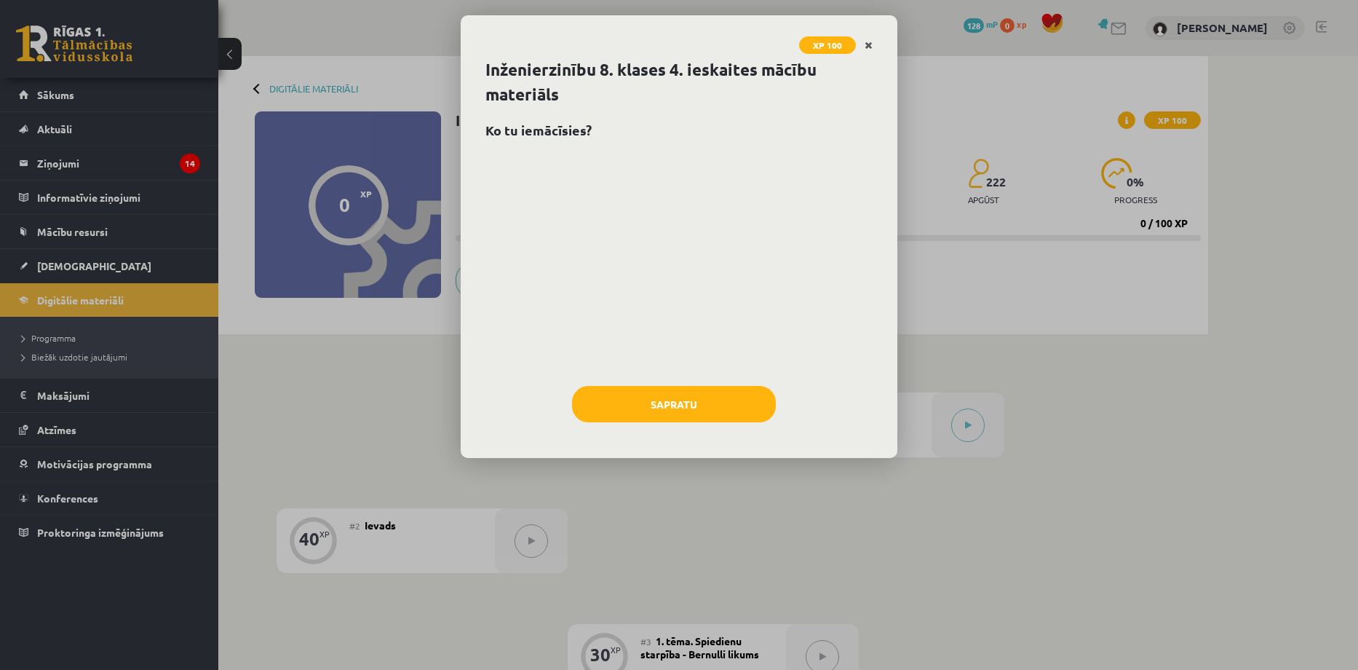
click at [869, 41] on icon "Close" at bounding box center [869, 46] width 8 height 10
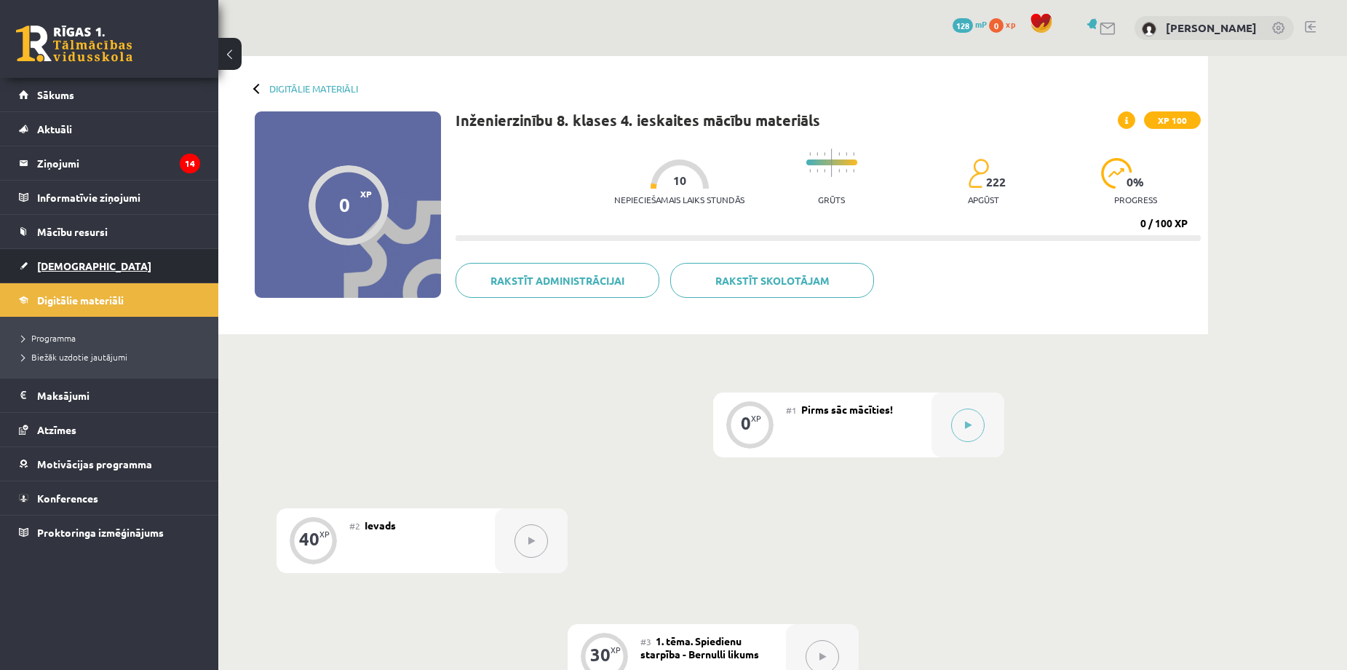
click at [88, 261] on link "[DEMOGRAPHIC_DATA]" at bounding box center [109, 265] width 181 height 33
